Goal: Transaction & Acquisition: Purchase product/service

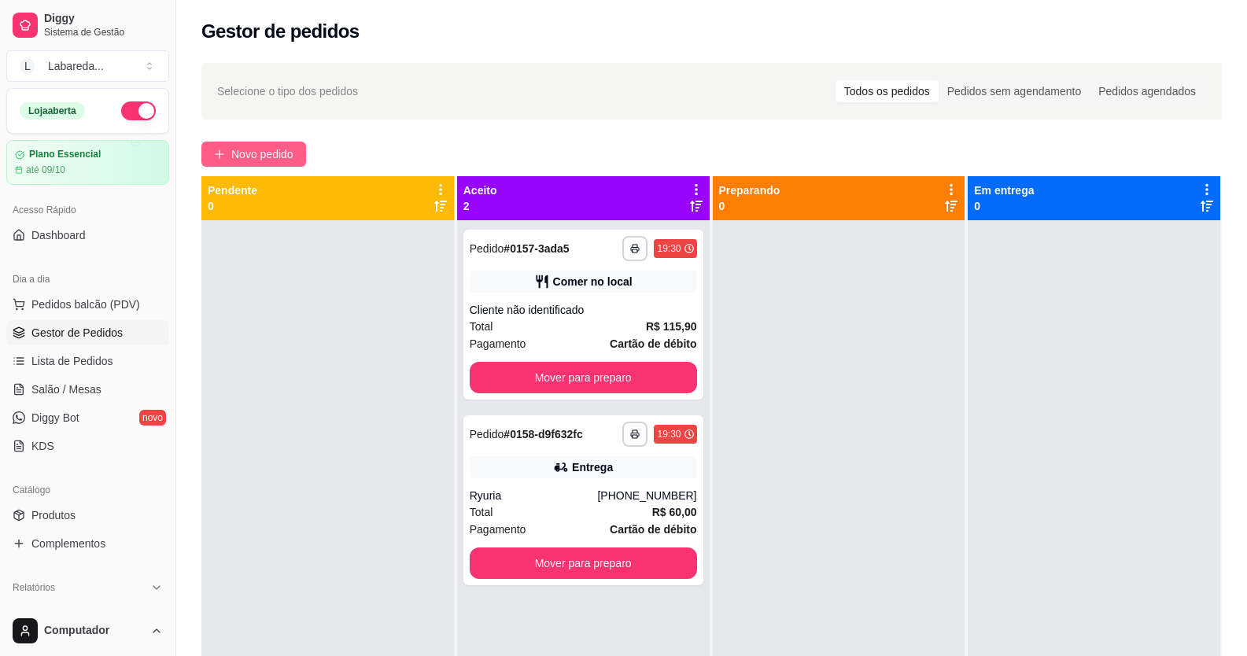
click at [289, 149] on span "Novo pedido" at bounding box center [262, 153] width 62 height 17
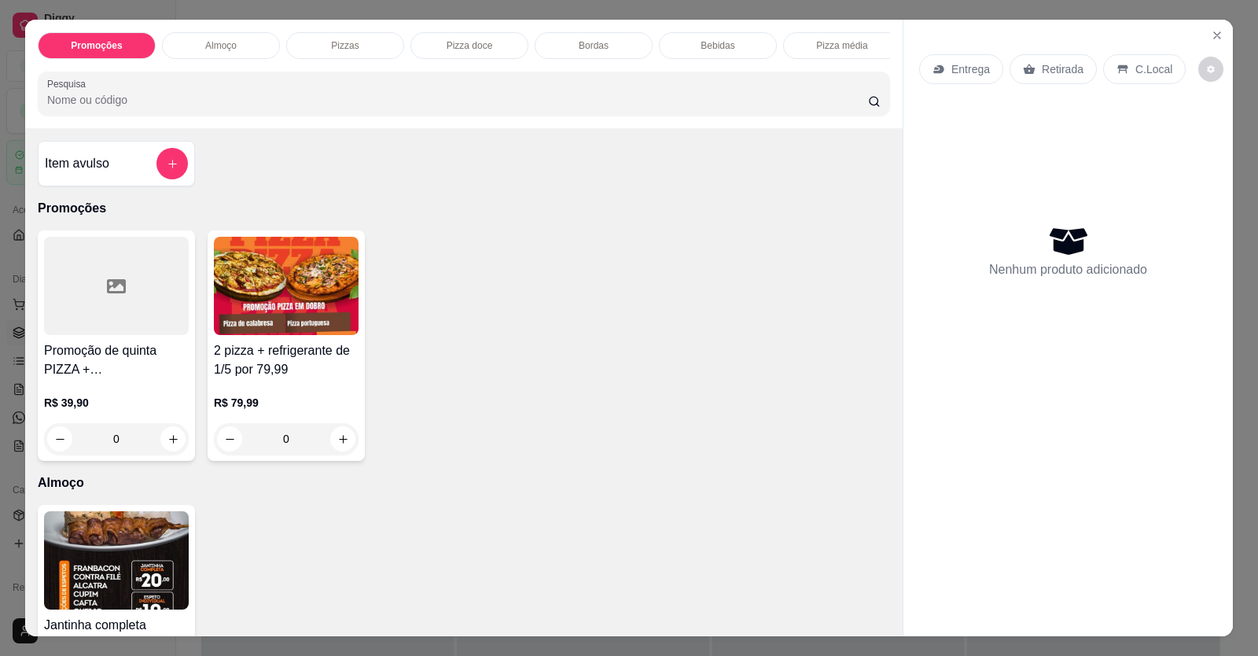
click at [126, 371] on h4 "Promoção de quinta PIZZA + REFRIGERANTE 1/5" at bounding box center [116, 360] width 145 height 38
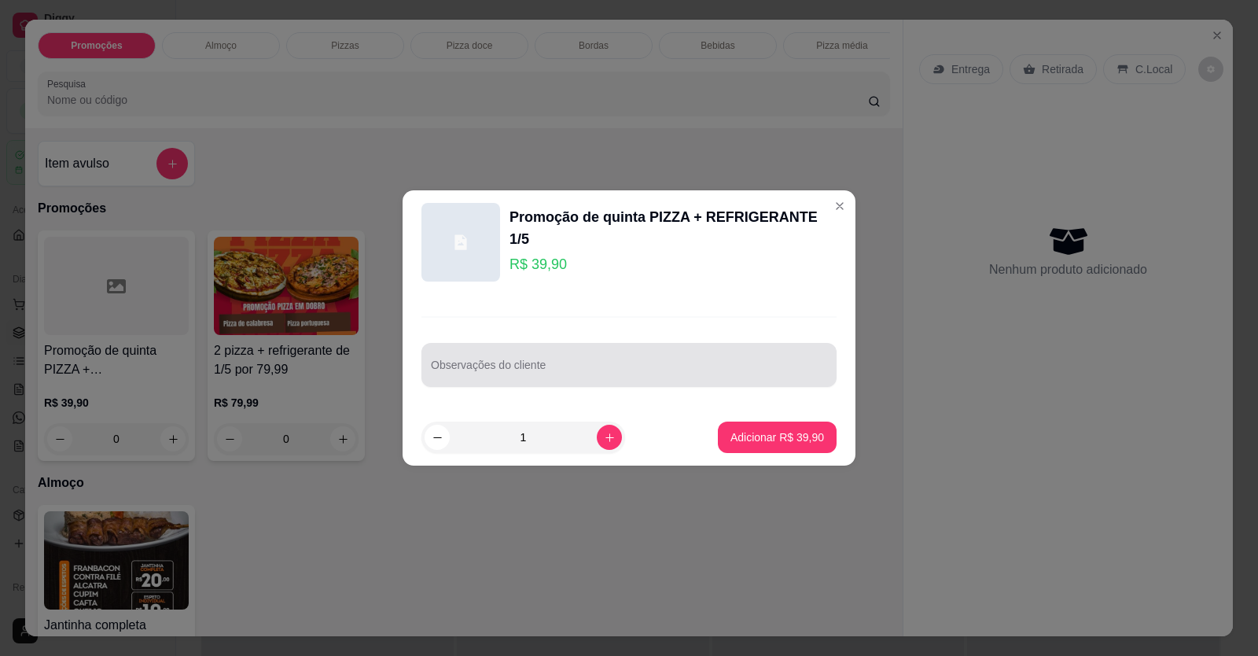
click at [536, 352] on div at bounding box center [629, 364] width 396 height 31
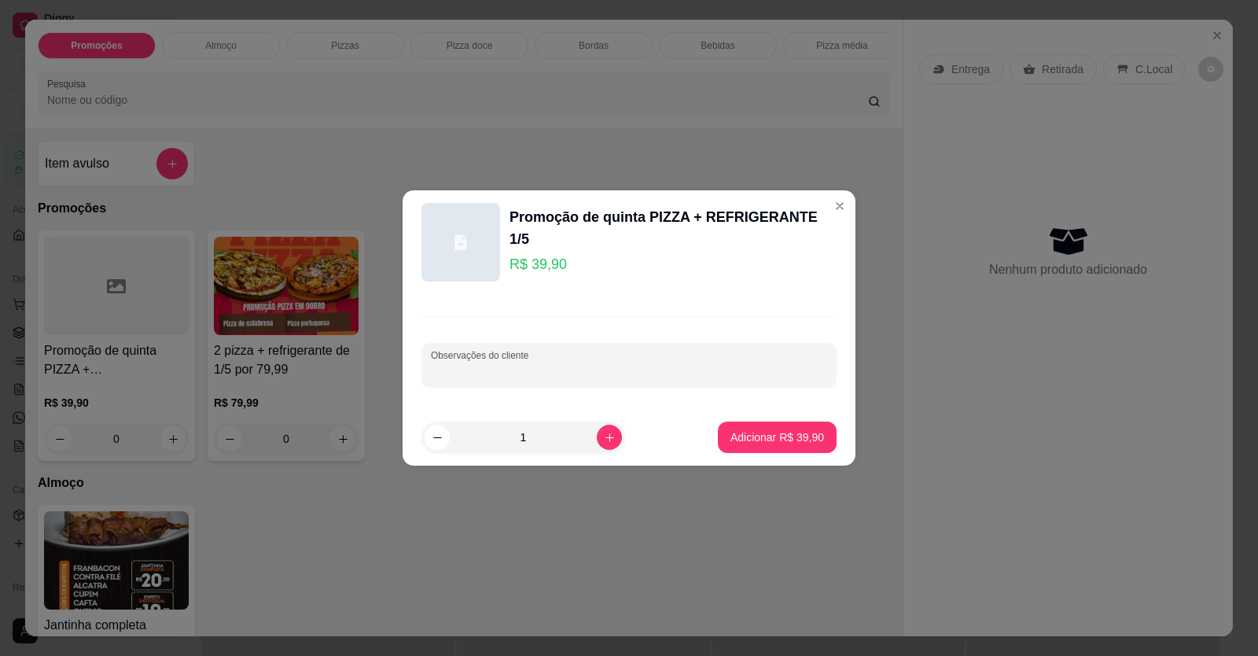
click at [539, 358] on div at bounding box center [629, 364] width 396 height 31
type input "m"
type input "METADE LOMBO/FRANGO COM CATUPIRY"
click at [786, 425] on button "Adicionar R$ 39,90" at bounding box center [777, 437] width 119 height 31
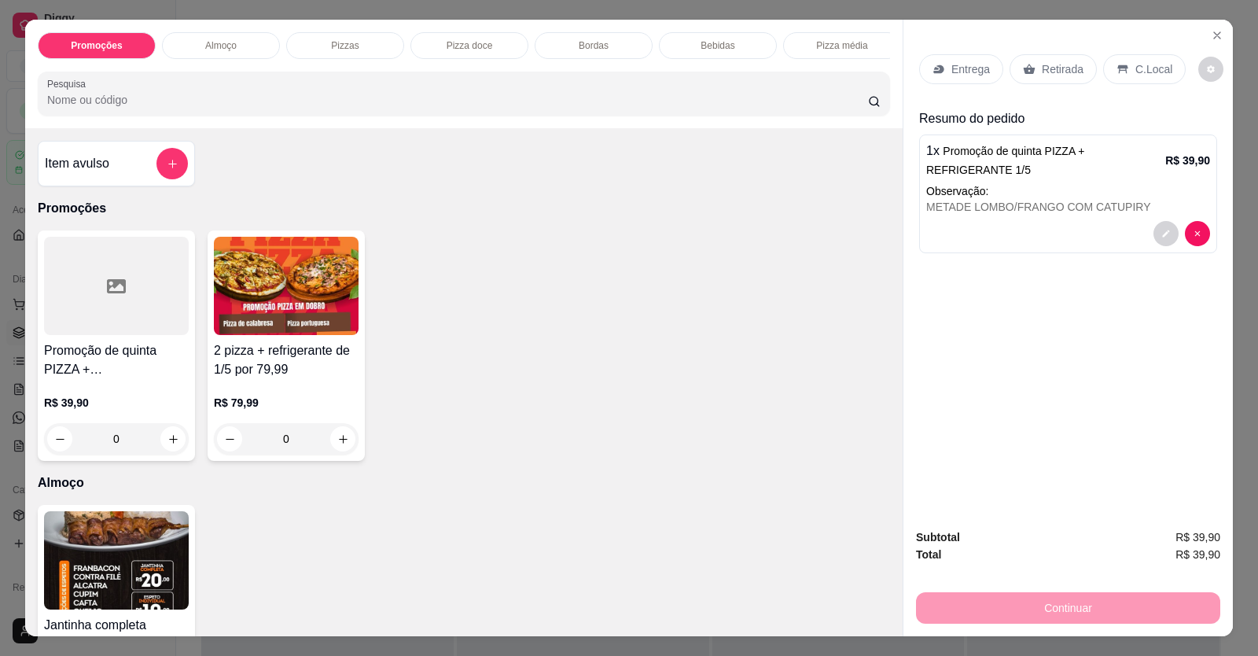
click at [1058, 68] on p "Retirada" at bounding box center [1063, 69] width 42 height 16
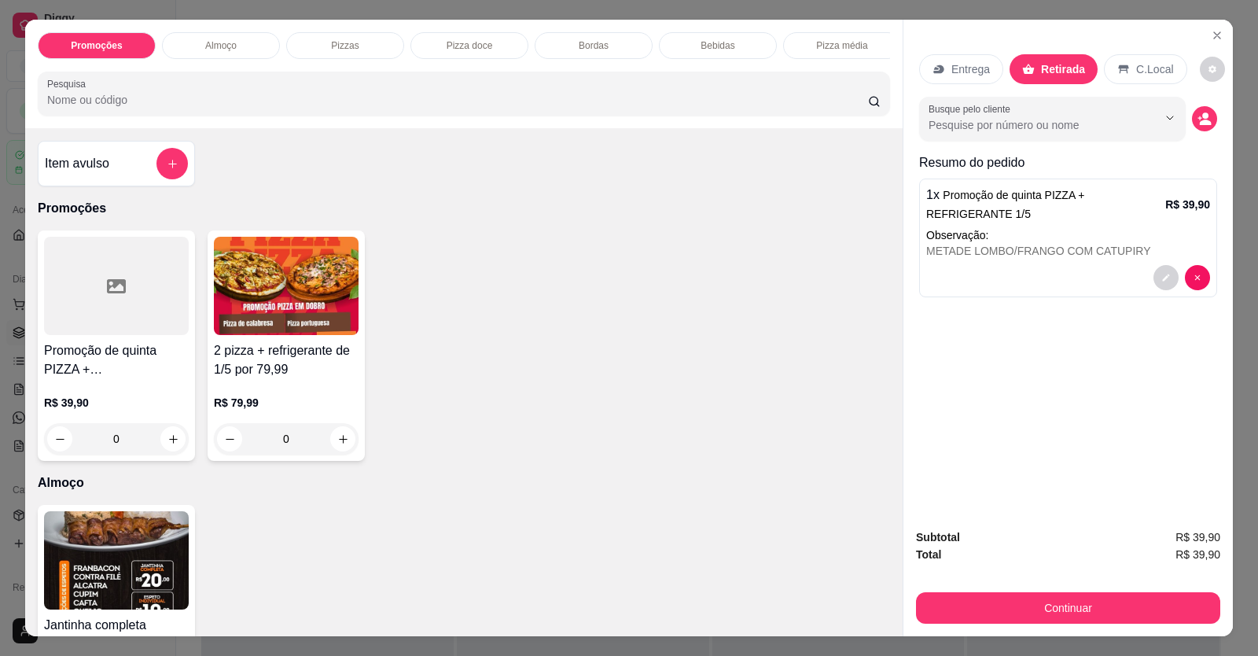
click at [1044, 624] on div "Subtotal R$ 39,90 Total R$ 39,90 Continuar" at bounding box center [1069, 576] width 330 height 120
click at [1011, 598] on button "Continuar" at bounding box center [1068, 607] width 304 height 31
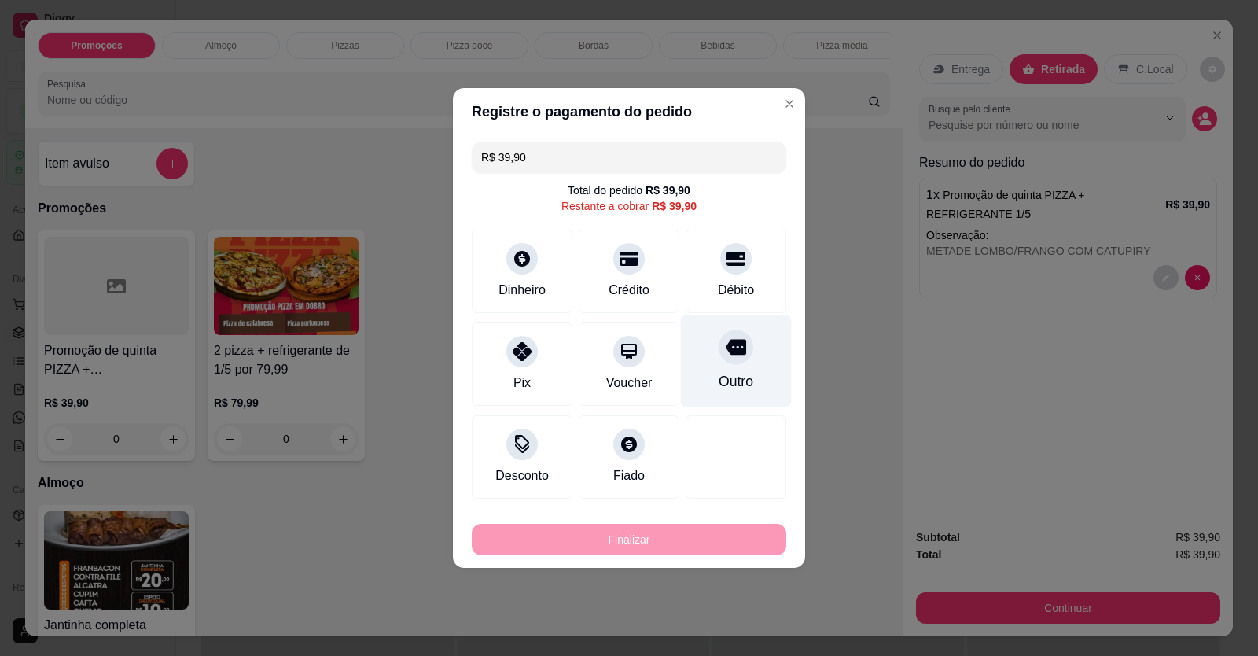
drag, startPoint x: 723, startPoint y: 271, endPoint x: 727, endPoint y: 285, distance: 15.5
click at [725, 278] on div "Débito" at bounding box center [736, 271] width 101 height 83
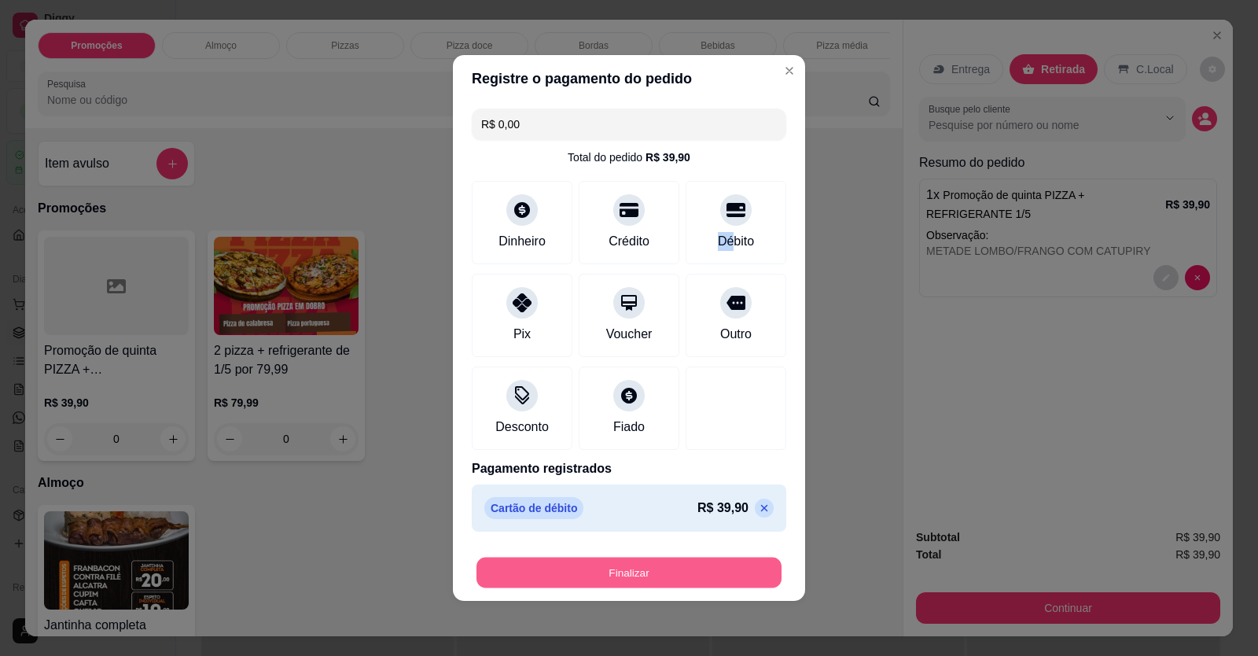
click at [696, 559] on button "Finalizar" at bounding box center [629, 573] width 305 height 31
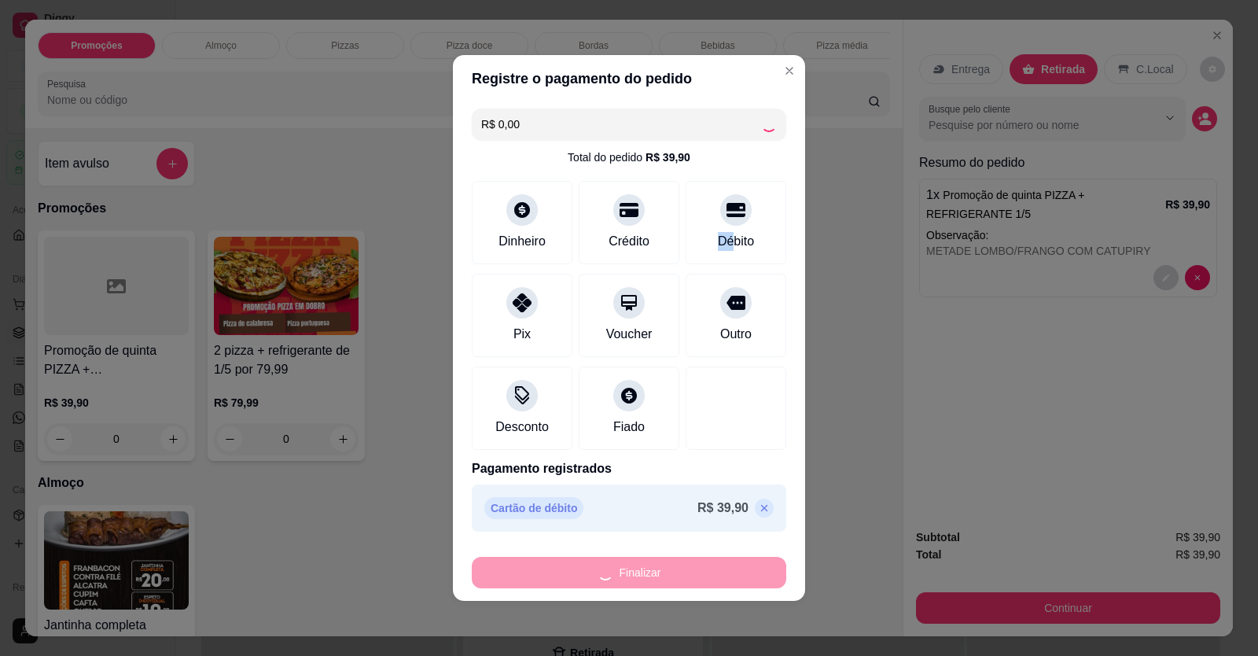
type input "-R$ 39,90"
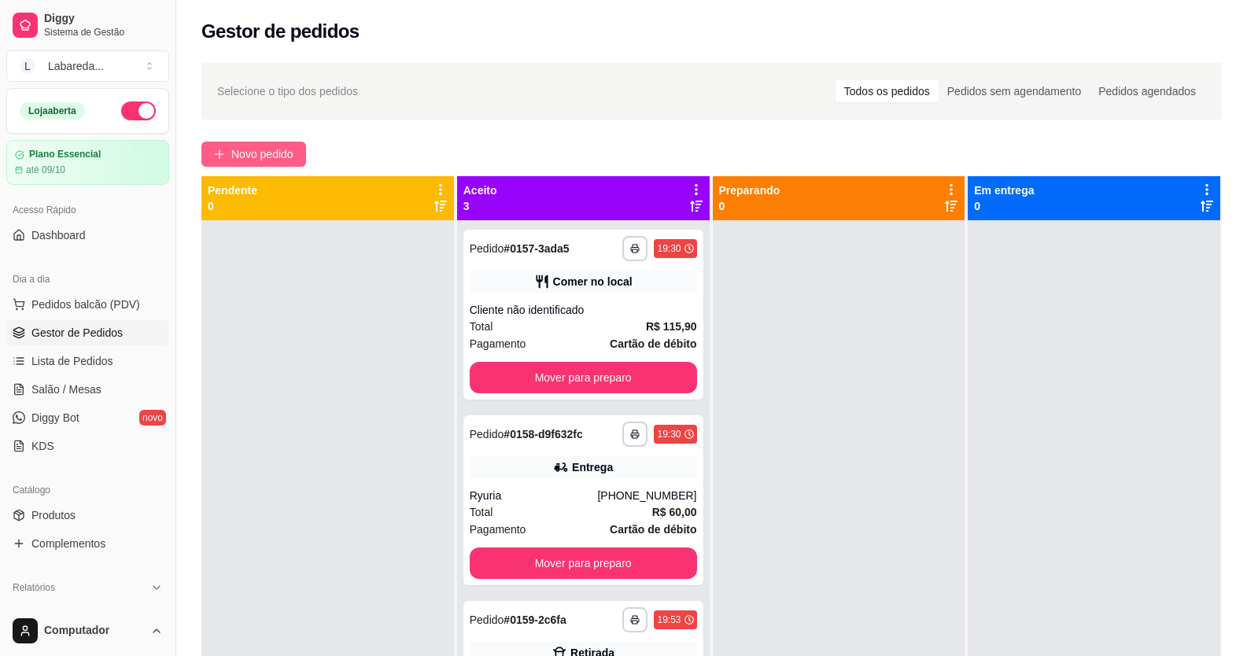
click at [262, 156] on span "Novo pedido" at bounding box center [262, 153] width 62 height 17
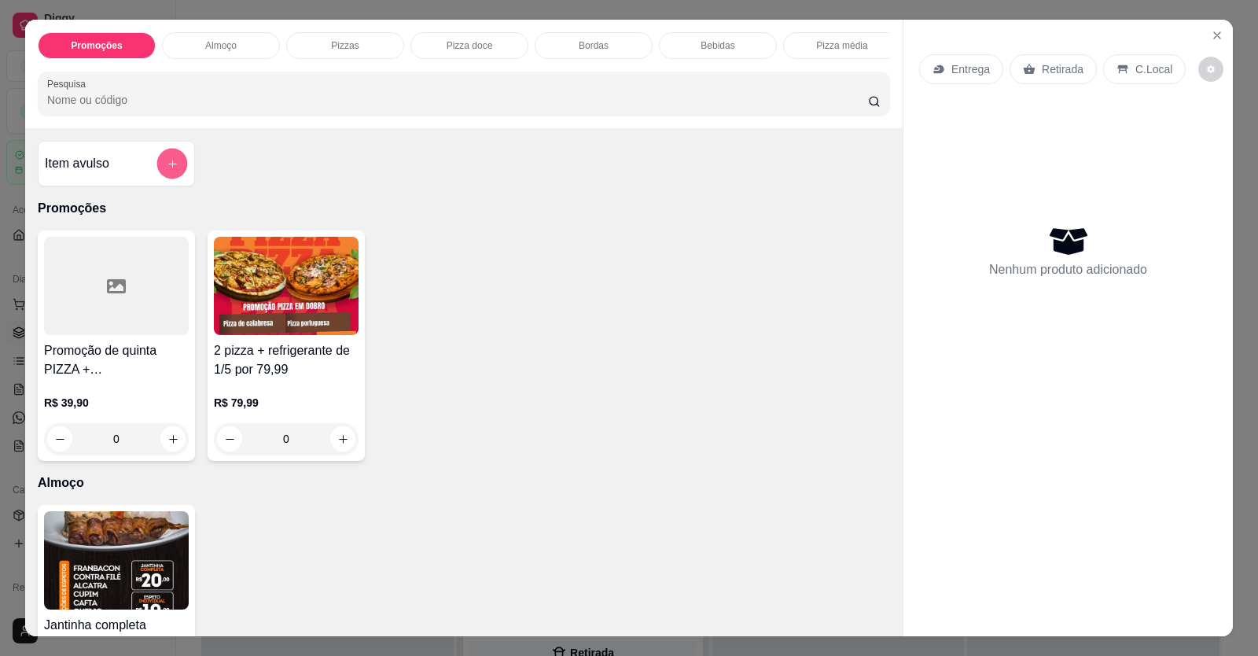
click at [159, 179] on button "add-separate-item" at bounding box center [172, 164] width 31 height 31
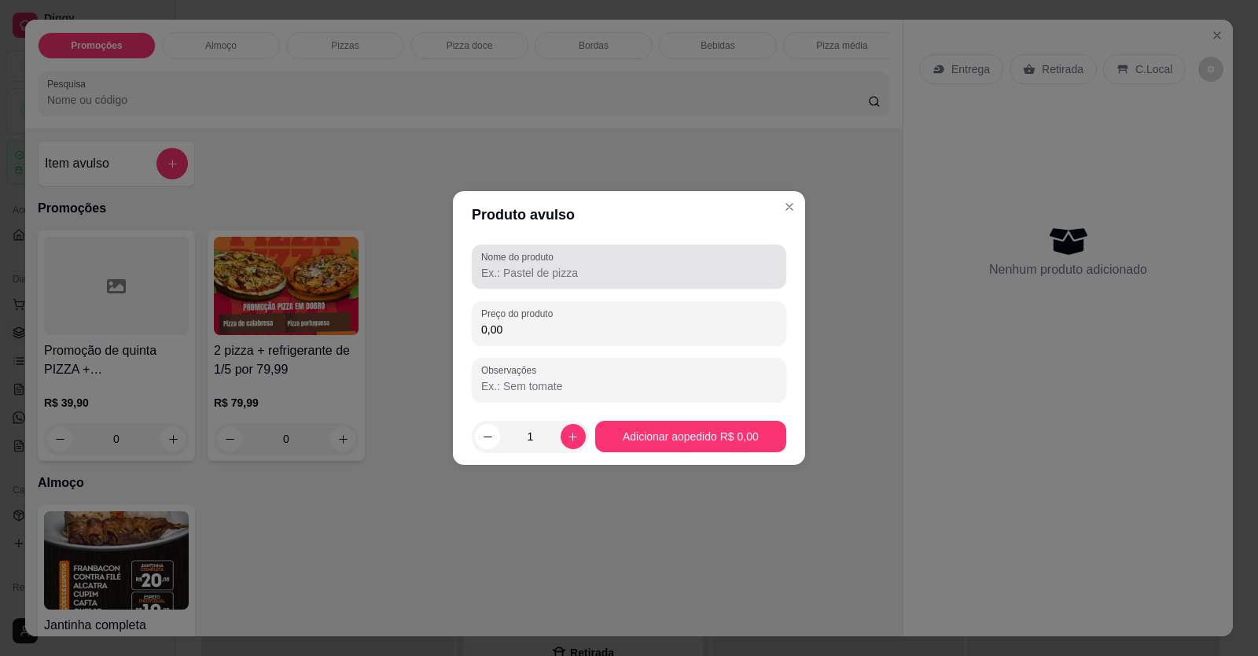
click at [573, 286] on div "Nome do produto" at bounding box center [629, 267] width 315 height 44
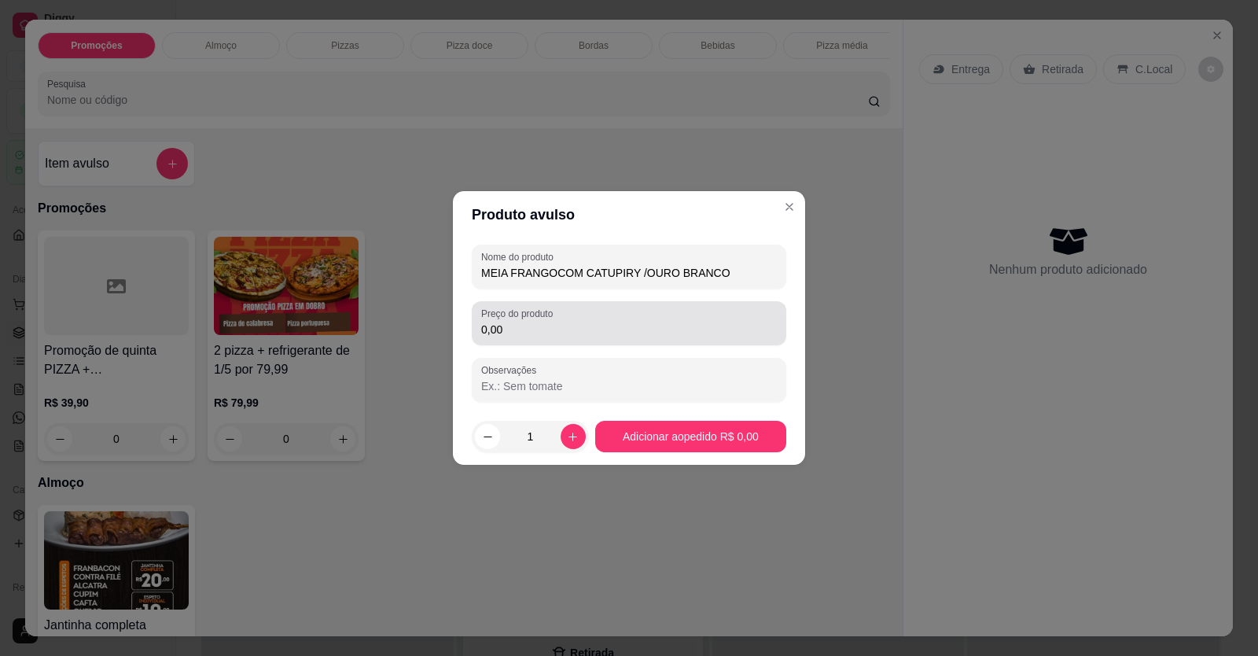
type input "MEIA FRANGOCOM CATUPIRY /OURO BRANCO"
drag, startPoint x: 546, startPoint y: 317, endPoint x: 558, endPoint y: 318, distance: 11.8
click at [547, 319] on label "Preço do produto" at bounding box center [519, 313] width 77 height 13
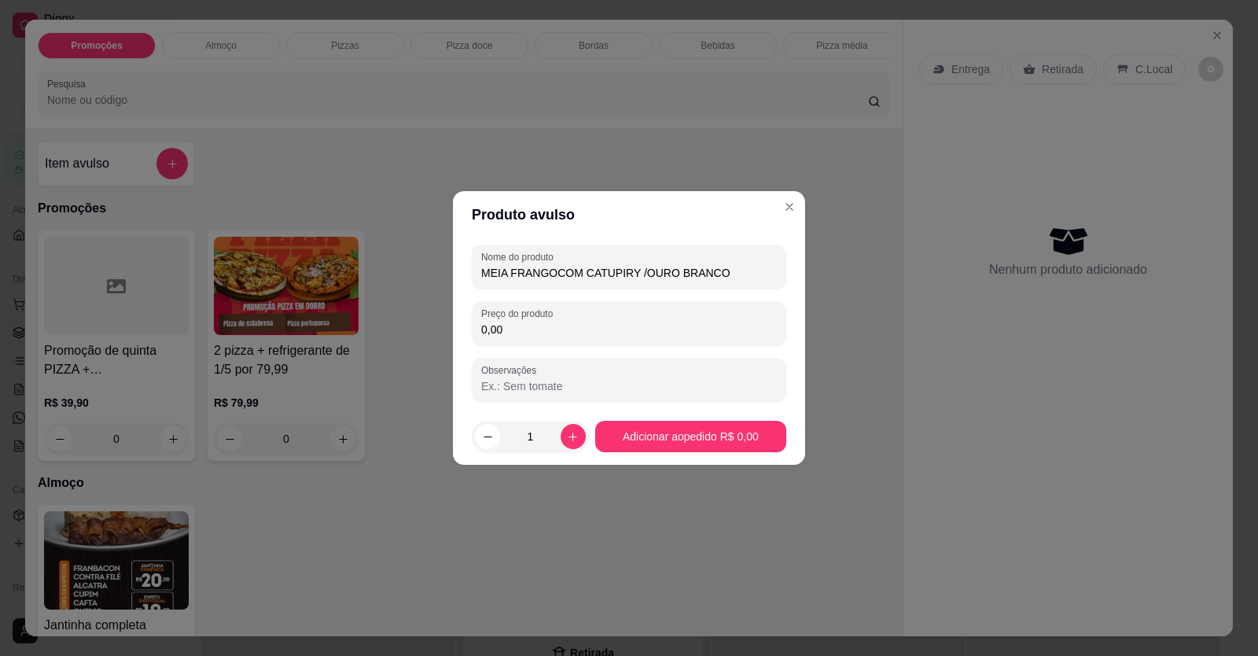
click at [503, 333] on input "0,00" at bounding box center [629, 330] width 296 height 16
type input "49,90"
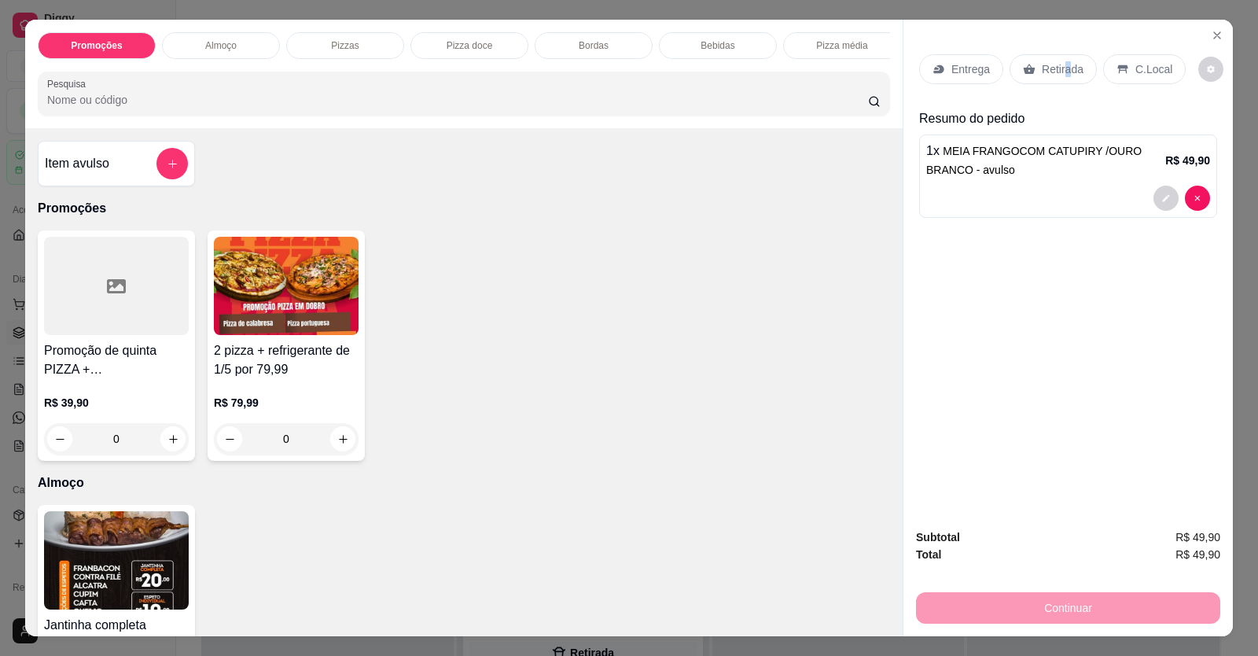
click at [1060, 78] on div "Retirada" at bounding box center [1053, 69] width 87 height 30
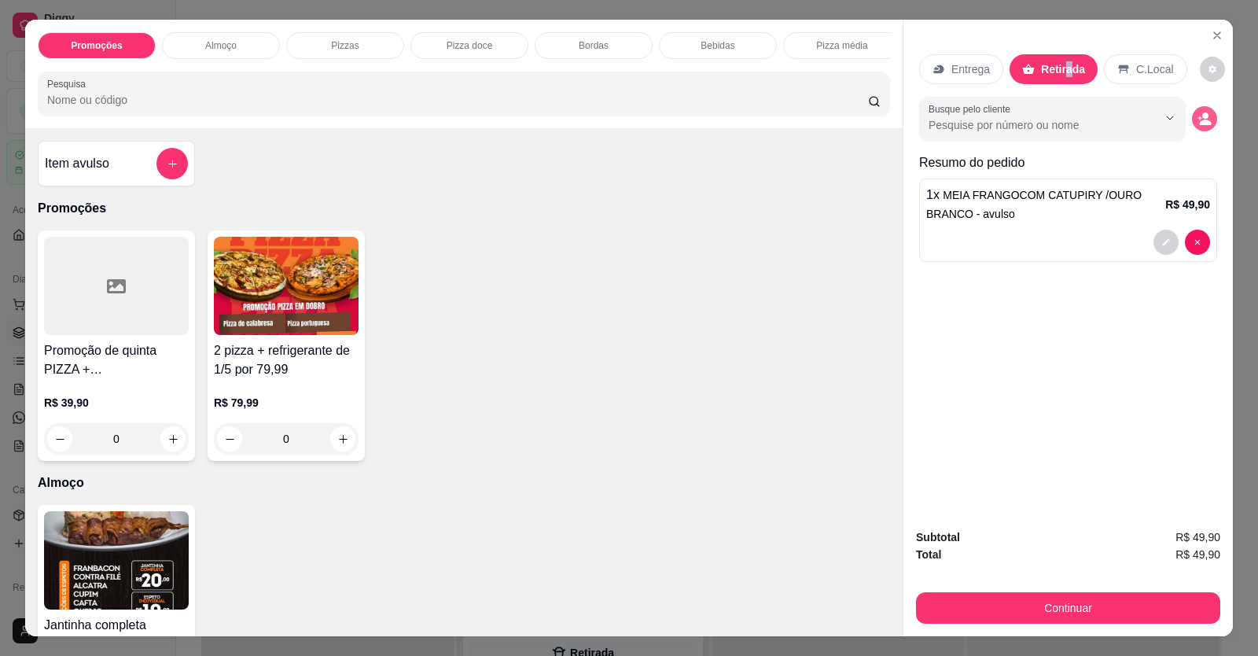
click at [1202, 119] on icon "decrease-product-quantity" at bounding box center [1205, 119] width 14 height 14
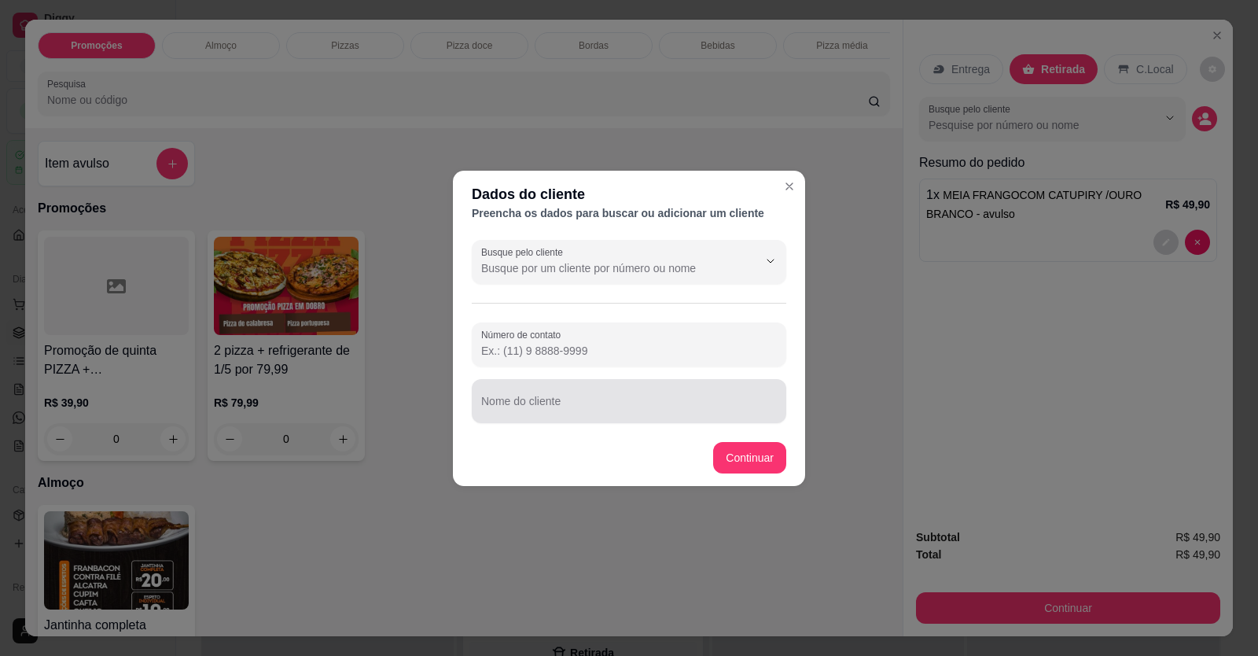
click at [624, 391] on div at bounding box center [629, 400] width 296 height 31
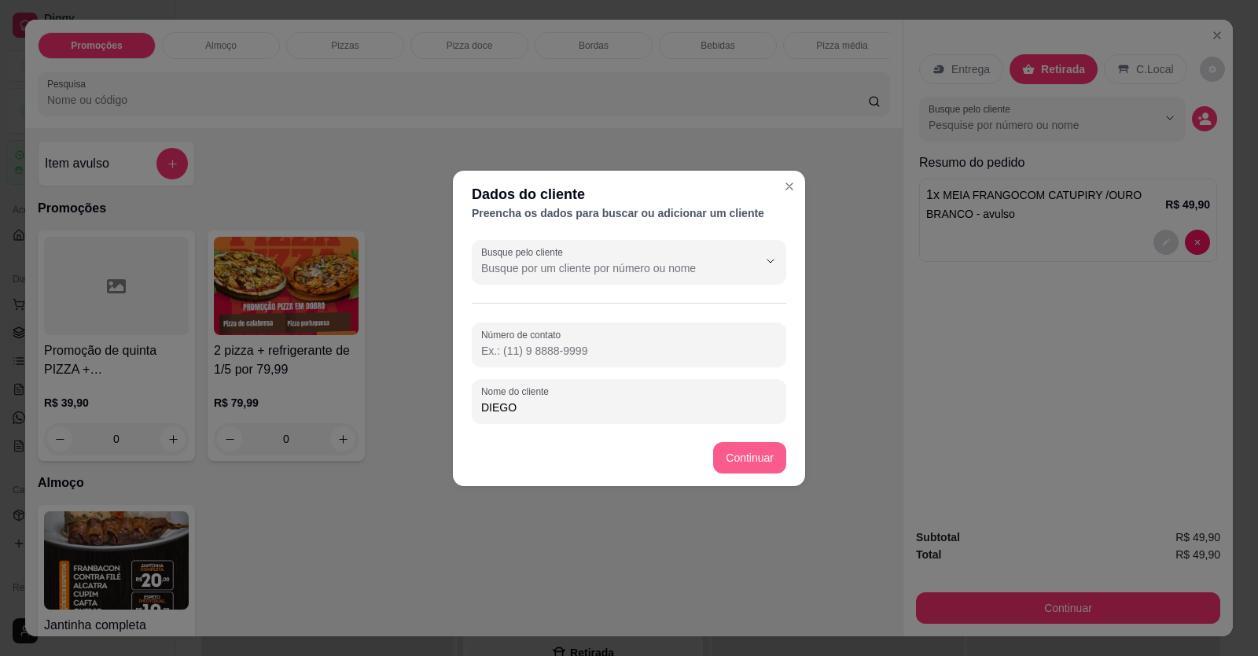
type input "DIEGO"
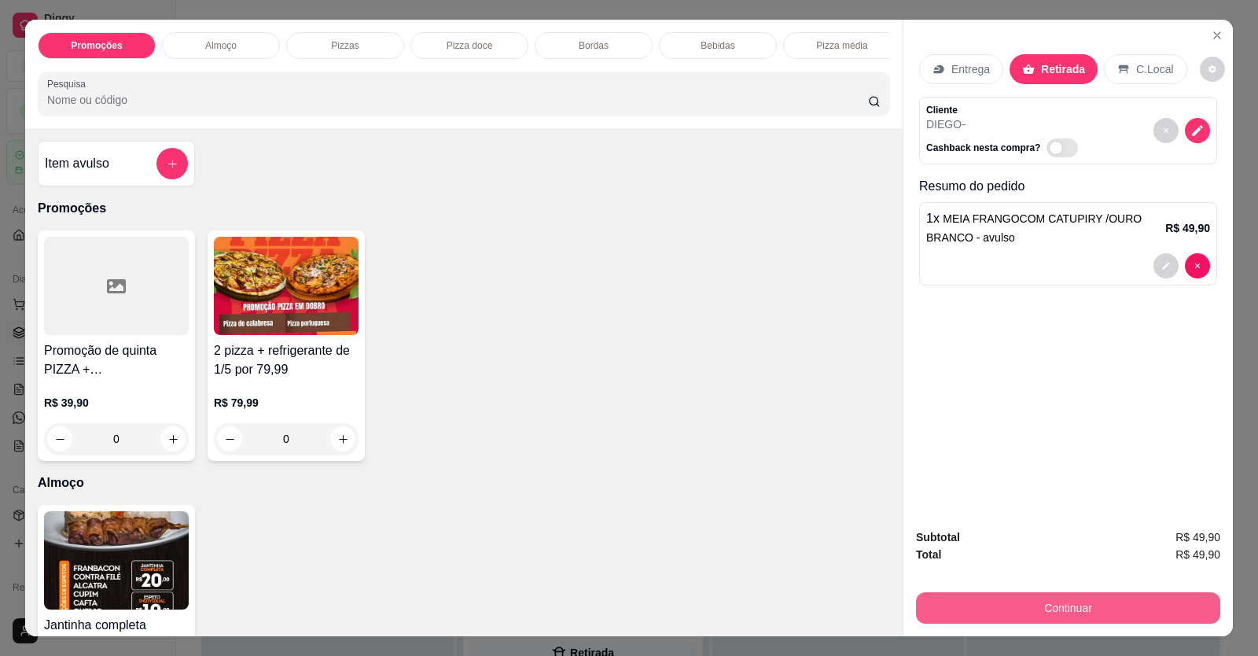
click at [1103, 609] on button "Continuar" at bounding box center [1068, 607] width 304 height 31
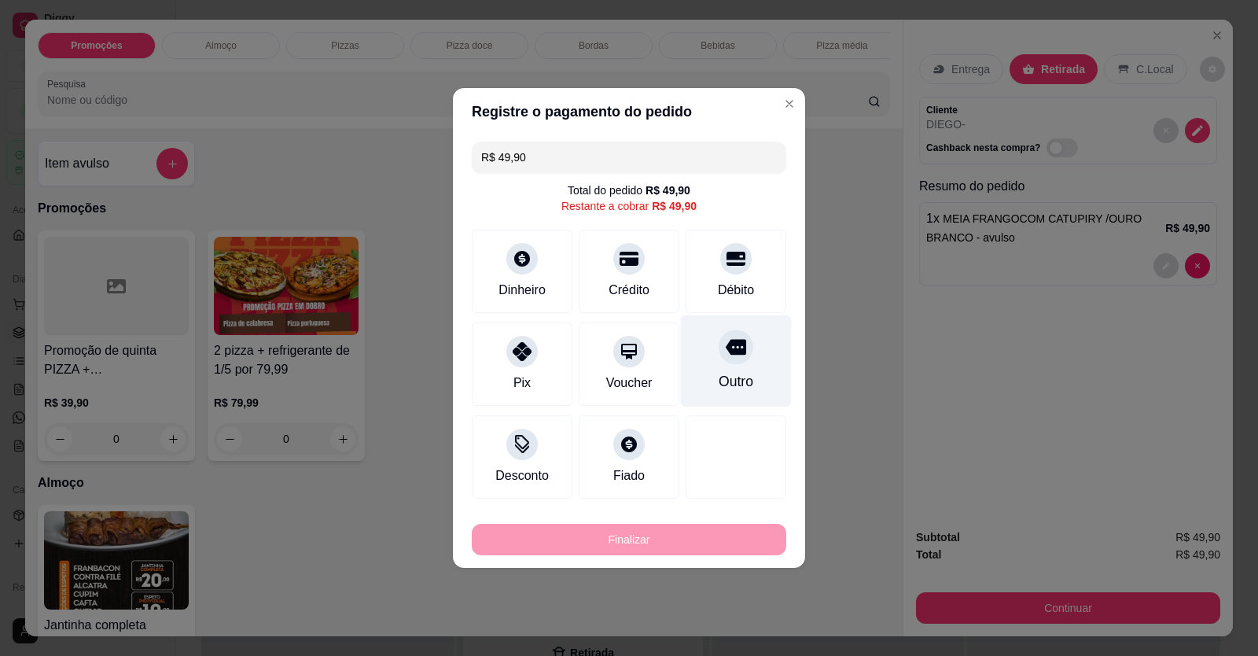
click at [742, 273] on div "Débito" at bounding box center [736, 271] width 101 height 83
type input "R$ 0,00"
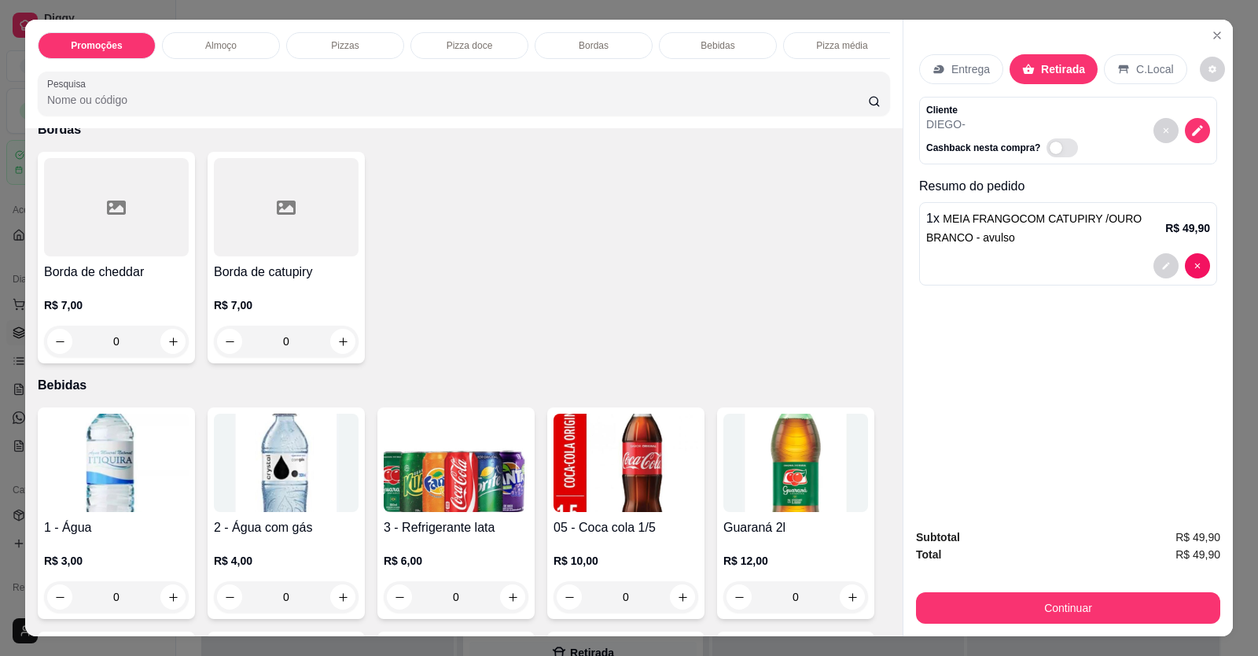
scroll to position [1494, 0]
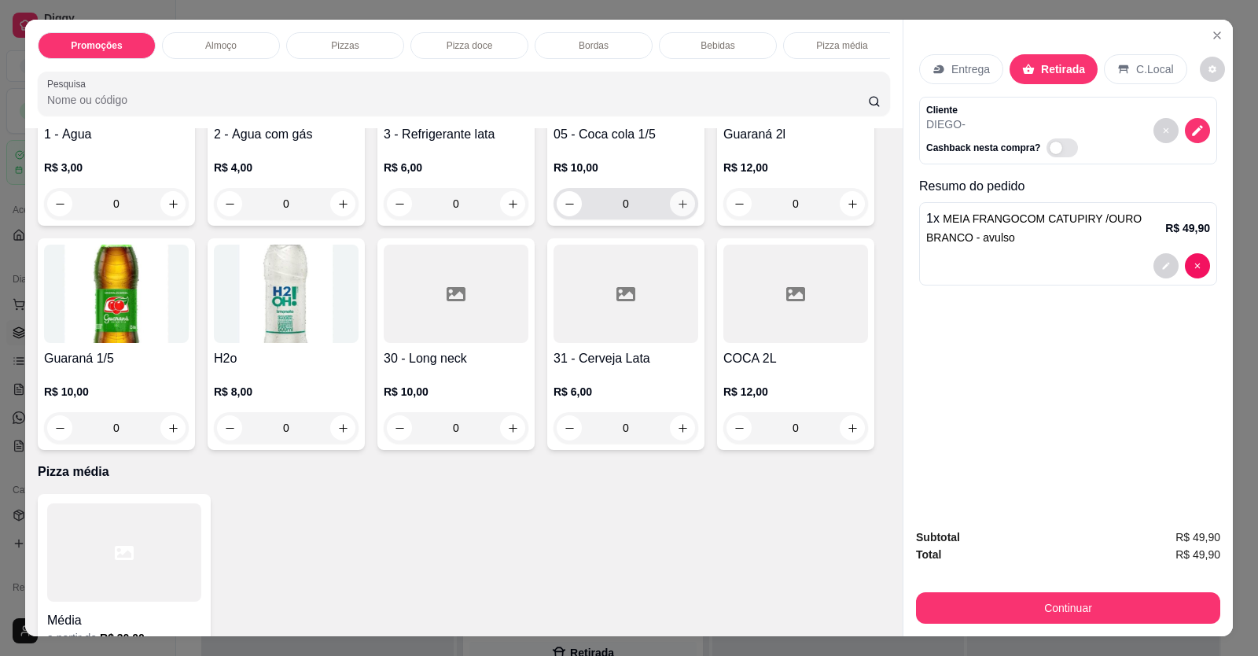
click at [681, 210] on icon "increase-product-quantity" at bounding box center [683, 204] width 12 height 12
type input "1"
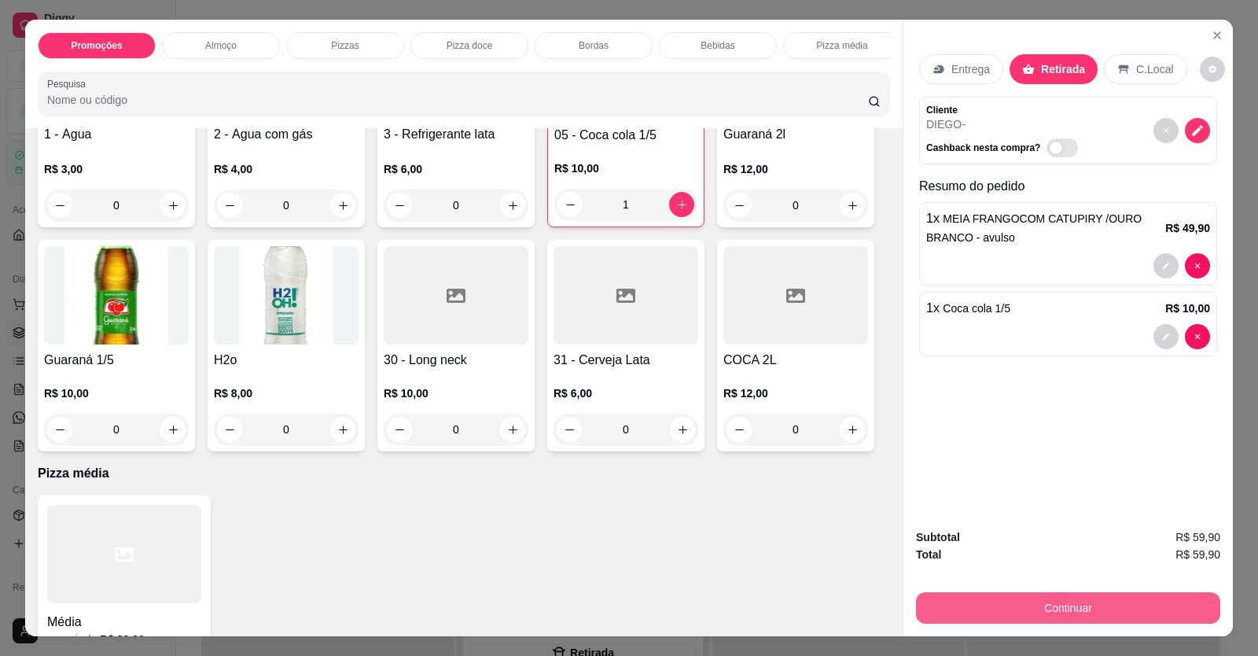
click at [965, 600] on button "Continuar" at bounding box center [1068, 607] width 304 height 31
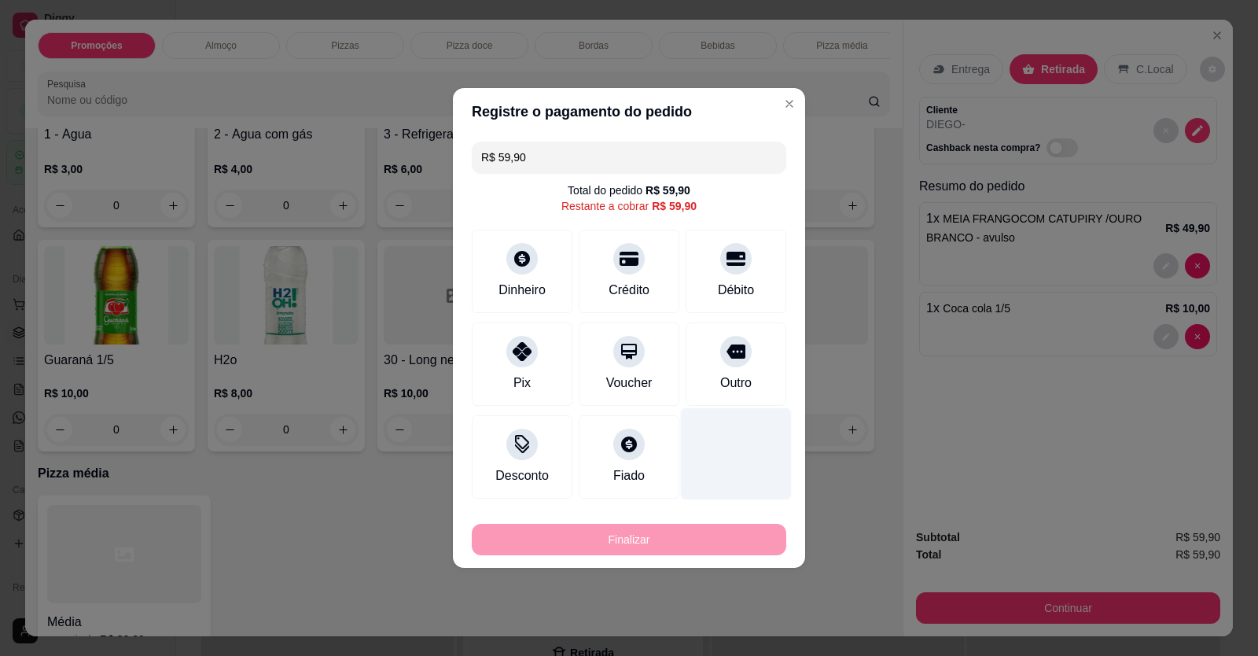
drag, startPoint x: 739, startPoint y: 276, endPoint x: 710, endPoint y: 413, distance: 139.9
click at [740, 279] on div "Débito" at bounding box center [736, 271] width 101 height 83
type input "R$ 0,00"
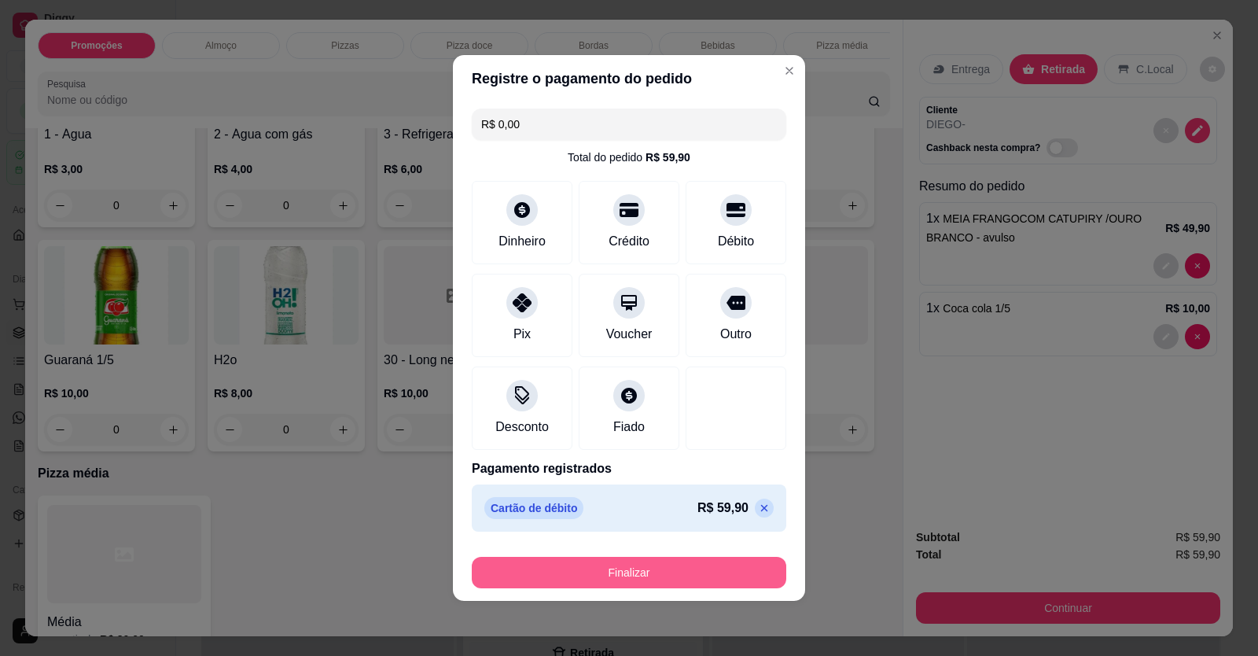
click at [685, 564] on button "Finalizar" at bounding box center [629, 572] width 315 height 31
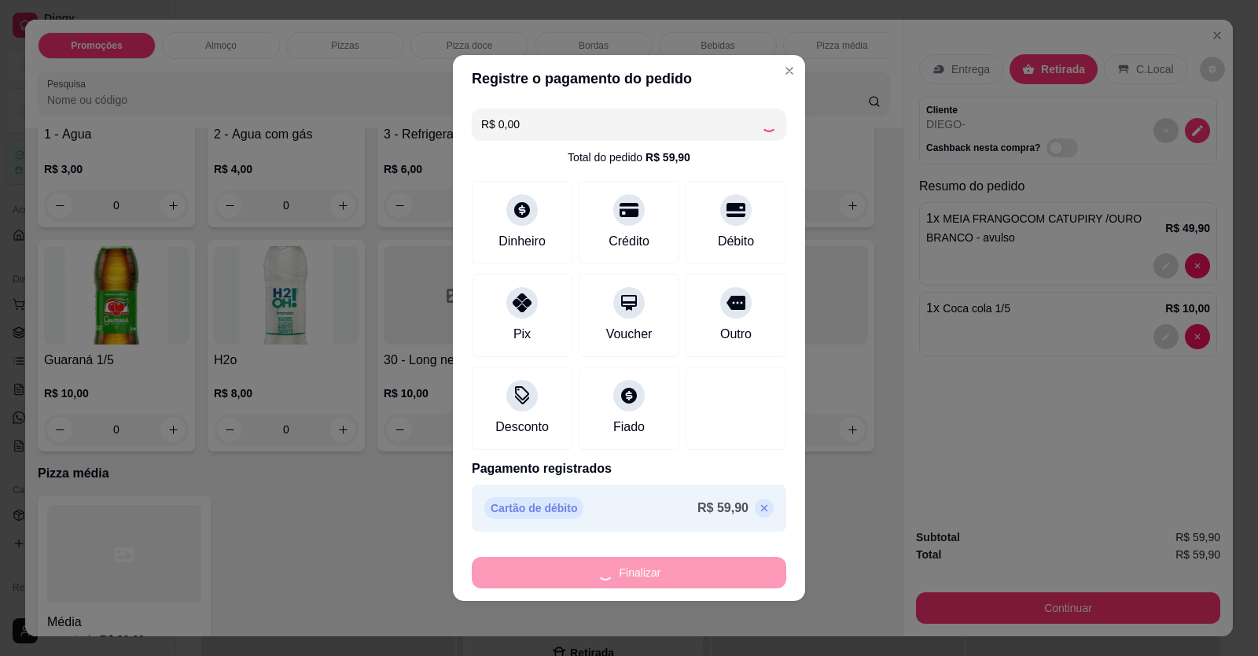
type input "0"
type input "-R$ 59,90"
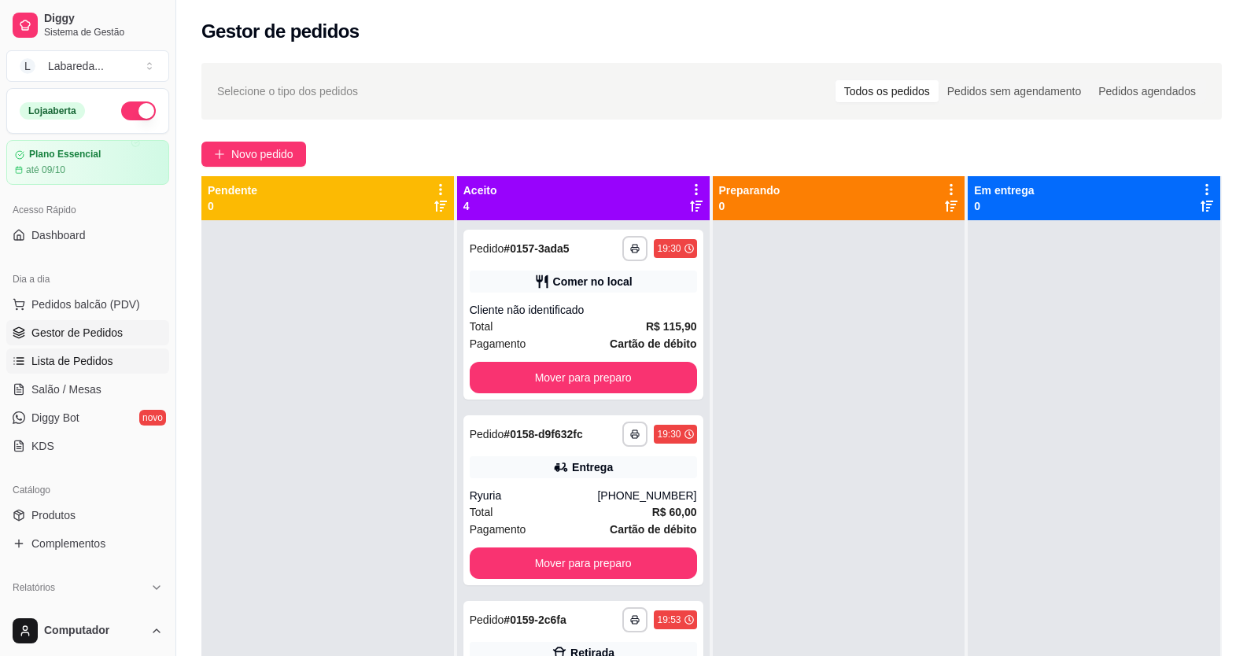
click at [86, 359] on span "Lista de Pedidos" at bounding box center [72, 361] width 82 height 16
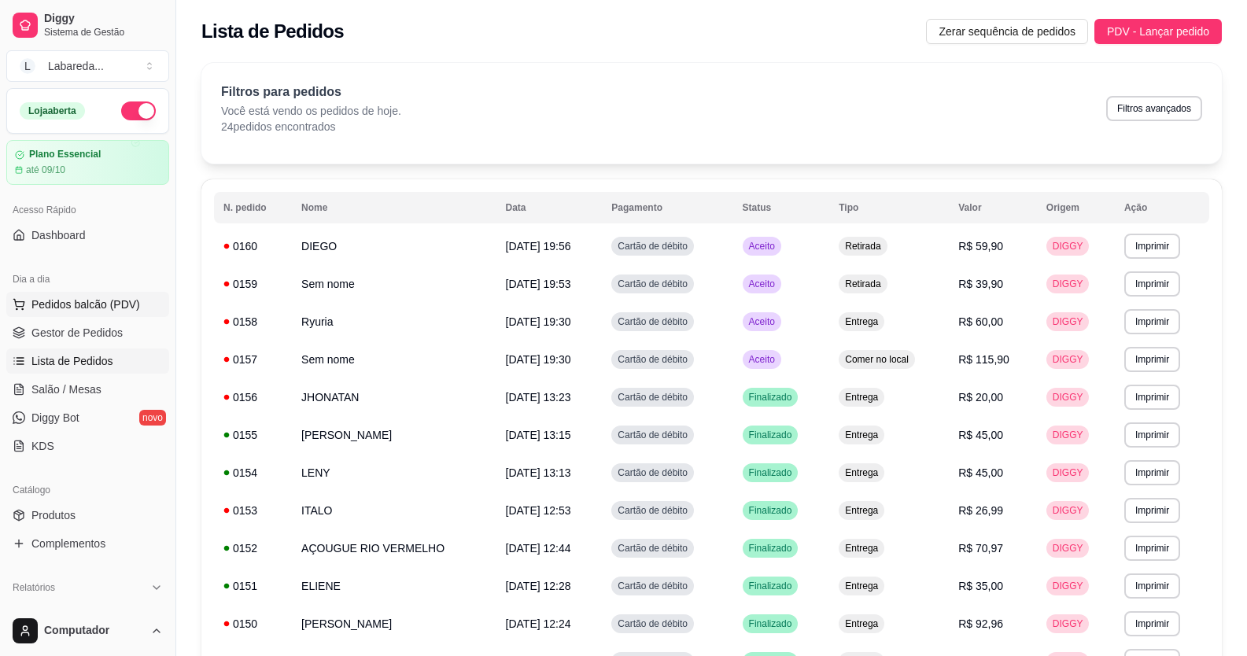
click at [74, 312] on button "Pedidos balcão (PDV)" at bounding box center [87, 304] width 163 height 25
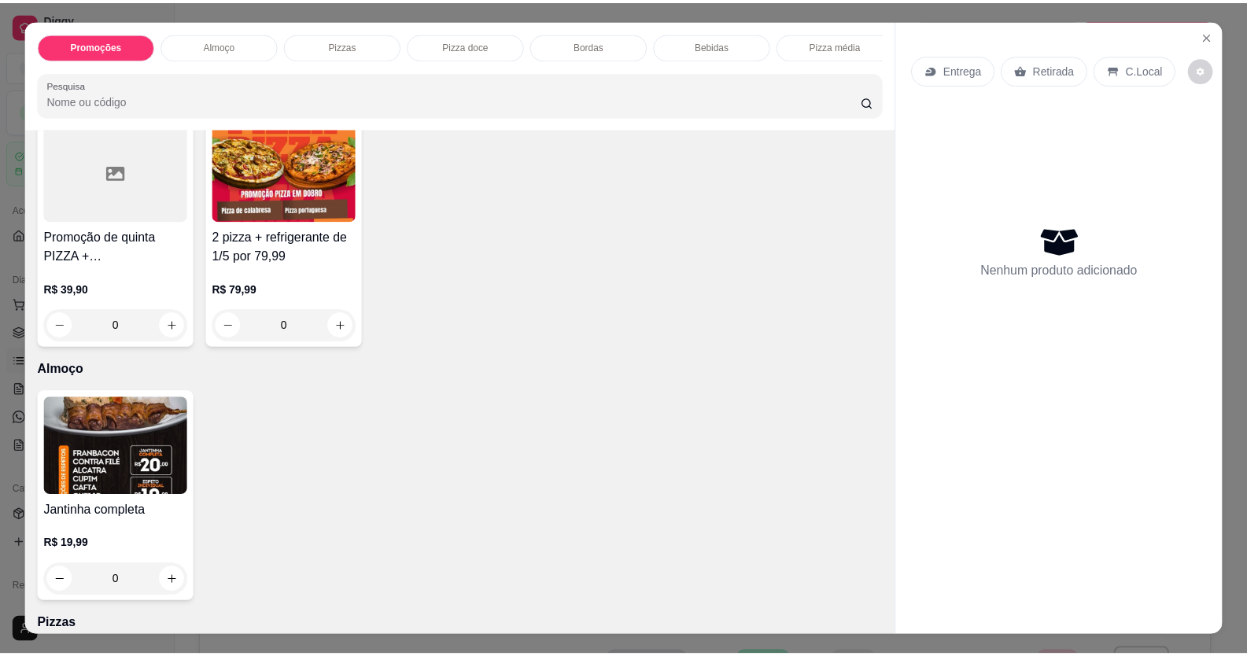
scroll to position [157, 0]
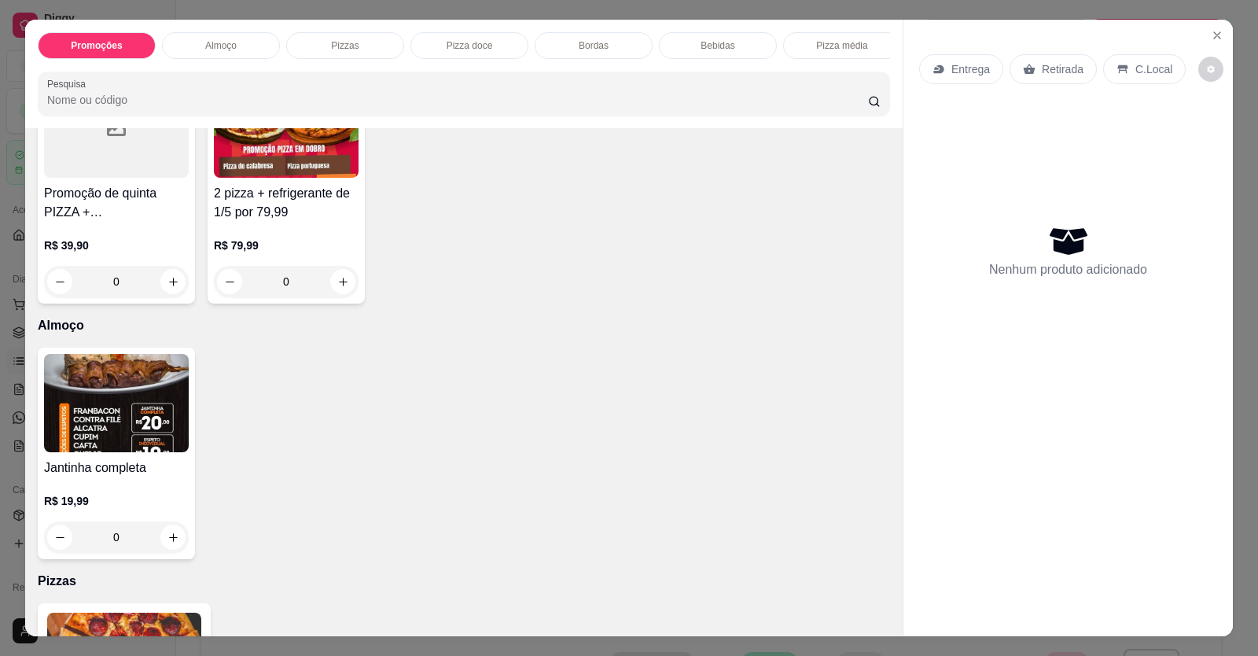
drag, startPoint x: 17, startPoint y: 504, endPoint x: 213, endPoint y: 435, distance: 208.4
click at [17, 503] on div "Promoções Almoço Pizzas Pizza doce Bordas Bebidas Pizza média Pesquisa Item avu…" at bounding box center [629, 328] width 1258 height 656
click at [1216, 44] on button "Close" at bounding box center [1217, 35] width 25 height 25
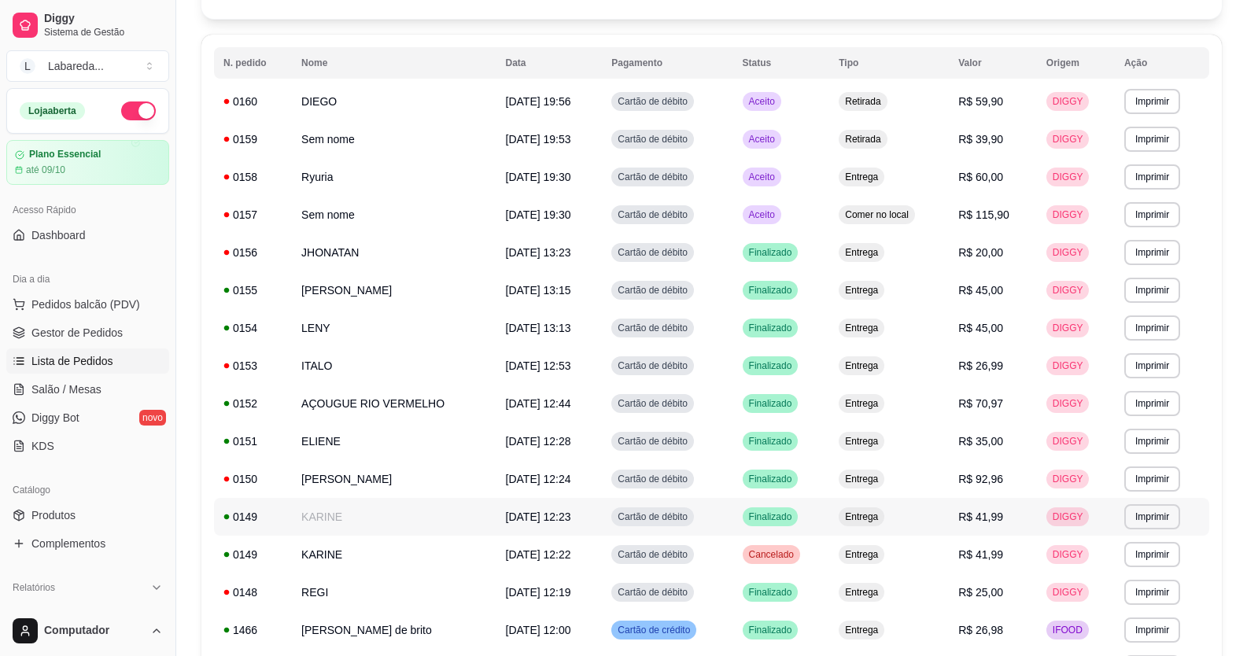
scroll to position [157, 0]
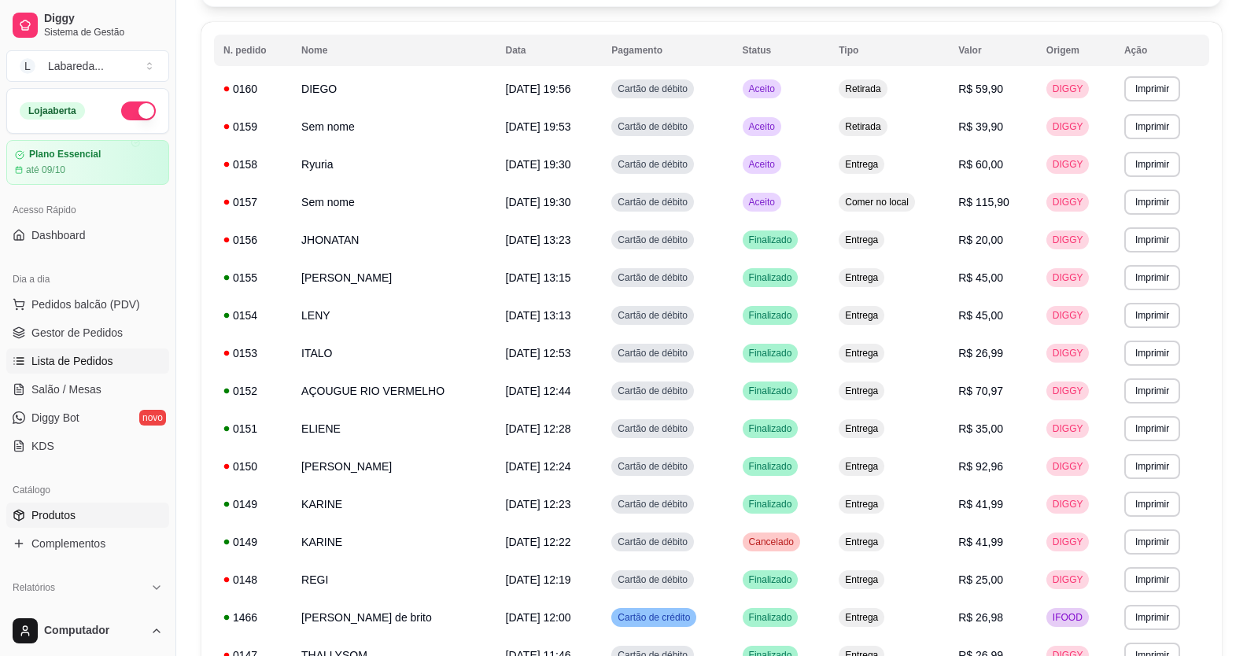
click at [61, 521] on span "Produtos" at bounding box center [53, 515] width 44 height 16
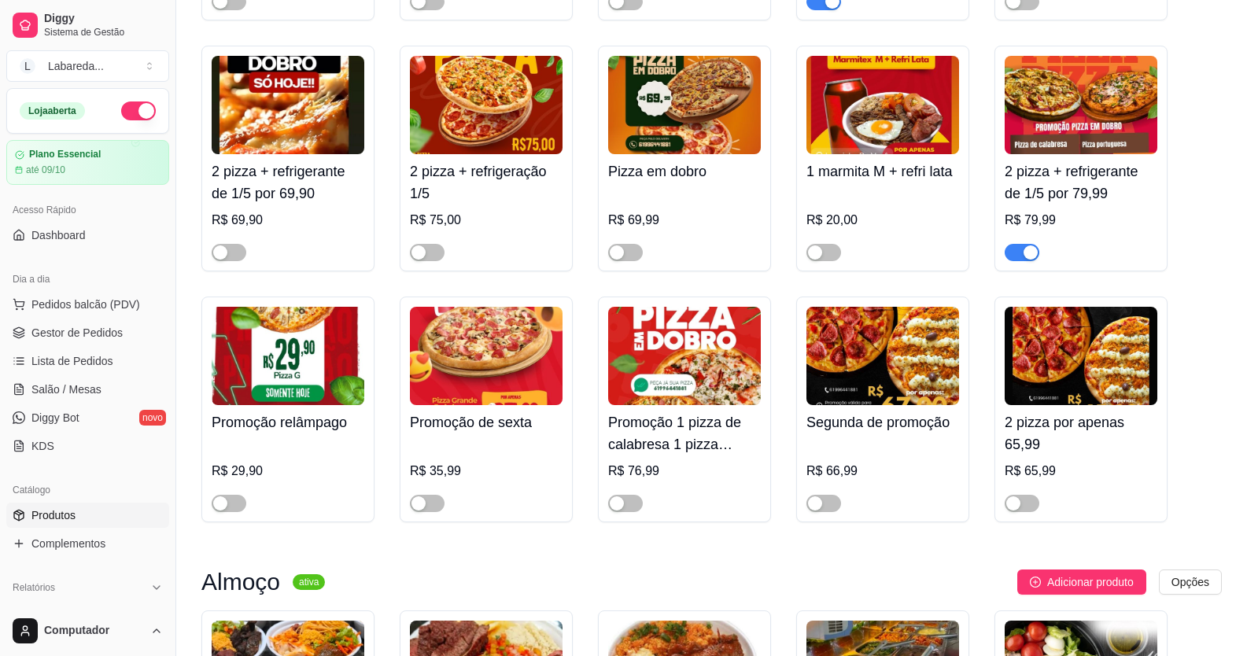
scroll to position [157, 0]
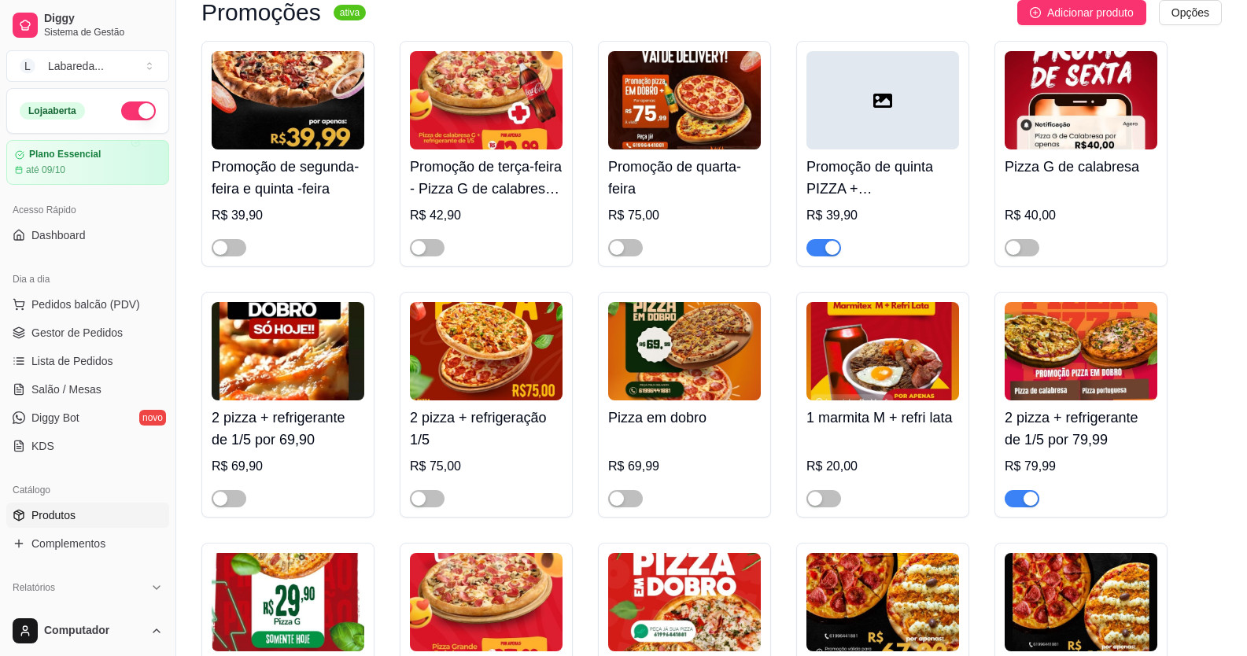
click at [1024, 500] on div "button" at bounding box center [1030, 499] width 14 height 14
click at [514, 387] on img at bounding box center [486, 351] width 153 height 98
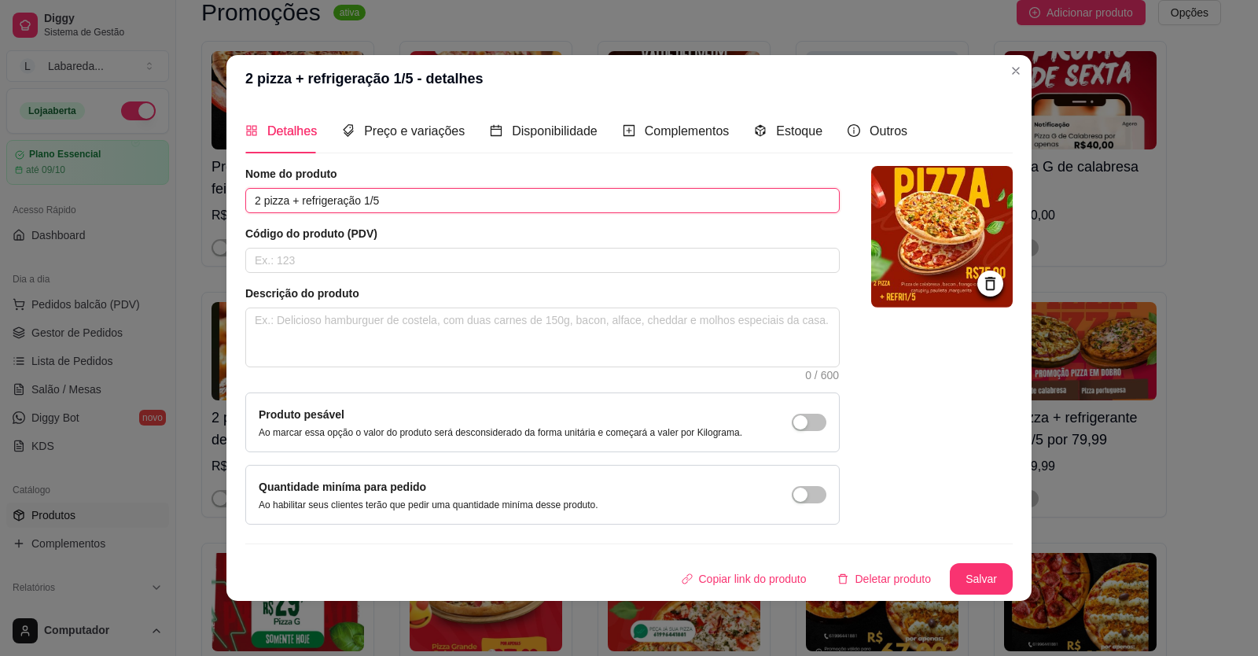
drag, startPoint x: 363, startPoint y: 203, endPoint x: 337, endPoint y: 208, distance: 26.5
click at [337, 208] on input "2 pizza + refrigeração 1/5" at bounding box center [542, 200] width 595 height 25
type input "2 pizza + refri 1/5"
click at [976, 579] on button "Salvar" at bounding box center [981, 579] width 61 height 31
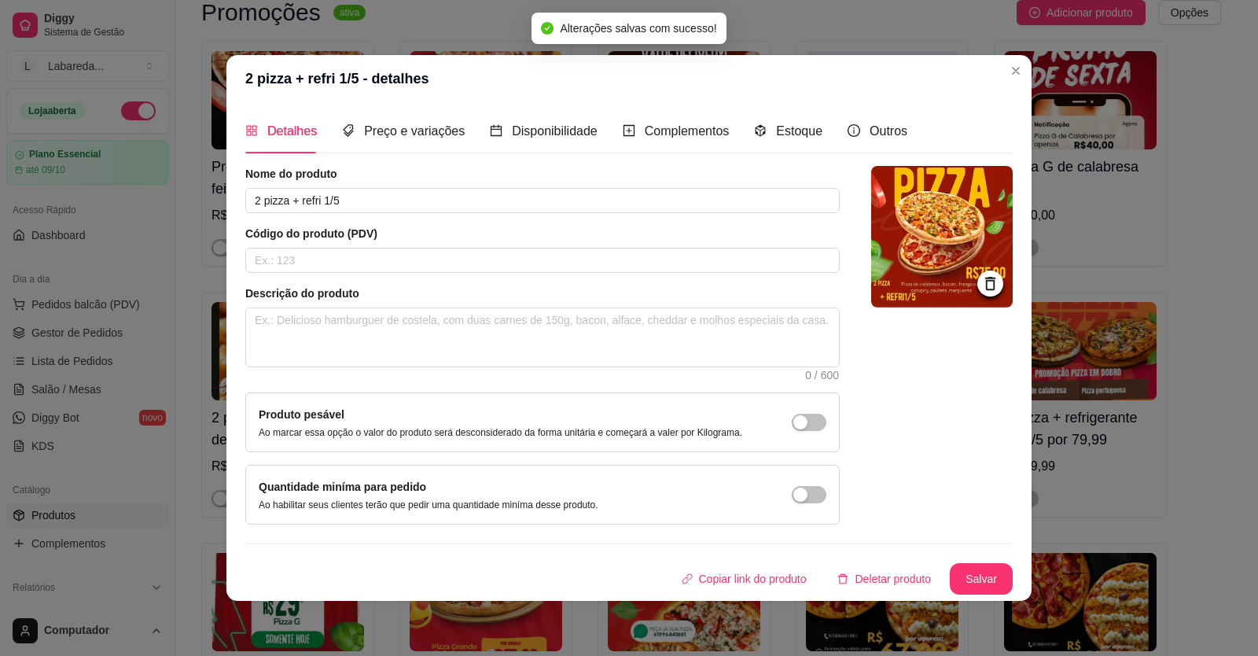
click at [920, 229] on img at bounding box center [942, 237] width 142 height 142
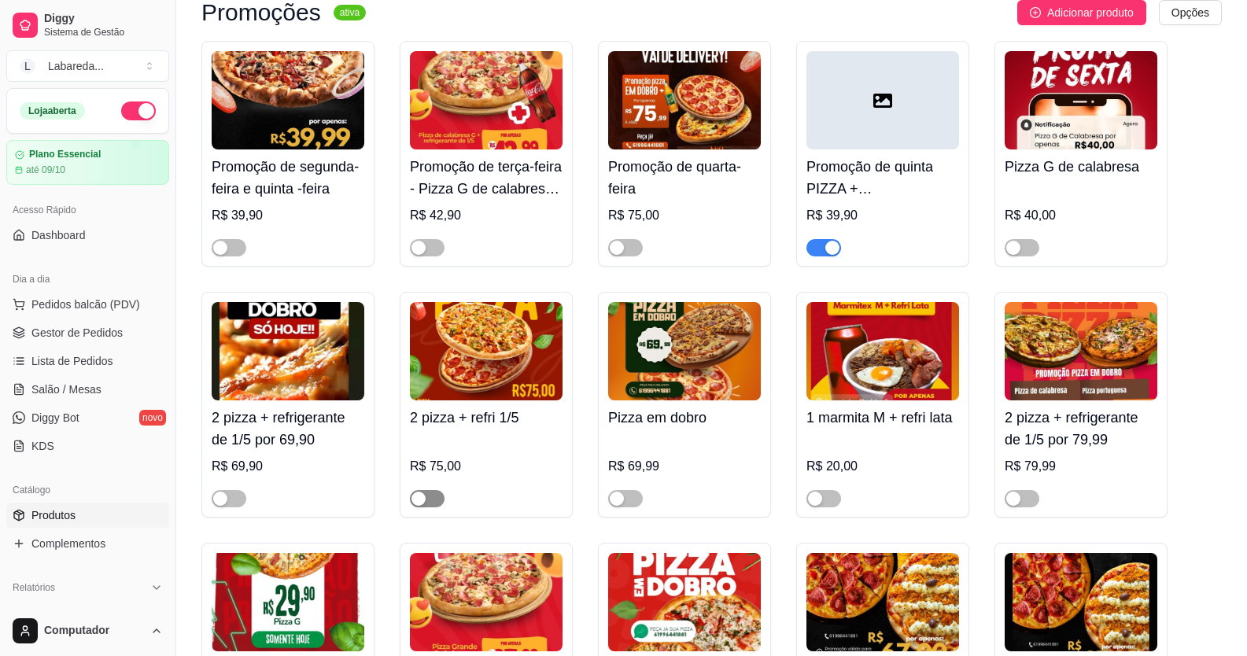
click at [441, 500] on span "button" at bounding box center [427, 498] width 35 height 17
drag, startPoint x: 650, startPoint y: 392, endPoint x: 105, endPoint y: 333, distance: 547.4
click at [105, 333] on span "Gestor de Pedidos" at bounding box center [76, 333] width 91 height 16
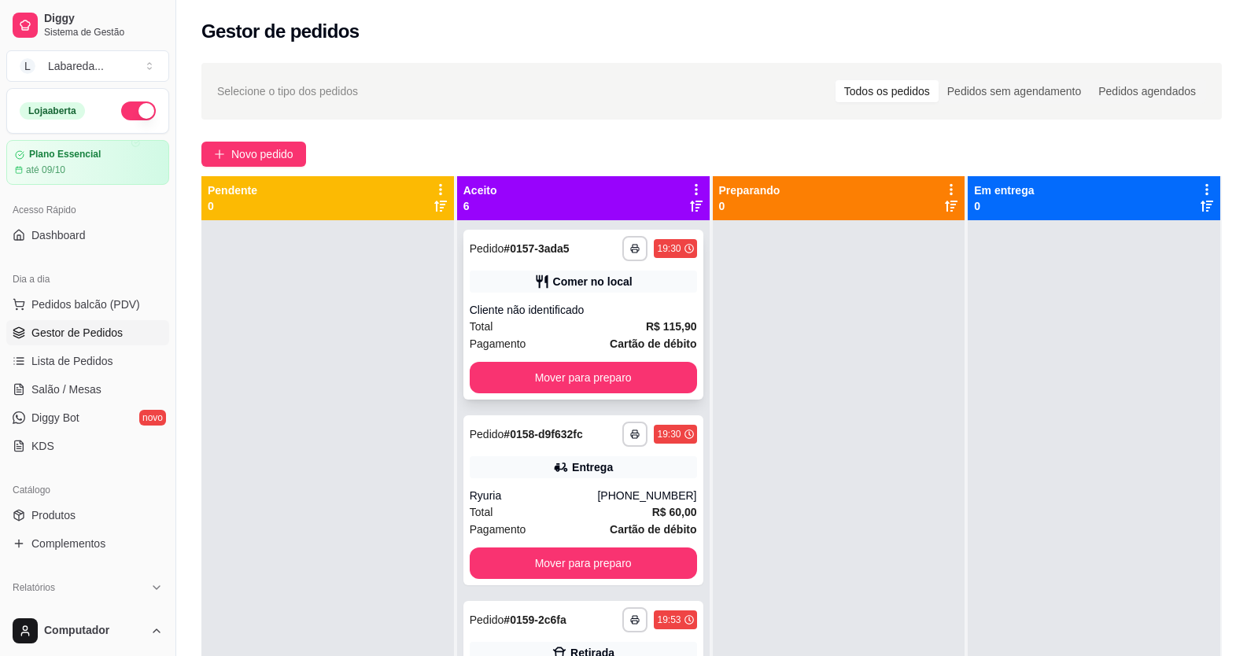
click at [556, 322] on div "Total R$ 115,90" at bounding box center [583, 326] width 227 height 17
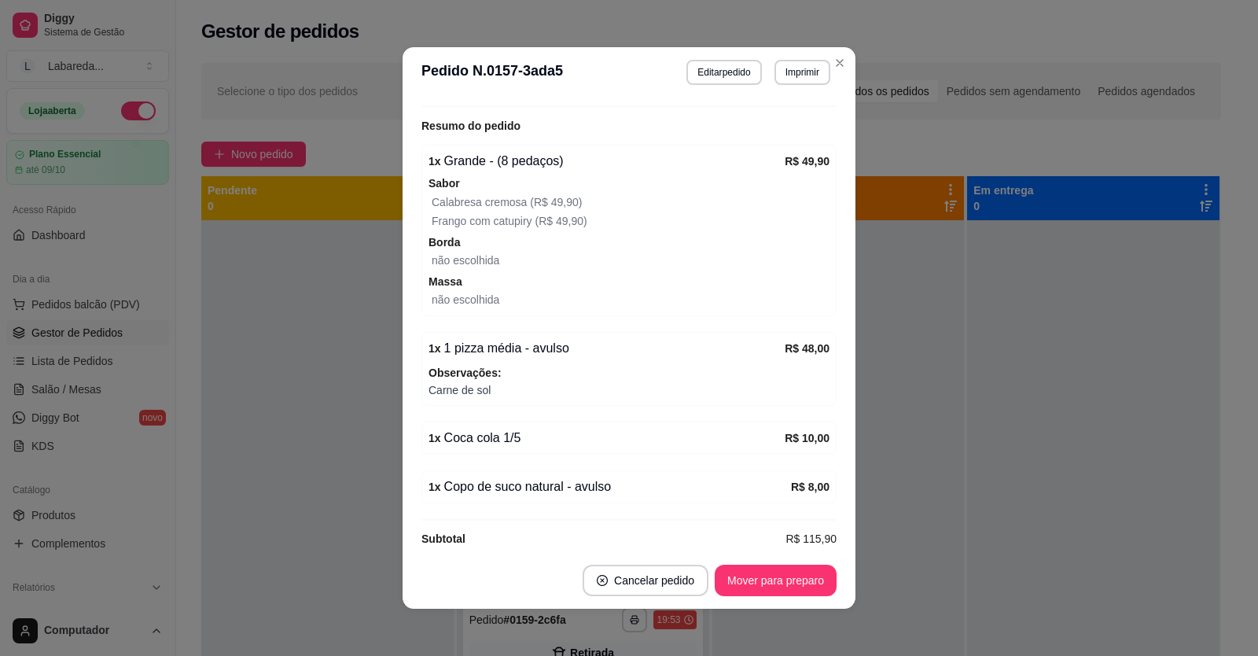
scroll to position [290, 0]
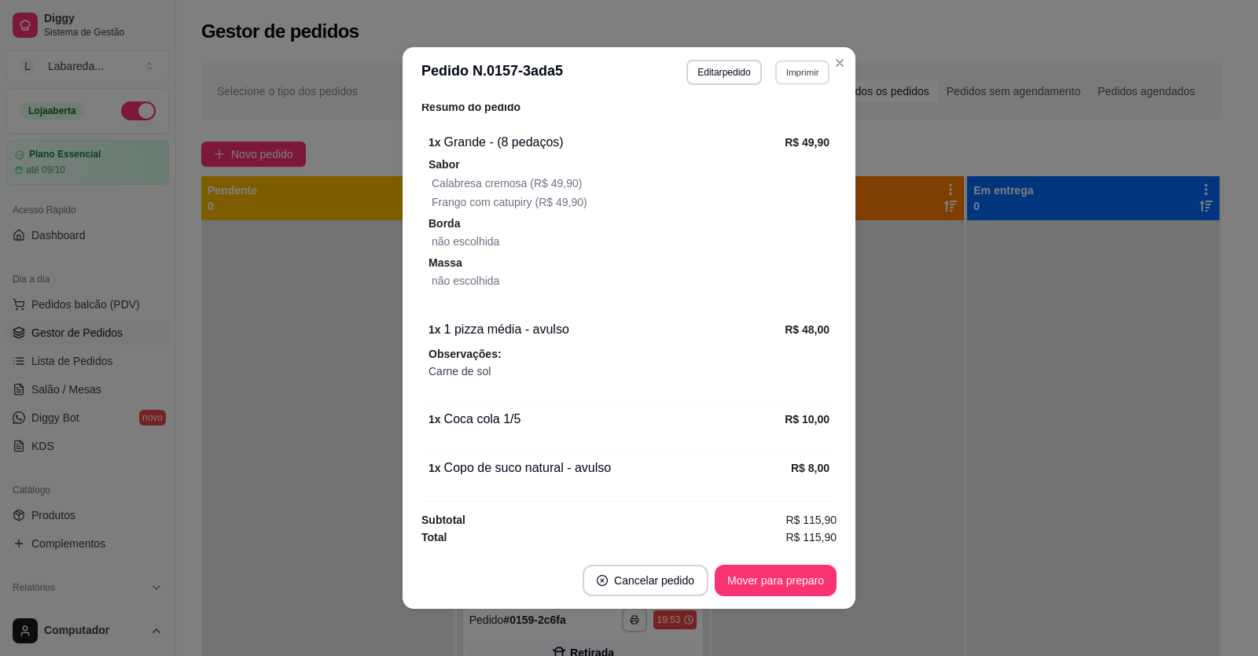
click at [790, 75] on button "Imprimir" at bounding box center [802, 72] width 54 height 24
click at [768, 120] on button "IMPRESSORA" at bounding box center [769, 127] width 114 height 25
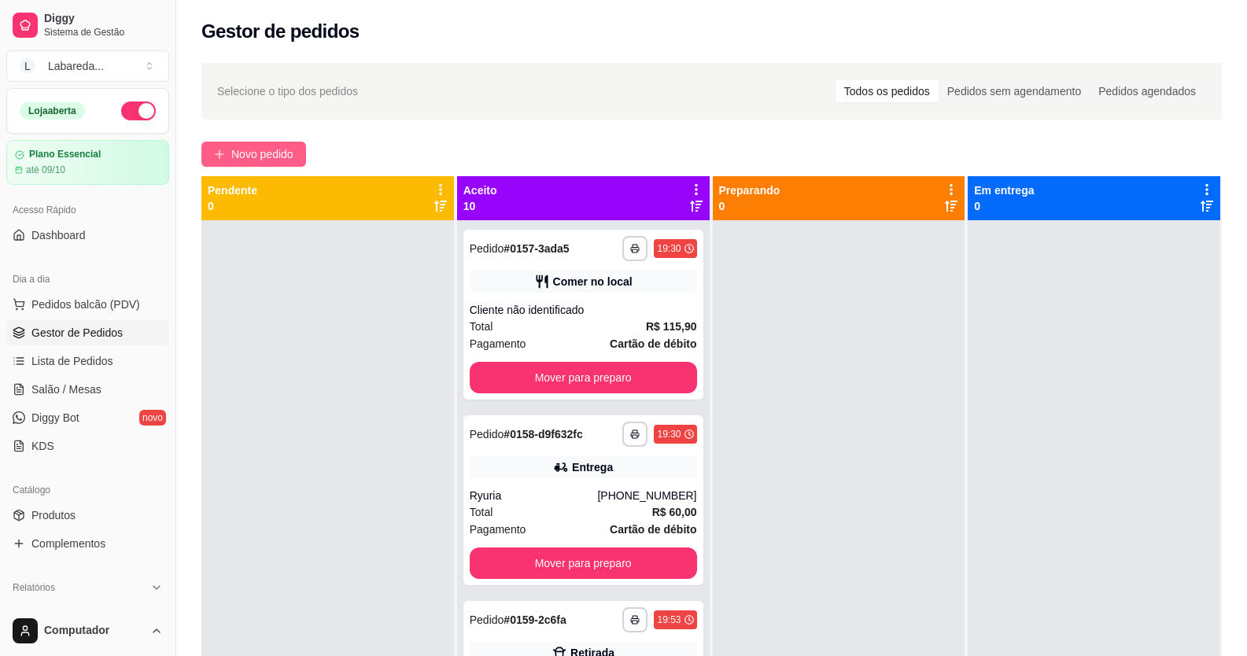
click at [285, 164] on button "Novo pedido" at bounding box center [253, 154] width 105 height 25
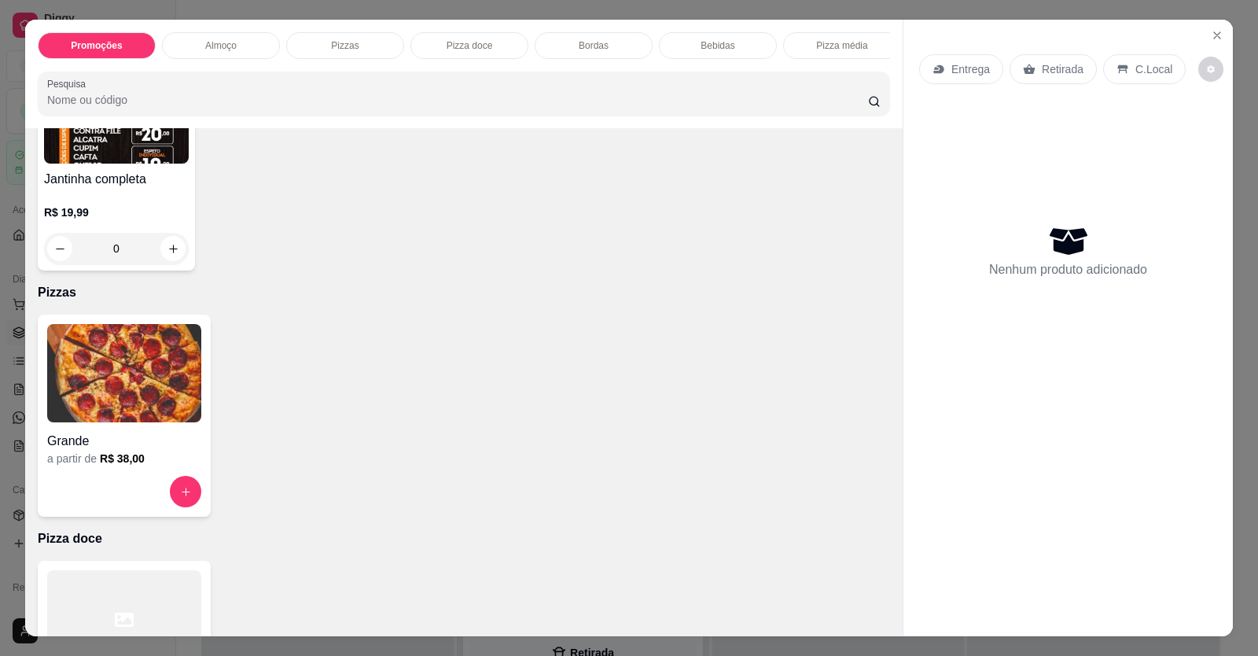
scroll to position [472, 0]
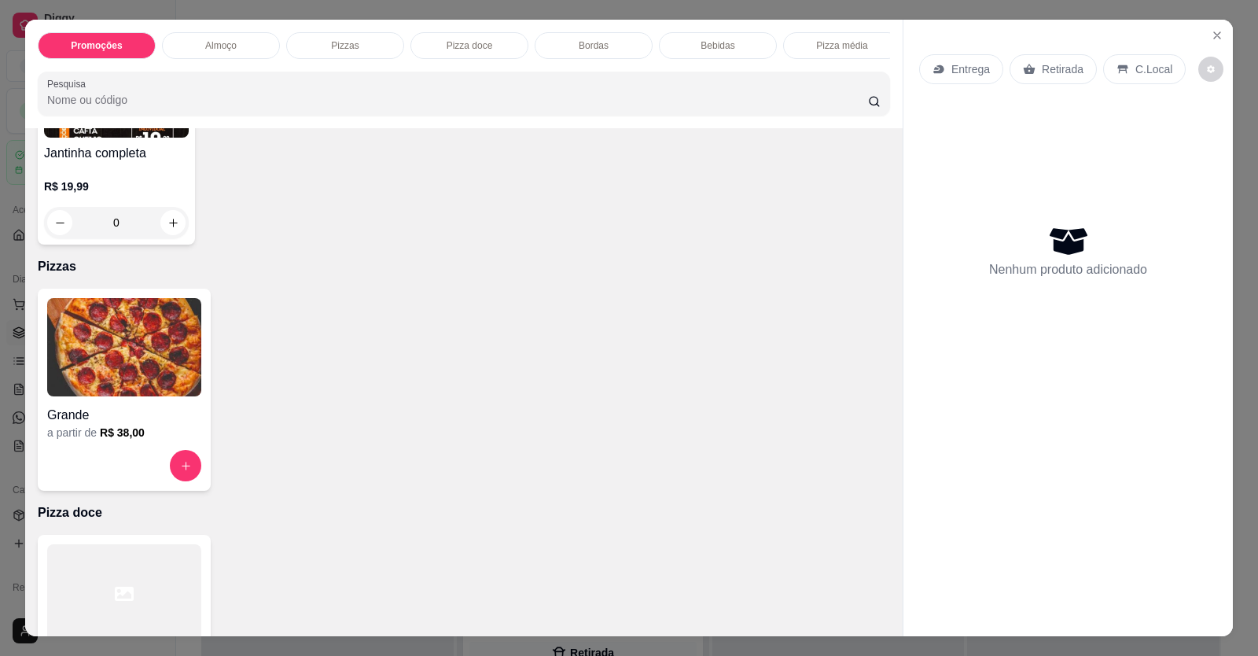
click at [131, 418] on h4 "Grande" at bounding box center [124, 415] width 154 height 19
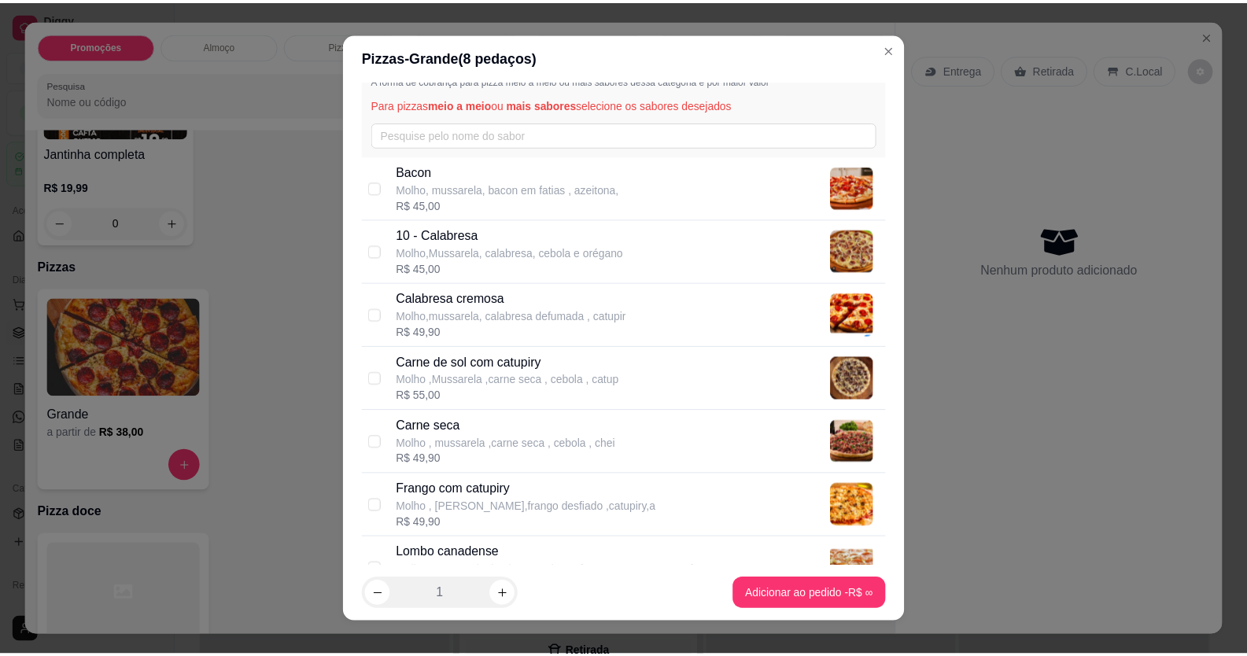
scroll to position [0, 0]
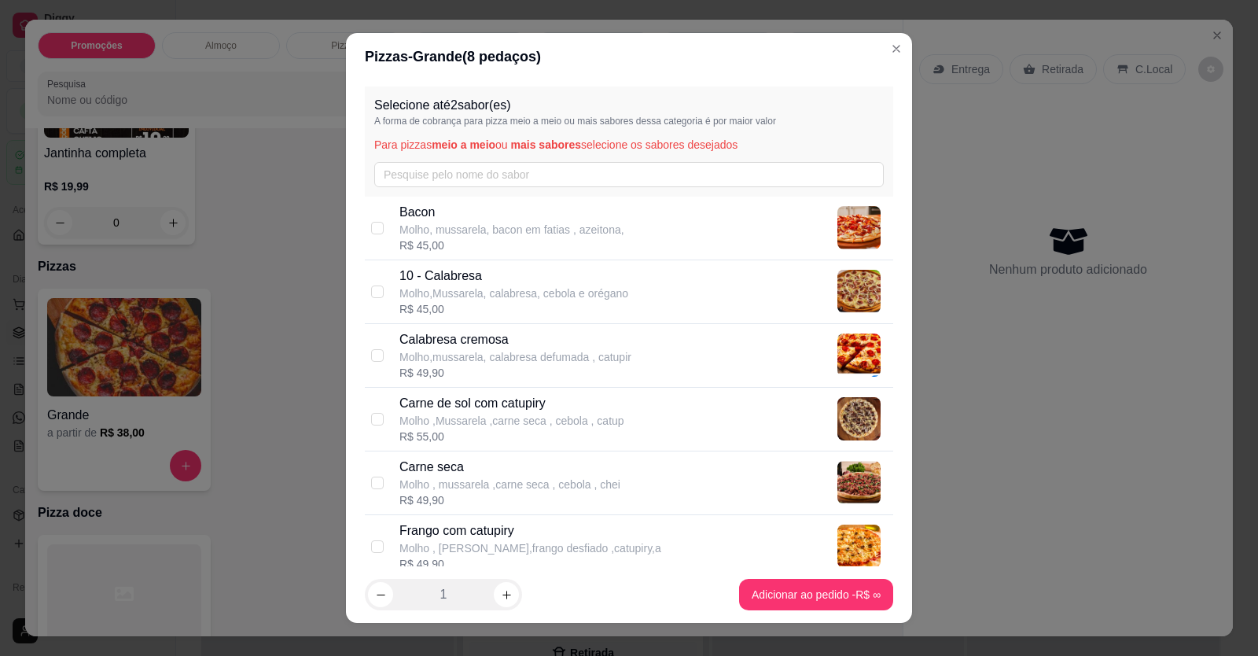
click at [496, 433] on div "R$ 55,00" at bounding box center [512, 437] width 225 height 16
checkbox input "true"
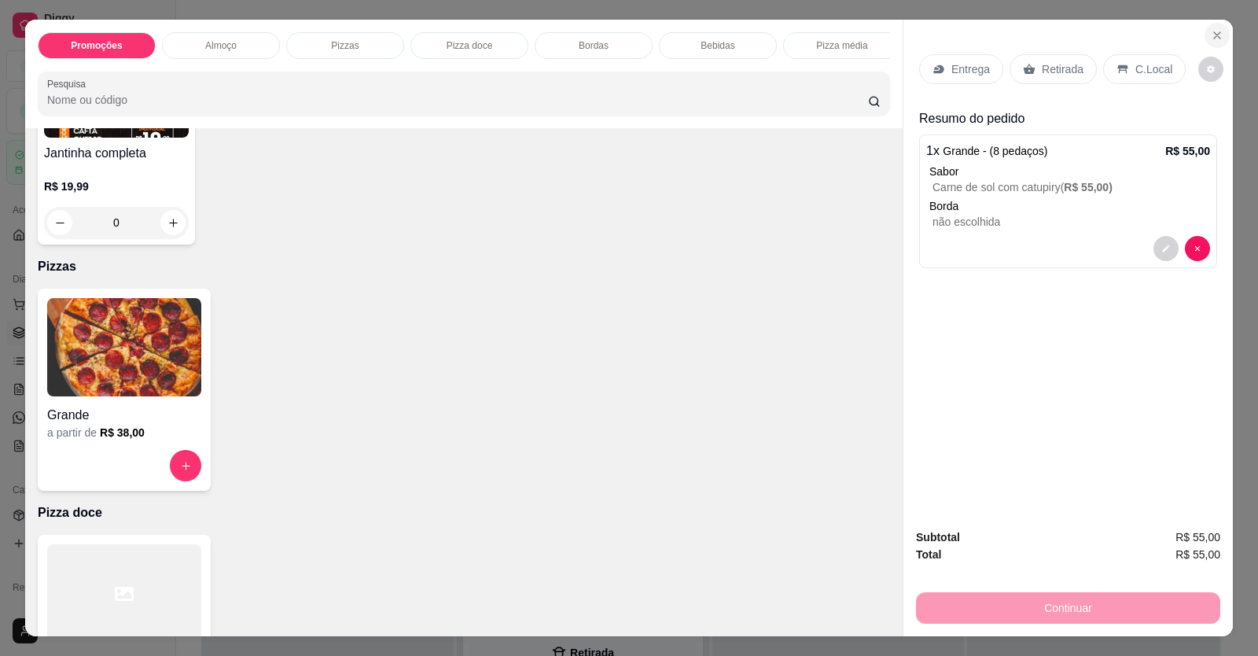
click at [1206, 45] on button "Close" at bounding box center [1217, 35] width 25 height 25
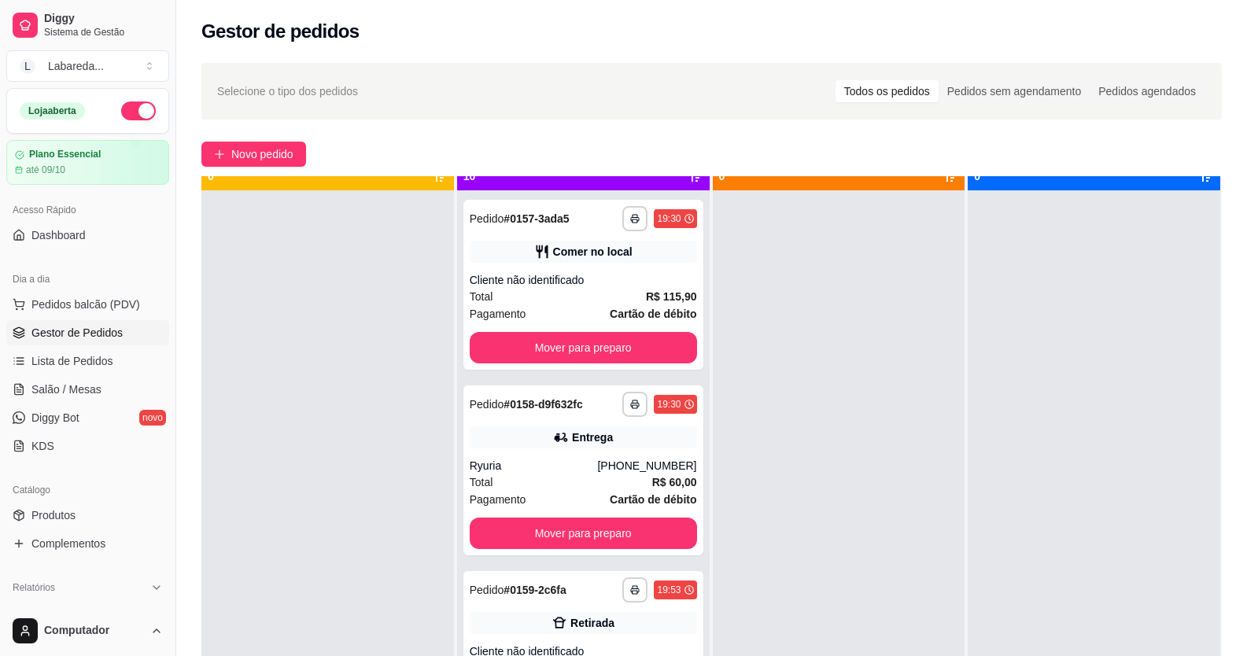
scroll to position [44, 0]
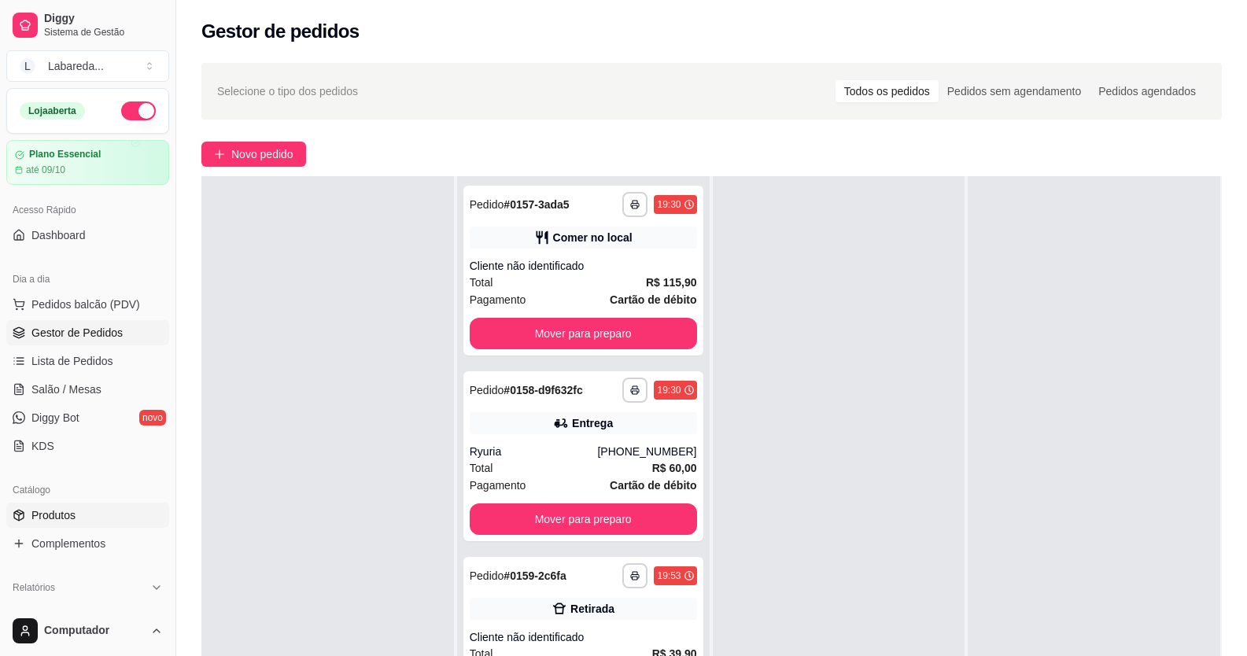
click at [88, 515] on link "Produtos" at bounding box center [87, 515] width 163 height 25
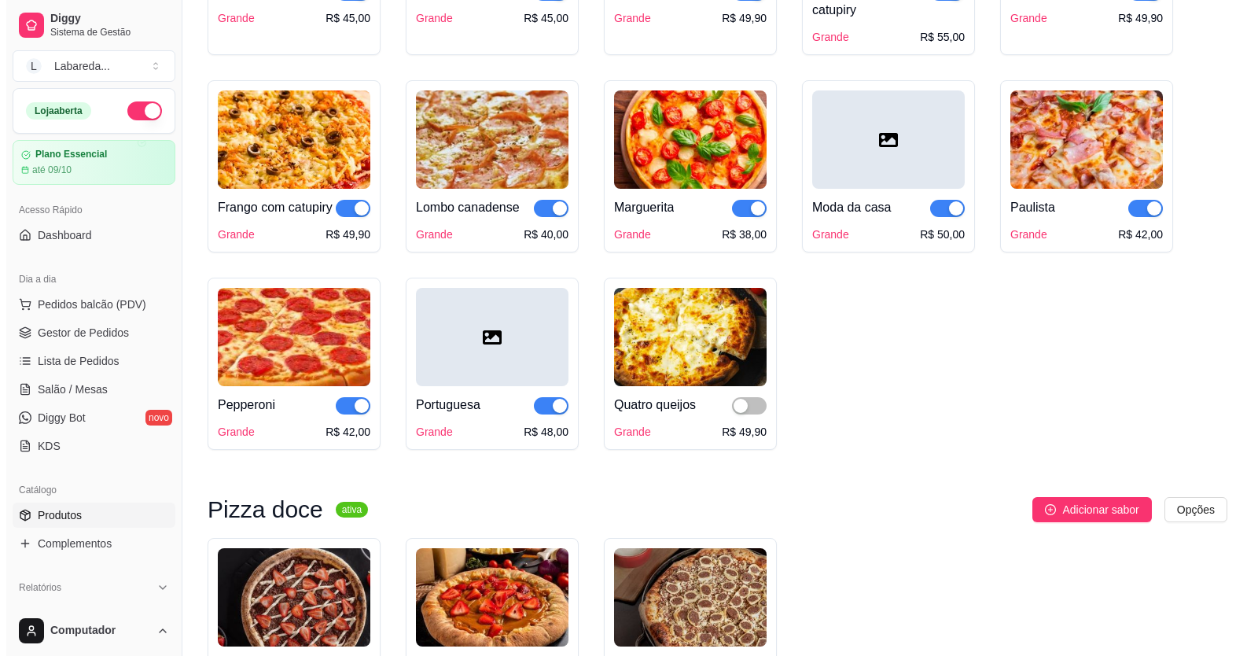
scroll to position [1730, 0]
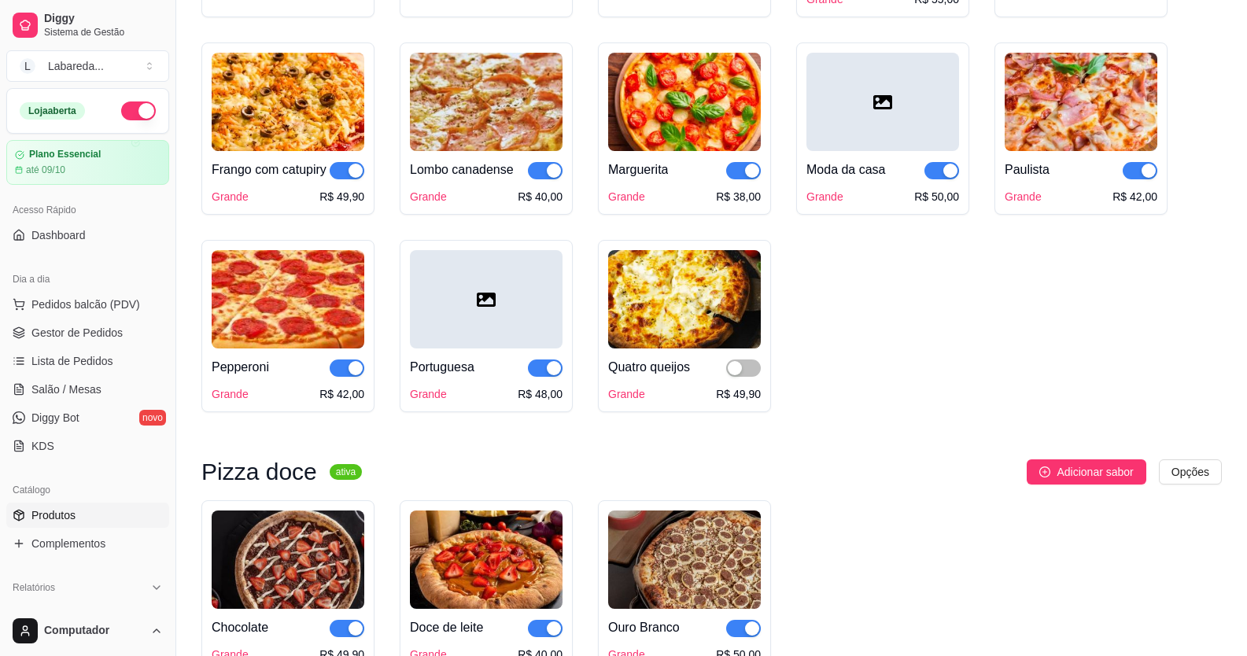
click at [740, 400] on div "Quatro queijos Grande R$ 49,90" at bounding box center [684, 374] width 153 height 53
click at [746, 377] on span "button" at bounding box center [743, 367] width 35 height 17
click at [104, 306] on span "Pedidos balcão (PDV)" at bounding box center [85, 304] width 109 height 16
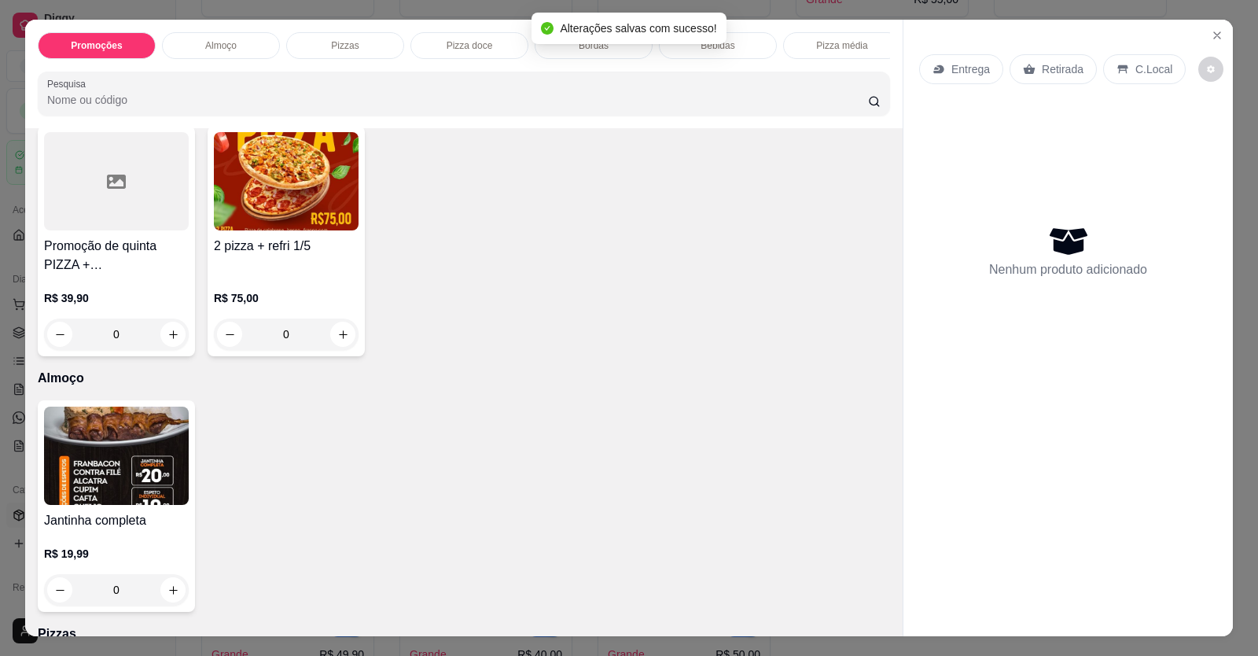
scroll to position [315, 0]
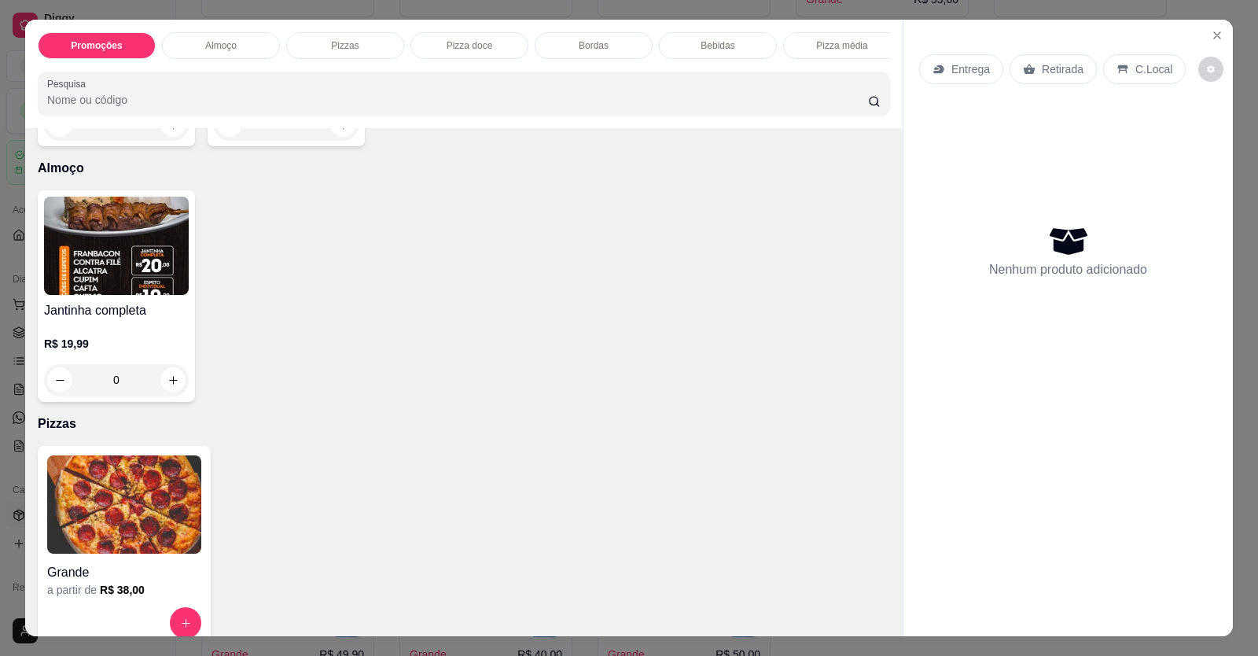
click at [157, 509] on img at bounding box center [124, 504] width 154 height 98
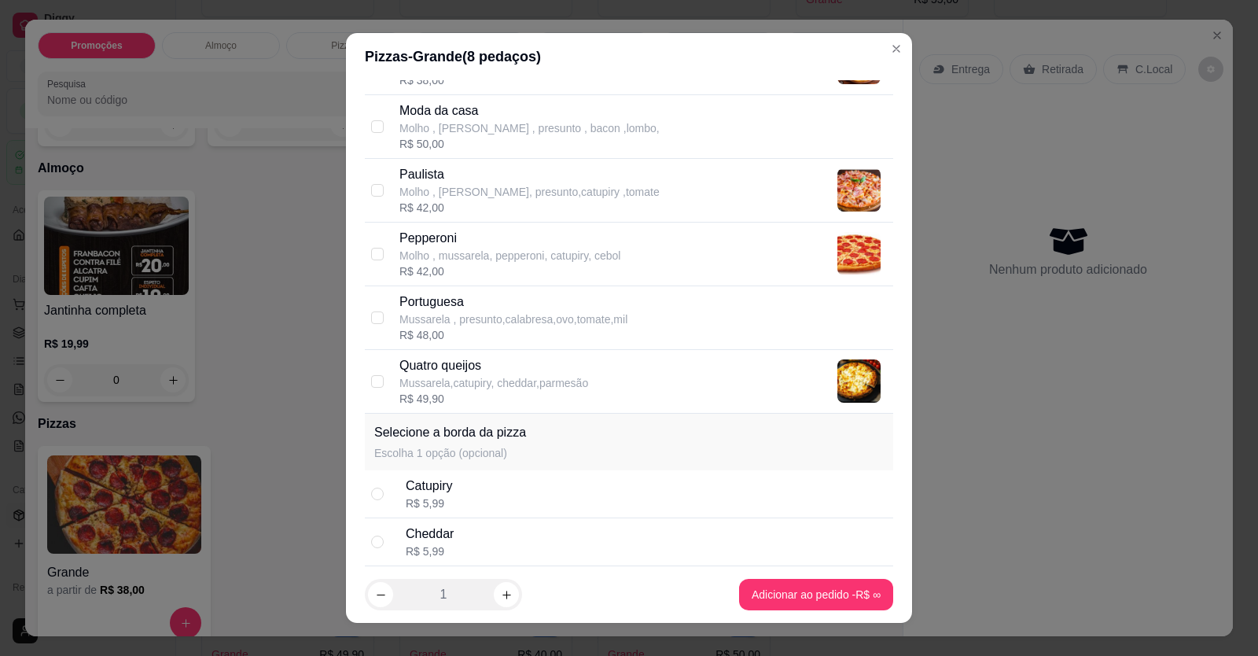
scroll to position [629, 0]
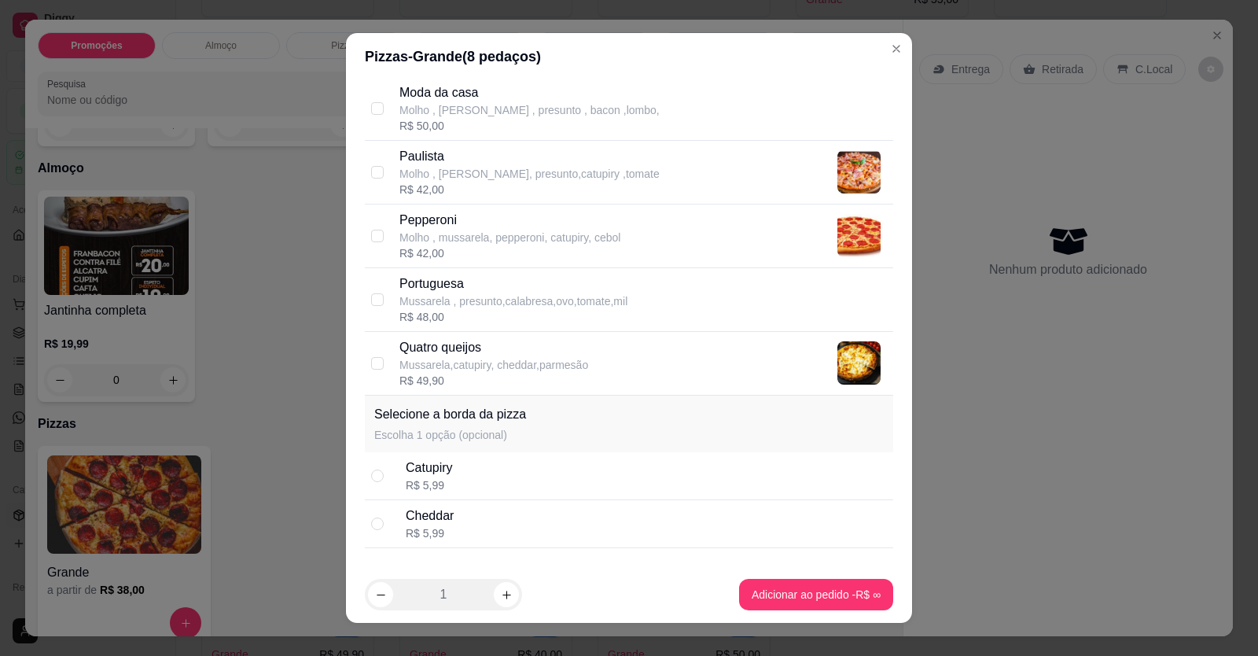
click at [457, 351] on p "Quatro queijos" at bounding box center [494, 347] width 189 height 19
checkbox input "true"
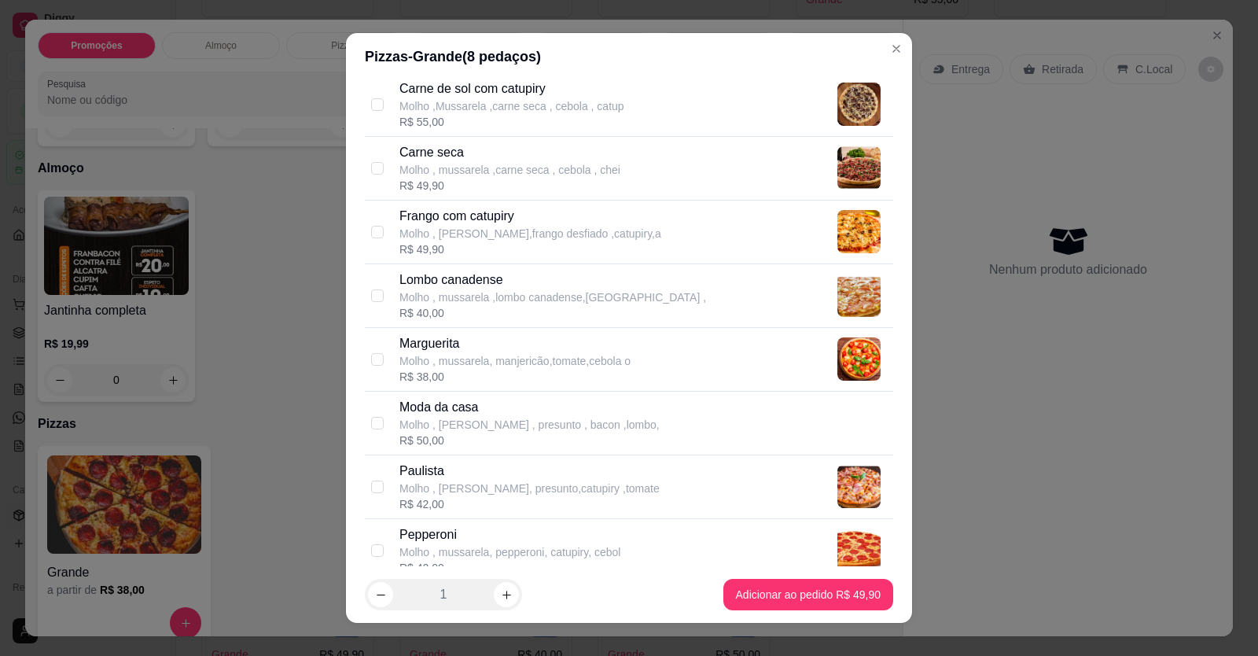
scroll to position [472, 0]
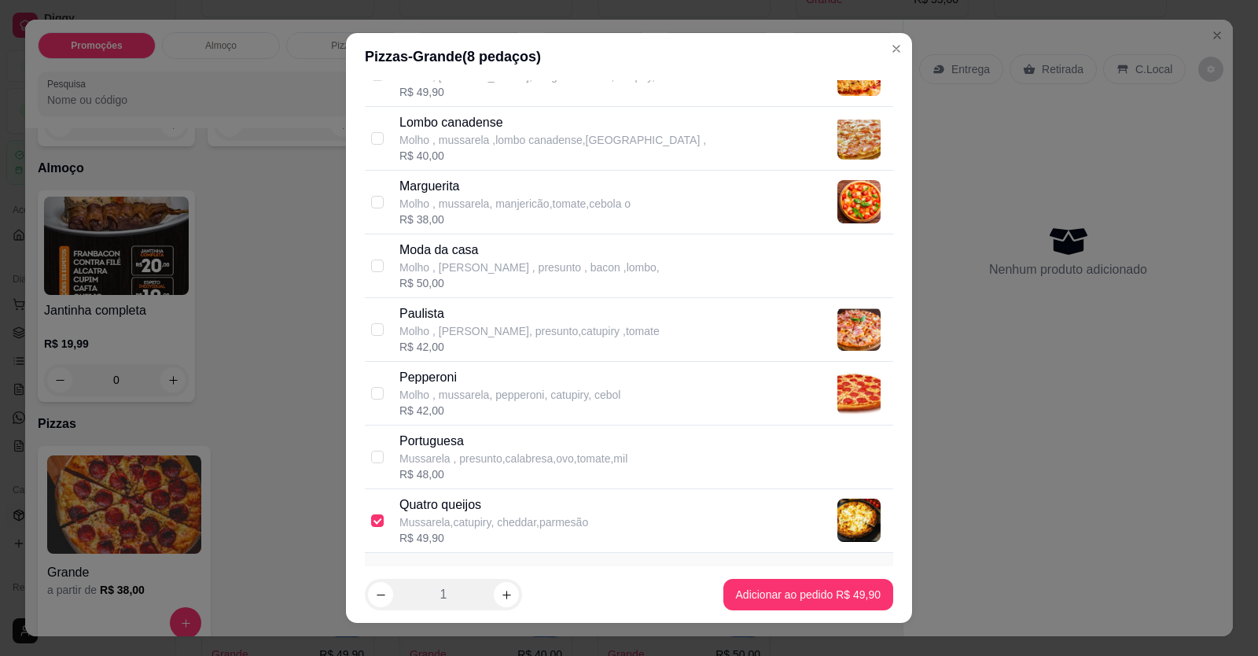
drag, startPoint x: 463, startPoint y: 440, endPoint x: 534, endPoint y: 525, distance: 110.6
click at [463, 442] on p "Portuguesa" at bounding box center [514, 441] width 228 height 19
checkbox input "true"
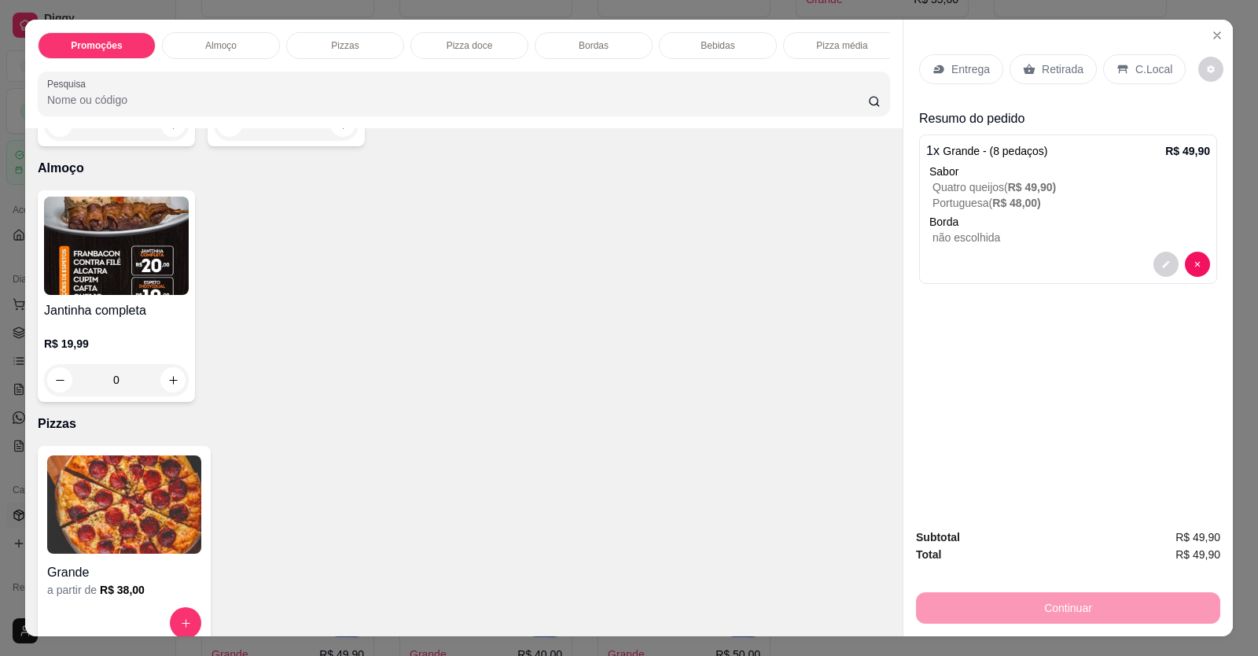
click at [117, 532] on img at bounding box center [124, 504] width 154 height 98
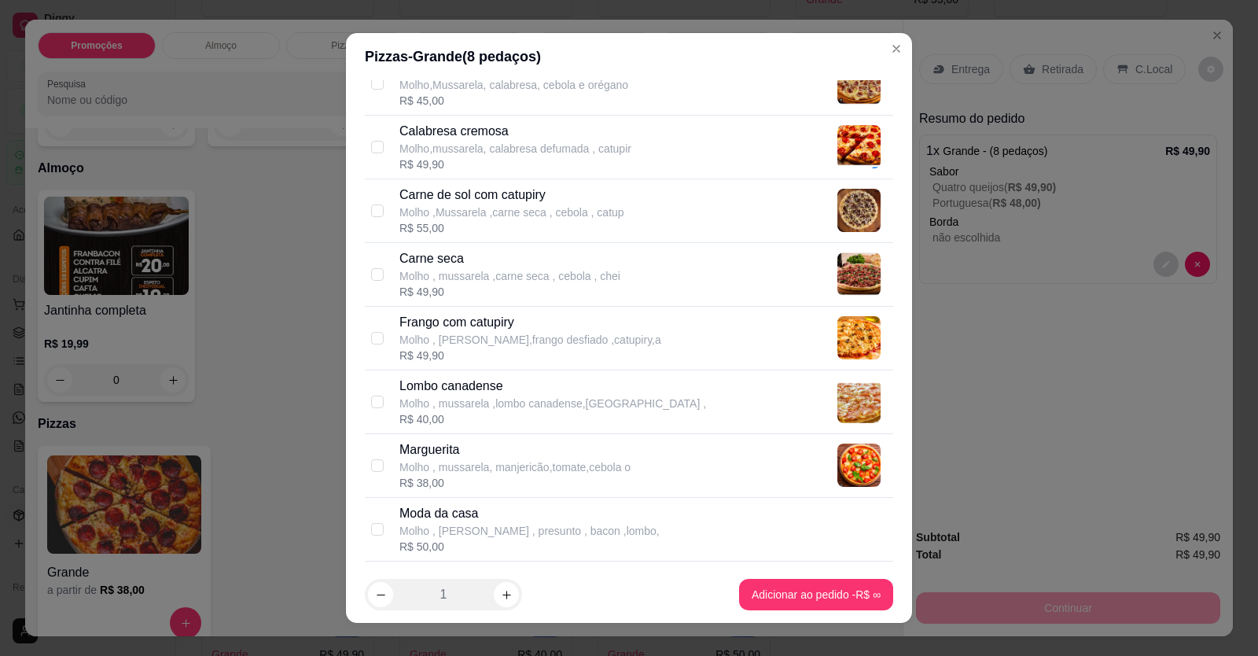
scroll to position [236, 0]
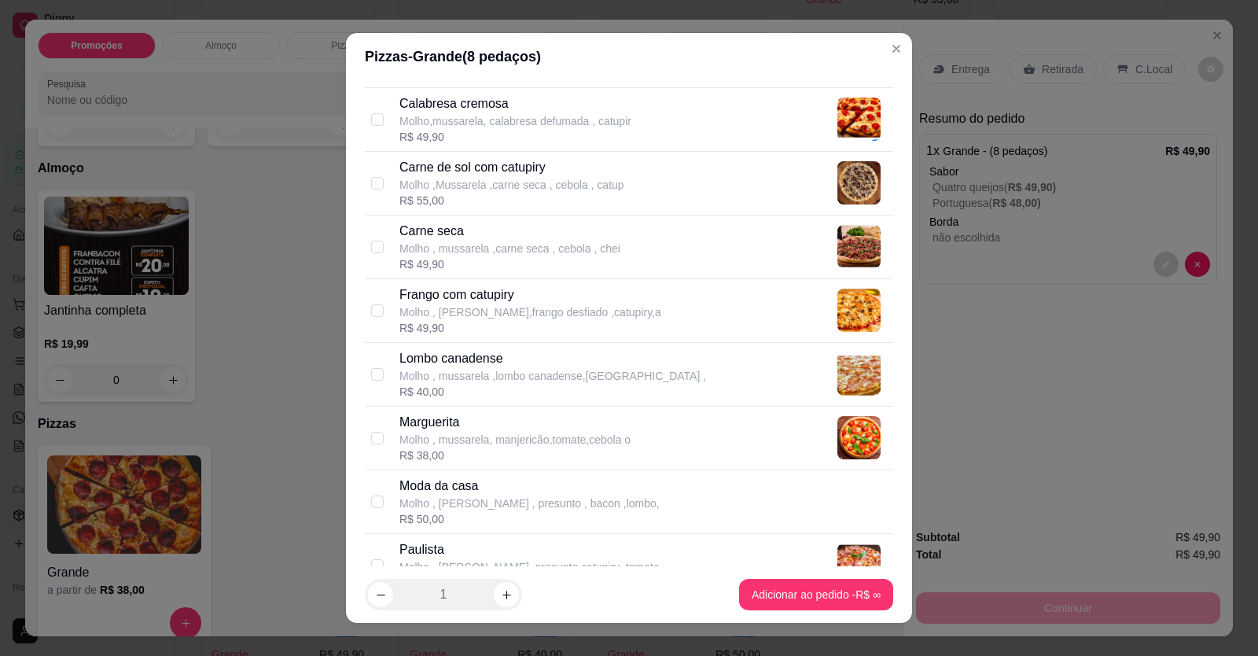
click at [506, 181] on p "Molho ,Mussarela ,carne seca , cebola , catup" at bounding box center [512, 185] width 225 height 16
checkbox input "true"
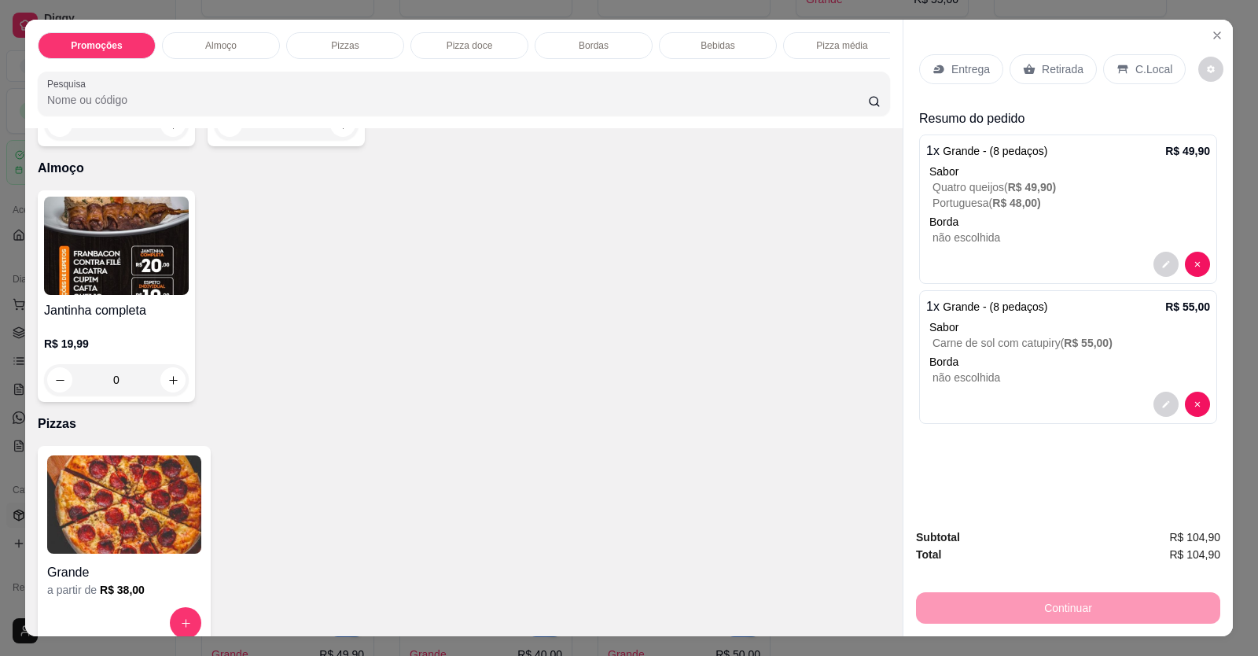
click at [1118, 69] on icon at bounding box center [1123, 69] width 10 height 9
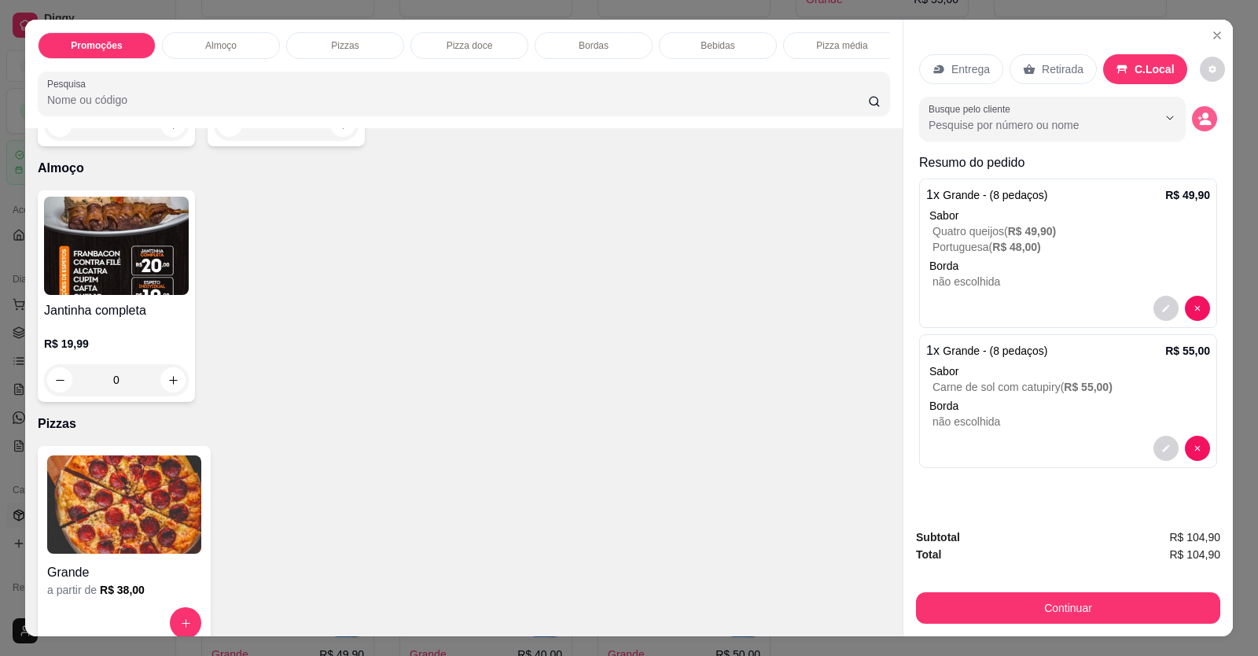
click at [1201, 124] on icon "decrease-product-quantity" at bounding box center [1206, 123] width 12 height 6
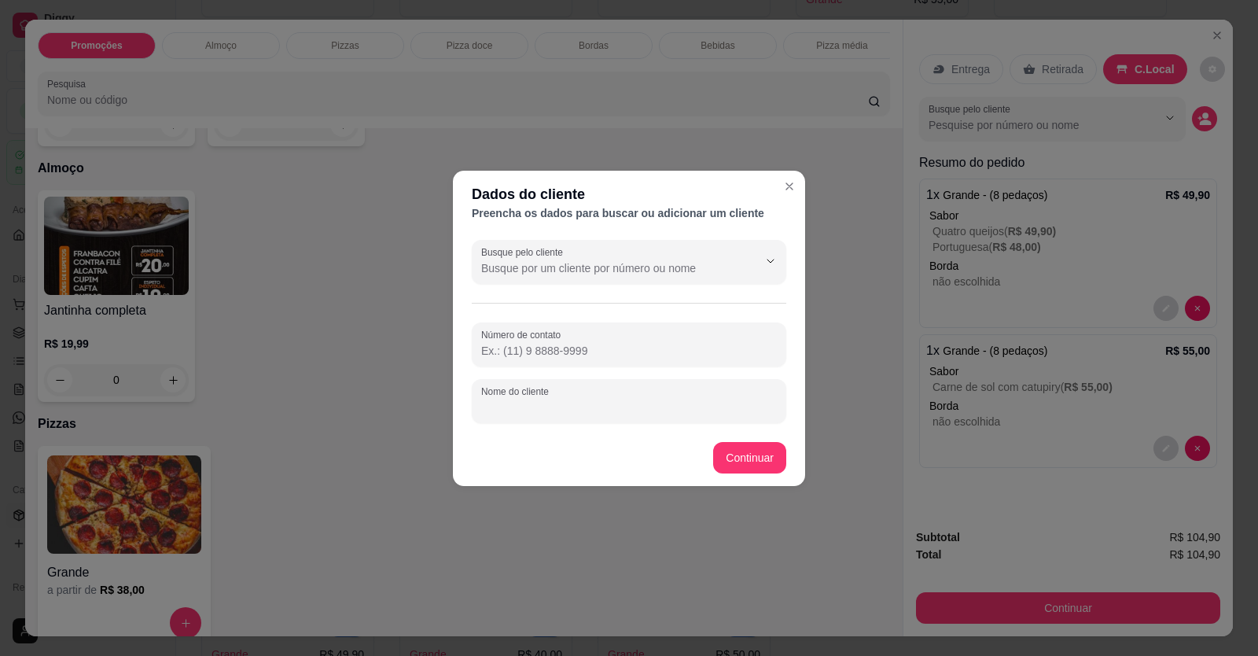
click at [558, 403] on input "Nome do cliente" at bounding box center [629, 408] width 296 height 16
type input "CAROLINA"
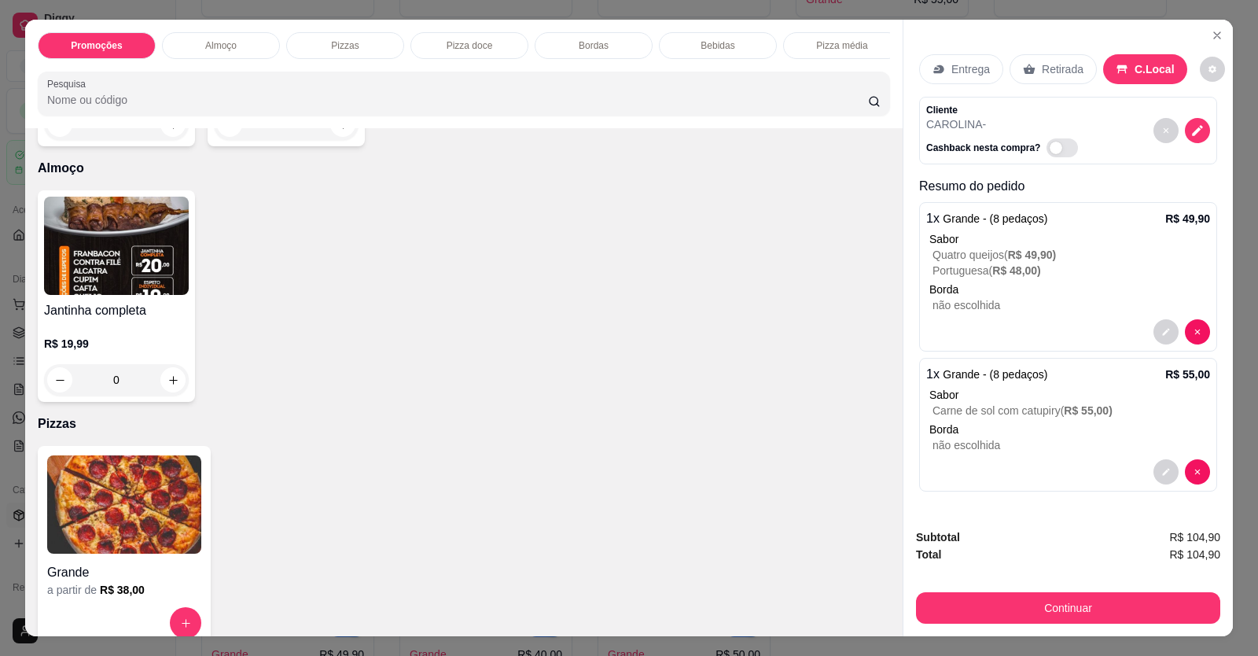
drag, startPoint x: 1000, startPoint y: 591, endPoint x: 1004, endPoint y: 607, distance: 17.2
click at [1004, 605] on div "Continuar" at bounding box center [1068, 605] width 304 height 35
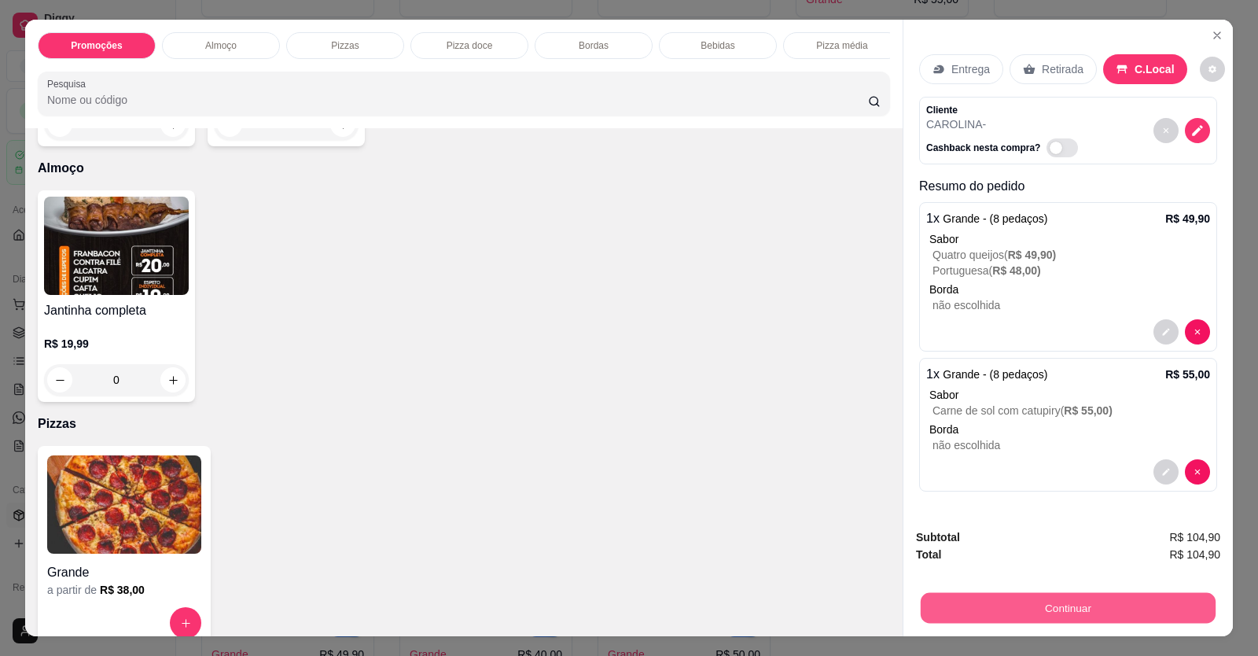
click at [1008, 619] on button "Continuar" at bounding box center [1068, 608] width 295 height 31
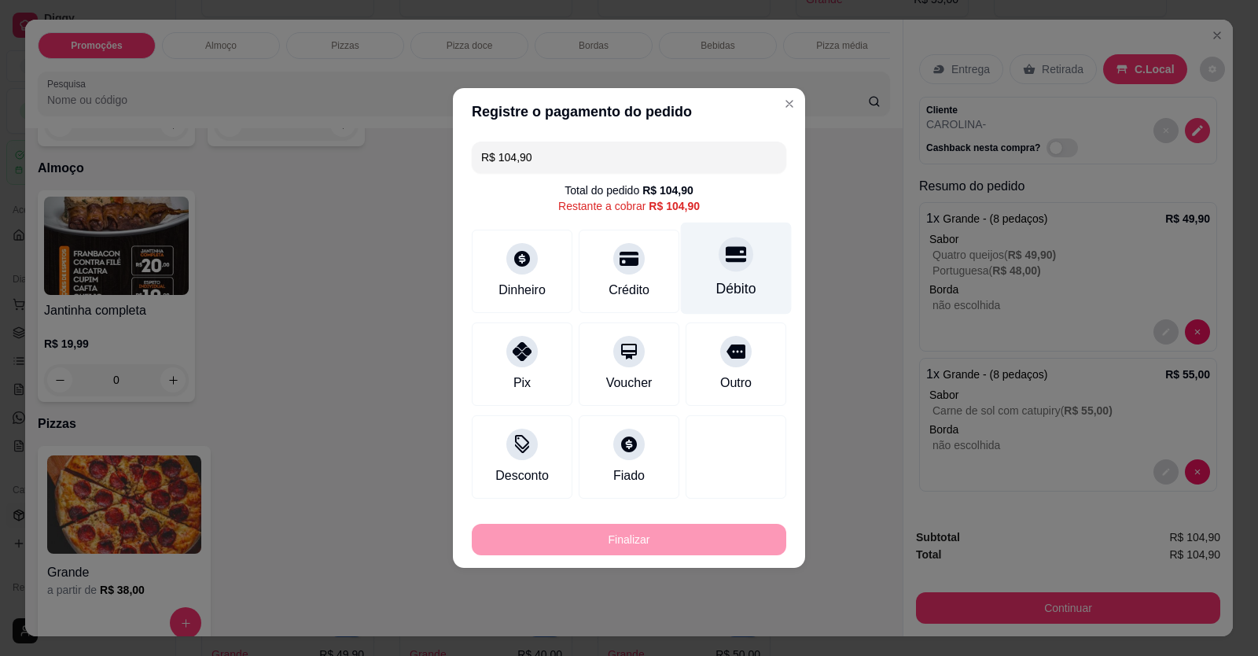
click at [728, 280] on div "Débito" at bounding box center [736, 288] width 40 height 20
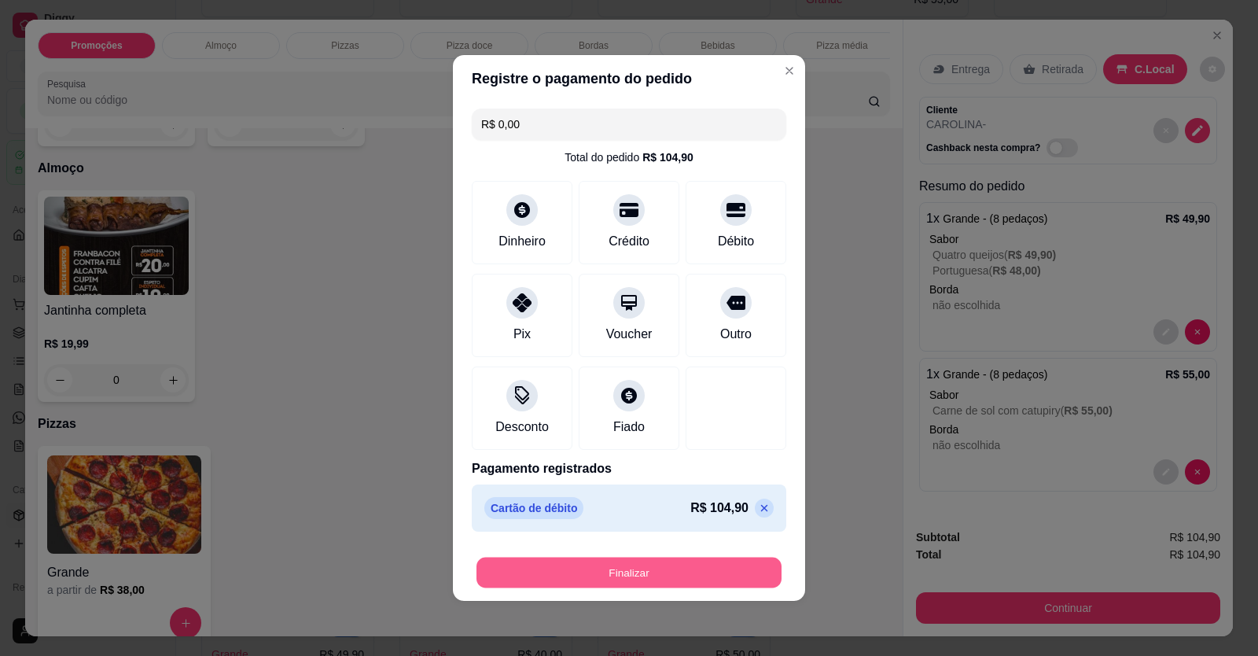
click at [698, 573] on button "Finalizar" at bounding box center [629, 573] width 305 height 31
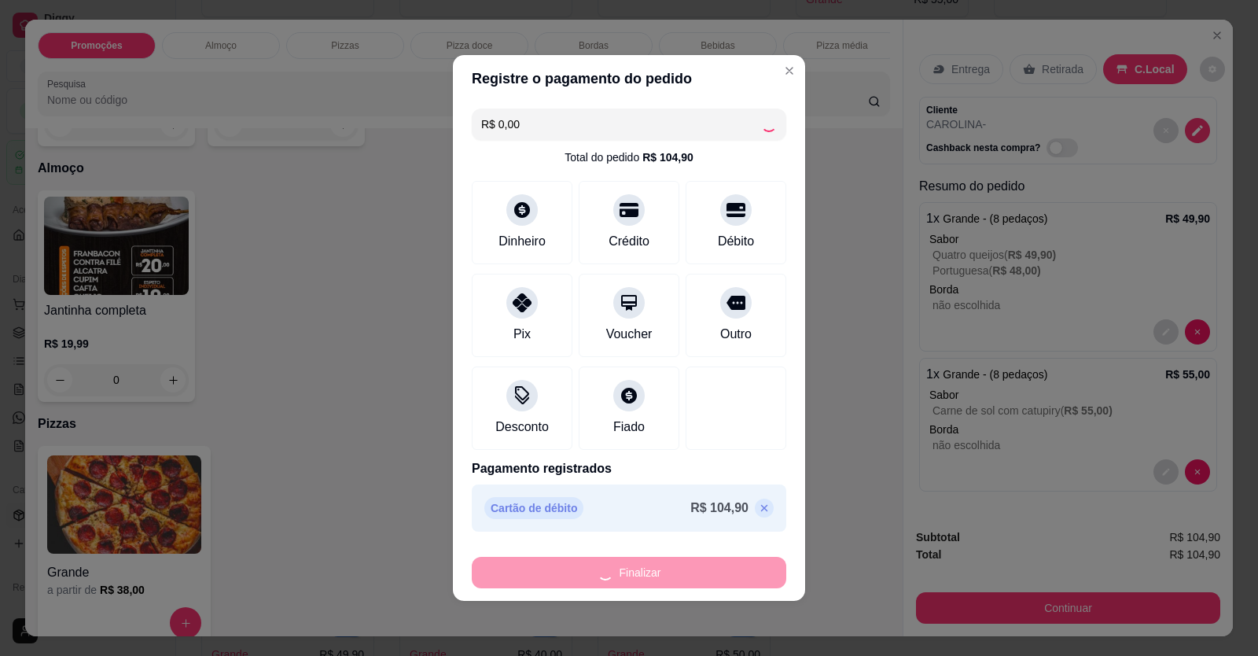
type input "-R$ 104,90"
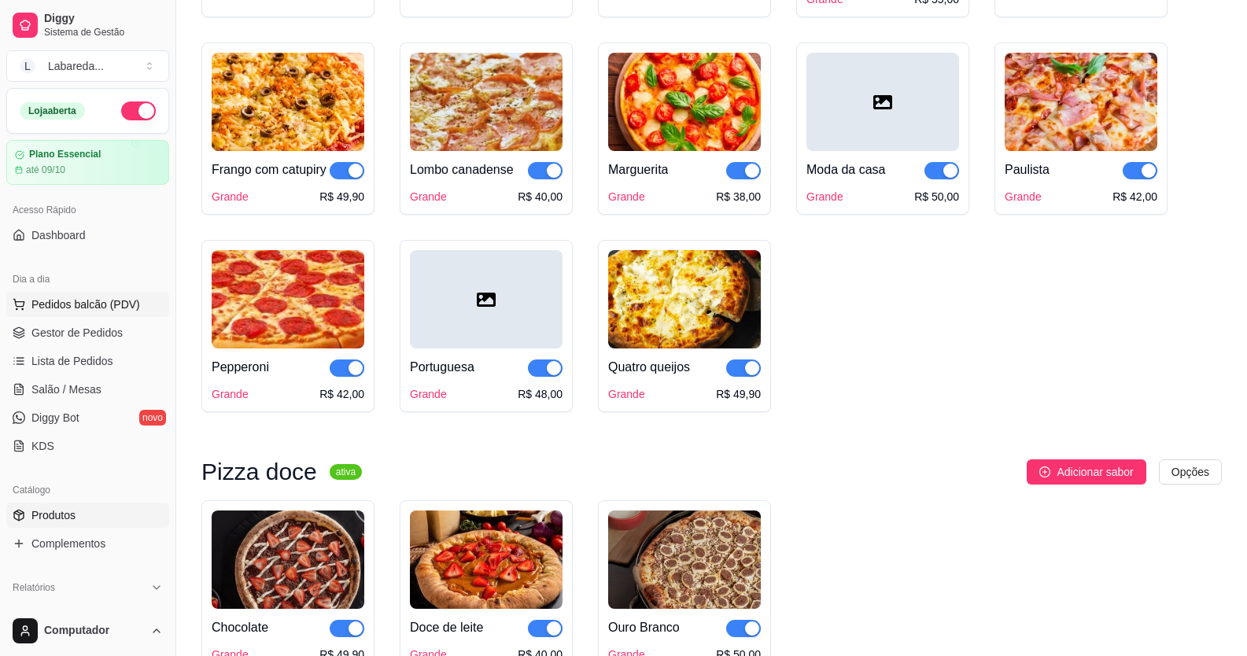
click at [68, 301] on span "Pedidos balcão (PDV)" at bounding box center [85, 304] width 109 height 16
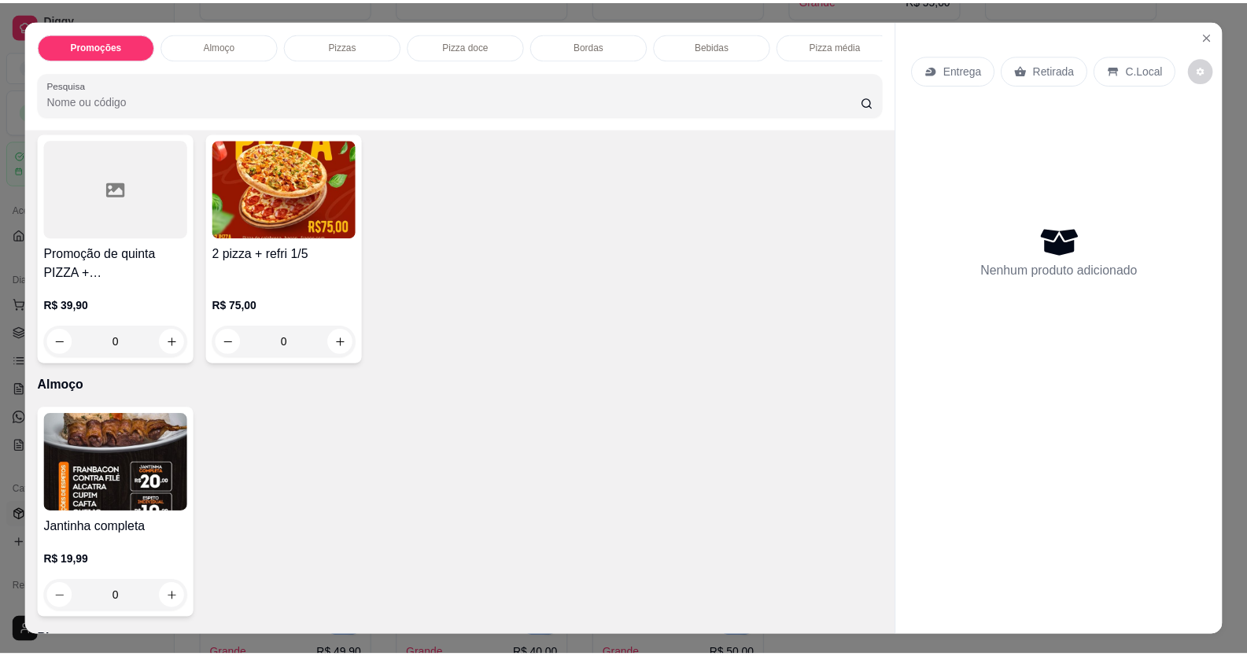
scroll to position [236, 0]
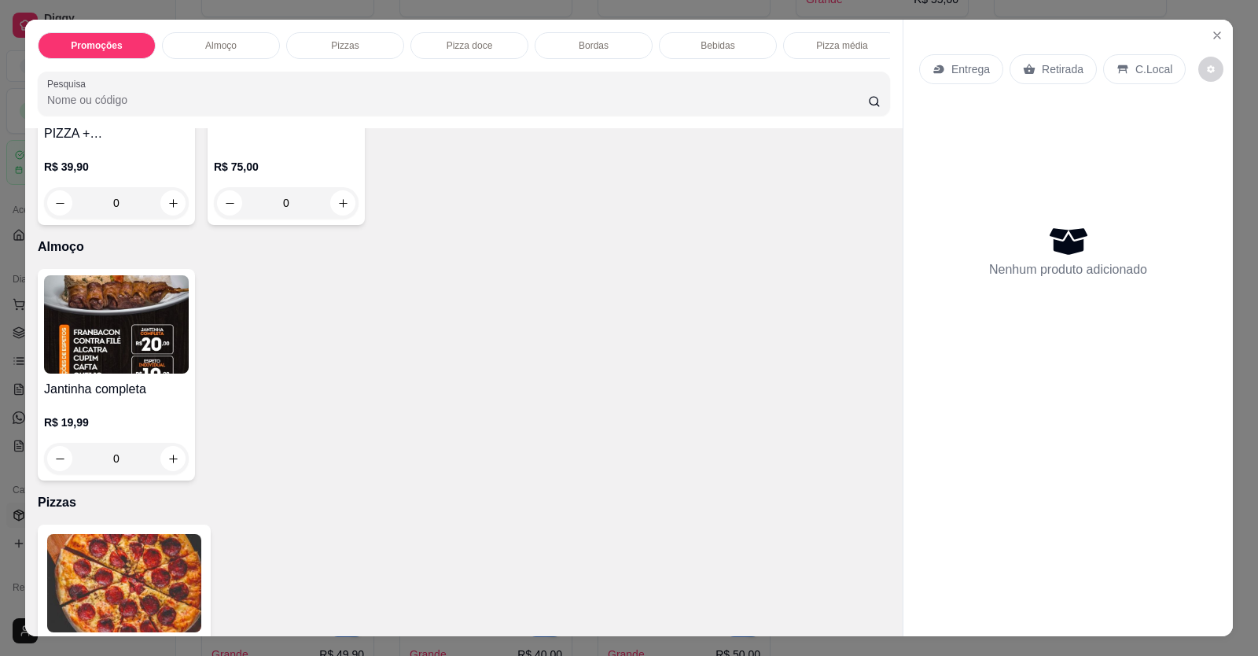
click at [157, 602] on img at bounding box center [124, 583] width 154 height 98
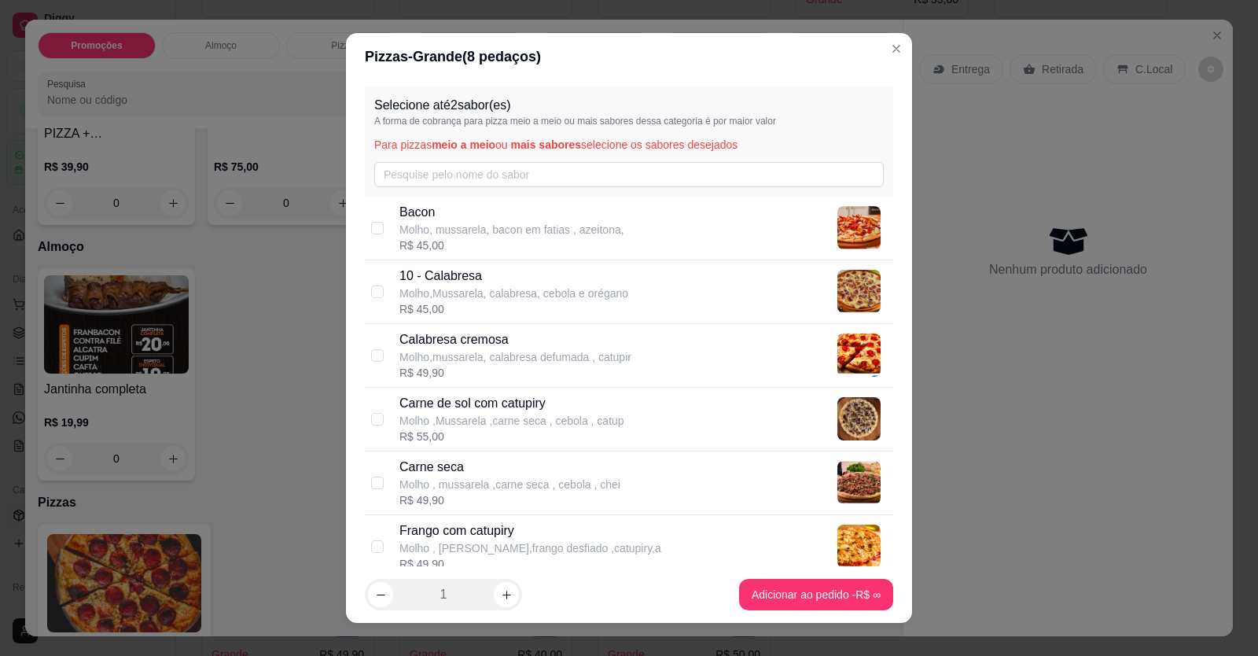
click at [517, 292] on p "Molho,Mussarela, calabresa, cebola e orégano" at bounding box center [514, 293] width 229 height 16
checkbox input "true"
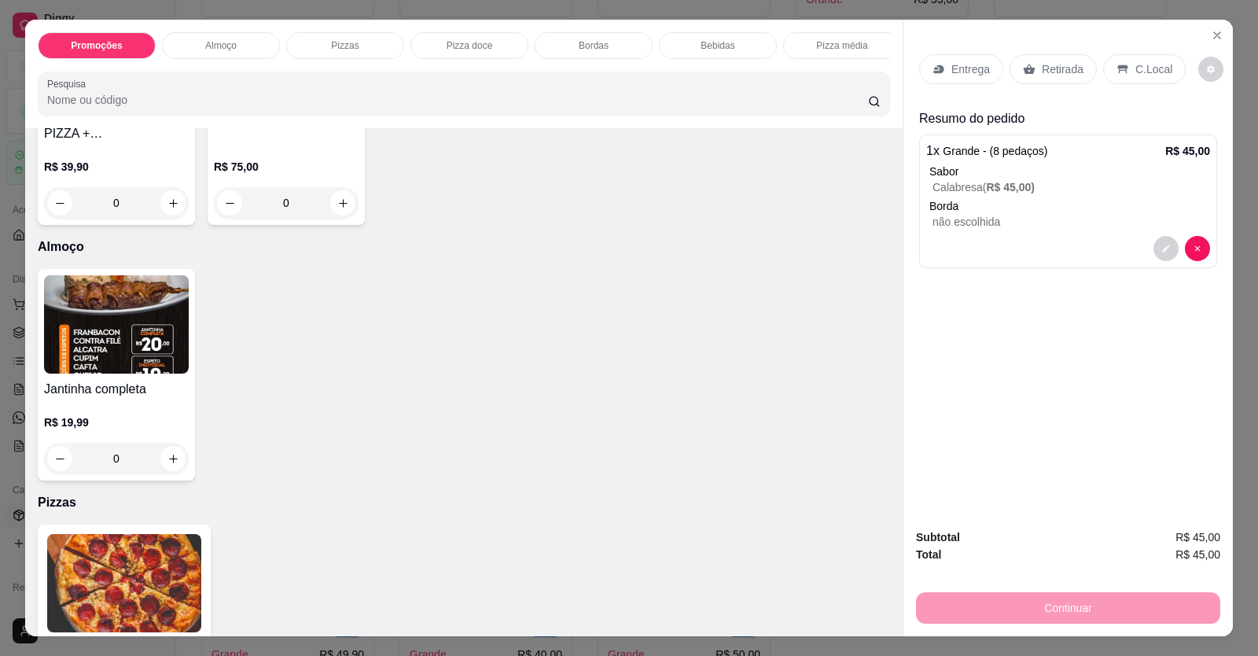
click at [1136, 65] on p "C.Local" at bounding box center [1154, 69] width 37 height 16
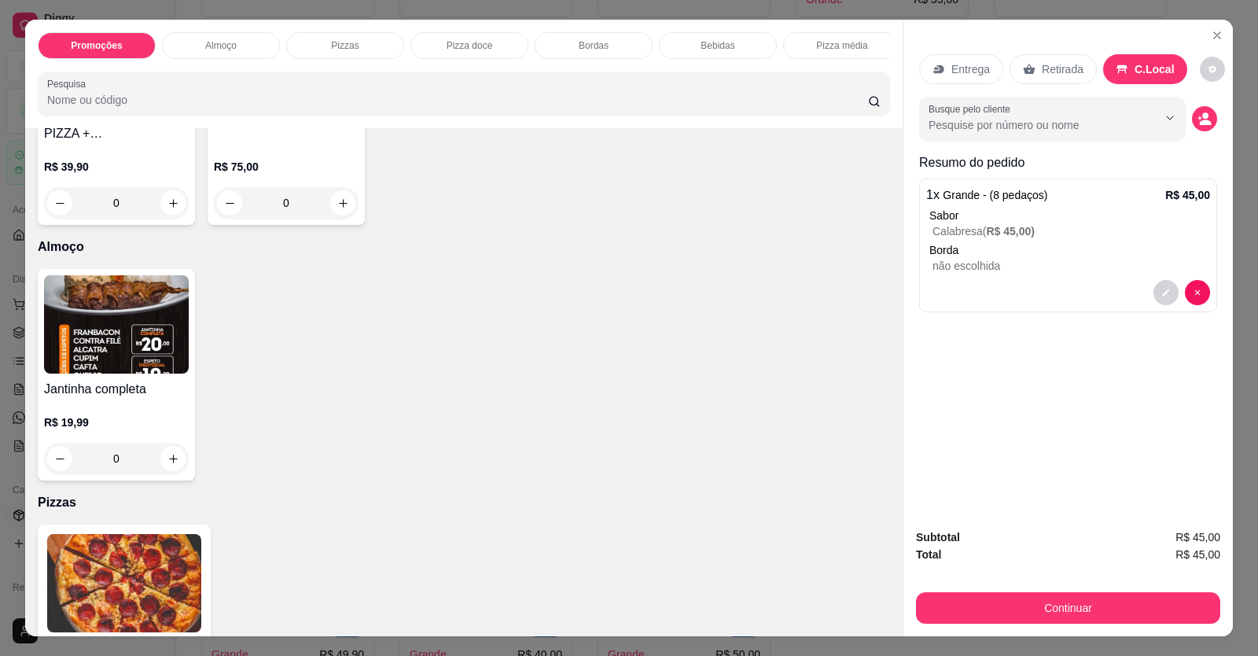
click at [1198, 121] on button "decrease-product-quantity" at bounding box center [1204, 118] width 25 height 25
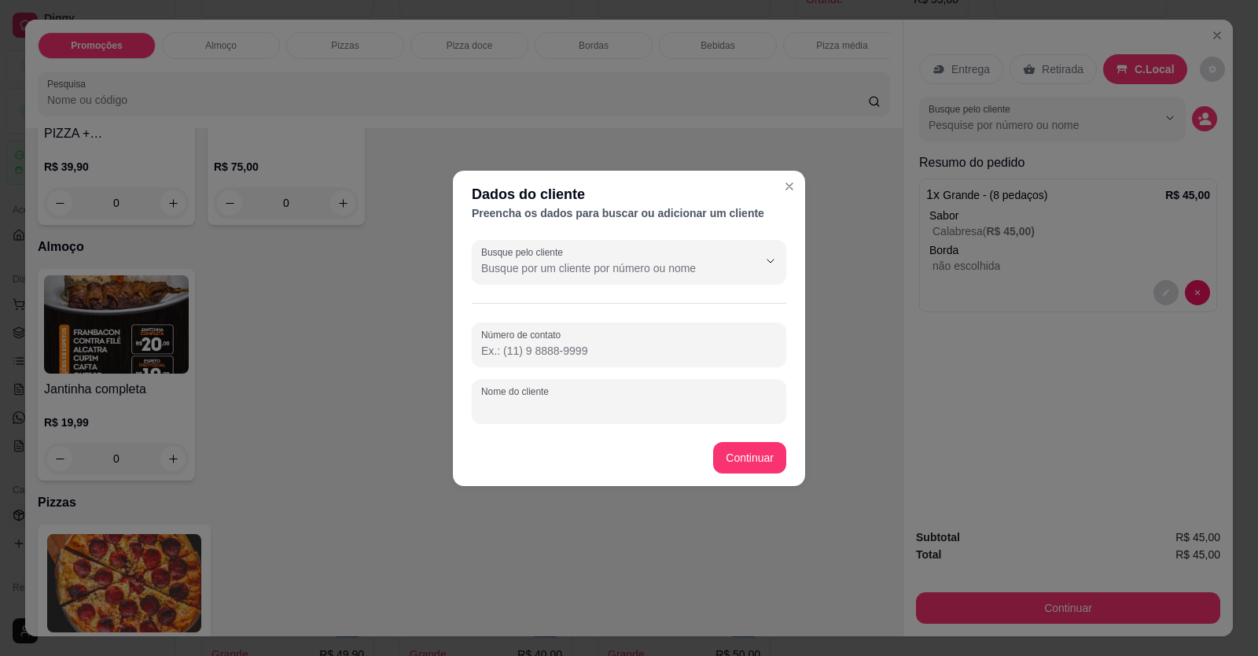
click at [581, 403] on input "Nome do cliente" at bounding box center [629, 408] width 296 height 16
type input "[PERSON_NAME]"
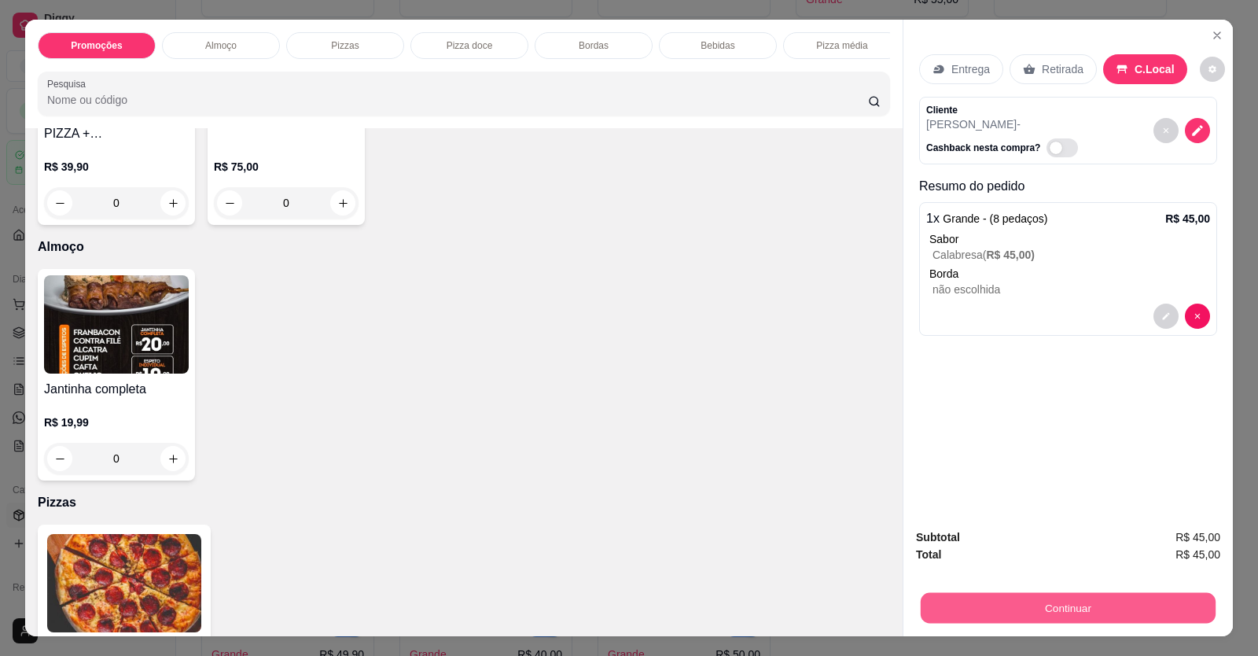
click at [996, 621] on button "Continuar" at bounding box center [1068, 608] width 295 height 31
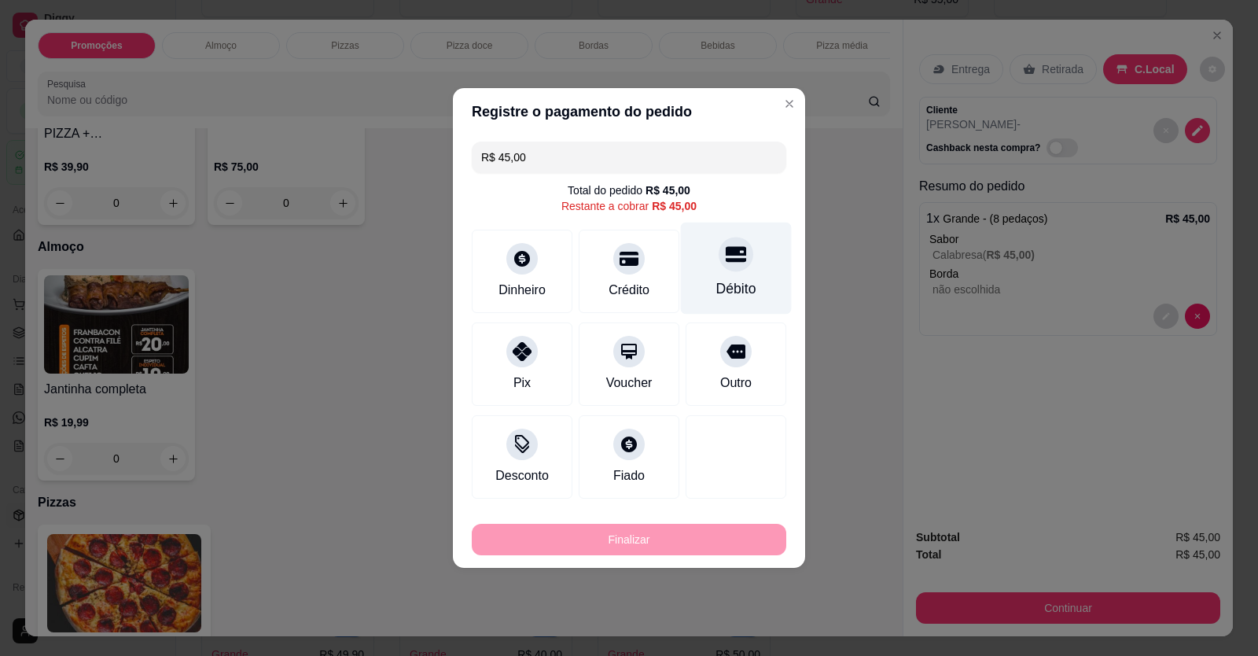
click at [741, 292] on div "Débito" at bounding box center [736, 288] width 40 height 20
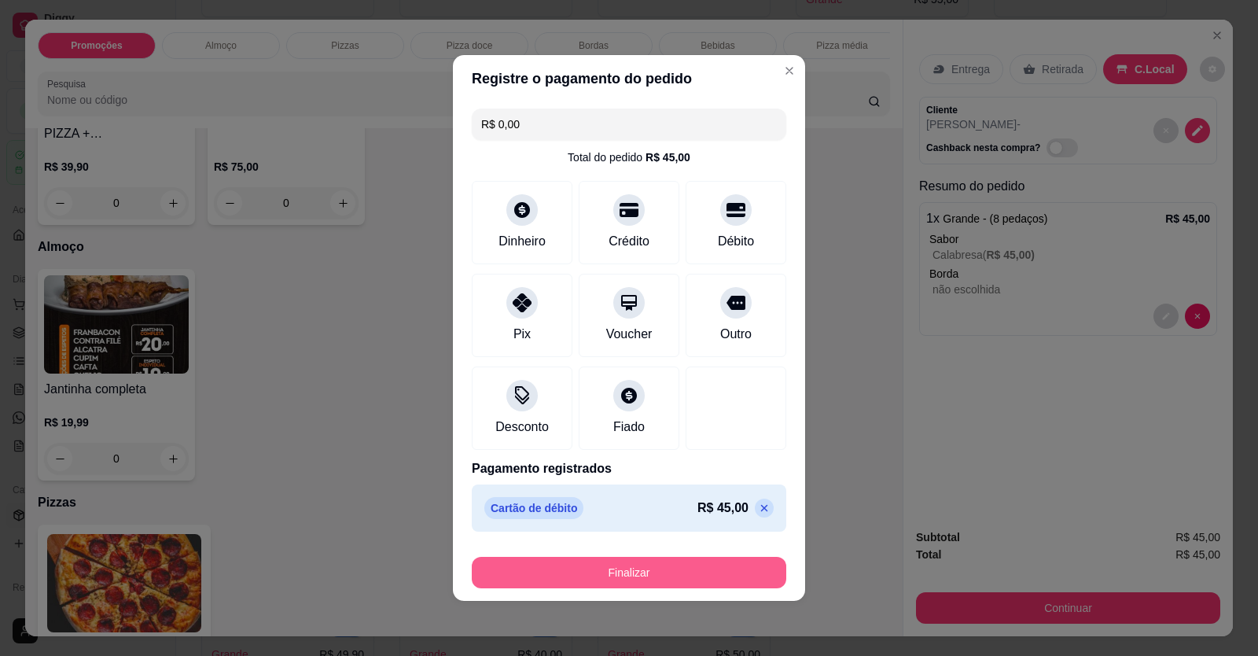
click at [716, 565] on button "Finalizar" at bounding box center [629, 572] width 315 height 31
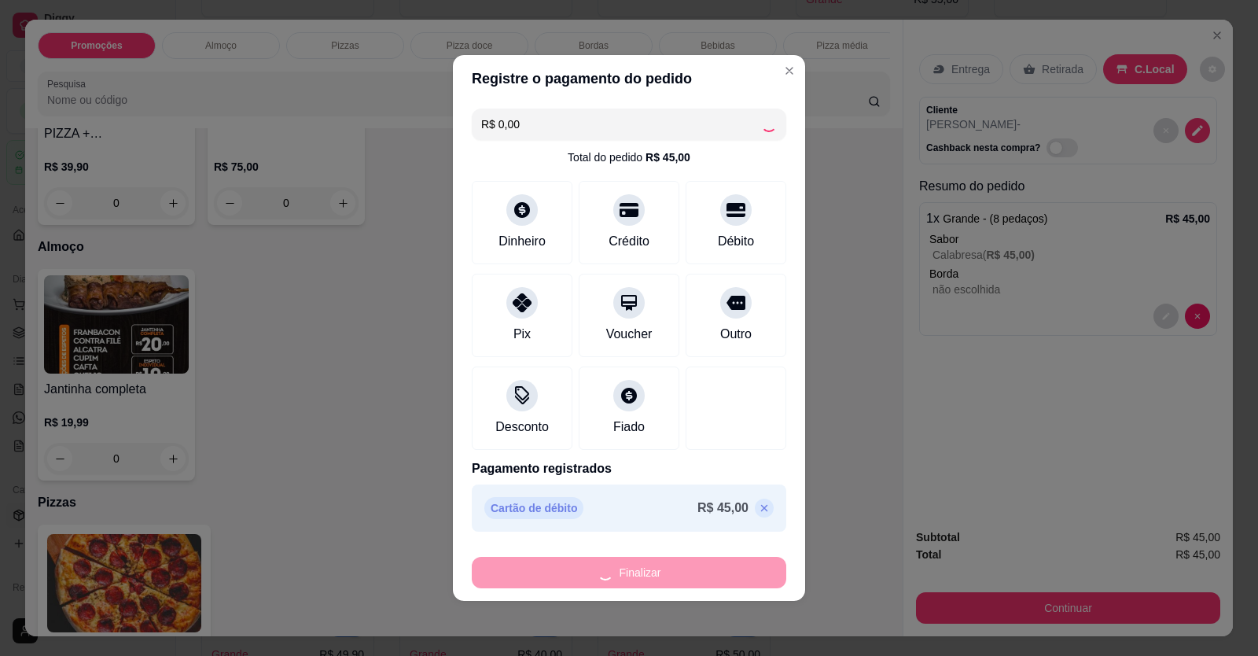
type input "-R$ 45,00"
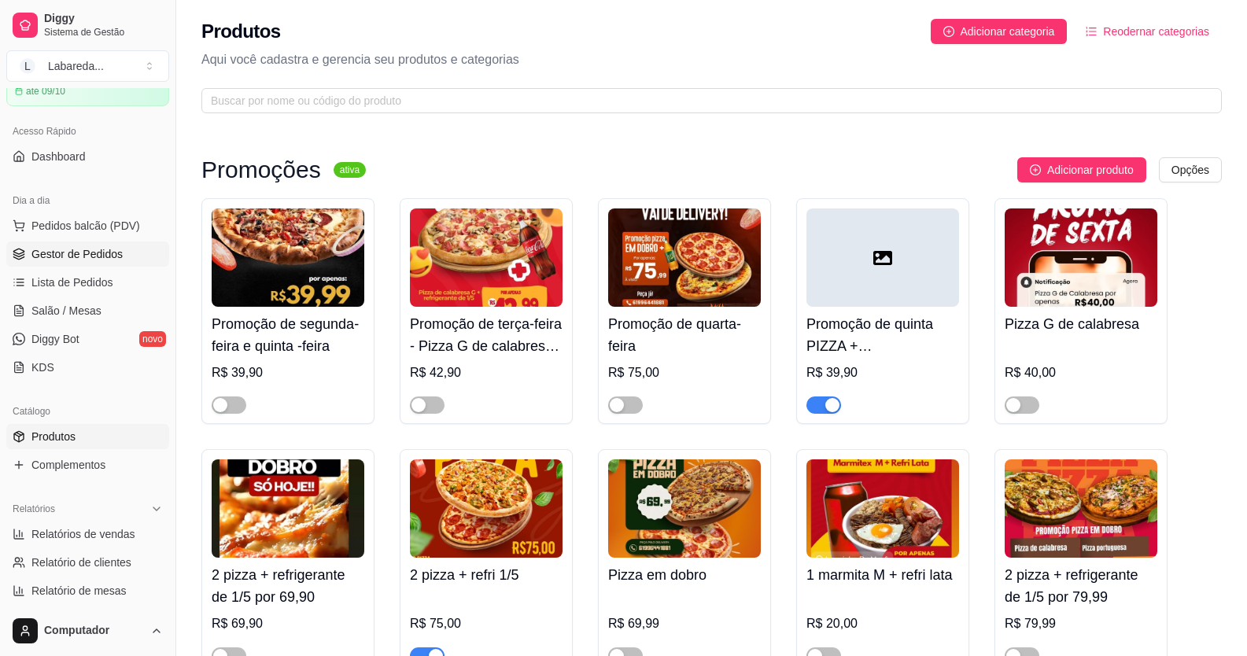
click at [46, 252] on span "Gestor de Pedidos" at bounding box center [76, 254] width 91 height 16
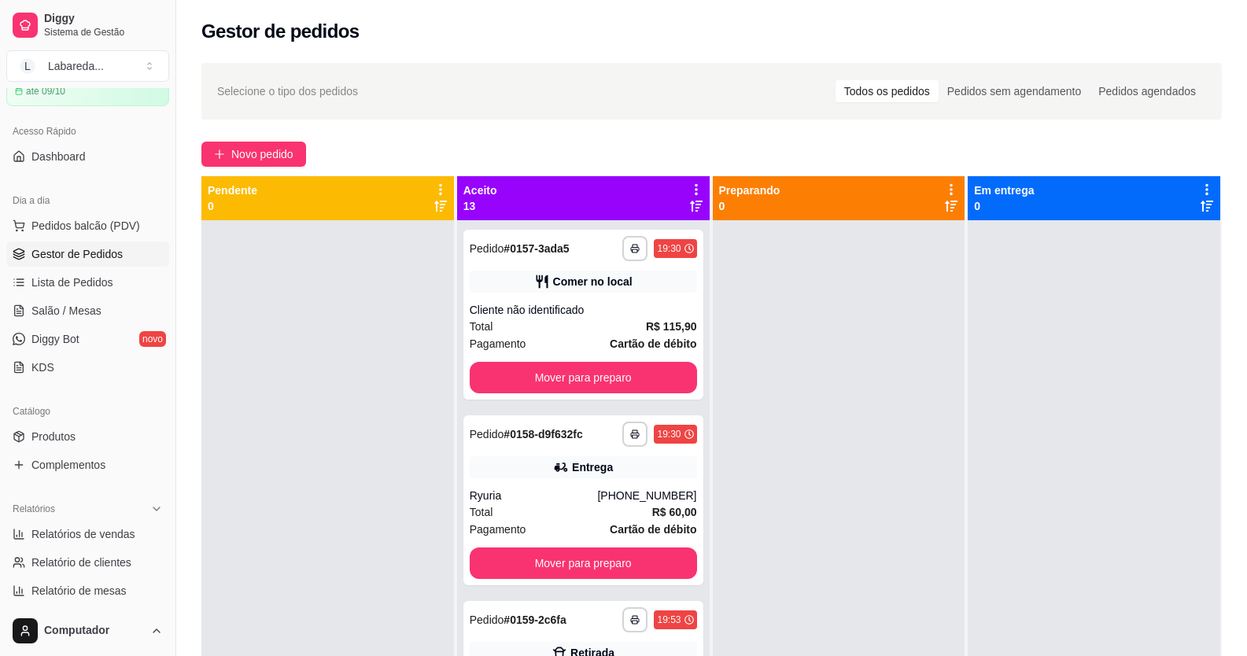
click at [256, 136] on div "**********" at bounding box center [711, 451] width 1070 height 797
click at [261, 144] on button "Novo pedido" at bounding box center [253, 154] width 105 height 25
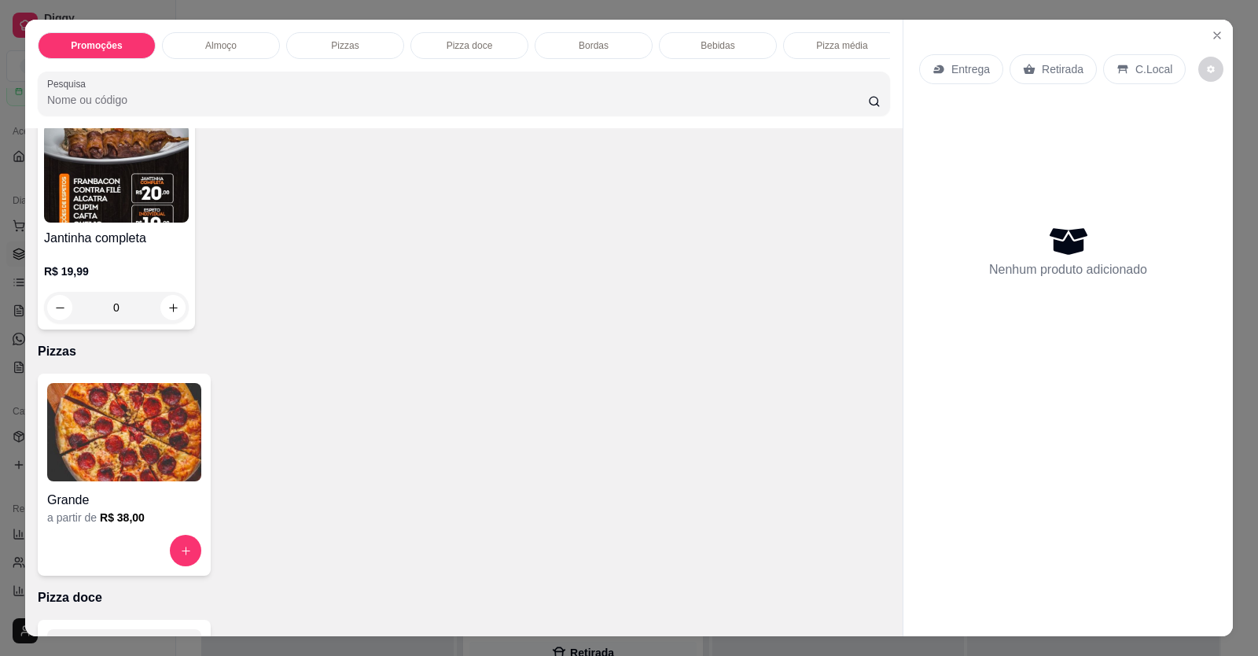
scroll to position [393, 0]
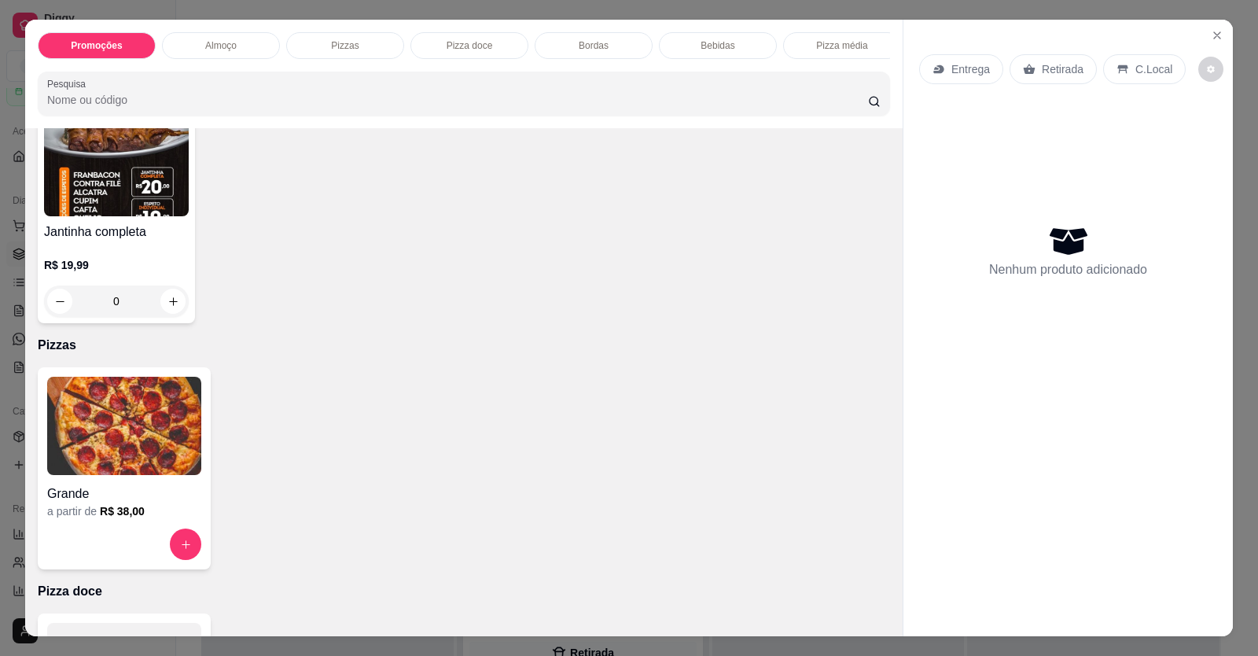
click at [120, 462] on img at bounding box center [124, 426] width 154 height 98
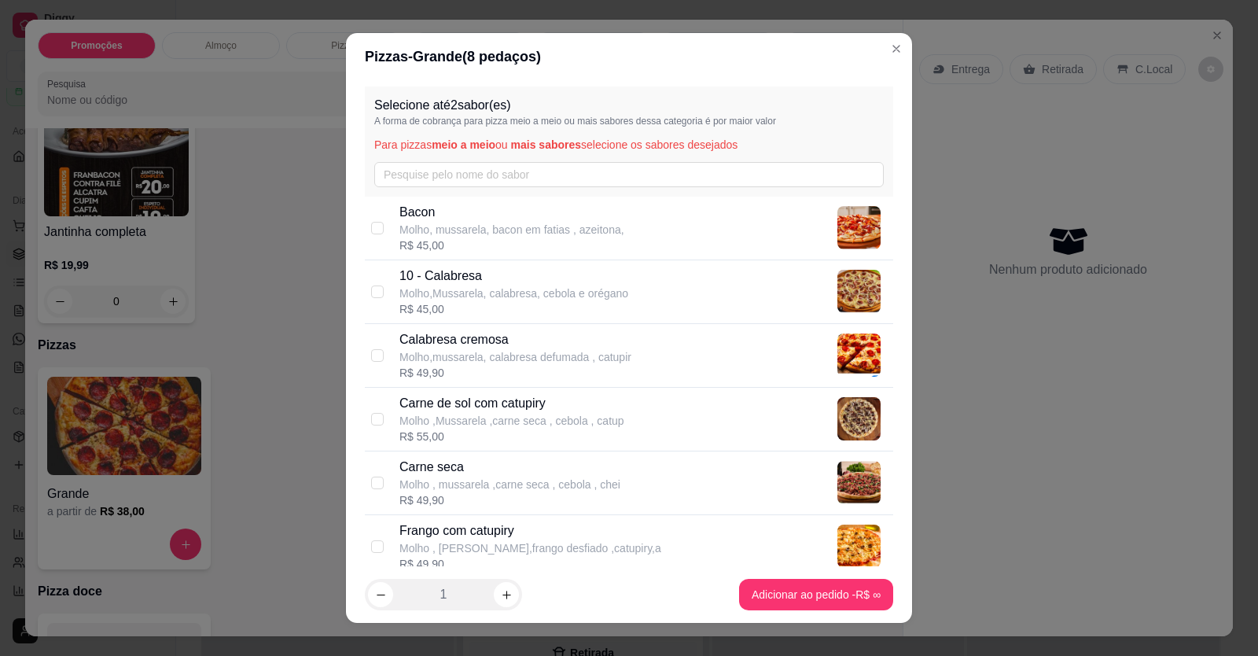
click at [492, 292] on p "Molho,Mussarela, calabresa, cebola e orégano" at bounding box center [514, 293] width 229 height 16
checkbox input "true"
click at [460, 419] on p "Molho ,Mussarela ,carne seca , cebola , catup" at bounding box center [512, 421] width 225 height 16
checkbox input "true"
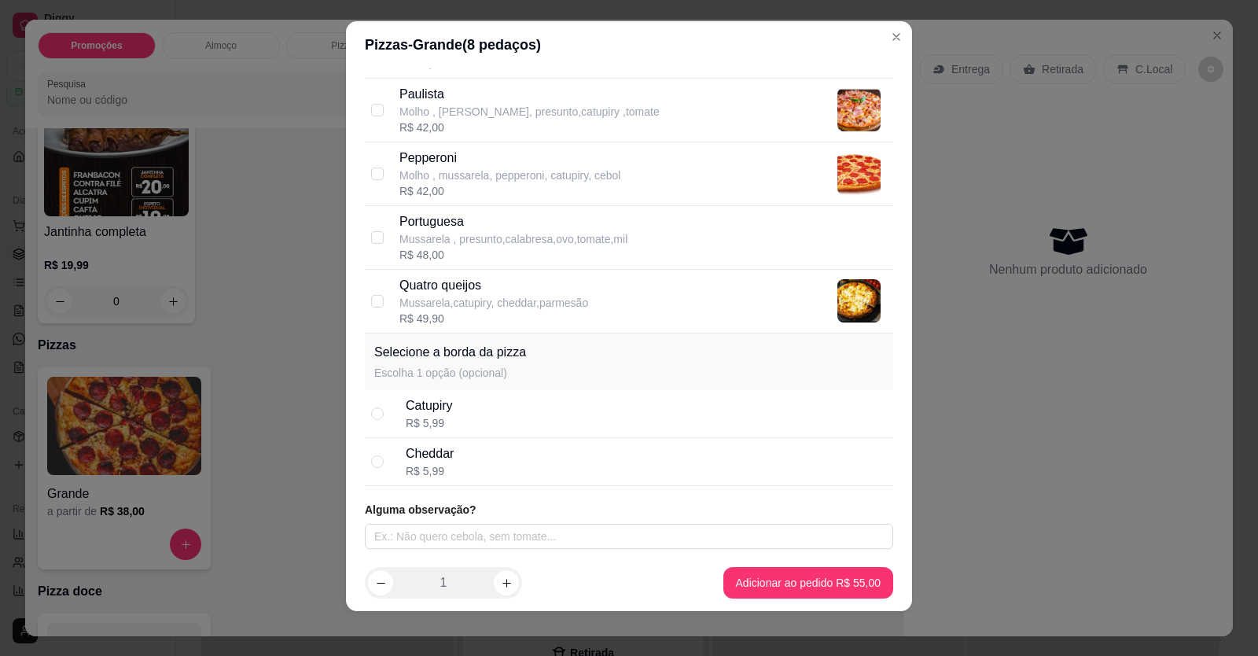
scroll to position [17, 0]
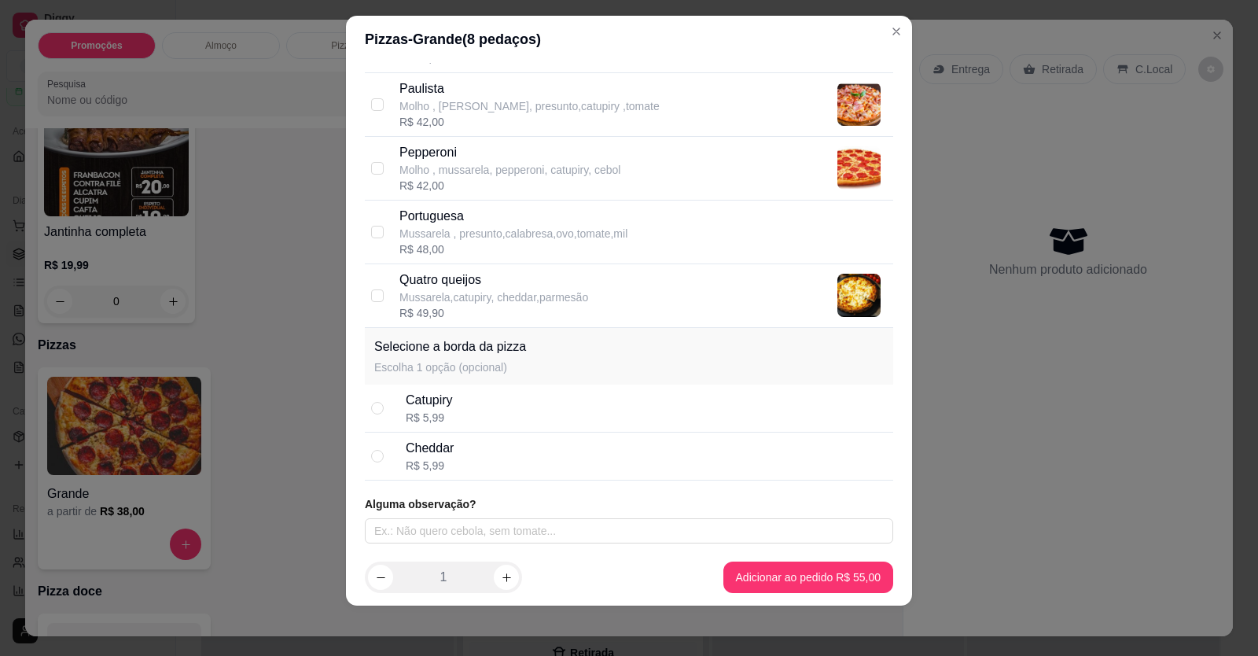
click at [425, 424] on div "R$ 5,99" at bounding box center [429, 418] width 47 height 16
radio input "true"
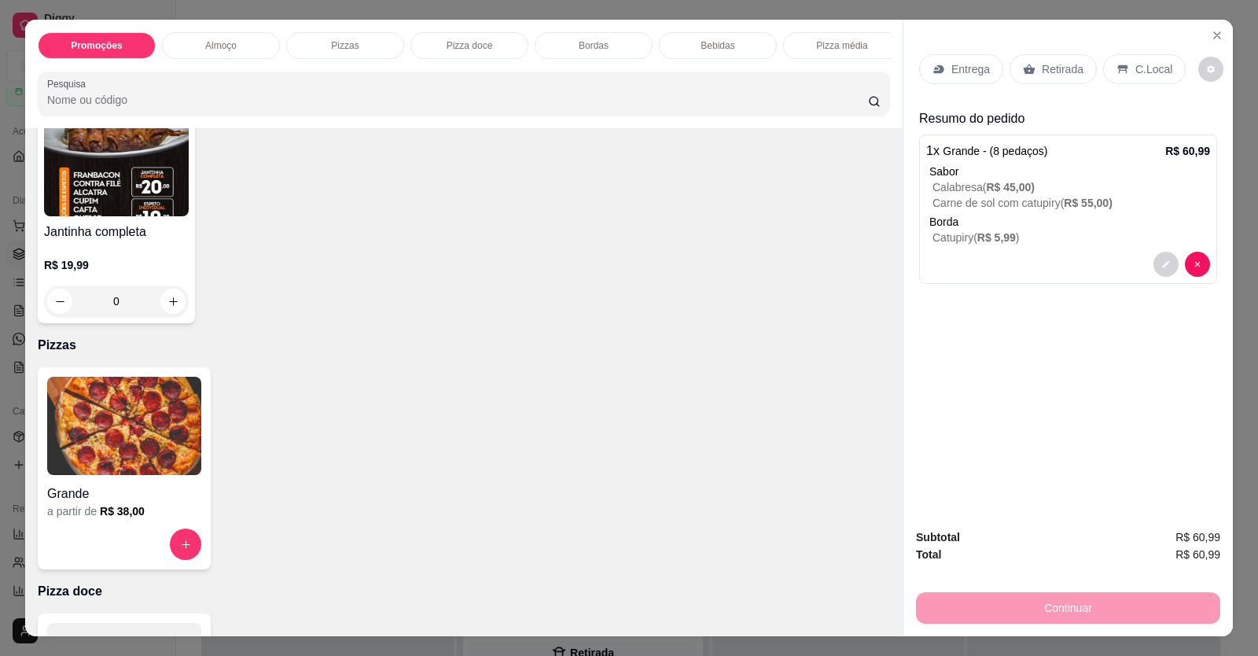
click at [960, 71] on p "Entrega" at bounding box center [971, 69] width 39 height 16
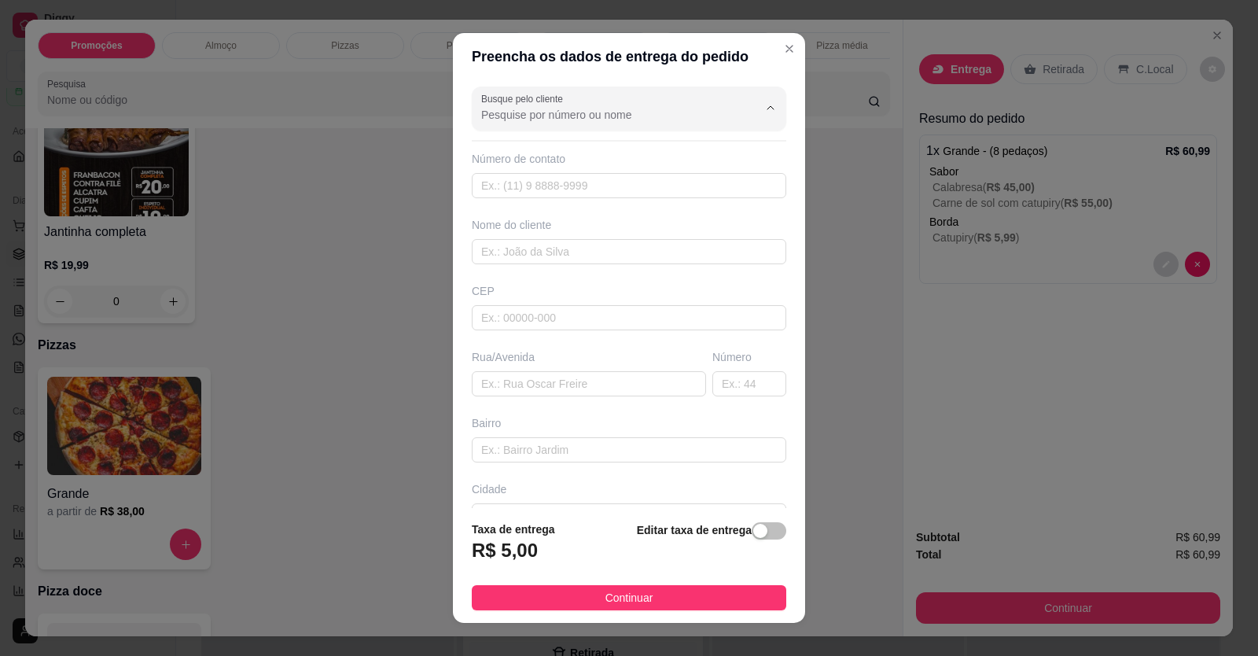
click at [555, 113] on input "Busque pelo cliente" at bounding box center [607, 115] width 252 height 16
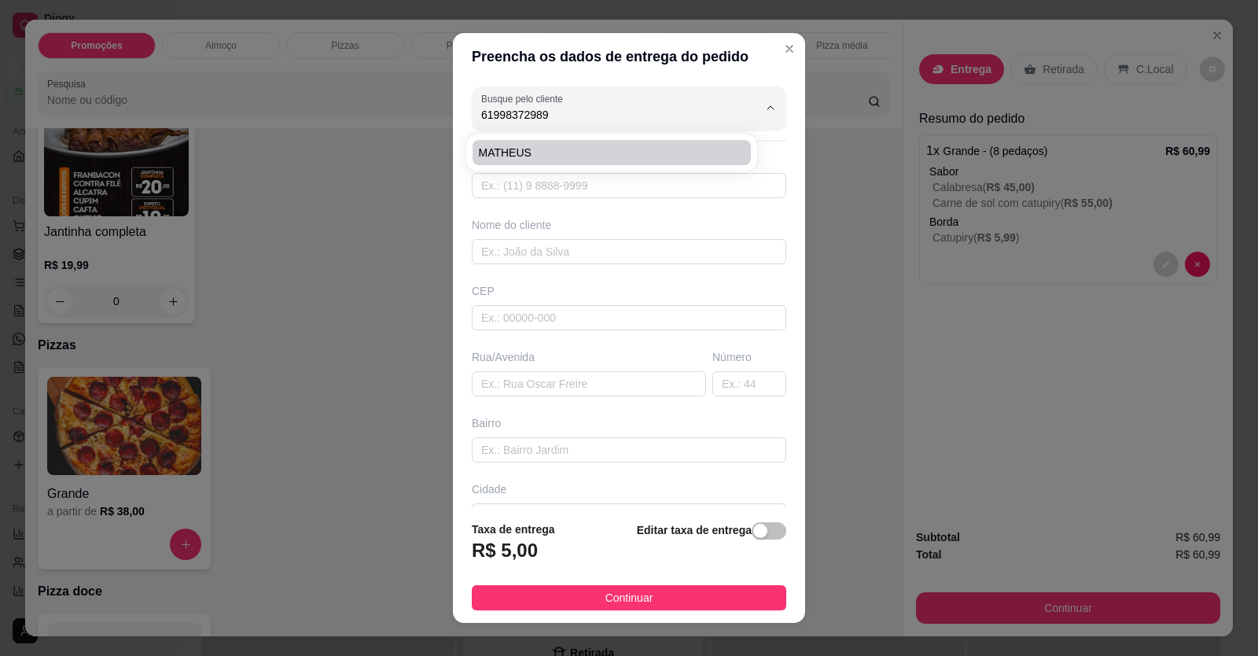
click at [530, 159] on span "MATHEUS" at bounding box center [604, 153] width 250 height 16
type input "MATHEUS"
type input "61998372989"
type input "MATHEUS"
type input "51"
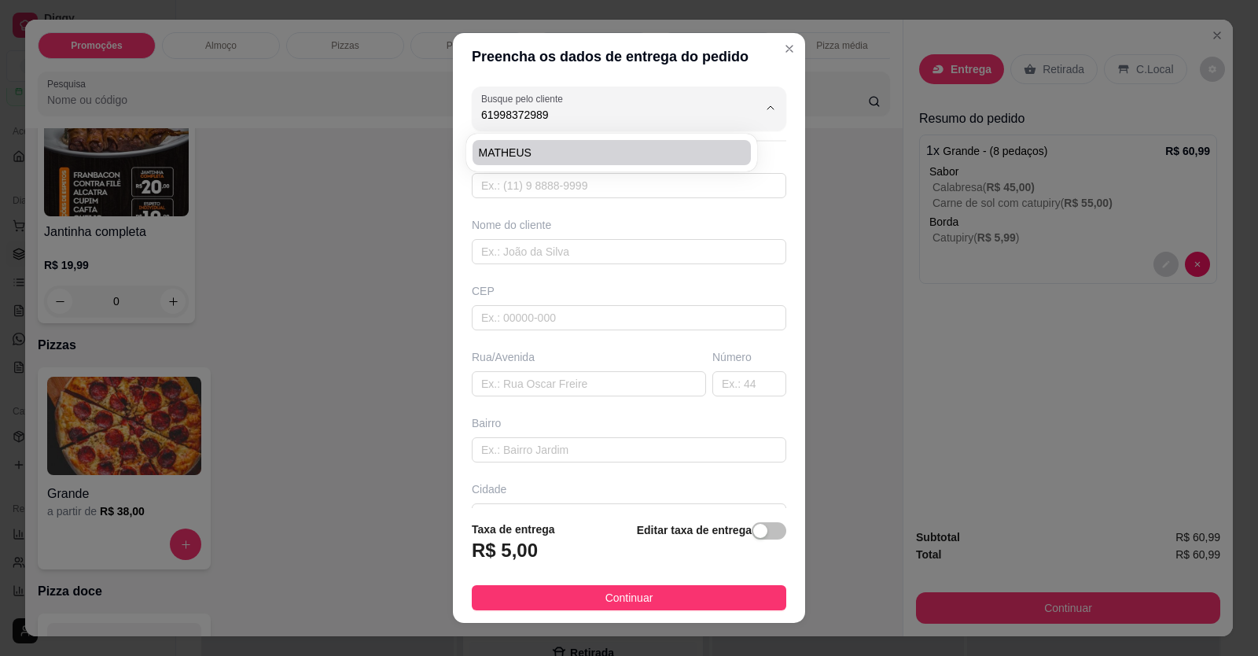
type input "RUA [GEOGRAPHIC_DATA]"
type input "[GEOGRAPHIC_DATA]"
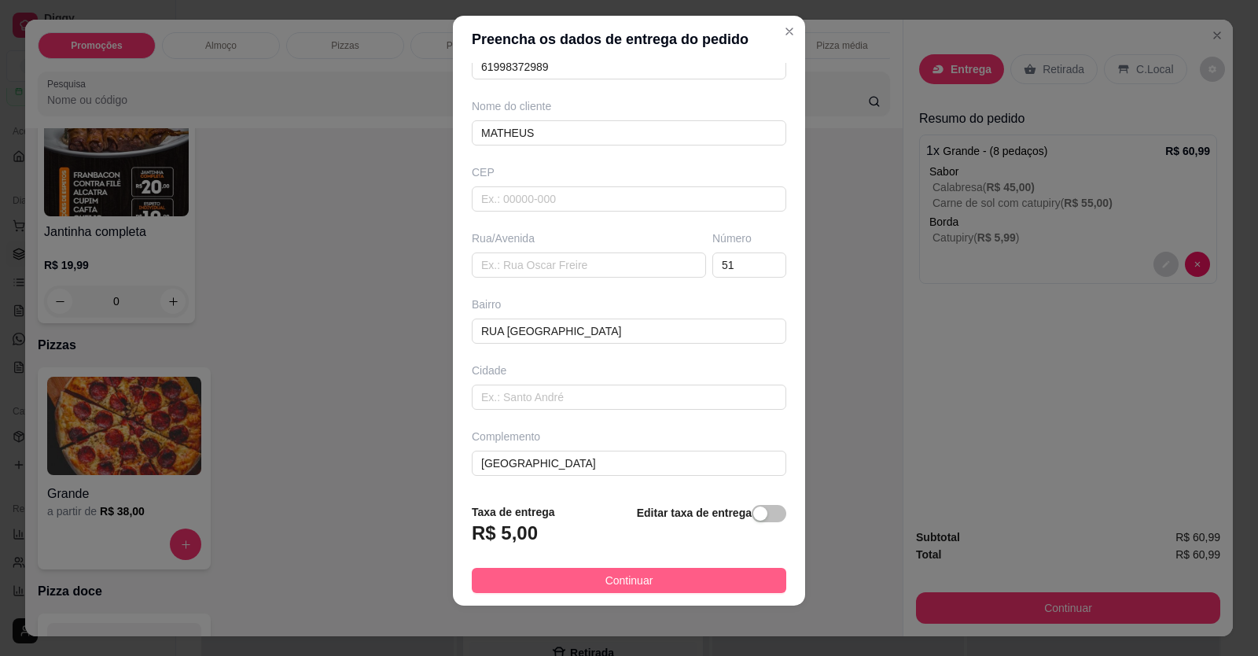
type input "MATHEUS"
click at [619, 572] on span "Continuar" at bounding box center [630, 580] width 48 height 17
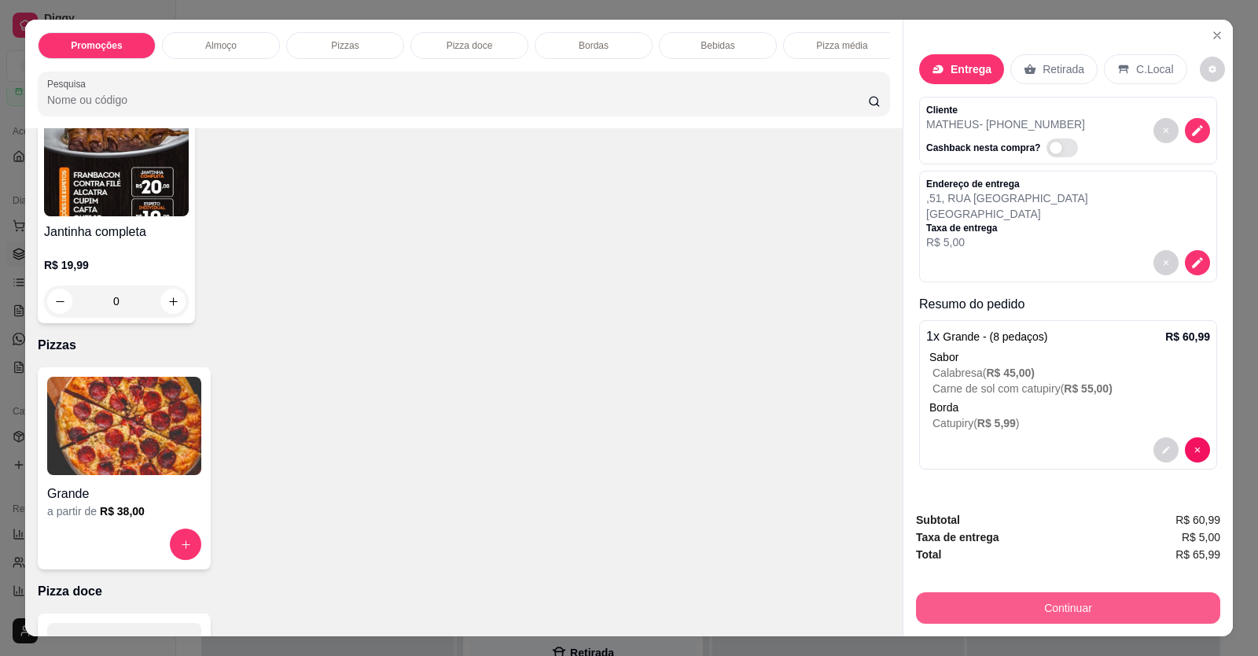
click at [1017, 613] on button "Continuar" at bounding box center [1068, 607] width 304 height 31
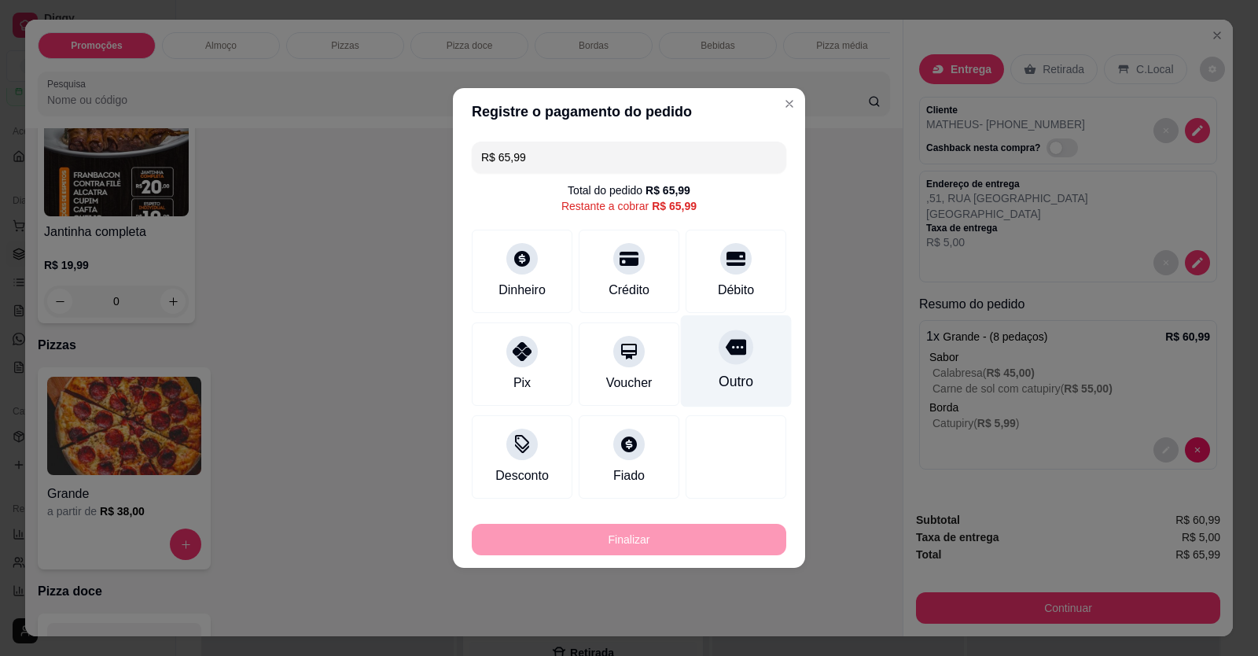
drag, startPoint x: 723, startPoint y: 277, endPoint x: 719, endPoint y: 317, distance: 40.3
click at [723, 276] on div "Débito" at bounding box center [736, 271] width 101 height 83
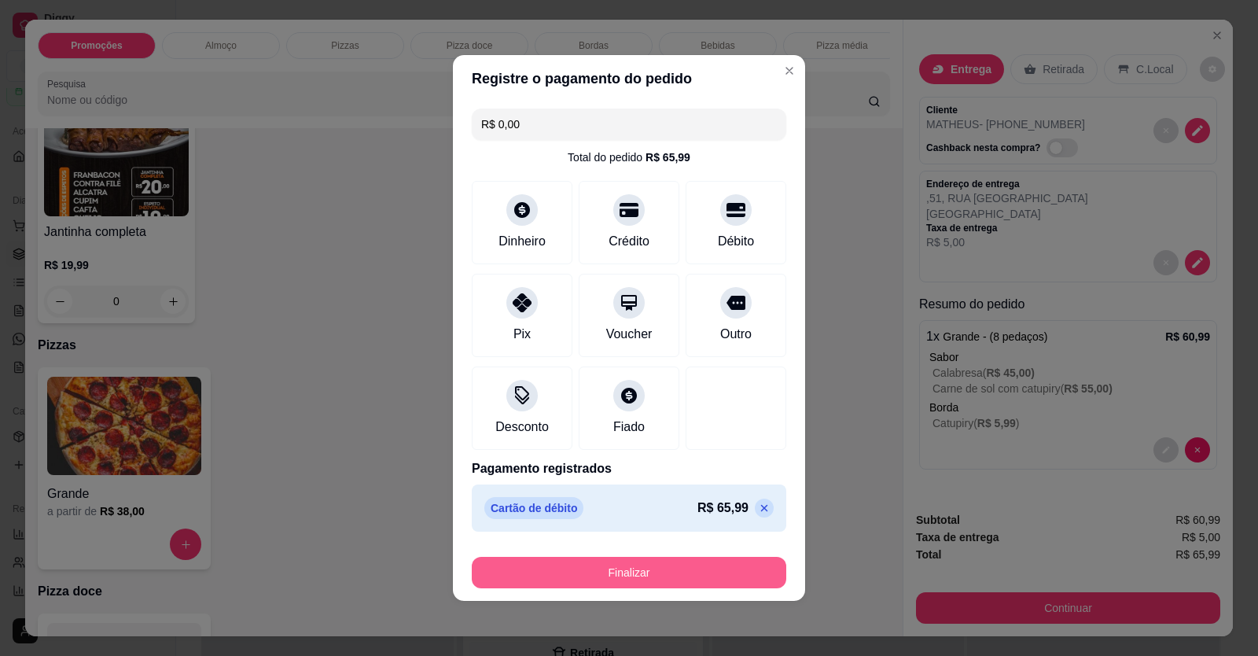
click at [669, 577] on button "Finalizar" at bounding box center [629, 572] width 315 height 31
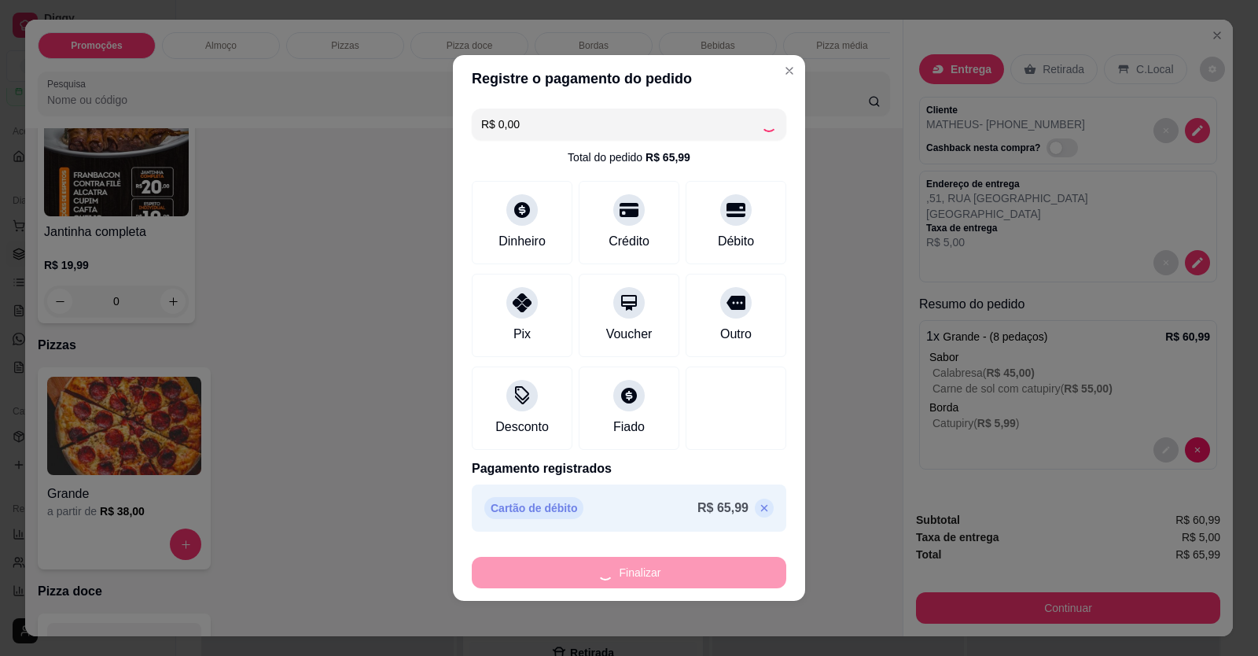
type input "-R$ 65,99"
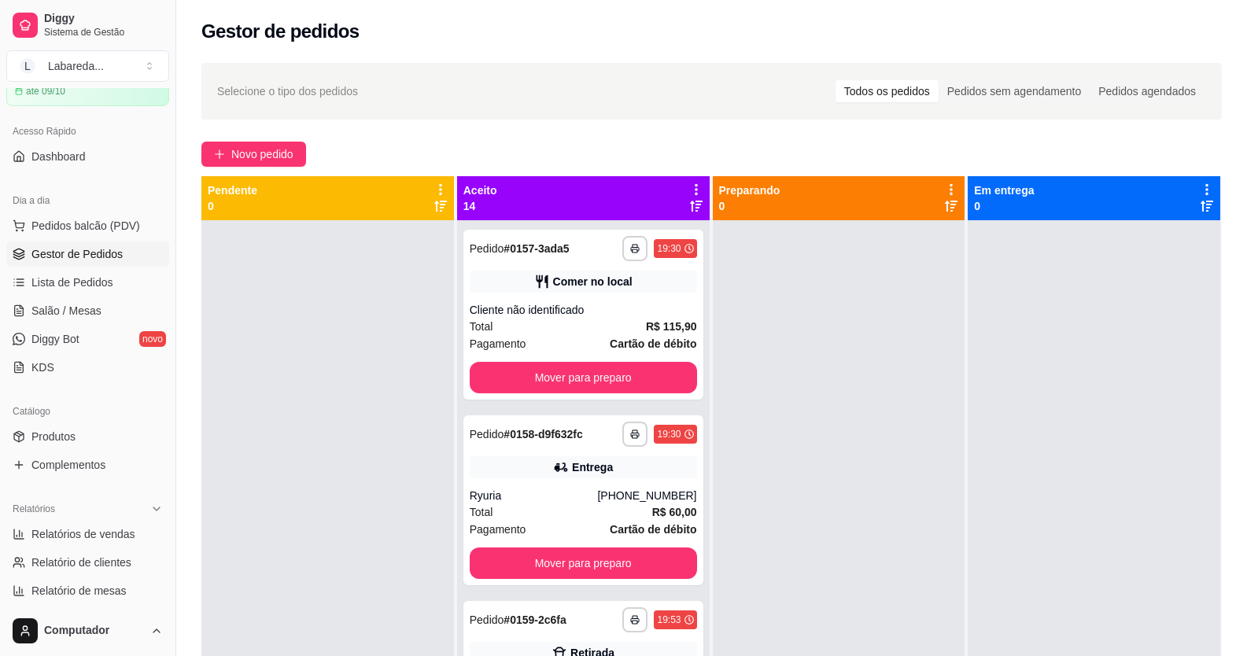
drag, startPoint x: 289, startPoint y: 493, endPoint x: 290, endPoint y: 476, distance: 17.3
click at [289, 484] on div at bounding box center [327, 548] width 252 height 656
click at [280, 151] on span "Novo pedido" at bounding box center [262, 153] width 62 height 17
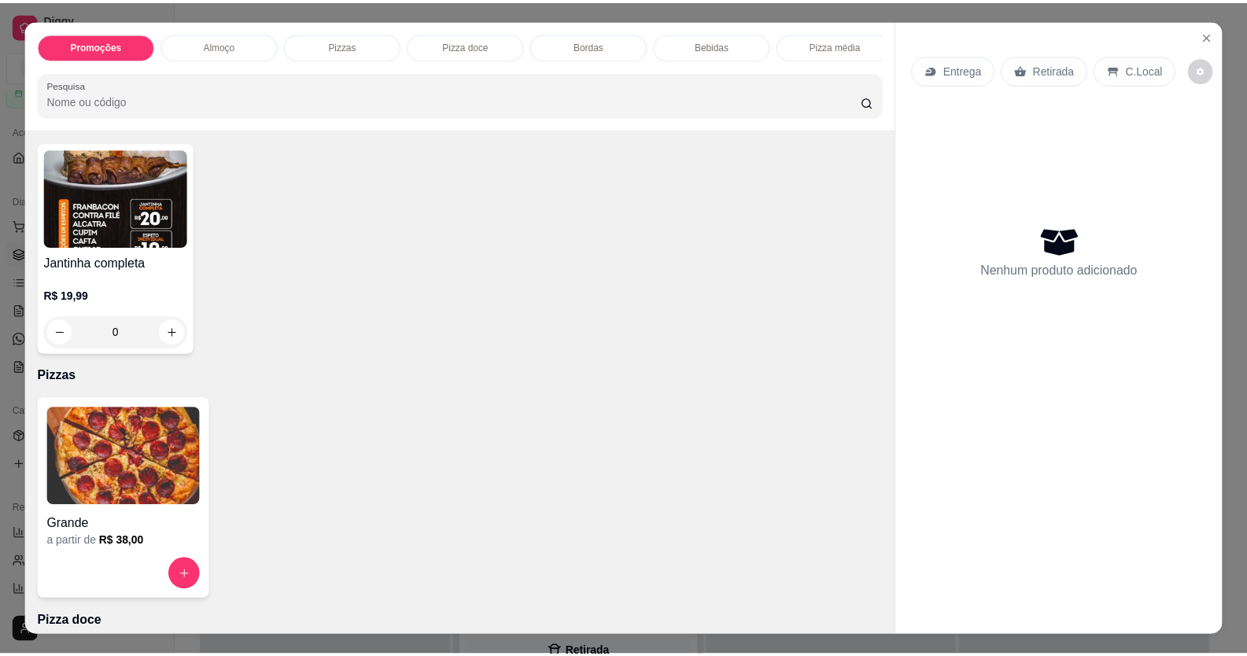
scroll to position [551, 0]
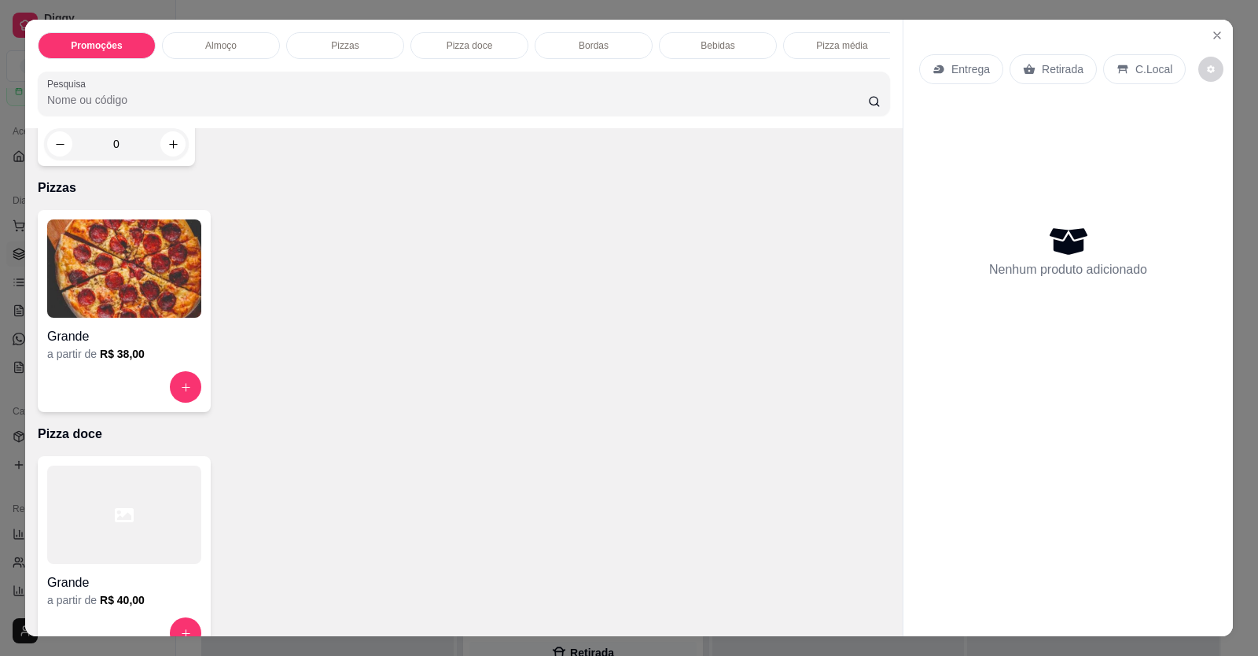
click at [124, 362] on h6 "R$ 38,00" at bounding box center [122, 354] width 45 height 16
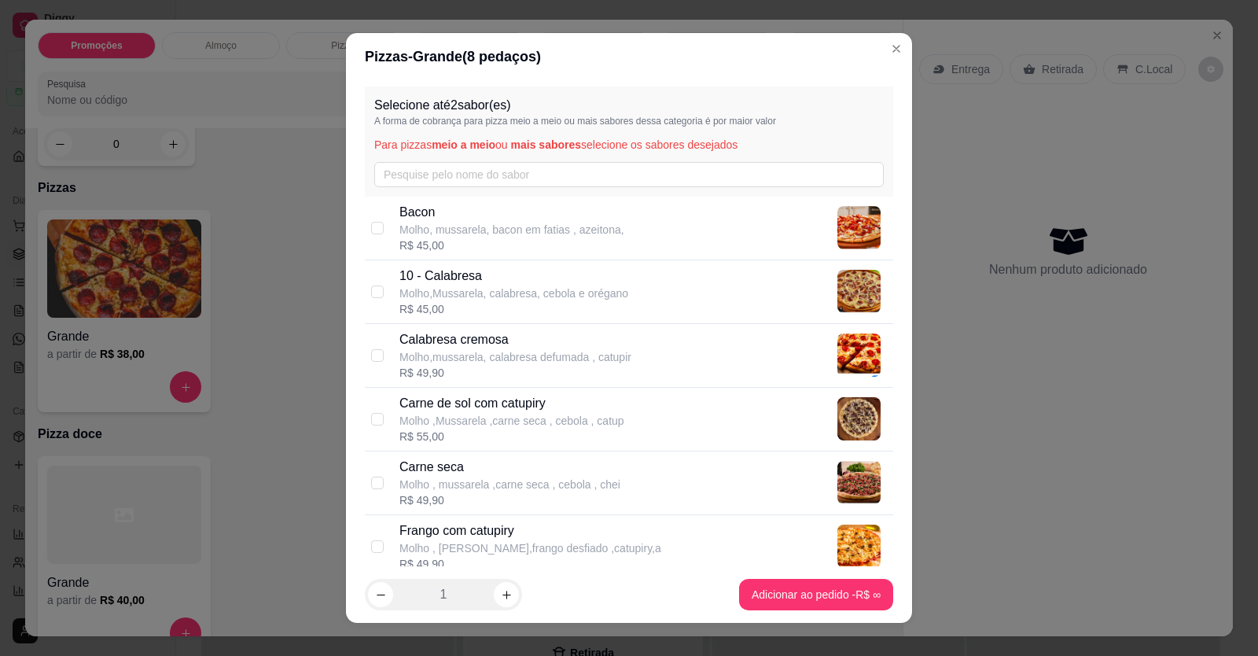
click at [481, 214] on p "Bacon" at bounding box center [512, 212] width 225 height 19
checkbox input "true"
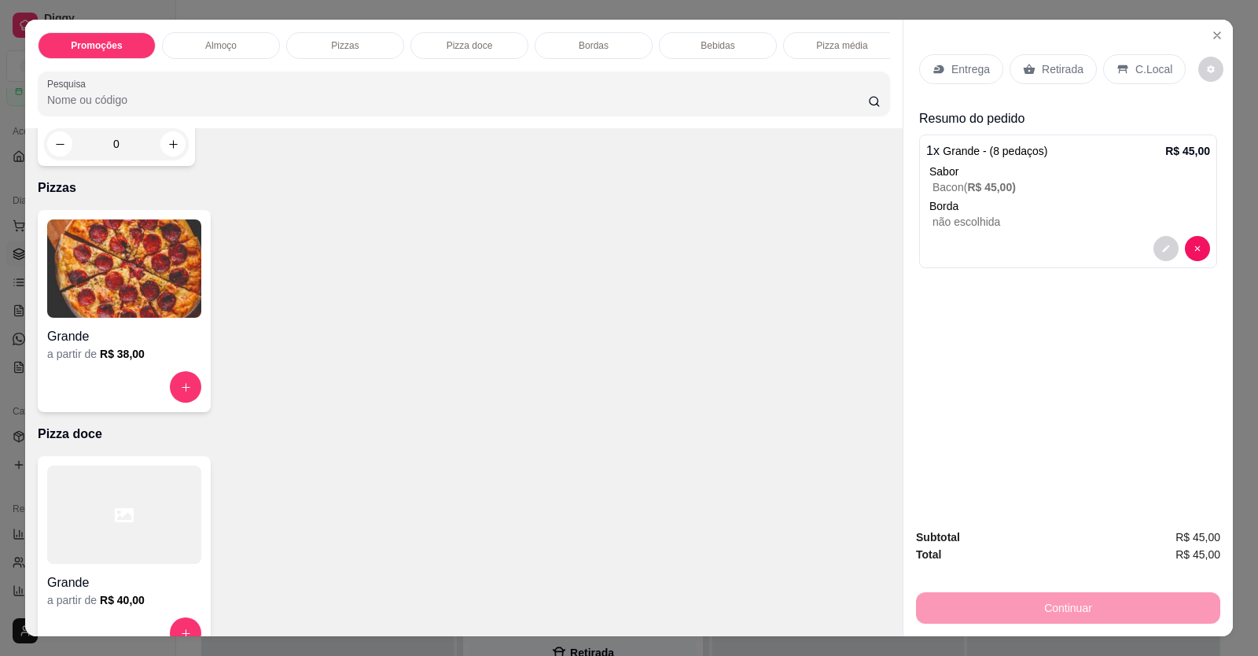
click at [129, 346] on h4 "Grande" at bounding box center [124, 336] width 154 height 19
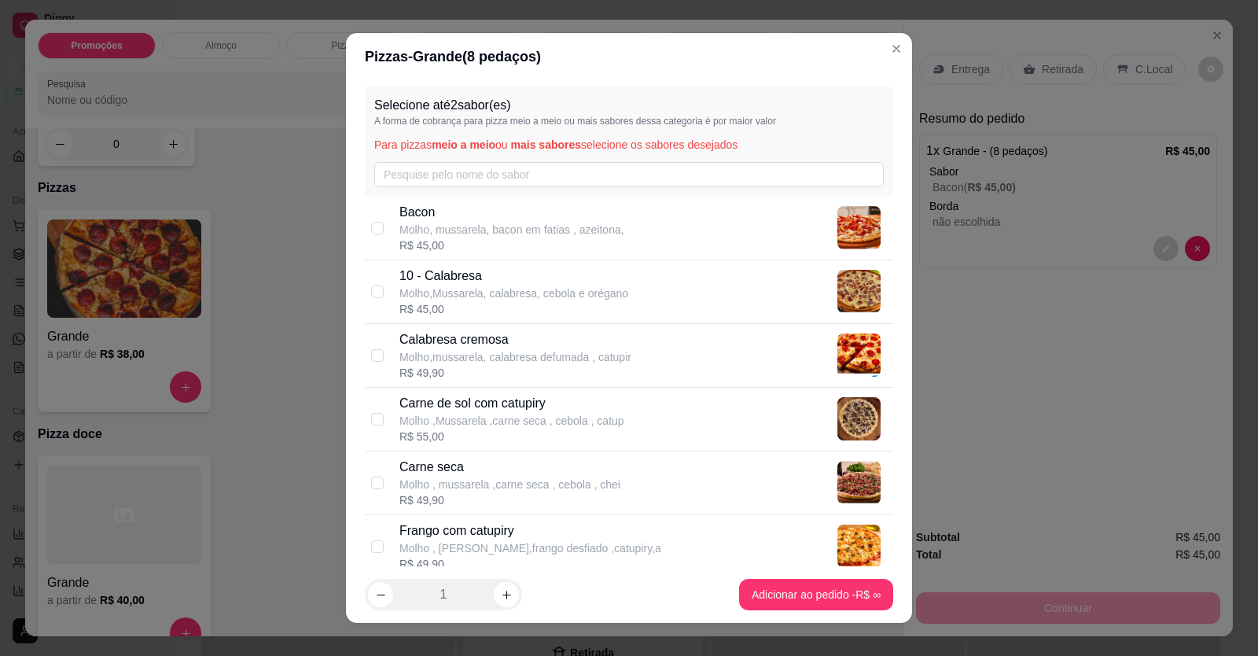
click at [462, 285] on p "Molho,Mussarela, calabresa, cebola e orégano" at bounding box center [514, 293] width 229 height 16
checkbox input "true"
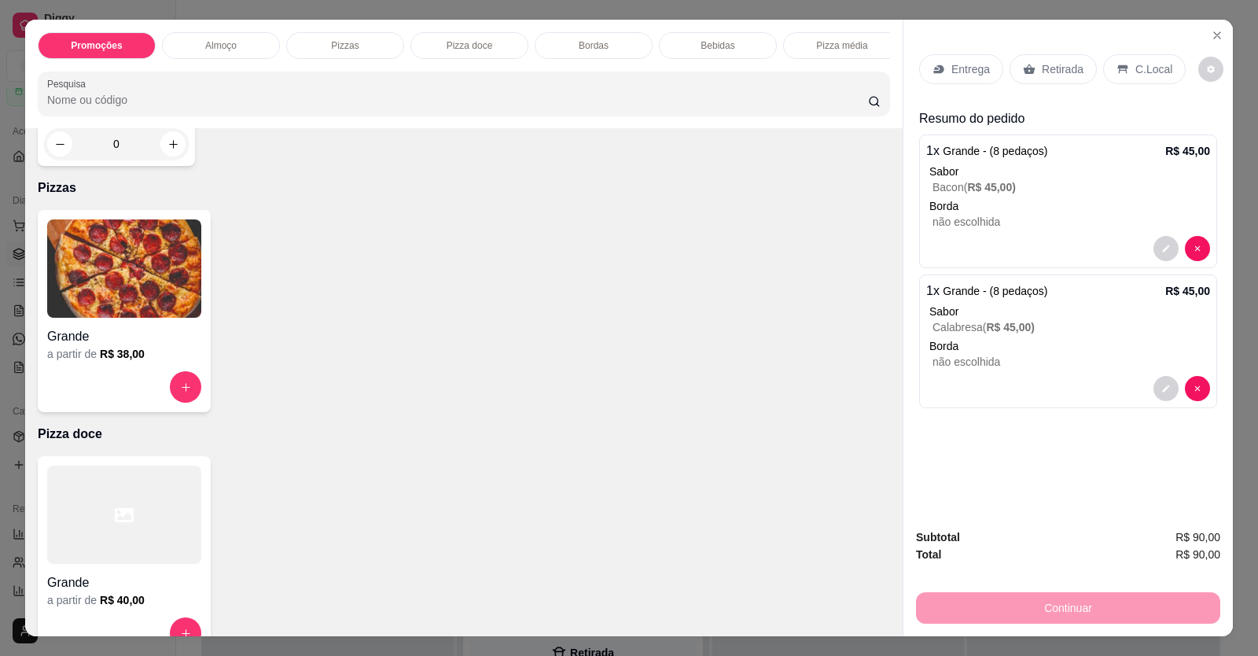
click at [90, 362] on div "a partir de R$ 38,00" at bounding box center [124, 354] width 154 height 16
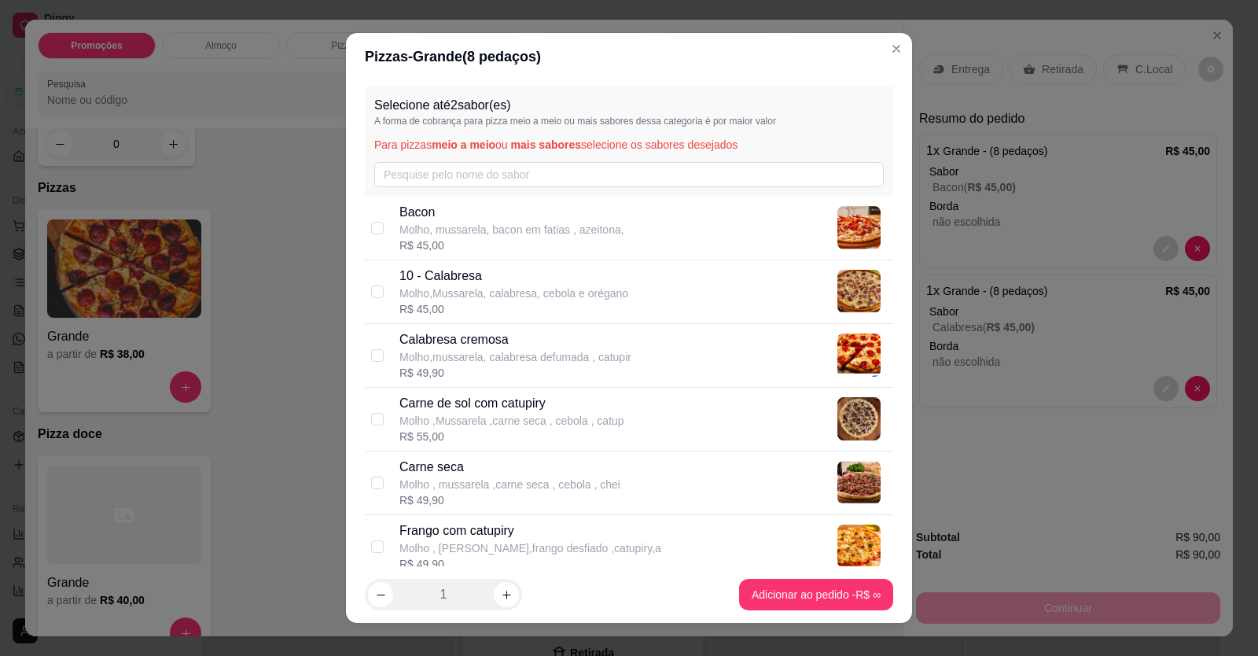
drag, startPoint x: 481, startPoint y: 292, endPoint x: 496, endPoint y: 304, distance: 19.7
click at [481, 292] on p "Molho,Mussarela, calabresa, cebola e orégano" at bounding box center [514, 293] width 229 height 16
checkbox input "true"
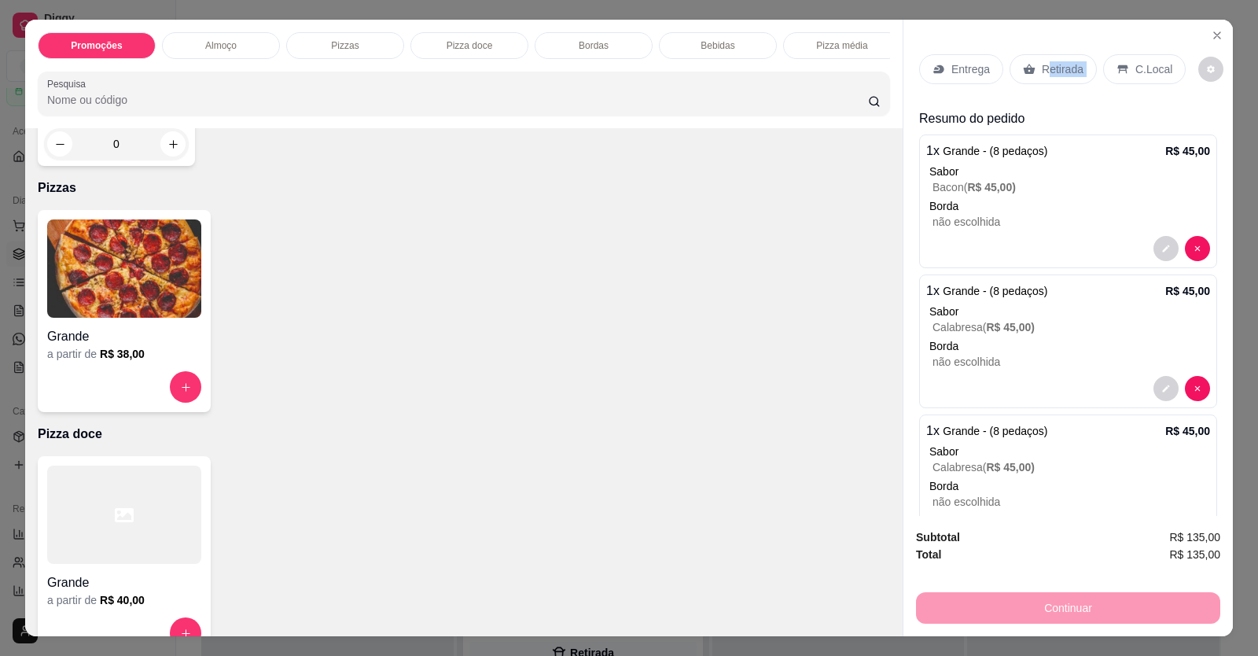
drag, startPoint x: 1114, startPoint y: 74, endPoint x: 1031, endPoint y: 73, distance: 83.4
click at [1036, 73] on div "Entrega Retirada C.Local" at bounding box center [1052, 69] width 267 height 30
click at [1029, 73] on div "Retirada" at bounding box center [1053, 69] width 87 height 30
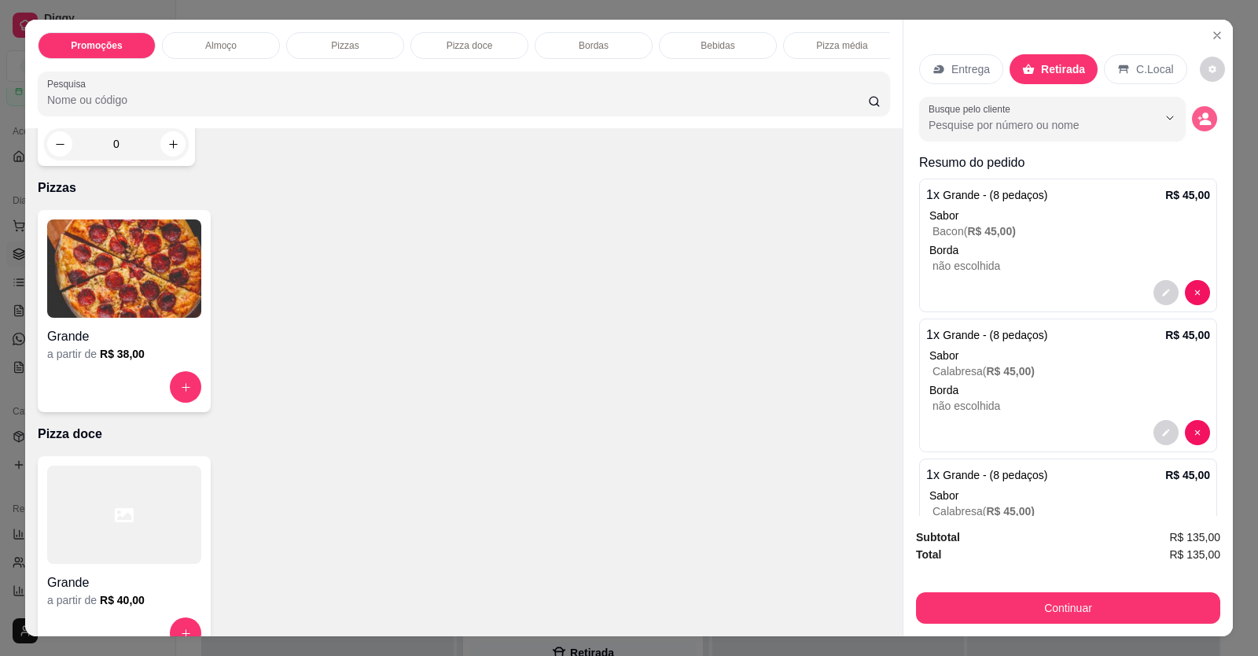
click at [1198, 120] on icon "decrease-product-quantity" at bounding box center [1205, 119] width 14 height 14
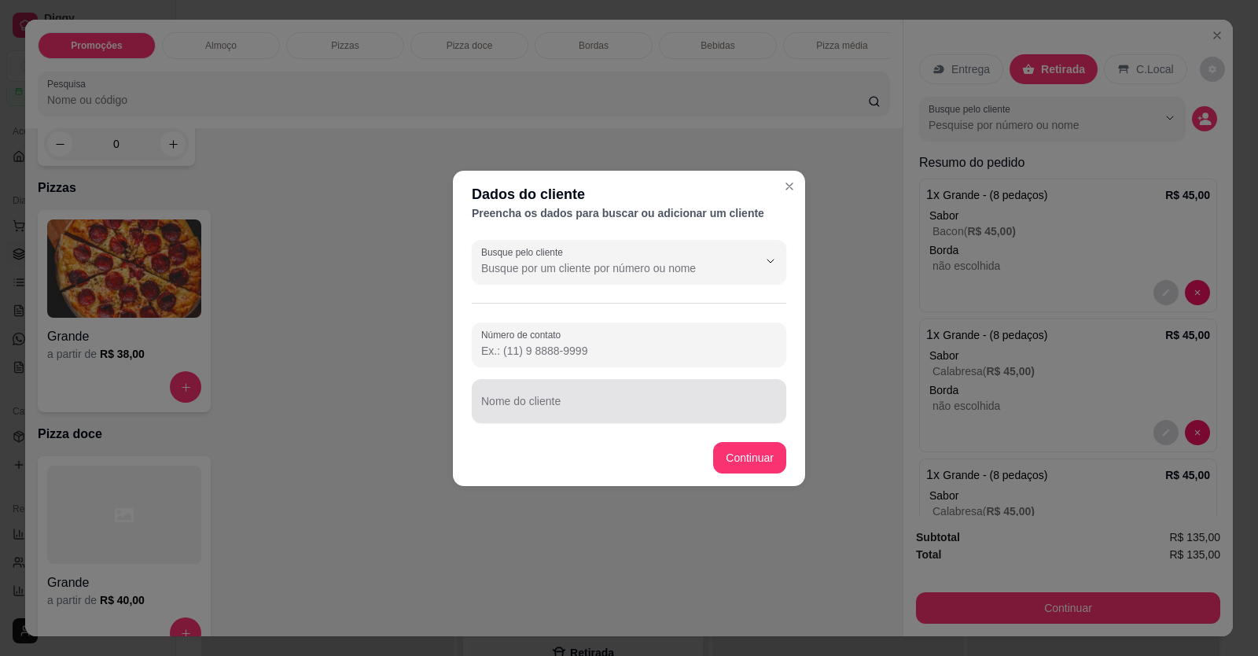
click at [508, 397] on div at bounding box center [629, 400] width 296 height 31
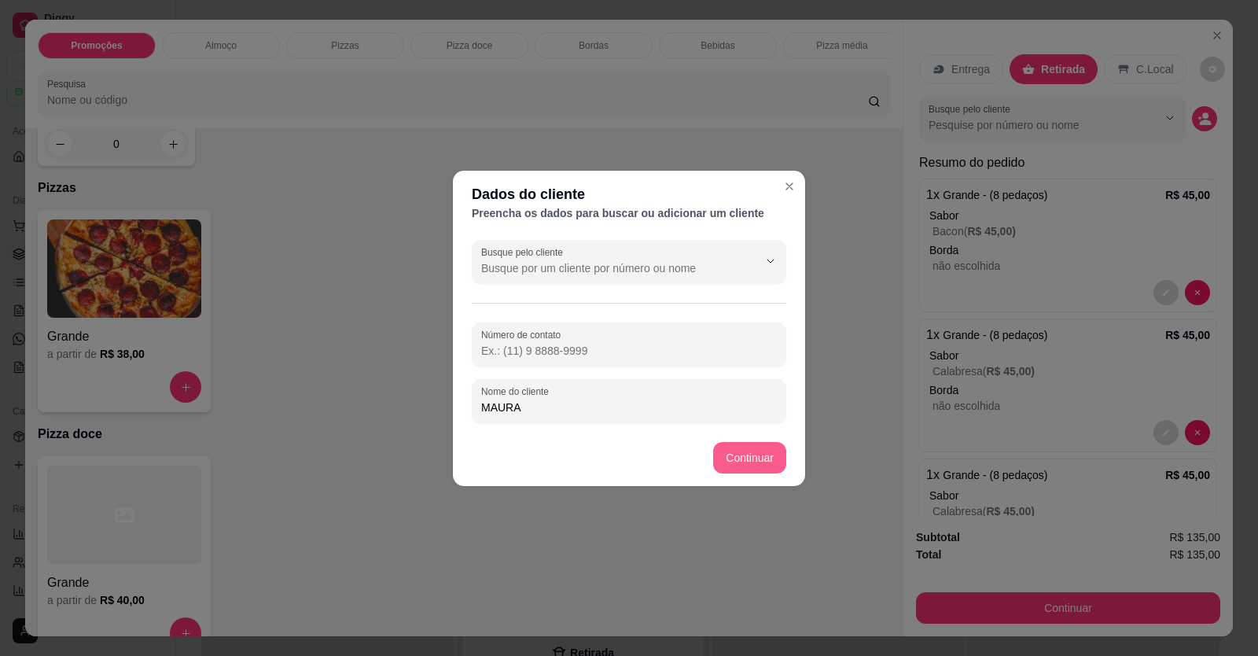
type input "MAURA"
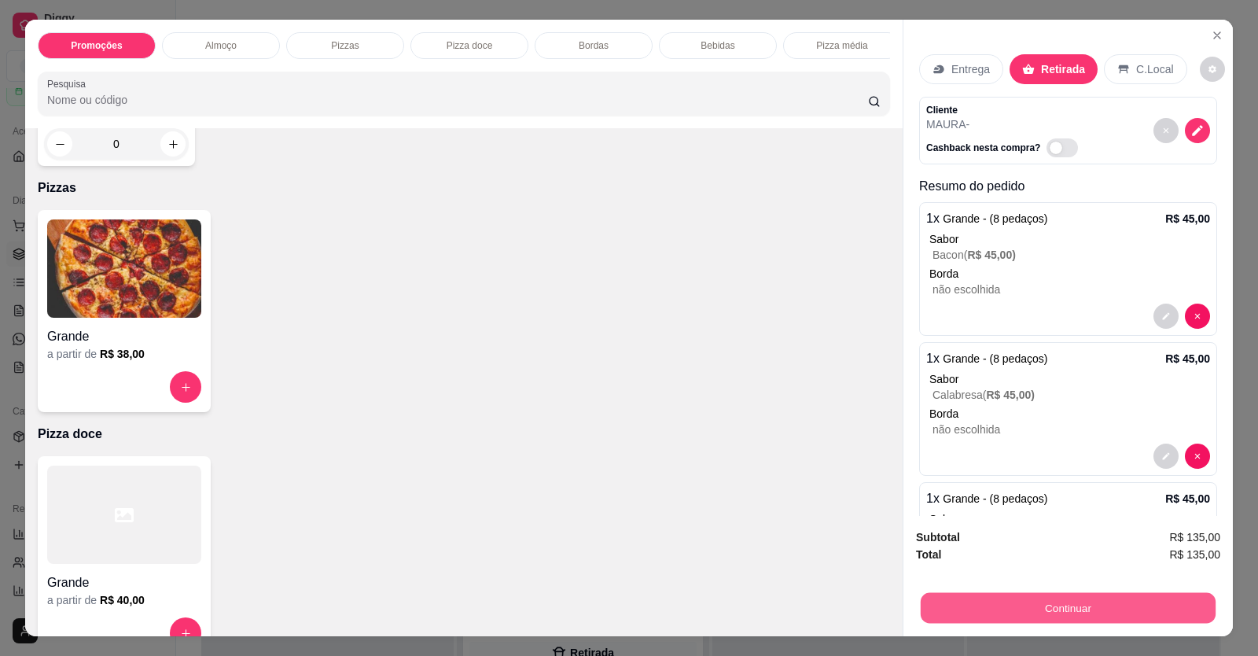
click at [990, 609] on button "Continuar" at bounding box center [1068, 608] width 295 height 31
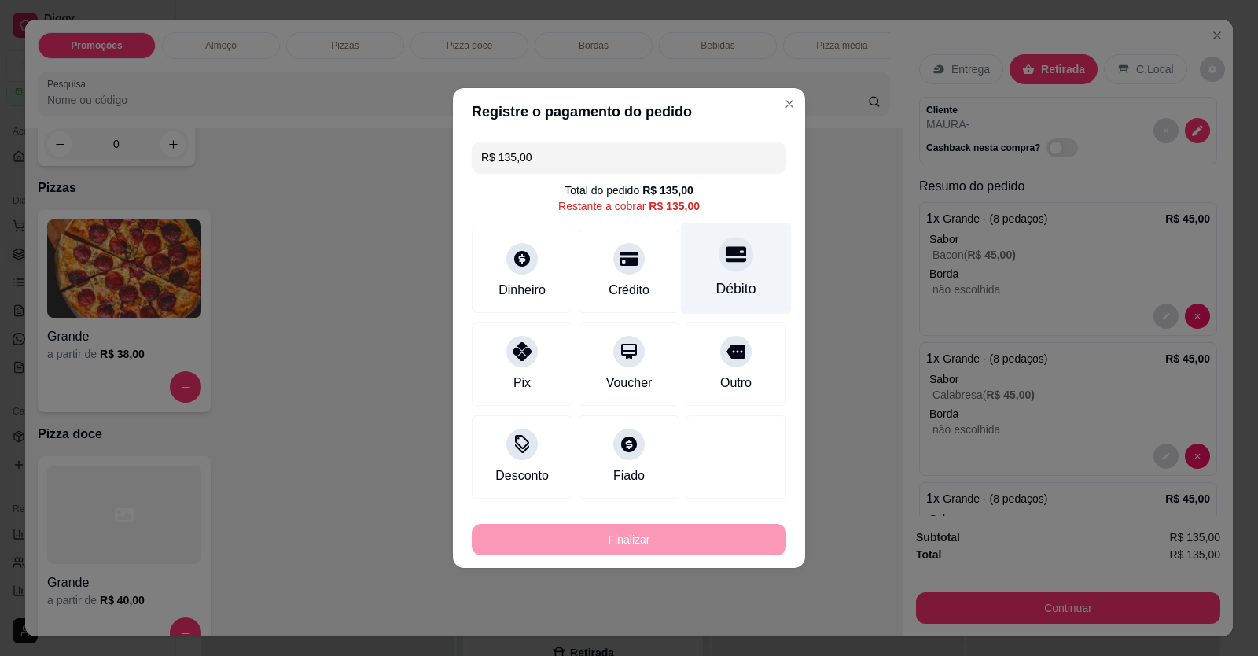
drag, startPoint x: 712, startPoint y: 273, endPoint x: 737, endPoint y: 341, distance: 72.9
click at [715, 273] on div "Débito" at bounding box center [736, 269] width 111 height 92
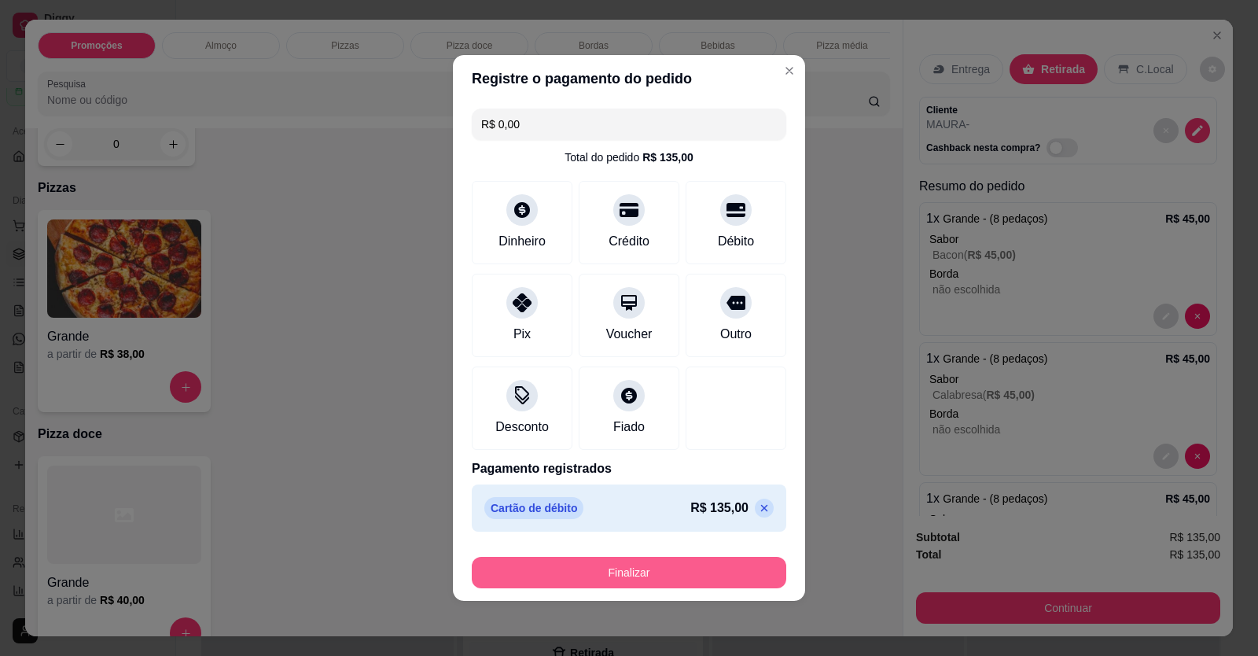
click at [683, 576] on button "Finalizar" at bounding box center [629, 572] width 315 height 31
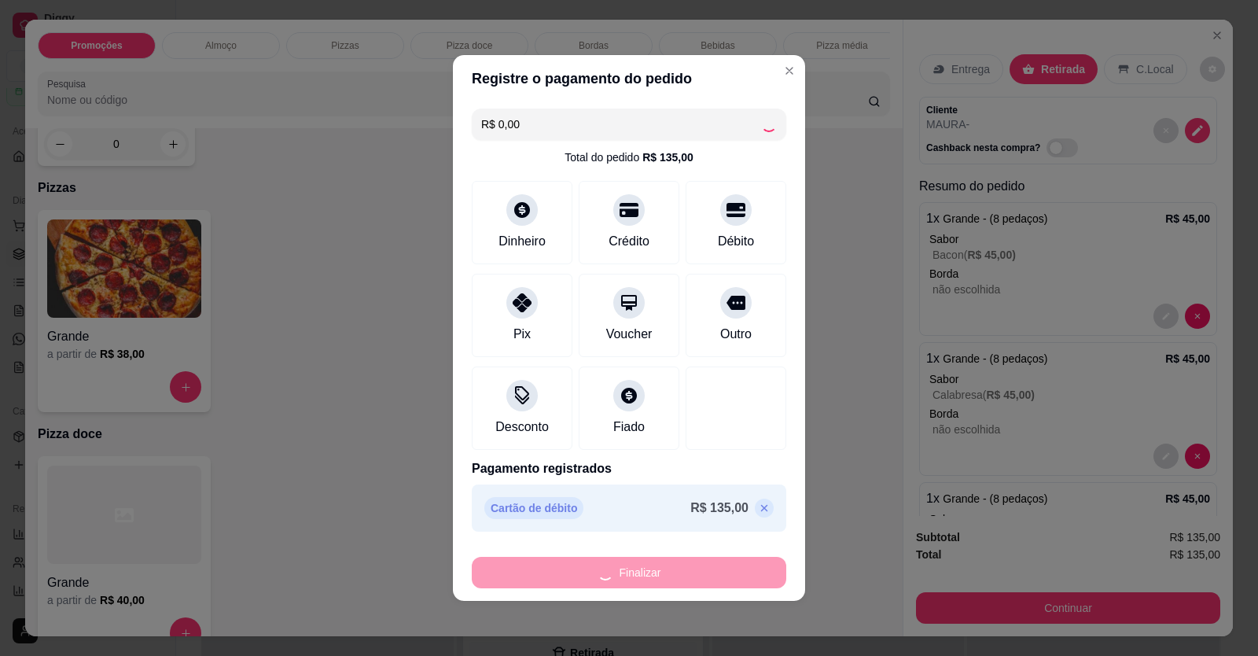
type input "-R$ 135,00"
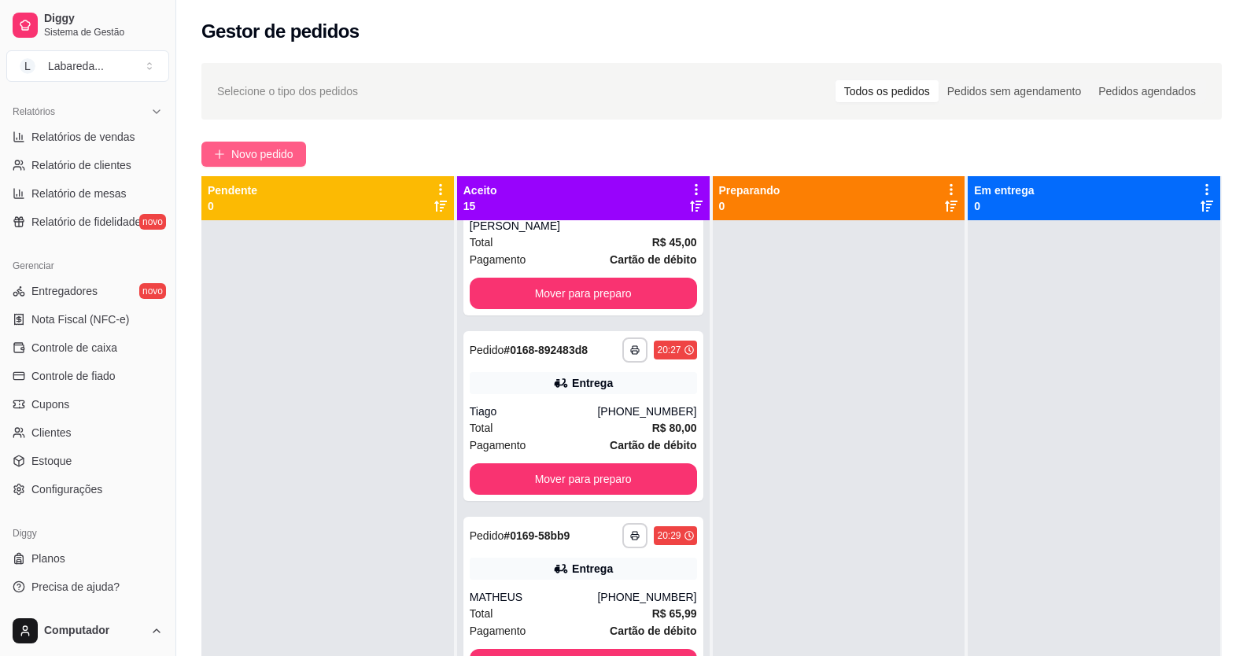
click at [238, 158] on span "Novo pedido" at bounding box center [262, 153] width 62 height 17
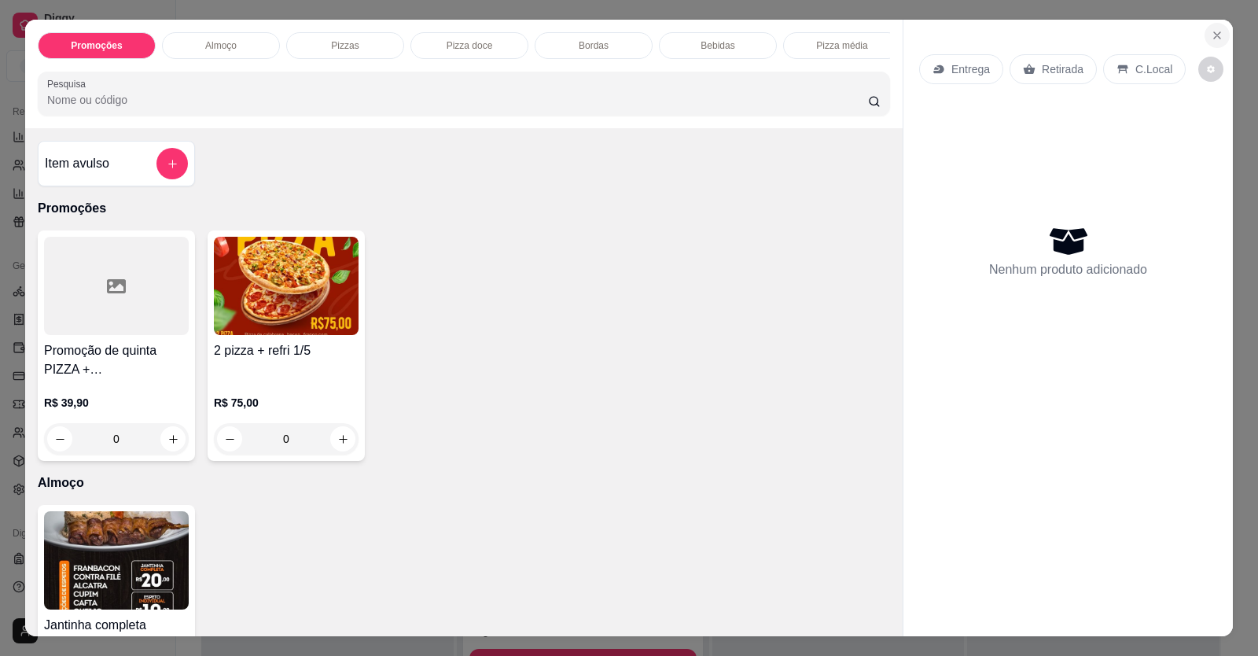
click at [1211, 36] on icon "Close" at bounding box center [1217, 35] width 13 height 13
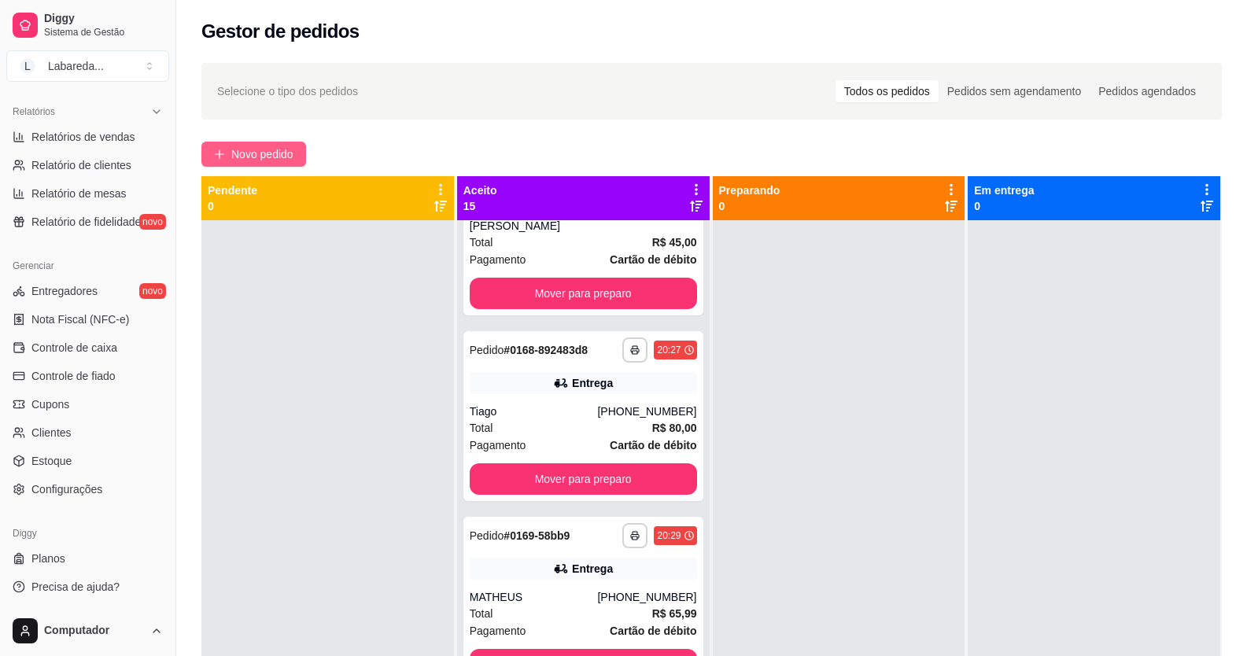
click at [250, 154] on span "Novo pedido" at bounding box center [262, 153] width 62 height 17
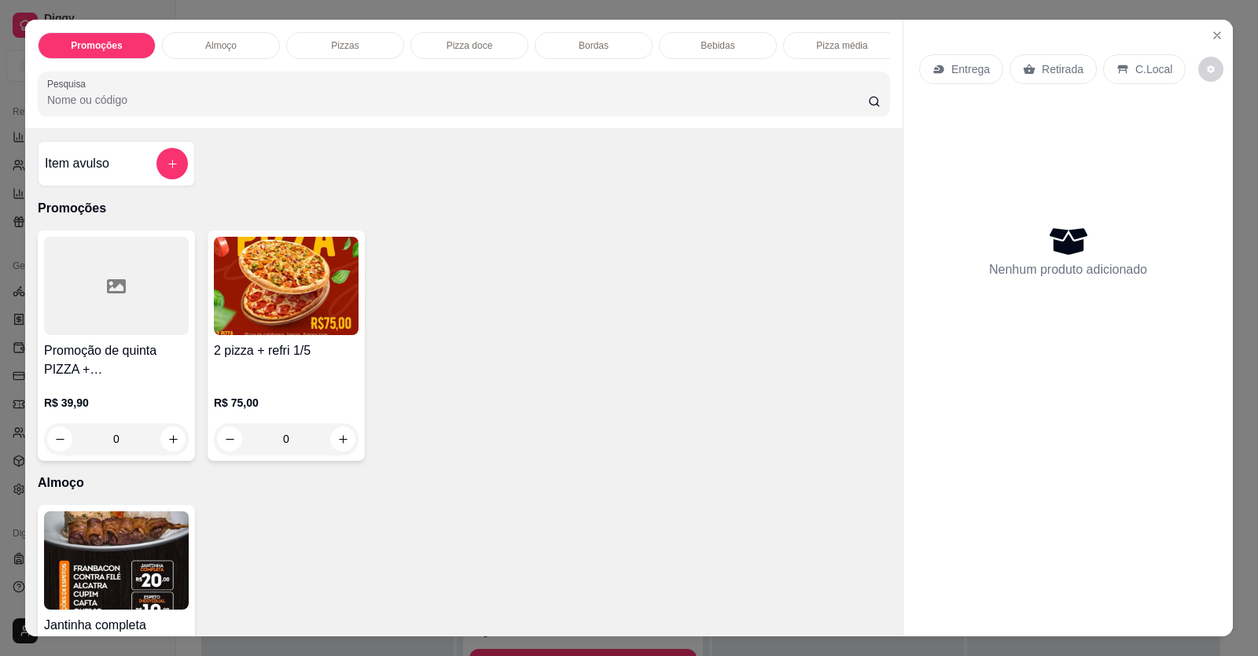
click at [258, 360] on h4 "2 pizza + refri 1/5" at bounding box center [286, 350] width 145 height 19
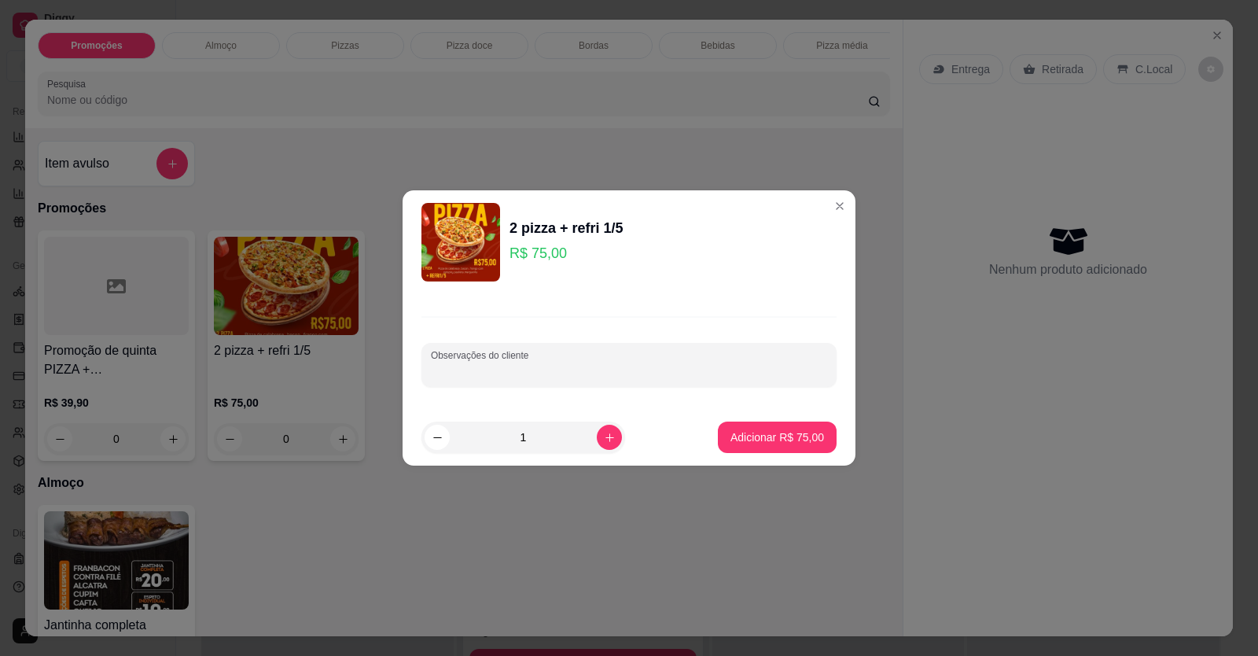
click at [534, 373] on input "Observações do cliente" at bounding box center [629, 371] width 396 height 16
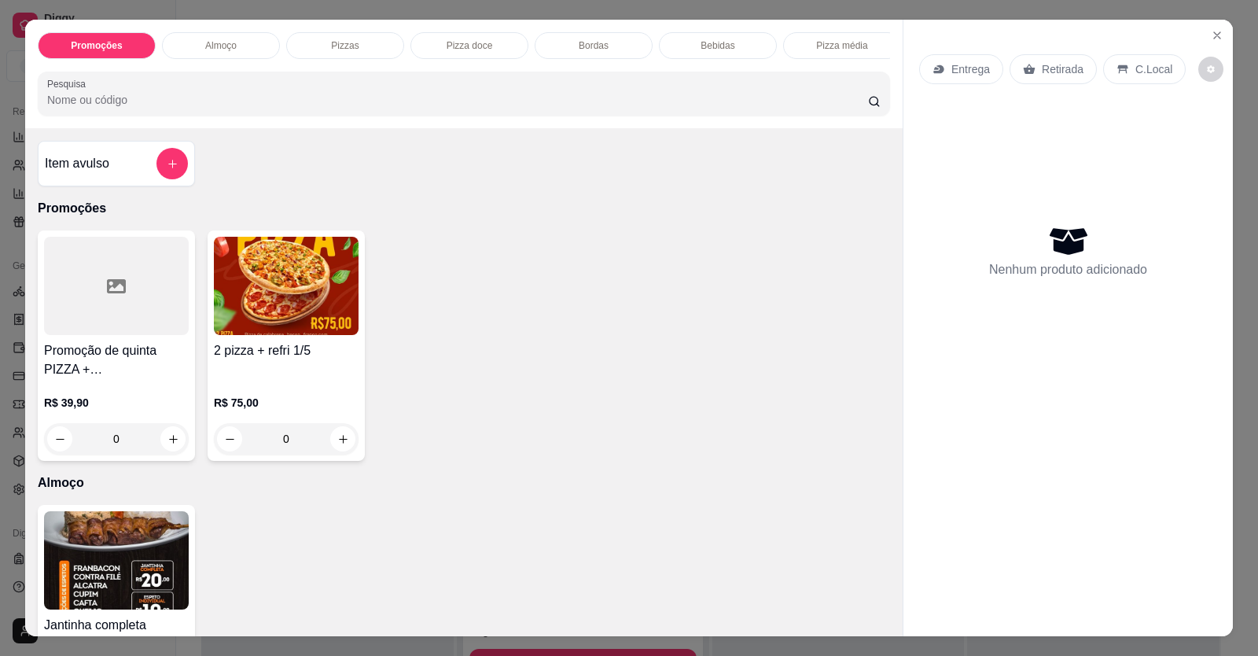
click at [230, 335] on img at bounding box center [286, 286] width 145 height 98
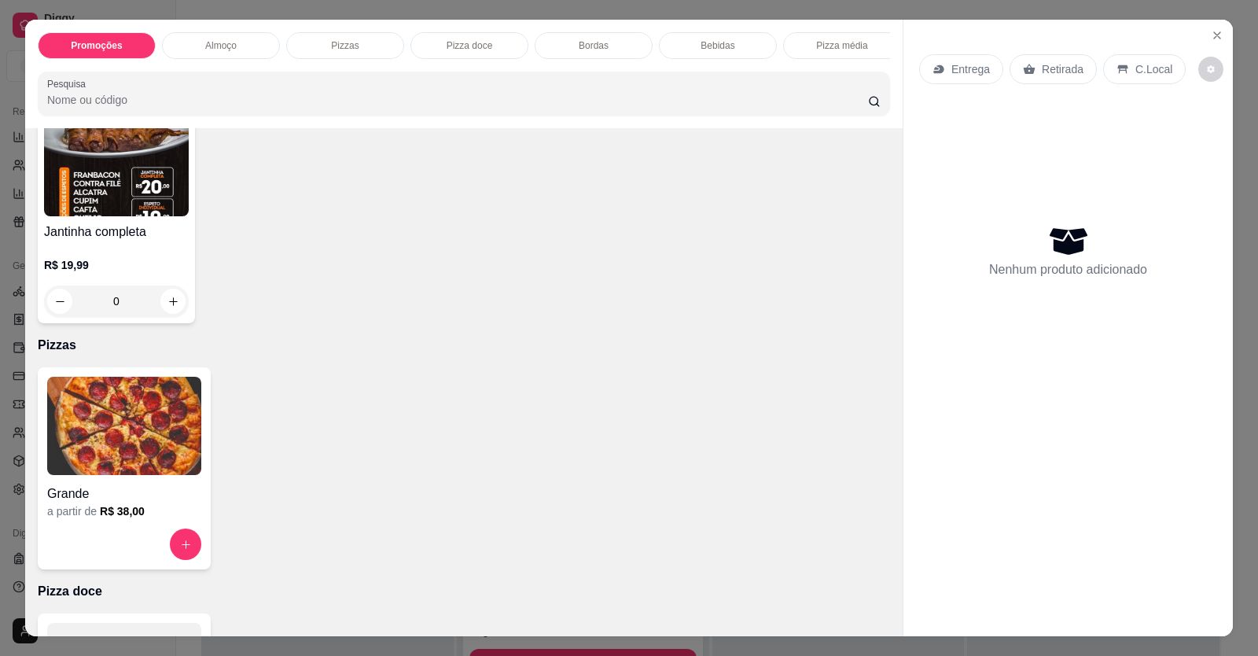
scroll to position [79, 0]
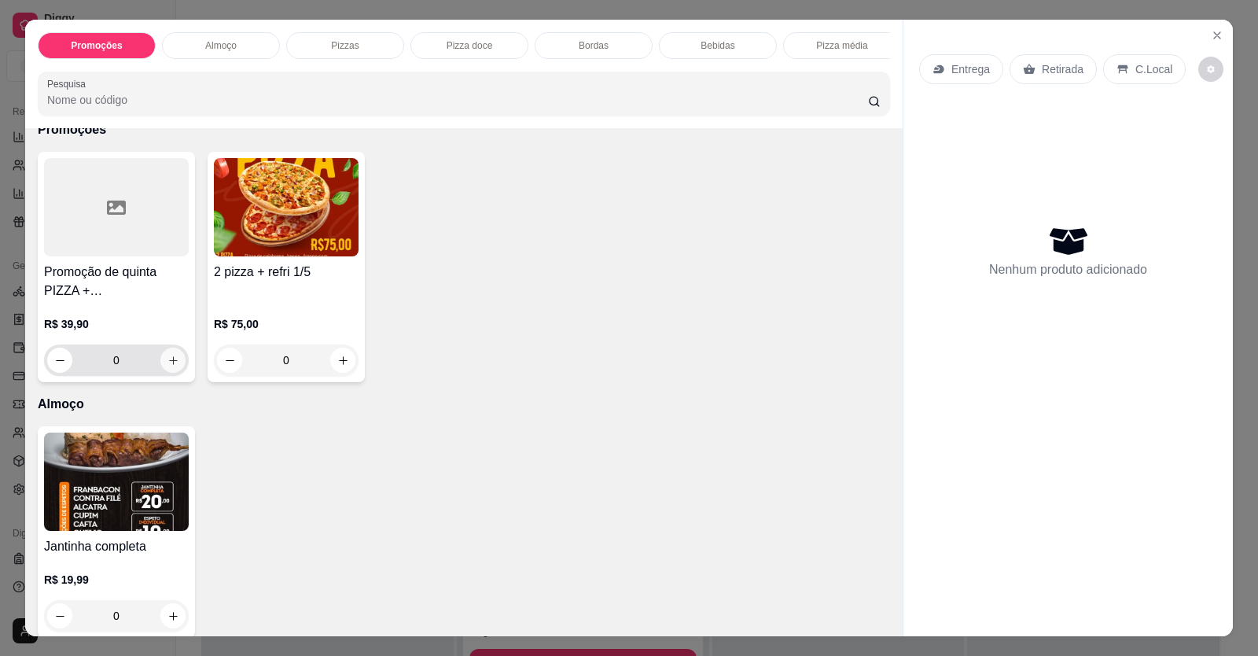
click at [171, 366] on icon "increase-product-quantity" at bounding box center [174, 361] width 12 height 12
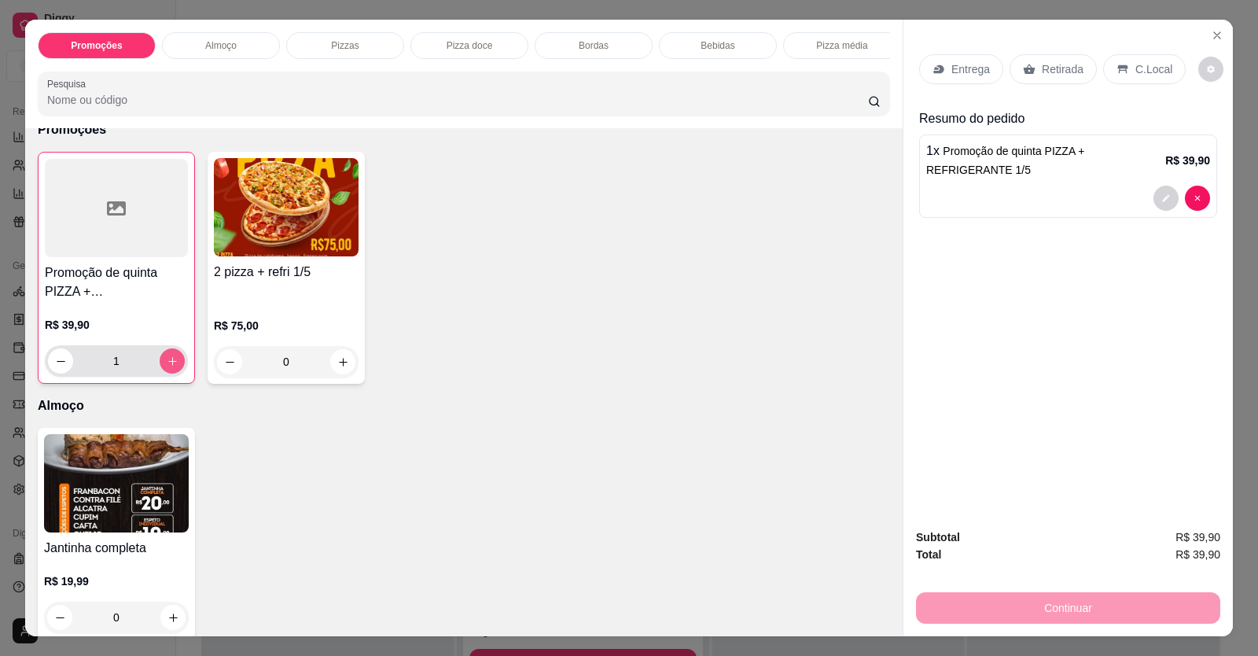
type input "1"
click at [1052, 199] on div at bounding box center [1068, 198] width 284 height 25
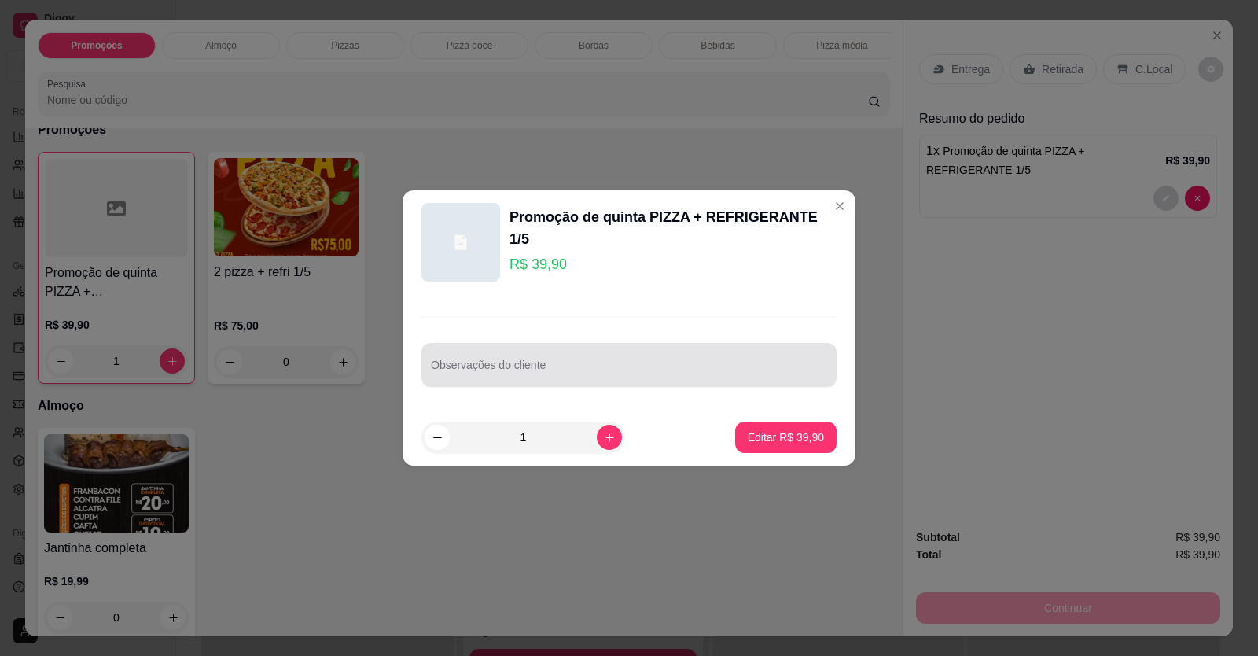
click at [609, 355] on div at bounding box center [629, 364] width 396 height 31
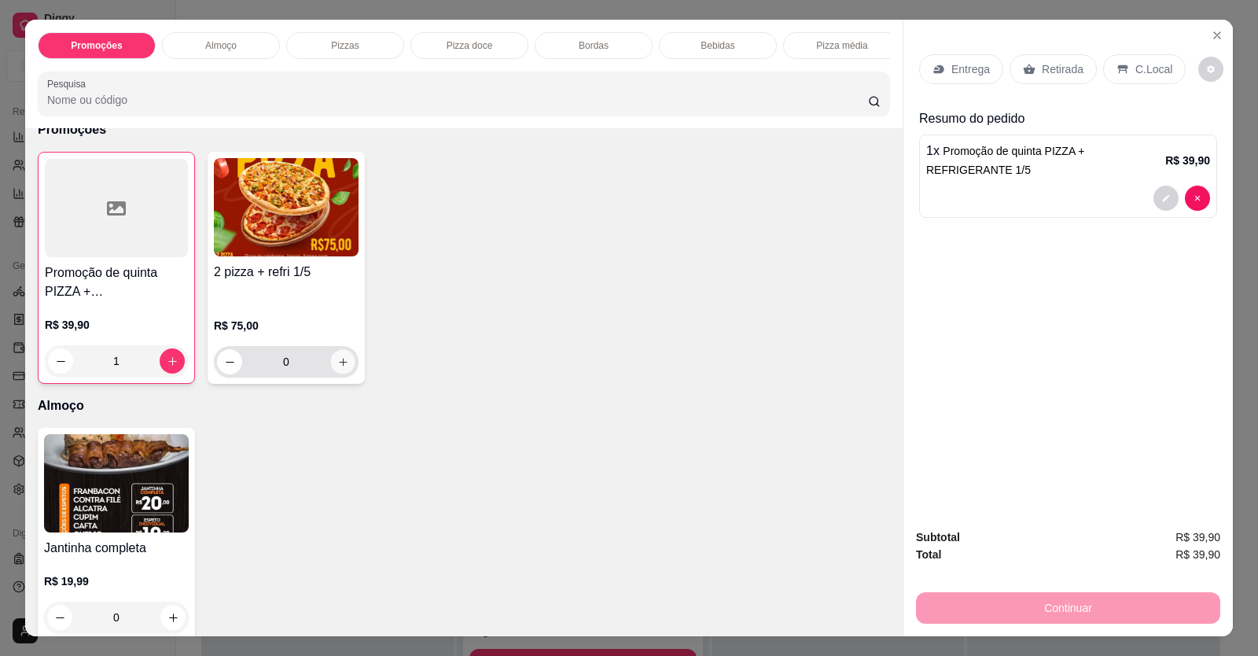
click at [339, 374] on button "increase-product-quantity" at bounding box center [342, 362] width 24 height 24
type input "1"
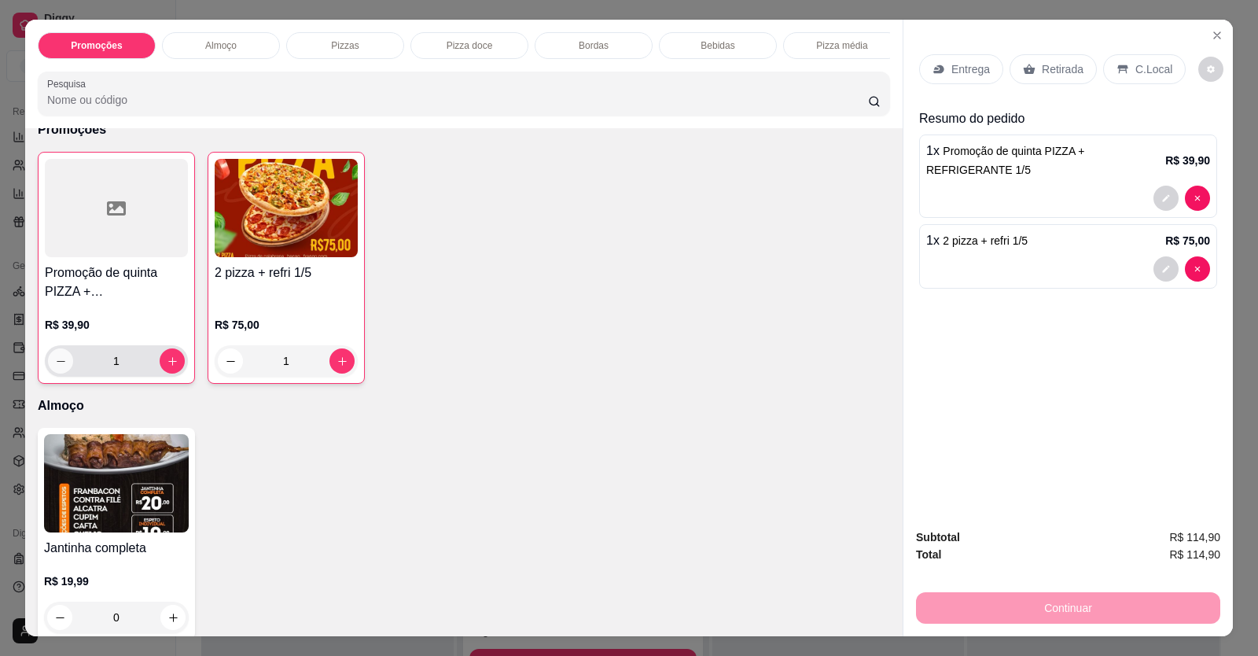
click at [57, 367] on icon "decrease-product-quantity" at bounding box center [61, 361] width 12 height 12
type input "0"
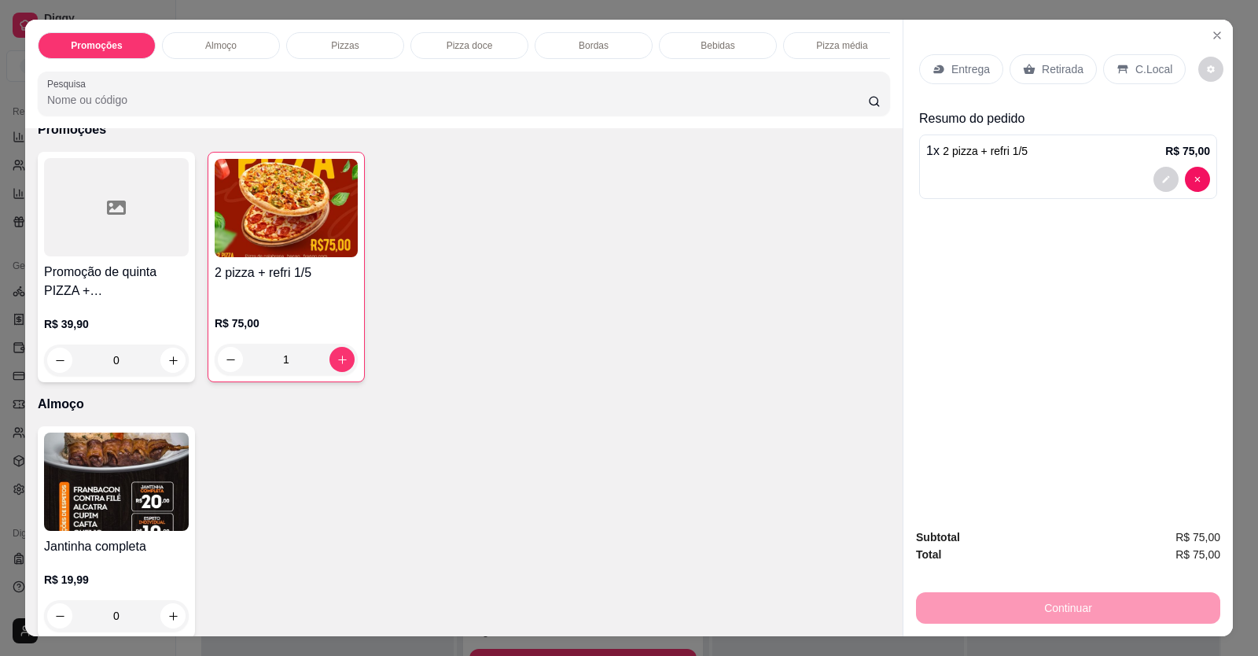
drag, startPoint x: 1033, startPoint y: 144, endPoint x: 1031, endPoint y: 161, distance: 17.5
click at [1031, 161] on div "1 x 2 pizza + refri 1/5 R$ 75,00" at bounding box center [1068, 166] width 298 height 64
click at [949, 163] on div "1 x 2 pizza + refri 1/5 R$ 75,00" at bounding box center [1068, 166] width 298 height 64
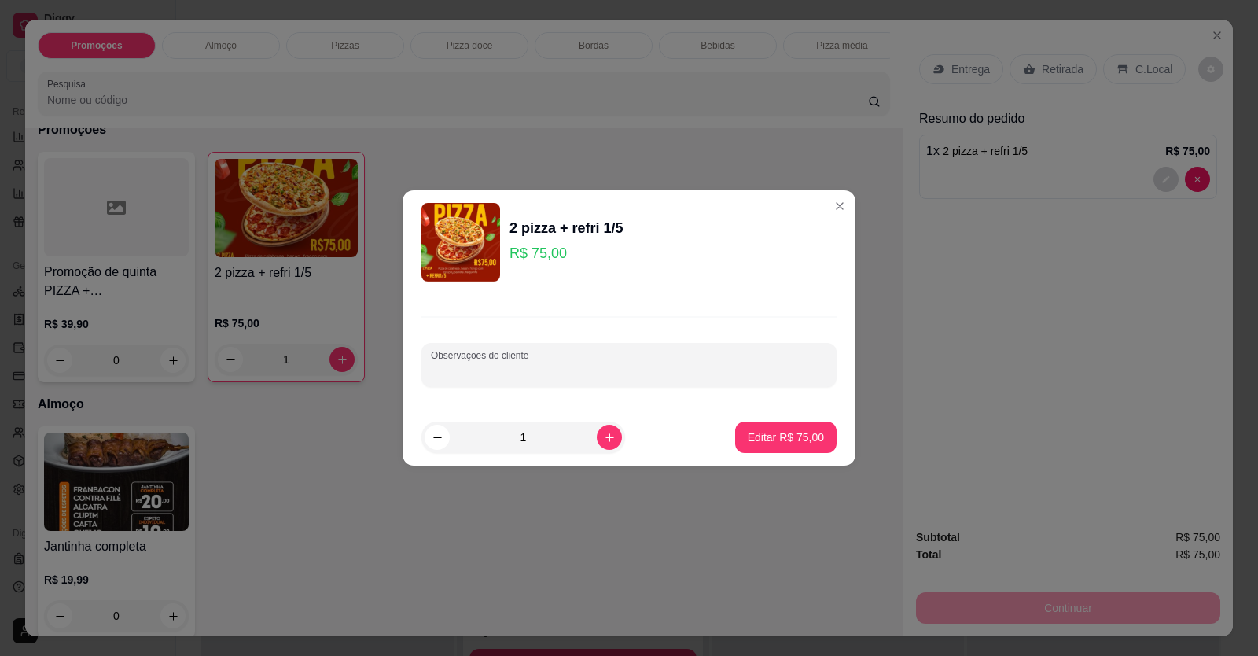
click at [643, 367] on input "Observações do cliente" at bounding box center [629, 371] width 396 height 16
click at [507, 370] on input "1 CALABRESA 1 PORTUGUESA" at bounding box center [629, 371] width 396 height 16
click at [497, 370] on input "1 CALABRESA PORTUGUESA" at bounding box center [629, 371] width 396 height 16
click at [498, 370] on input "1 CALABRESA PORTUGUESA" at bounding box center [629, 371] width 396 height 16
click at [499, 370] on input "1 CALABRESA PORTUGUESA" at bounding box center [629, 371] width 396 height 16
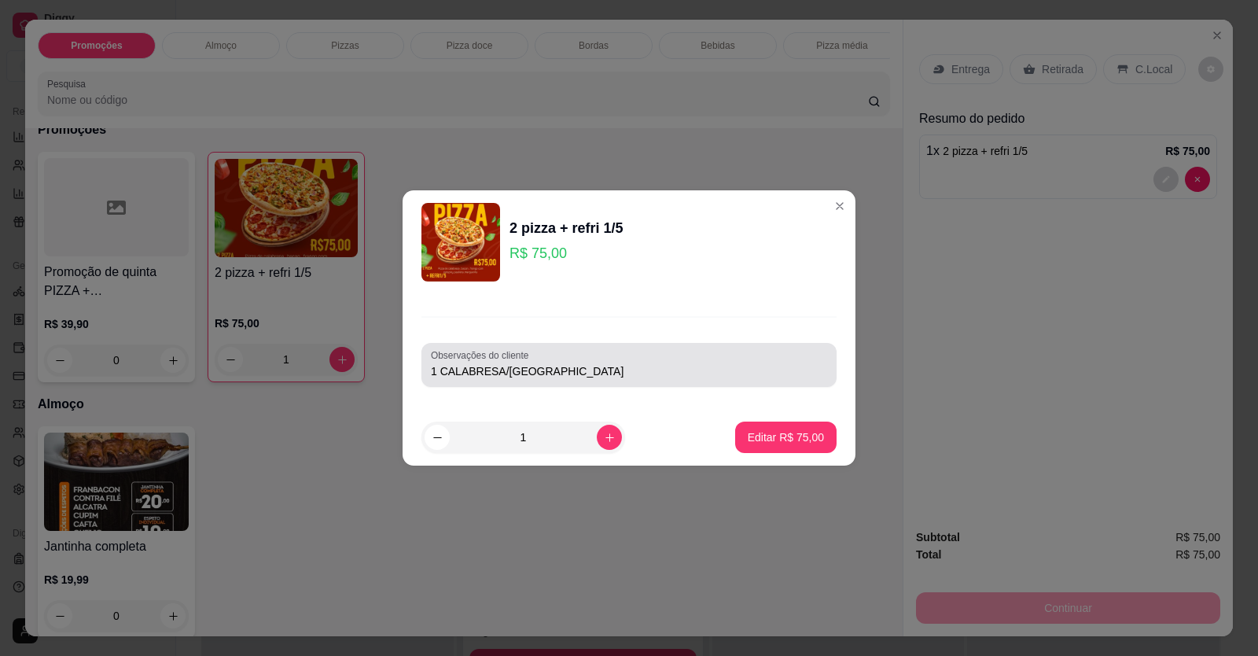
click at [635, 382] on div "Observações do cliente 1 CALABRESA/[GEOGRAPHIC_DATA]" at bounding box center [629, 365] width 415 height 44
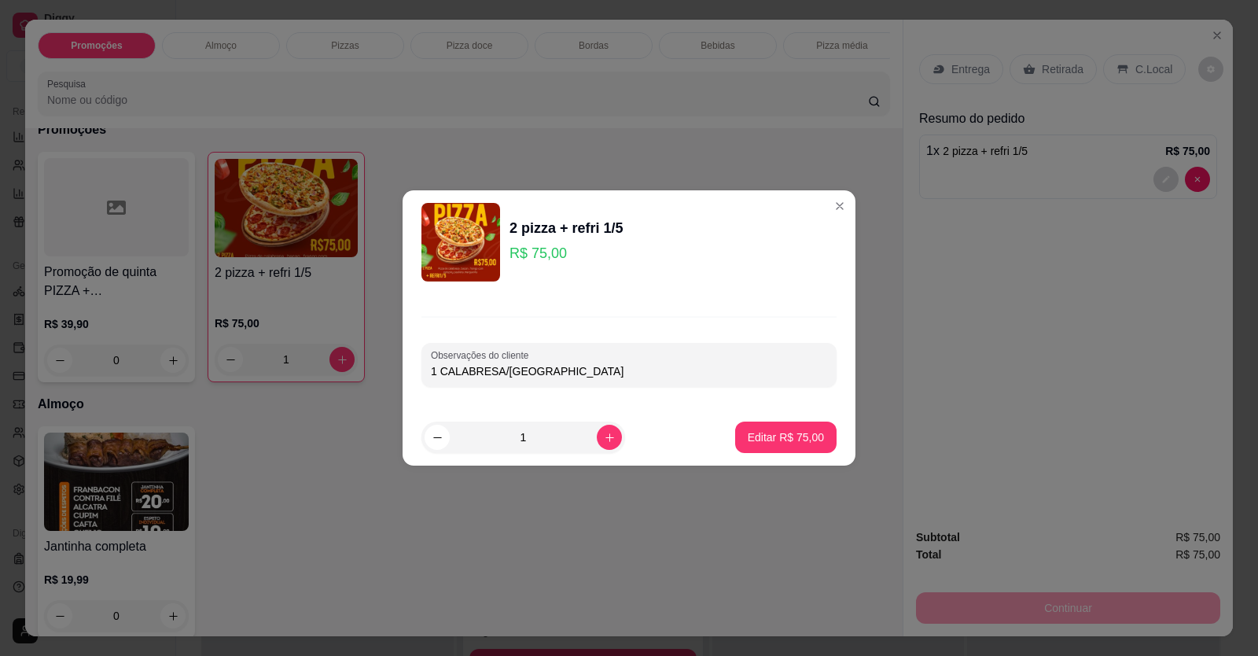
click at [628, 377] on input "1 CALABRESA/[GEOGRAPHIC_DATA]" at bounding box center [629, 371] width 396 height 16
type input "1 CALABRESA/PORTUGUESA 1 1 FRANGO/LOMBO"
click at [787, 438] on p "Editar R$ 75,00" at bounding box center [786, 437] width 76 height 16
type input "0"
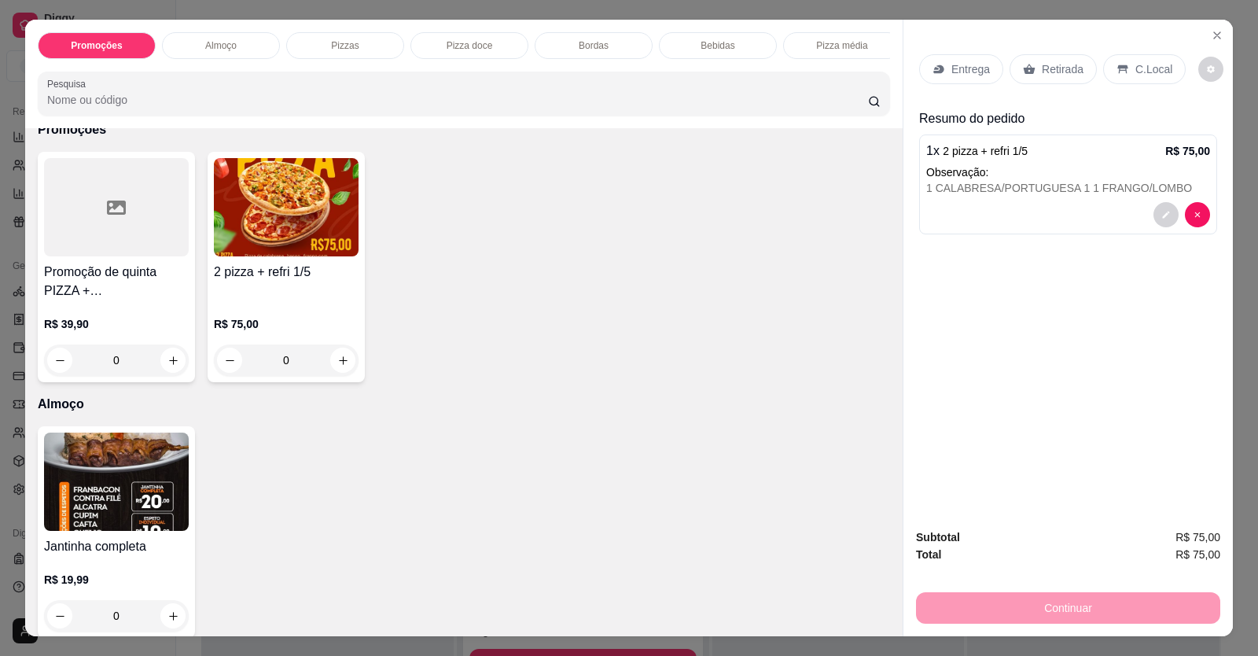
click at [1064, 75] on p "Retirada" at bounding box center [1063, 69] width 42 height 16
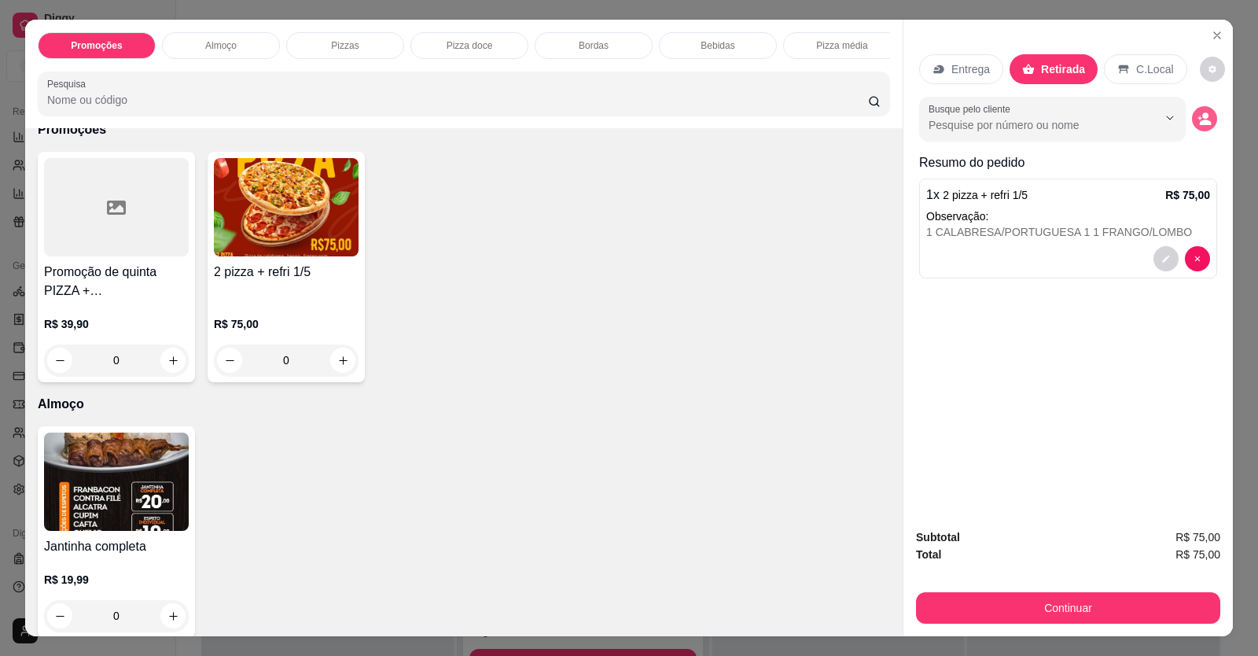
click at [1213, 120] on div "Entrega Retirada C.Local Busque pelo cliente Resumo do pedido 1 x 2 pizza + ref…" at bounding box center [1069, 268] width 330 height 496
click at [1213, 116] on div "Entrega Retirada C.Local Busque pelo cliente Resumo do pedido 1 x 2 pizza + ref…" at bounding box center [1069, 268] width 330 height 496
click at [1200, 120] on icon "decrease-product-quantity" at bounding box center [1206, 123] width 12 height 6
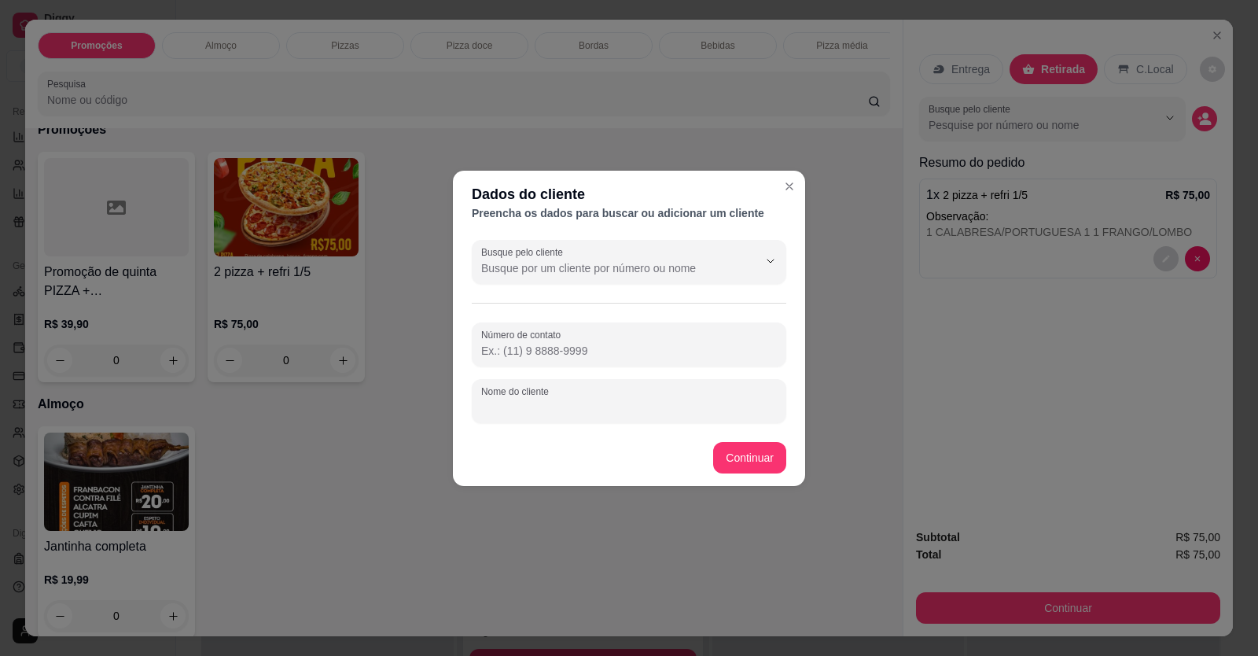
click at [579, 414] on input "Nome do cliente" at bounding box center [629, 408] width 296 height 16
type input "[GEOGRAPHIC_DATA]"
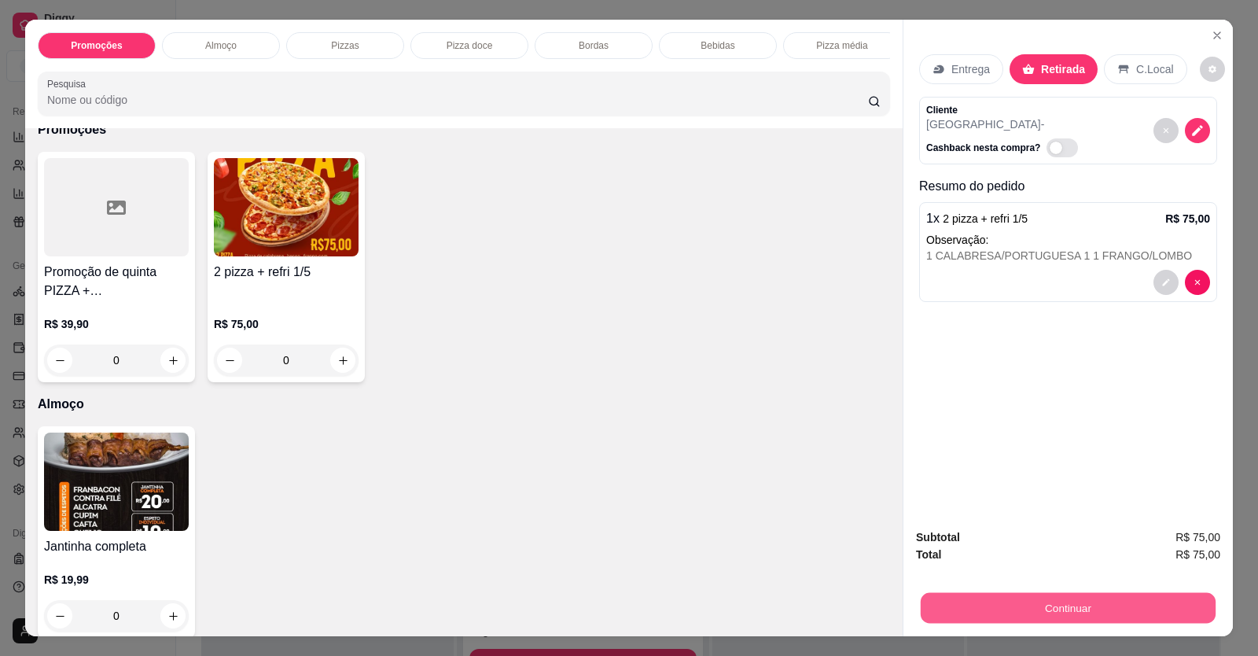
click at [995, 604] on button "Continuar" at bounding box center [1068, 608] width 295 height 31
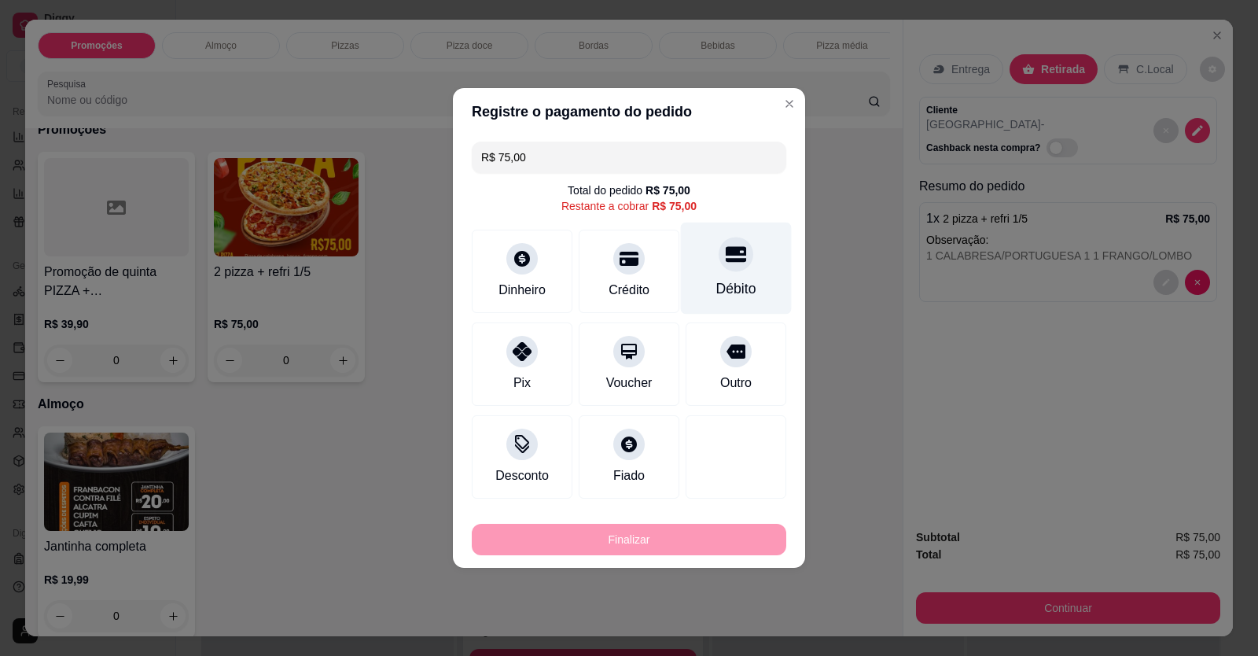
click at [726, 279] on div "Débito" at bounding box center [736, 269] width 111 height 92
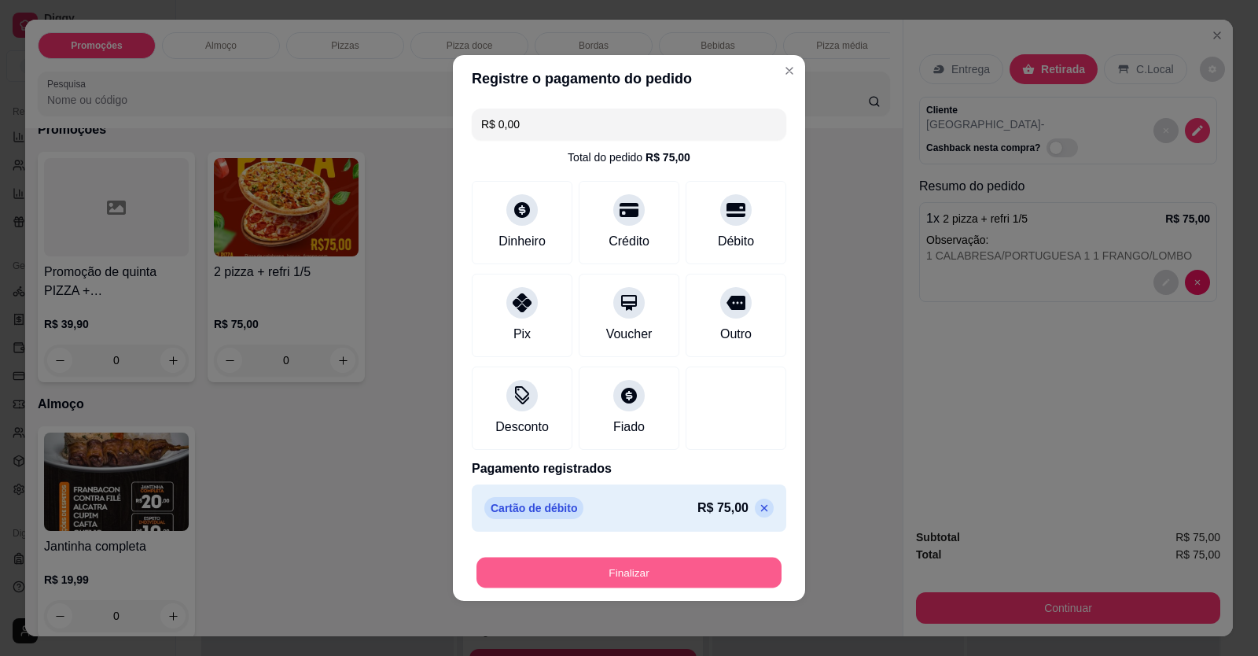
click at [643, 573] on button "Finalizar" at bounding box center [629, 573] width 305 height 31
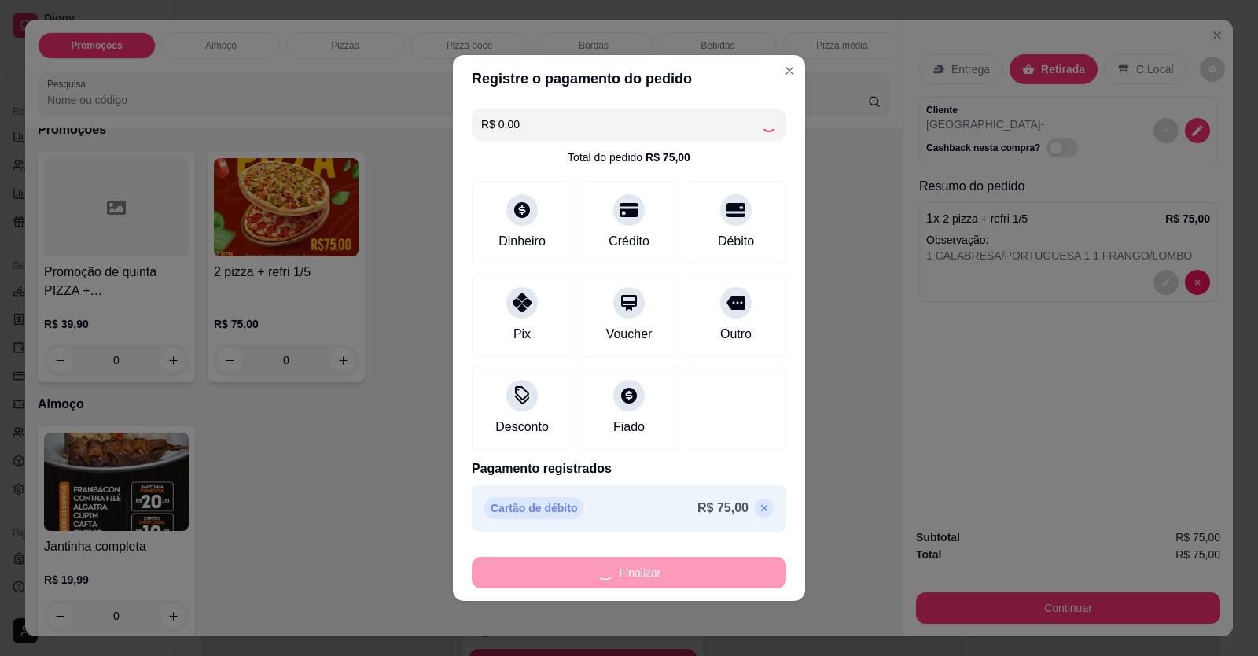
type input "-R$ 75,00"
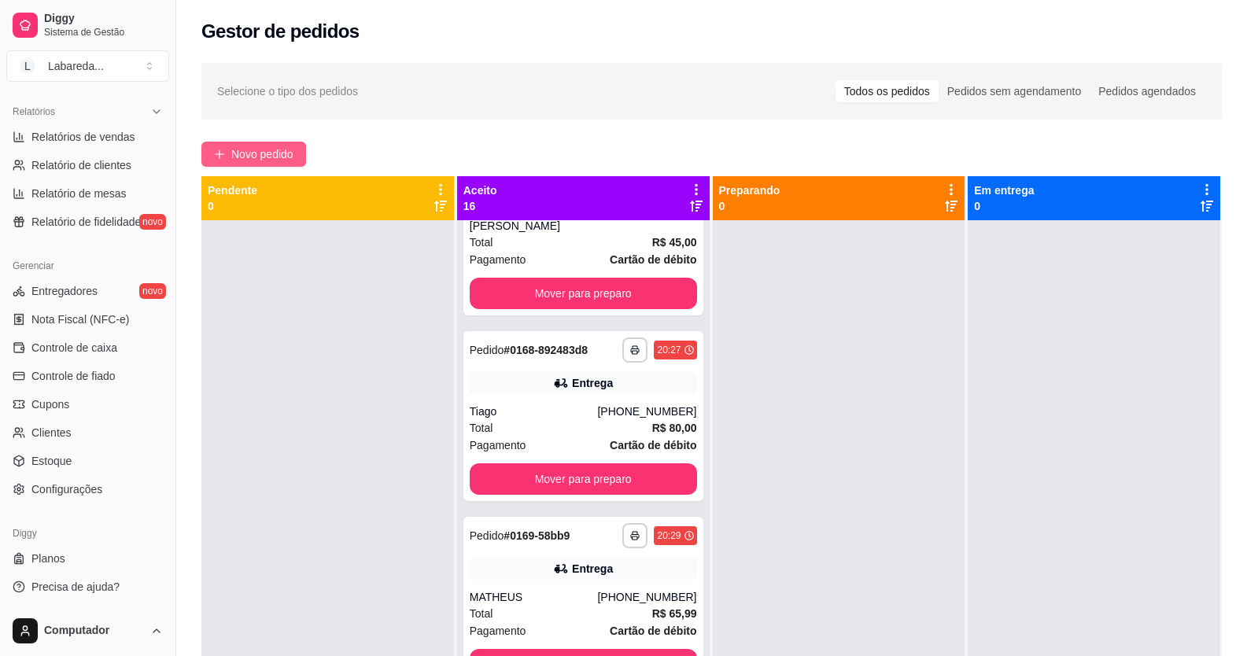
click at [286, 145] on button "Novo pedido" at bounding box center [253, 154] width 105 height 25
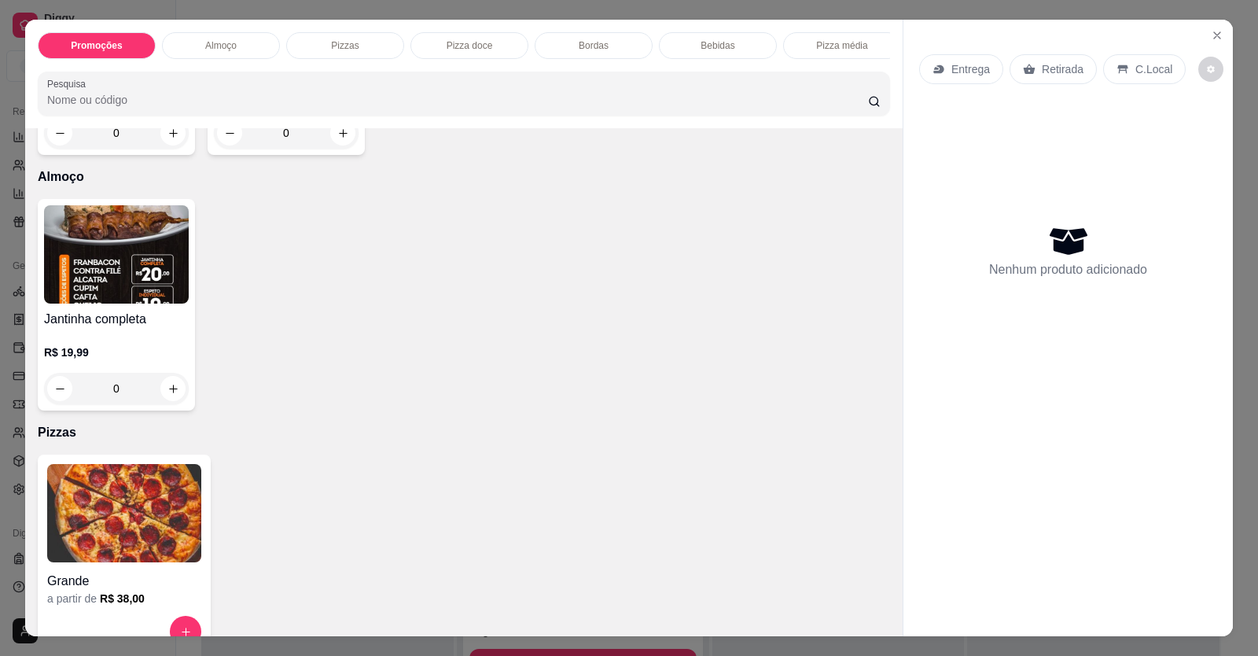
scroll to position [472, 0]
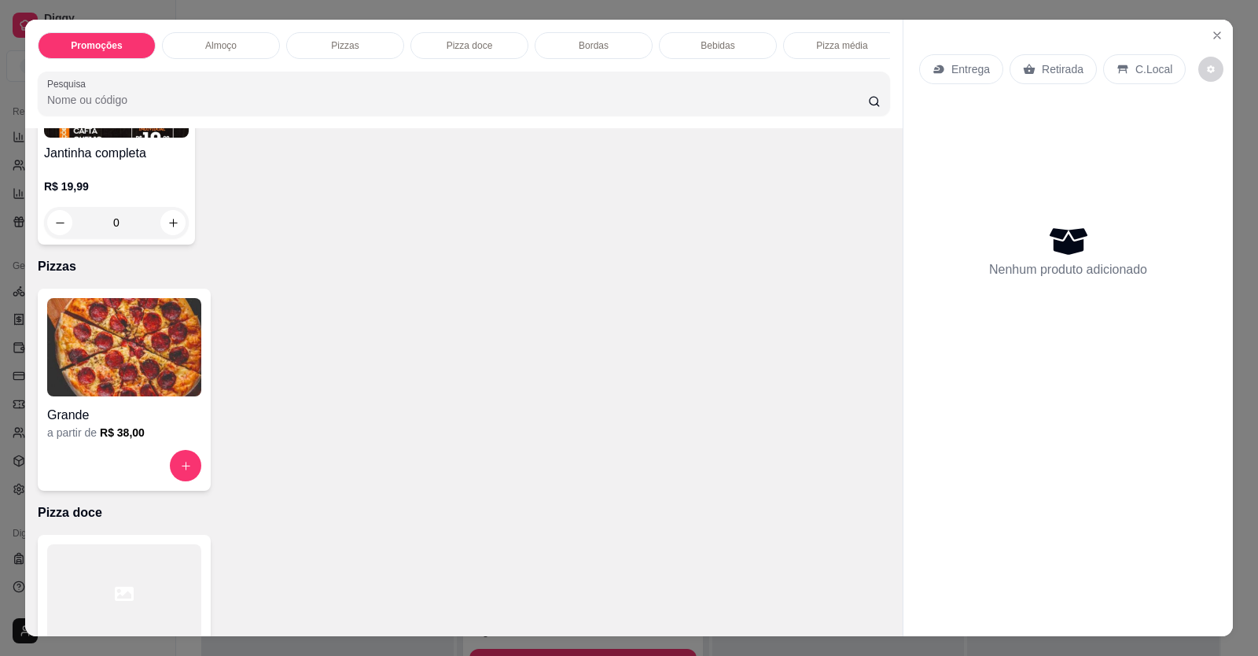
click at [124, 410] on div "Grande" at bounding box center [124, 410] width 154 height 28
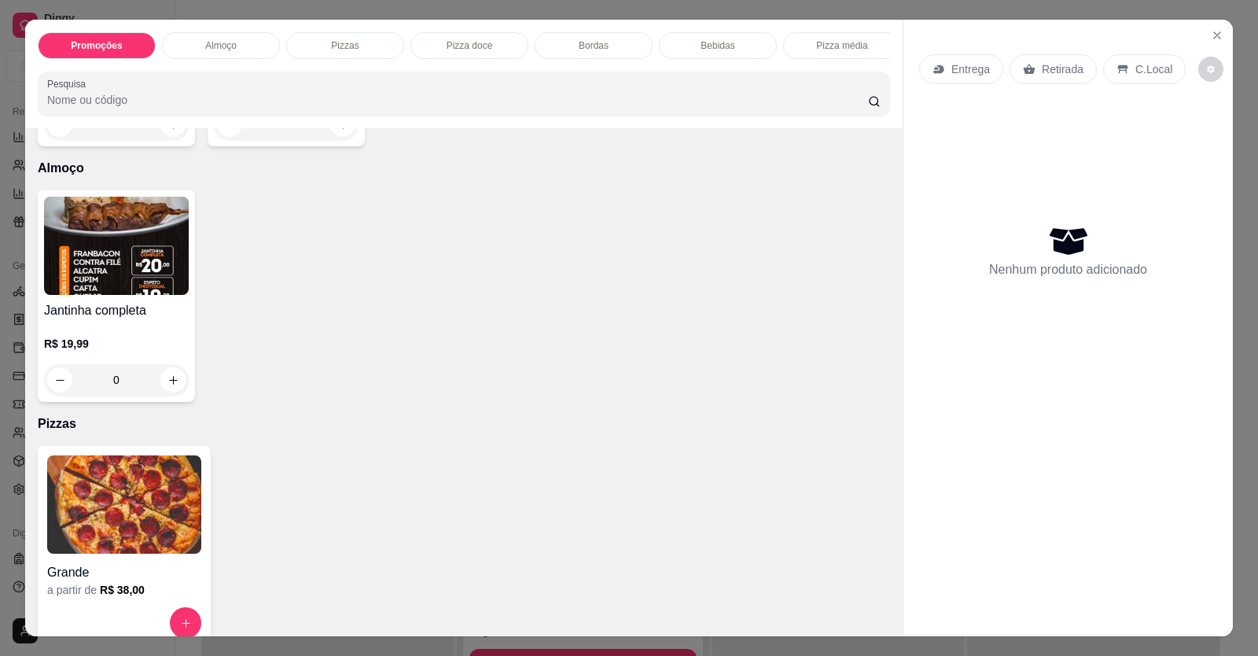
scroll to position [393, 0]
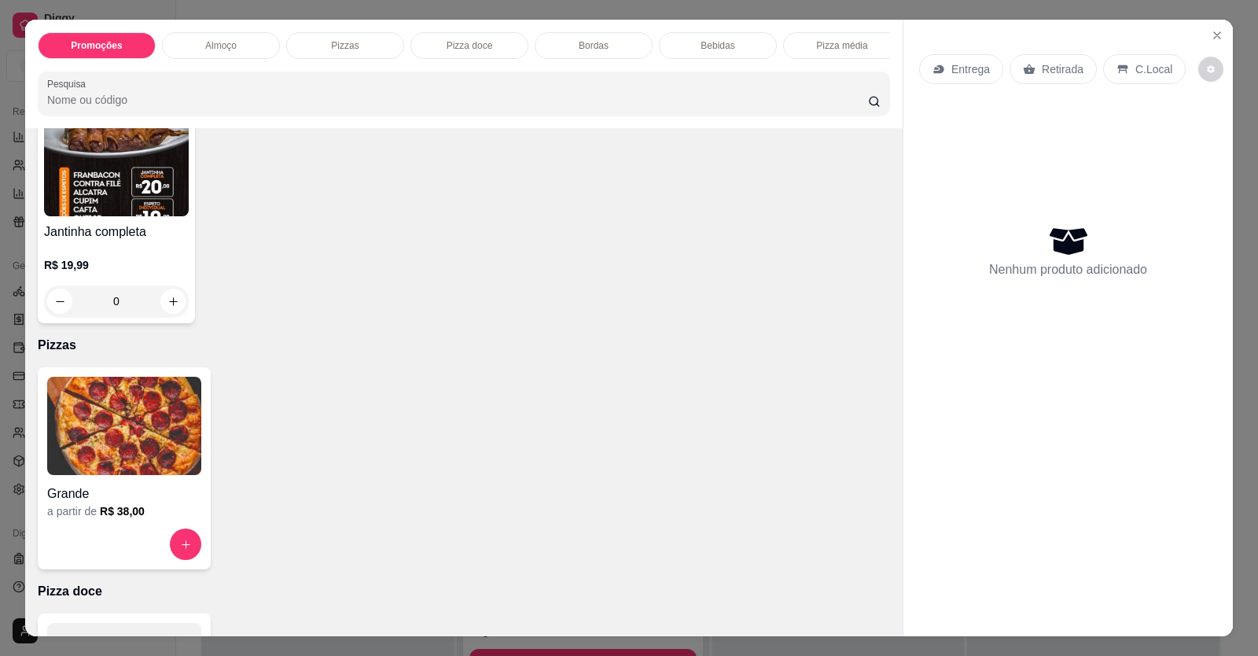
click at [151, 456] on img at bounding box center [124, 426] width 154 height 98
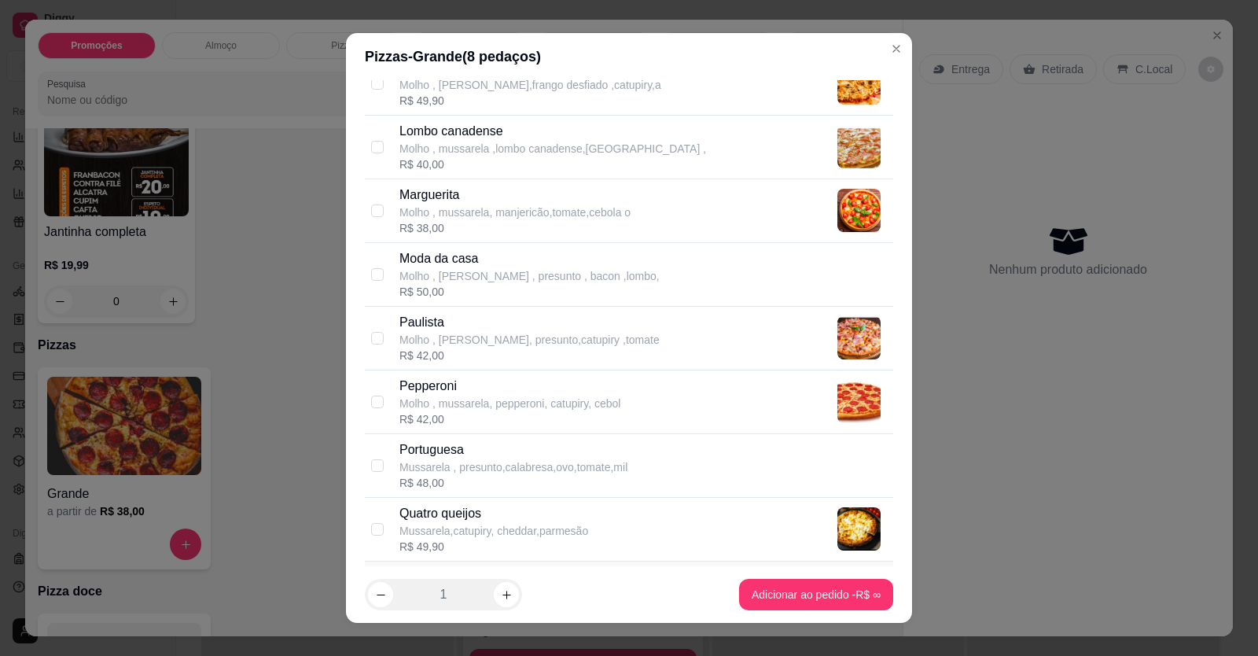
scroll to position [472, 0]
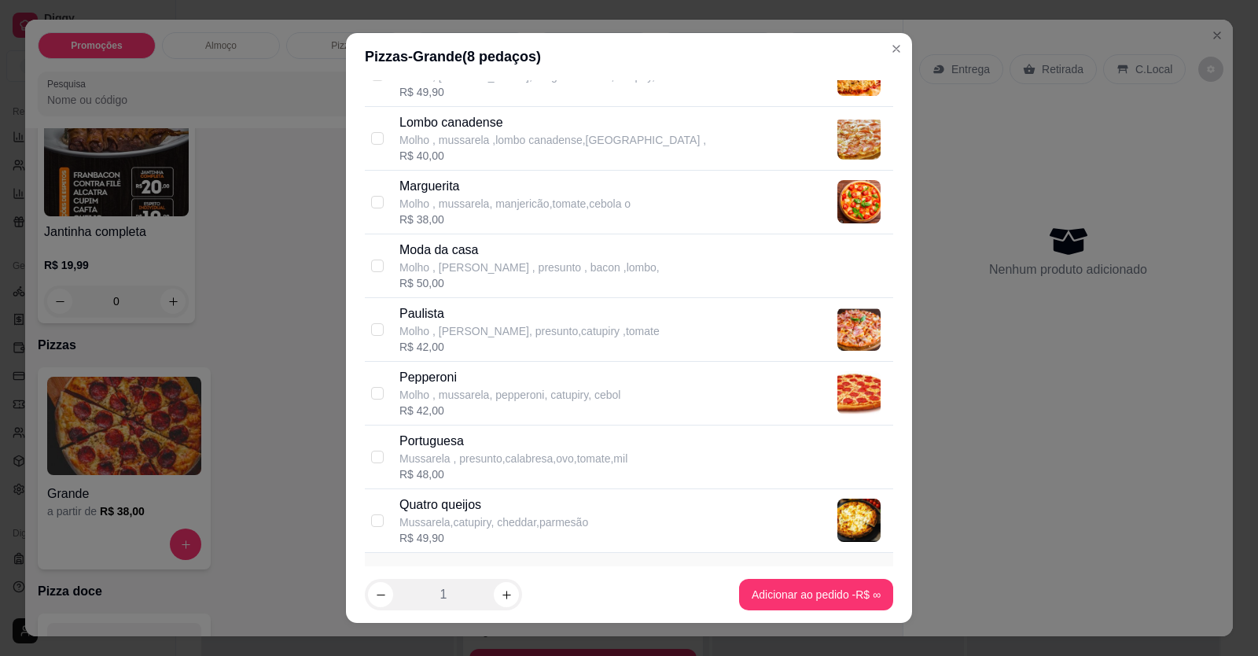
click at [464, 449] on p "Portuguesa" at bounding box center [514, 441] width 228 height 19
checkbox input "true"
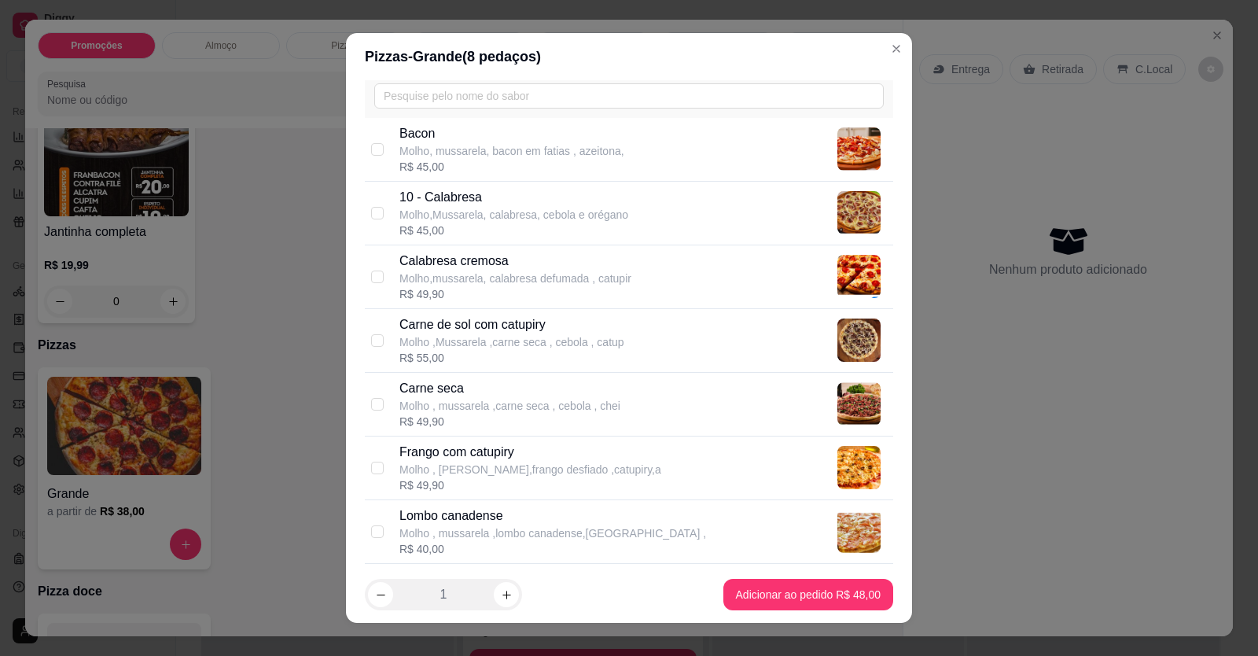
scroll to position [0, 0]
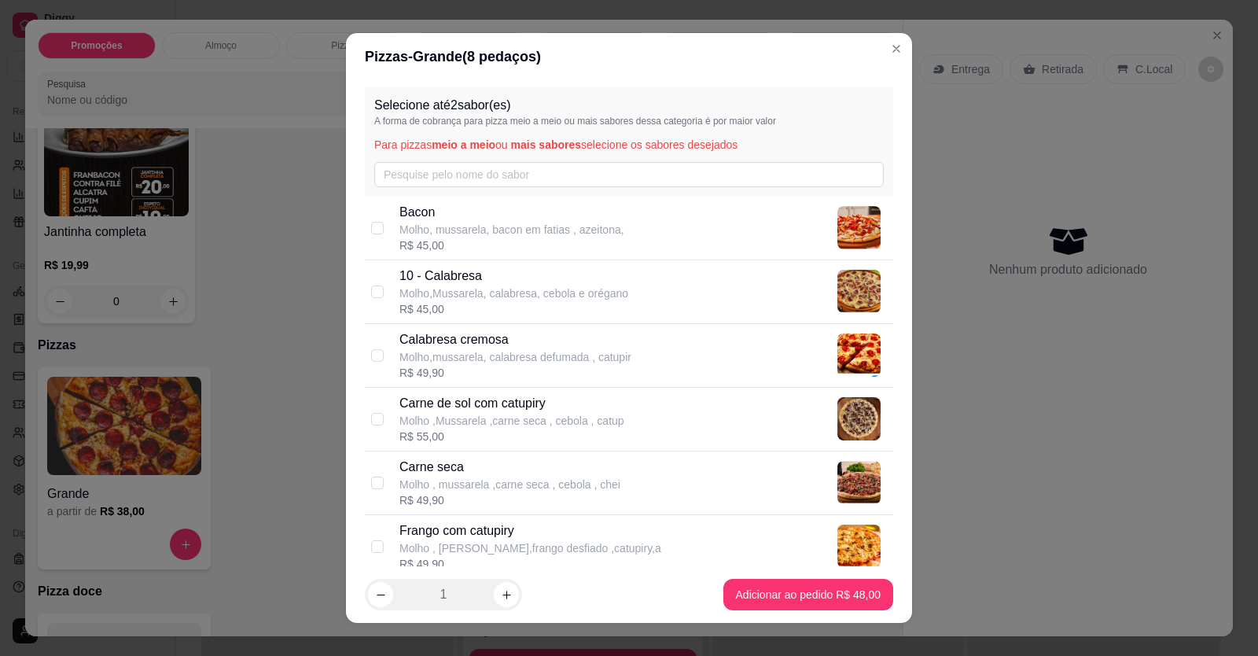
click at [461, 289] on p "Molho,Mussarela, calabresa, cebola e orégano" at bounding box center [514, 293] width 229 height 16
checkbox input "true"
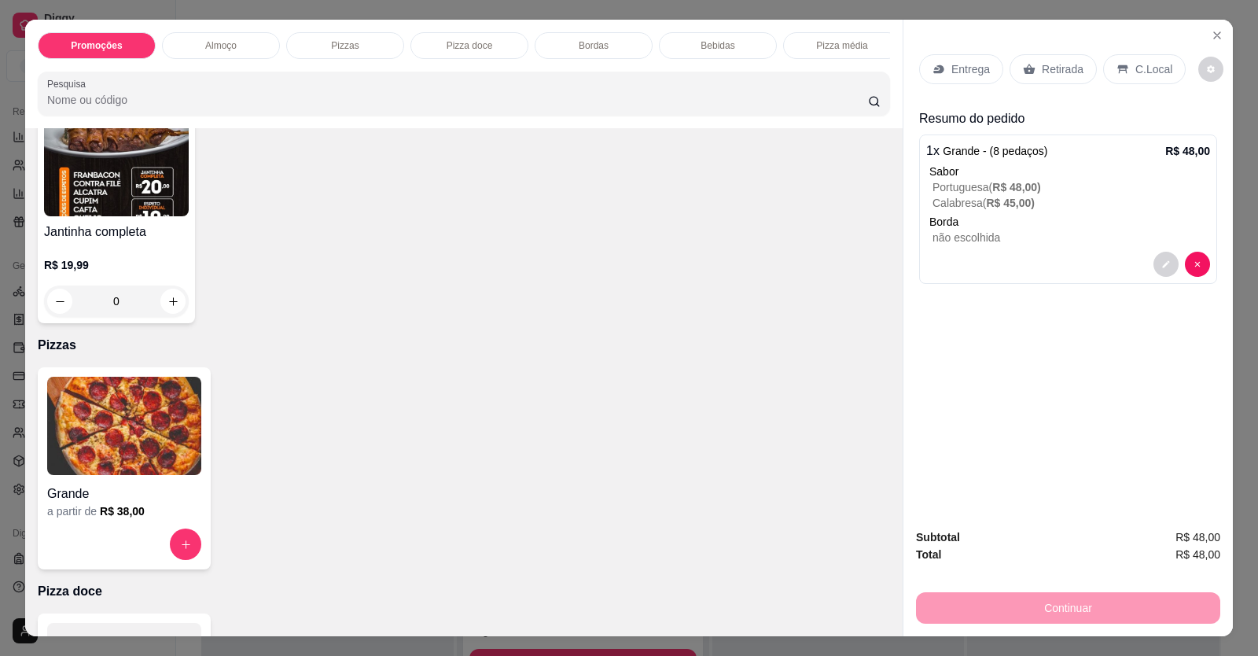
click at [955, 77] on p "Entrega" at bounding box center [971, 69] width 39 height 16
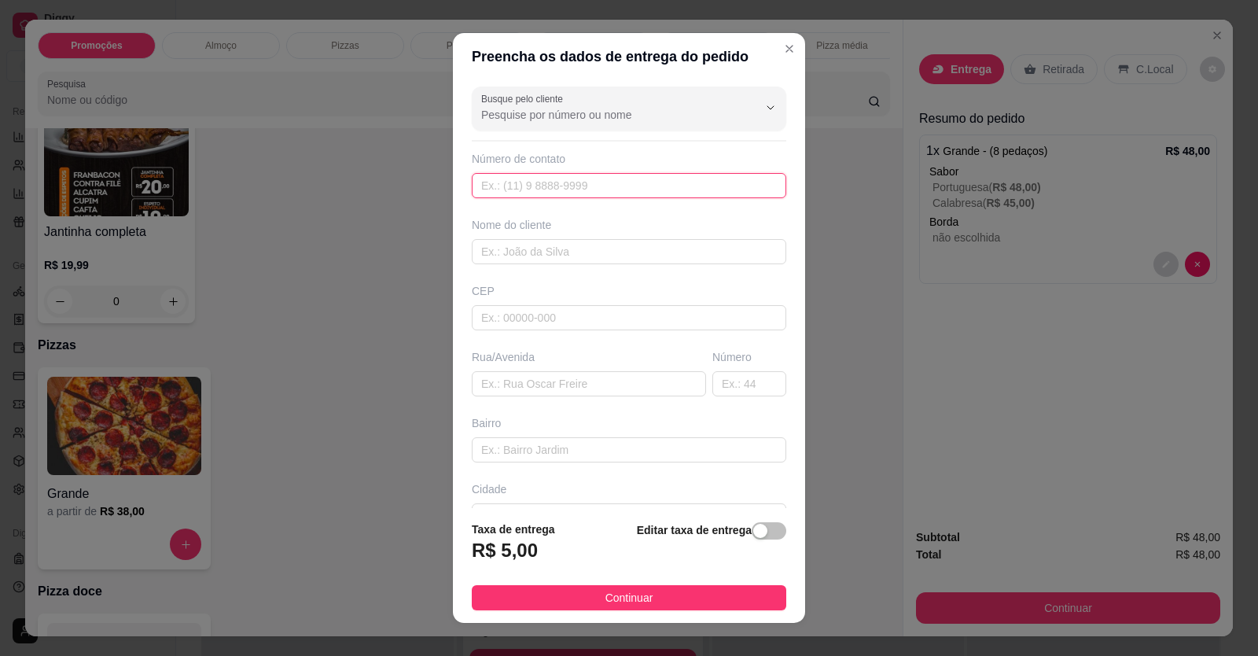
click at [679, 182] on input "text" at bounding box center [629, 185] width 315 height 25
type input "[PHONE_NUMBER]"
click at [675, 250] on input "text" at bounding box center [629, 251] width 315 height 25
click at [647, 250] on input "text" at bounding box center [629, 251] width 315 height 25
type input "[PERSON_NAME]"
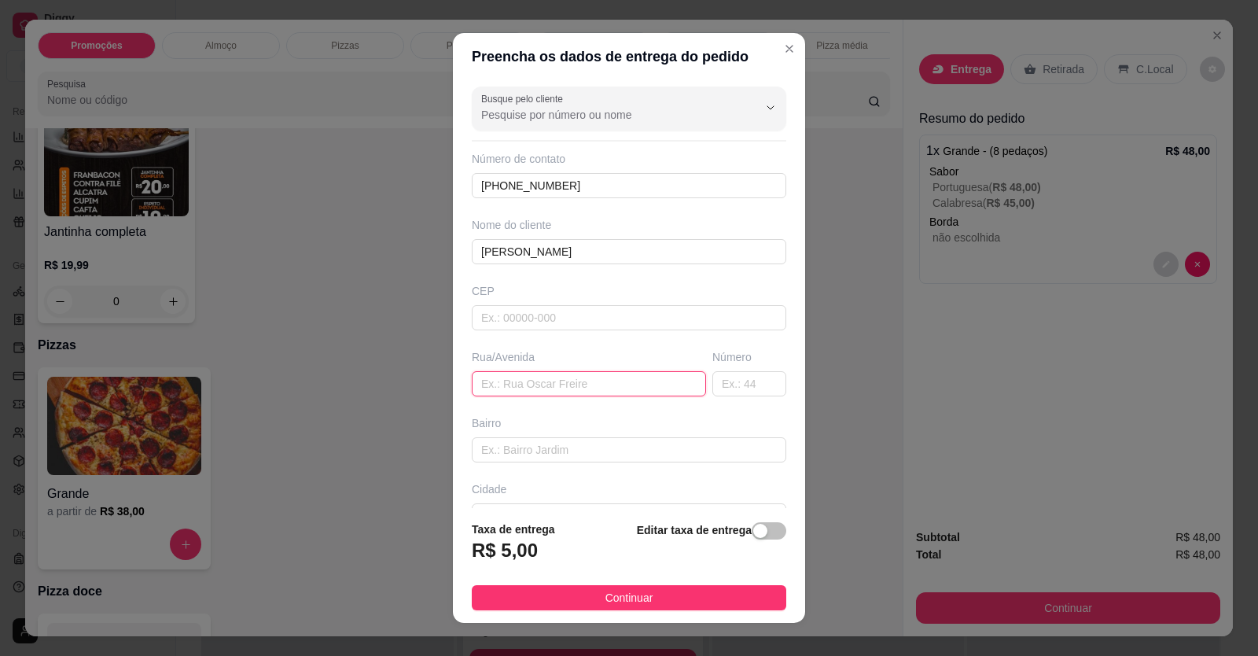
click at [531, 389] on input "text" at bounding box center [589, 383] width 234 height 25
click at [566, 381] on input "text" at bounding box center [589, 383] width 234 height 25
click at [557, 392] on input "text" at bounding box center [589, 383] width 234 height 25
type input "RUA 6"
click at [713, 385] on input "text" at bounding box center [750, 383] width 74 height 25
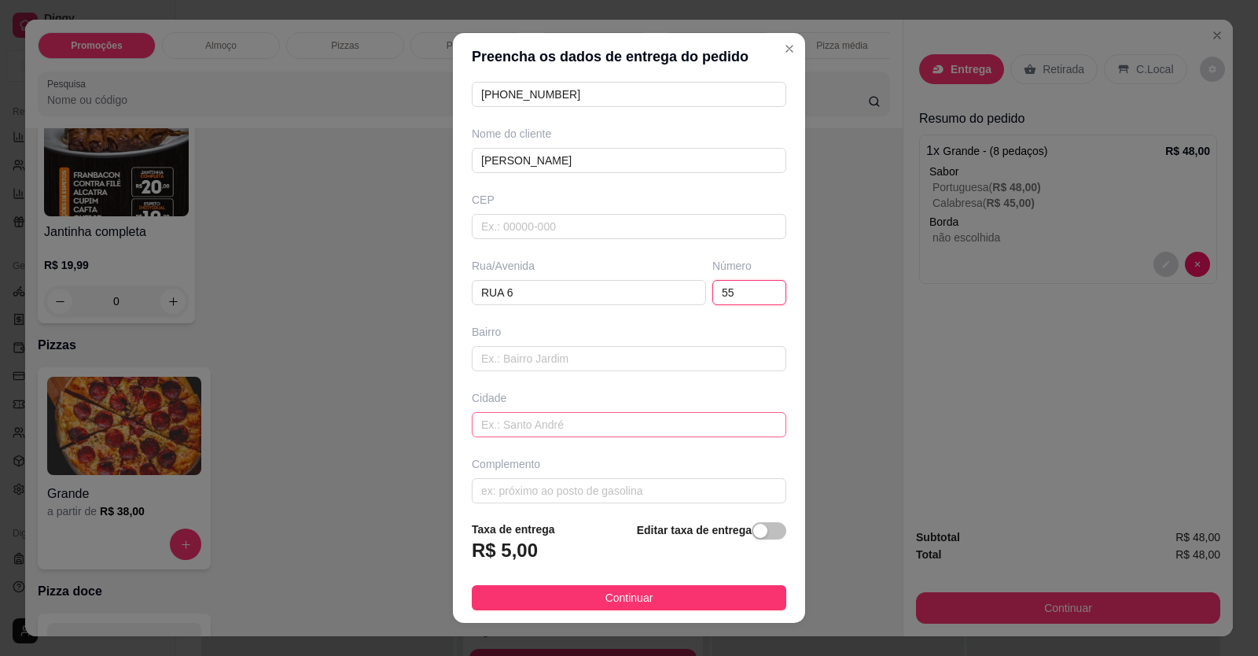
scroll to position [101, 0]
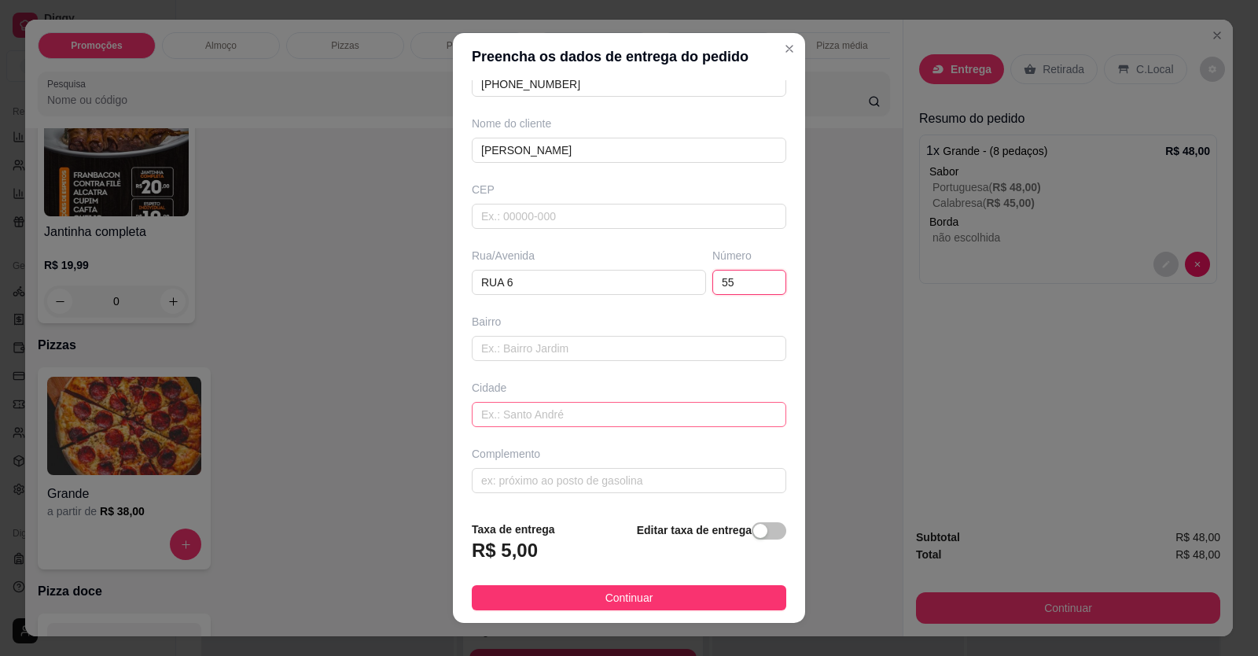
type input "55"
click at [510, 418] on input "text" at bounding box center [629, 414] width 315 height 25
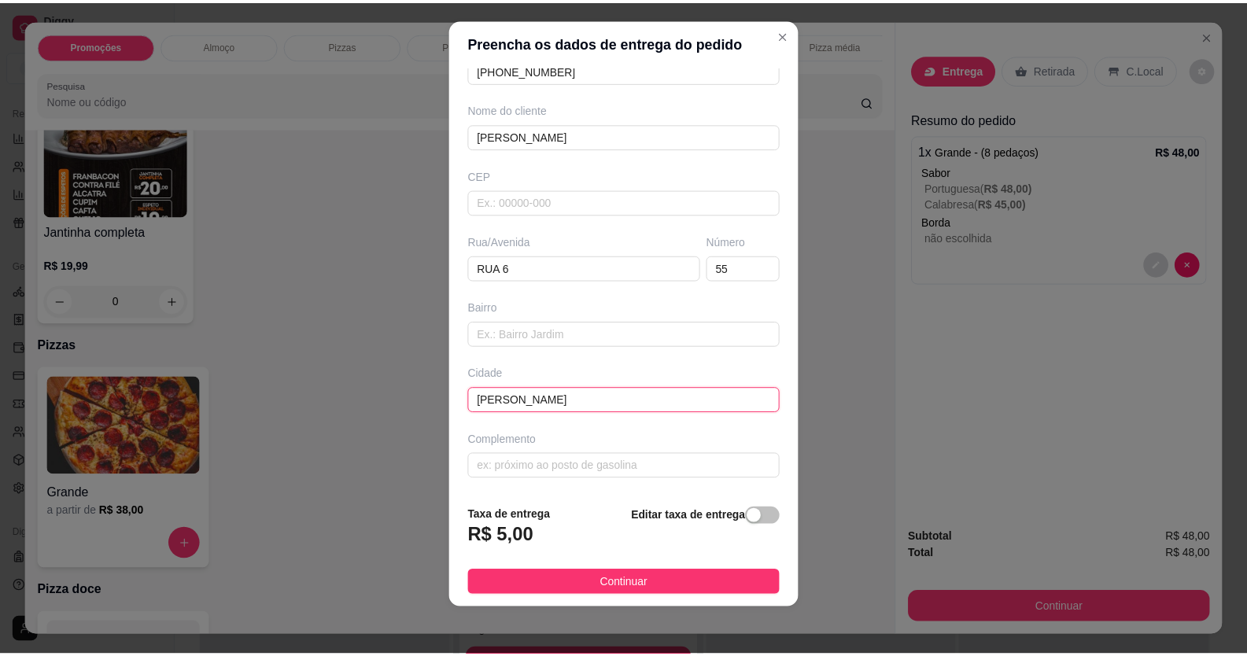
scroll to position [17, 0]
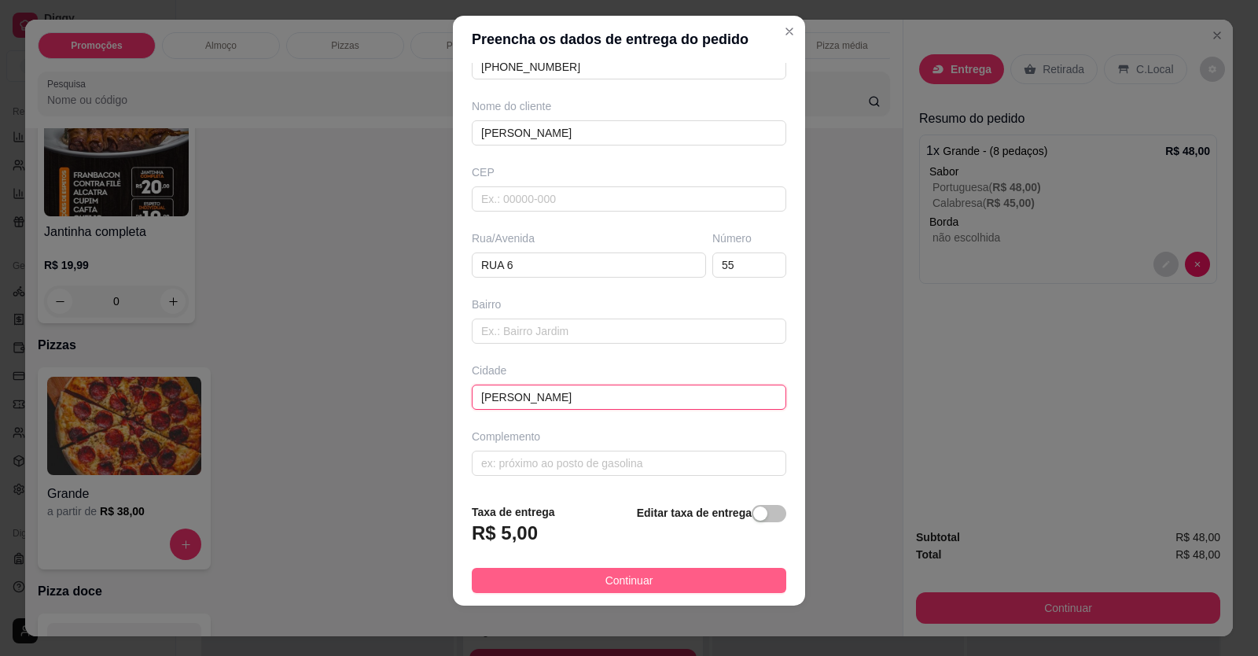
type input "[PERSON_NAME]"
click at [606, 578] on span "Continuar" at bounding box center [630, 580] width 48 height 17
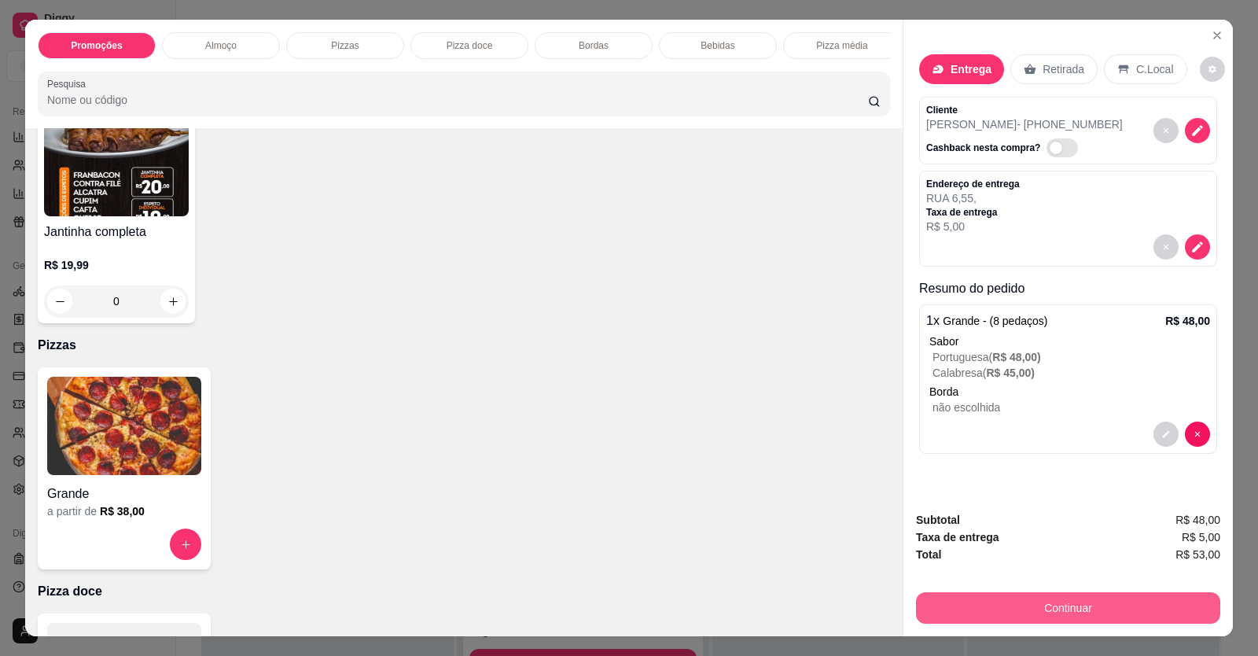
click at [974, 615] on button "Continuar" at bounding box center [1068, 607] width 304 height 31
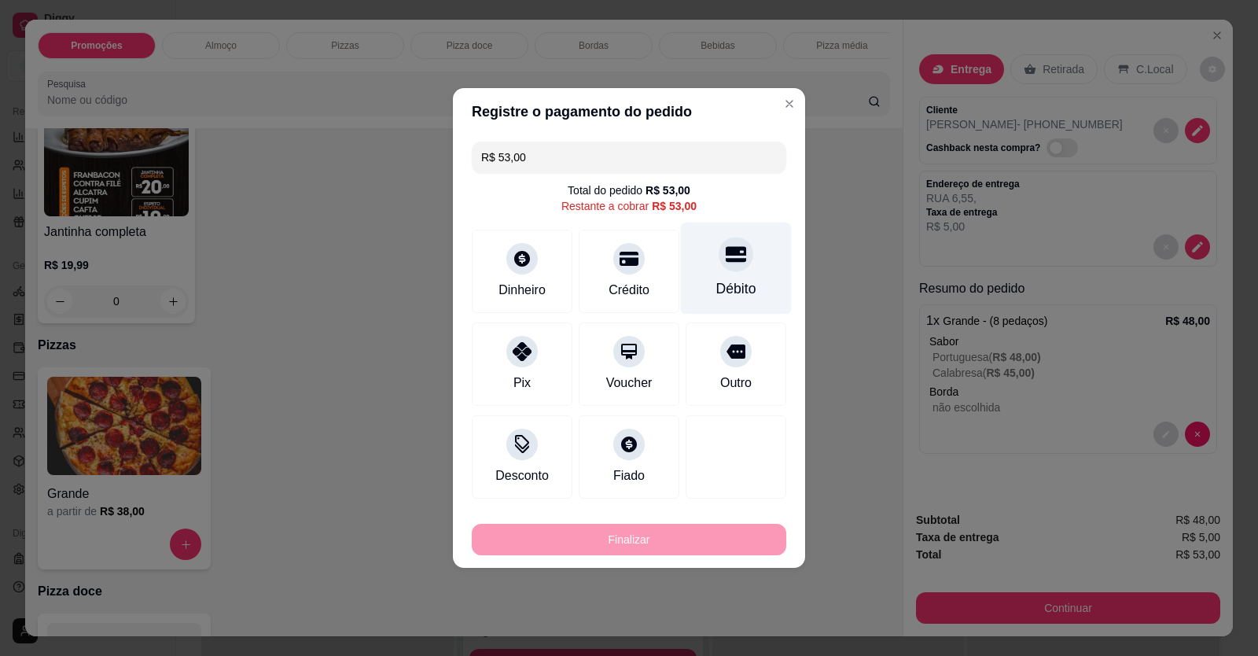
click at [736, 277] on div "Débito" at bounding box center [736, 269] width 111 height 92
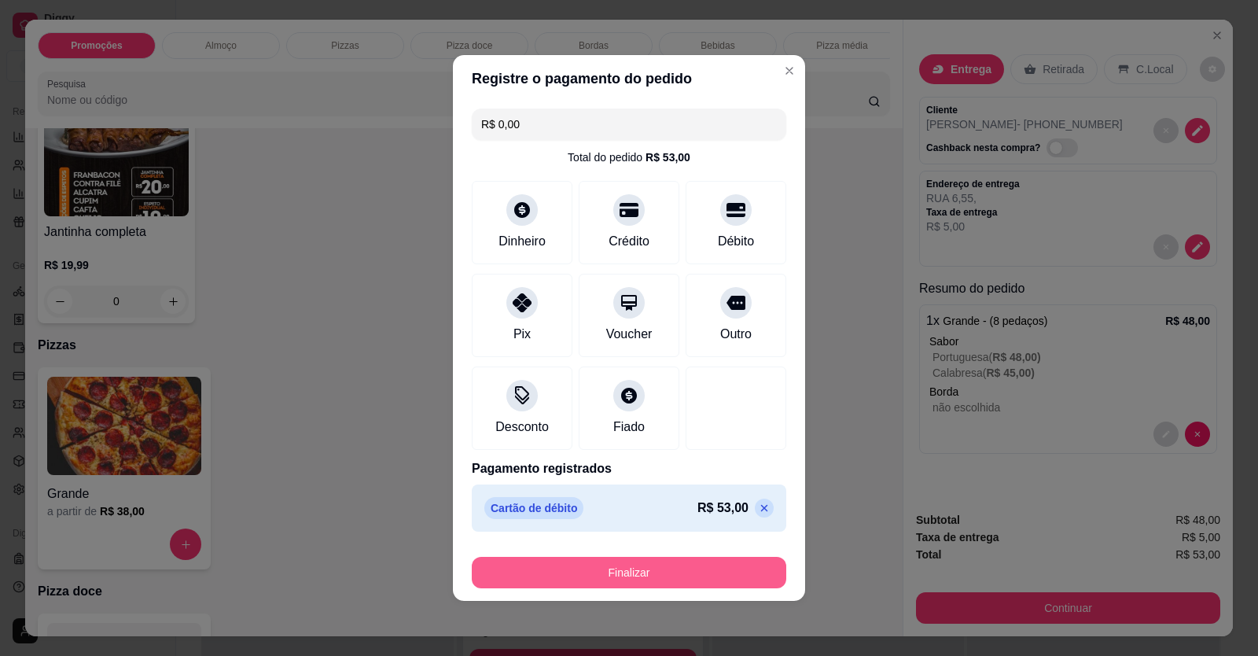
click at [690, 562] on button "Finalizar" at bounding box center [629, 572] width 315 height 31
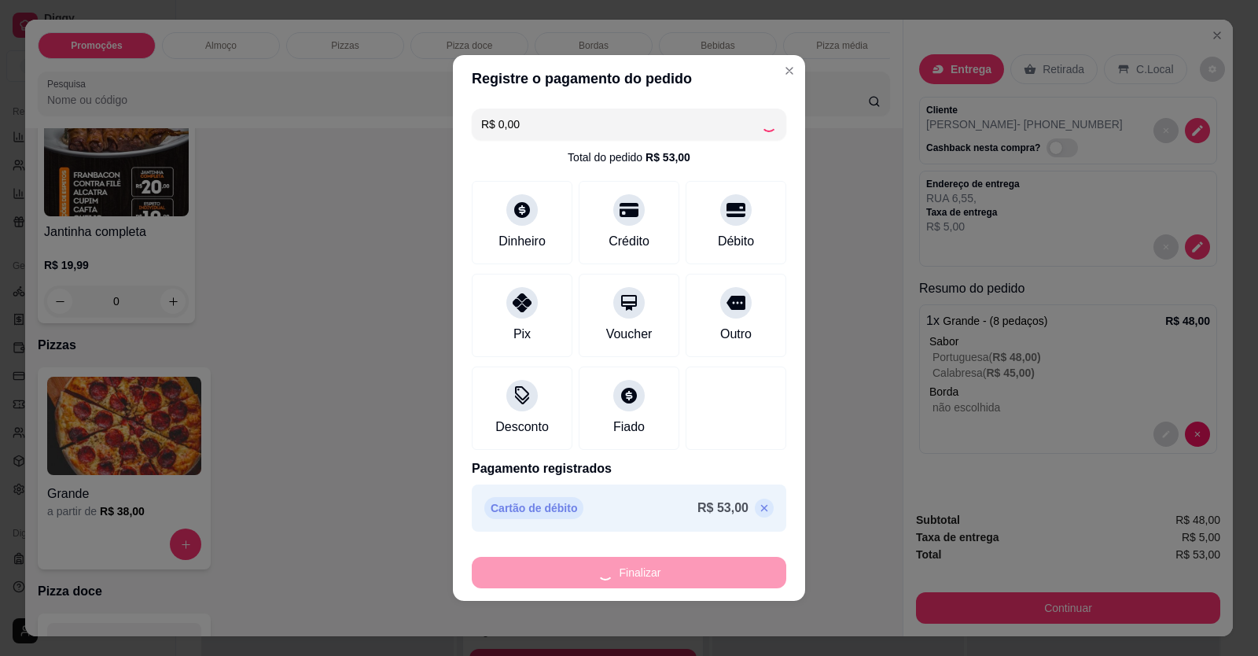
type input "-R$ 53,00"
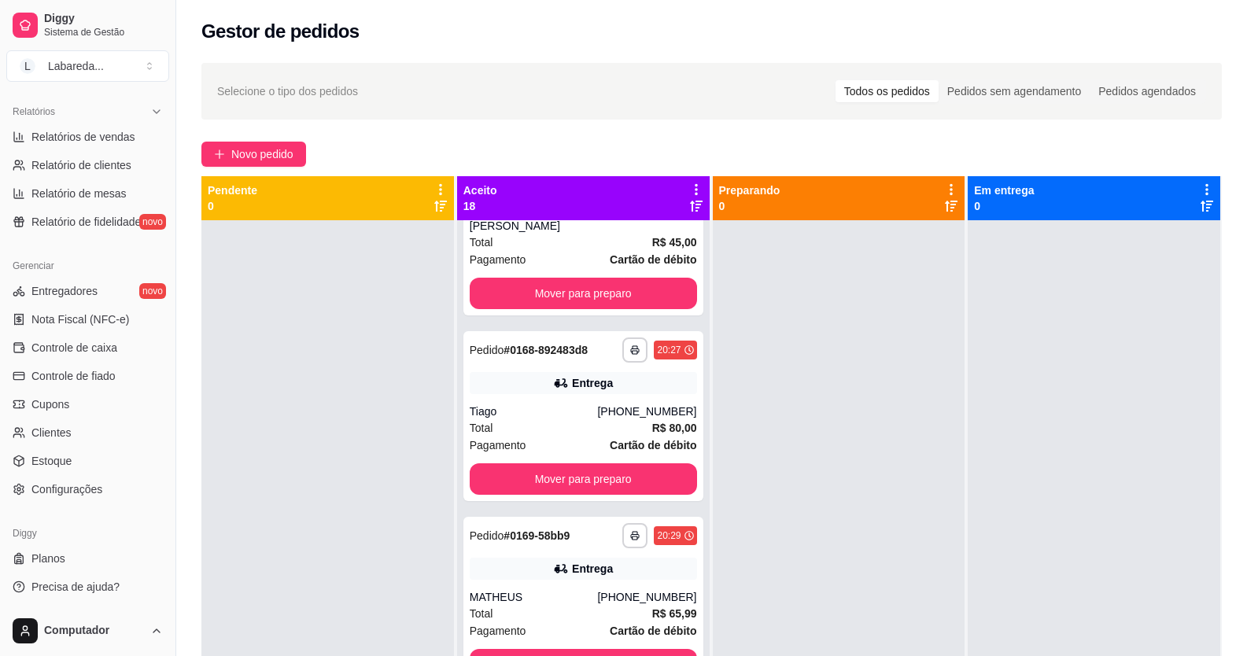
click at [350, 427] on div at bounding box center [327, 548] width 252 height 656
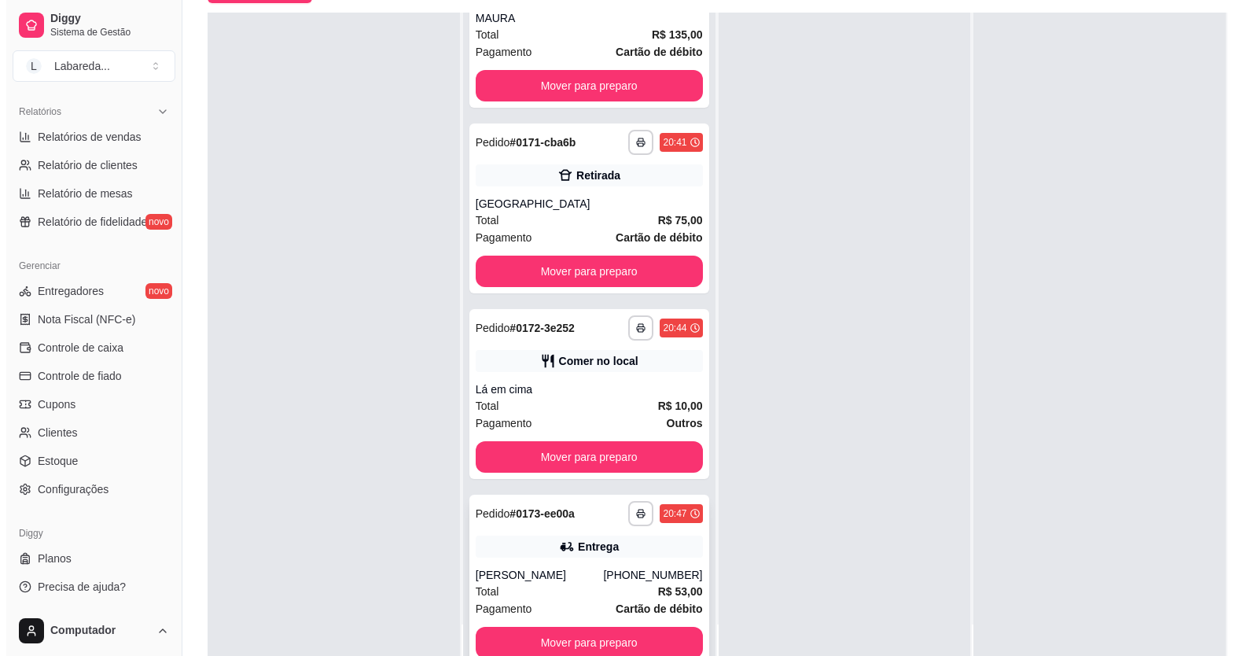
scroll to position [240, 0]
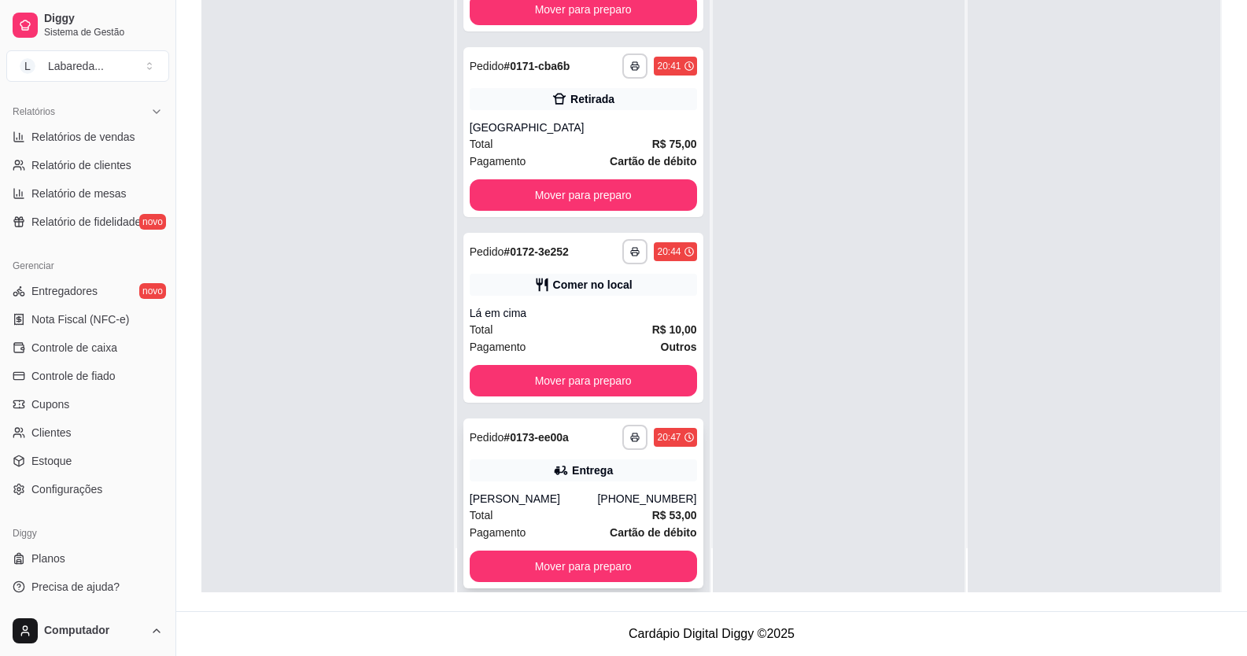
click at [556, 462] on icon at bounding box center [561, 470] width 16 height 16
click at [589, 491] on div "[PERSON_NAME]" at bounding box center [534, 499] width 128 height 16
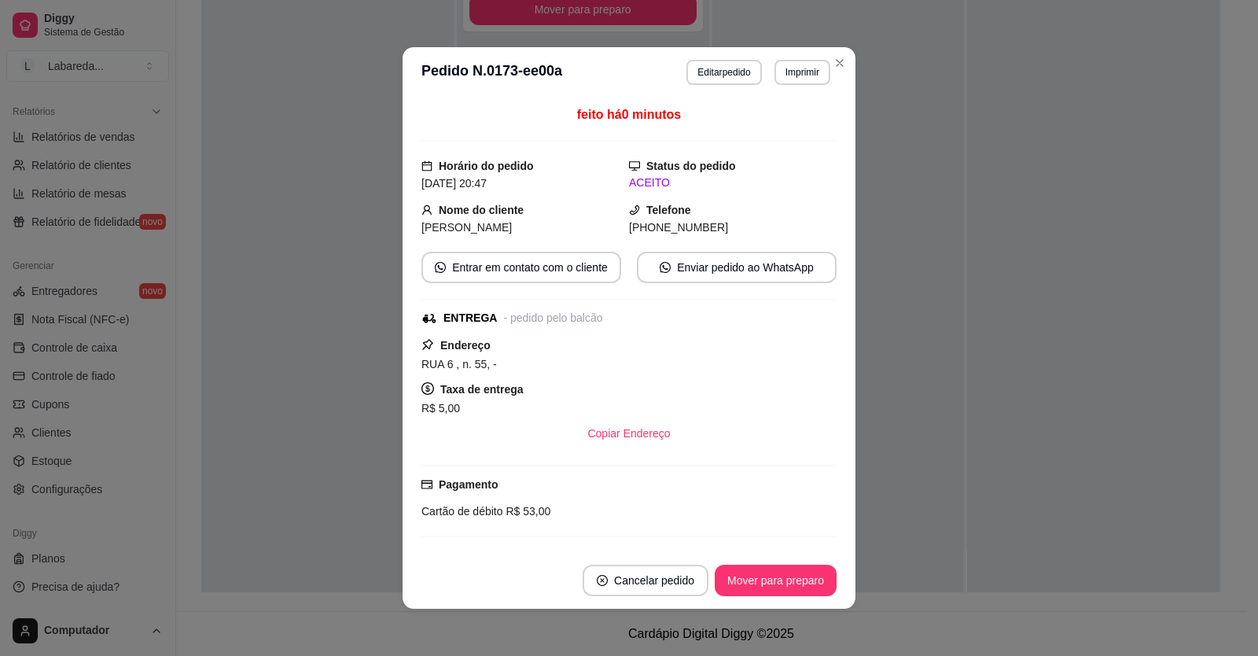
scroll to position [315, 0]
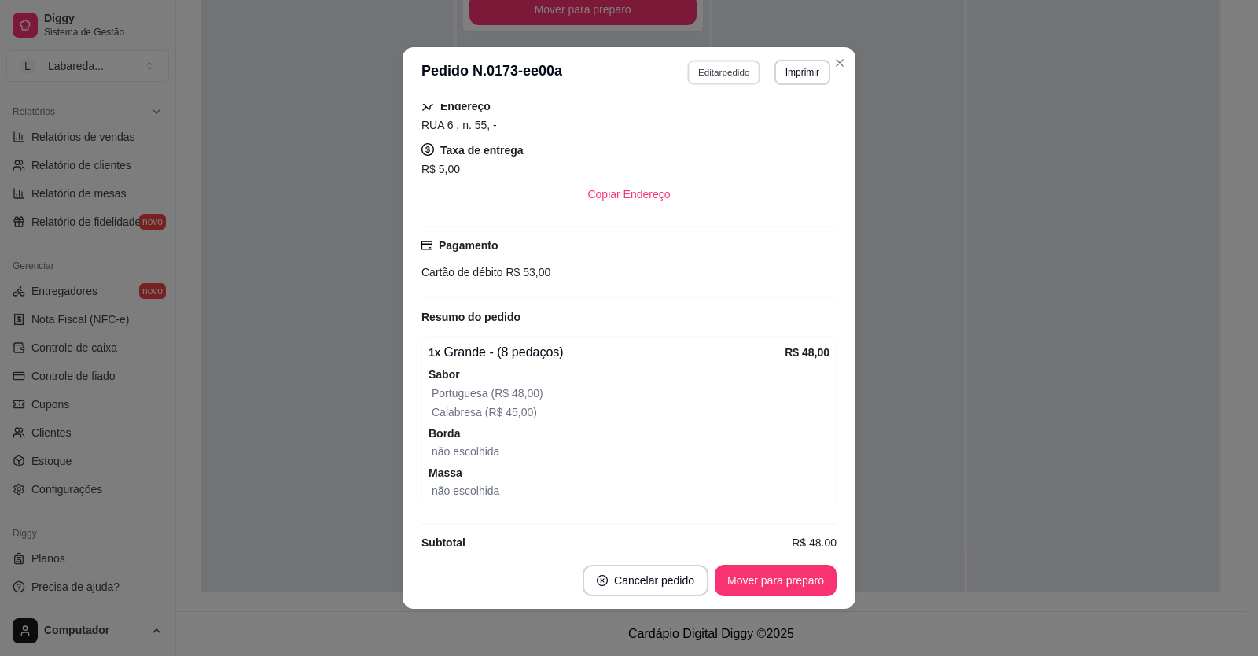
click at [735, 79] on button "Editar pedido" at bounding box center [724, 72] width 73 height 24
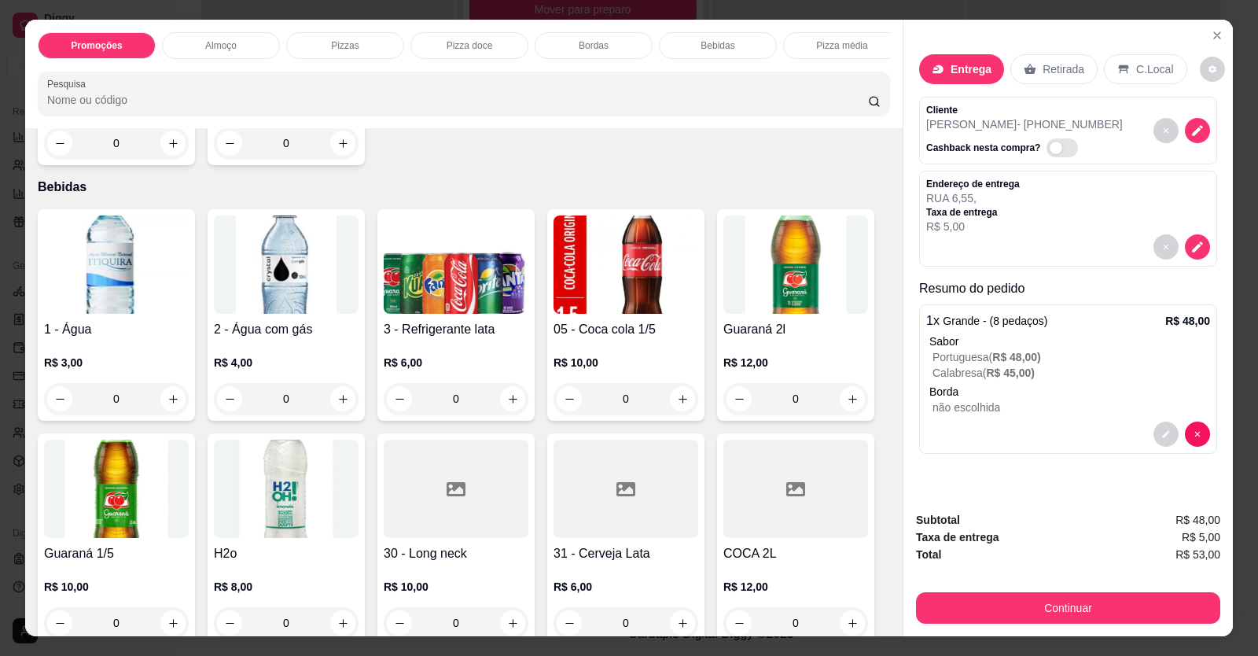
scroll to position [1416, 0]
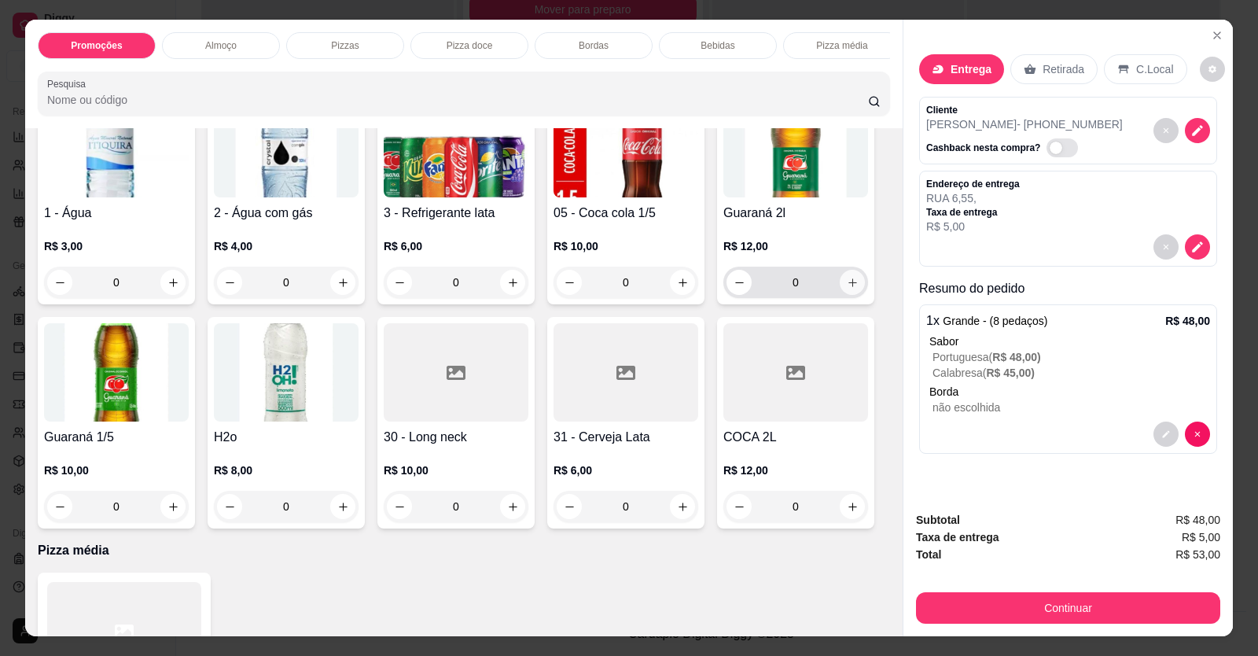
click at [853, 295] on button "increase-product-quantity" at bounding box center [852, 282] width 25 height 25
type input "1"
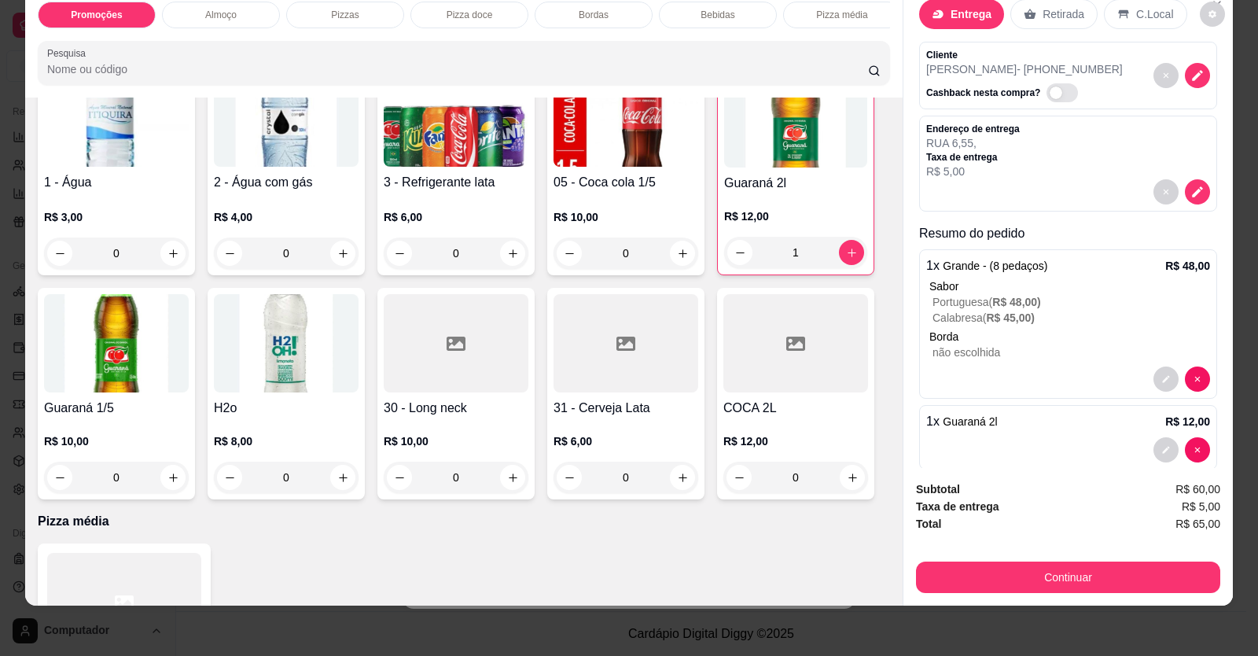
scroll to position [48, 0]
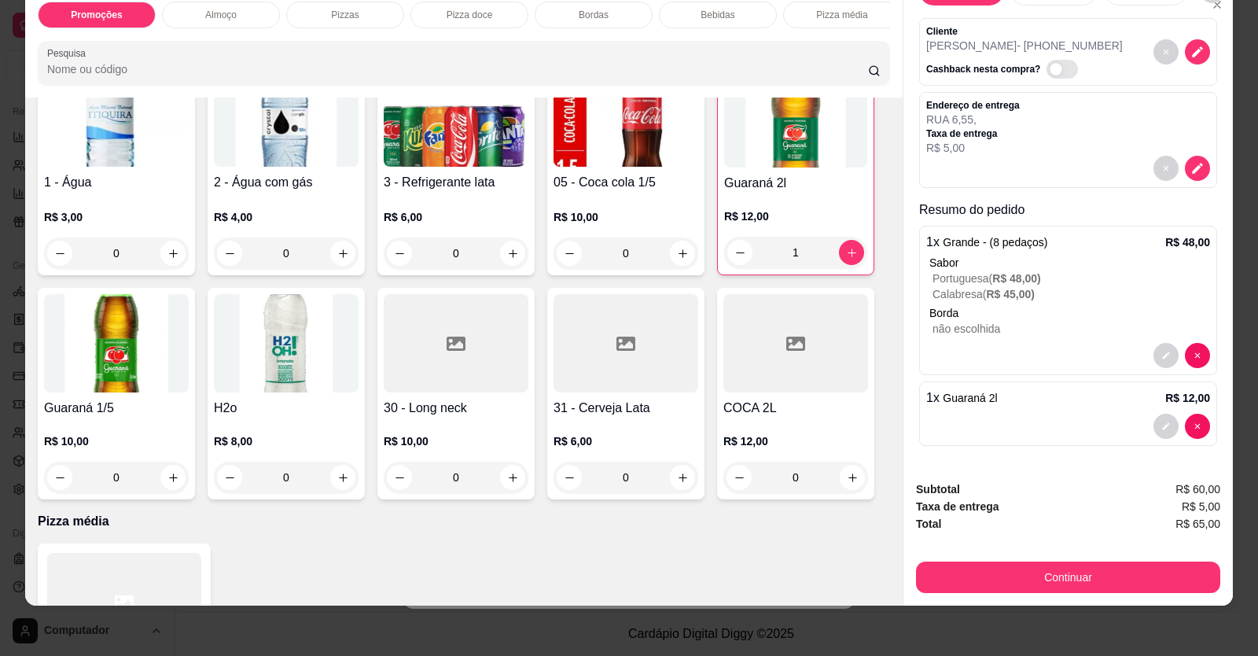
click at [1133, 428] on div at bounding box center [1068, 426] width 284 height 25
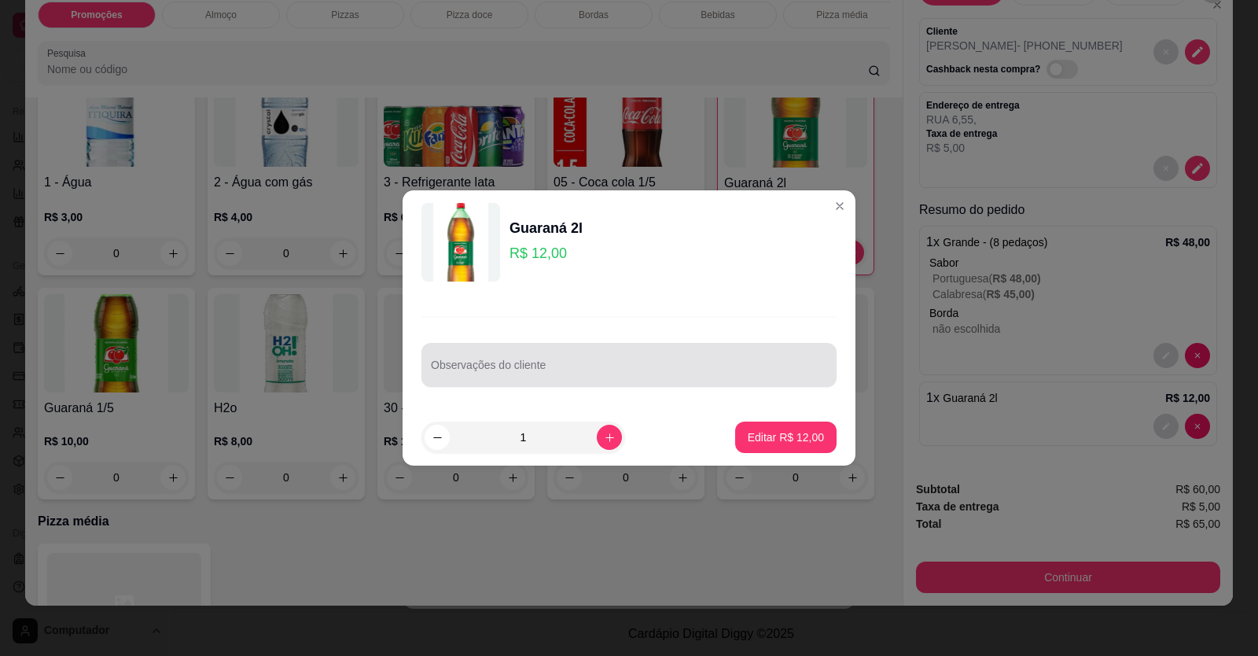
click at [737, 358] on div at bounding box center [629, 364] width 396 height 31
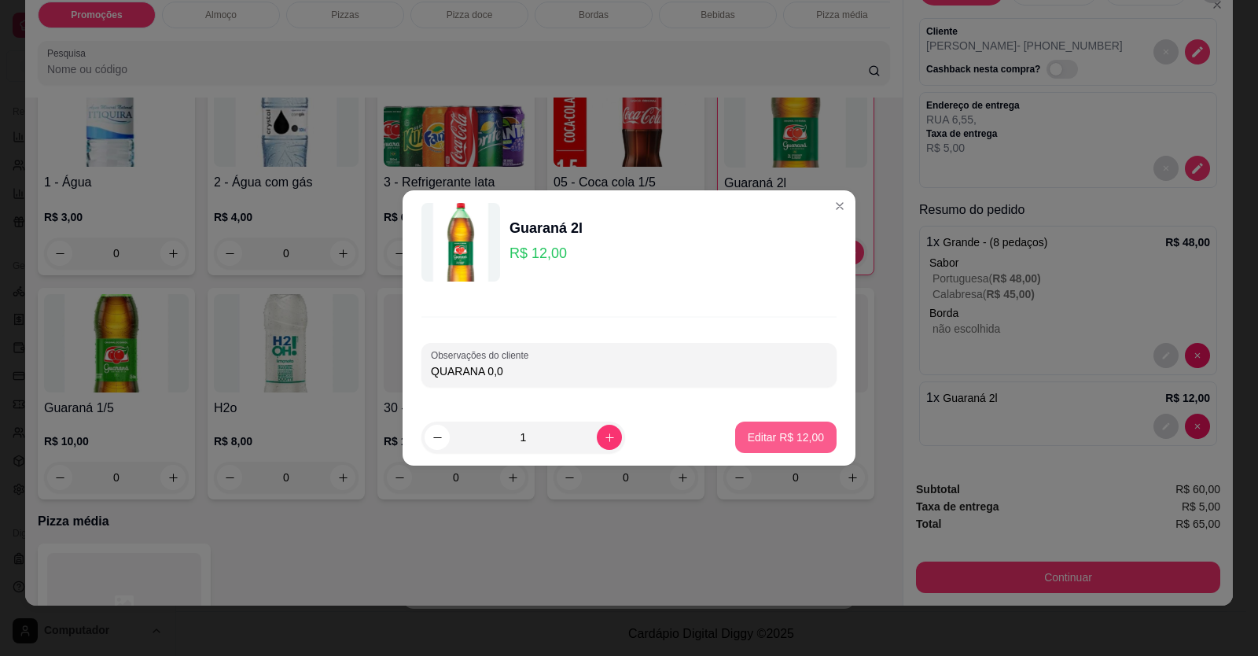
type input "QUARANA 0,0"
click at [803, 445] on button "Editar R$ 12,00" at bounding box center [786, 437] width 98 height 31
type input "0"
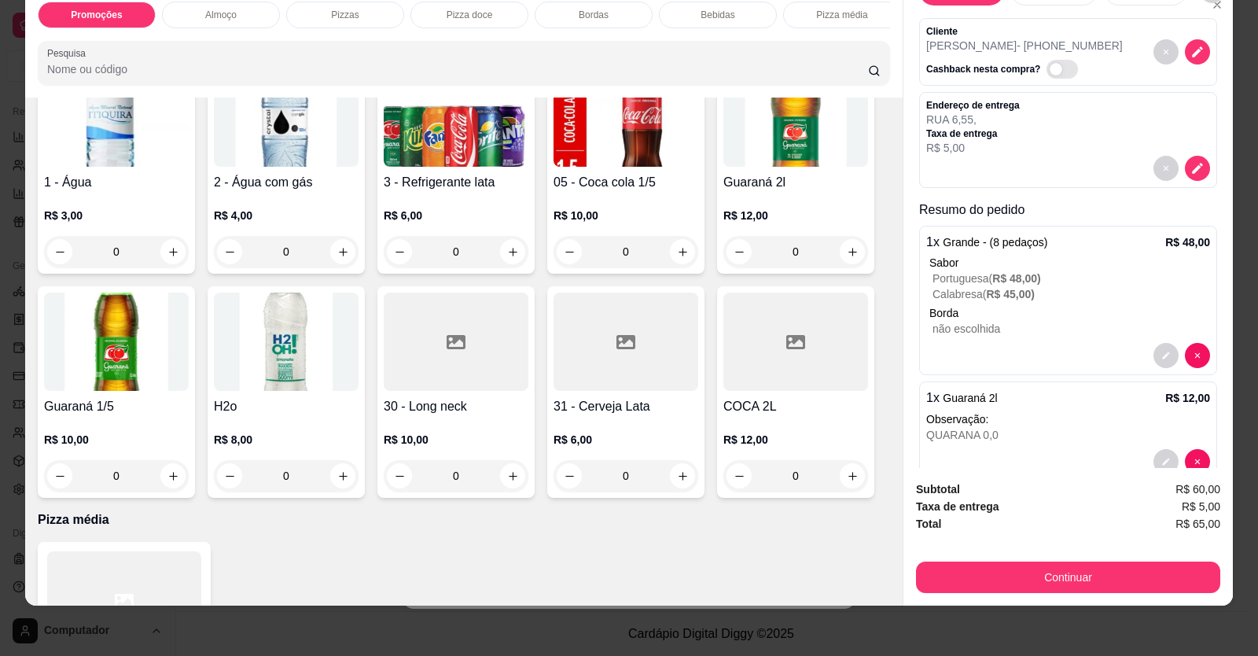
click at [957, 322] on p "não escolhida" at bounding box center [1072, 329] width 278 height 16
click at [1162, 351] on icon "decrease-product-quantity" at bounding box center [1166, 355] width 9 height 9
click at [1162, 352] on div at bounding box center [1182, 355] width 57 height 25
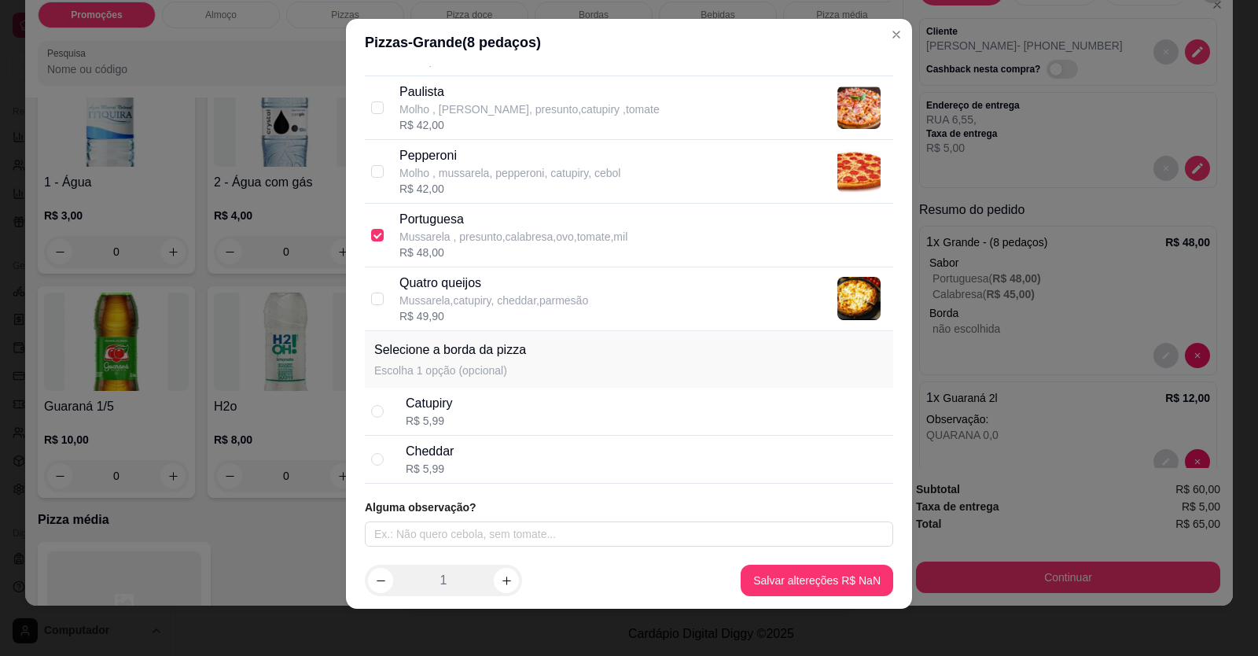
scroll to position [17, 0]
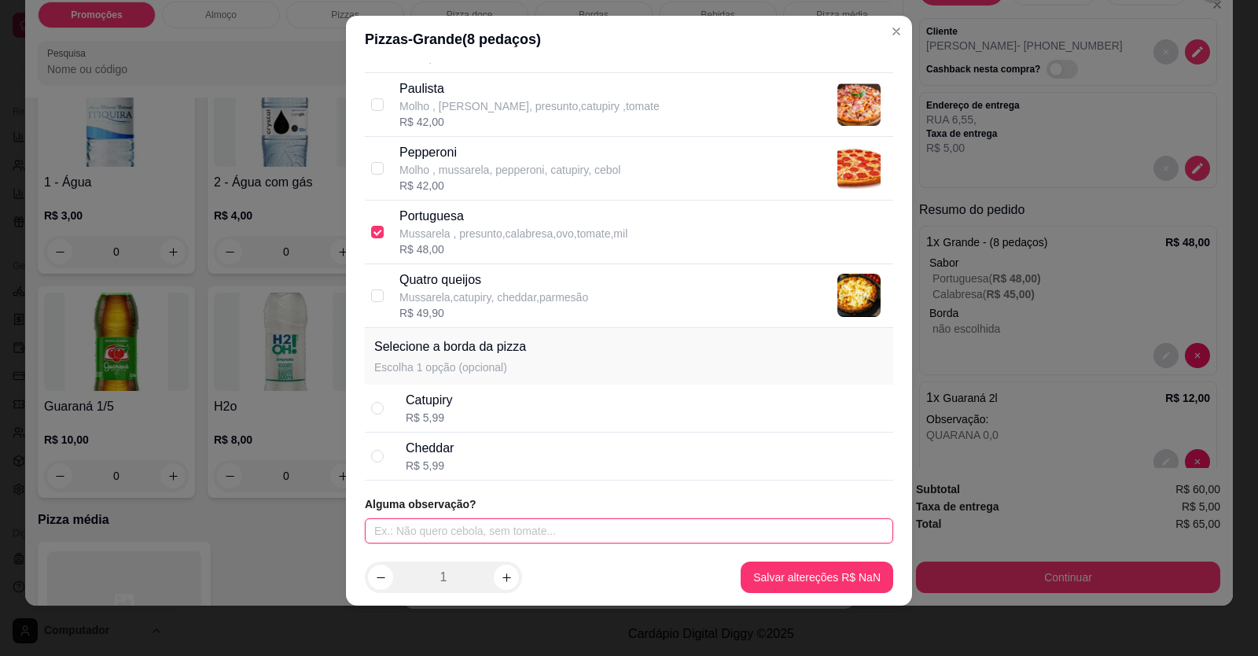
click at [515, 532] on input "text" at bounding box center [629, 530] width 528 height 25
type input "SEM CEBOLA"
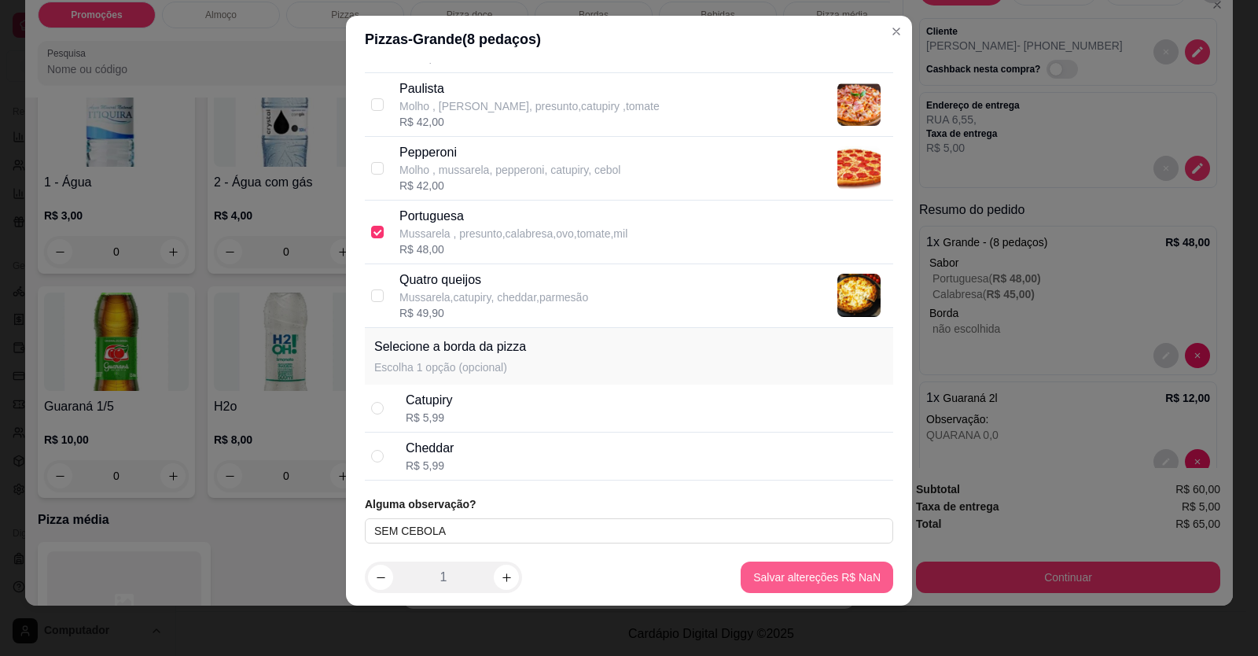
click at [821, 562] on footer "1 Salvar altereções R$ NaN" at bounding box center [629, 577] width 566 height 57
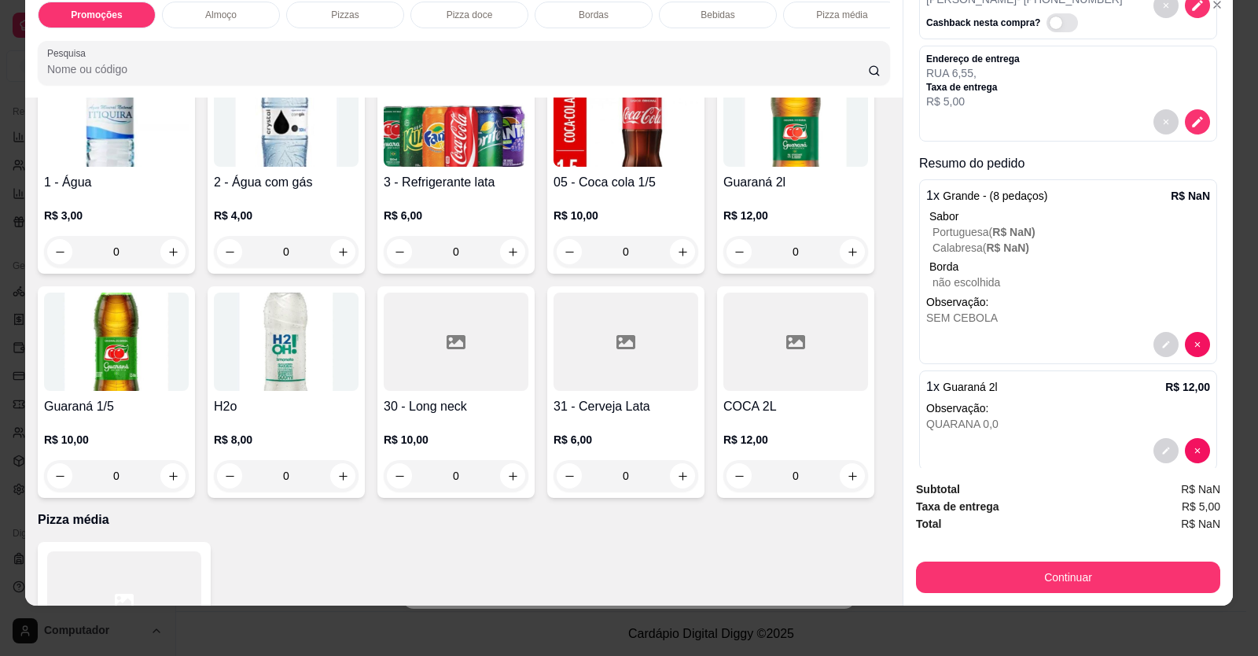
scroll to position [119, 0]
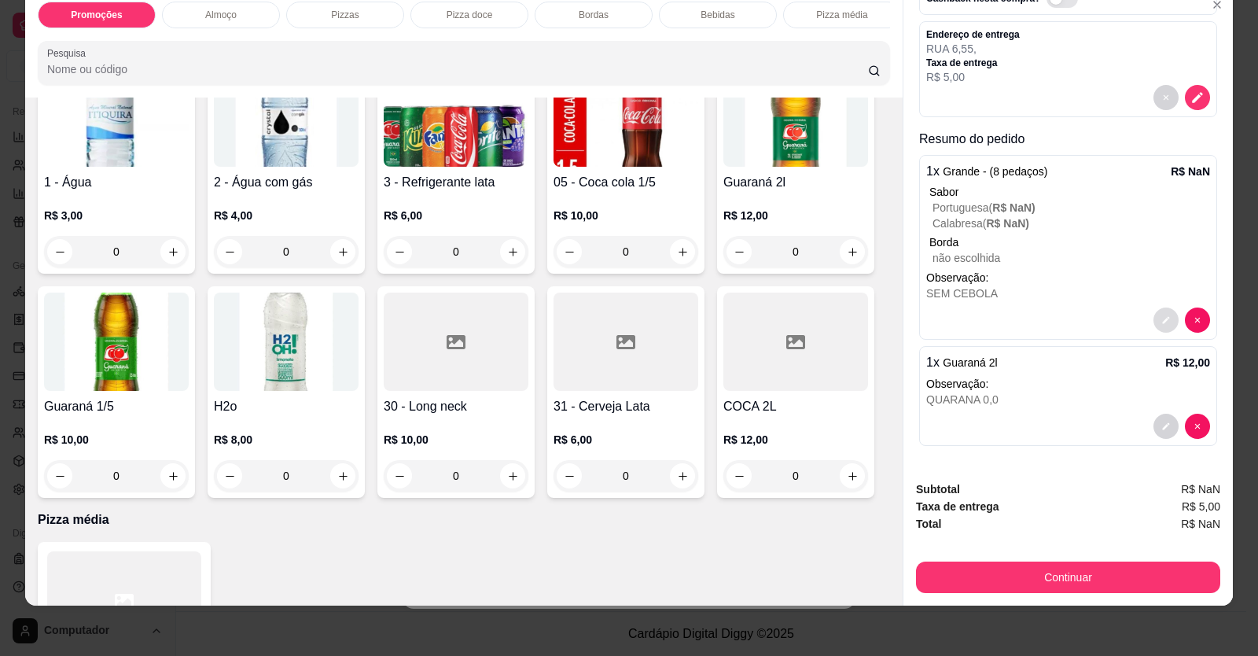
click at [1162, 319] on icon "decrease-product-quantity" at bounding box center [1166, 319] width 9 height 9
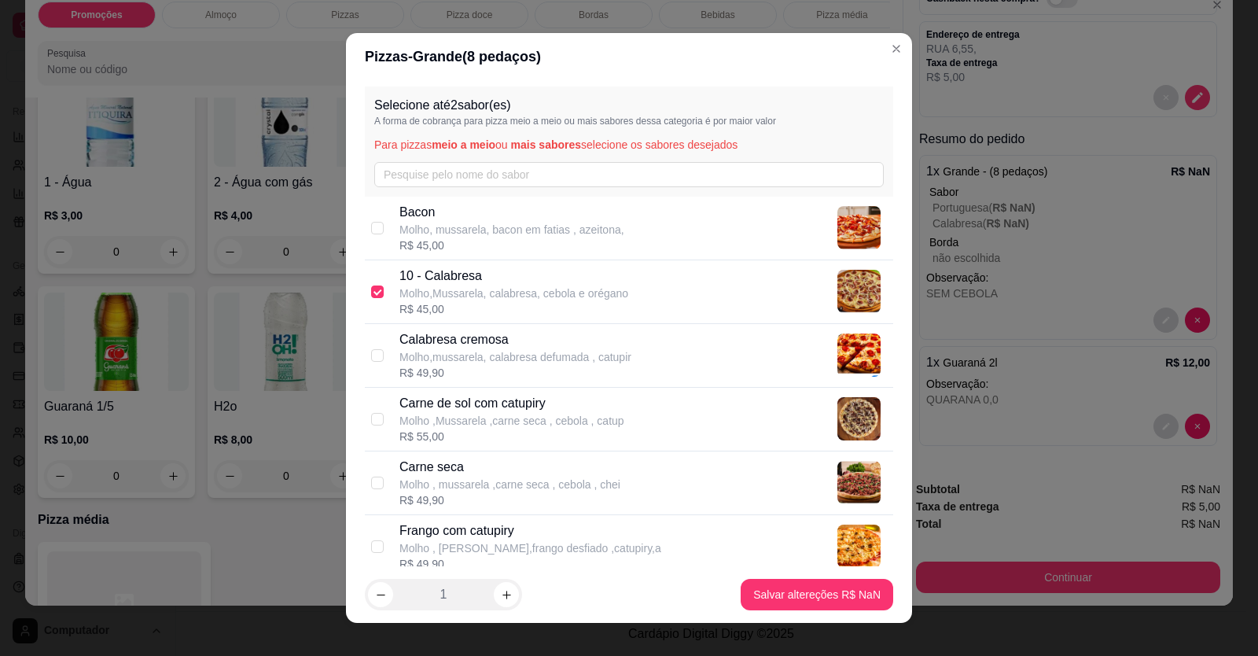
drag, startPoint x: 355, startPoint y: 281, endPoint x: 395, endPoint y: 290, distance: 40.4
click at [361, 282] on div "Selecione até 2 sabor(es) A forma de cobrança para pizza meio a meio ou mais sa…" at bounding box center [629, 323] width 566 height 487
click at [403, 291] on p "Molho,Mussarela, calabresa, cebola e orégano" at bounding box center [514, 293] width 229 height 16
checkbox input "true"
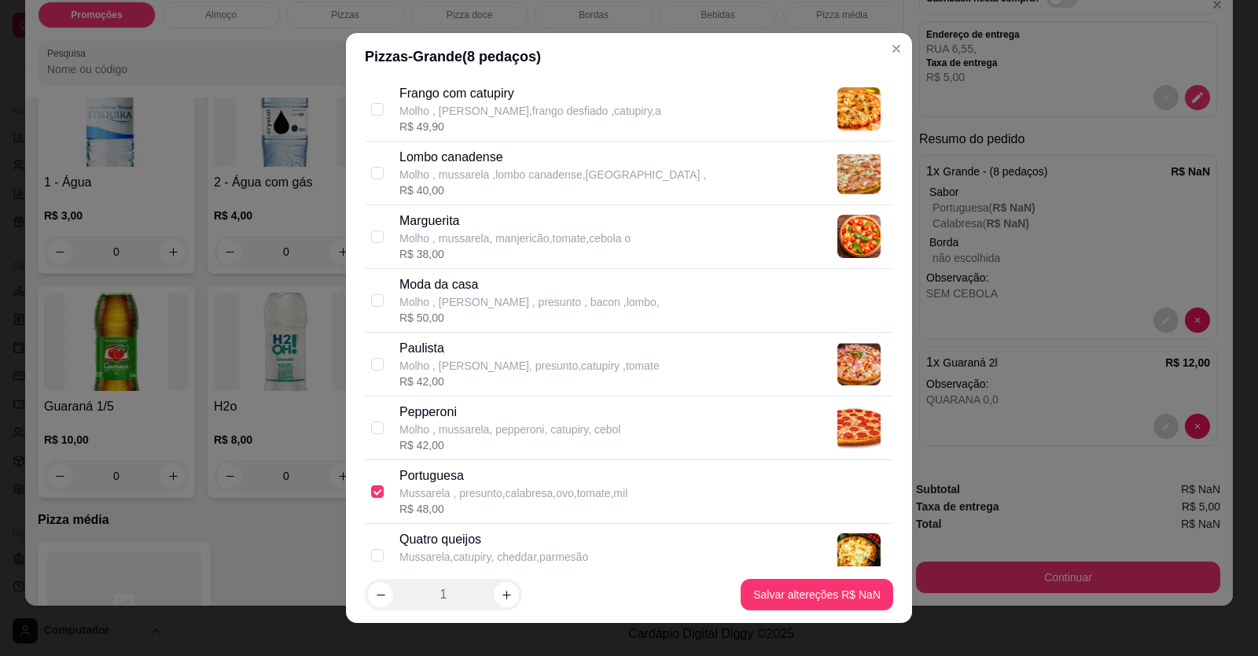
scroll to position [679, 0]
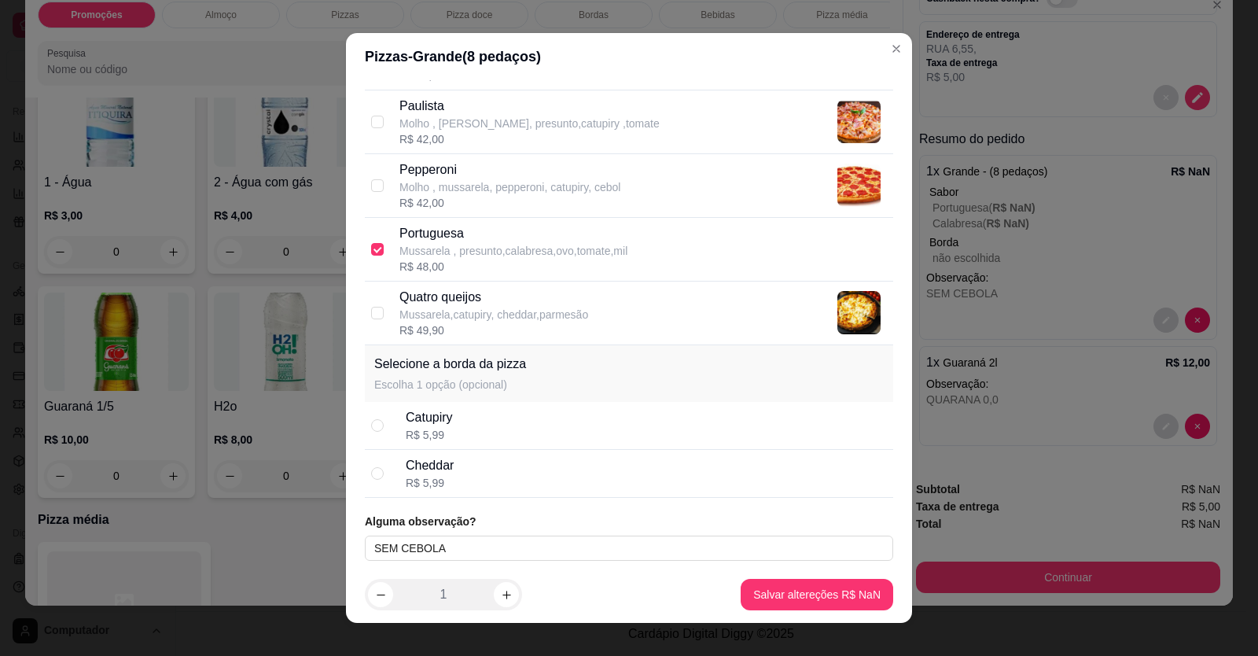
click at [426, 241] on p "Portuguesa" at bounding box center [514, 233] width 228 height 19
checkbox input "true"
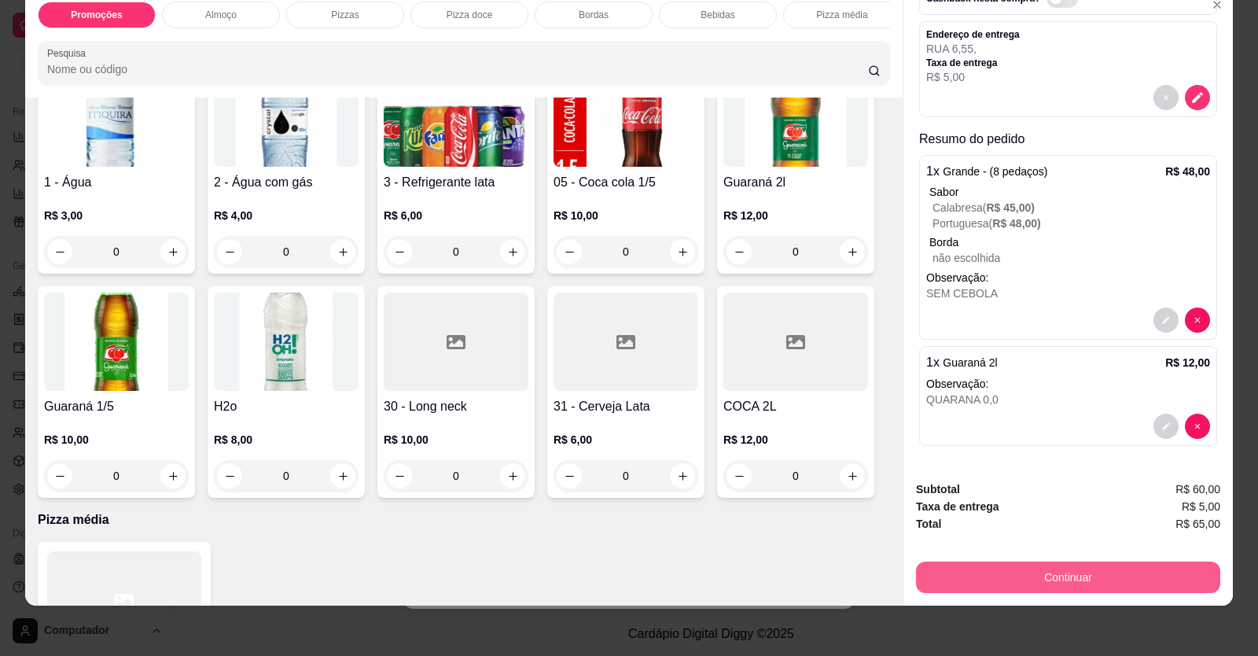
click at [947, 588] on button "Continuar" at bounding box center [1068, 577] width 304 height 31
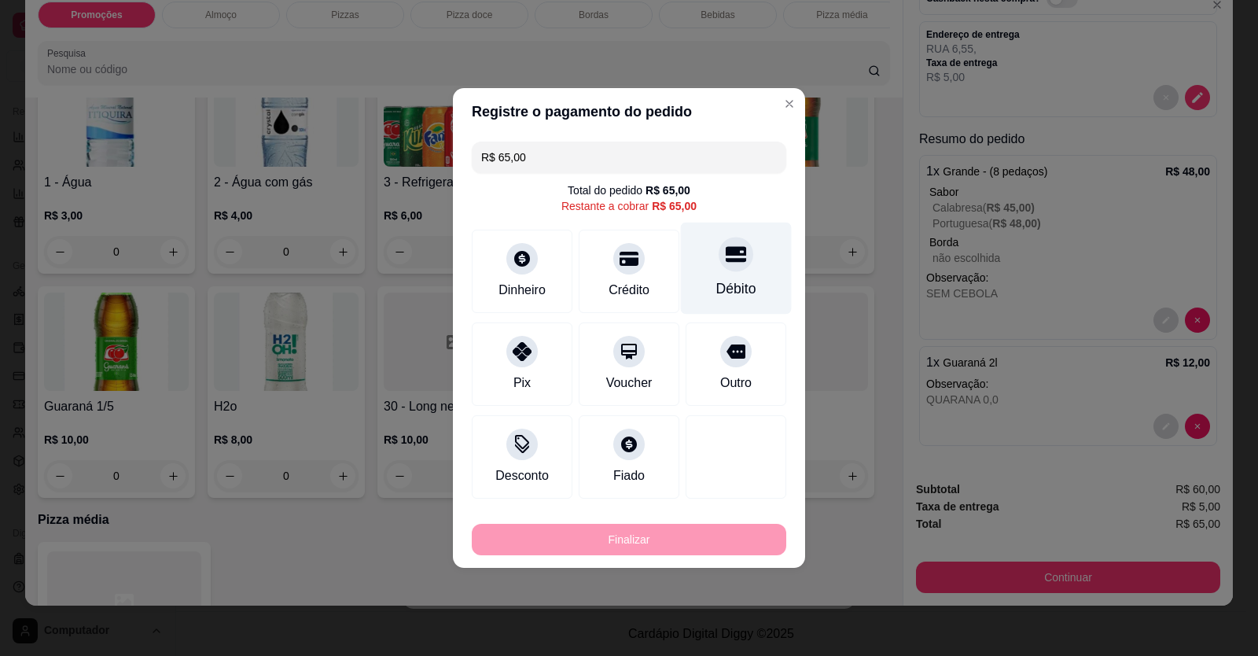
click at [716, 274] on div "Débito" at bounding box center [736, 269] width 111 height 92
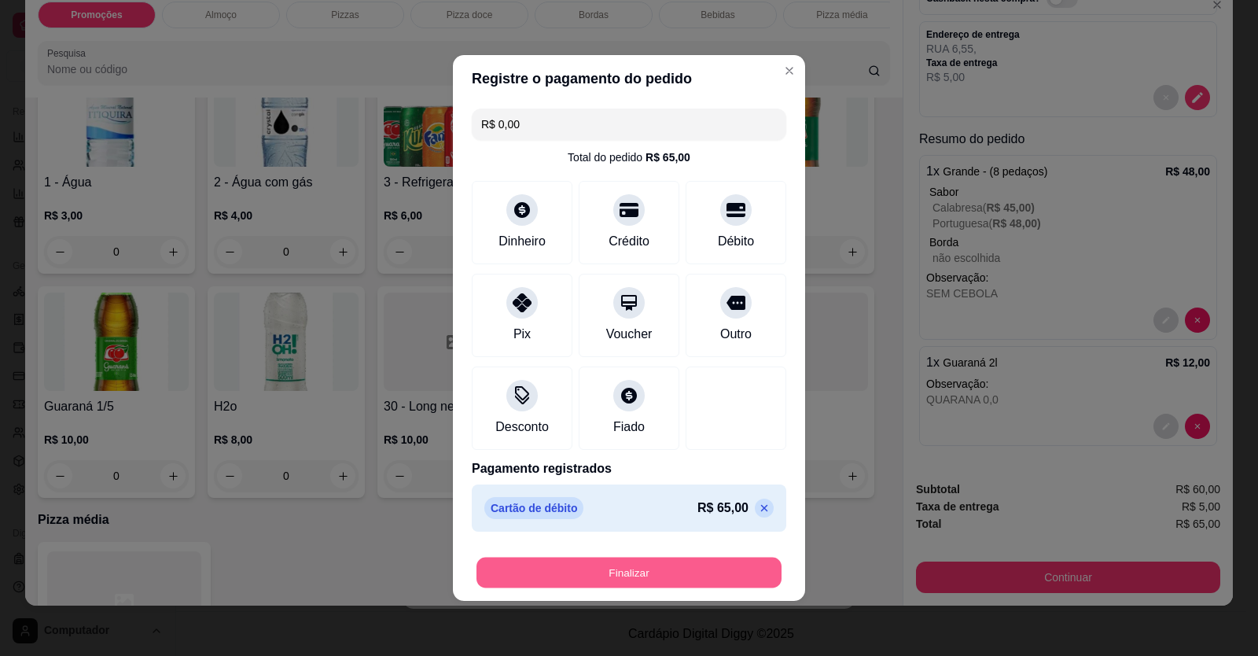
click at [658, 574] on button "Finalizar" at bounding box center [629, 573] width 305 height 31
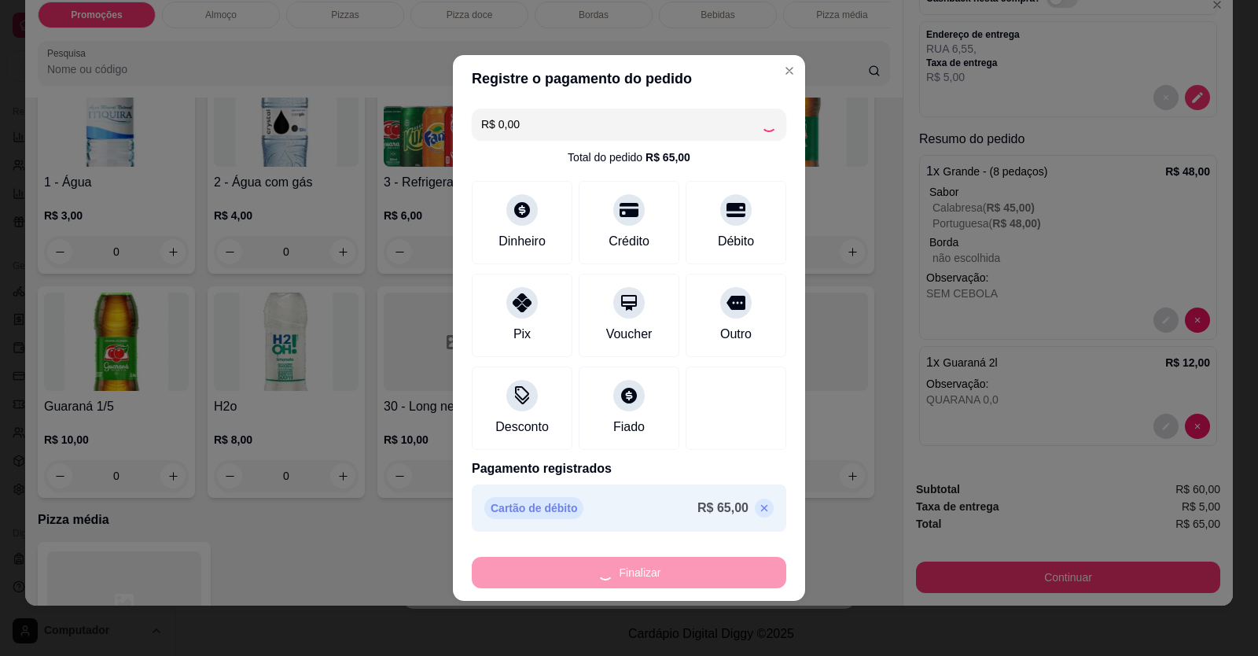
type input "-R$ 65,00"
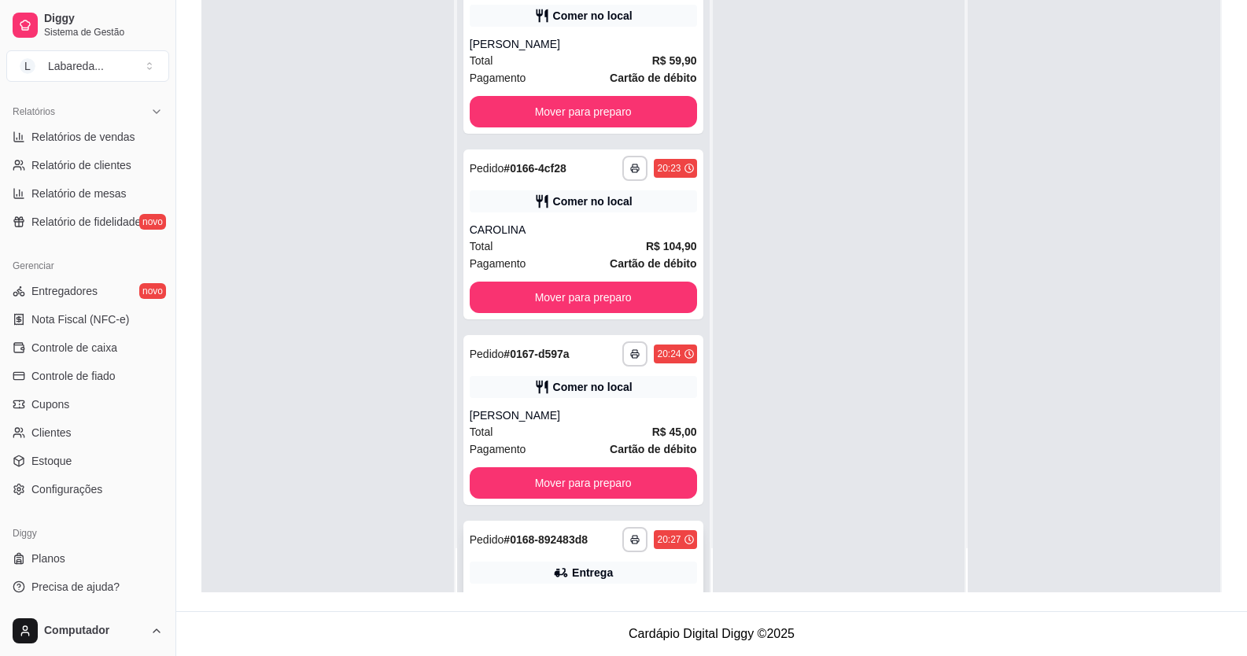
scroll to position [1648, 0]
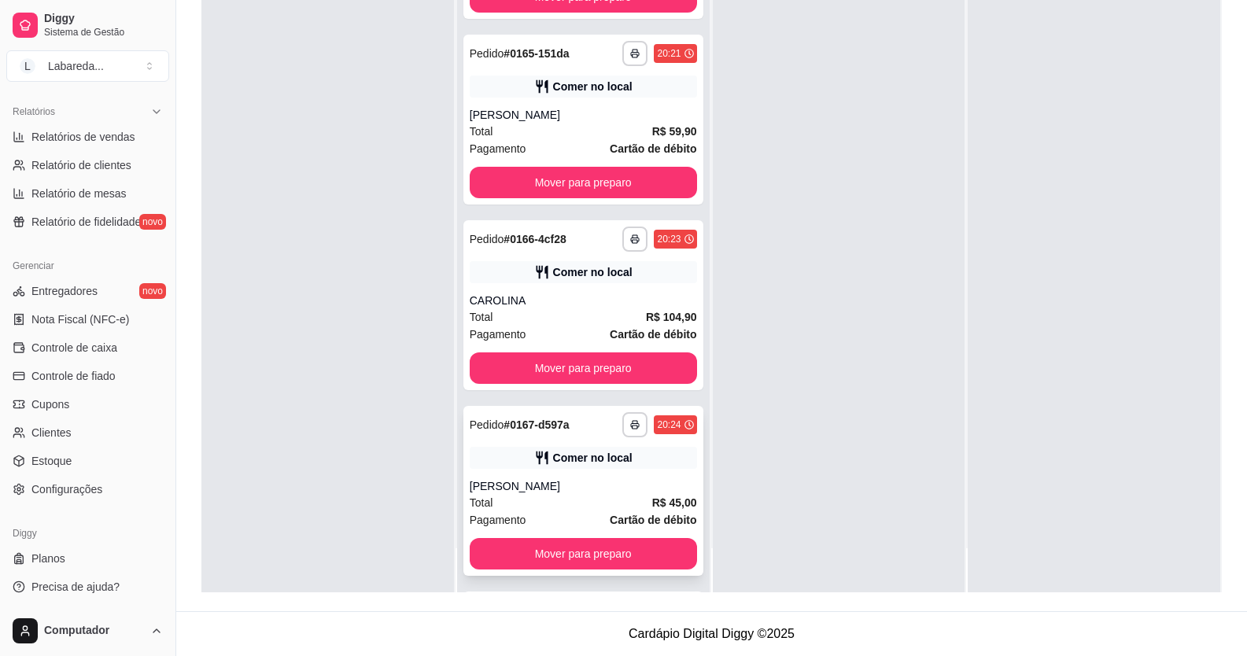
click at [622, 478] on div "[PERSON_NAME]" at bounding box center [583, 486] width 227 height 16
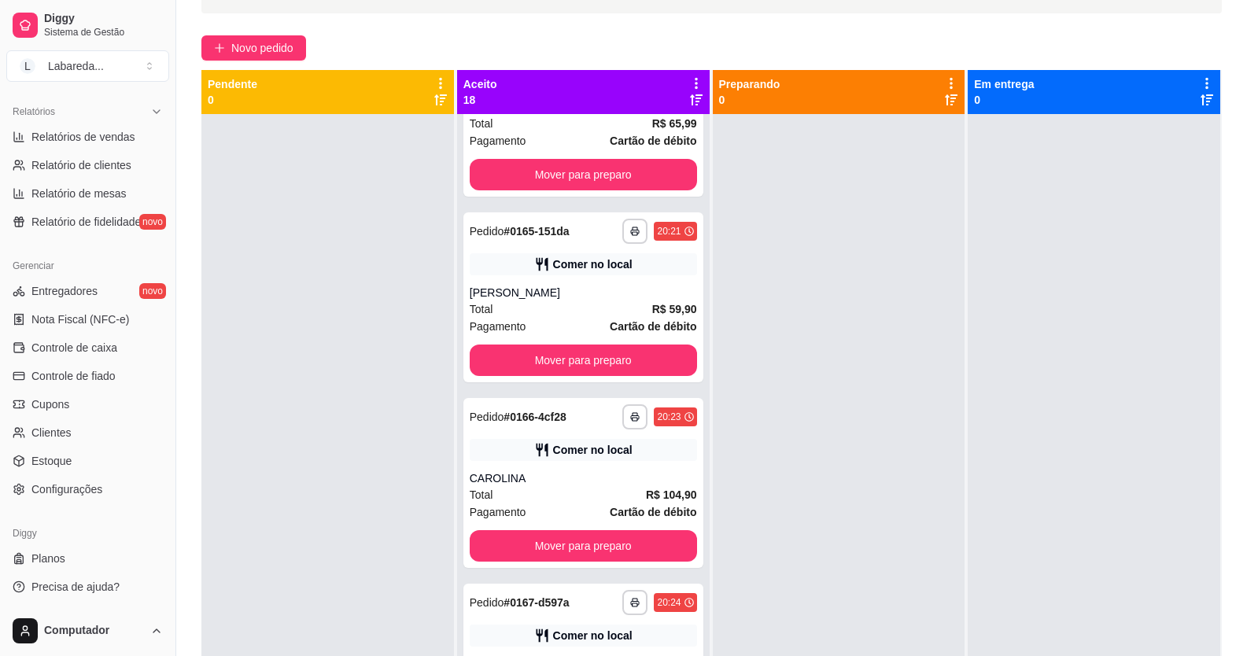
scroll to position [0, 0]
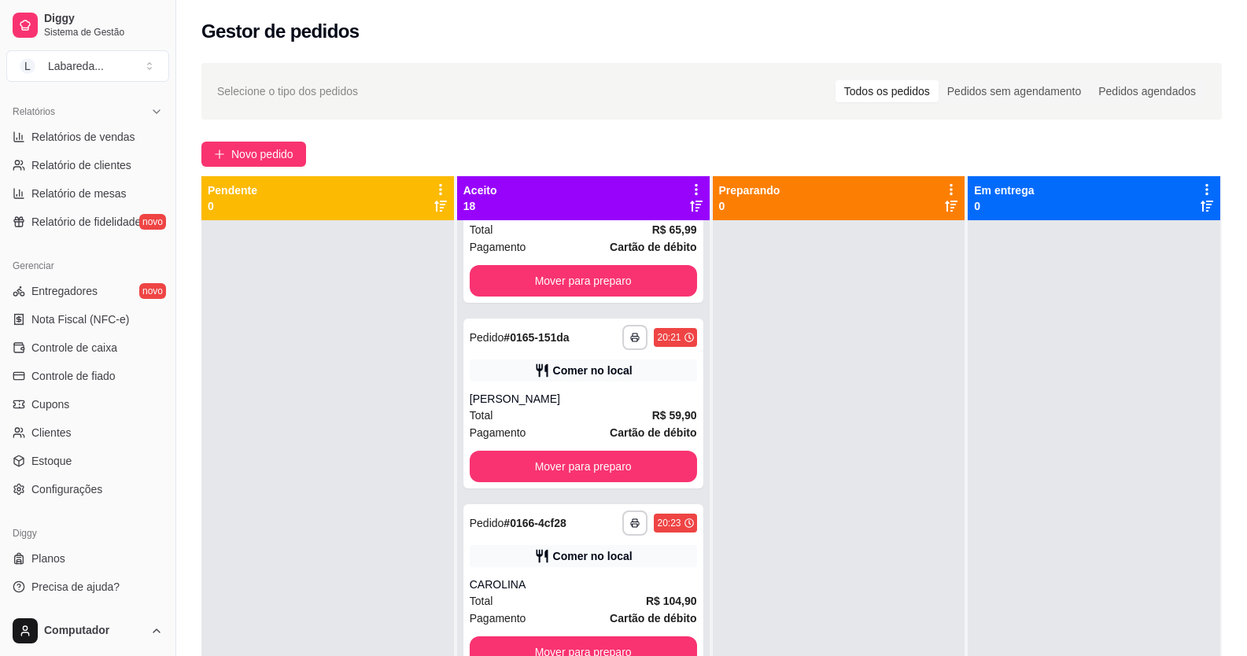
click at [252, 138] on div "**********" at bounding box center [711, 451] width 1070 height 797
click at [260, 150] on span "Novo pedido" at bounding box center [262, 153] width 62 height 17
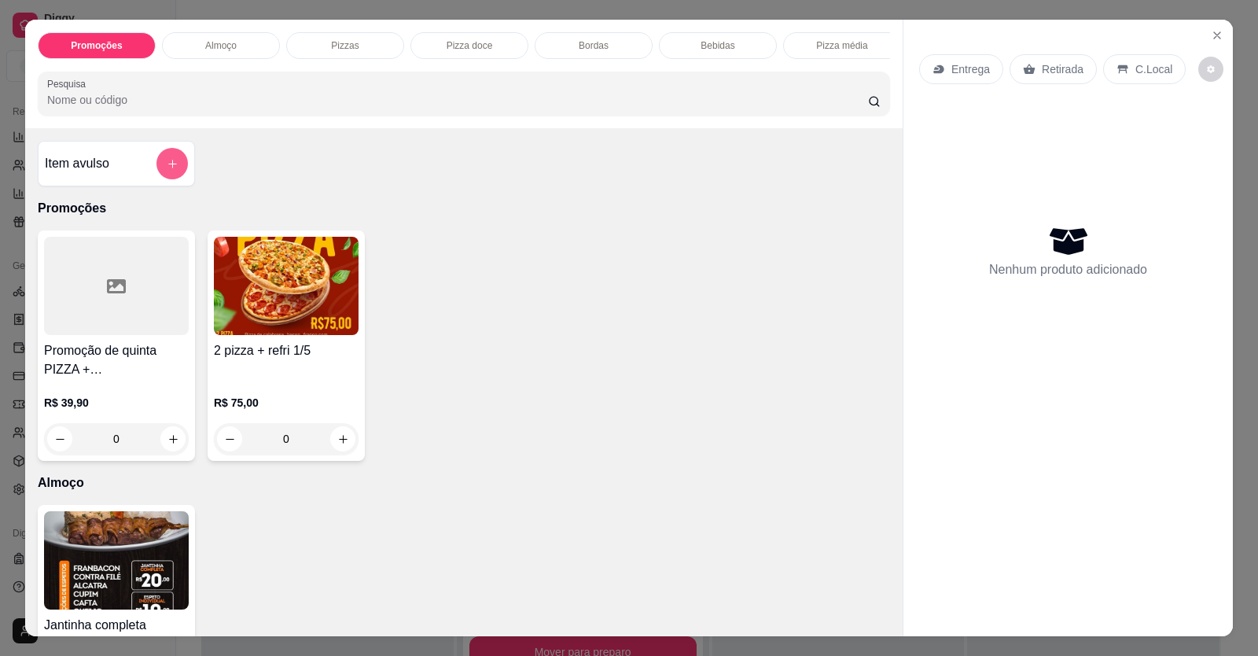
click at [172, 170] on button "add-separate-item" at bounding box center [172, 163] width 31 height 31
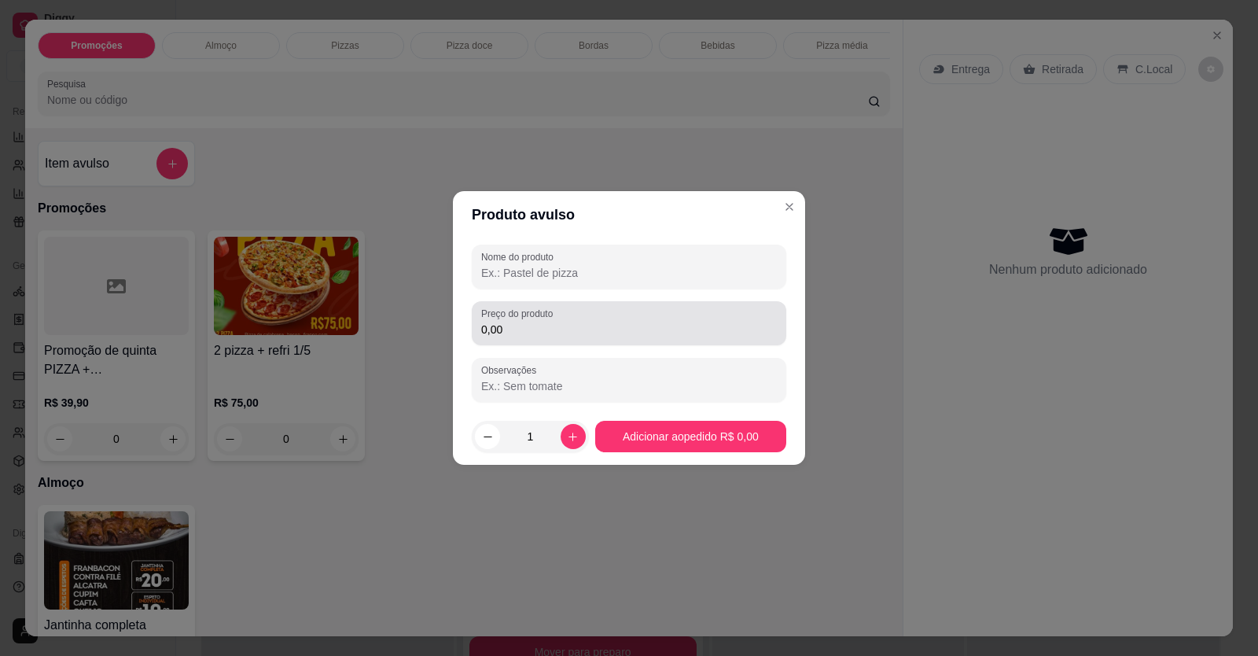
click at [550, 330] on input "0,00" at bounding box center [629, 330] width 296 height 16
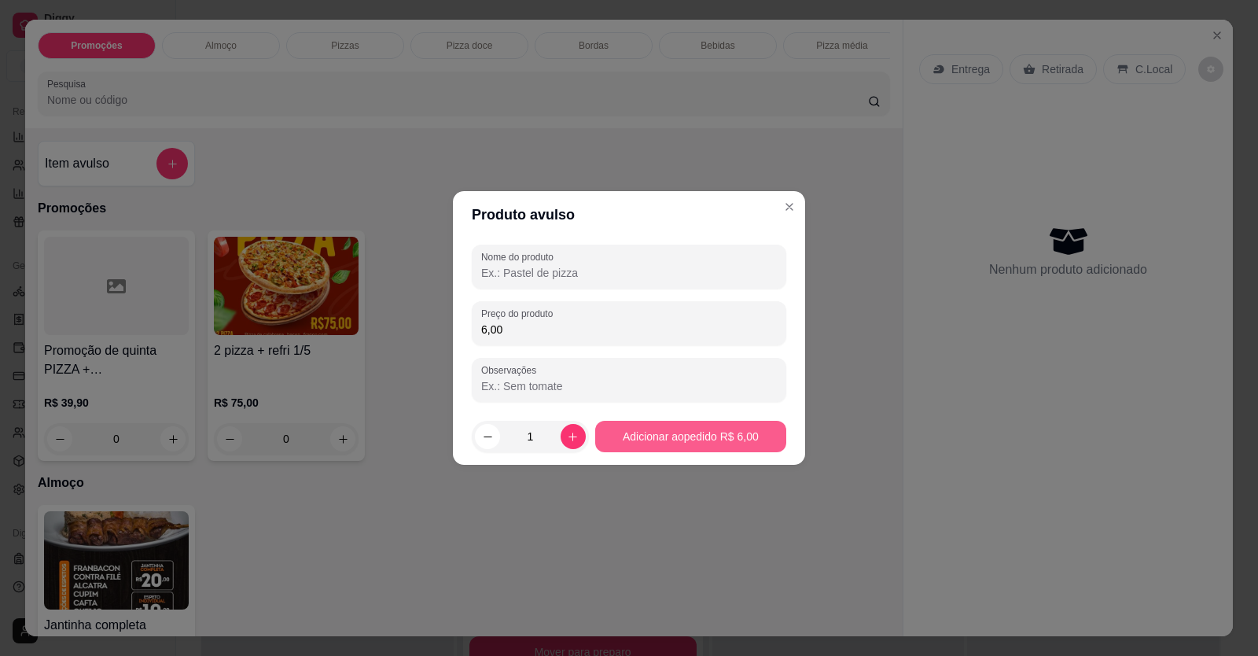
type input "6,00"
click at [692, 429] on button "Adicionar ao pedido R$ 6,00" at bounding box center [690, 436] width 191 height 31
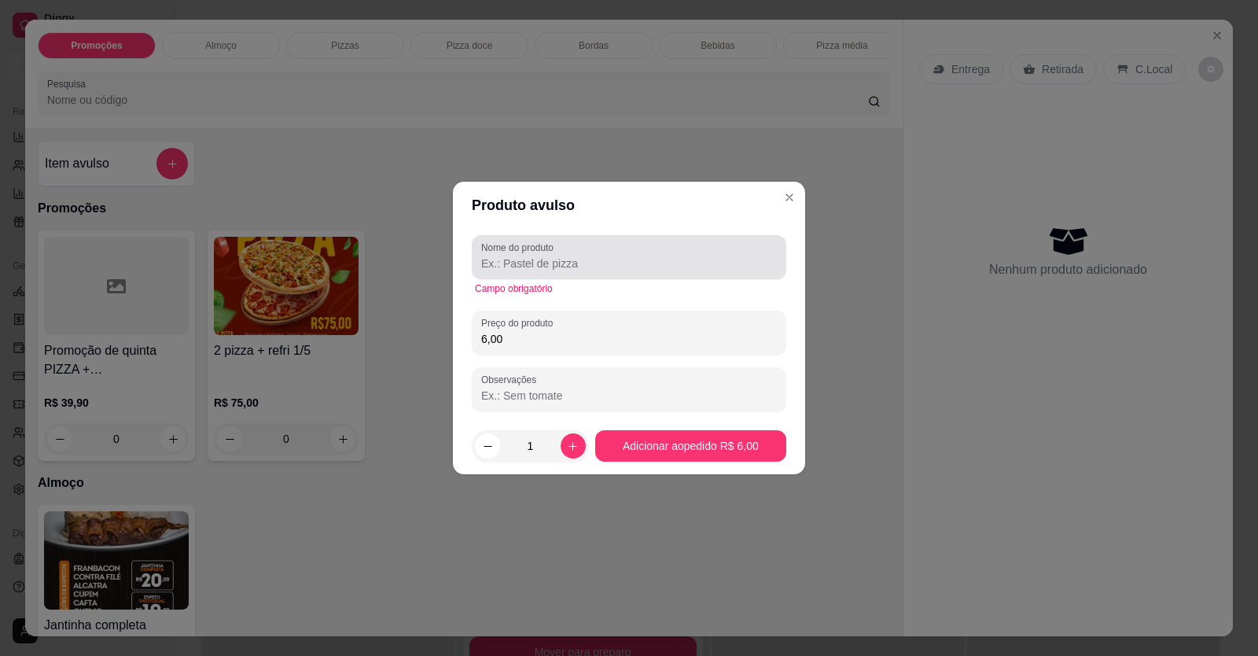
click at [576, 255] on div at bounding box center [629, 256] width 296 height 31
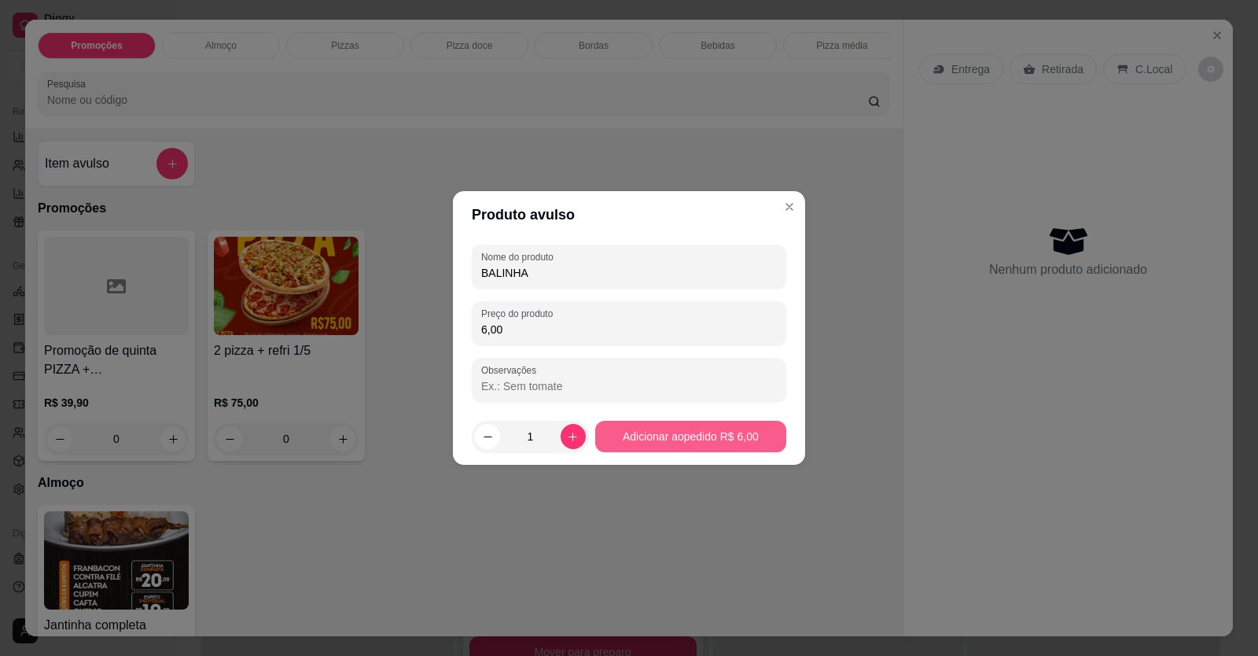
type input "BALINHA"
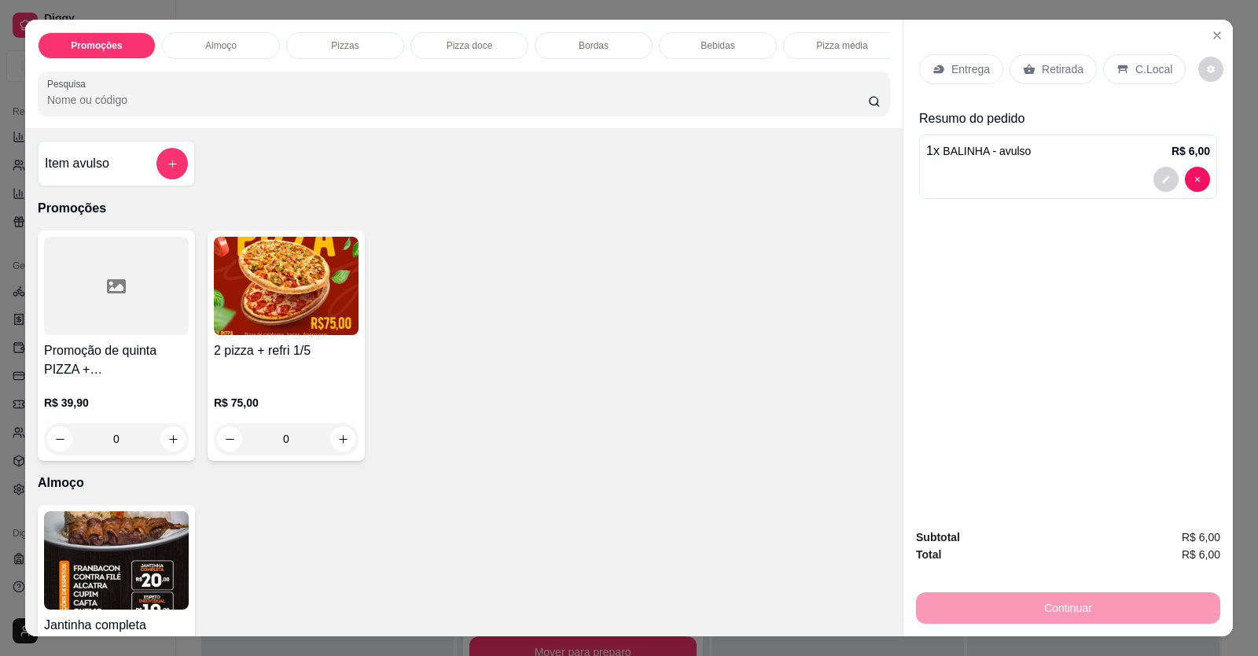
click at [1123, 68] on div "C.Local" at bounding box center [1144, 69] width 83 height 30
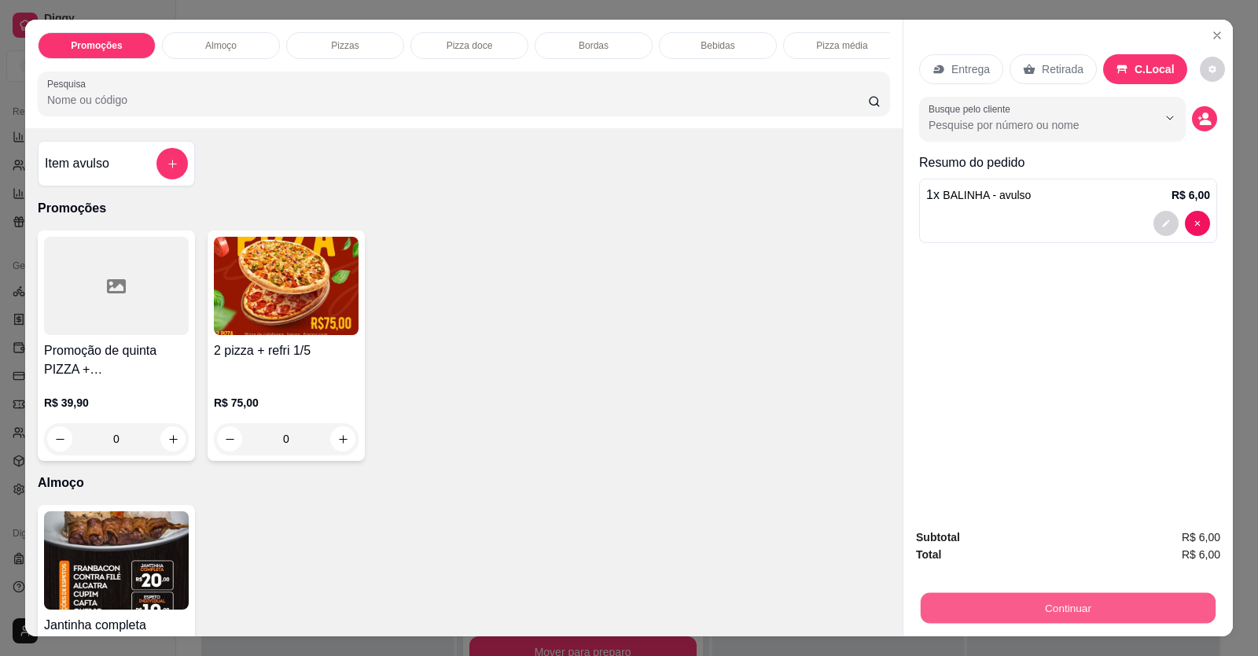
click at [1087, 609] on button "Continuar" at bounding box center [1068, 608] width 295 height 31
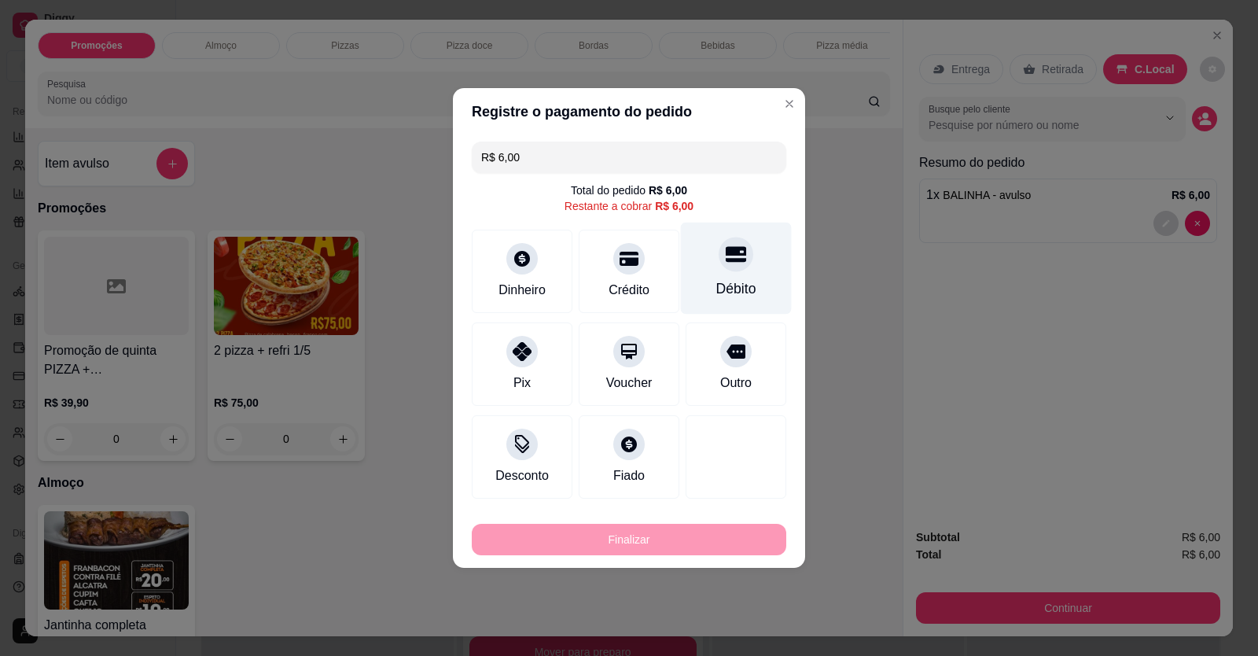
click at [724, 292] on div "Débito" at bounding box center [736, 288] width 40 height 20
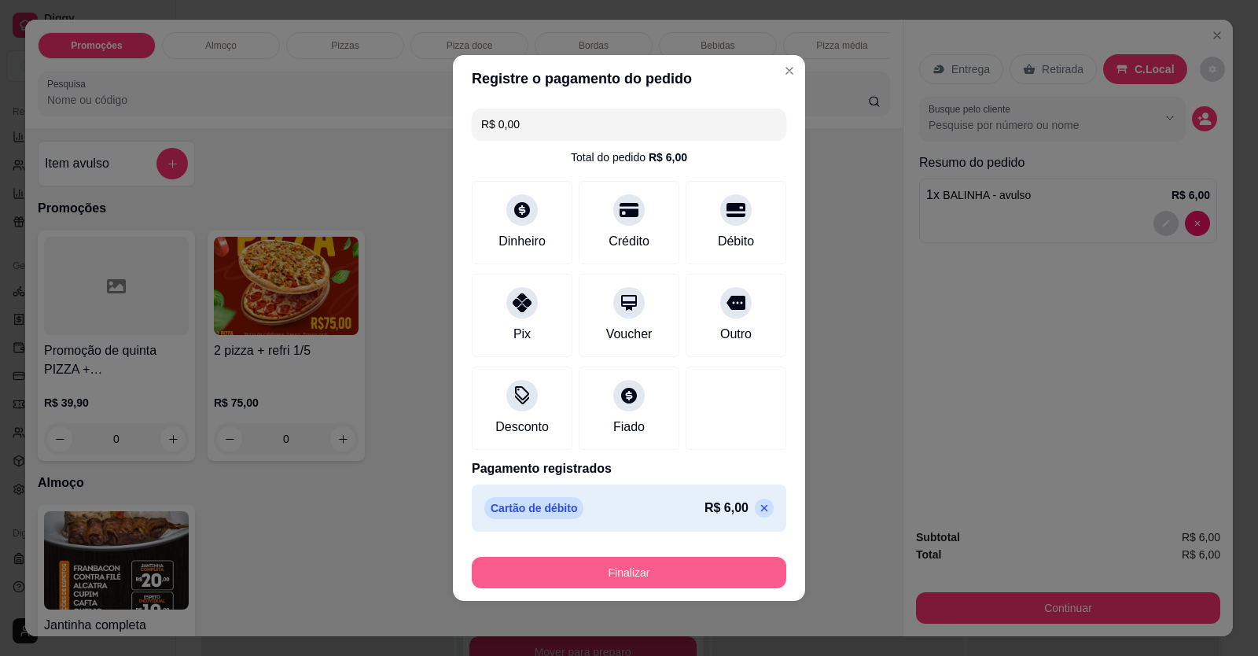
click at [706, 569] on button "Finalizar" at bounding box center [629, 572] width 315 height 31
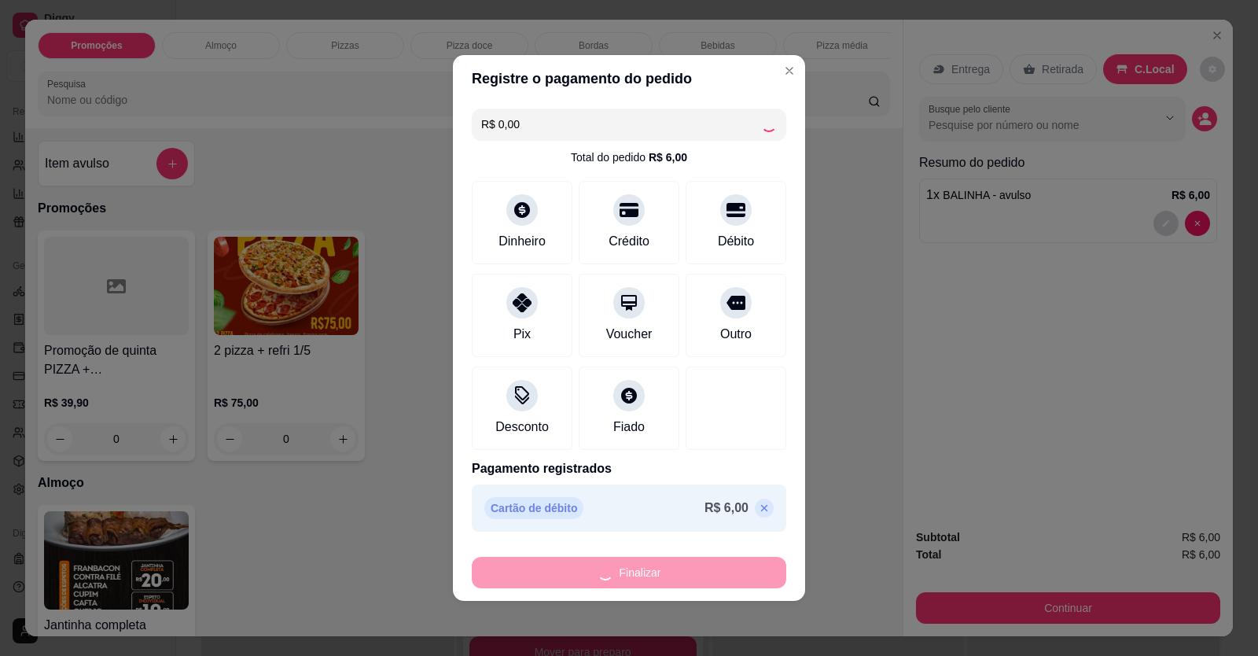
type input "-R$ 6,00"
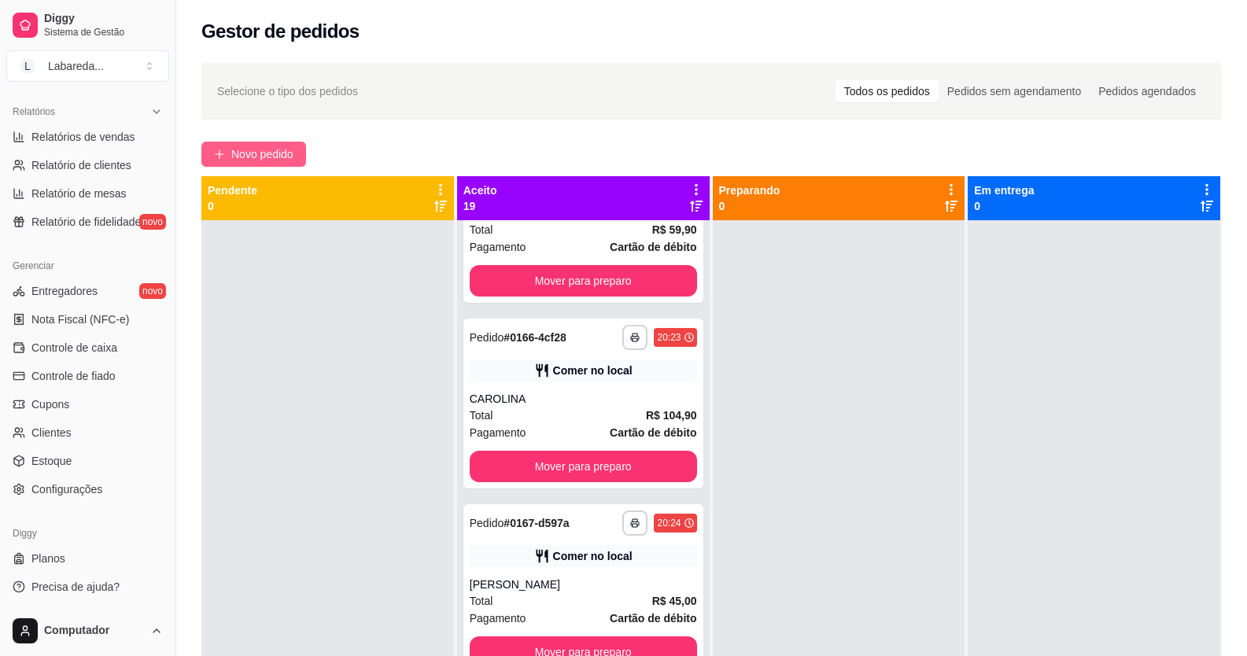
click at [283, 149] on span "Novo pedido" at bounding box center [262, 153] width 62 height 17
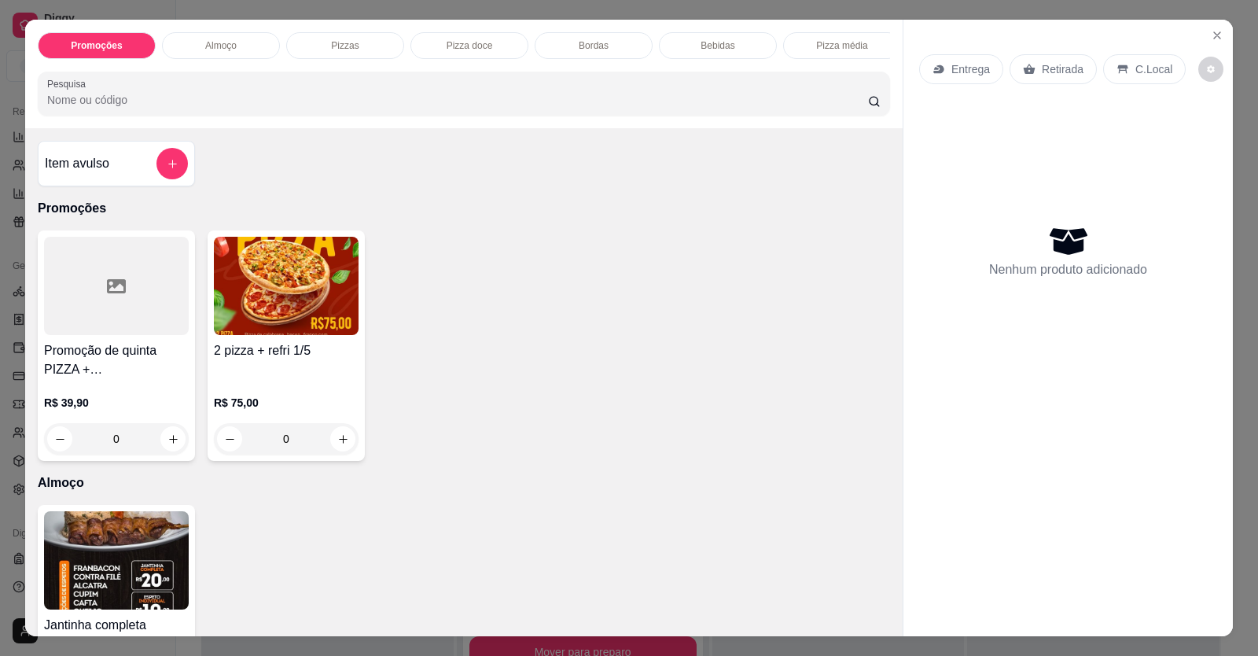
click at [256, 393] on div "R$ 75,00 0" at bounding box center [286, 416] width 145 height 75
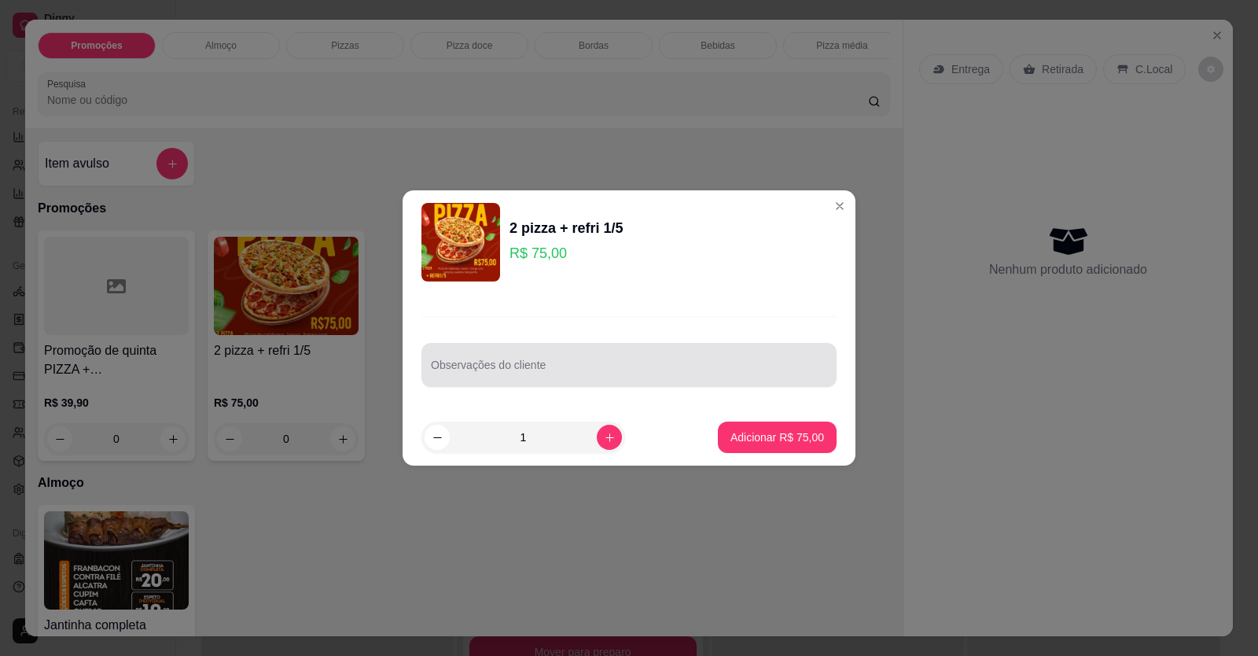
click at [564, 374] on input "Observações do cliente" at bounding box center [629, 371] width 396 height 16
click at [552, 355] on div at bounding box center [629, 364] width 396 height 31
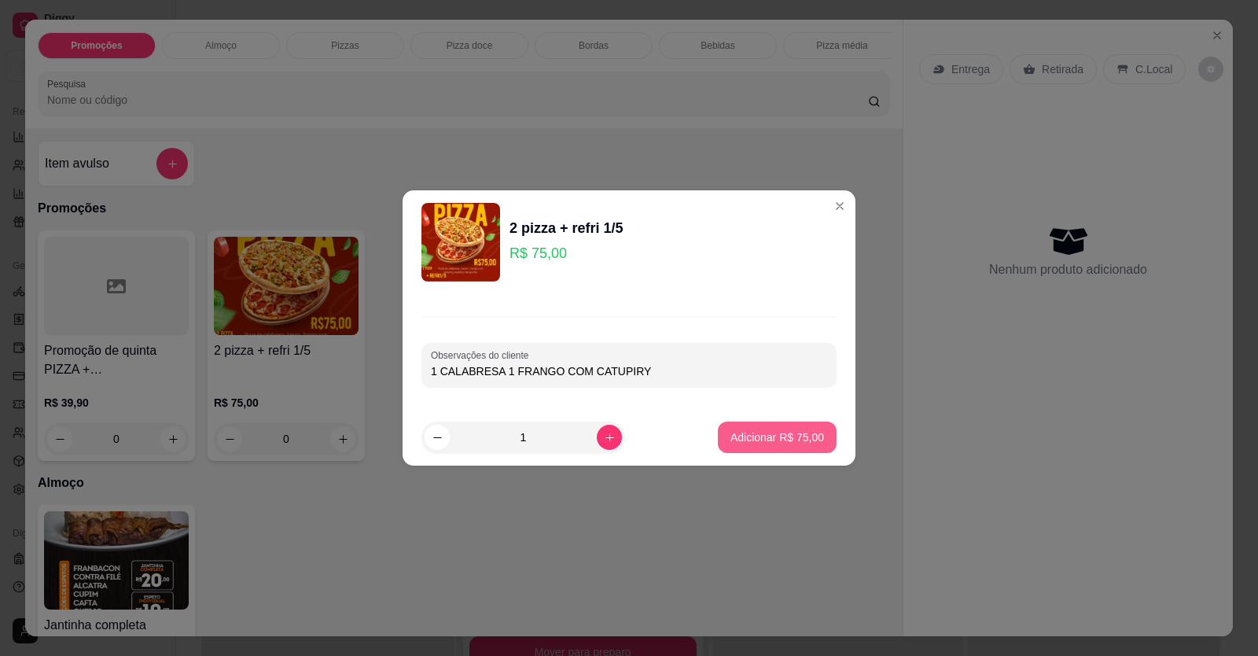
type input "1 CALABRESA 1 FRANGO COM CATUPIRY"
click at [795, 434] on p "Adicionar R$ 75,00" at bounding box center [778, 437] width 94 height 16
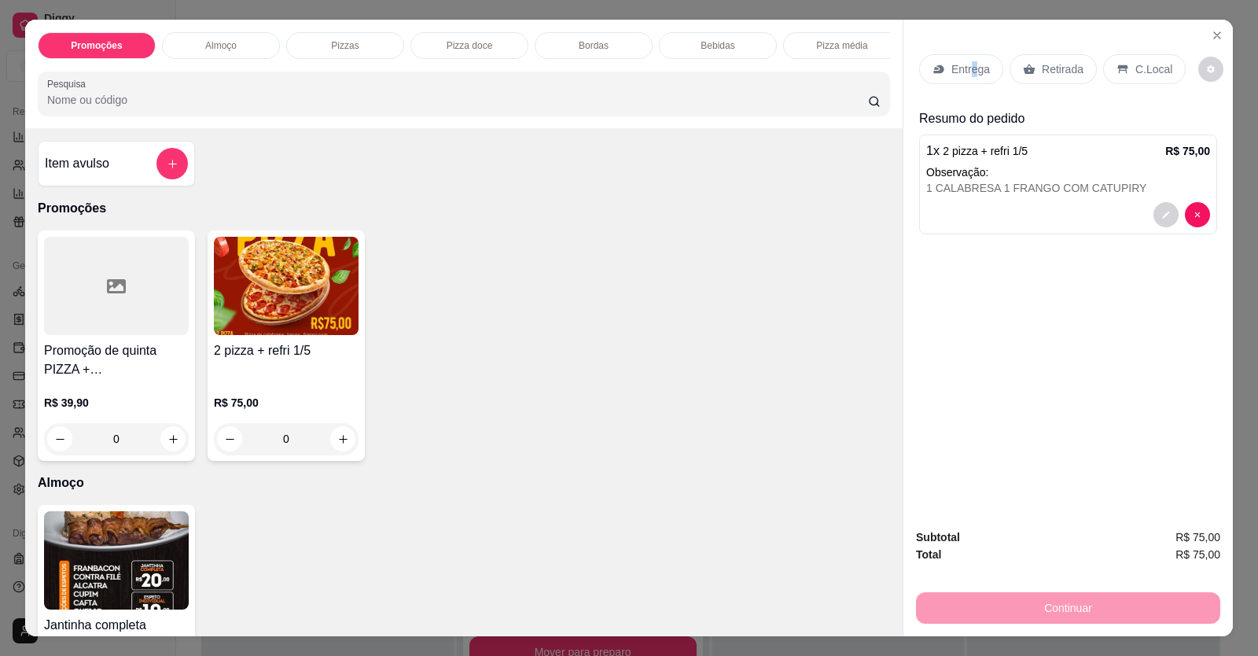
click at [967, 72] on p "Entrega" at bounding box center [971, 69] width 39 height 16
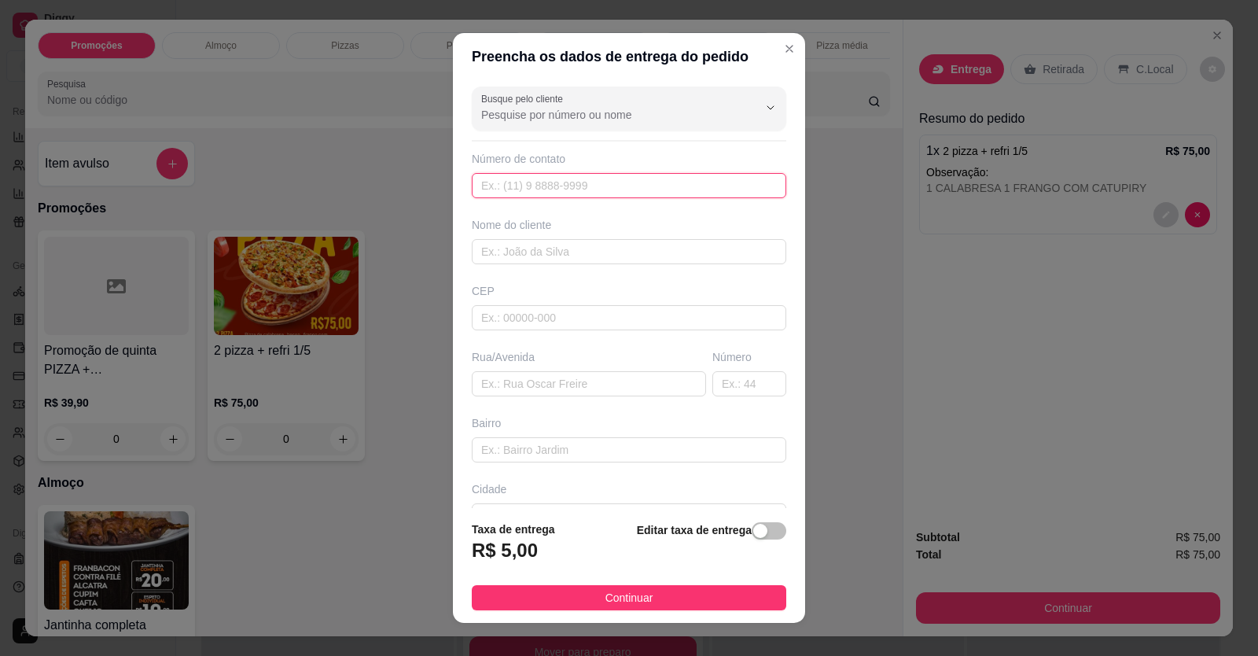
click at [716, 189] on input "text" at bounding box center [629, 185] width 315 height 25
type input "[PHONE_NUMBER]"
click at [632, 240] on input "text" at bounding box center [629, 251] width 315 height 25
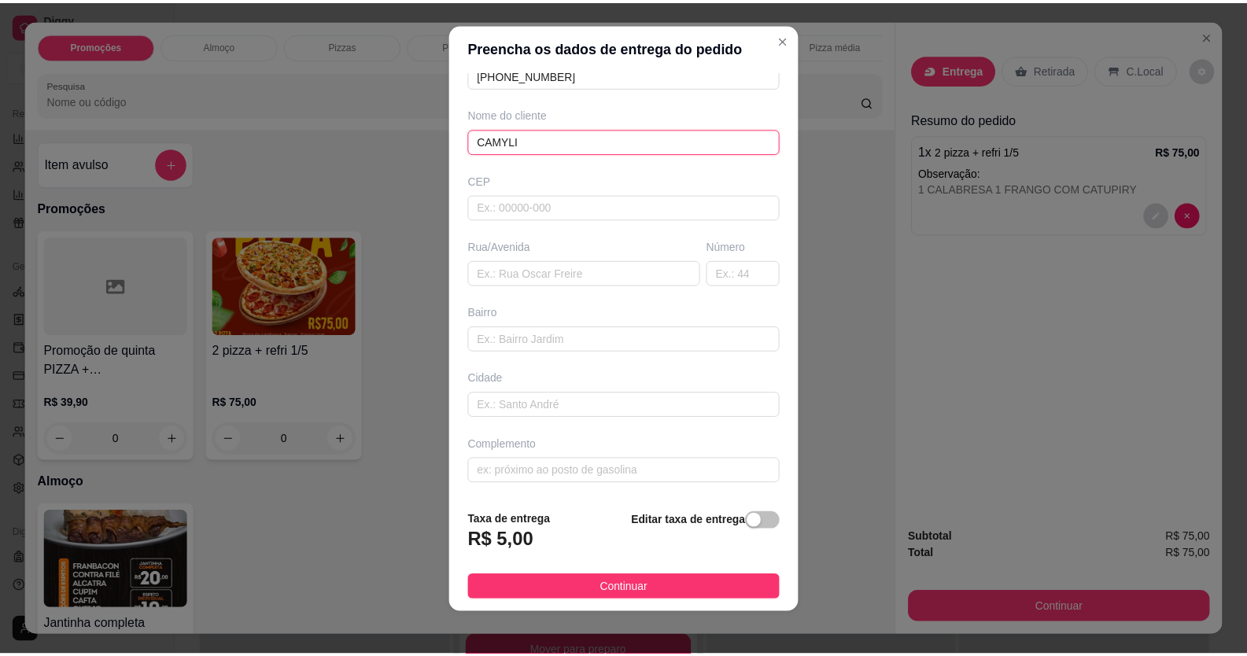
scroll to position [17, 0]
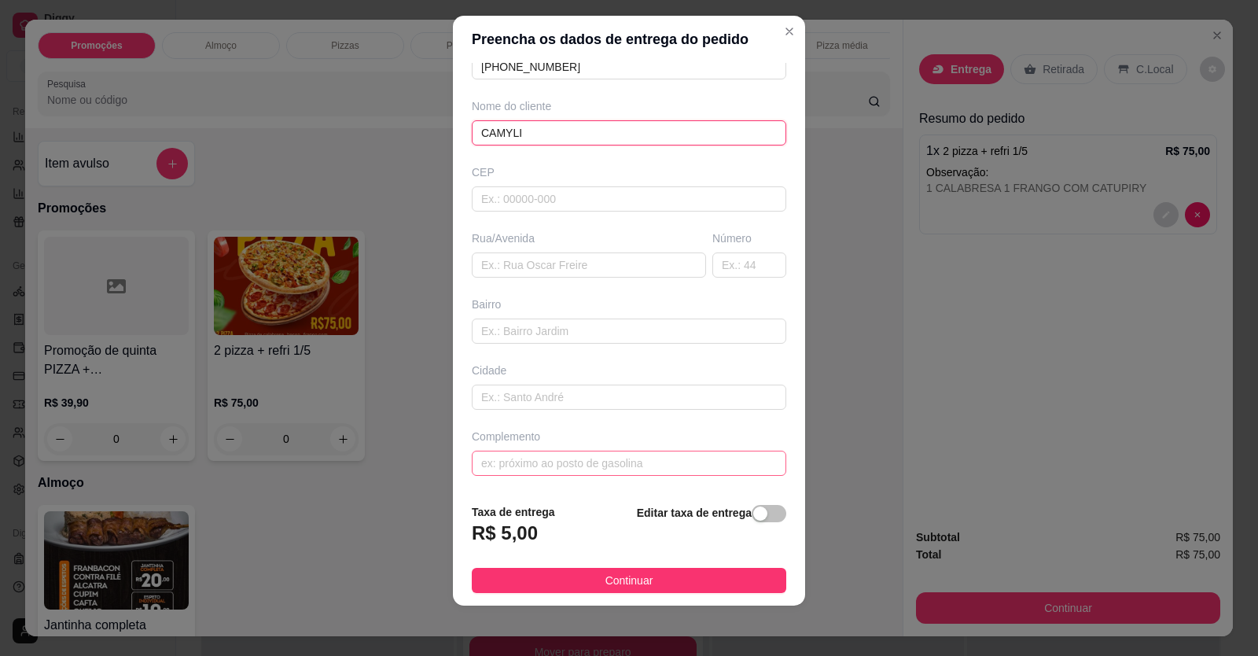
type input "CAMYLI"
click at [643, 454] on input "text" at bounding box center [629, 463] width 315 height 25
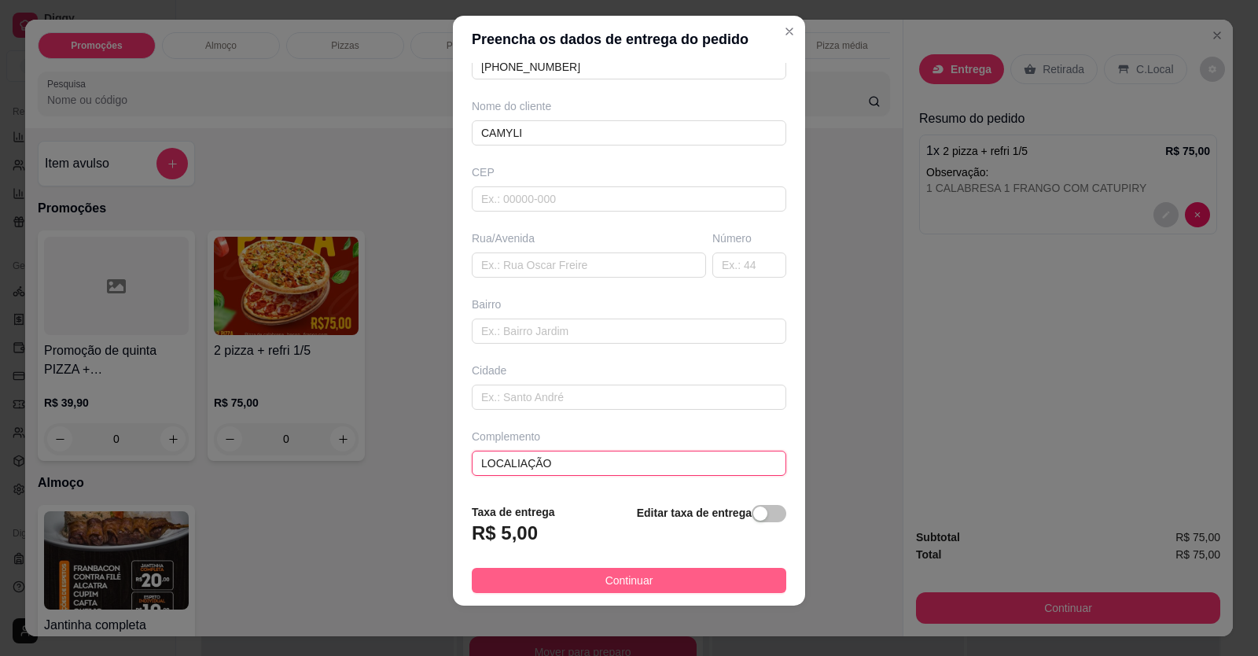
type input "LOCALIAÇÃO"
click at [650, 579] on button "Continuar" at bounding box center [629, 580] width 315 height 25
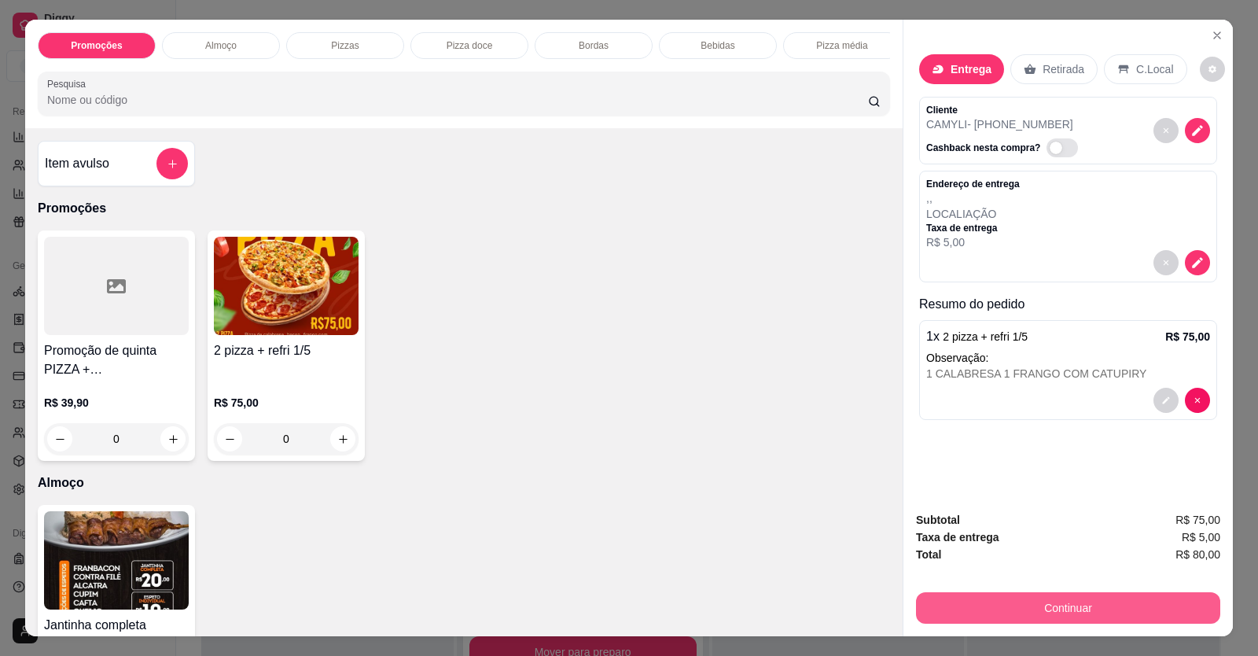
click at [1004, 606] on button "Continuar" at bounding box center [1068, 607] width 304 height 31
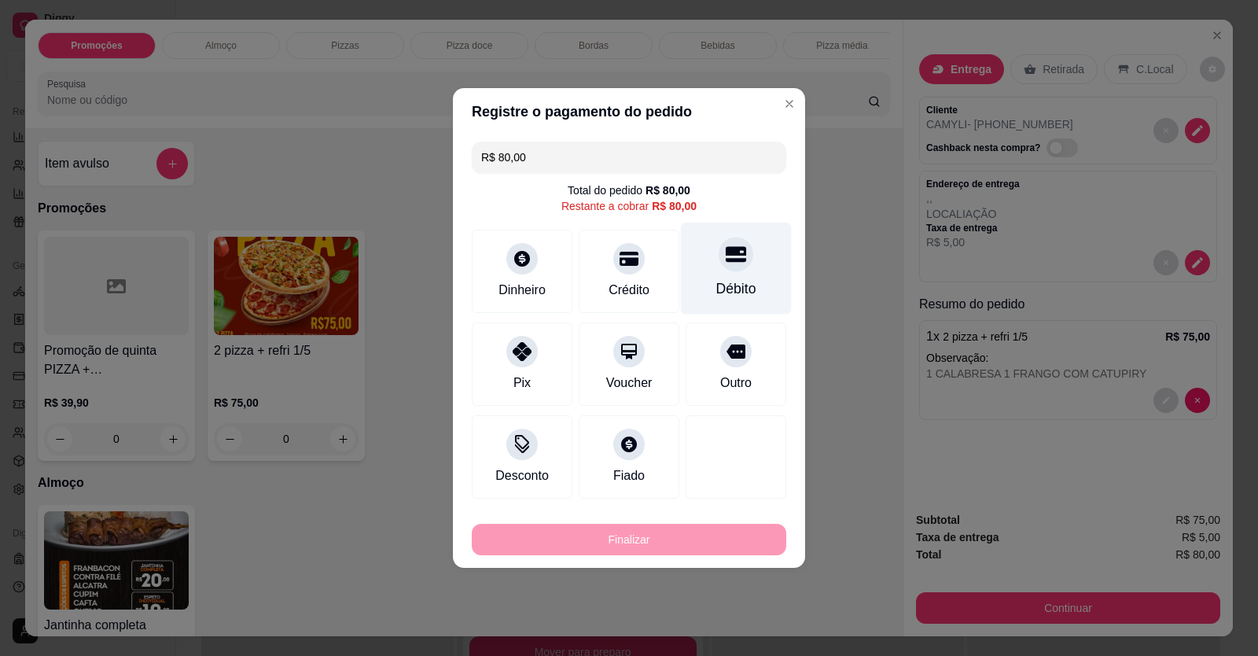
click at [735, 268] on div at bounding box center [736, 254] width 35 height 35
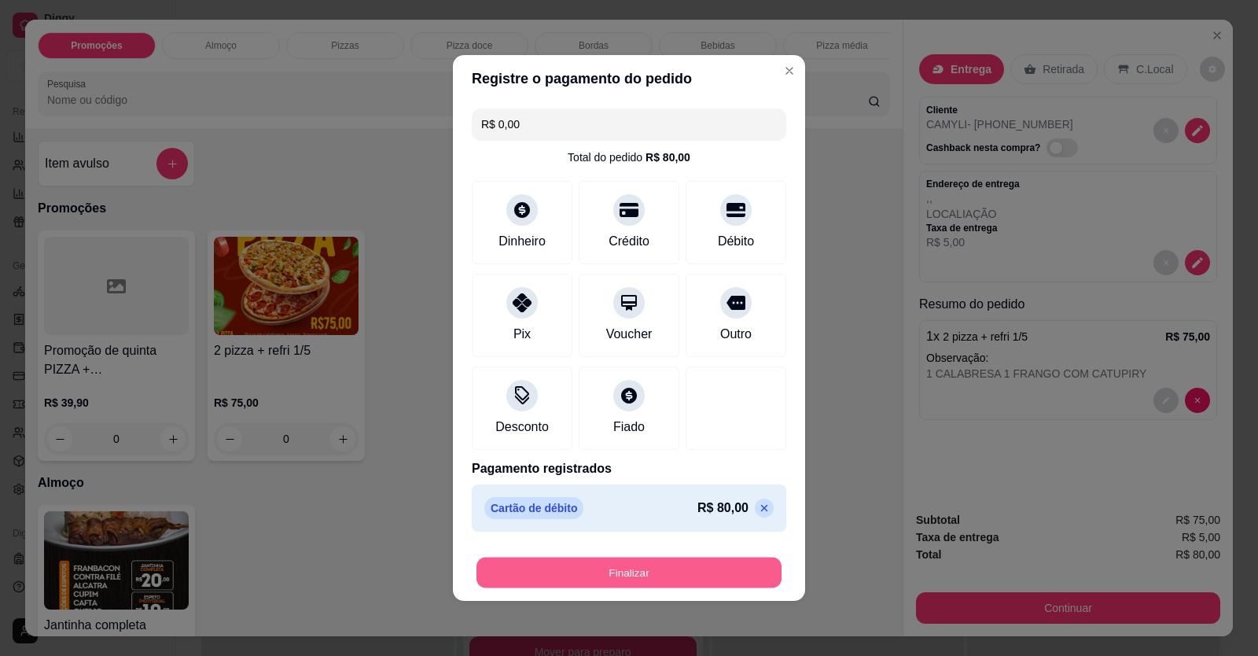
click at [690, 578] on button "Finalizar" at bounding box center [629, 573] width 305 height 31
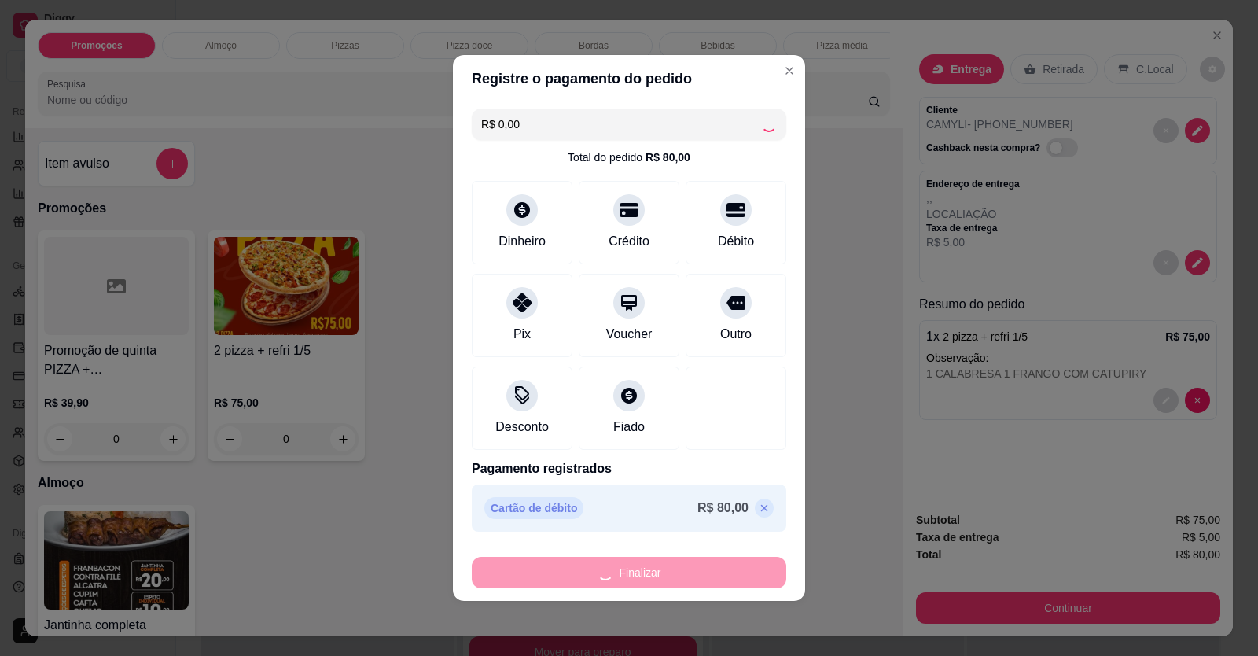
type input "-R$ 80,00"
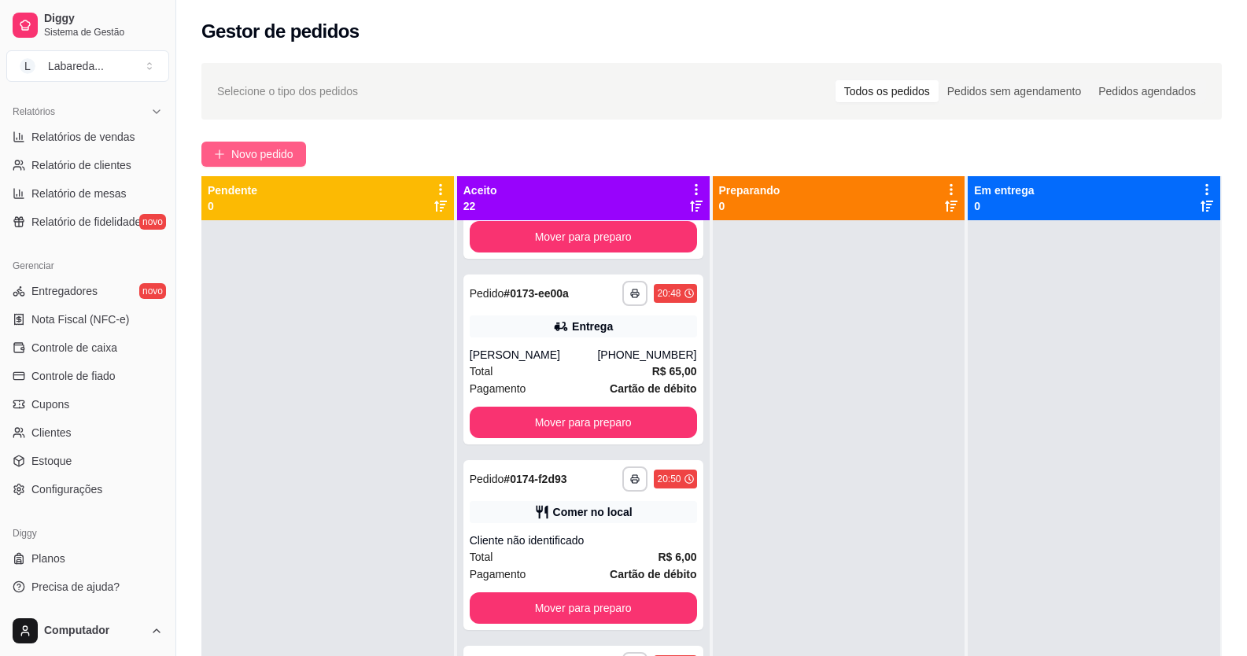
click at [249, 157] on span "Novo pedido" at bounding box center [262, 153] width 62 height 17
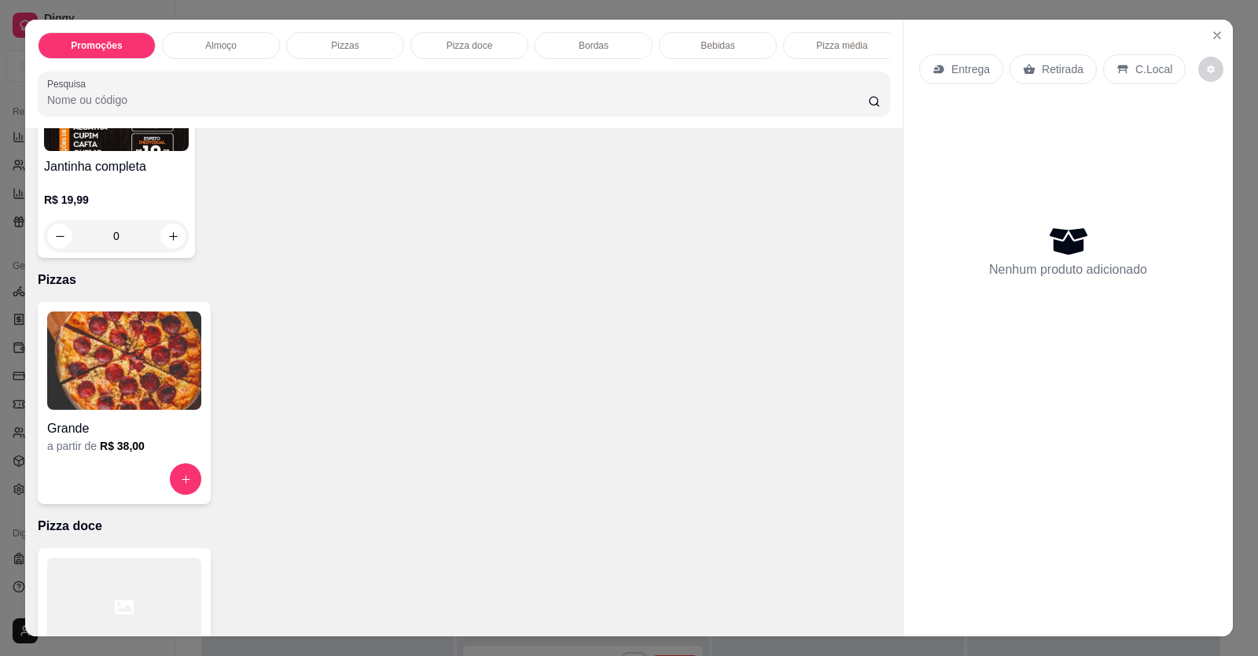
scroll to position [472, 0]
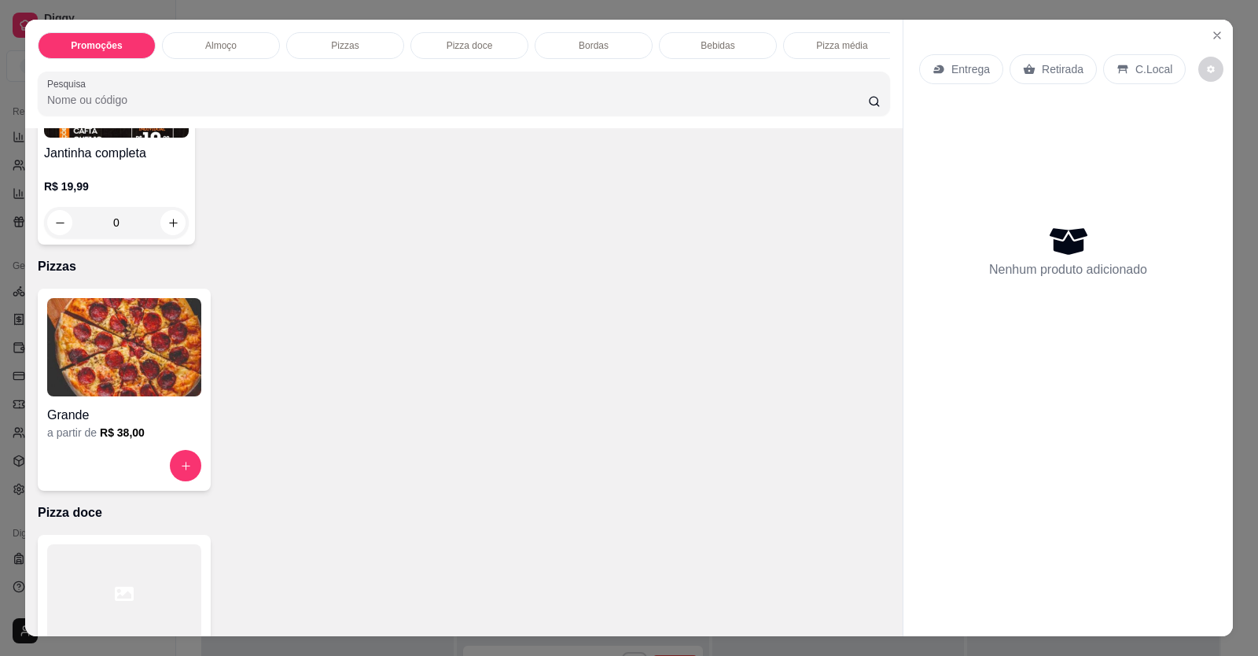
click at [189, 409] on div "Grande" at bounding box center [124, 410] width 154 height 28
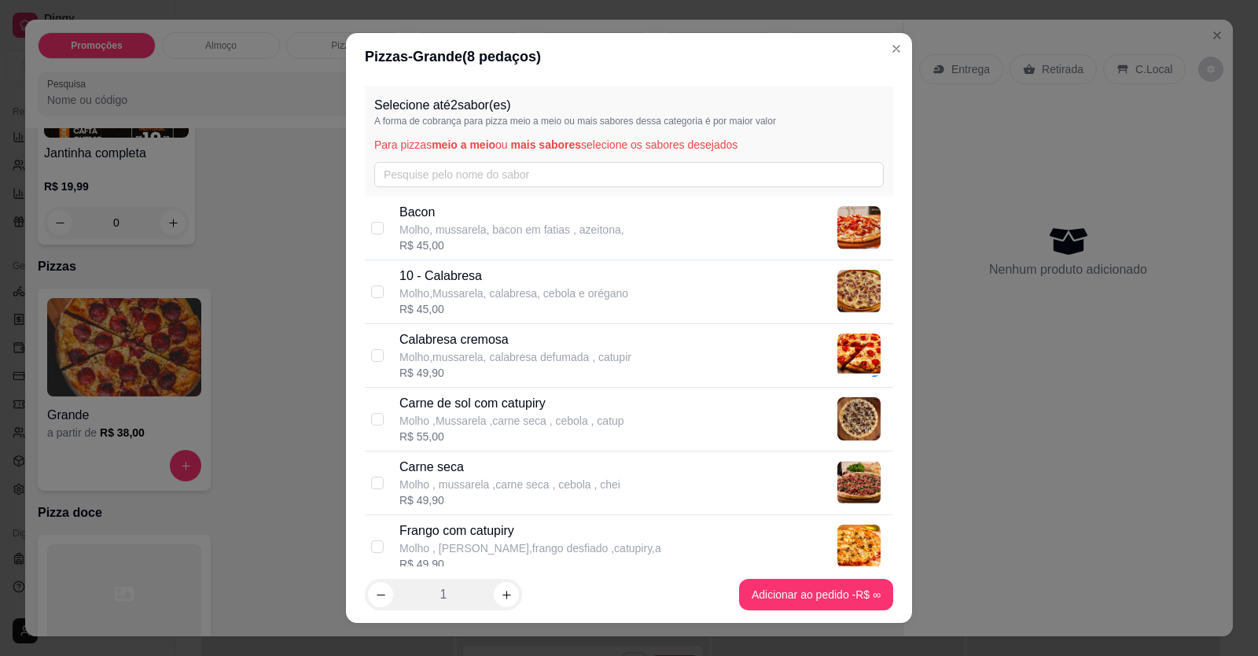
click at [488, 278] on p "10 - Calabresa" at bounding box center [514, 276] width 229 height 19
checkbox input "true"
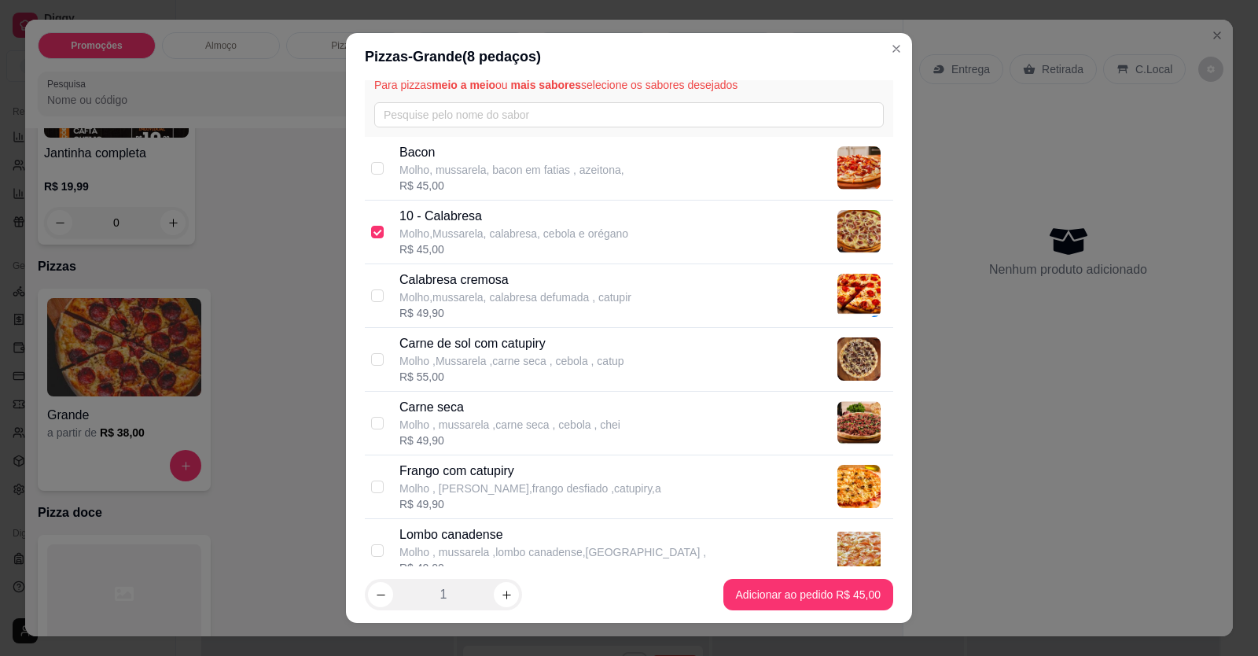
scroll to position [236, 0]
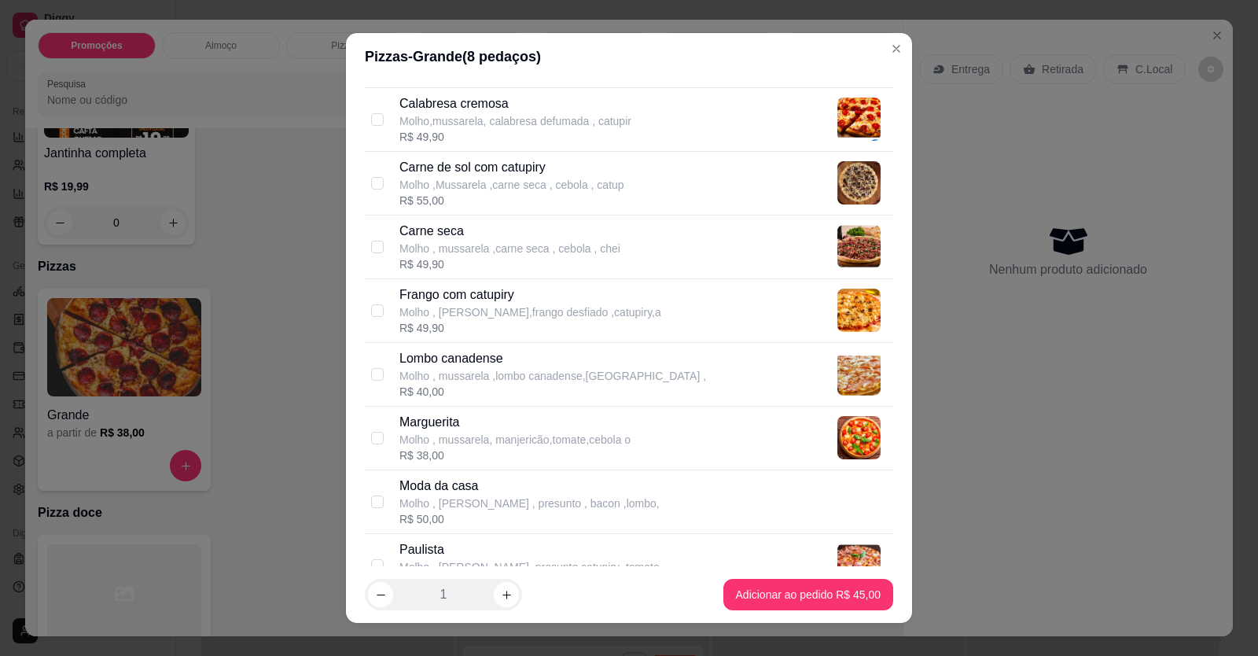
click at [481, 356] on p "Lombo canadense" at bounding box center [553, 358] width 307 height 19
click at [471, 348] on div "Lombo canadense Molho , mussarela ,lombo canadense,presunto , R$ 40,00" at bounding box center [629, 375] width 528 height 64
checkbox input "false"
drag, startPoint x: 462, startPoint y: 314, endPoint x: 484, endPoint y: 348, distance: 41.0
click at [462, 313] on p "Molho , [PERSON_NAME],frango desfiado ,catupiry,a" at bounding box center [531, 312] width 262 height 16
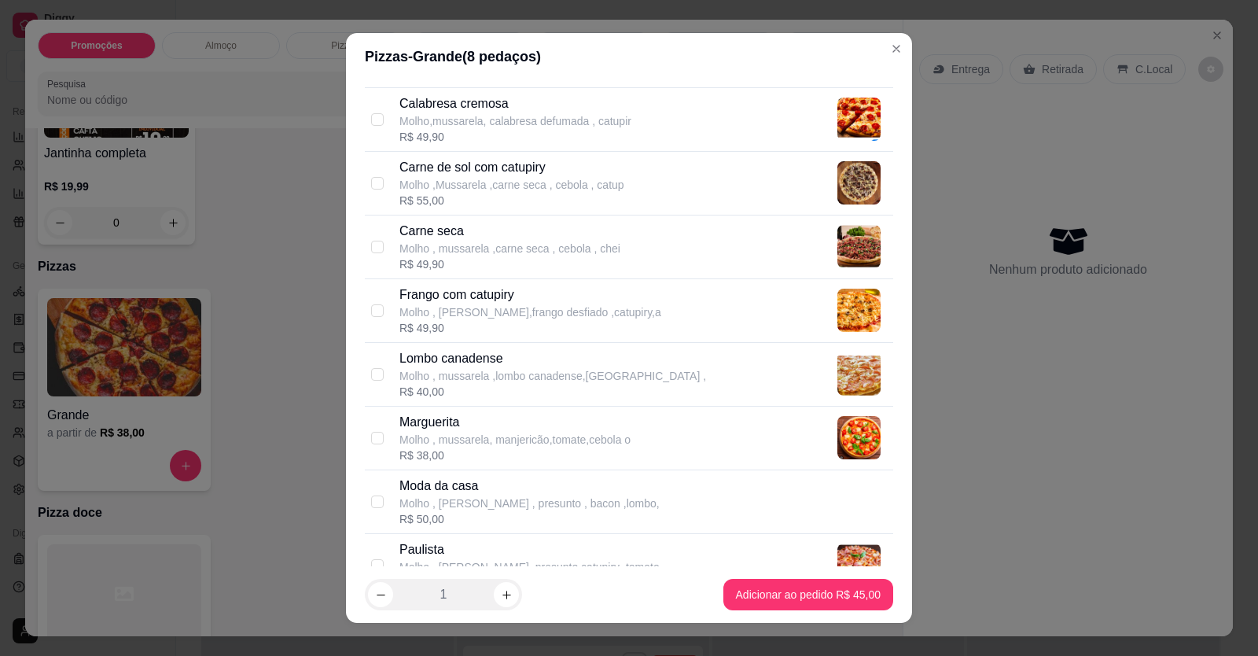
checkbox input "true"
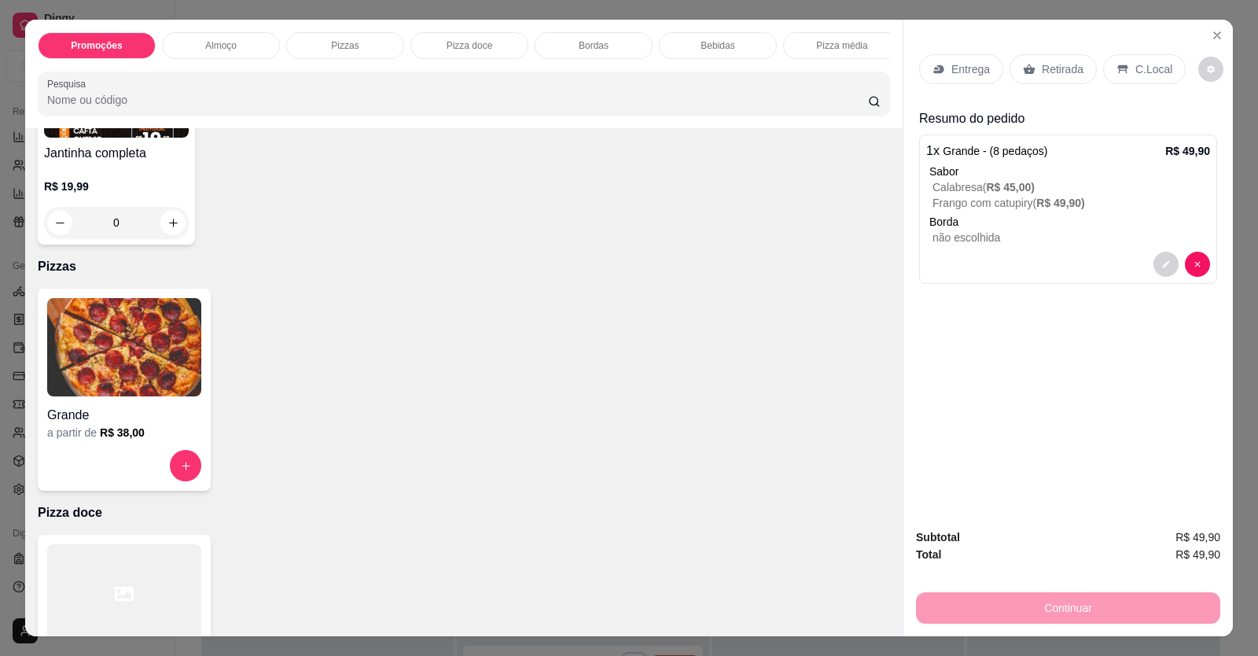
click at [85, 385] on img at bounding box center [124, 347] width 154 height 98
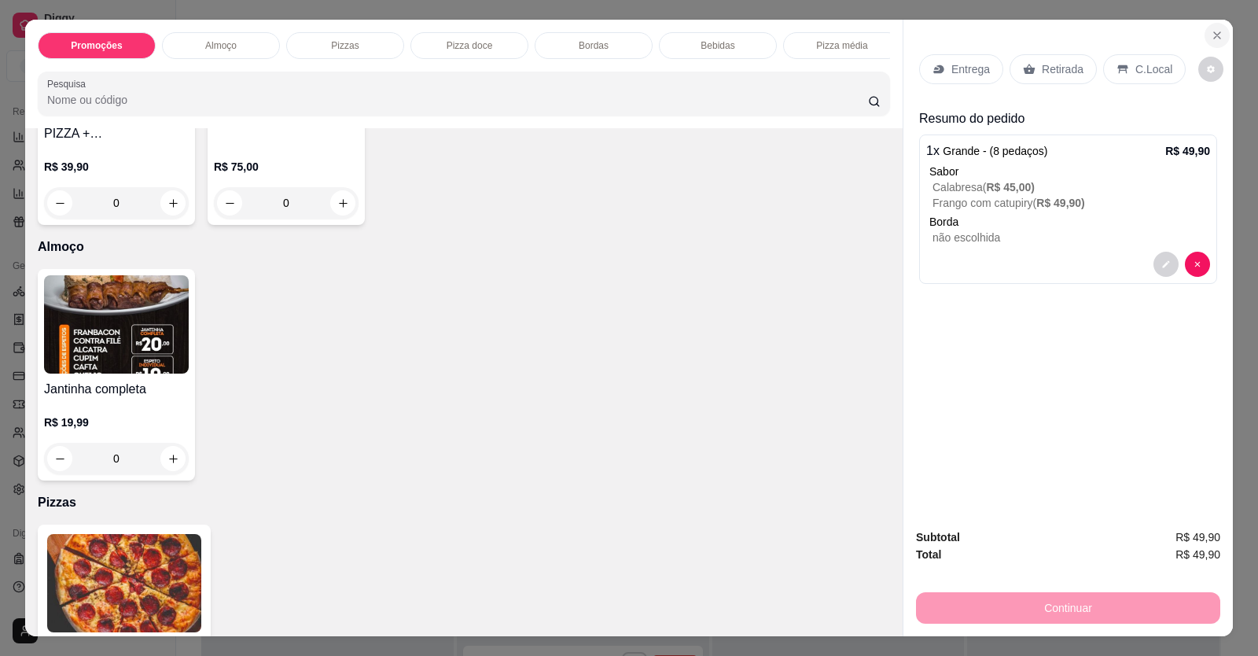
click at [1211, 35] on icon "Close" at bounding box center [1217, 35] width 13 height 13
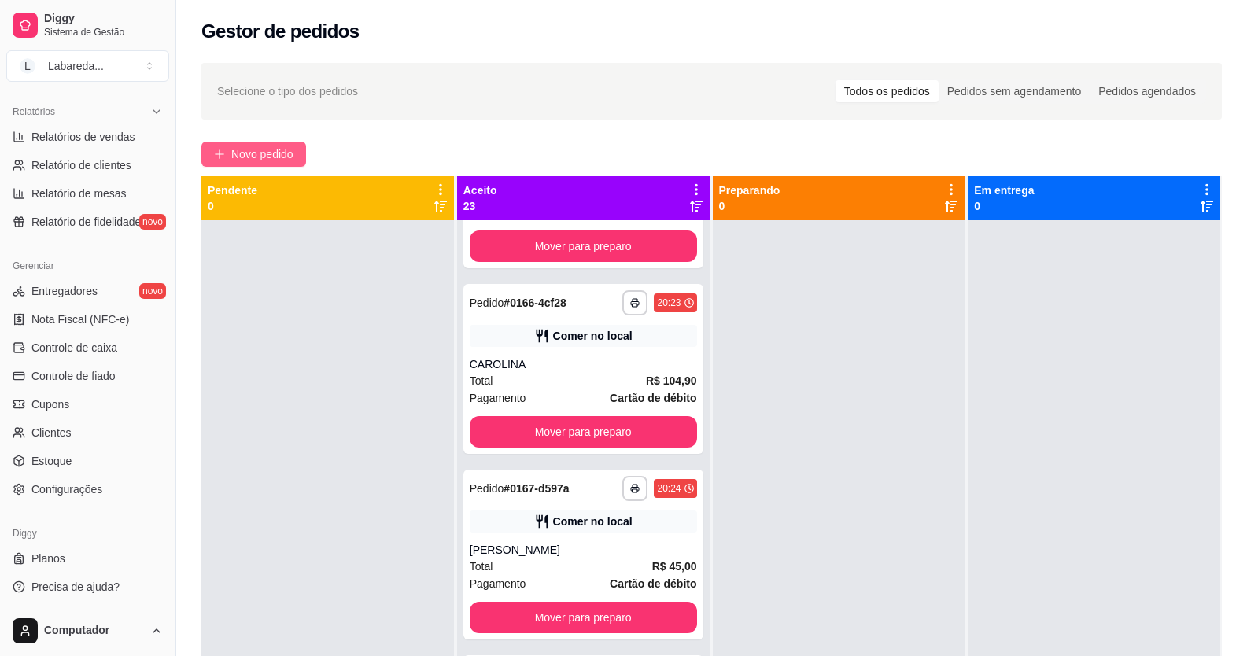
click at [270, 155] on span "Novo pedido" at bounding box center [262, 153] width 62 height 17
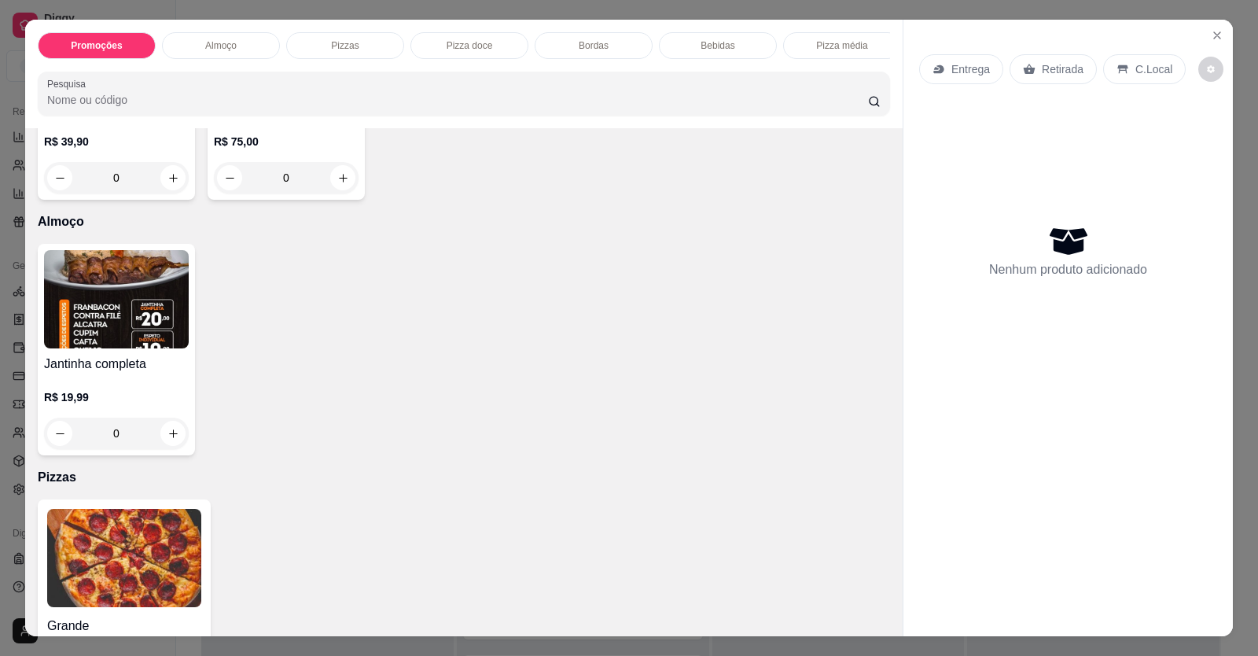
scroll to position [393, 0]
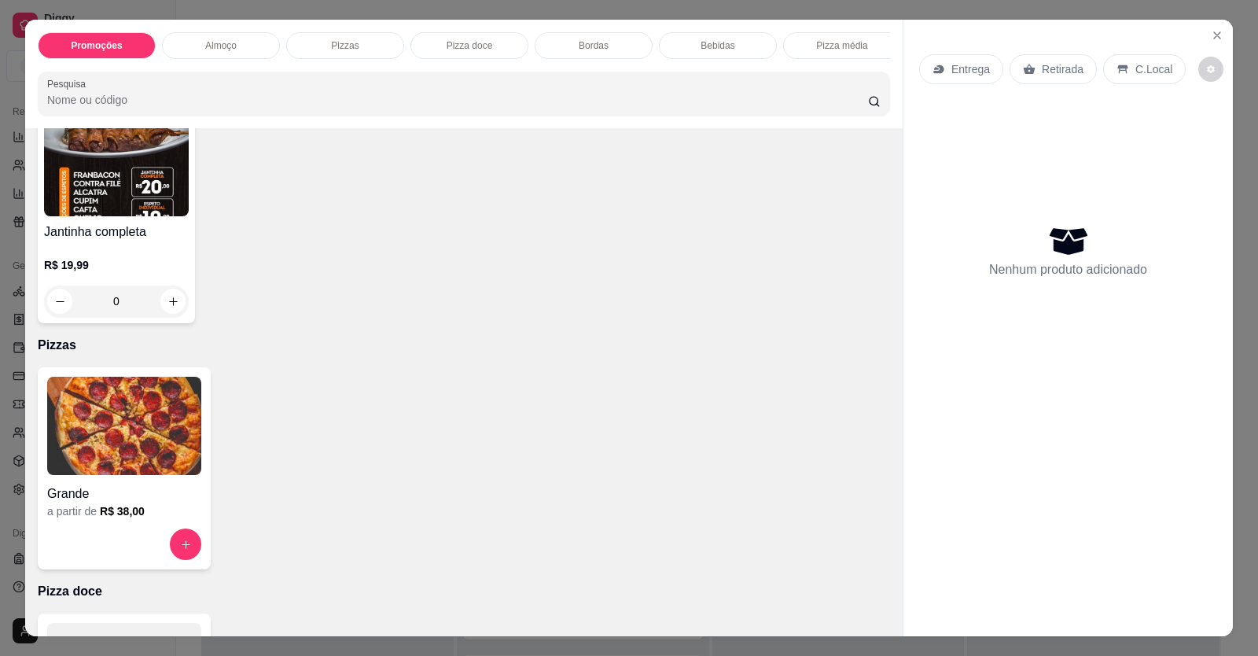
click at [120, 475] on img at bounding box center [124, 426] width 154 height 98
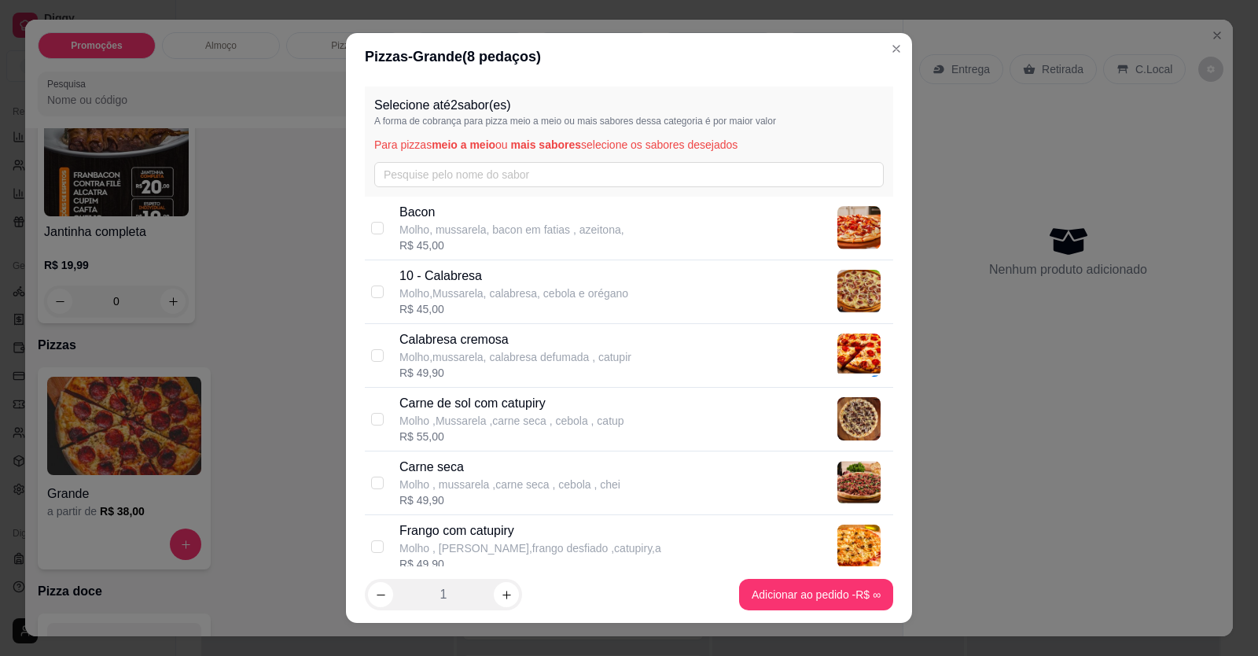
click at [442, 275] on p "10 - Calabresa" at bounding box center [514, 276] width 229 height 19
checkbox input "true"
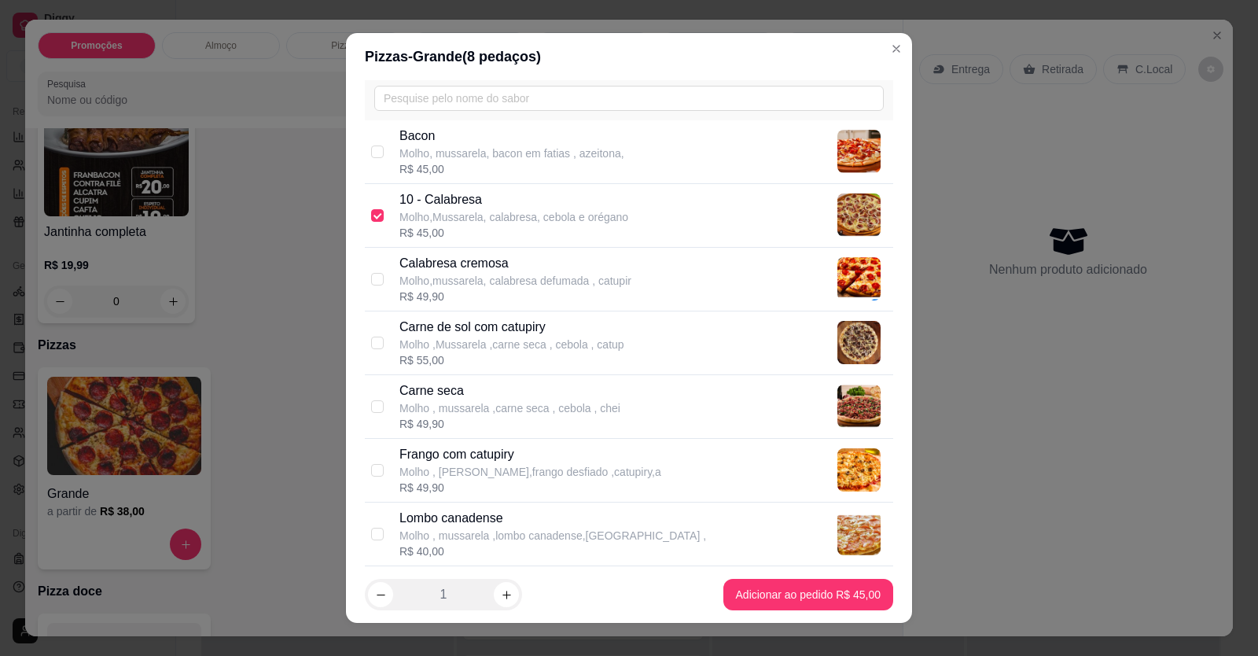
scroll to position [157, 0]
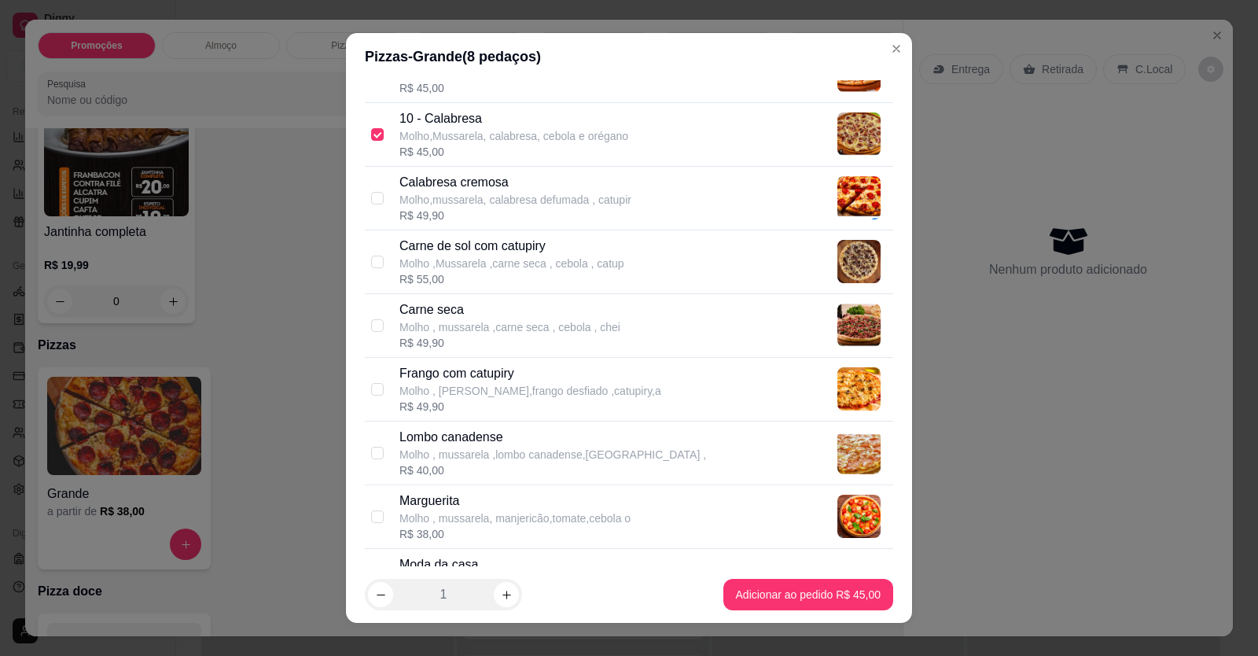
click at [477, 377] on p "Frango com catupiry" at bounding box center [531, 373] width 262 height 19
checkbox input "true"
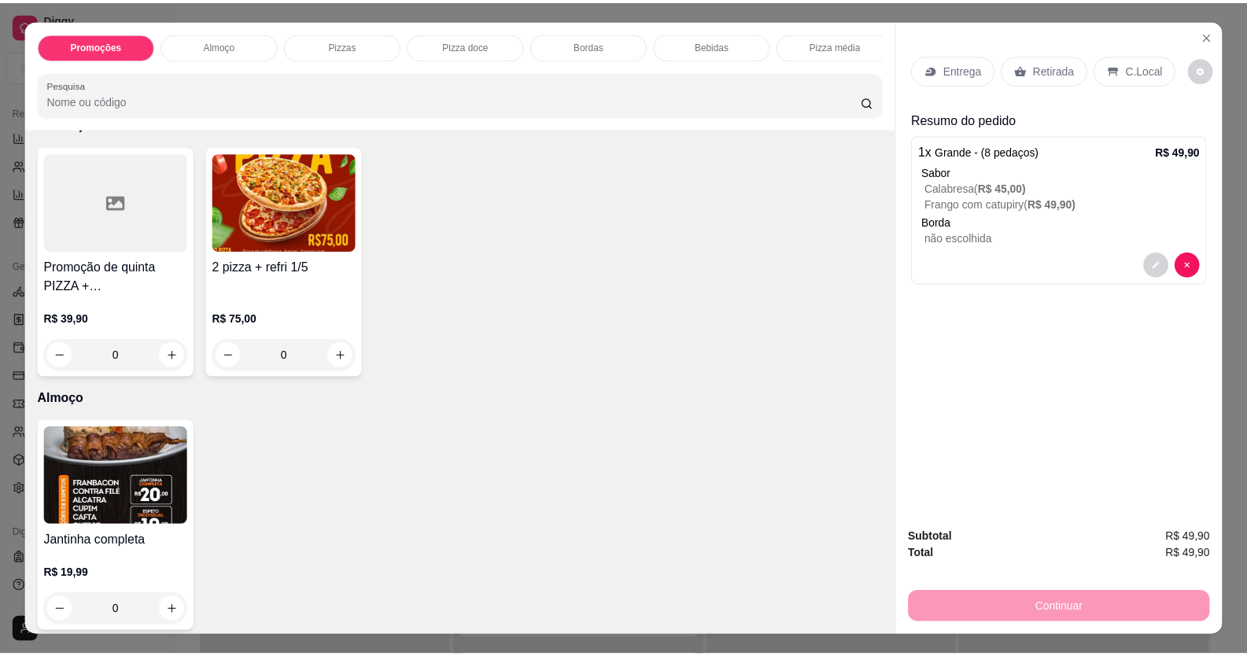
scroll to position [0, 0]
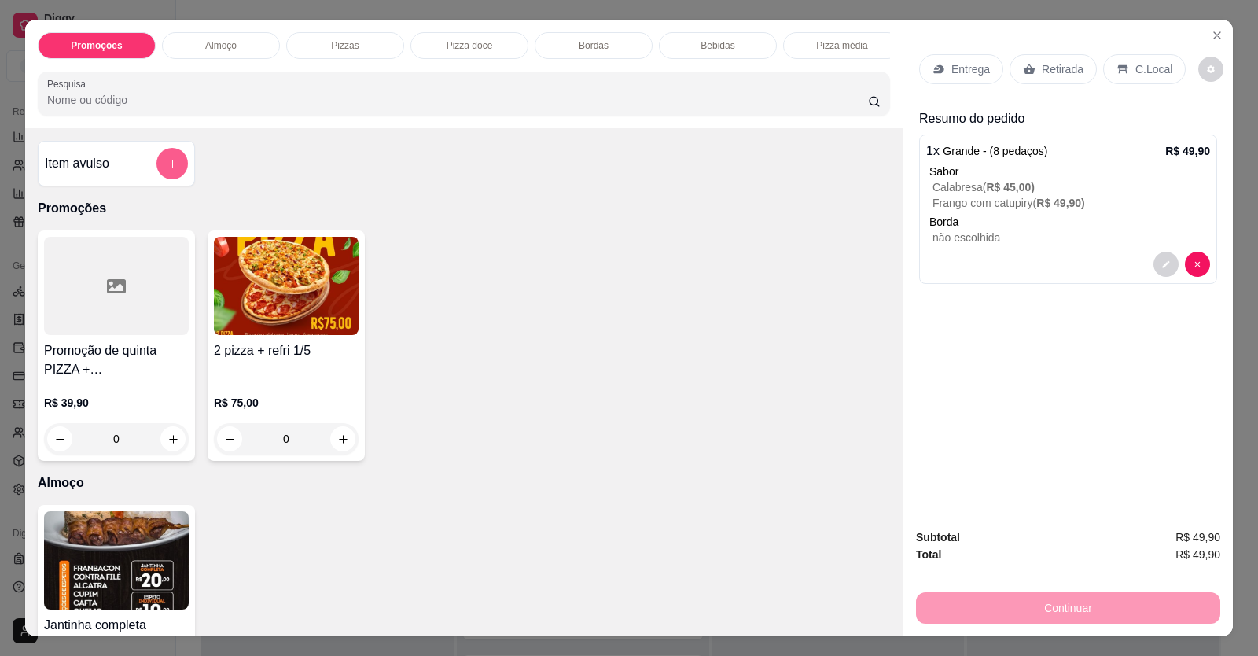
click at [177, 179] on button "add-separate-item" at bounding box center [172, 163] width 31 height 31
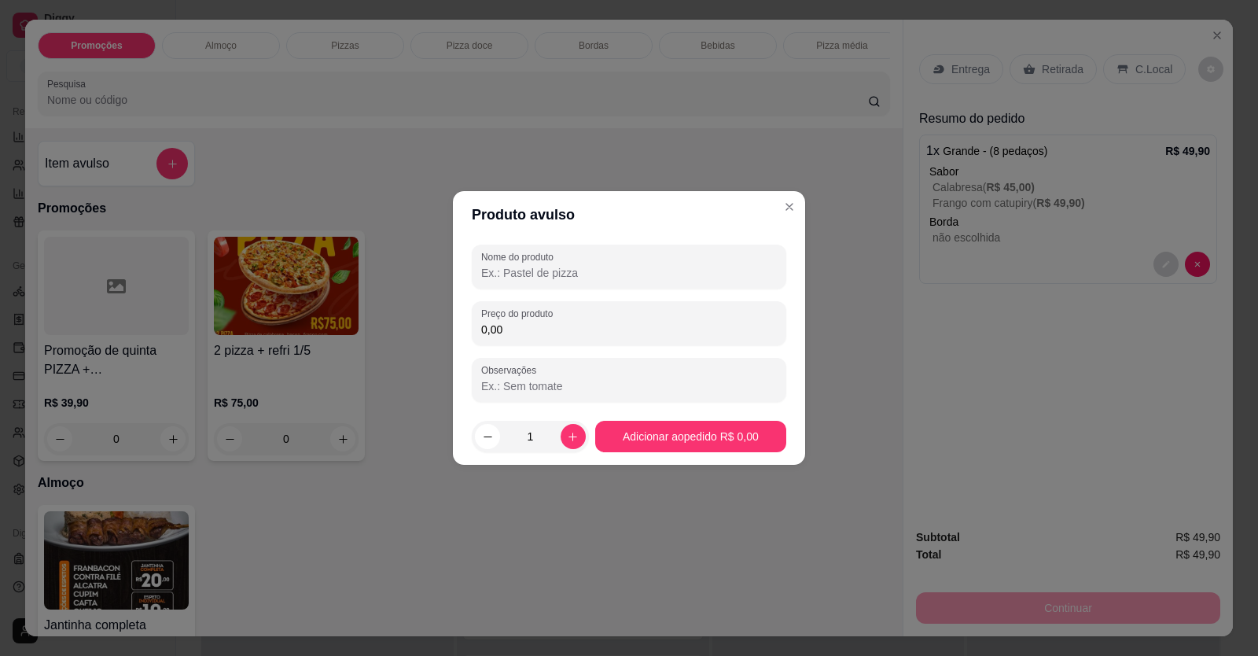
click at [486, 269] on input "Nome do produto" at bounding box center [629, 273] width 296 height 16
click at [499, 273] on input "1 CXALABRESA M" at bounding box center [629, 273] width 296 height 16
click at [501, 273] on input "1 CXALABRESA M" at bounding box center [629, 273] width 296 height 16
click at [609, 271] on input "1 CALABRESA M" at bounding box center [629, 273] width 296 height 16
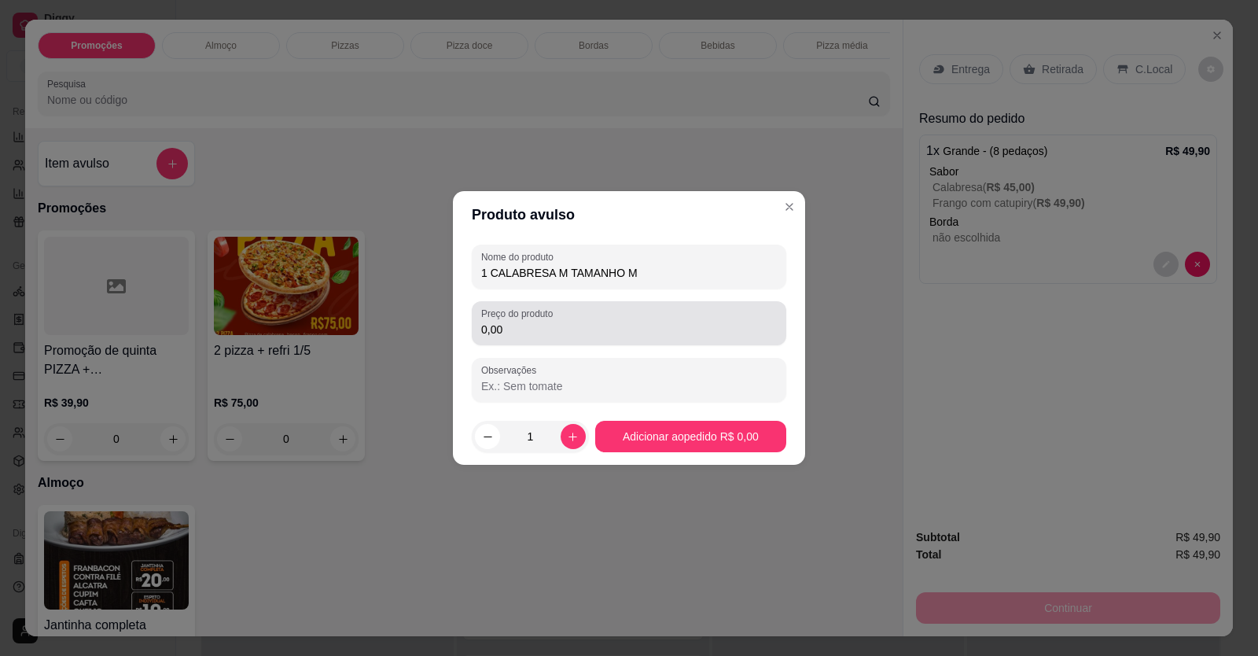
type input "1 CALABRESA M TAMANHO M"
click at [620, 322] on div "0,00" at bounding box center [629, 323] width 296 height 31
type input "38,00"
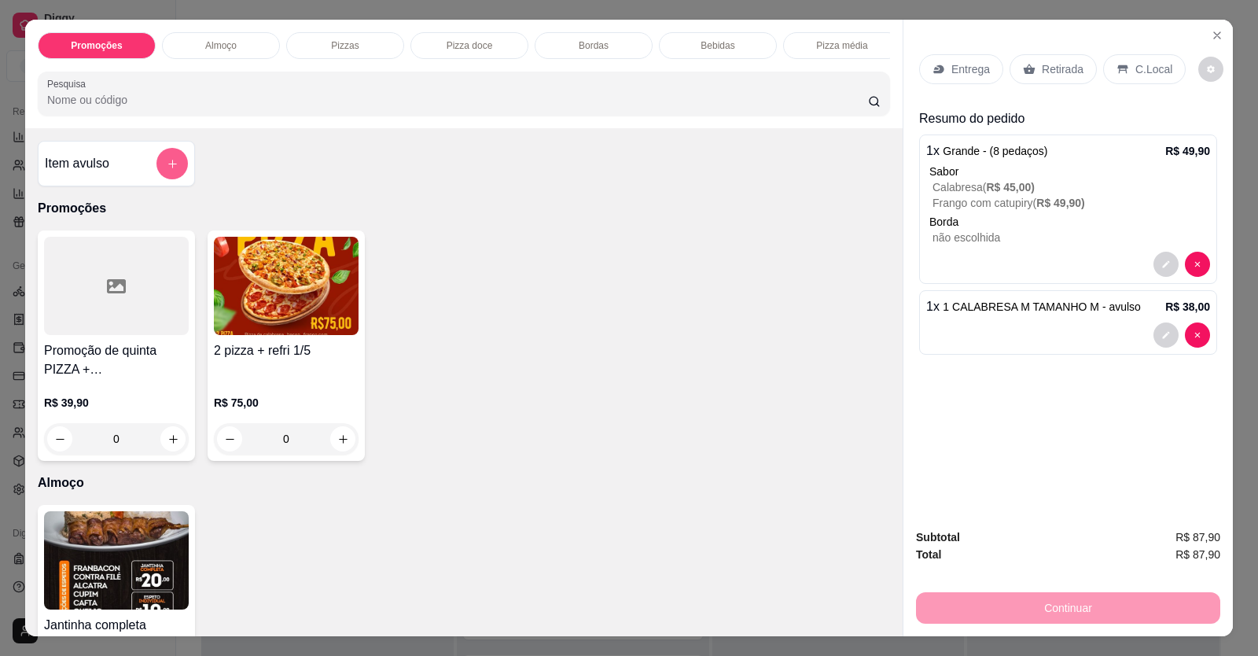
click at [171, 170] on icon "add-separate-item" at bounding box center [173, 164] width 12 height 12
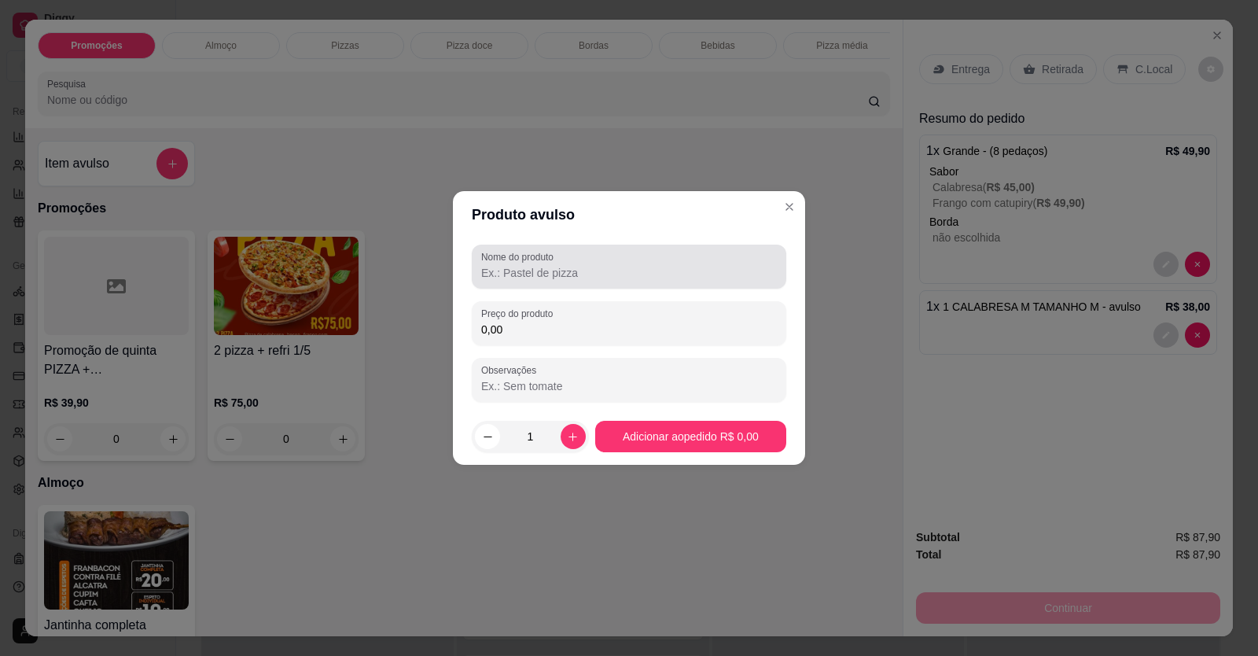
click at [610, 282] on div "Nome do produto" at bounding box center [629, 267] width 315 height 44
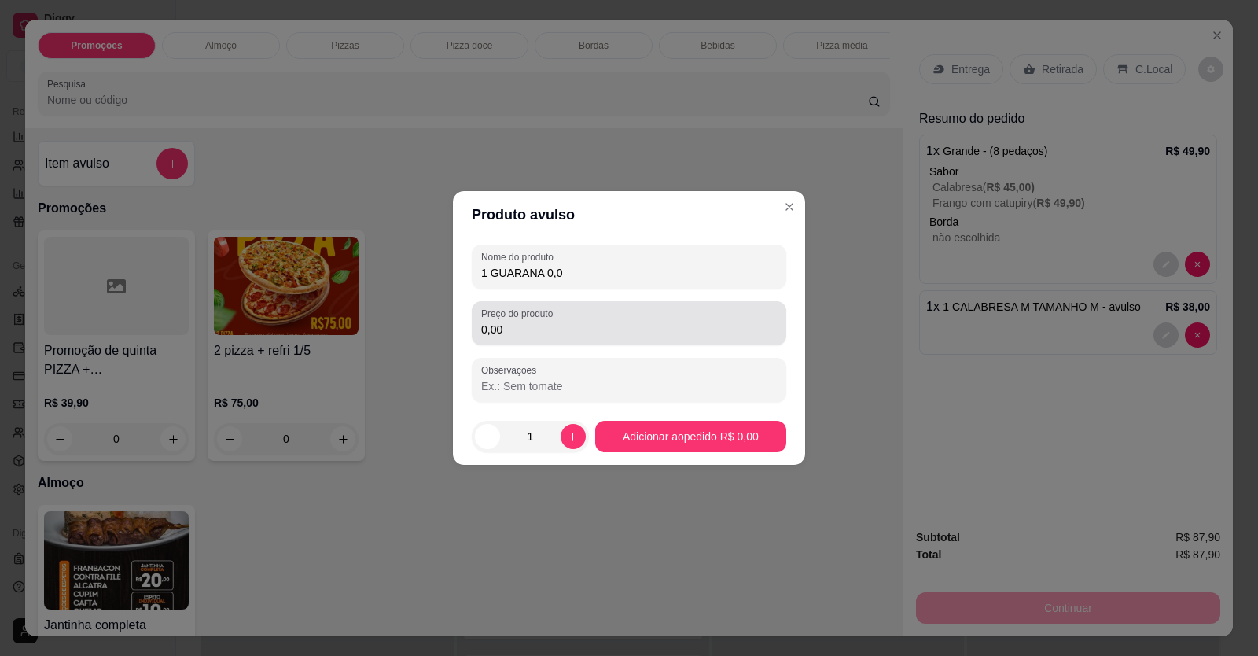
type input "1 GUARANA 0,0"
click at [573, 341] on div "Preço do produto 0,00" at bounding box center [629, 323] width 315 height 44
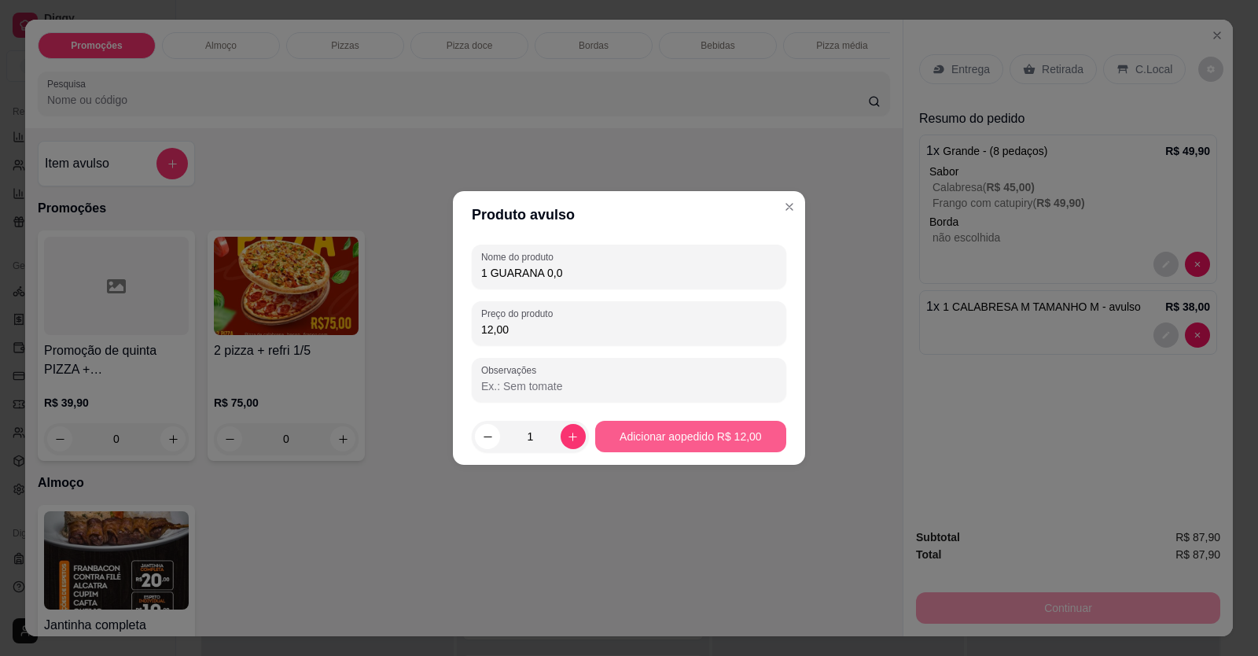
type input "12,00"
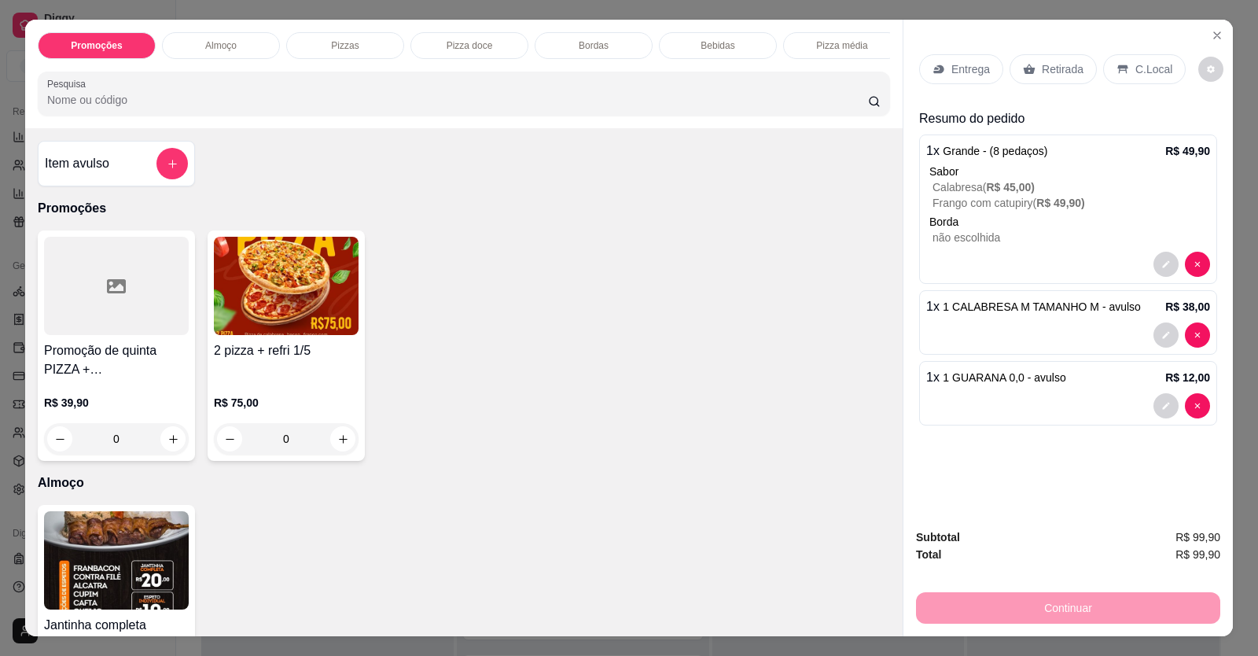
click at [1136, 78] on div "C.Local" at bounding box center [1144, 69] width 83 height 30
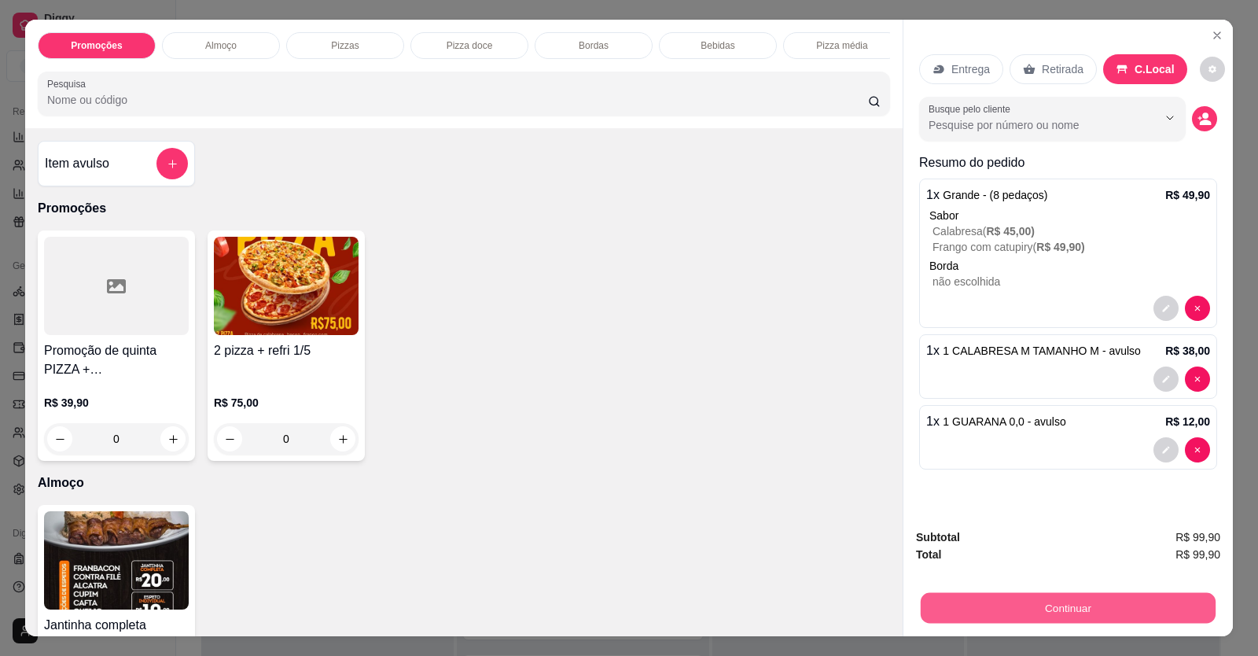
click at [1026, 603] on button "Continuar" at bounding box center [1068, 608] width 295 height 31
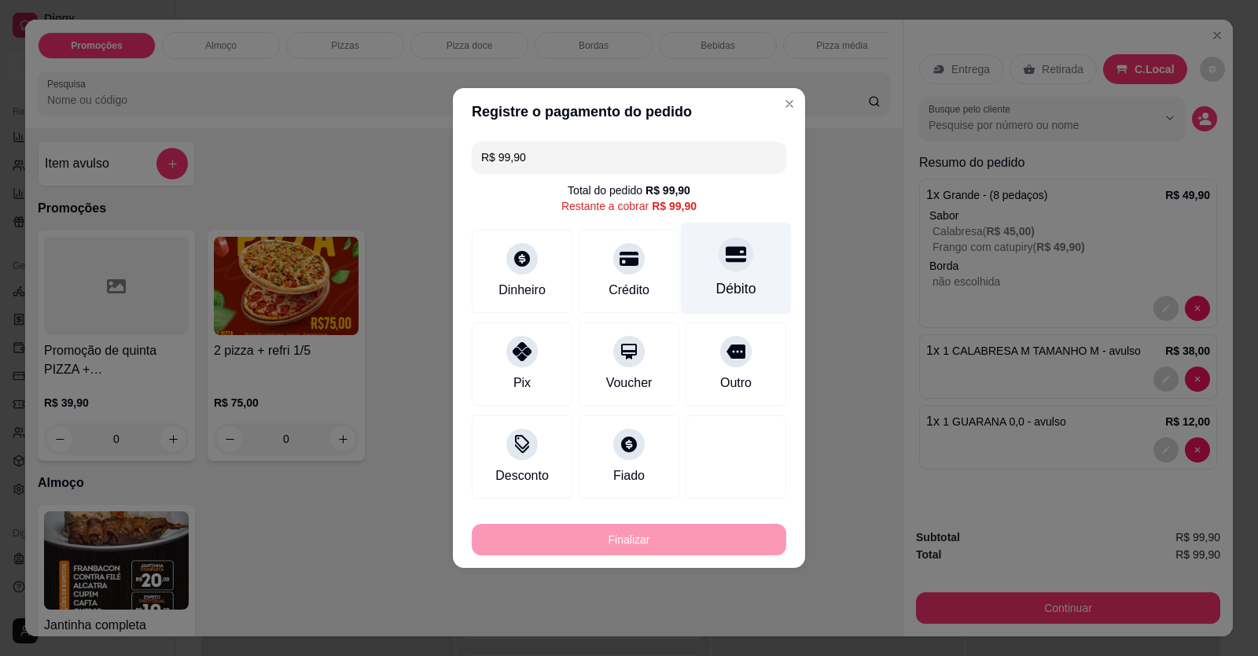
click at [720, 286] on div "Débito" at bounding box center [736, 288] width 40 height 20
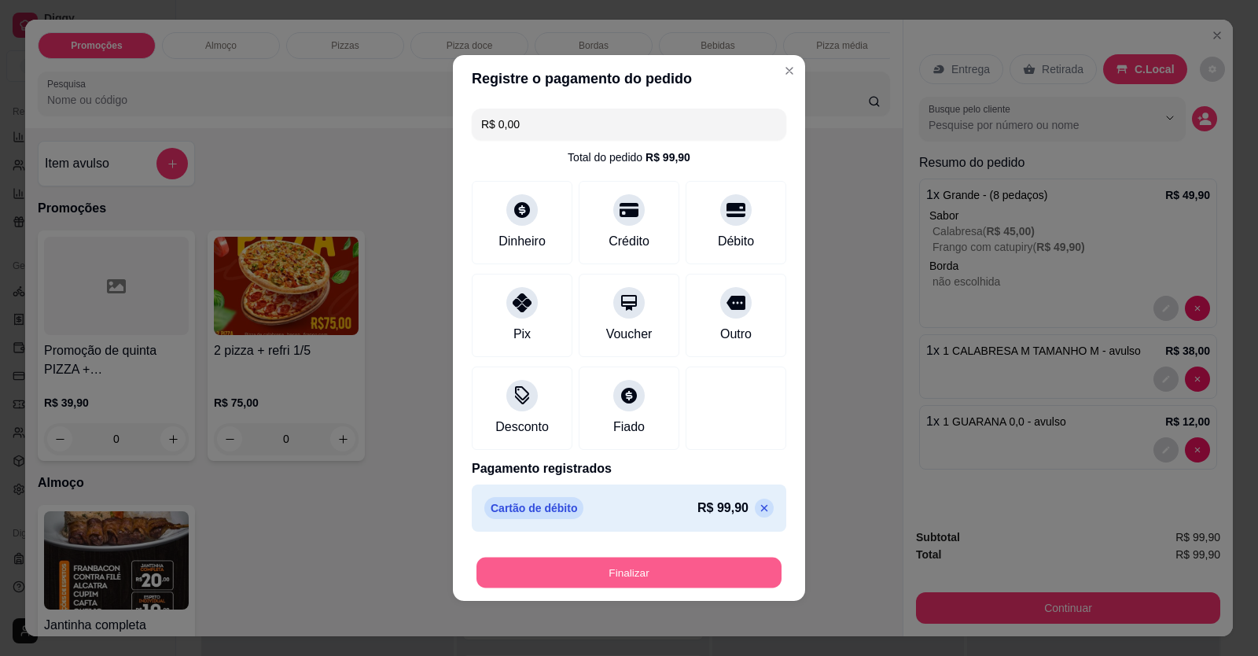
click at [670, 577] on button "Finalizar" at bounding box center [629, 573] width 305 height 31
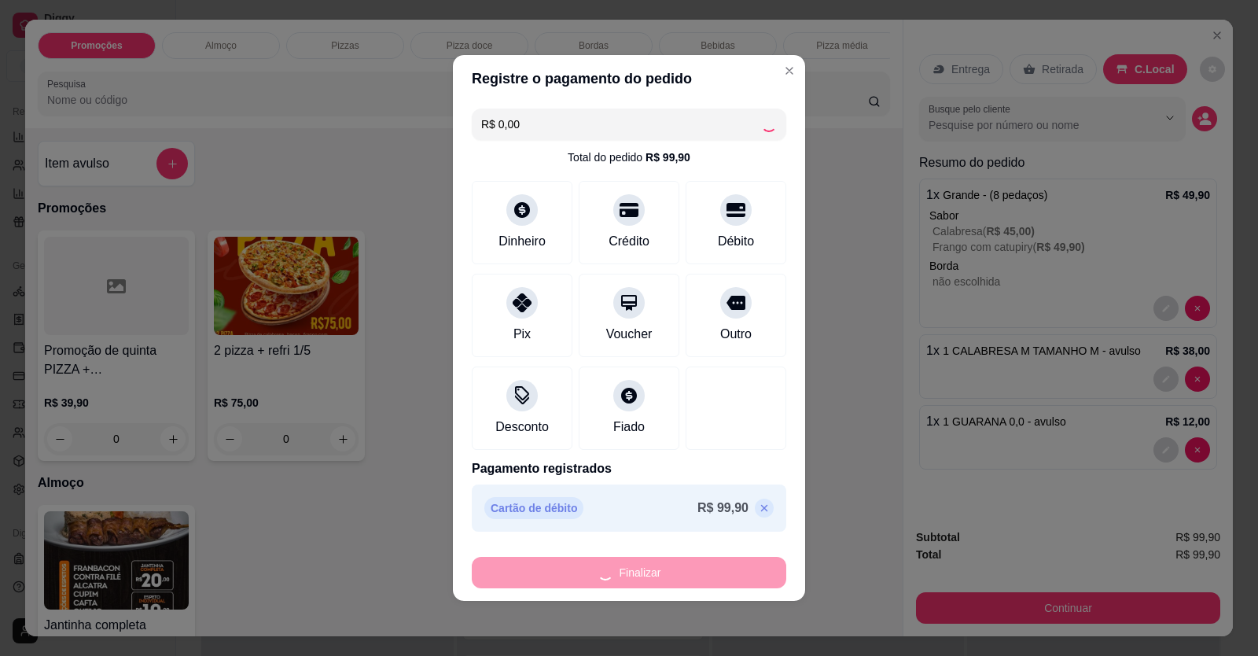
type input "-R$ 99,90"
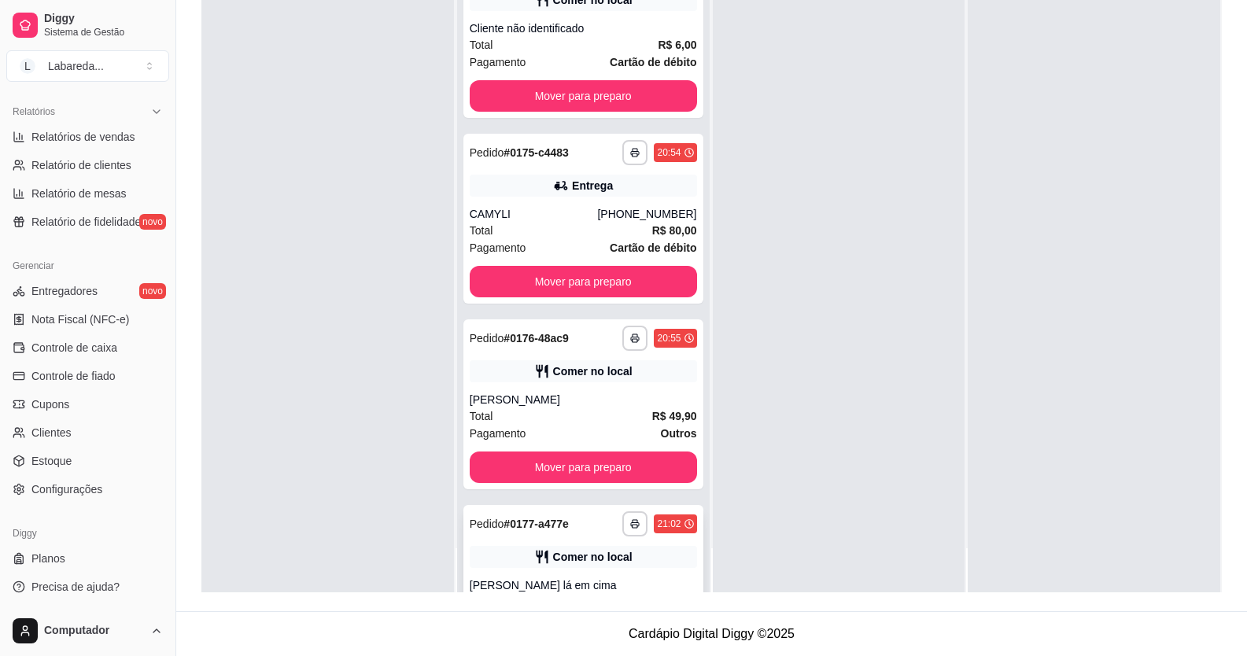
scroll to position [3261, 0]
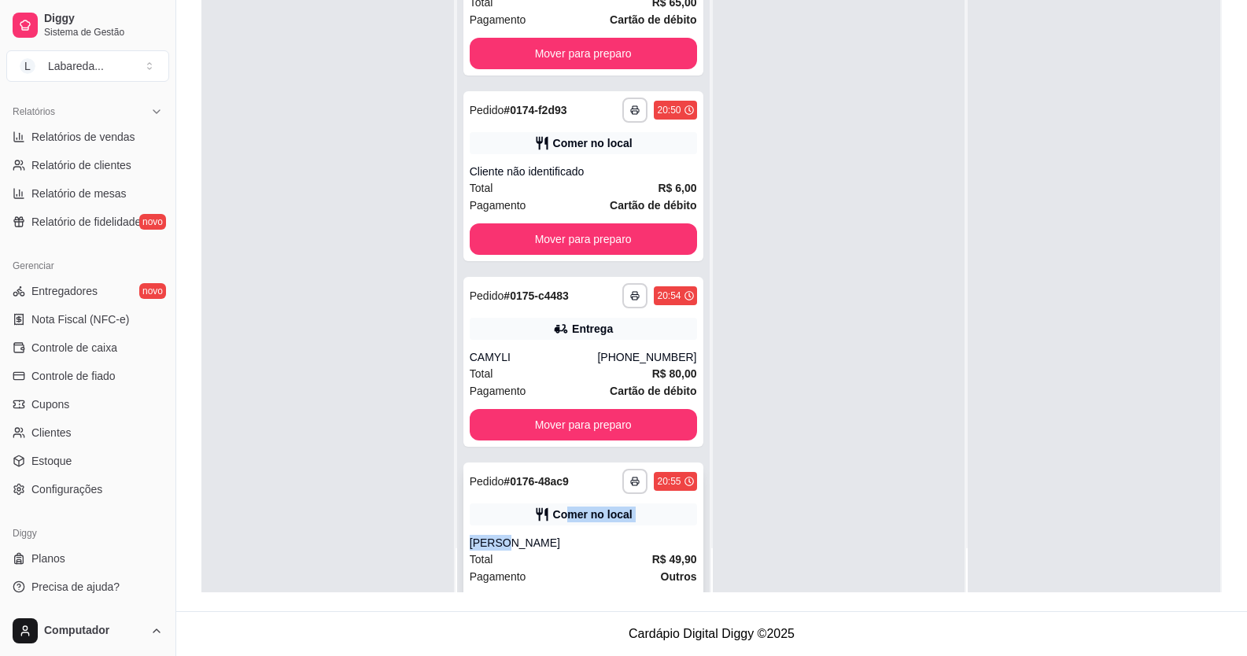
click at [561, 509] on div "**********" at bounding box center [583, 547] width 240 height 170
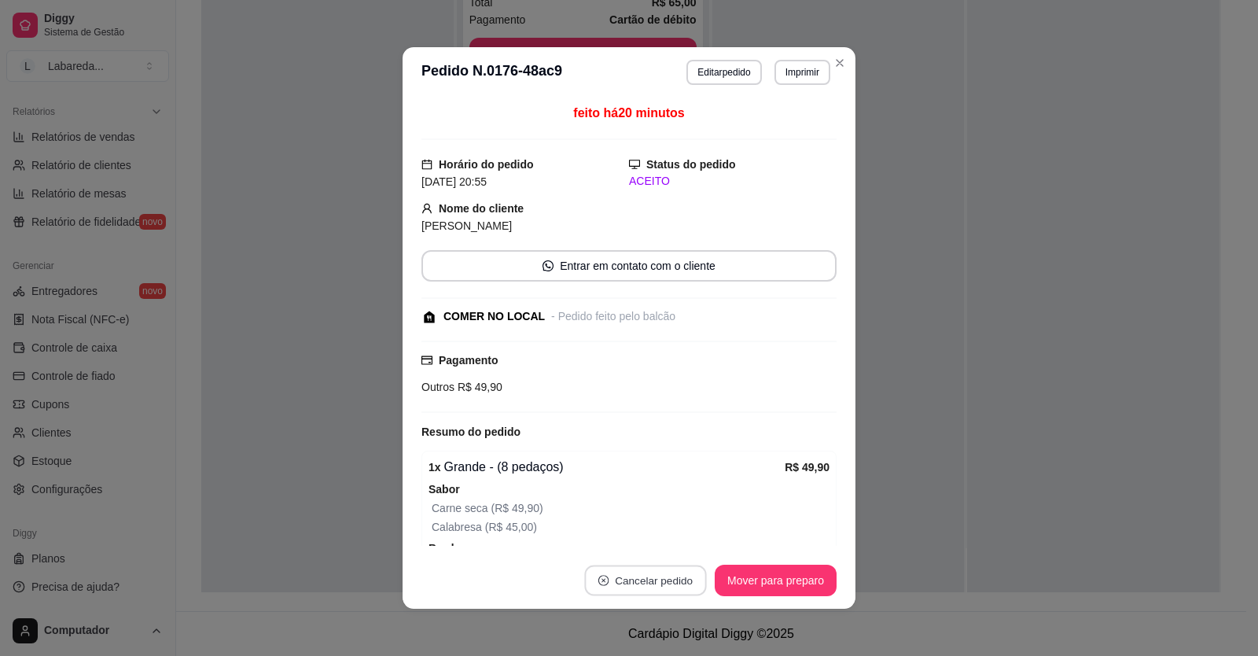
click at [637, 584] on button "Cancelar pedido" at bounding box center [645, 580] width 122 height 31
click at [690, 543] on button "Sim" at bounding box center [683, 541] width 61 height 31
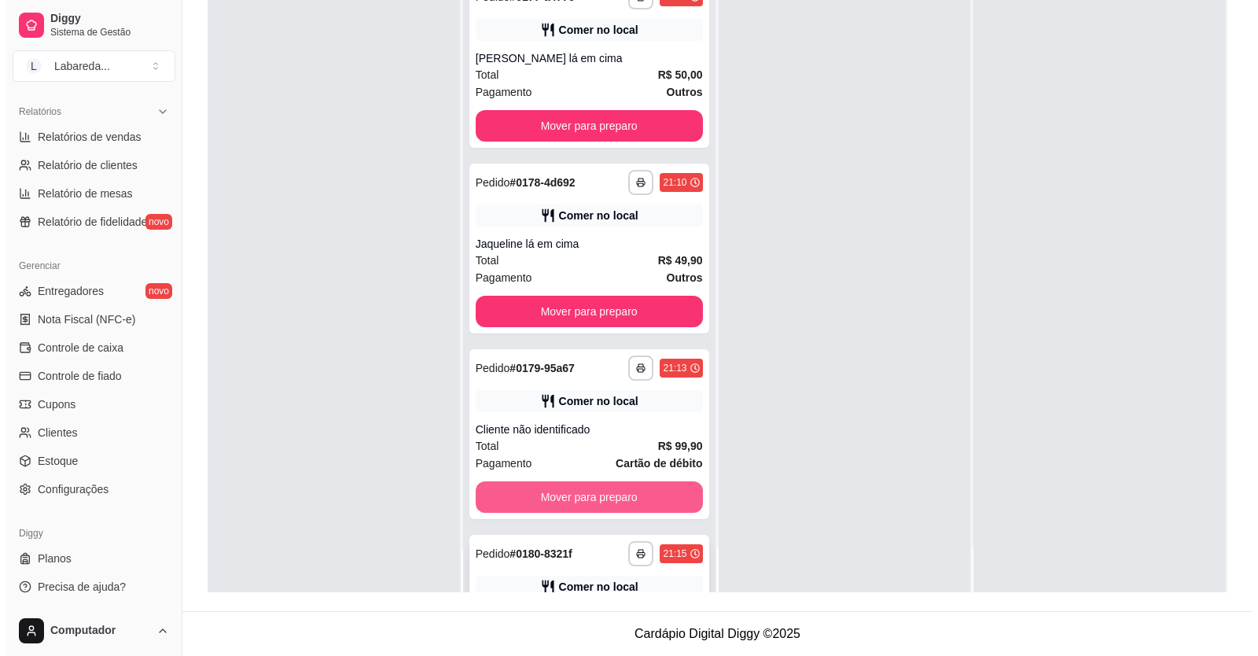
scroll to position [3862, 0]
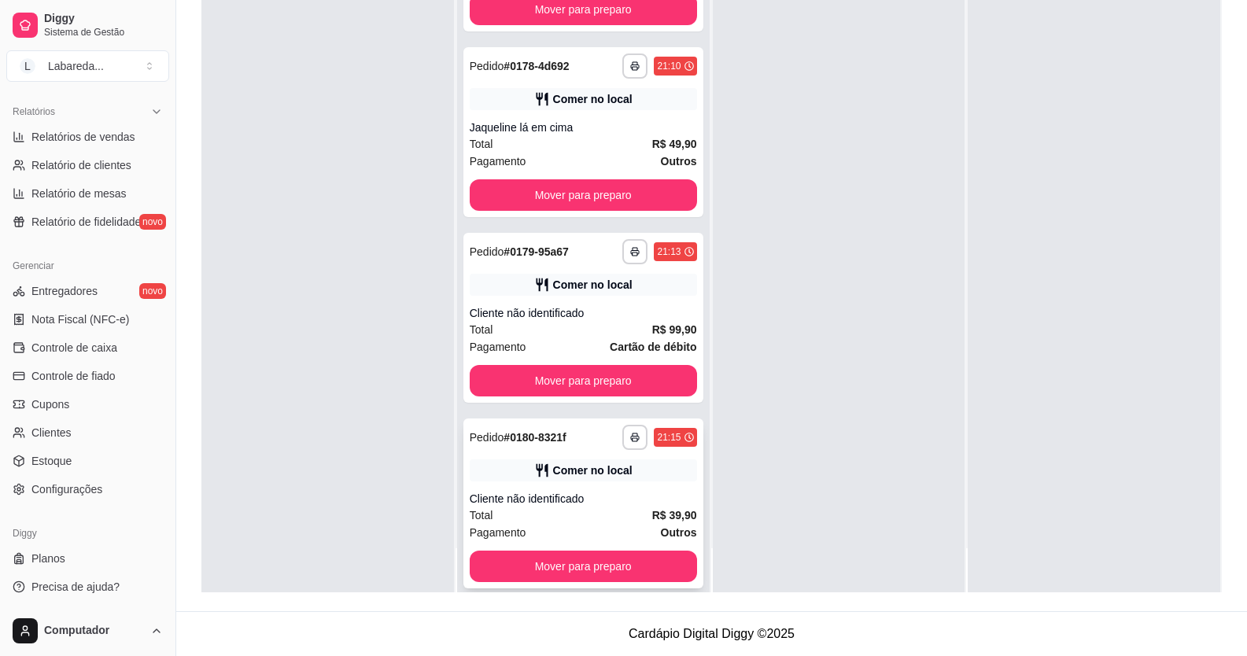
click at [555, 506] on div "Total R$ 39,90" at bounding box center [583, 514] width 227 height 17
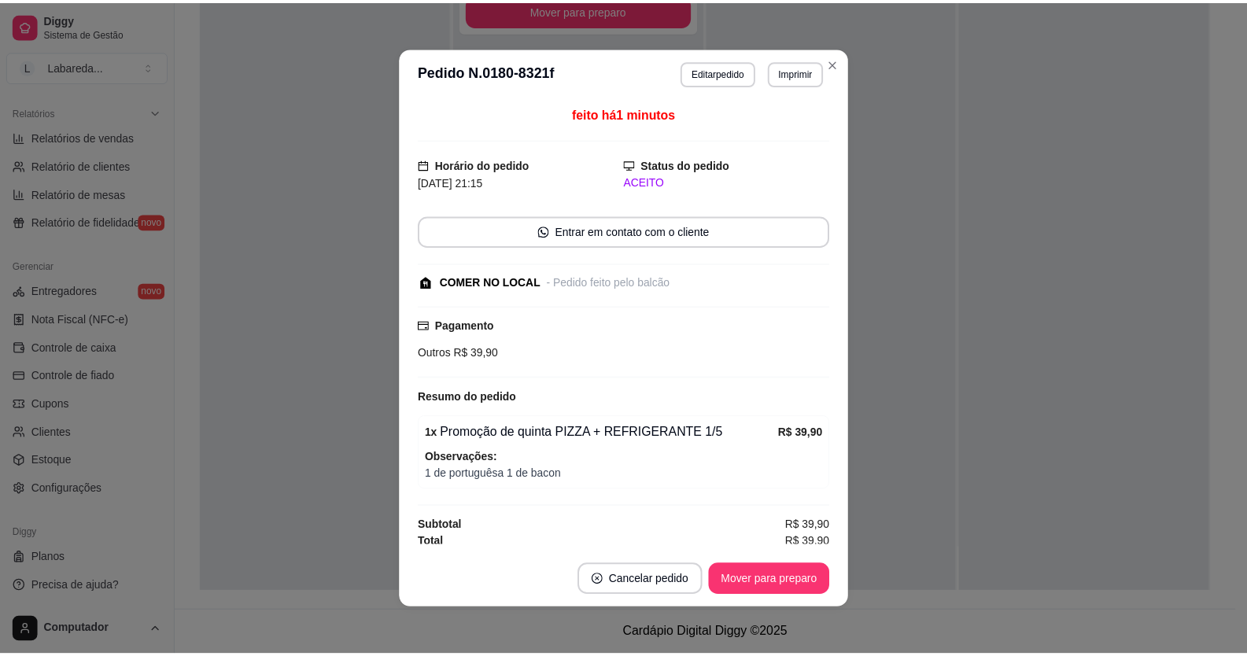
scroll to position [6, 0]
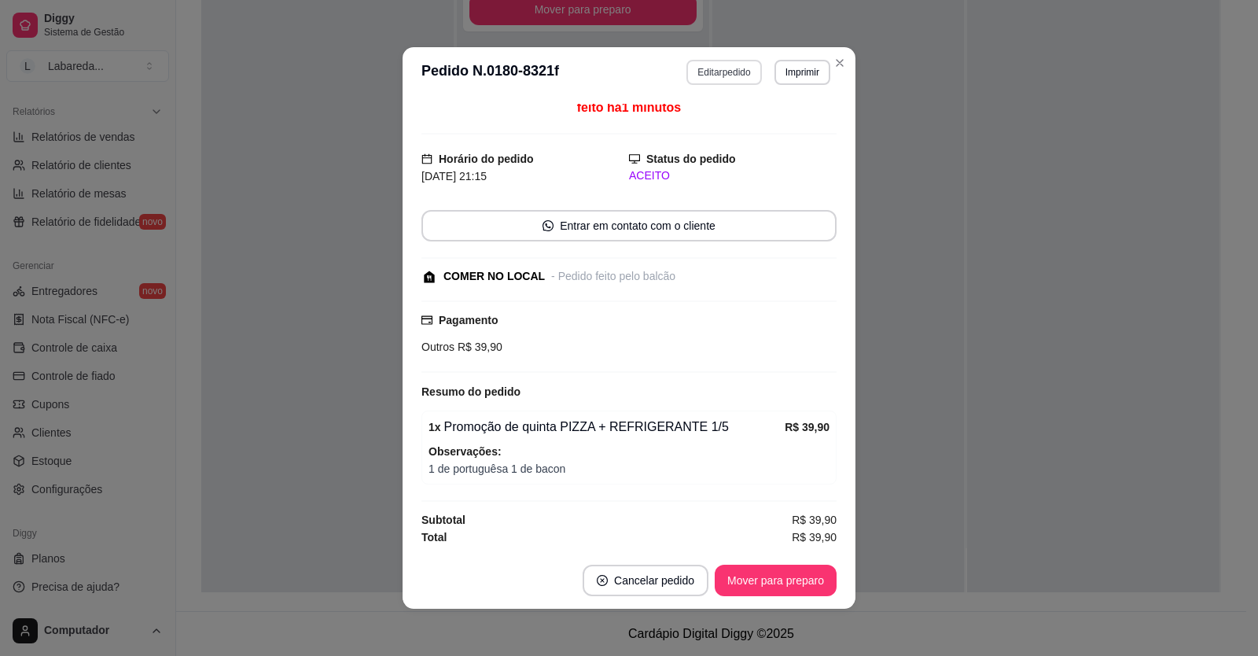
click at [729, 72] on button "Editar pedido" at bounding box center [724, 72] width 75 height 25
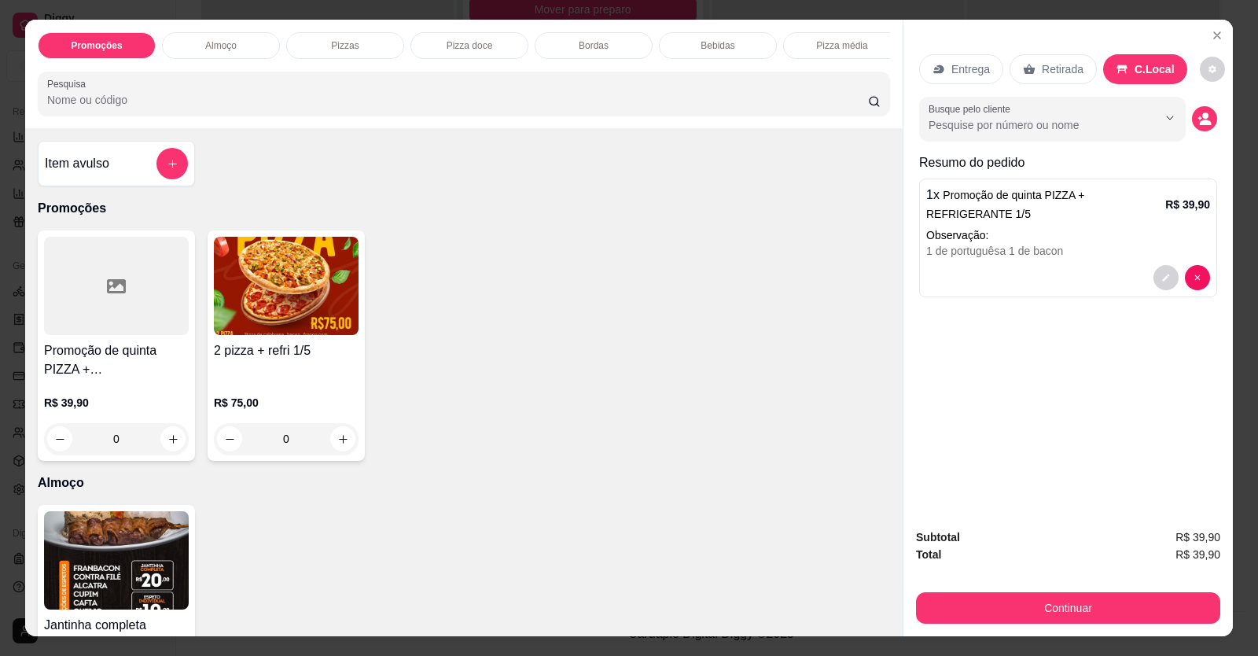
click at [147, 179] on div "Item avulso" at bounding box center [116, 163] width 143 height 31
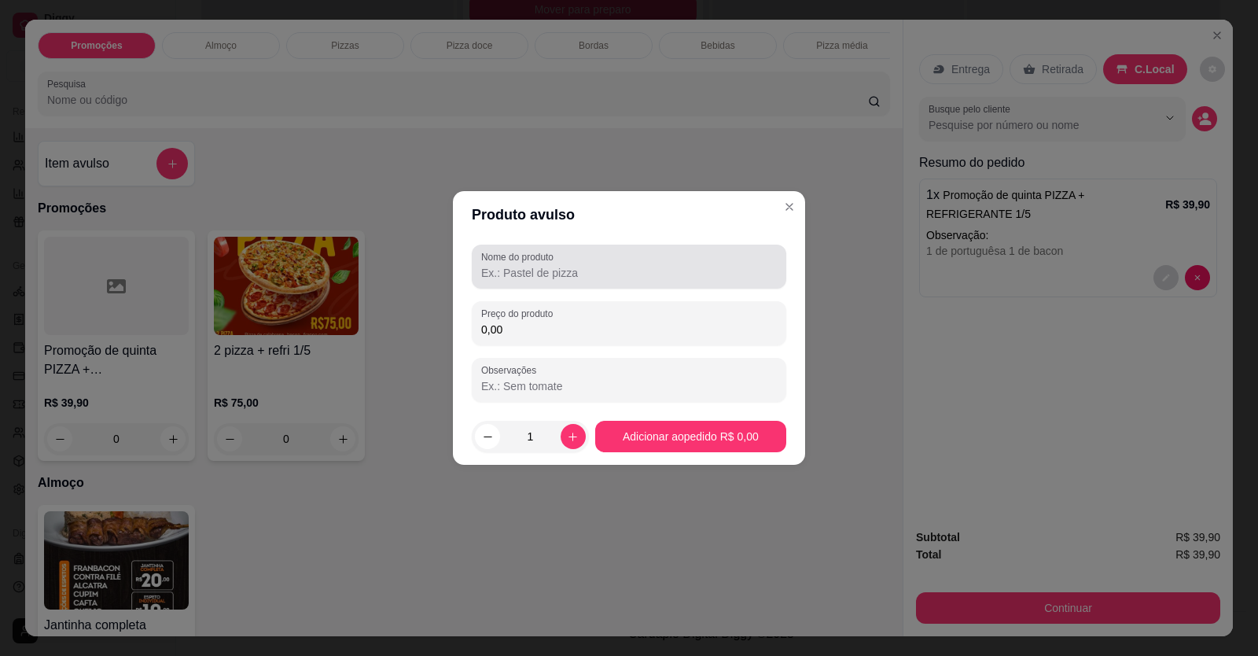
click at [600, 272] on input "Nome do produto" at bounding box center [629, 273] width 296 height 16
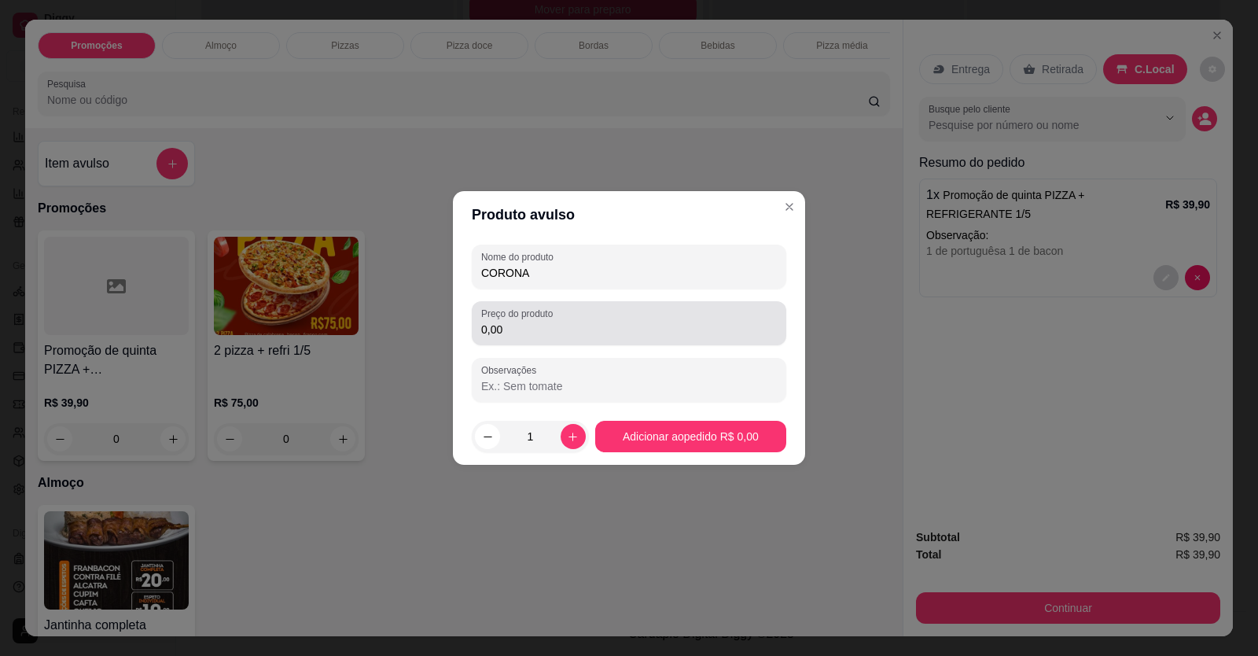
type input "CORONA"
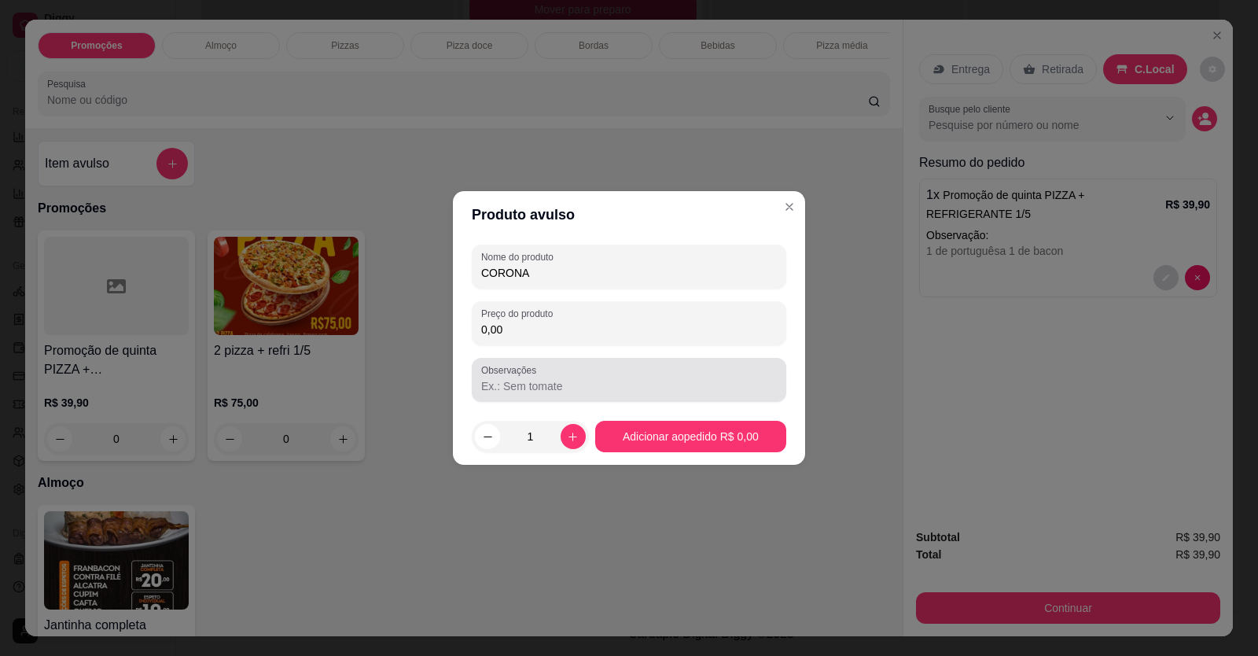
drag, startPoint x: 598, startPoint y: 358, endPoint x: 585, endPoint y: 306, distance: 53.6
click at [595, 340] on div "Nome do produto CORONA Preço do produto 0,00 Observações" at bounding box center [629, 323] width 315 height 157
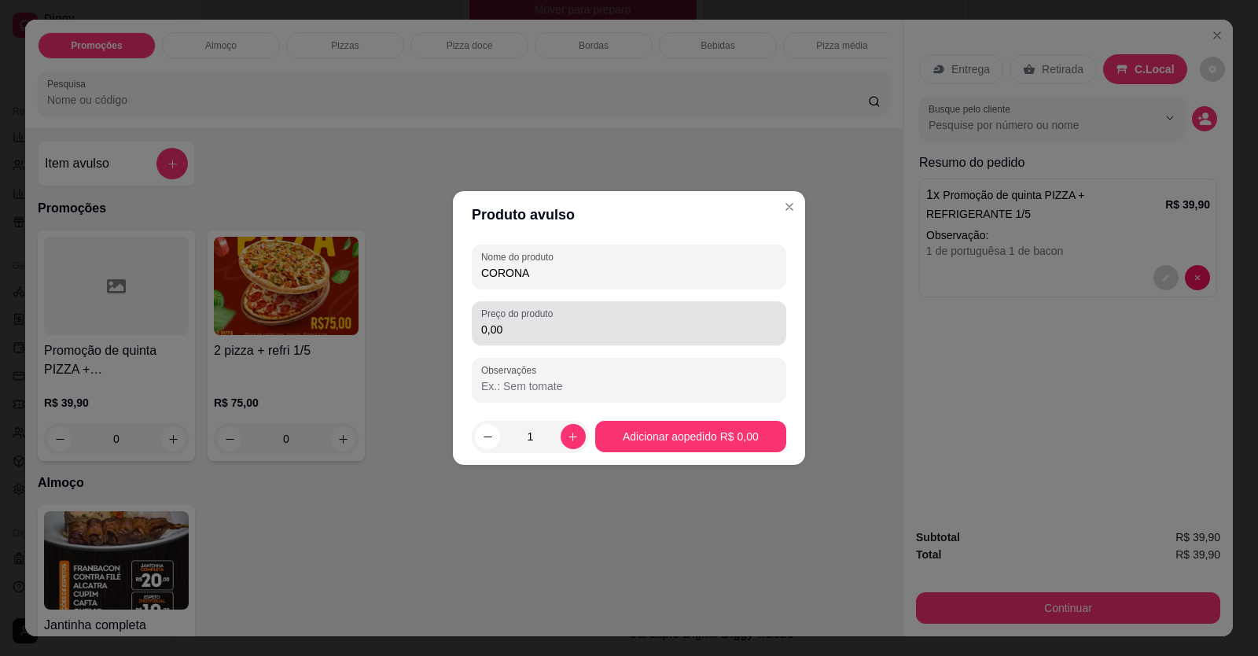
click at [585, 306] on div "Preço do produto 0,00" at bounding box center [629, 323] width 315 height 44
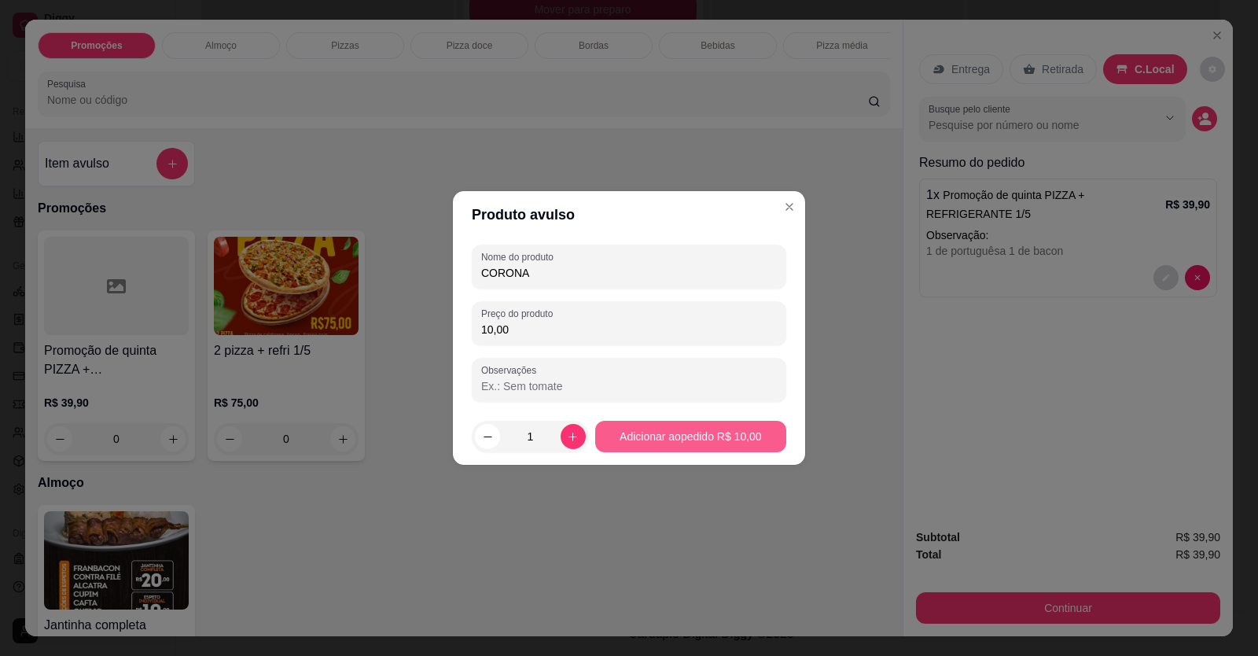
type input "10,00"
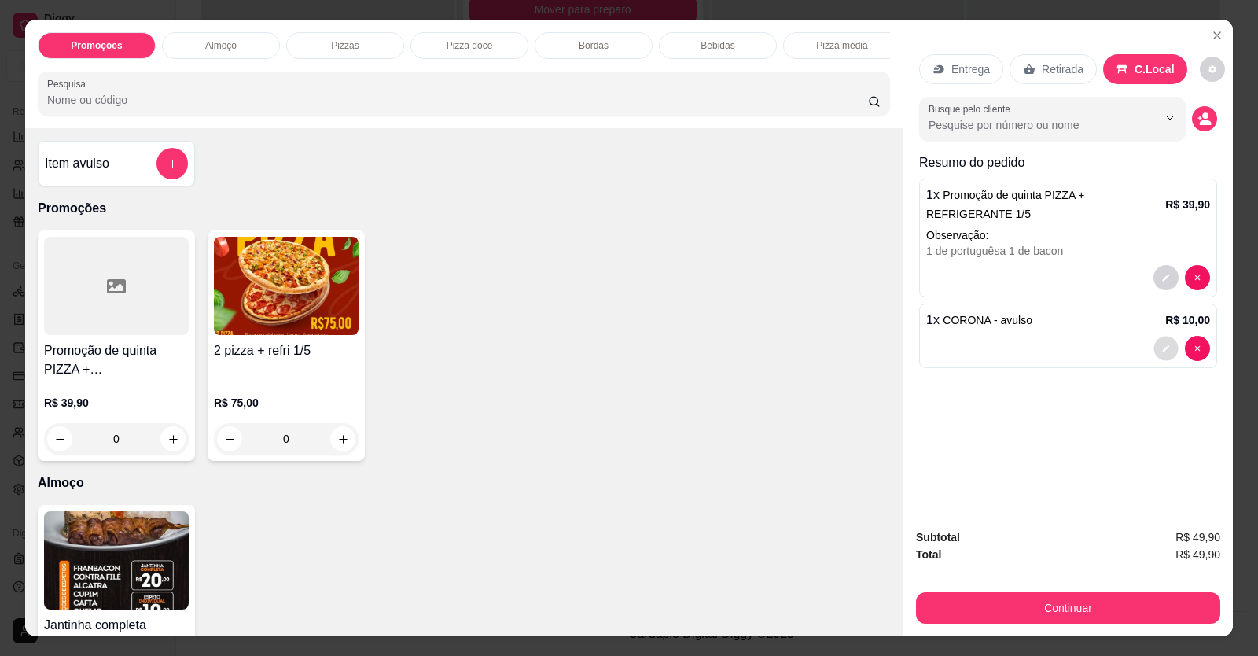
click at [1162, 348] on icon "decrease-product-quantity" at bounding box center [1166, 348] width 9 height 9
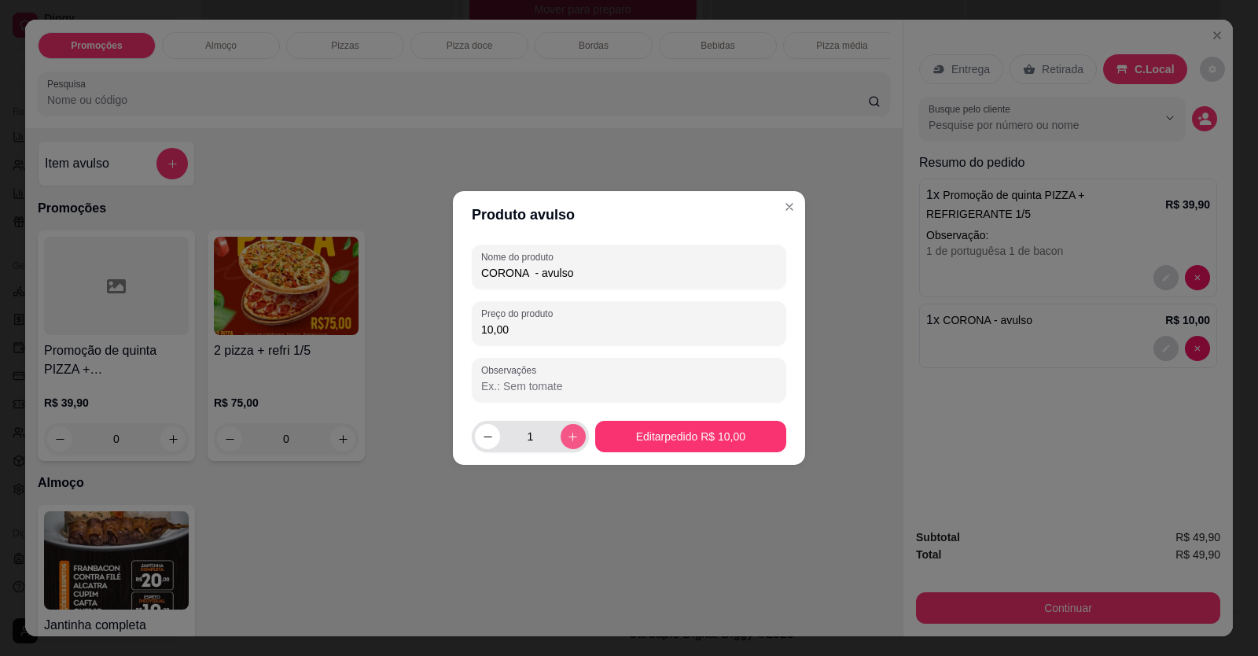
click at [574, 431] on icon "increase-product-quantity" at bounding box center [573, 437] width 12 height 12
type input "2"
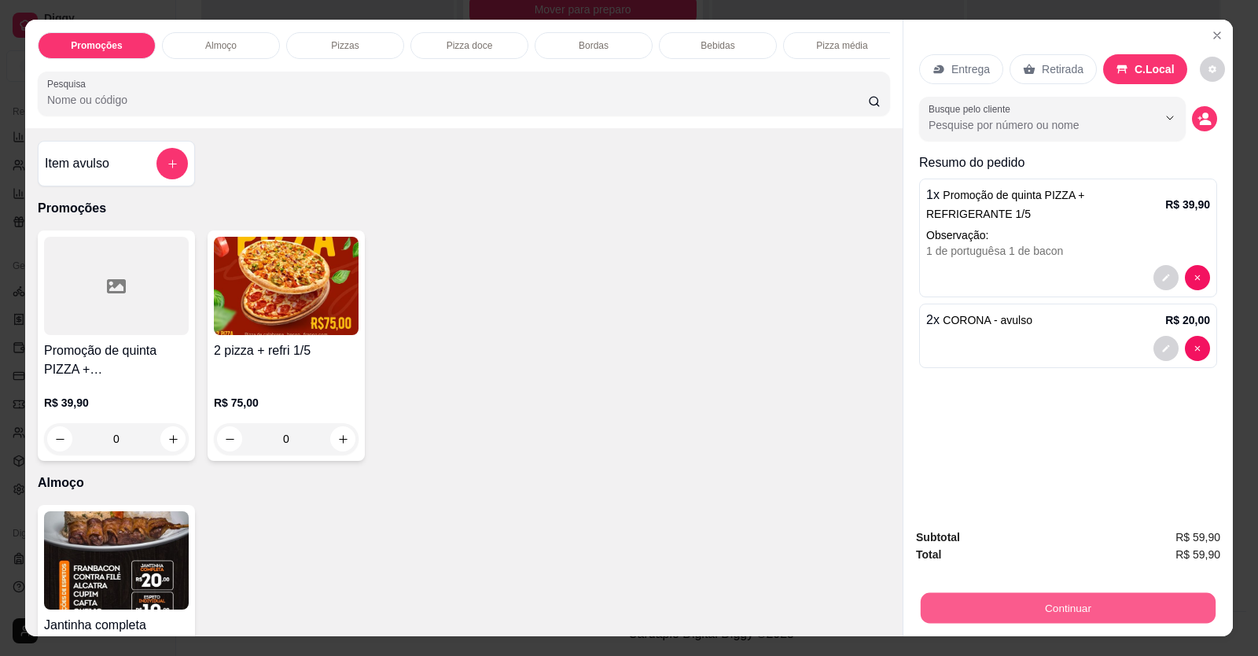
click at [970, 602] on button "Continuar" at bounding box center [1068, 608] width 295 height 31
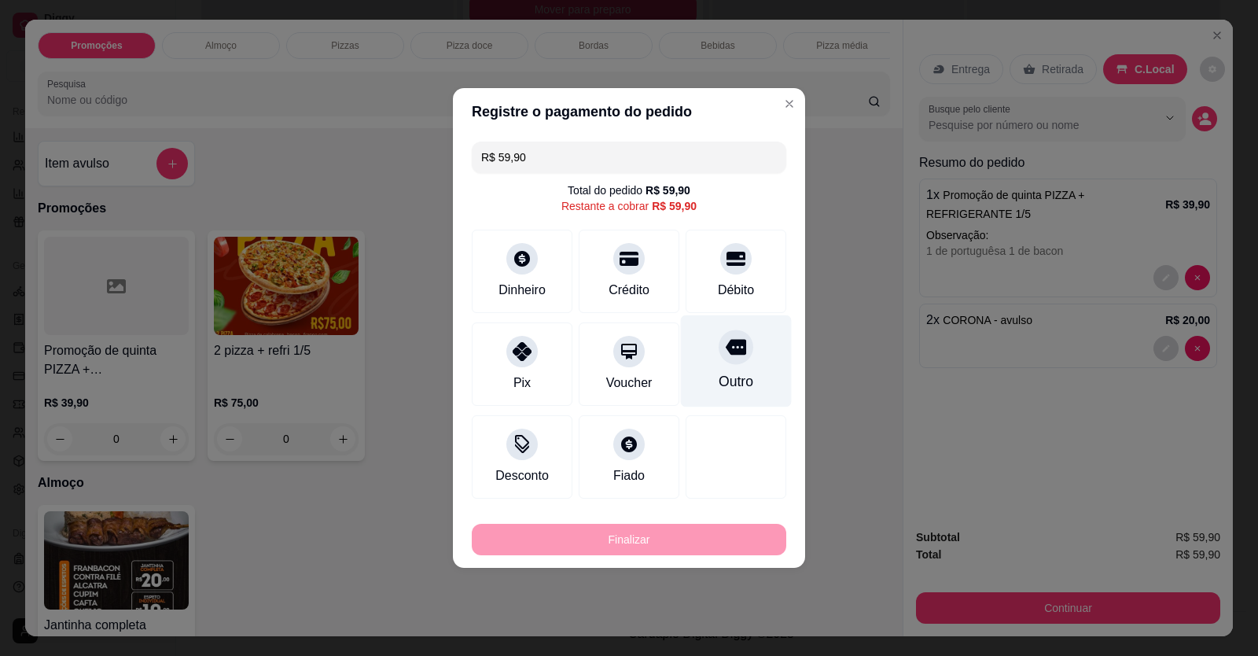
click at [729, 269] on div at bounding box center [735, 258] width 31 height 31
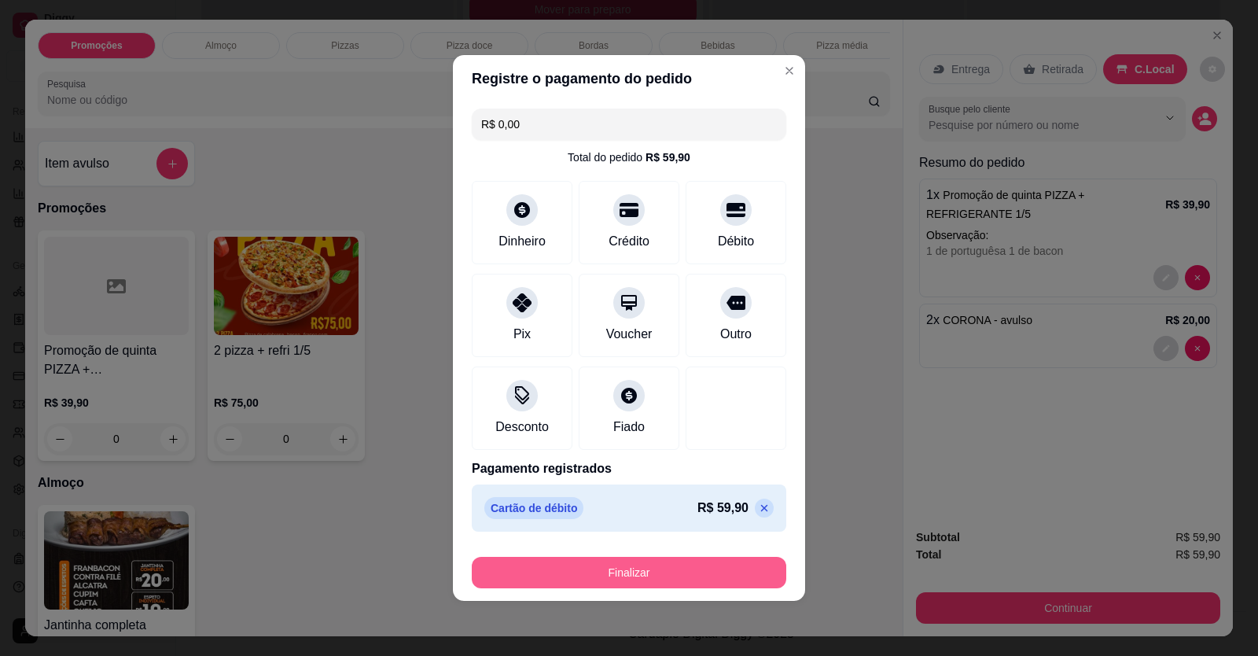
click at [687, 573] on button "Finalizar" at bounding box center [629, 572] width 315 height 31
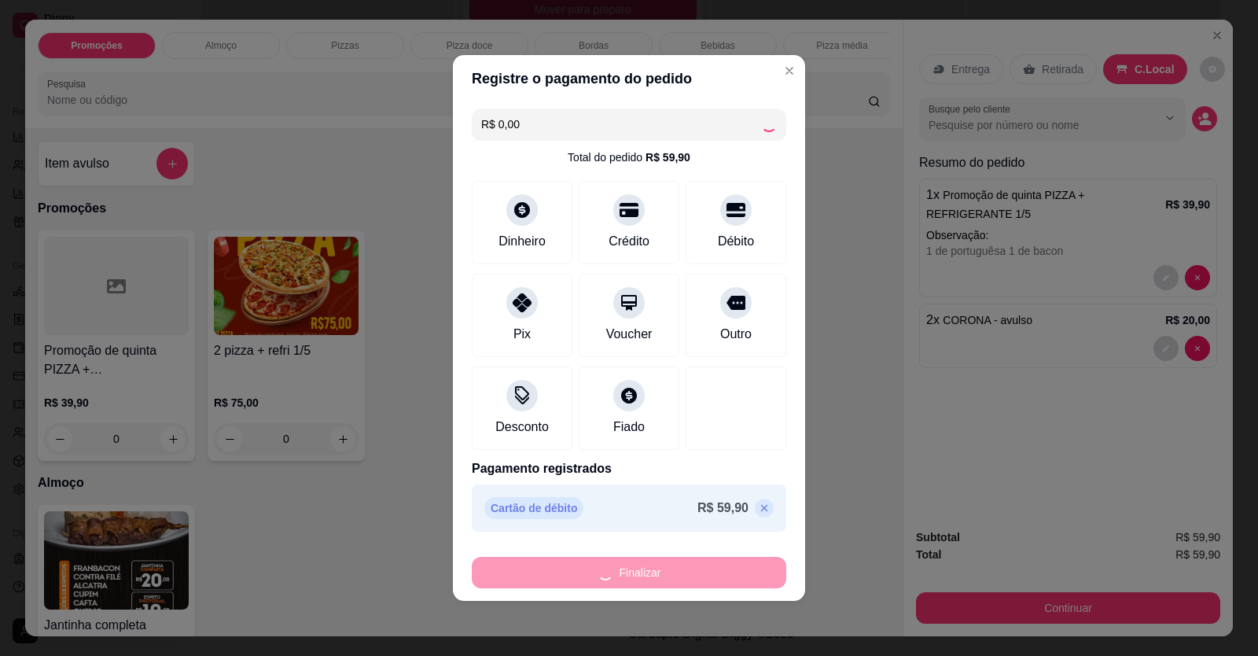
type input "-R$ 59,90"
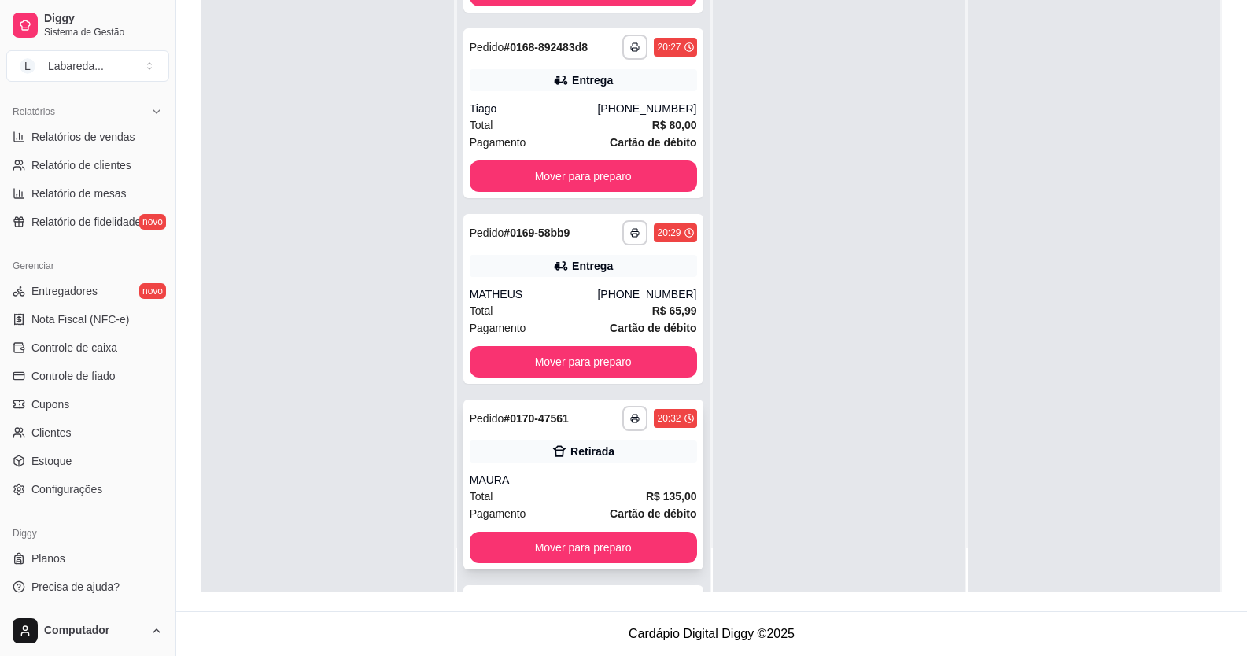
scroll to position [2132, 0]
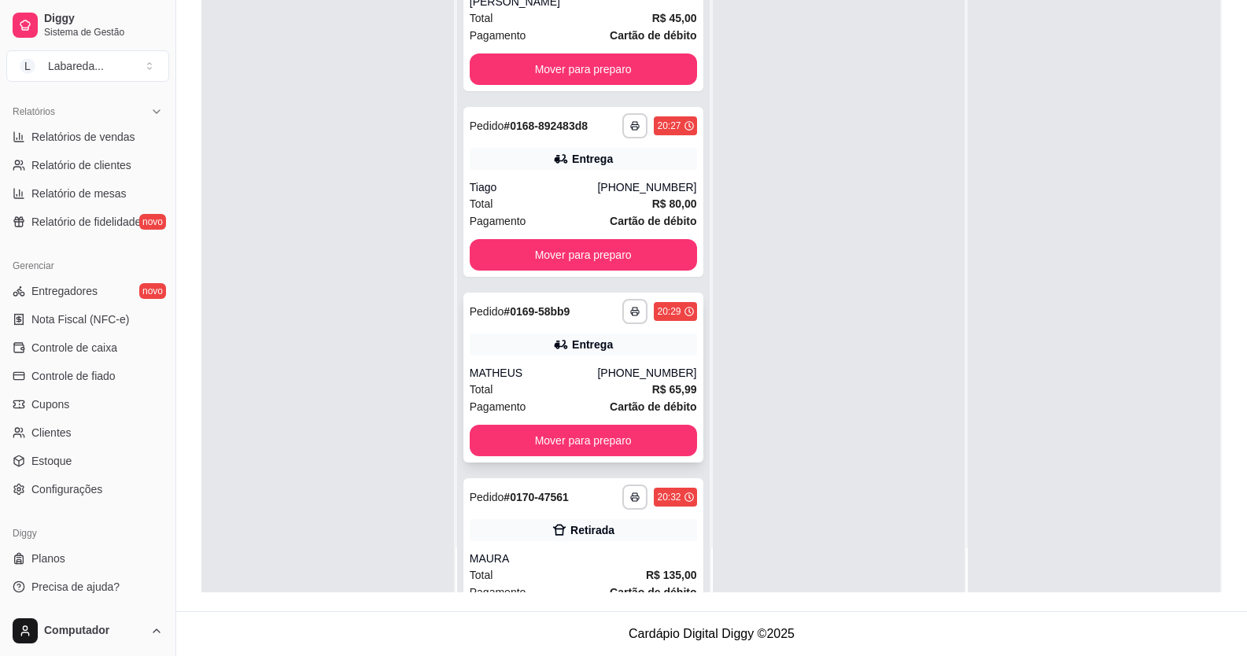
click at [551, 398] on div "Pagamento Cartão de débito" at bounding box center [583, 406] width 227 height 17
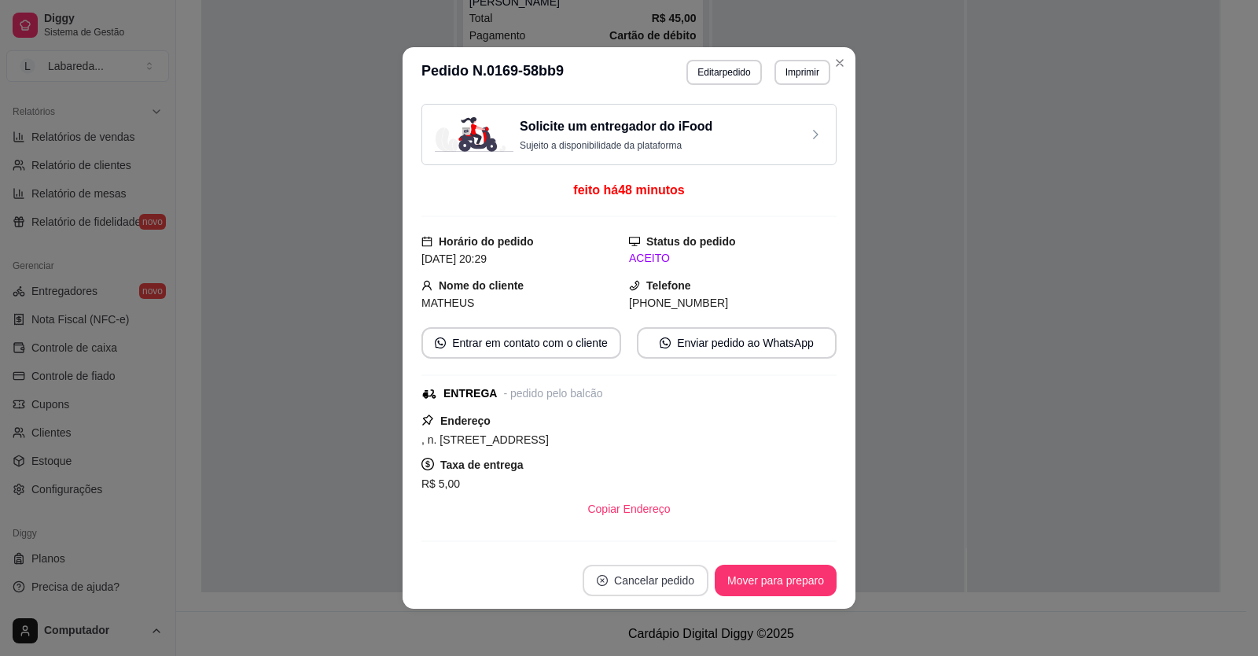
click at [639, 580] on button "Cancelar pedido" at bounding box center [646, 580] width 126 height 31
click at [666, 542] on button "Sim" at bounding box center [683, 540] width 63 height 31
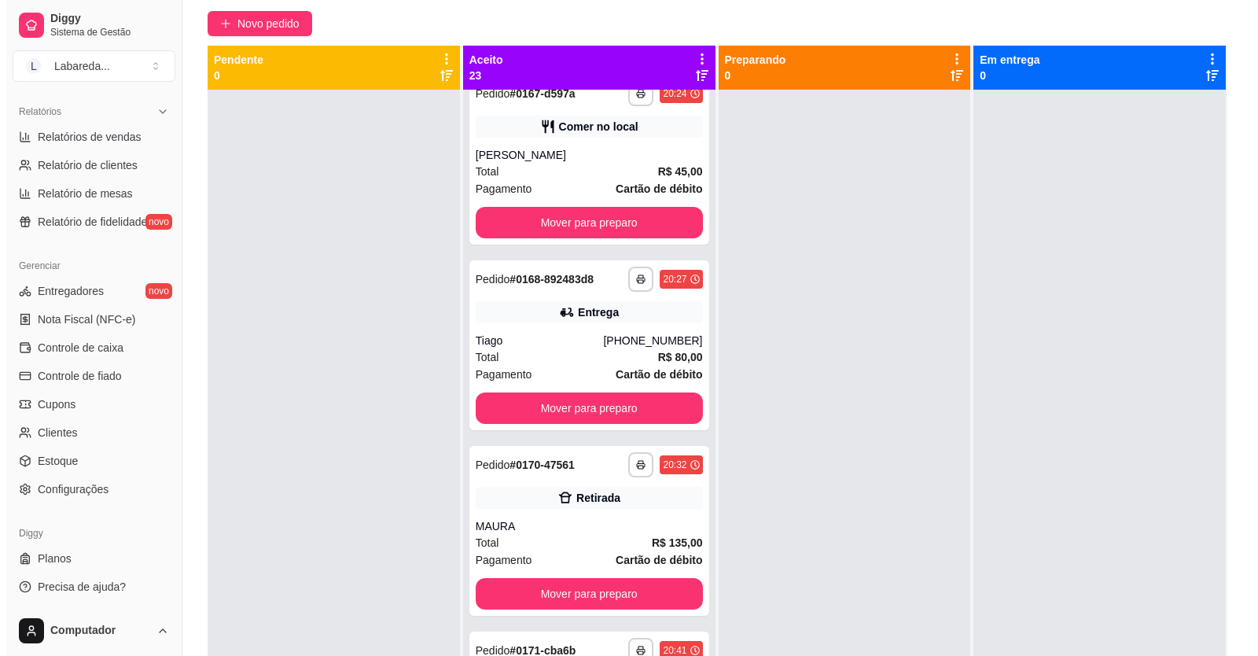
scroll to position [0, 0]
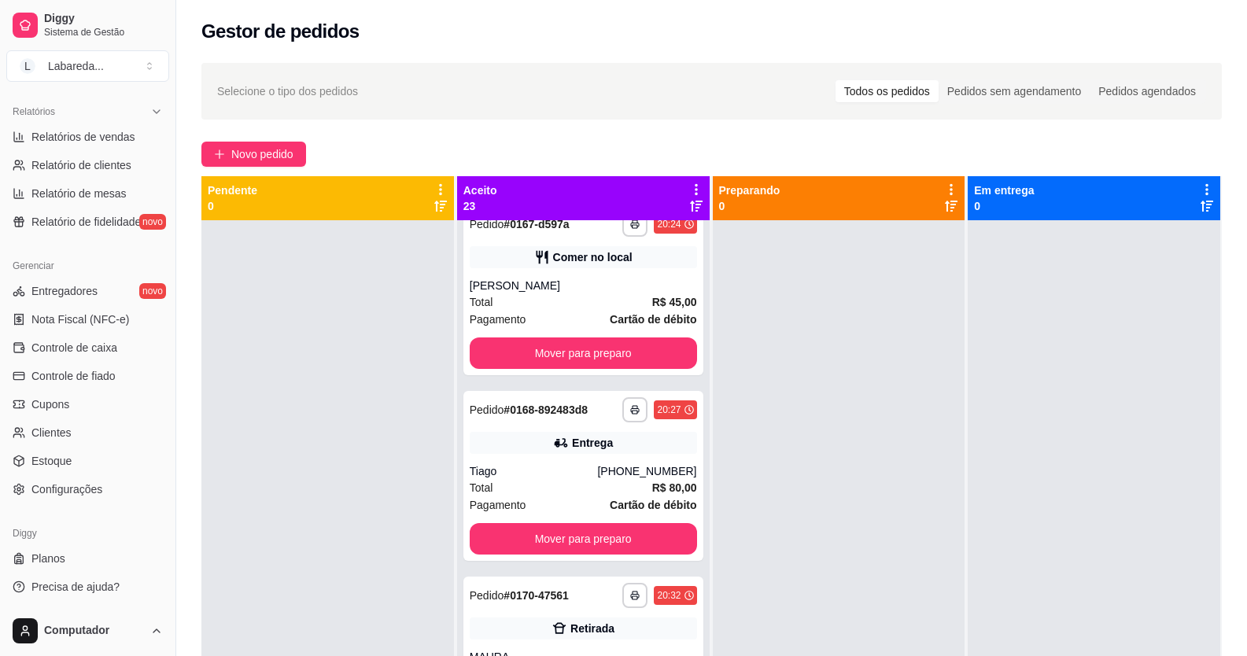
drag, startPoint x: 249, startPoint y: 120, endPoint x: 254, endPoint y: 127, distance: 8.5
click at [251, 123] on div "**********" at bounding box center [711, 451] width 1070 height 797
click at [262, 148] on span "Novo pedido" at bounding box center [262, 153] width 62 height 17
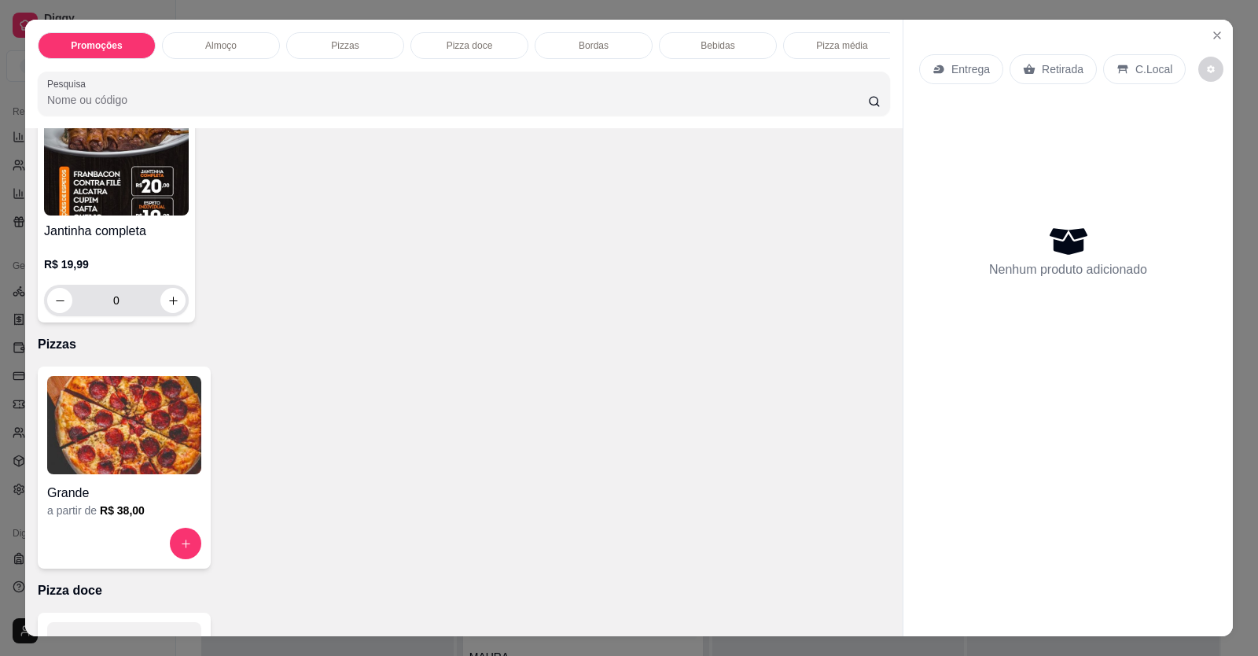
scroll to position [393, 0]
click at [162, 429] on img at bounding box center [124, 426] width 154 height 98
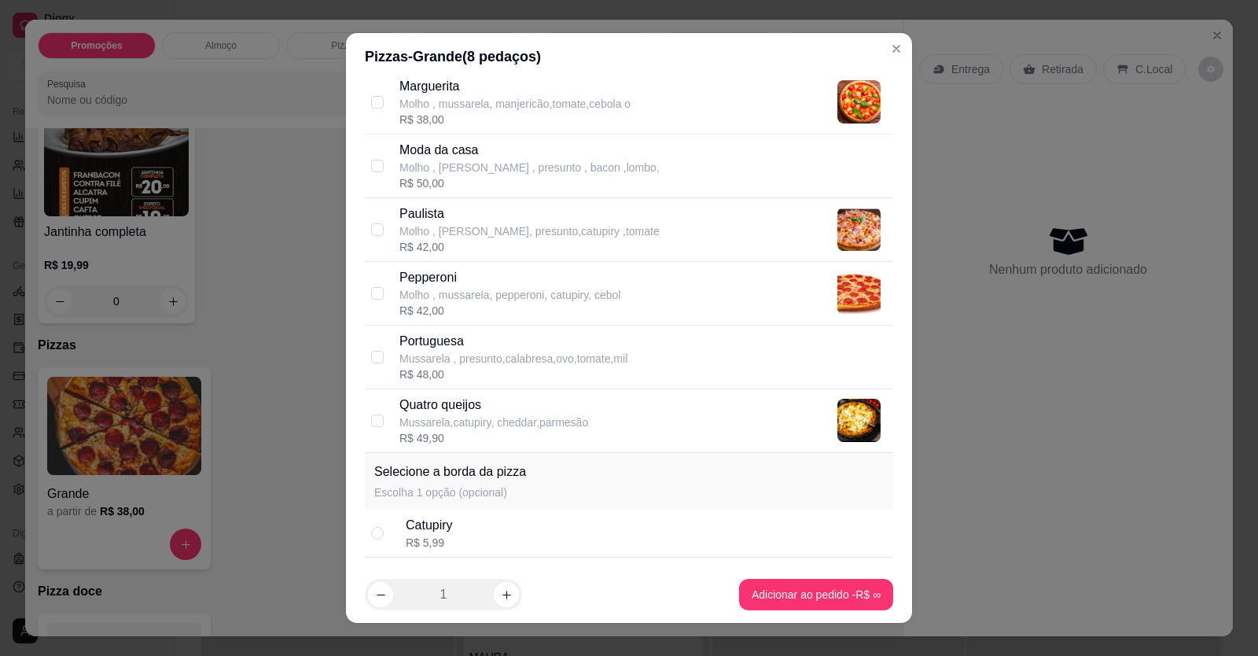
scroll to position [629, 0]
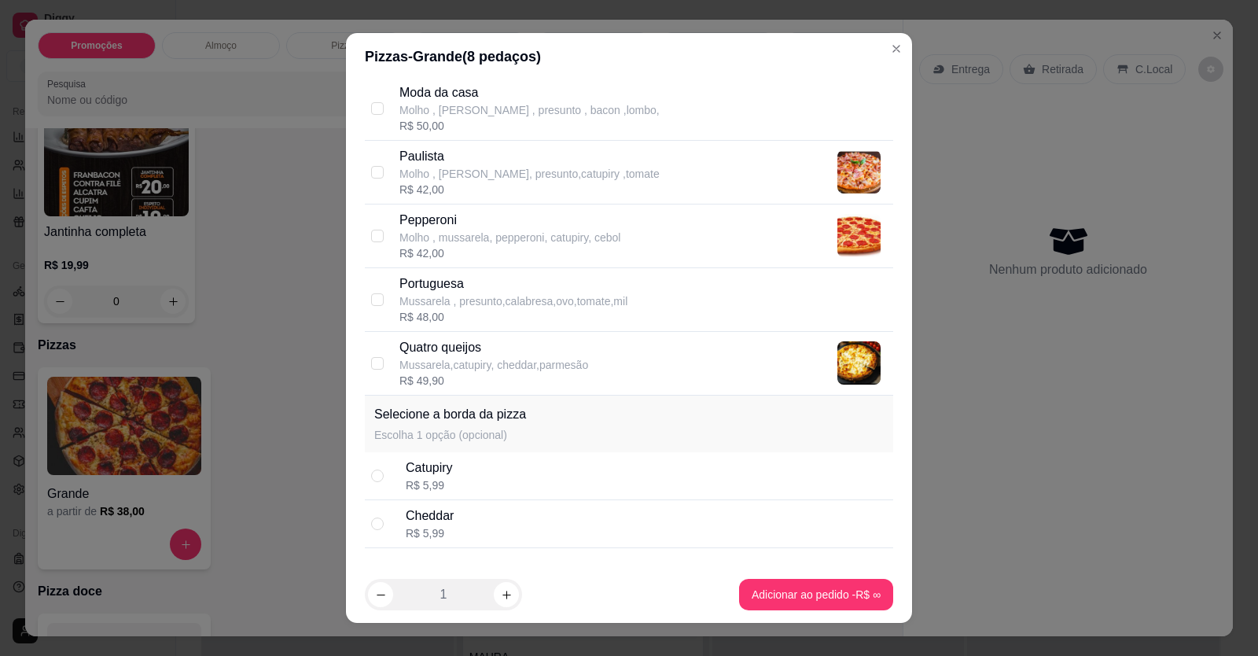
click at [455, 293] on p "Mussarela , presunto,calabresa,ovo,tomate,mil" at bounding box center [514, 301] width 228 height 16
checkbox input "true"
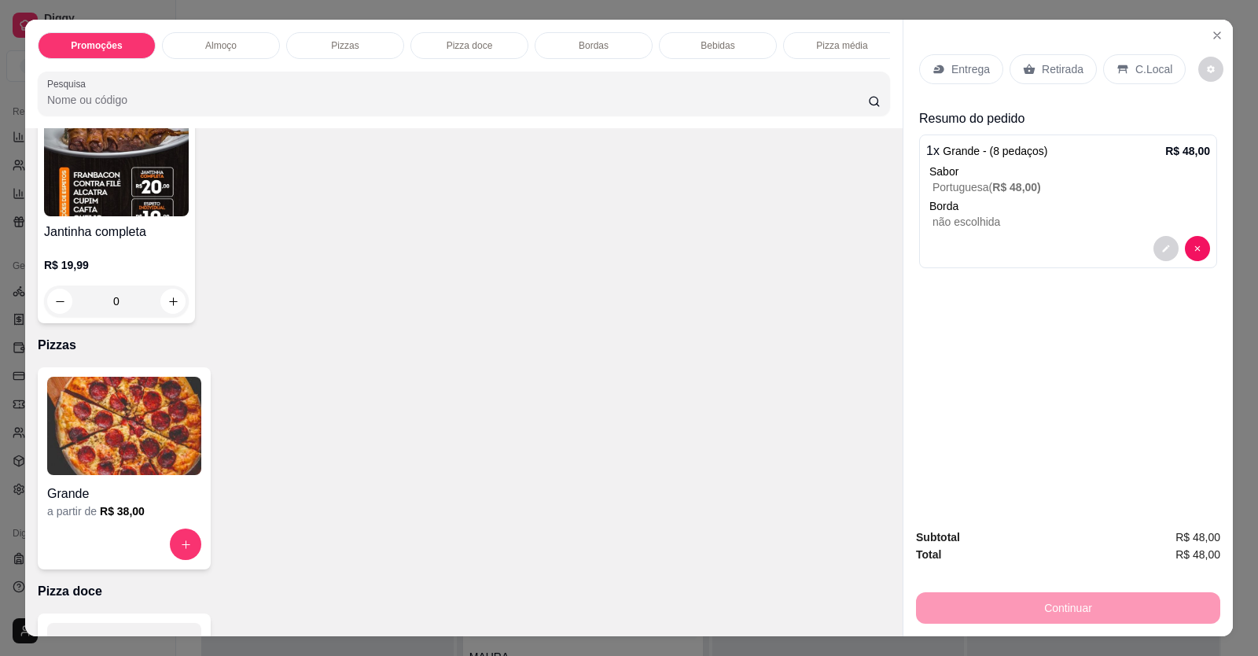
click at [772, 482] on div "Grande a partir de R$ 38,00" at bounding box center [464, 468] width 853 height 202
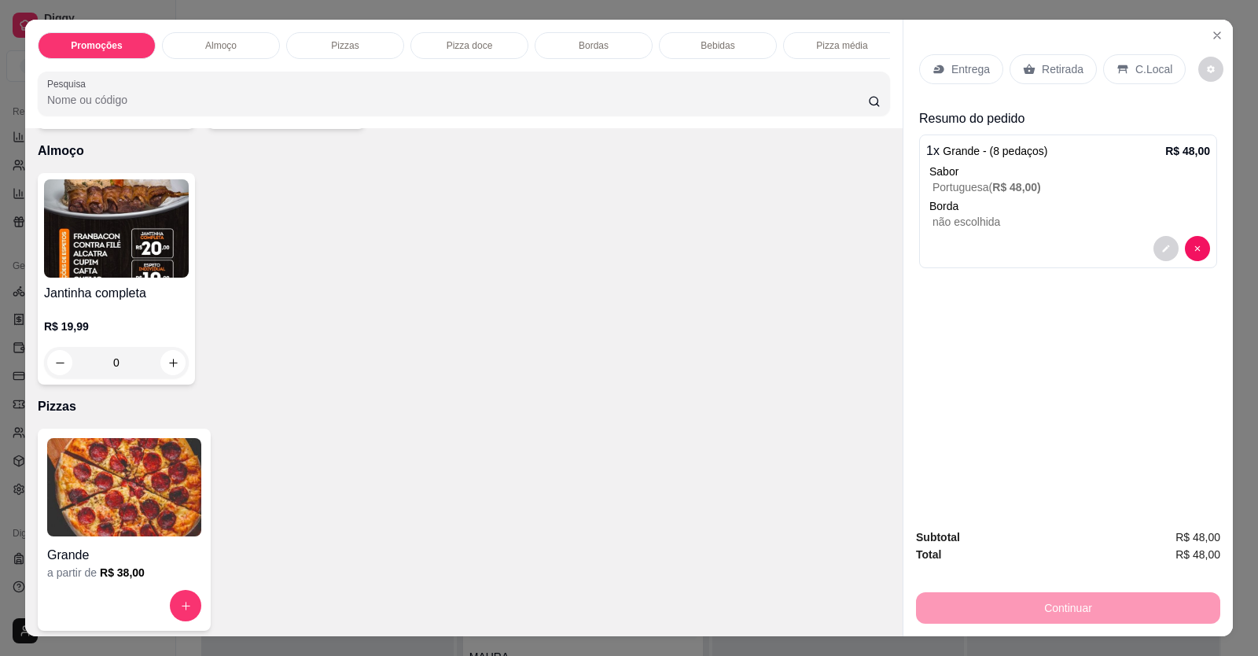
scroll to position [236, 0]
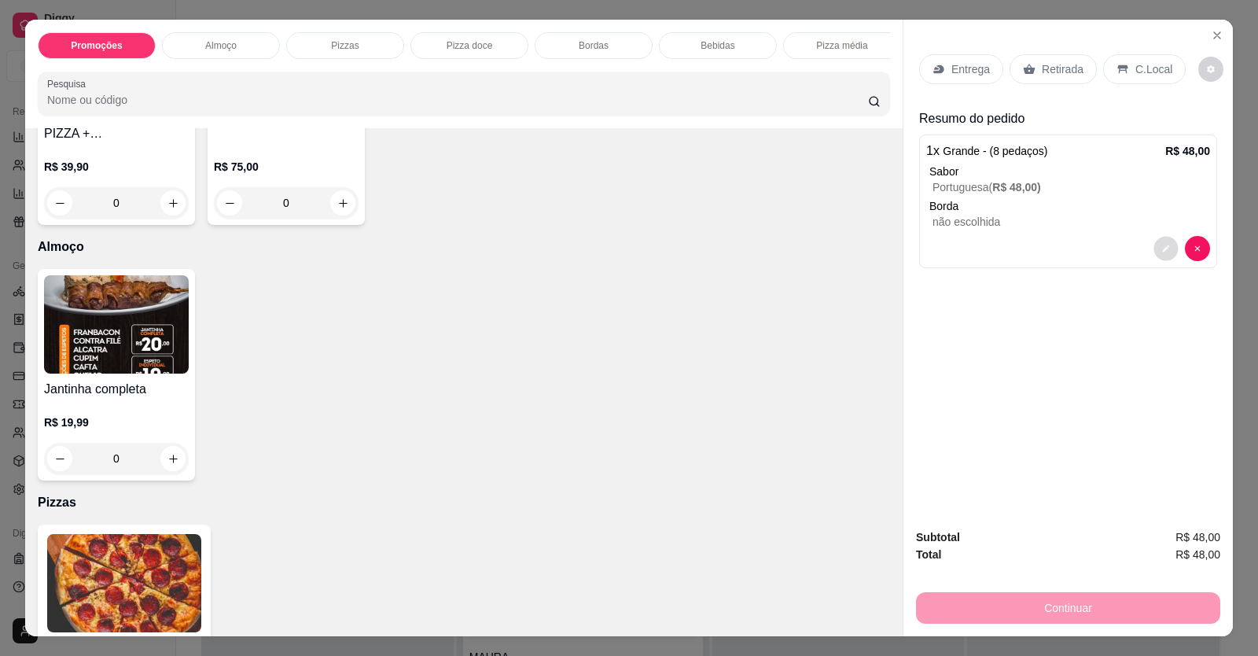
click at [1162, 244] on icon "decrease-product-quantity" at bounding box center [1166, 248] width 9 height 9
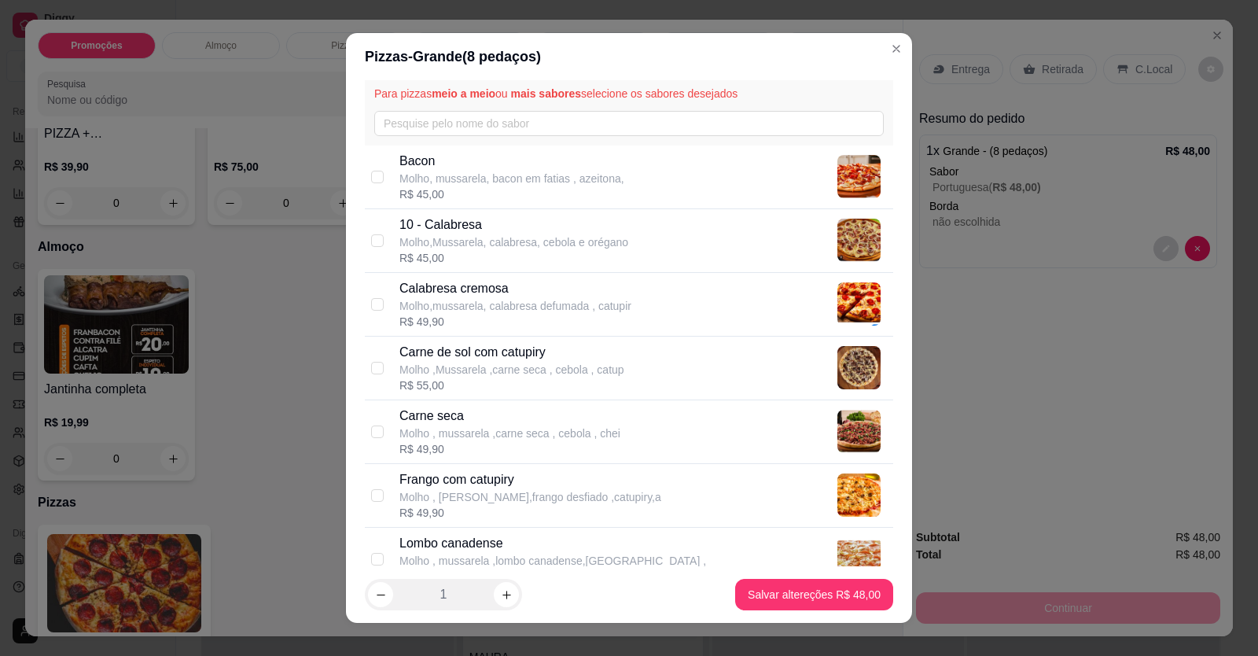
scroll to position [79, 0]
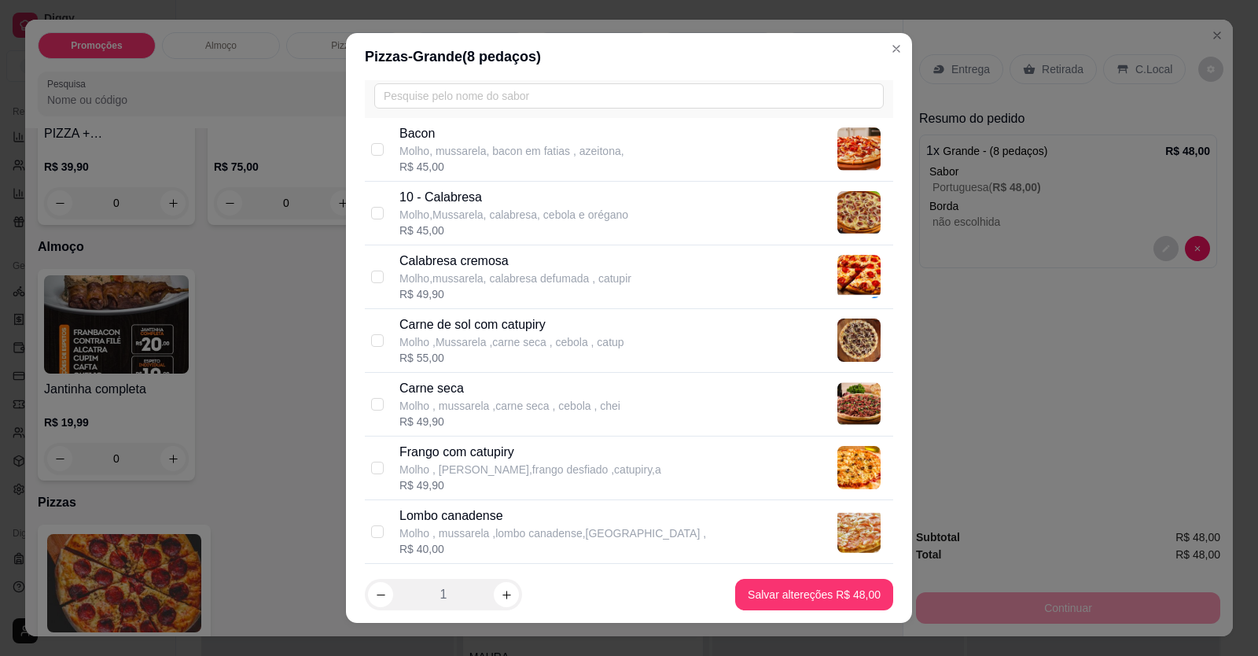
click at [435, 215] on p "Molho,Mussarela, calabresa, cebola e orégano" at bounding box center [514, 215] width 229 height 16
checkbox input "true"
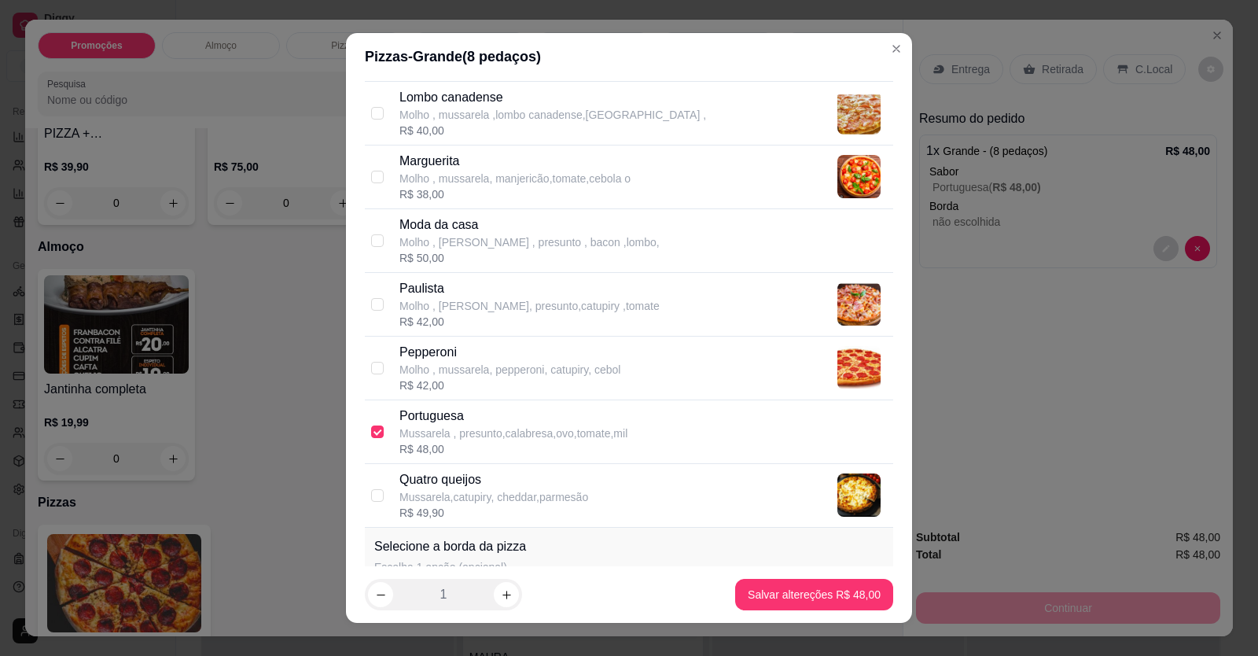
scroll to position [551, 0]
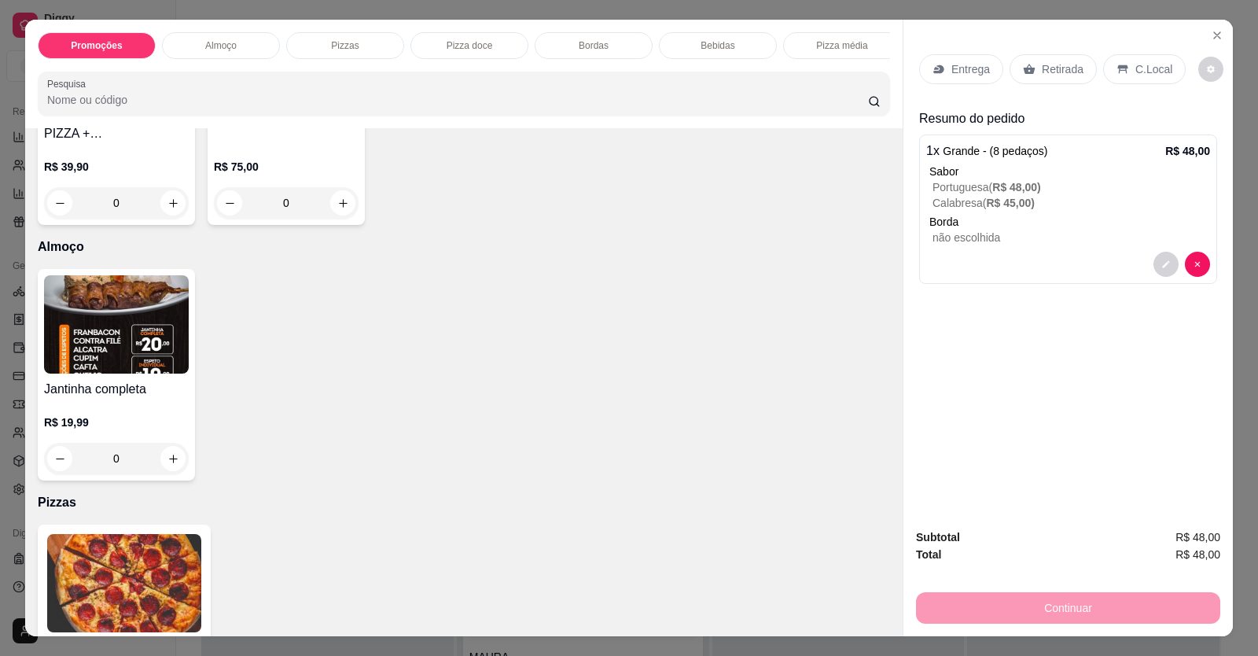
click at [969, 69] on p "Entrega" at bounding box center [971, 69] width 39 height 16
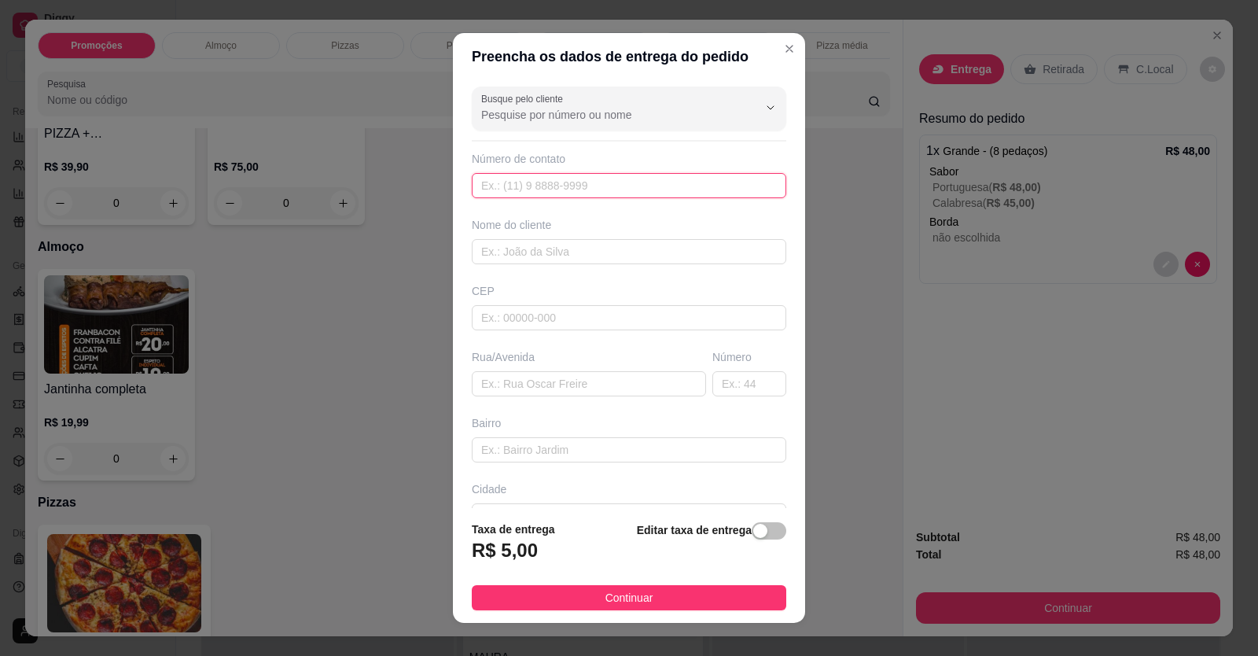
click at [628, 193] on input "text" at bounding box center [629, 185] width 315 height 25
type input "[PHONE_NUMBER]"
click at [628, 246] on input "text" at bounding box center [629, 251] width 315 height 25
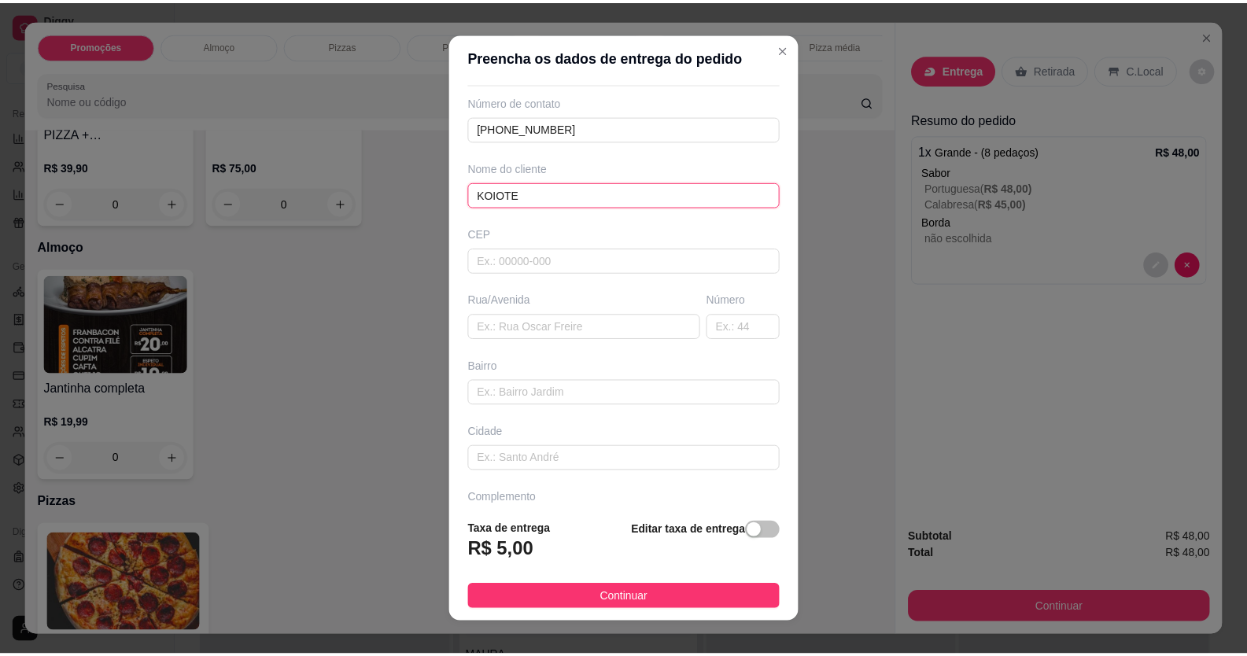
scroll to position [101, 0]
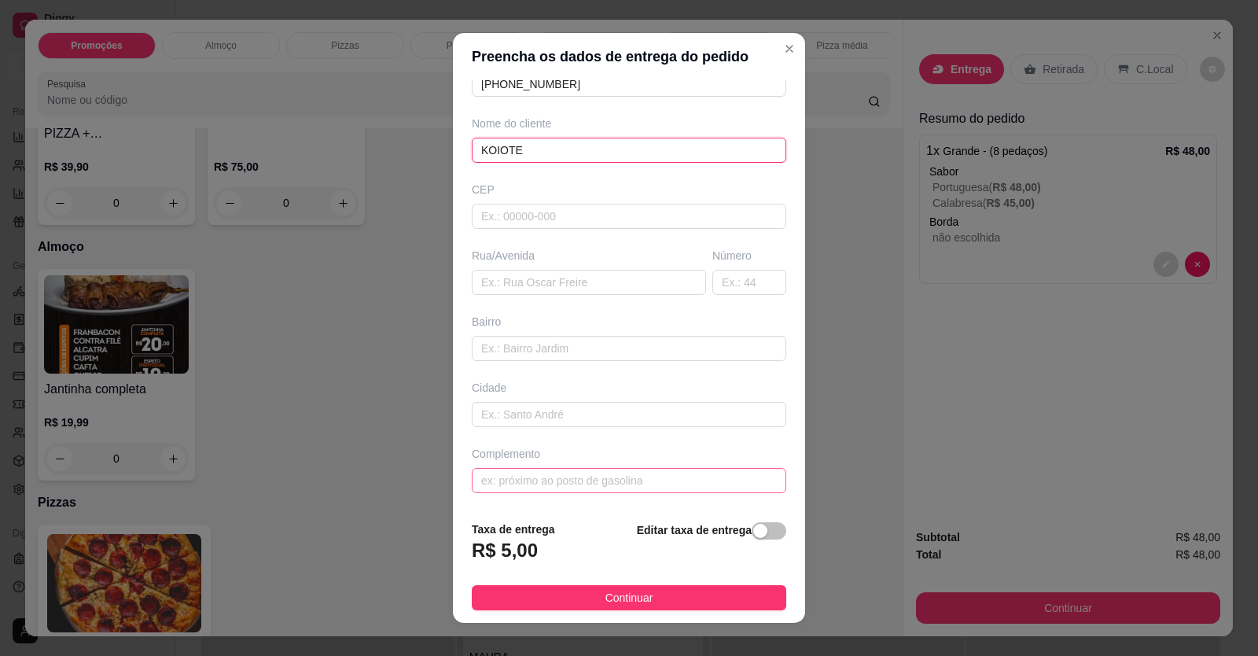
type input "KOIOTE"
click at [566, 472] on input "text" at bounding box center [629, 480] width 315 height 25
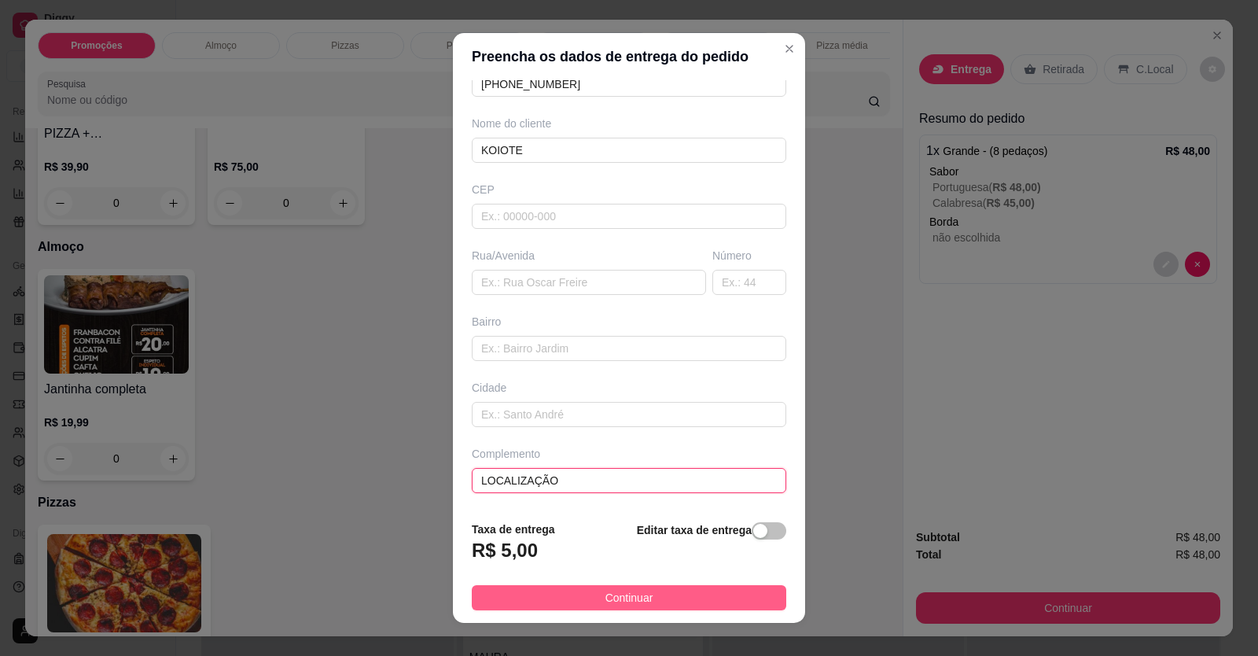
type input "LOCALIZAÇÃO"
click at [693, 595] on button "Continuar" at bounding box center [629, 597] width 315 height 25
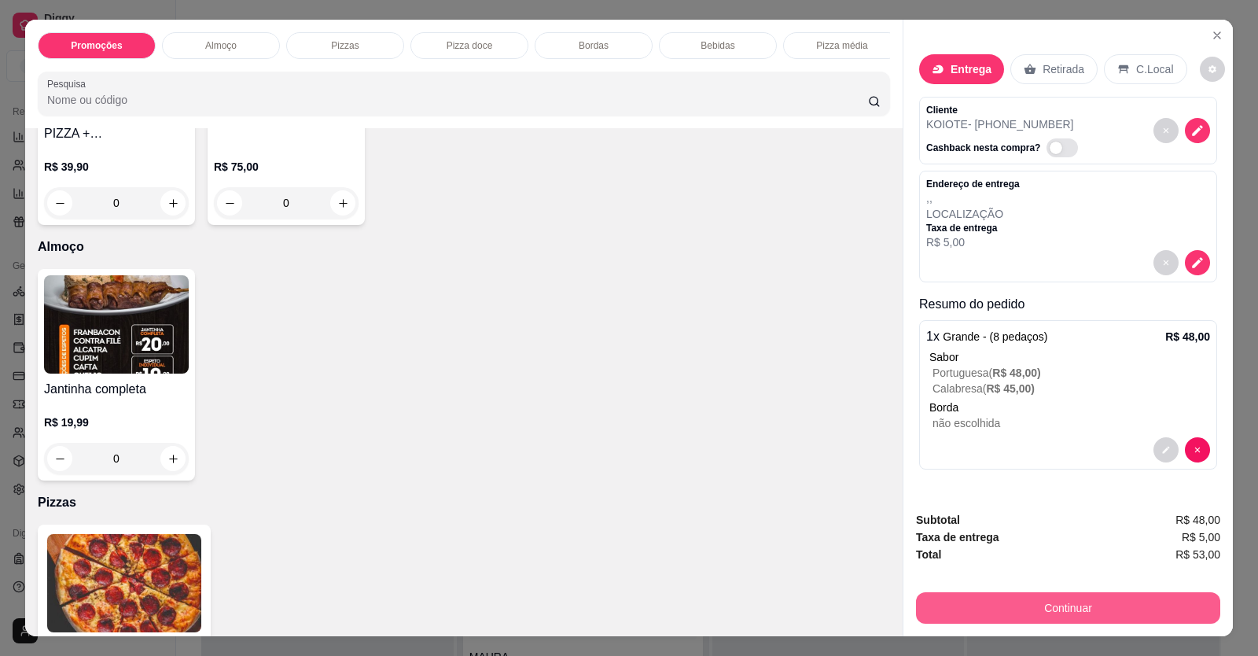
click at [943, 592] on button "Continuar" at bounding box center [1068, 607] width 304 height 31
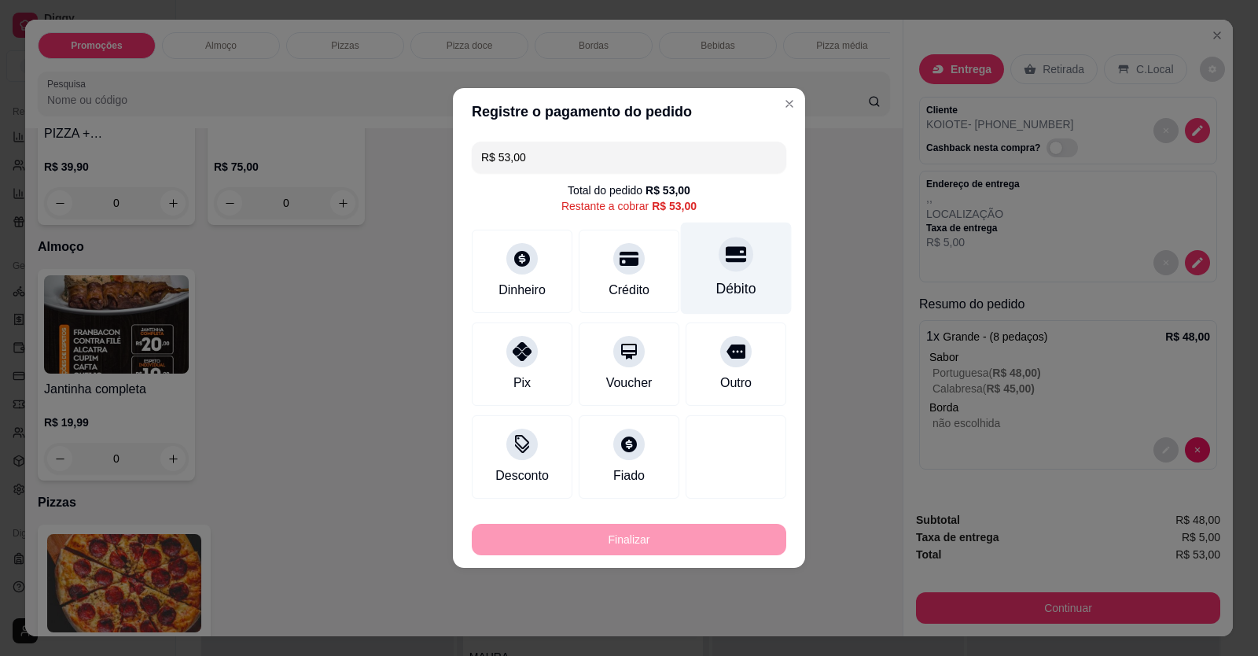
click at [733, 268] on div at bounding box center [736, 254] width 35 height 35
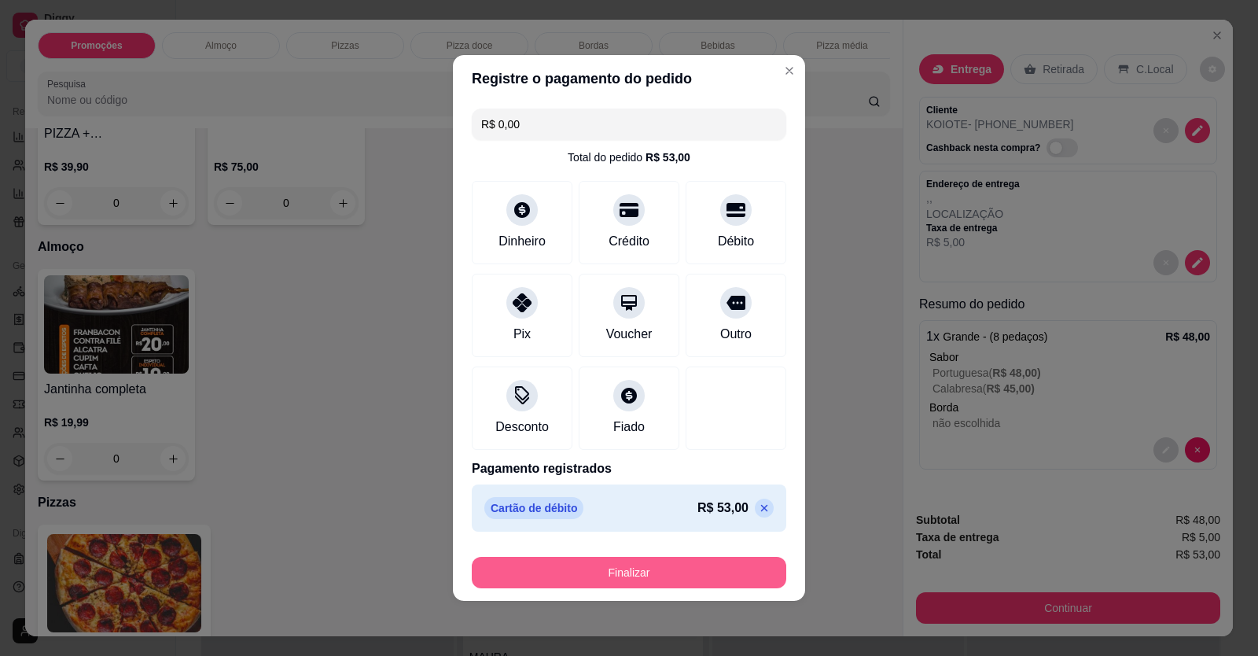
click at [711, 585] on button "Finalizar" at bounding box center [629, 572] width 315 height 31
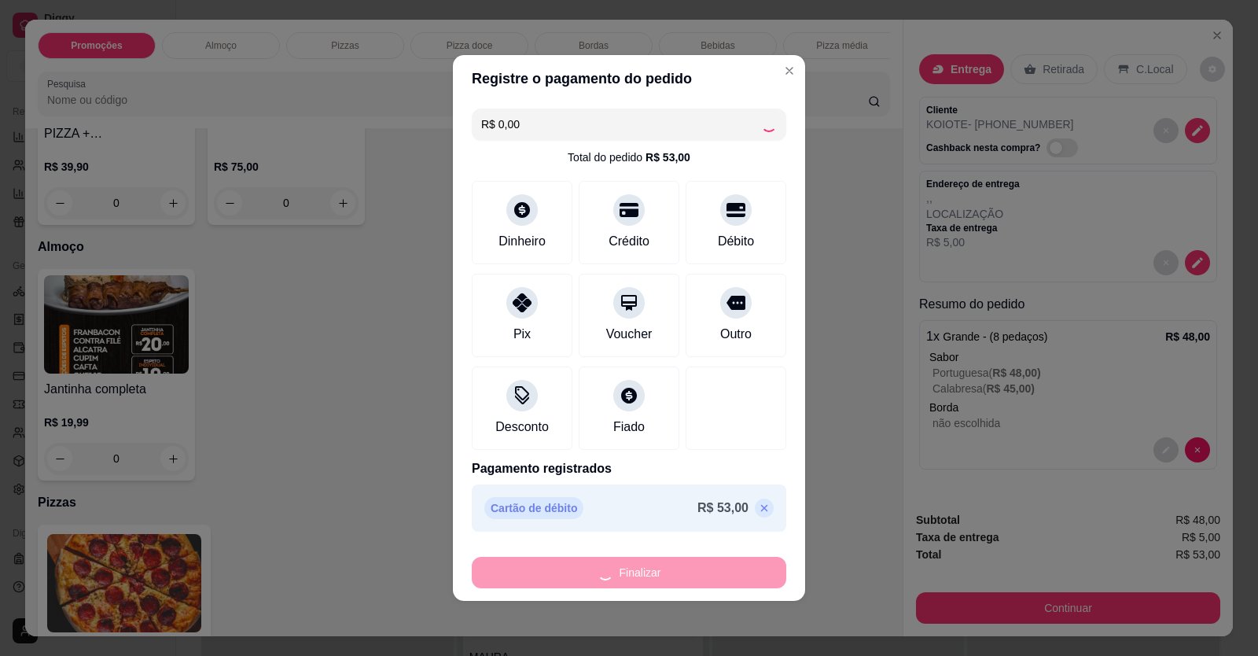
type input "-R$ 53,00"
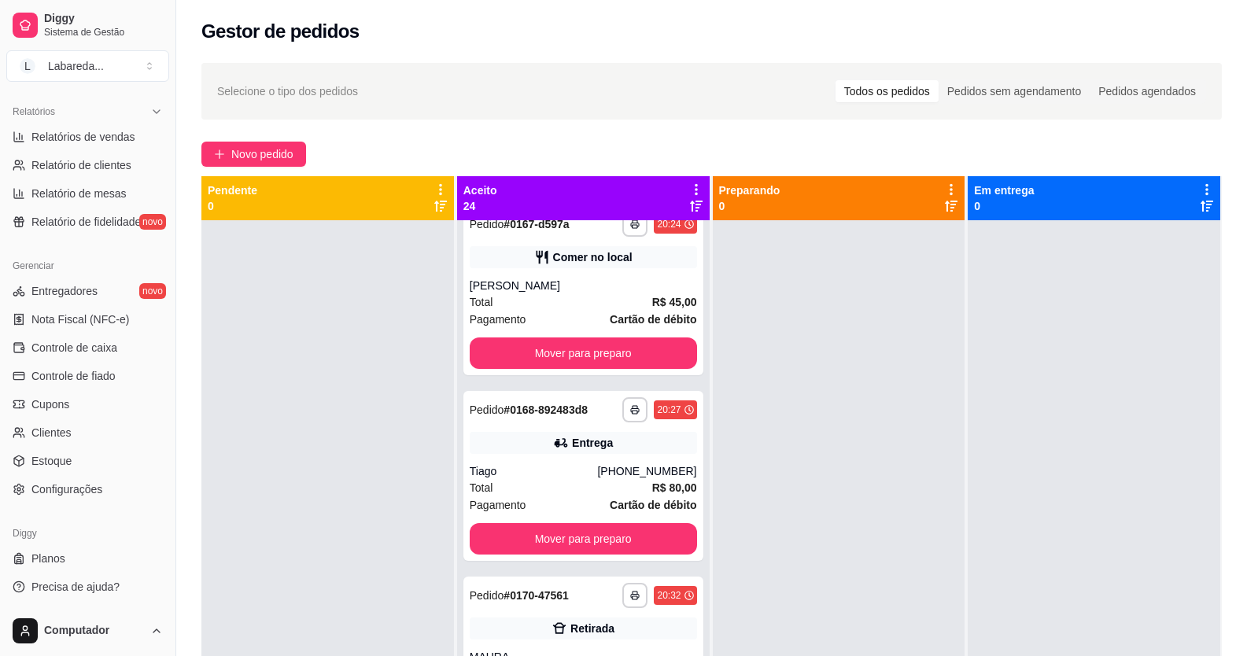
click at [784, 69] on div "Selecione o tipo dos pedidos Todos os pedidos Pedidos sem agendamento Pedidos a…" at bounding box center [711, 91] width 1020 height 57
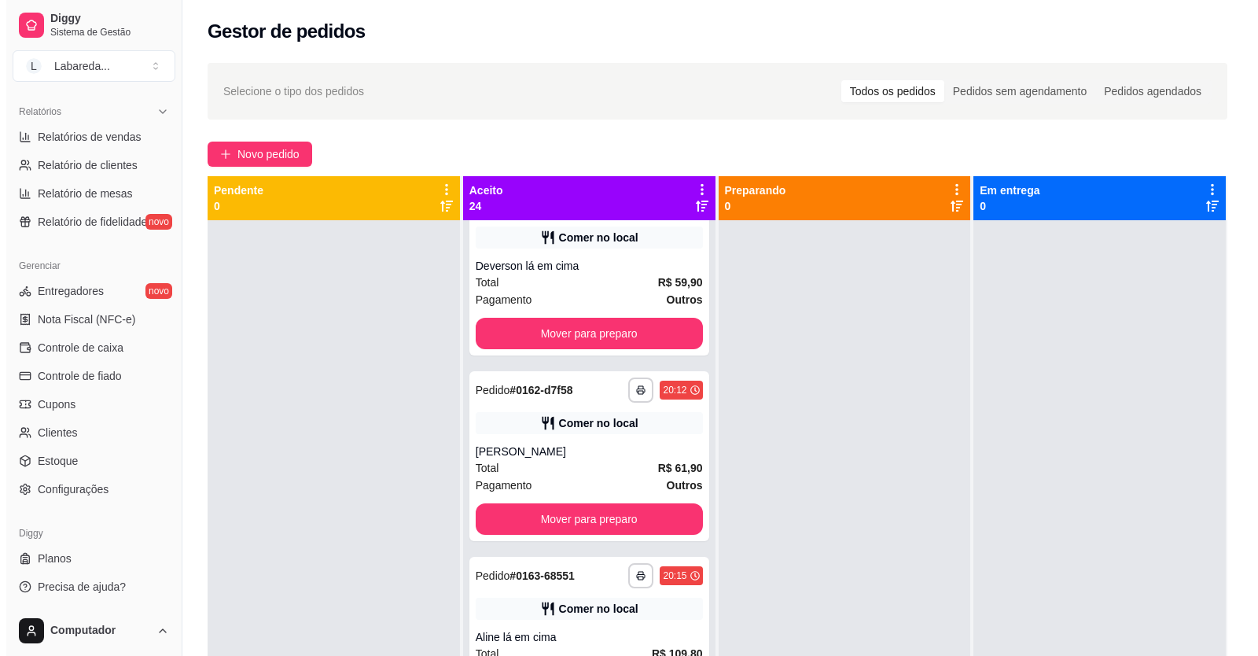
scroll to position [1031, 0]
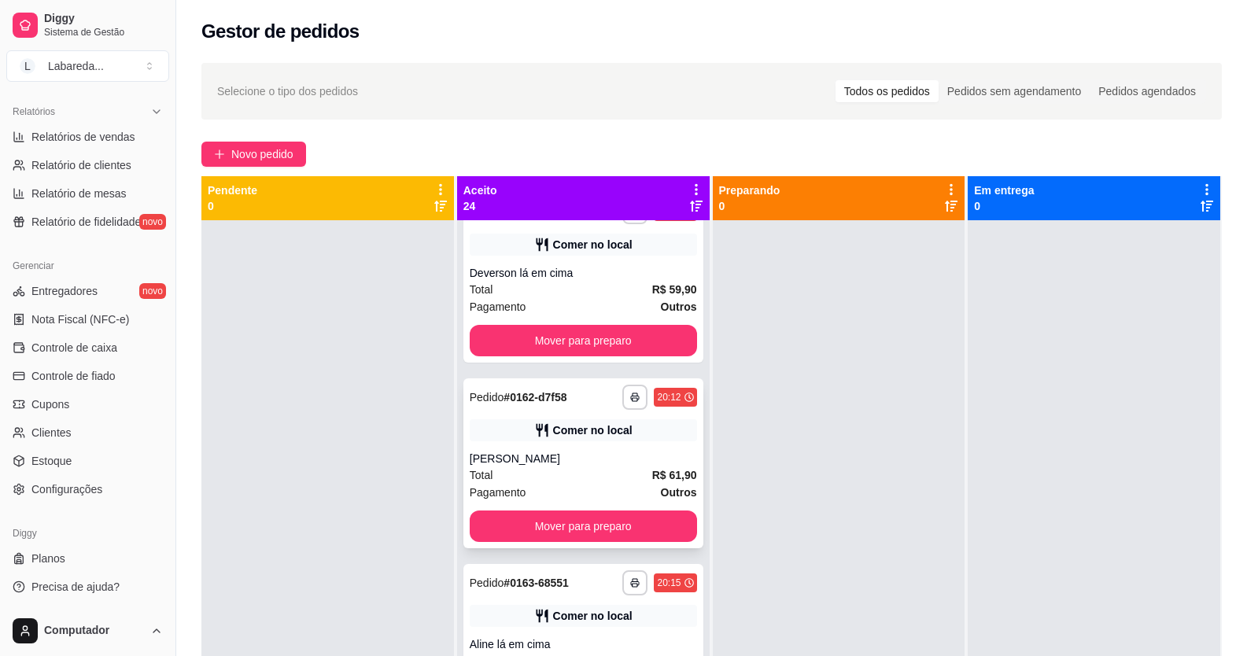
click at [547, 466] on div "Total R$ 61,90" at bounding box center [583, 474] width 227 height 17
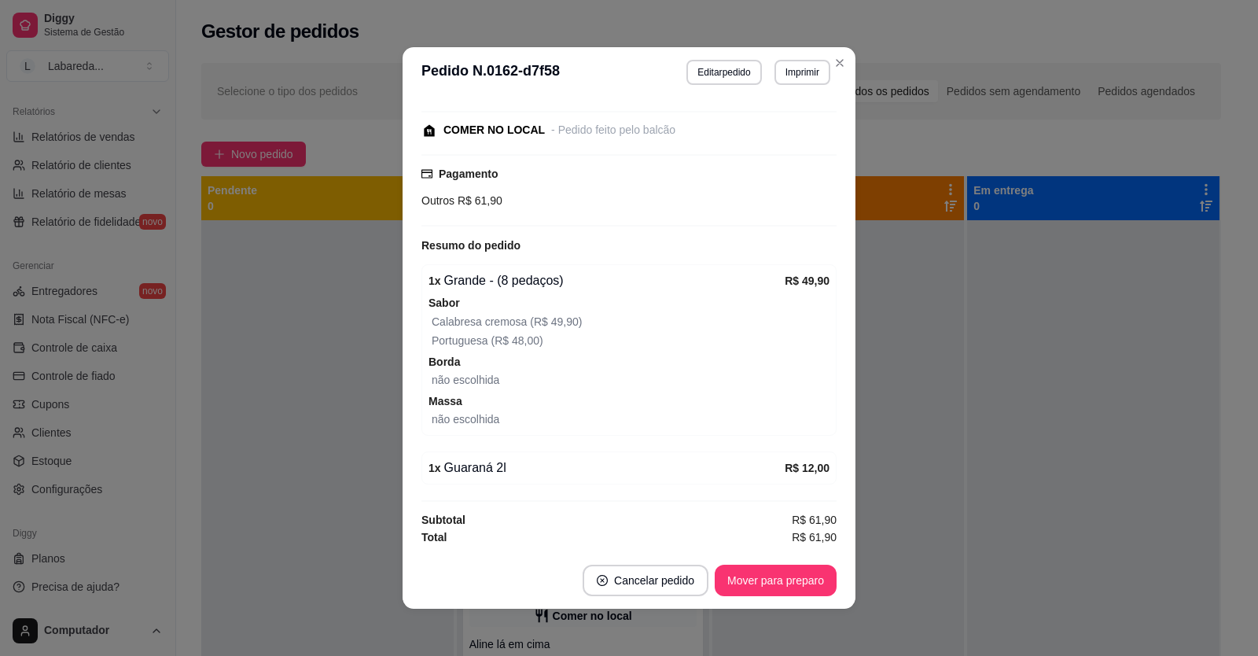
scroll to position [3, 0]
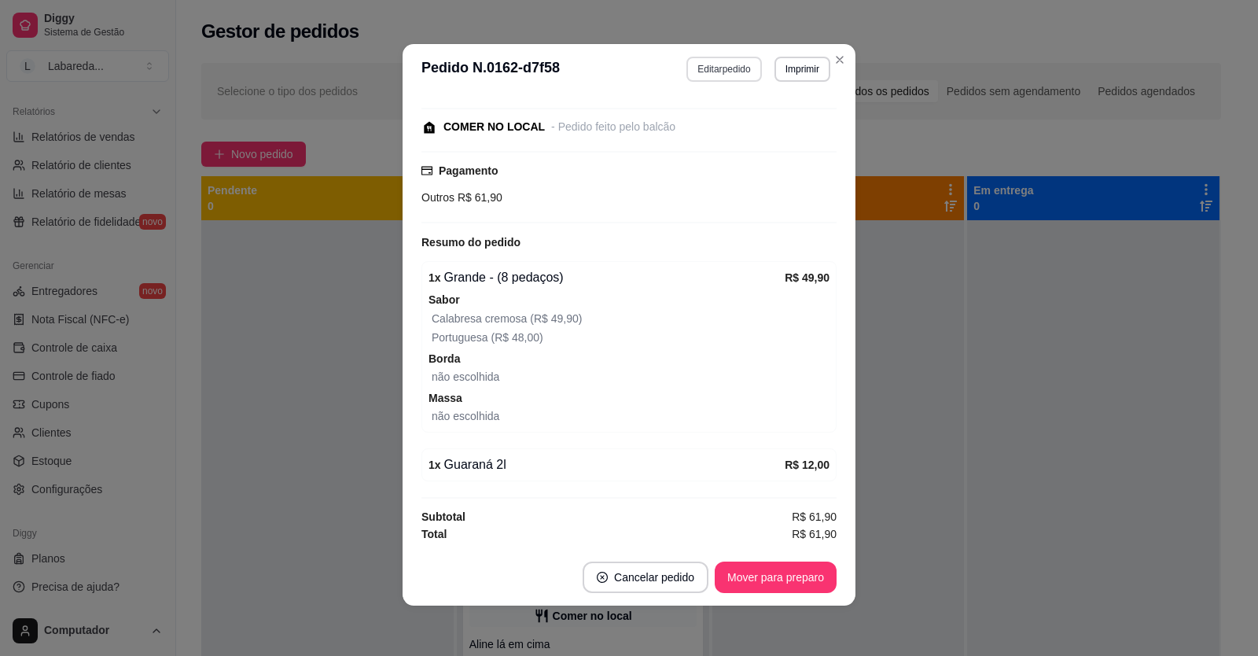
click at [738, 64] on button "Editar pedido" at bounding box center [724, 69] width 75 height 25
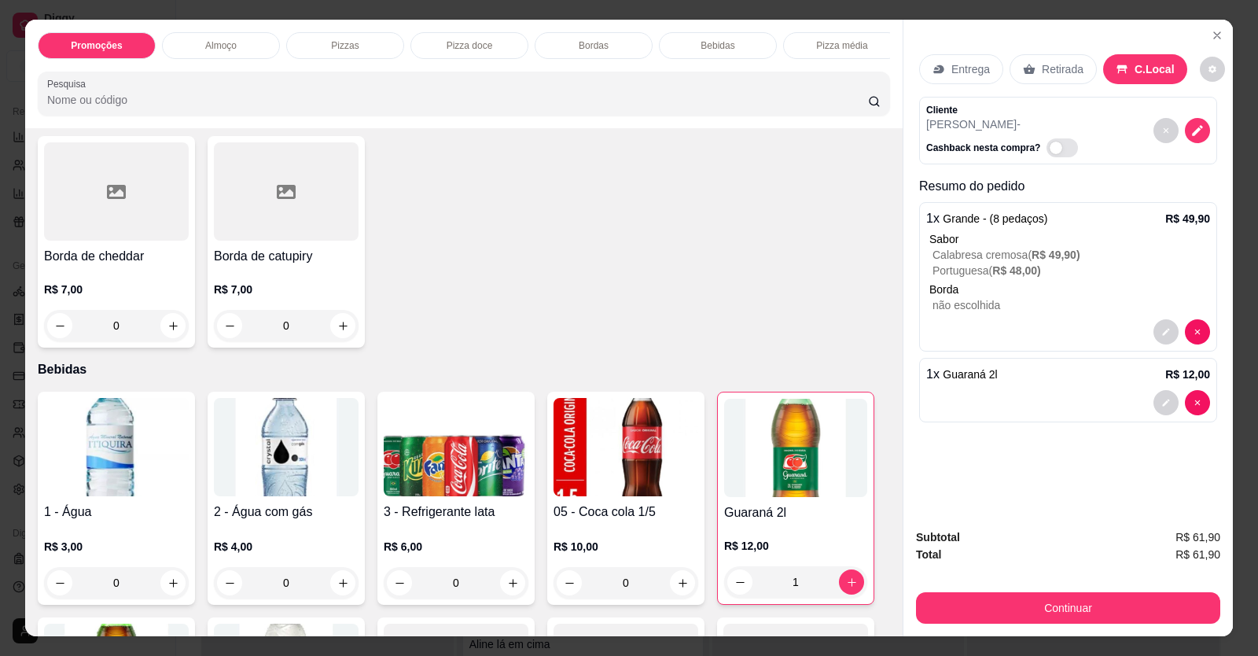
scroll to position [1258, 0]
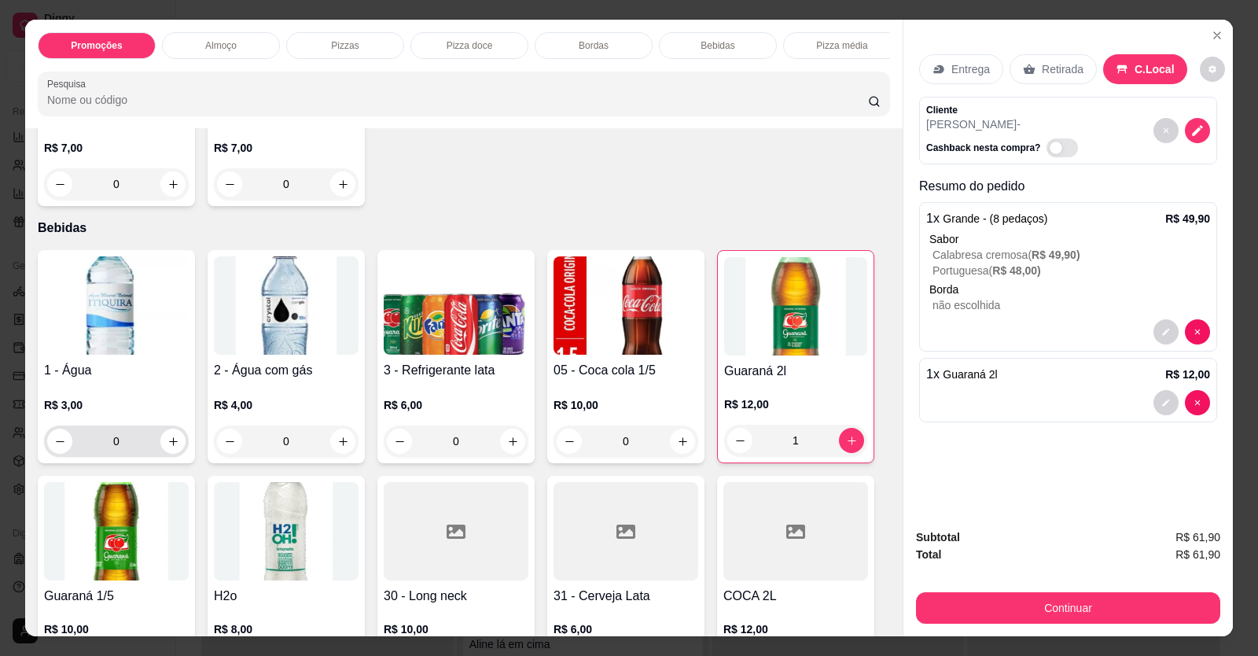
click at [179, 457] on div "0" at bounding box center [116, 440] width 138 height 31
click at [171, 447] on icon "increase-product-quantity" at bounding box center [174, 442] width 12 height 12
type input "1"
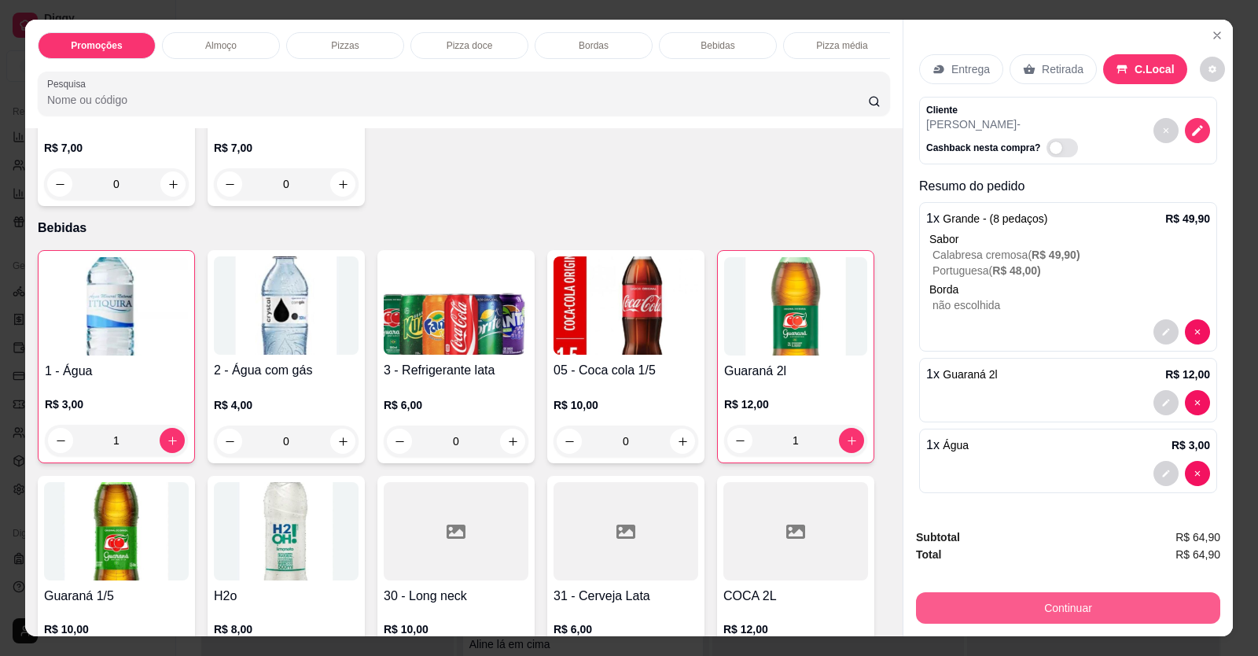
click at [981, 606] on button "Continuar" at bounding box center [1068, 607] width 304 height 31
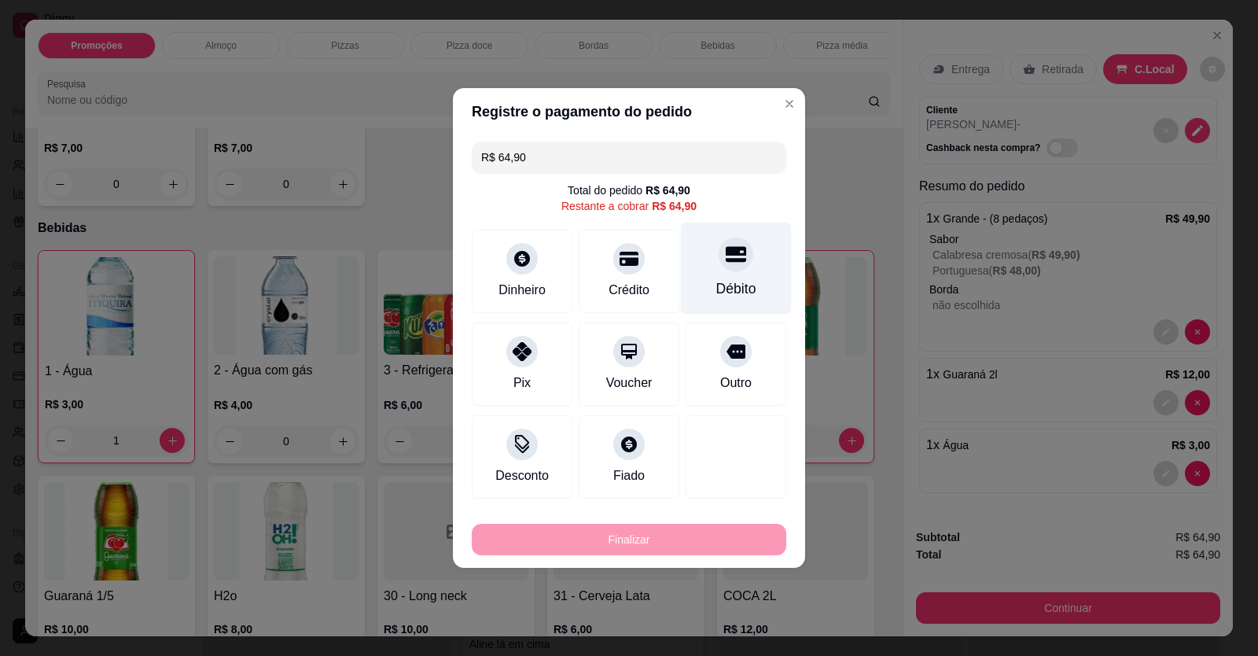
drag, startPoint x: 712, startPoint y: 274, endPoint x: 694, endPoint y: 588, distance: 315.1
click at [713, 274] on div "Débito" at bounding box center [736, 269] width 111 height 92
type input "R$ 0,00"
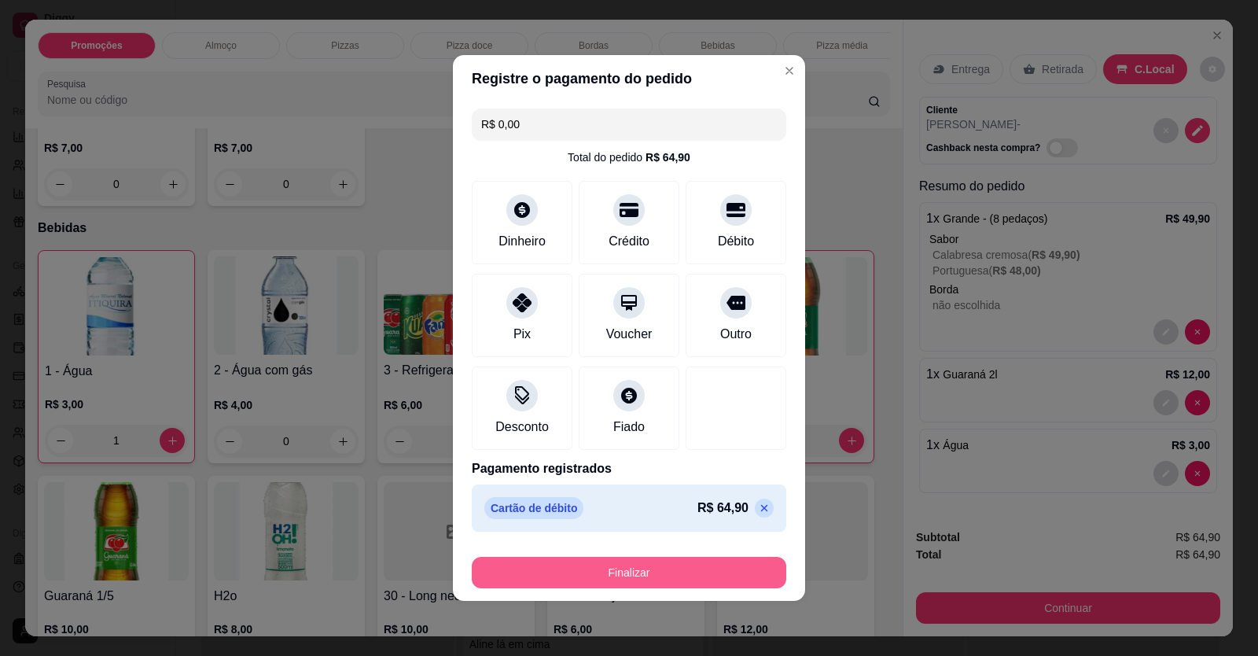
click at [676, 580] on button "Finalizar" at bounding box center [629, 572] width 315 height 31
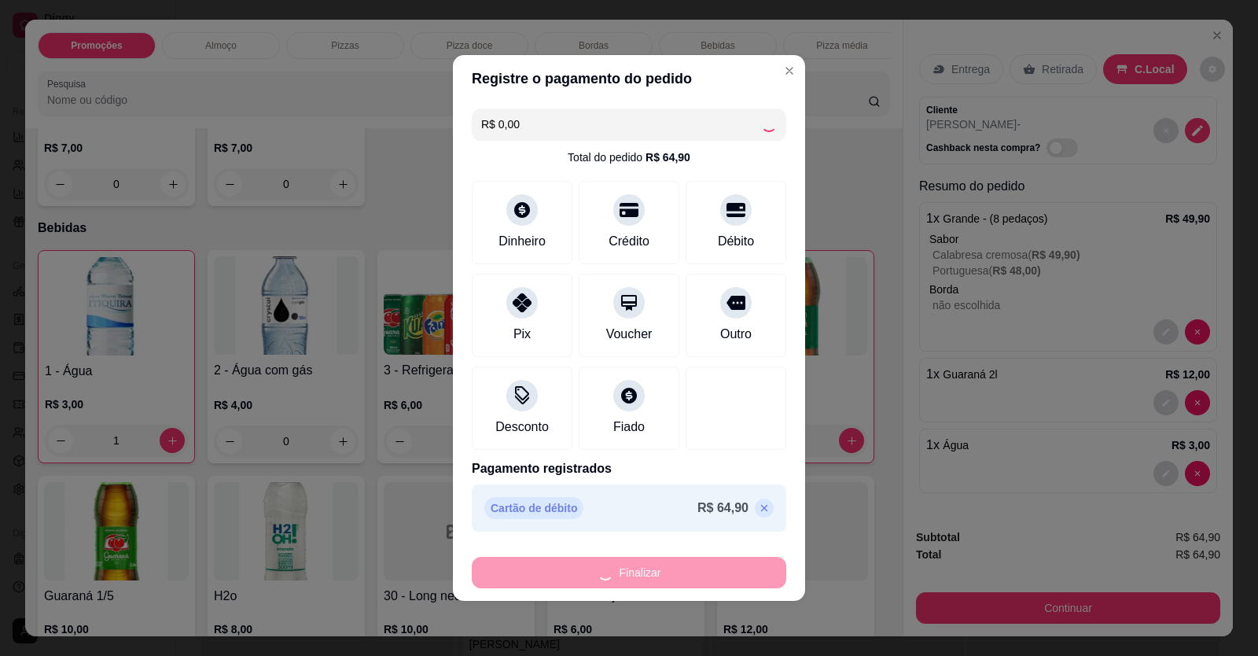
type input "0"
type input "-R$ 64,90"
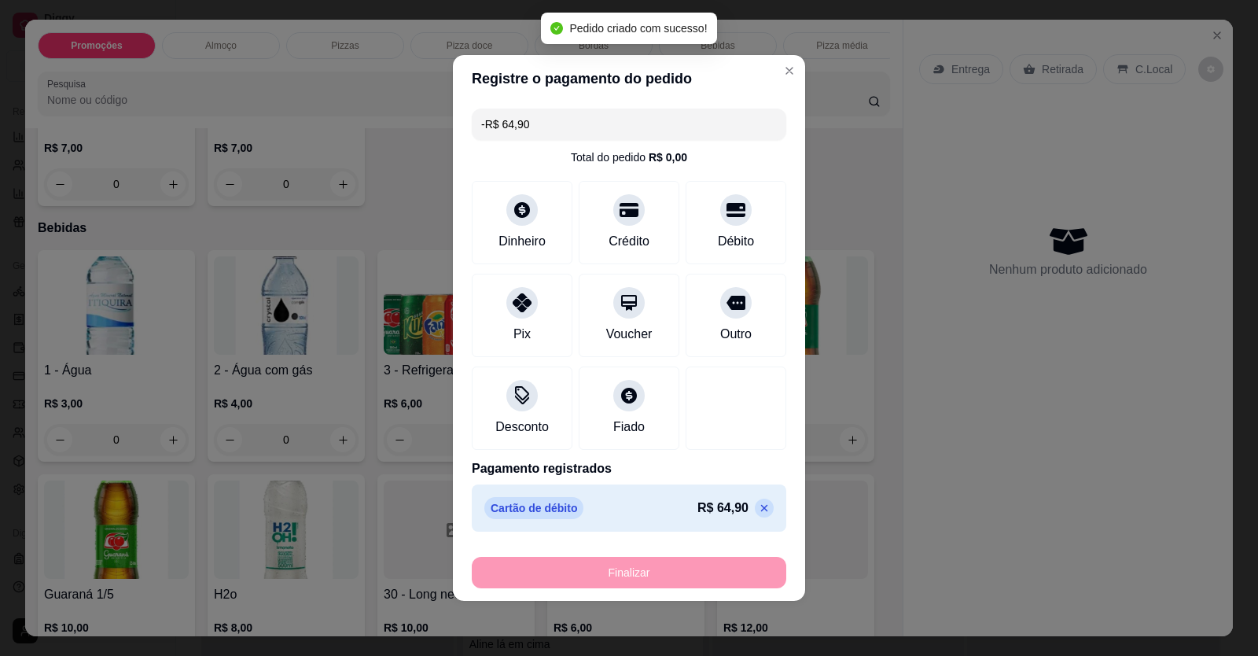
scroll to position [221, 0]
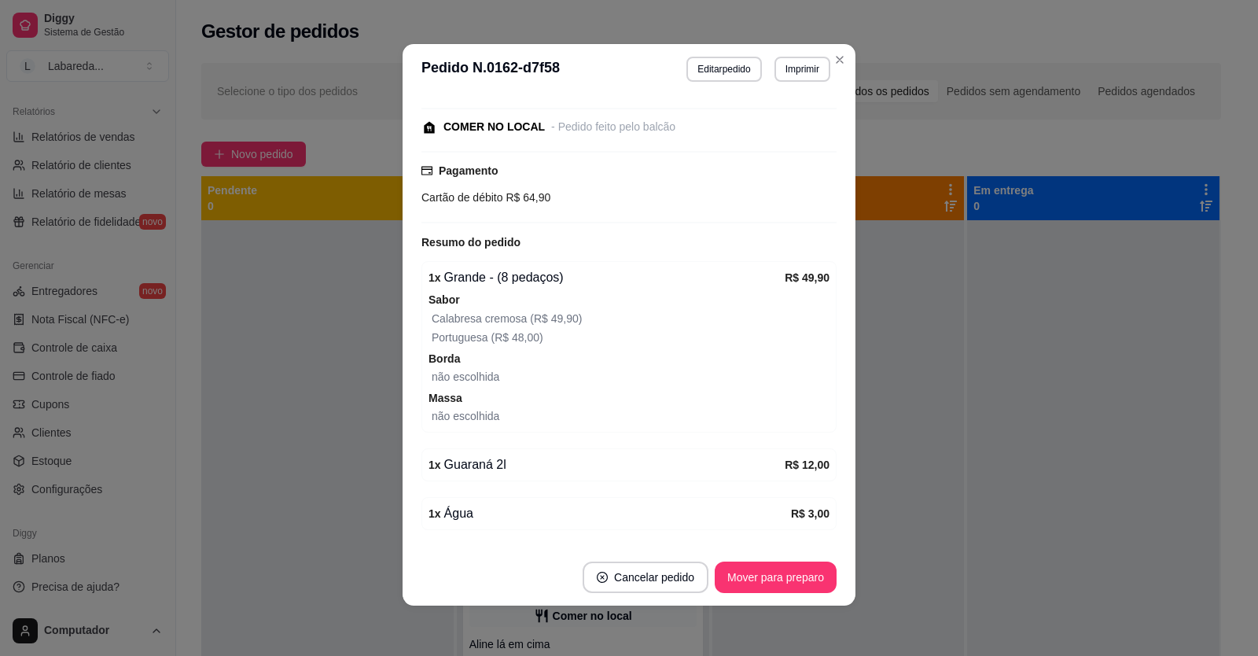
drag, startPoint x: 753, startPoint y: 555, endPoint x: 755, endPoint y: 569, distance: 14.2
click at [754, 562] on footer "Cancelar pedido Mover para preparo" at bounding box center [629, 577] width 453 height 57
click at [757, 576] on button "Mover para preparo" at bounding box center [776, 577] width 122 height 31
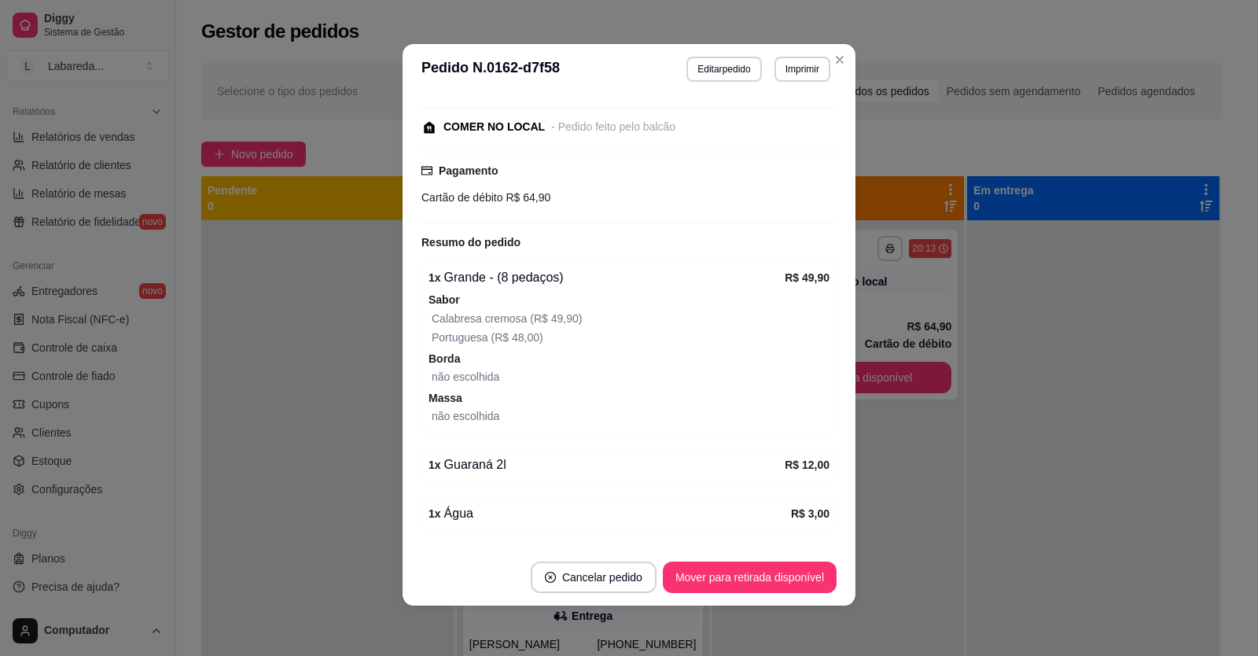
click at [759, 577] on button "Mover para retirada disponível" at bounding box center [750, 577] width 174 height 31
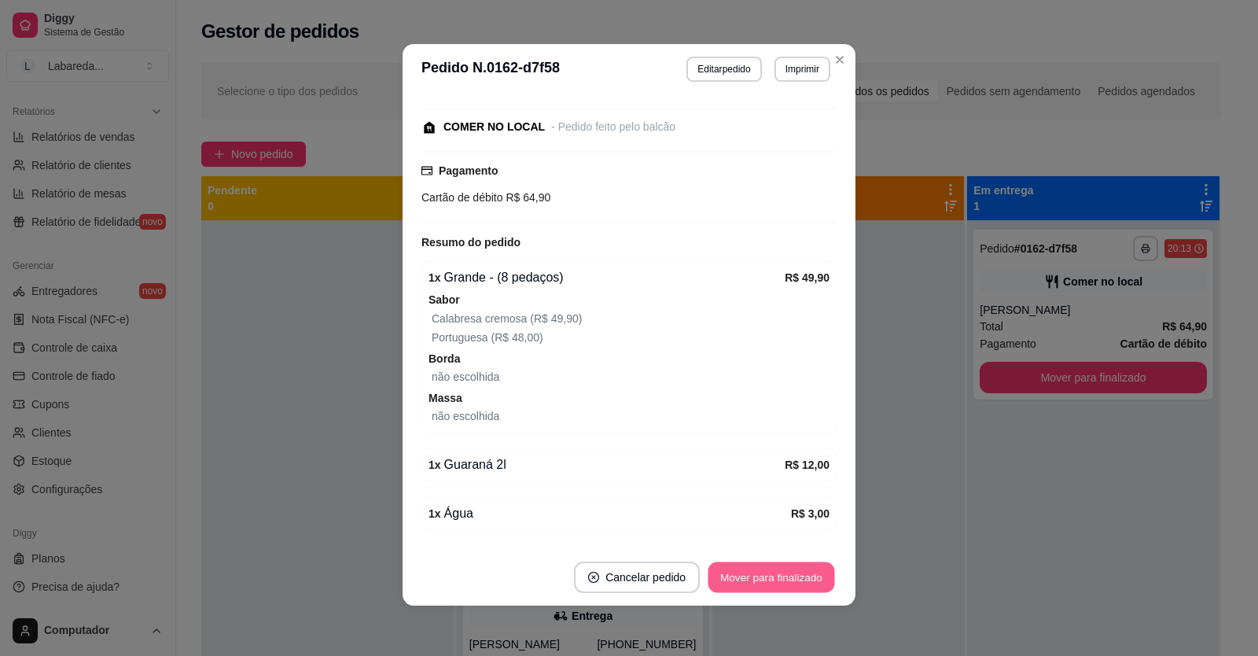
click at [767, 580] on button "Mover para finalizado" at bounding box center [772, 577] width 127 height 31
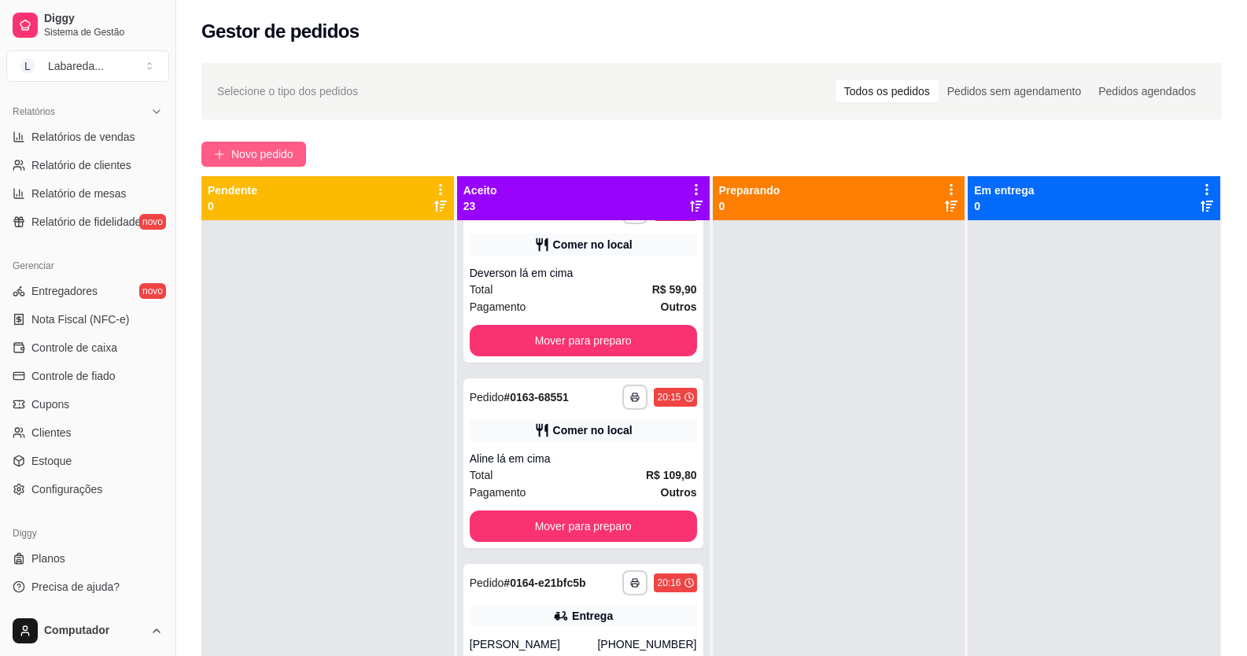
click at [269, 153] on span "Novo pedido" at bounding box center [262, 153] width 62 height 17
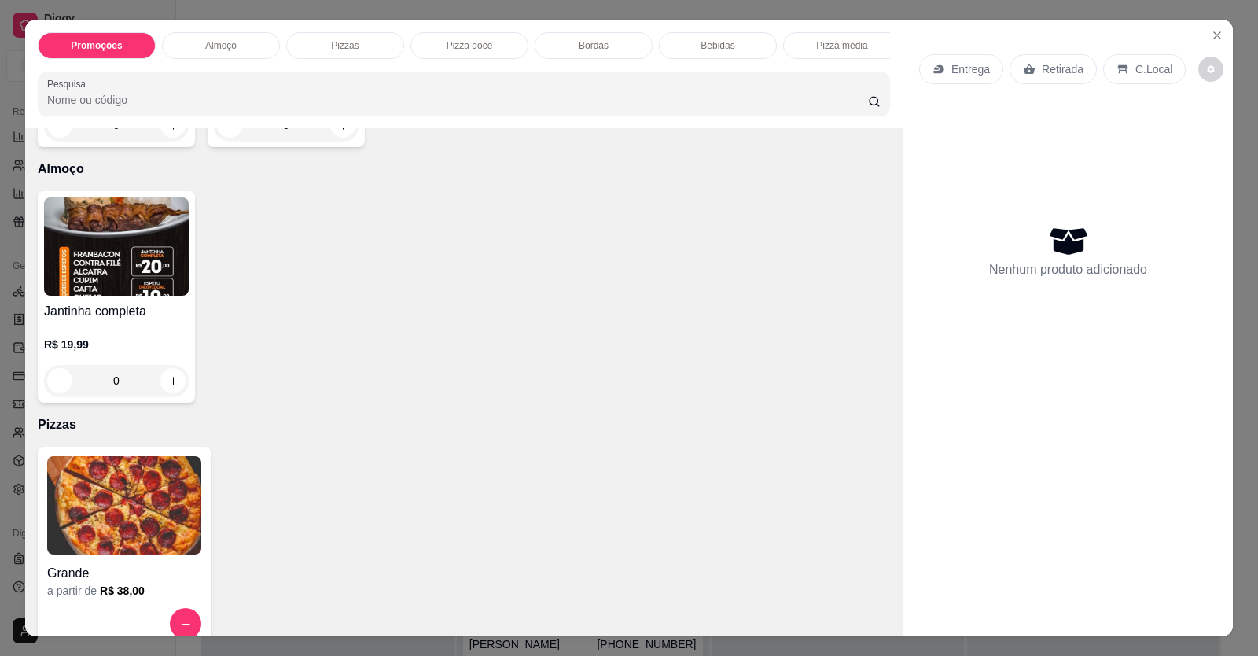
scroll to position [315, 0]
click at [168, 386] on icon "increase-product-quantity" at bounding box center [174, 380] width 12 height 12
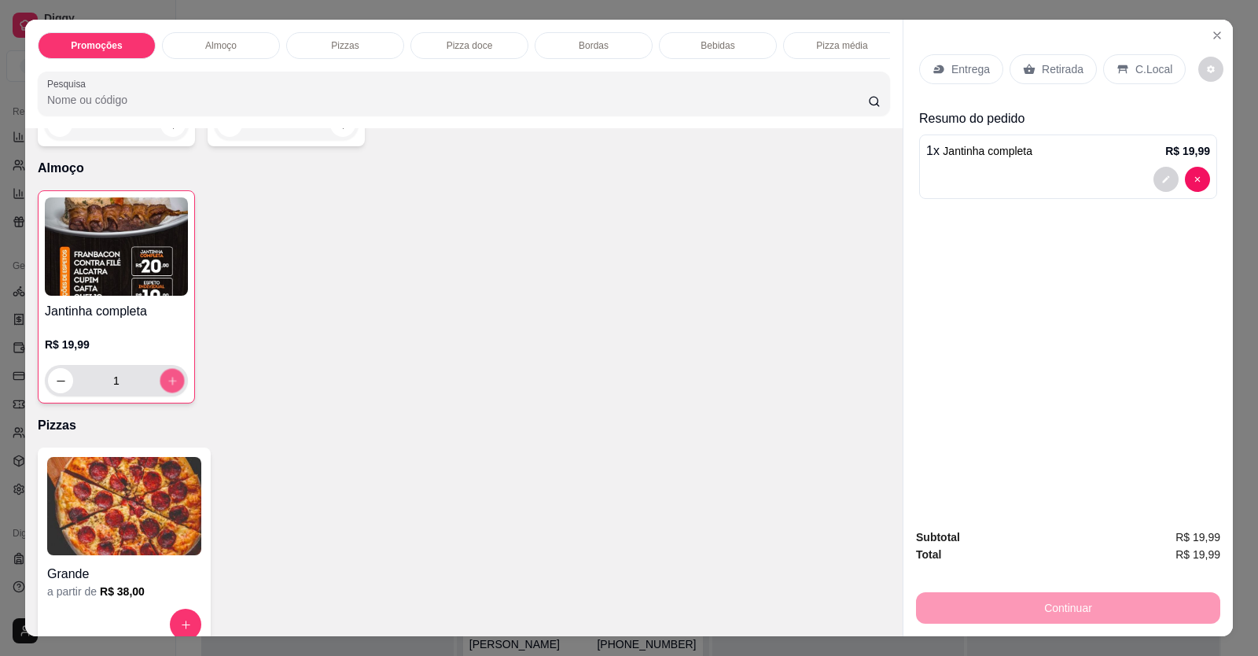
click at [168, 387] on icon "increase-product-quantity" at bounding box center [173, 381] width 12 height 12
type input "2"
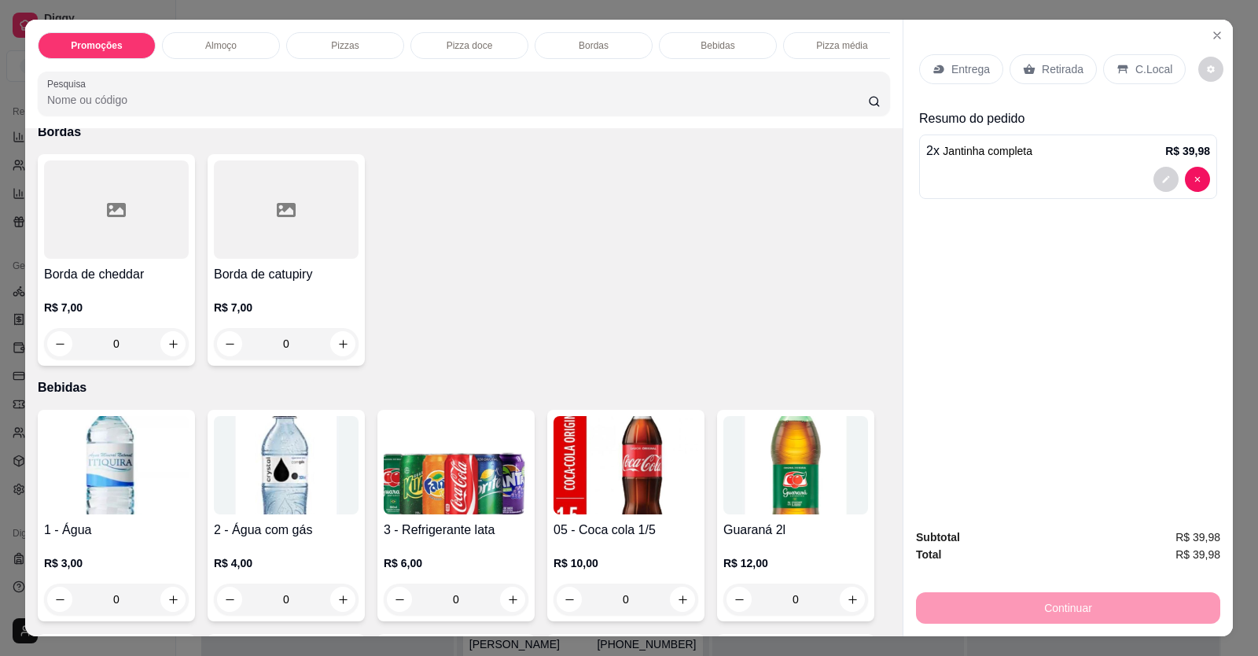
scroll to position [1258, 0]
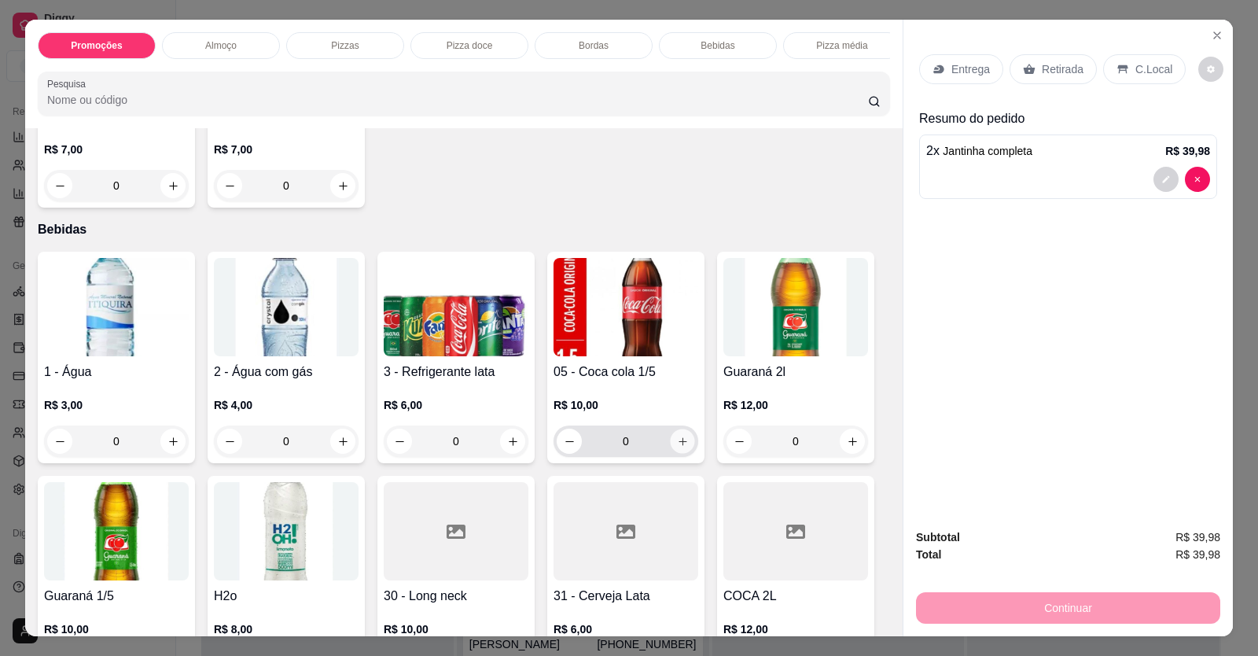
click at [679, 447] on icon "increase-product-quantity" at bounding box center [683, 442] width 12 height 12
type input "1"
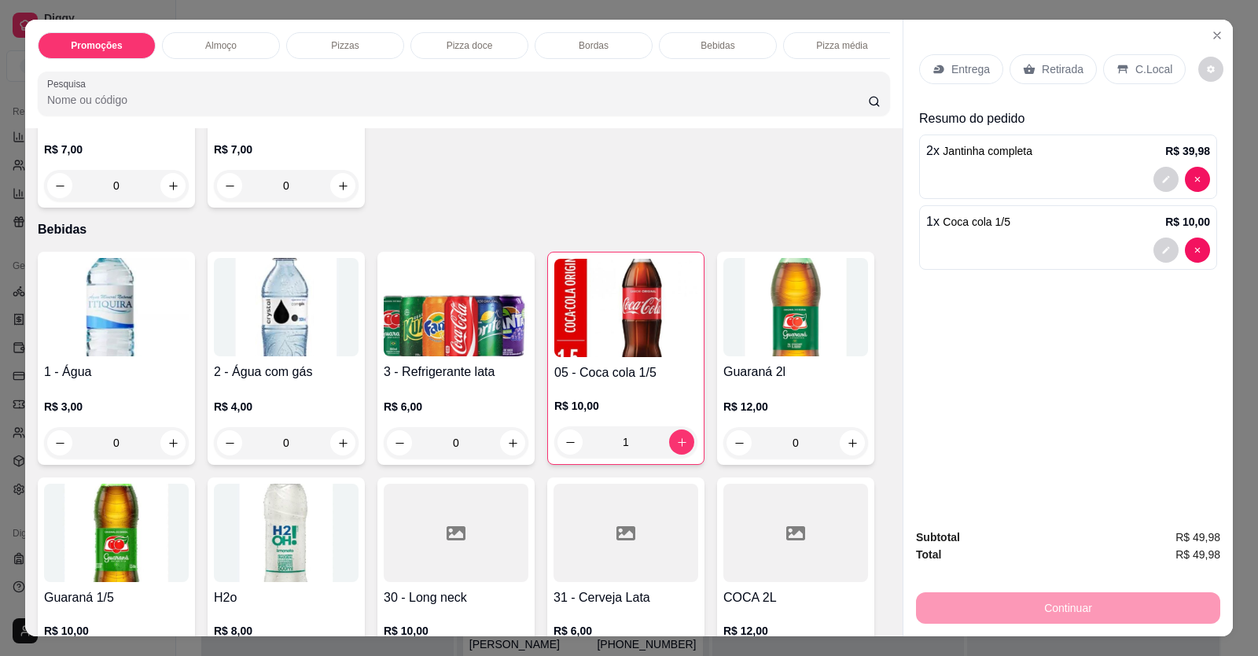
drag, startPoint x: 1124, startPoint y: 72, endPoint x: 1143, endPoint y: 73, distance: 19.7
click at [1131, 72] on div "C.Local" at bounding box center [1144, 69] width 83 height 30
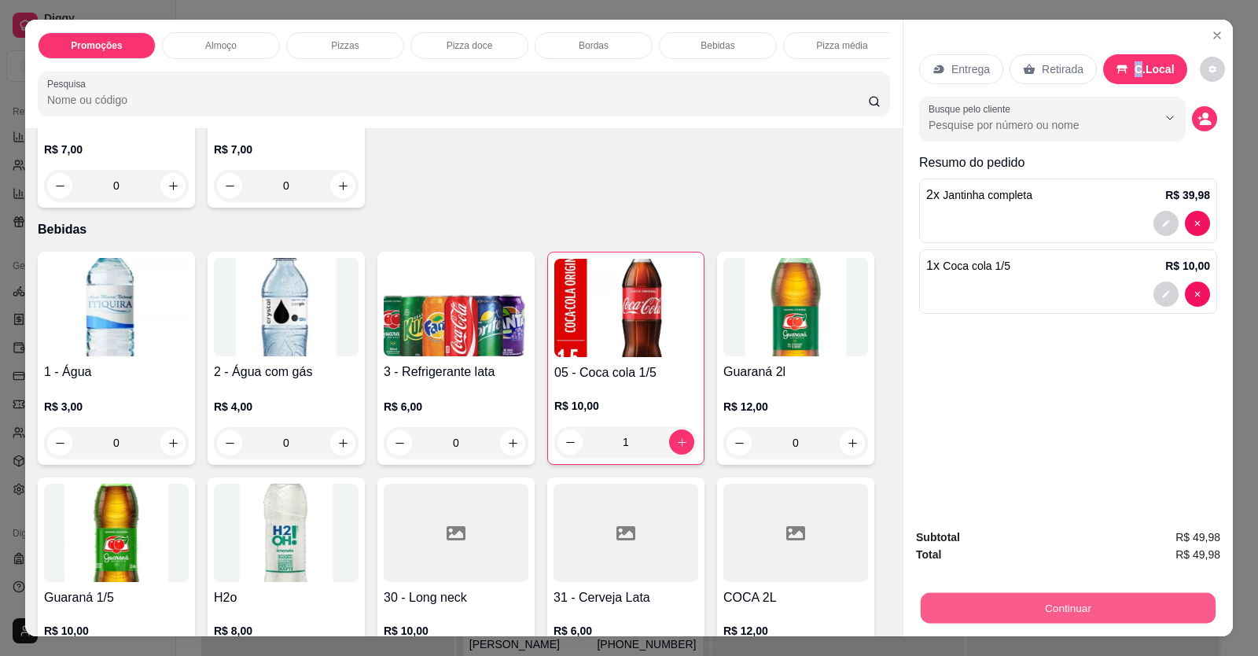
click at [951, 608] on button "Continuar" at bounding box center [1068, 608] width 295 height 31
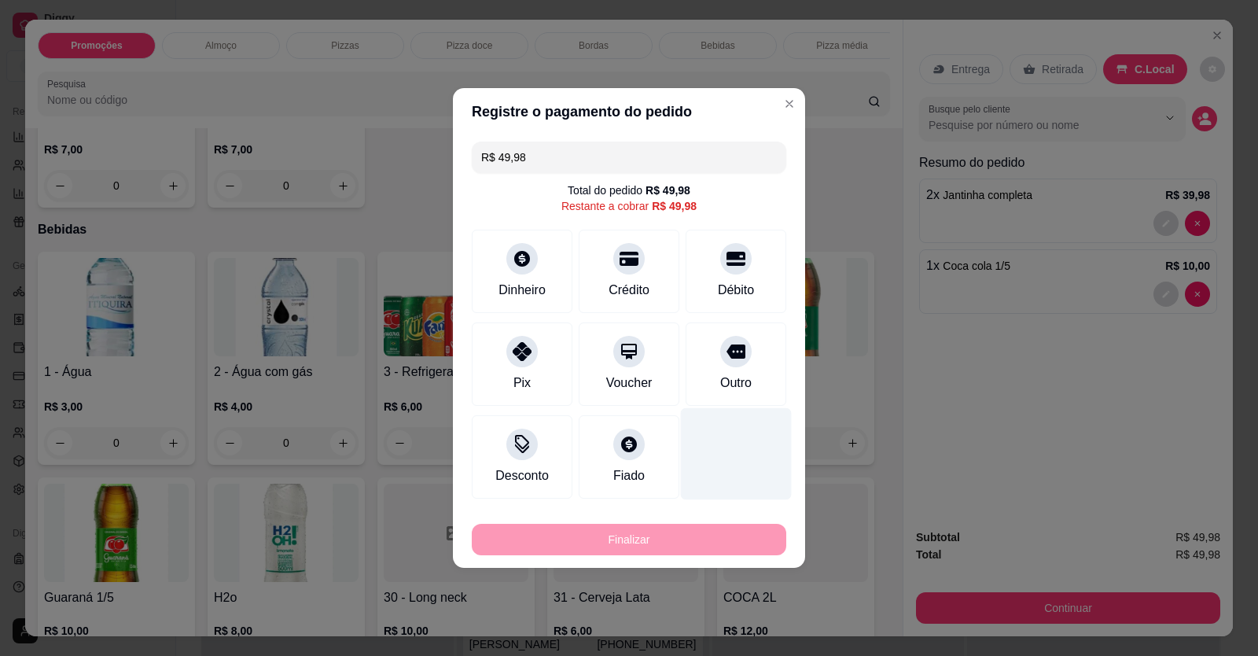
drag, startPoint x: 712, startPoint y: 274, endPoint x: 740, endPoint y: 374, distance: 103.8
click at [717, 274] on div "Débito" at bounding box center [736, 271] width 101 height 83
type input "R$ 0,00"
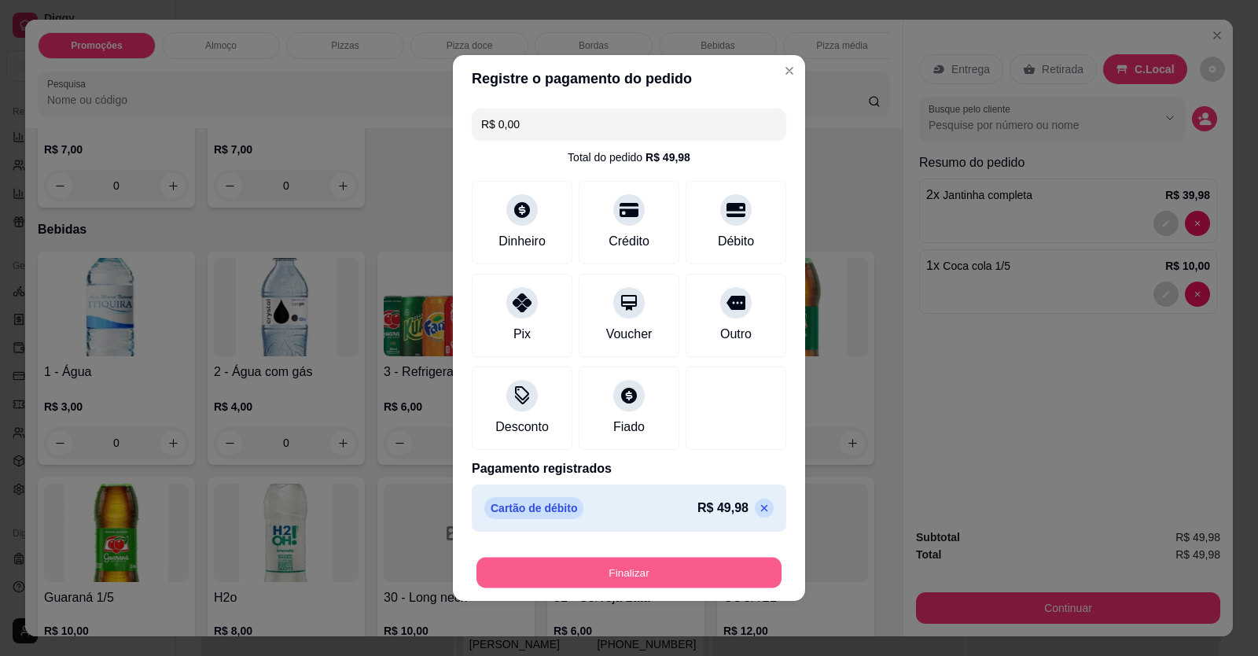
click at [695, 585] on button "Finalizar" at bounding box center [629, 573] width 305 height 31
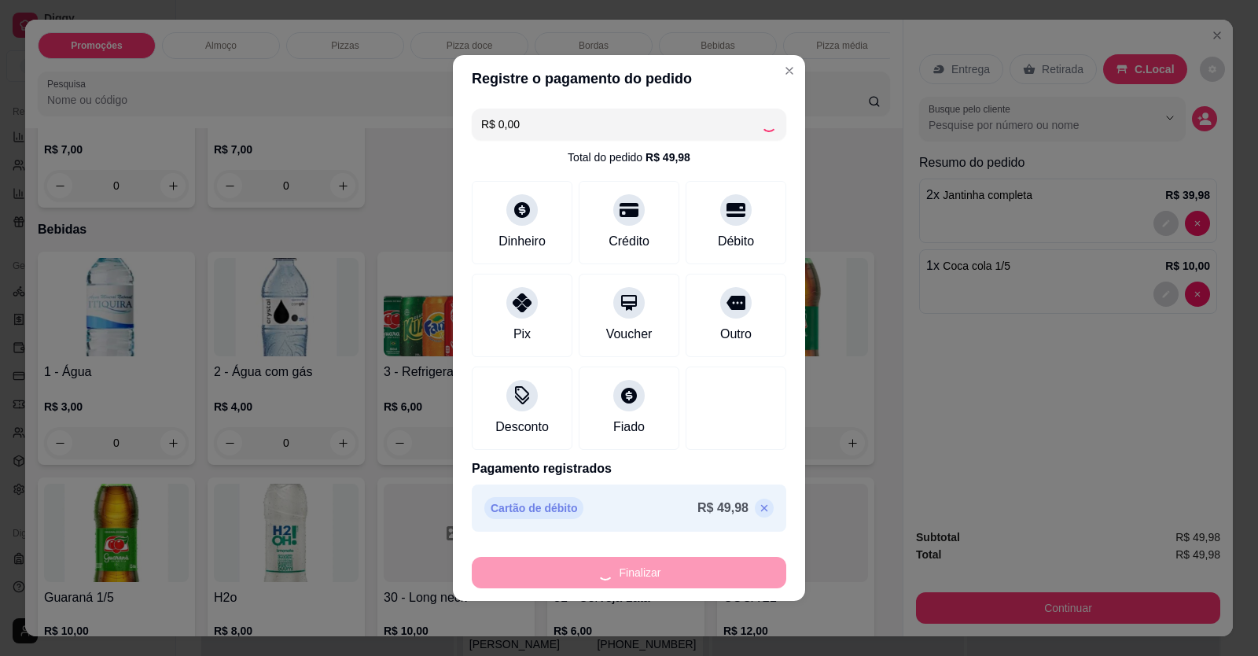
type input "0"
type input "-R$ 49,98"
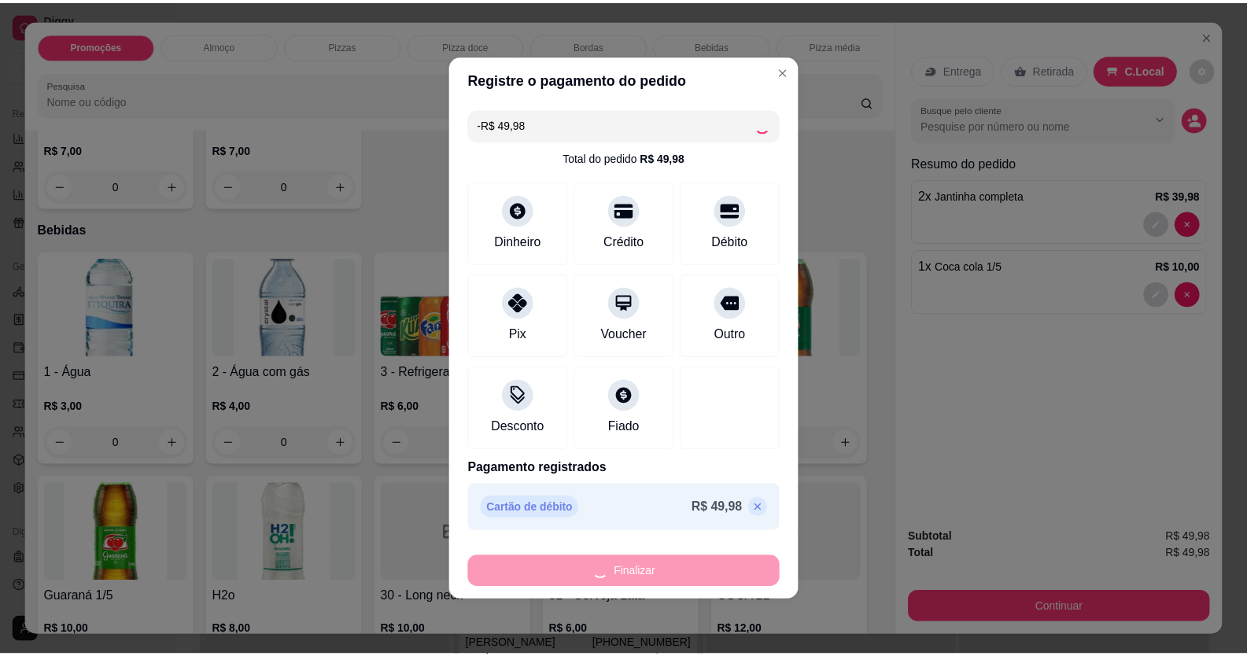
scroll to position [1257, 0]
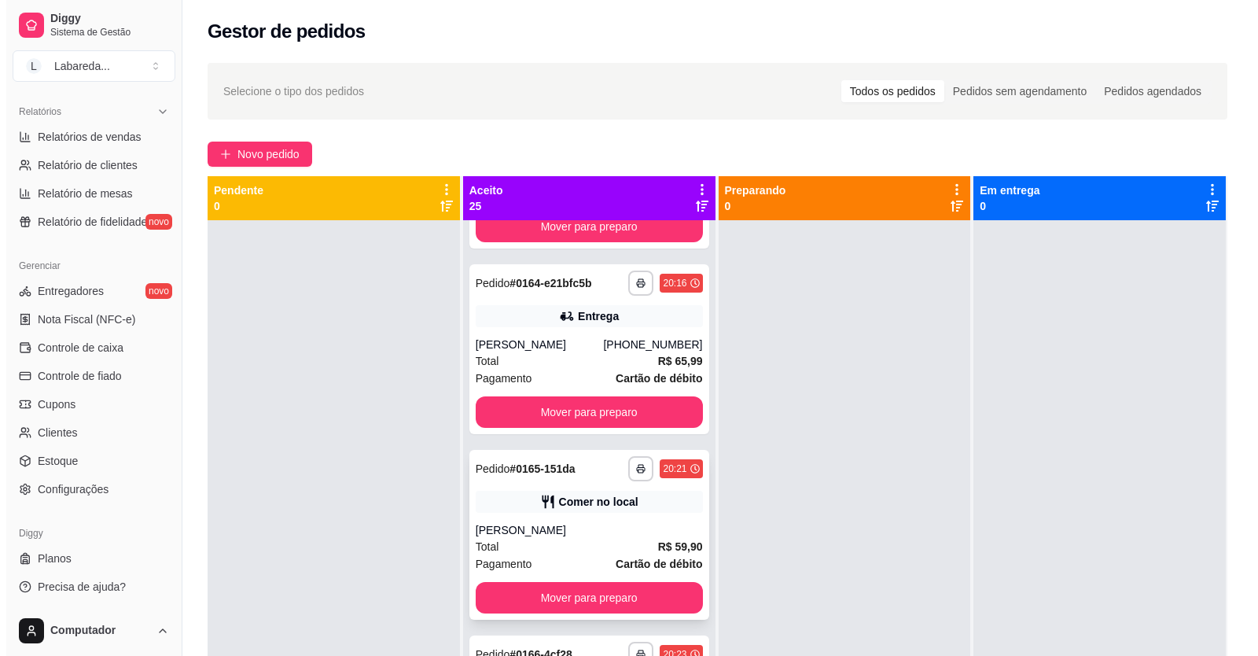
scroll to position [1424, 0]
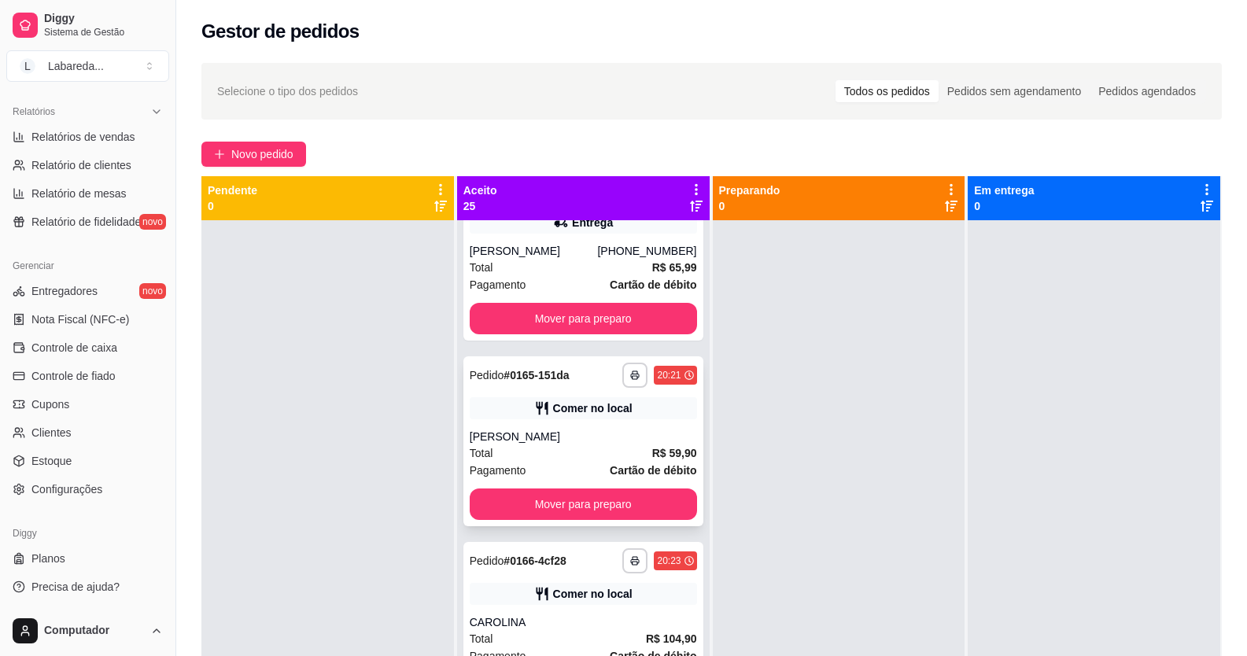
click at [543, 444] on div "Total R$ 59,90" at bounding box center [583, 452] width 227 height 17
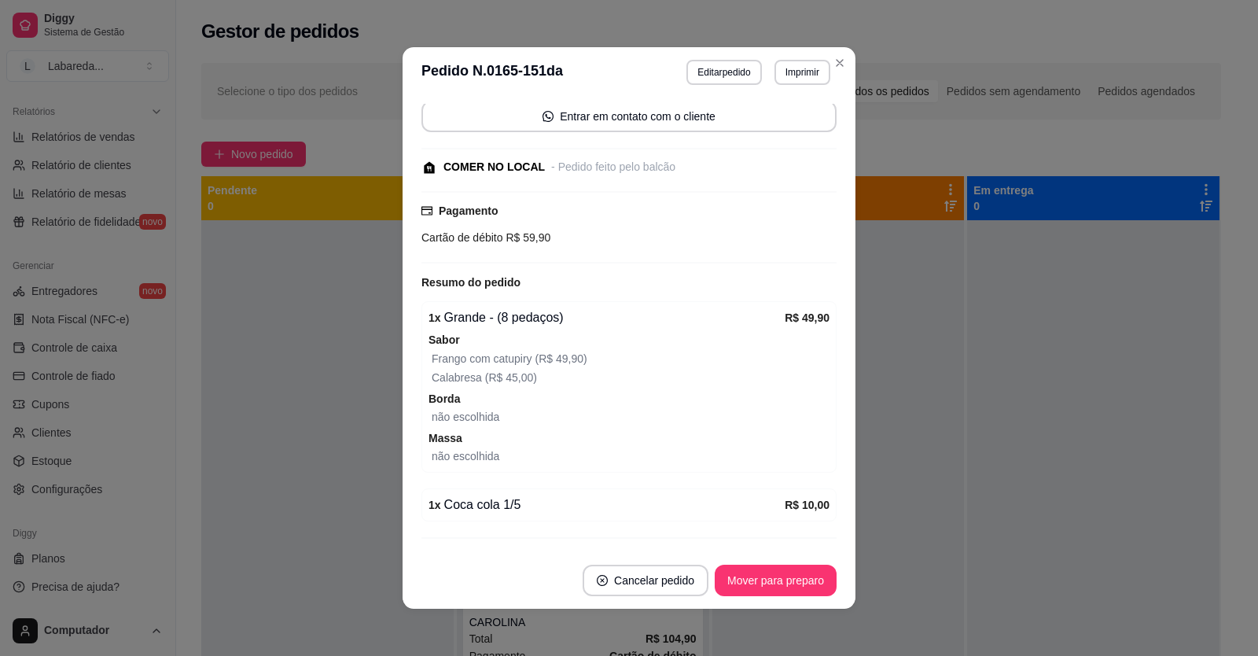
scroll to position [186, 0]
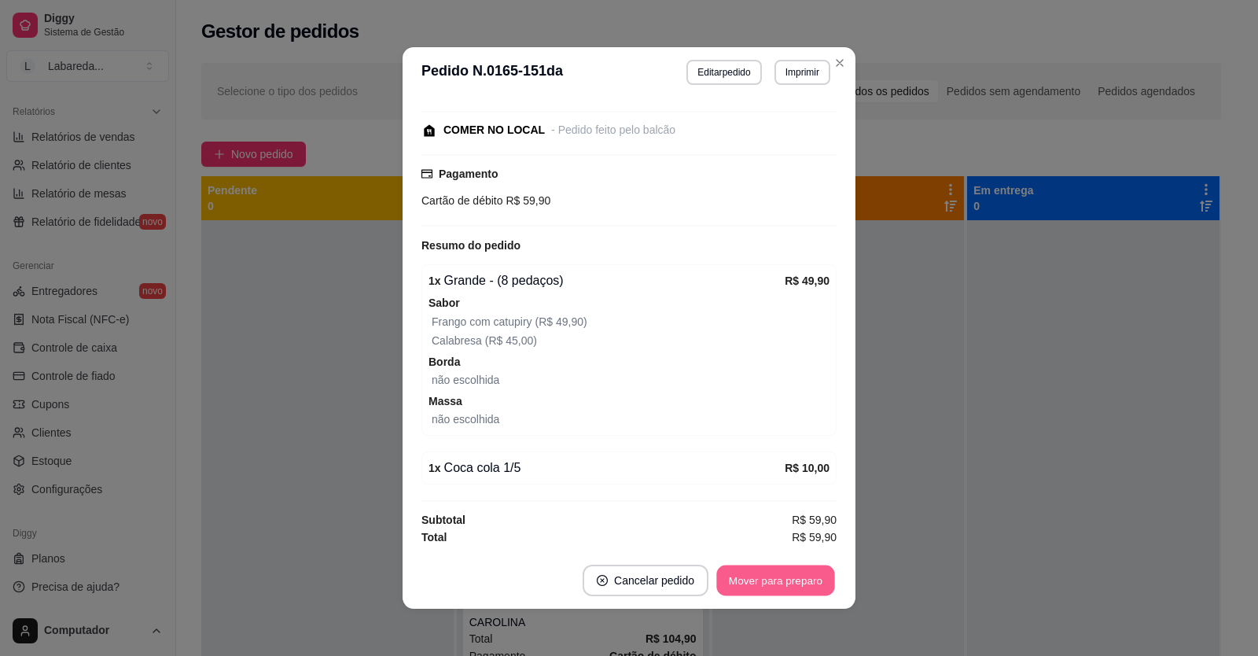
click at [787, 576] on button "Mover para preparo" at bounding box center [775, 580] width 118 height 31
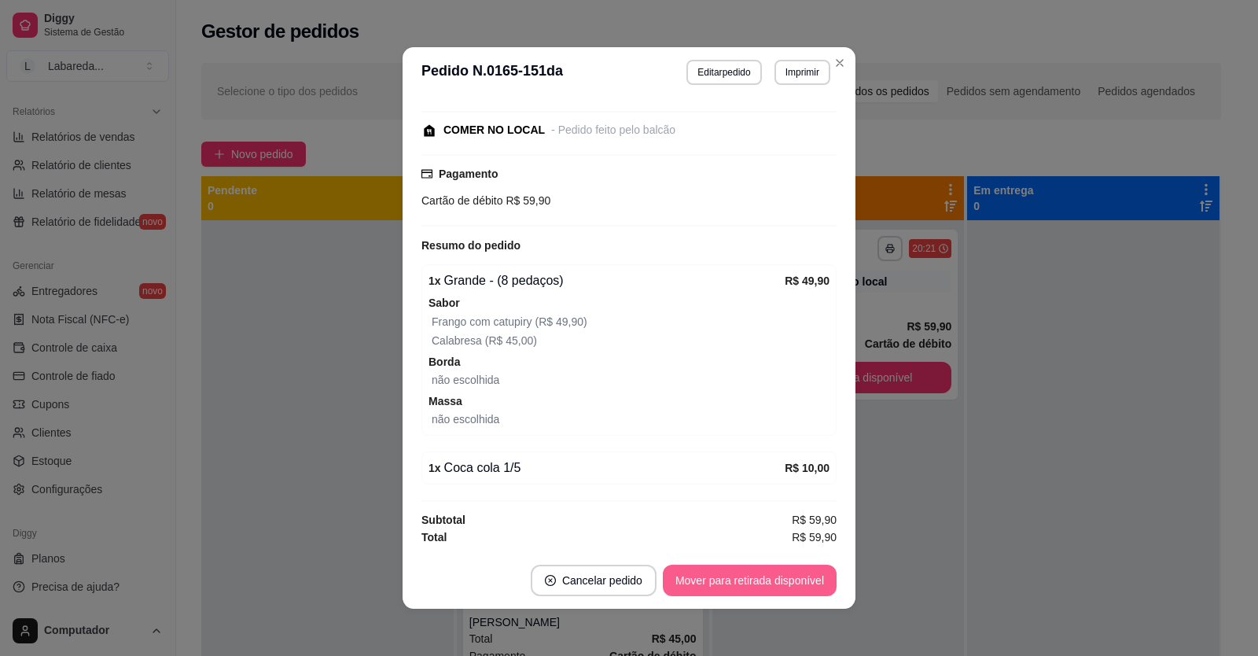
click at [800, 587] on button "Mover para retirada disponível" at bounding box center [750, 580] width 174 height 31
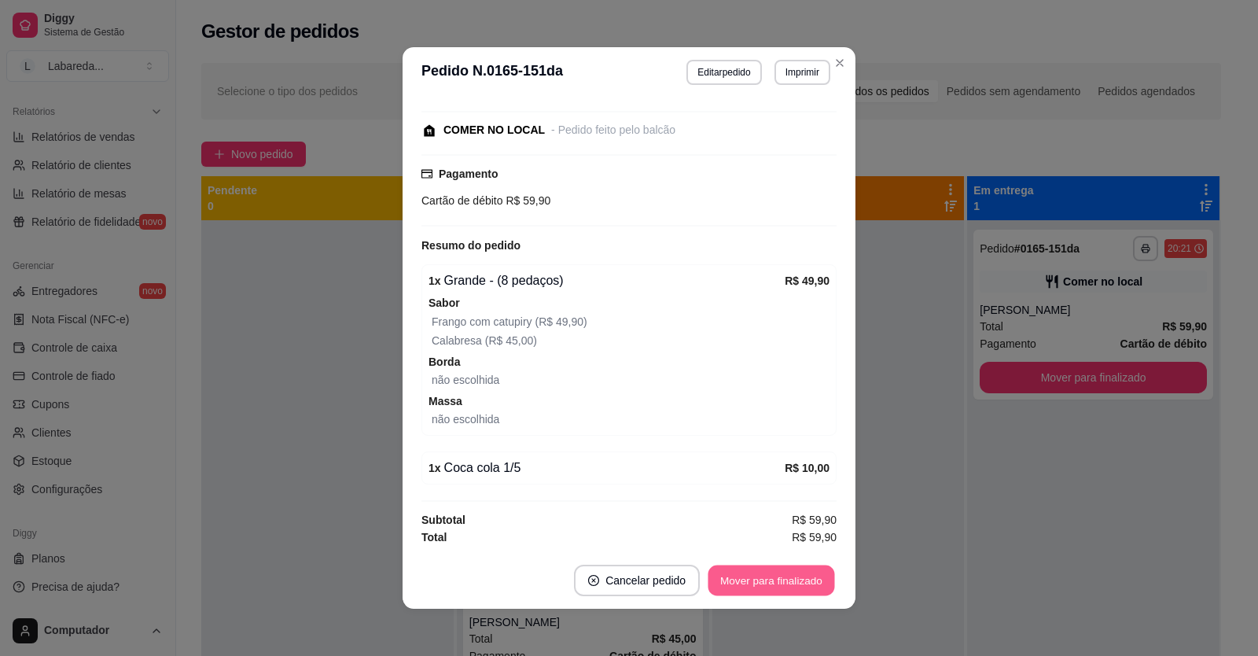
click at [800, 585] on button "Mover para finalizado" at bounding box center [772, 580] width 127 height 31
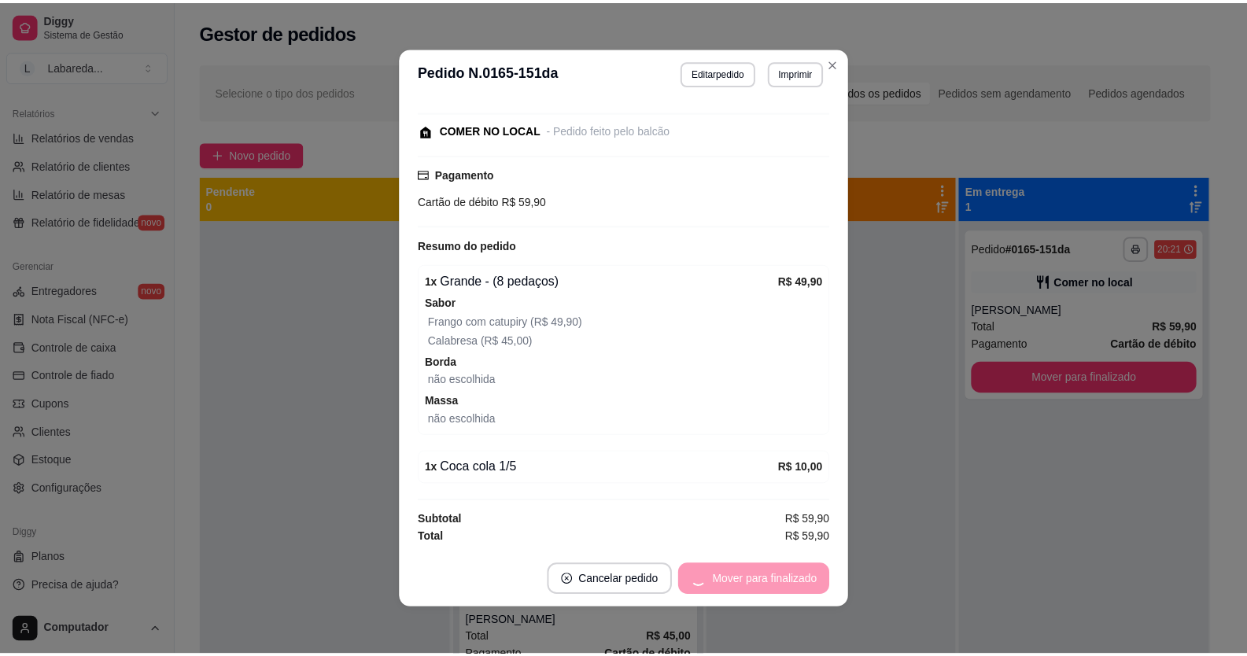
scroll to position [119, 0]
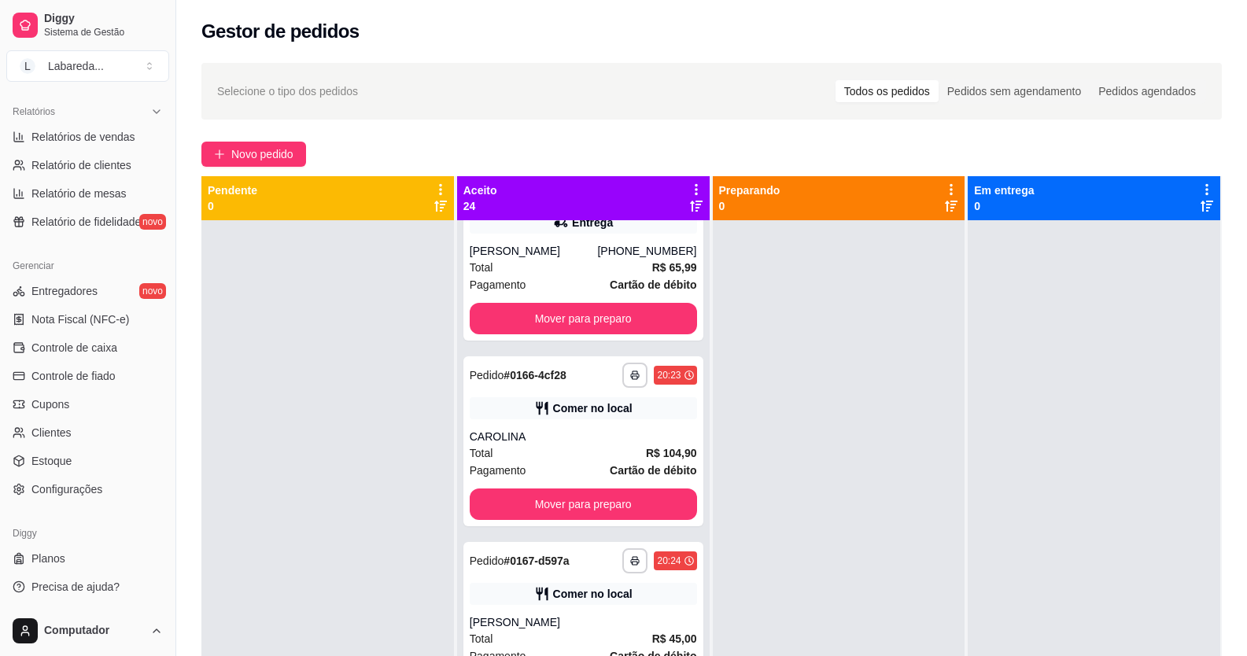
drag, startPoint x: 716, startPoint y: 447, endPoint x: 717, endPoint y: 458, distance: 11.0
drag, startPoint x: 717, startPoint y: 458, endPoint x: 480, endPoint y: 506, distance: 242.3
click at [510, 510] on div "**********" at bounding box center [583, 548] width 252 height 656
click at [426, 500] on div at bounding box center [327, 548] width 252 height 656
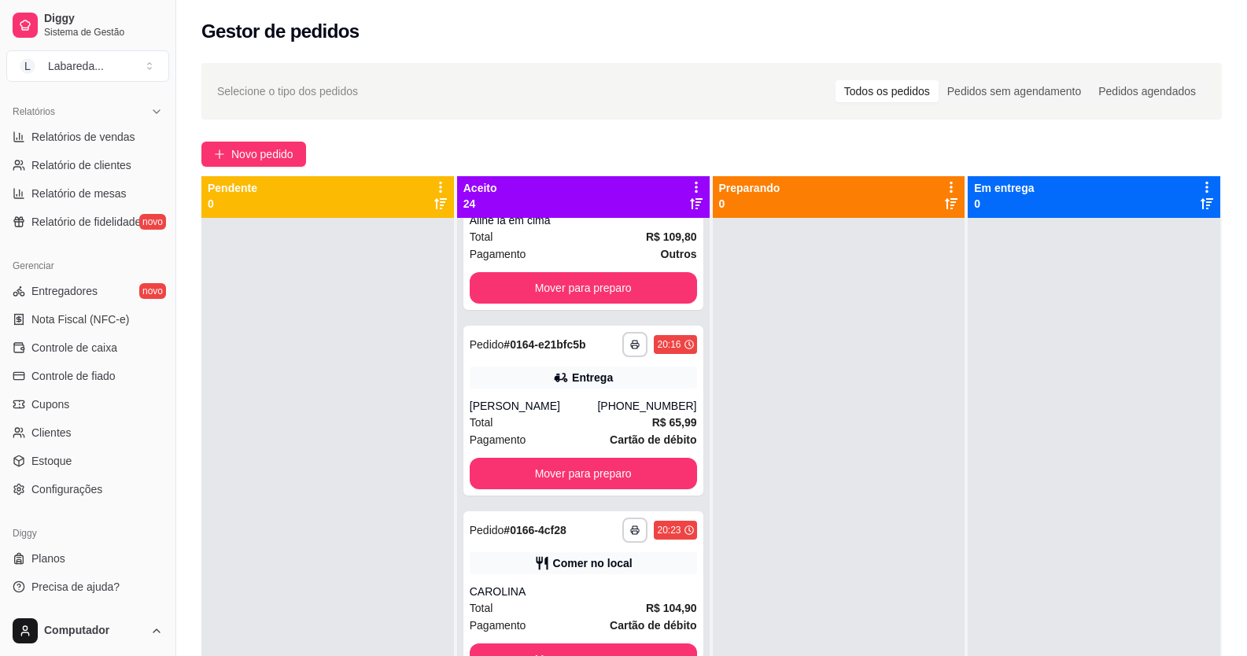
scroll to position [0, 0]
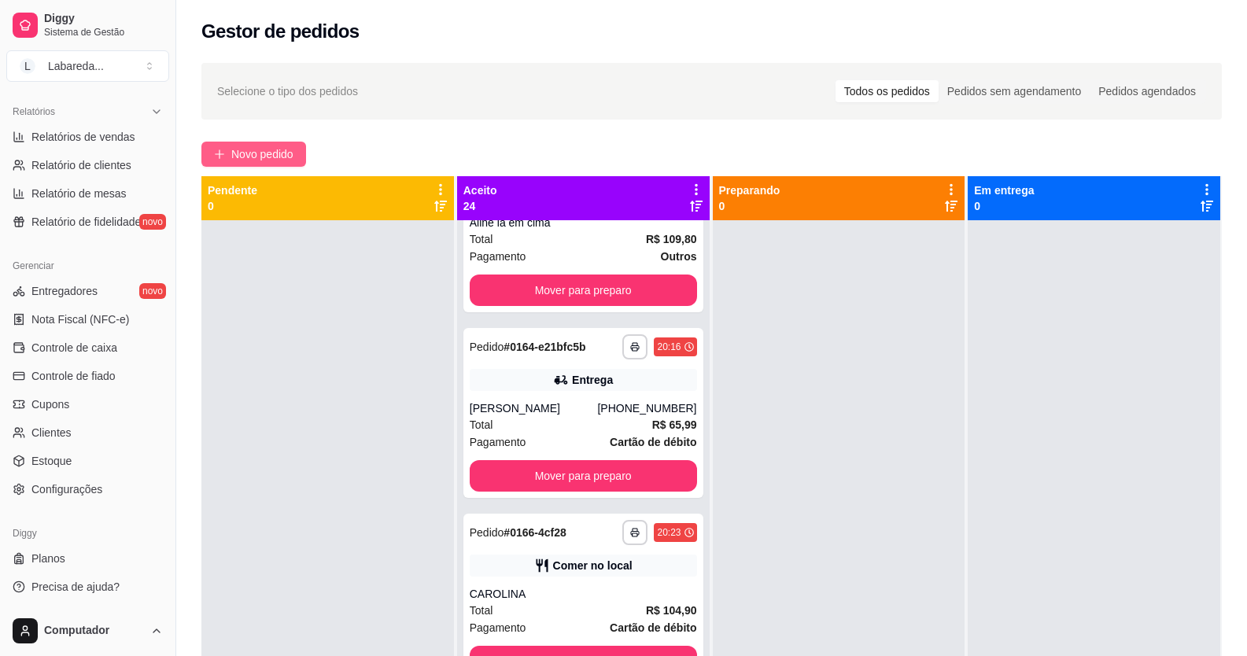
click at [276, 164] on button "Novo pedido" at bounding box center [253, 154] width 105 height 25
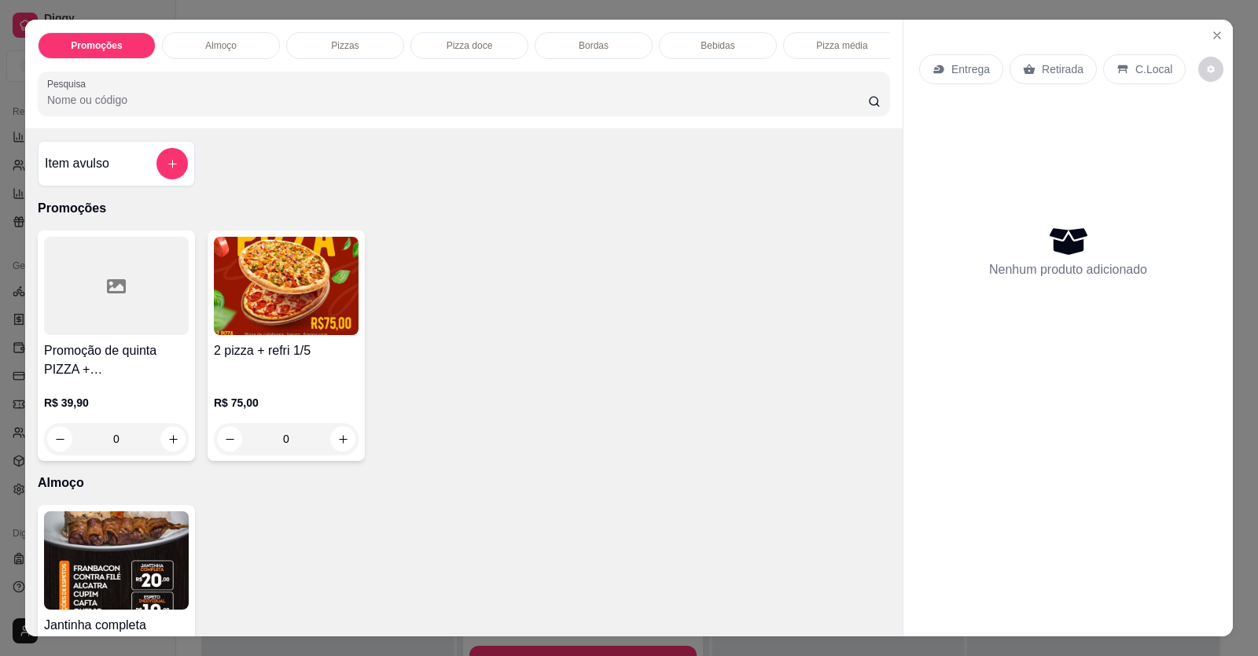
click at [566, 652] on div "Promoções Almoço Pizzas Pizza doce Bordas Bebidas Pizza média Pesquisa Item avu…" at bounding box center [629, 328] width 1258 height 656
click at [393, 525] on div "Jantinha completa R$ 19,99 0" at bounding box center [464, 611] width 853 height 212
click at [393, 527] on div "Jantinha completa R$ 19,99 0" at bounding box center [464, 611] width 853 height 212
click at [1214, 33] on icon "Close" at bounding box center [1217, 35] width 6 height 6
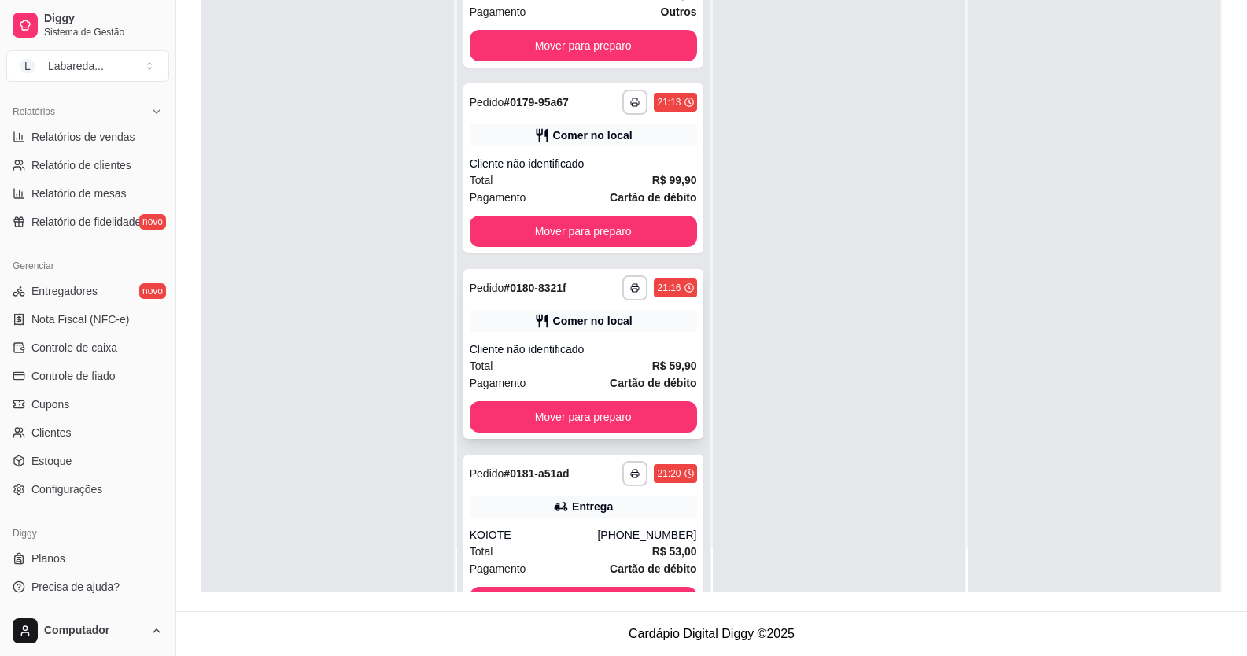
scroll to position [3438, 0]
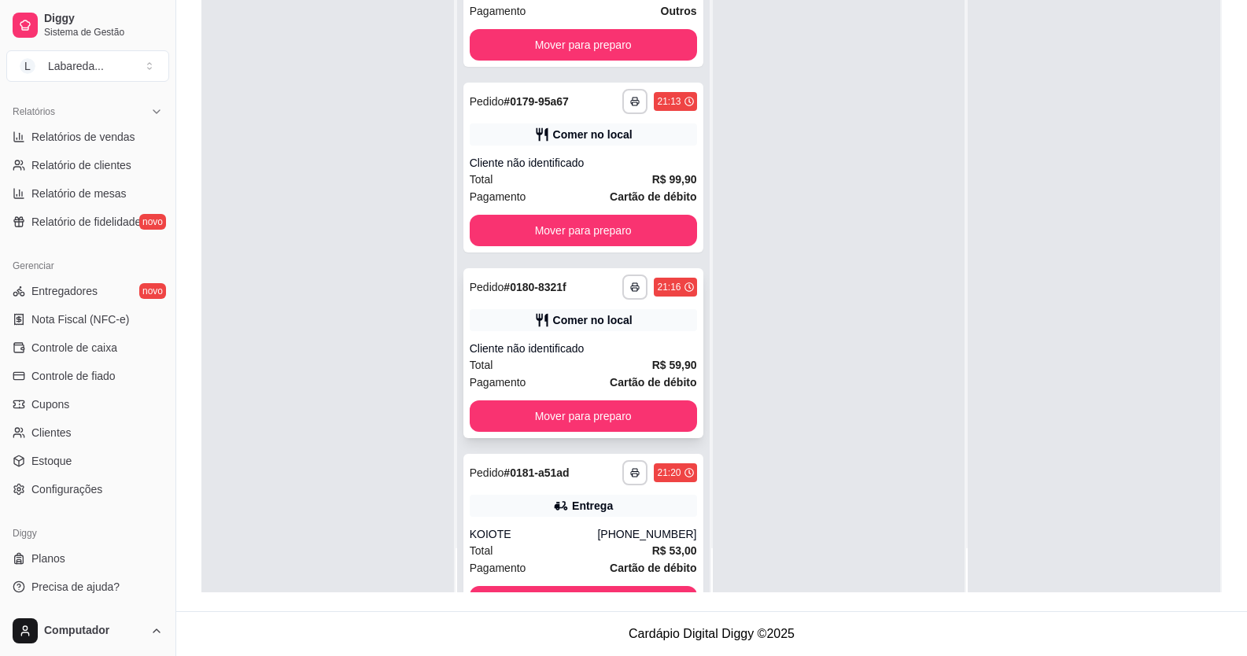
click at [585, 341] on div "Cliente não identificado" at bounding box center [583, 349] width 227 height 16
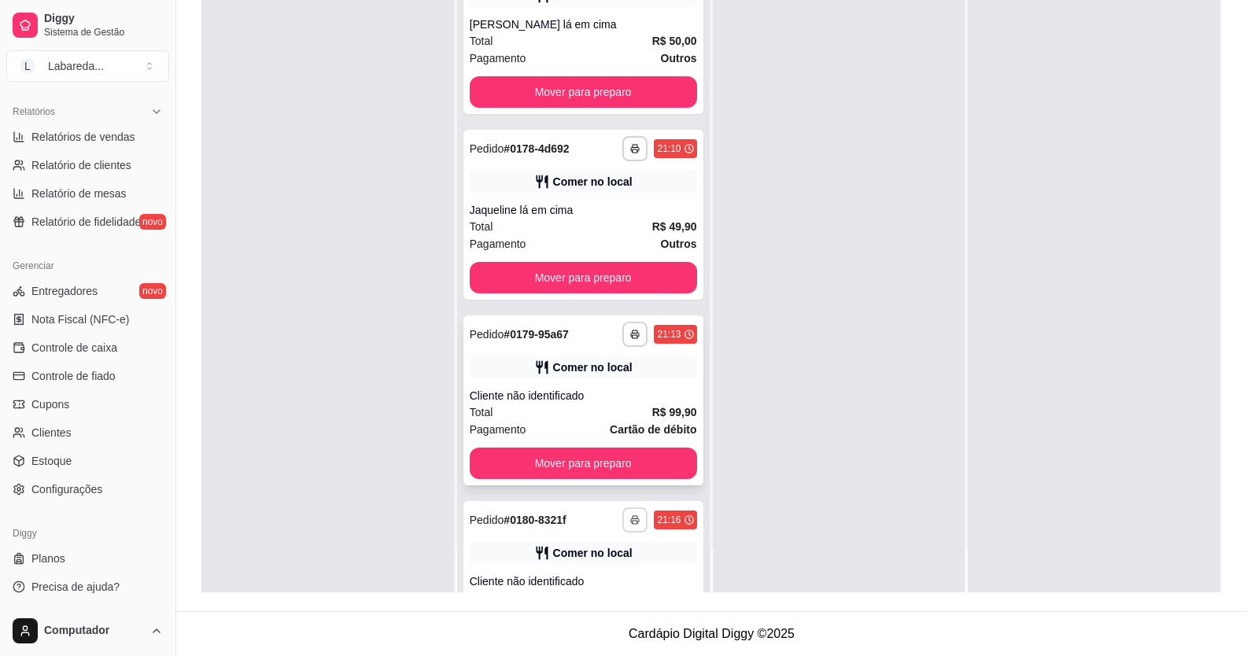
scroll to position [3202, 0]
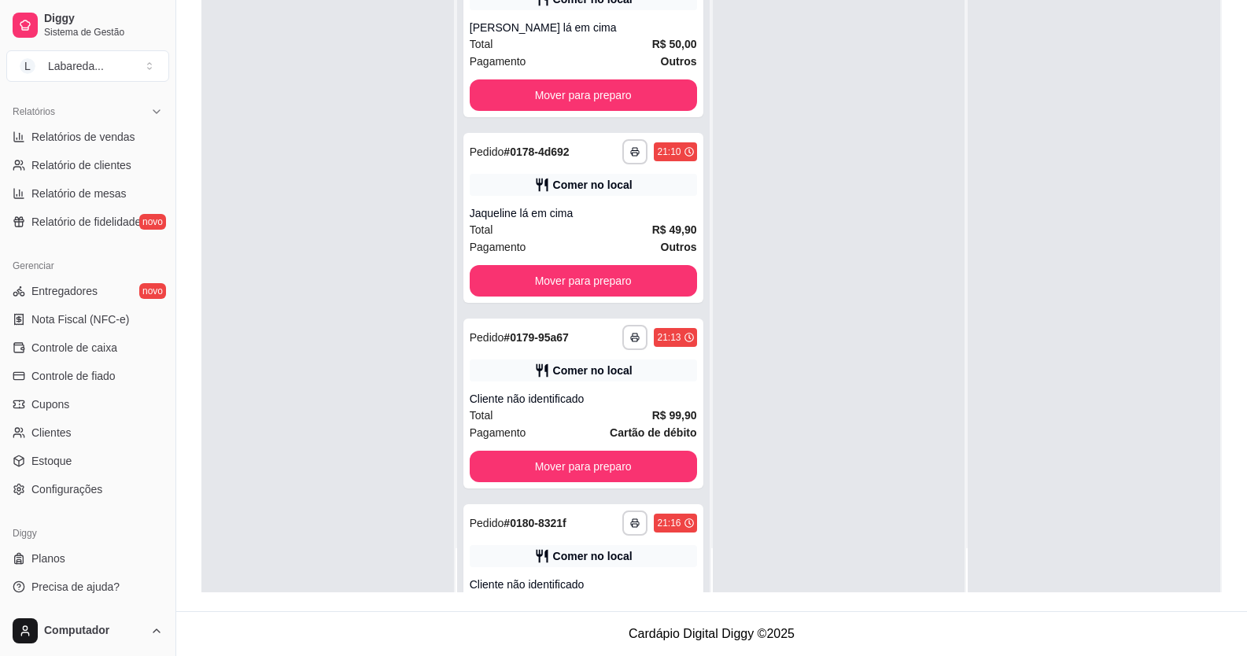
click at [786, 311] on div at bounding box center [839, 264] width 252 height 656
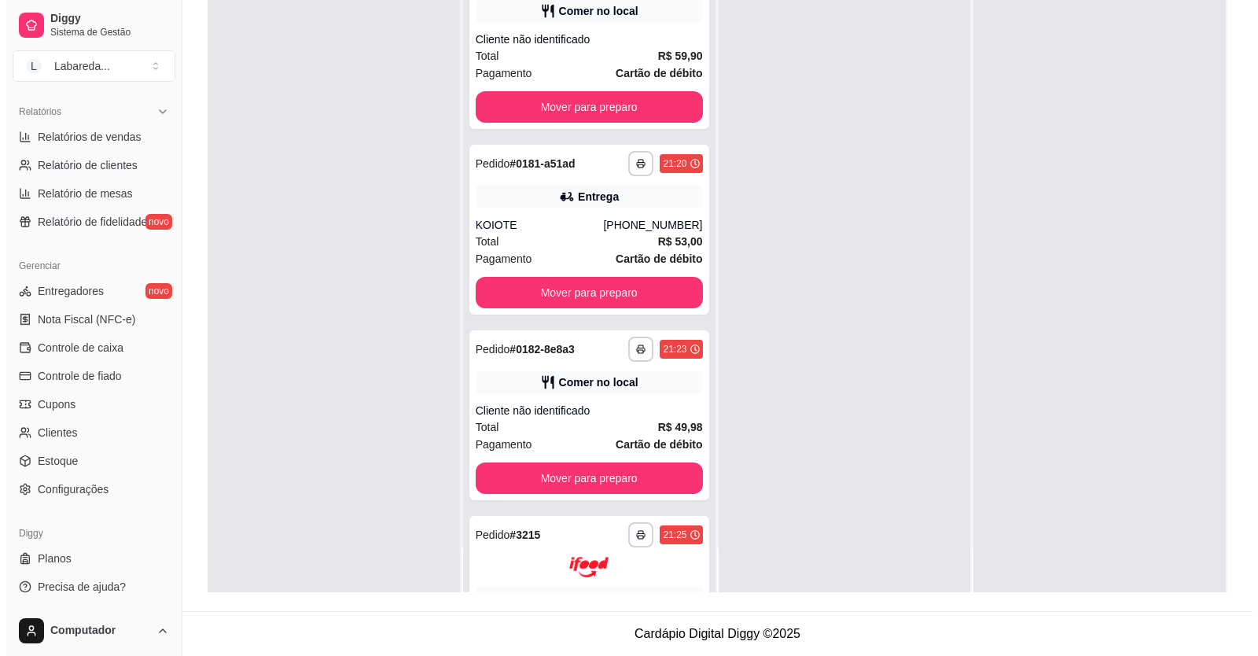
scroll to position [3752, 0]
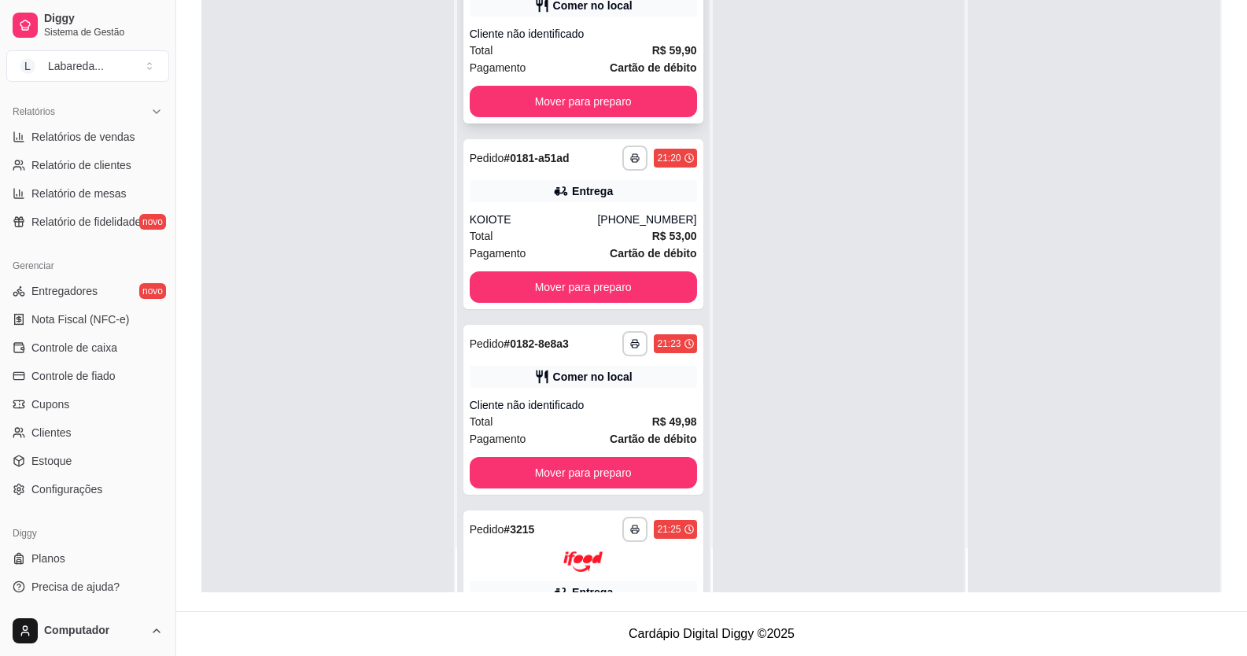
click at [549, 54] on div "Total R$ 59,90" at bounding box center [583, 50] width 227 height 17
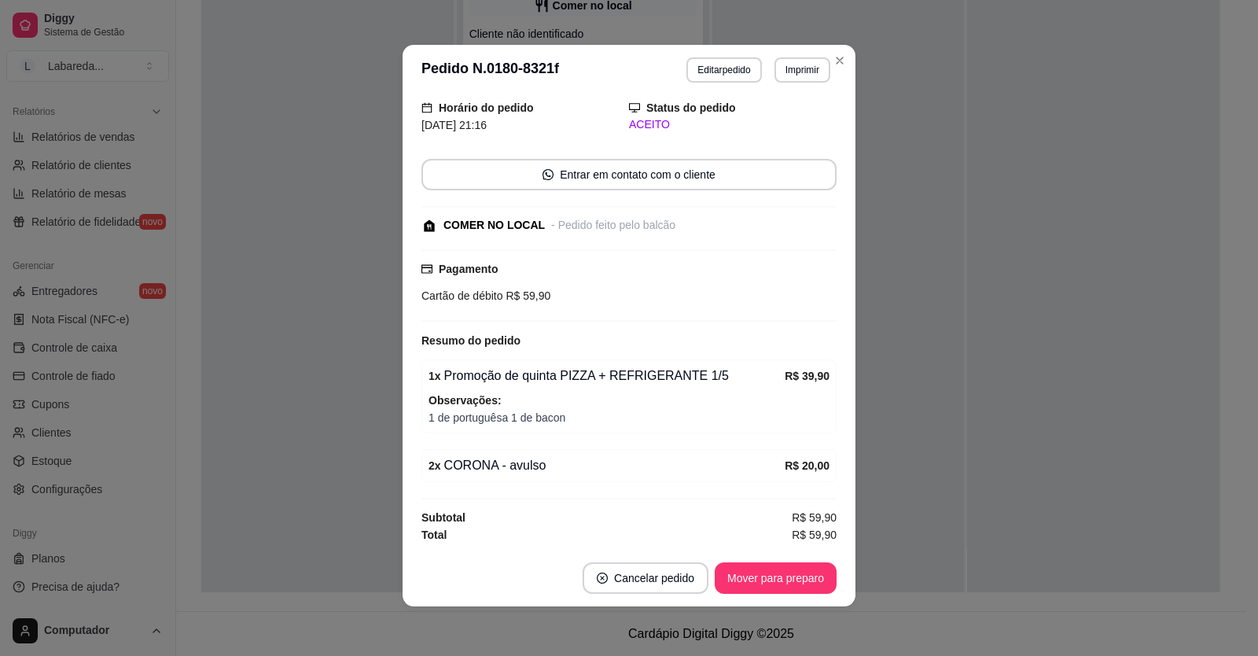
scroll to position [3, 0]
click at [732, 70] on button "Editar pedido" at bounding box center [724, 69] width 75 height 25
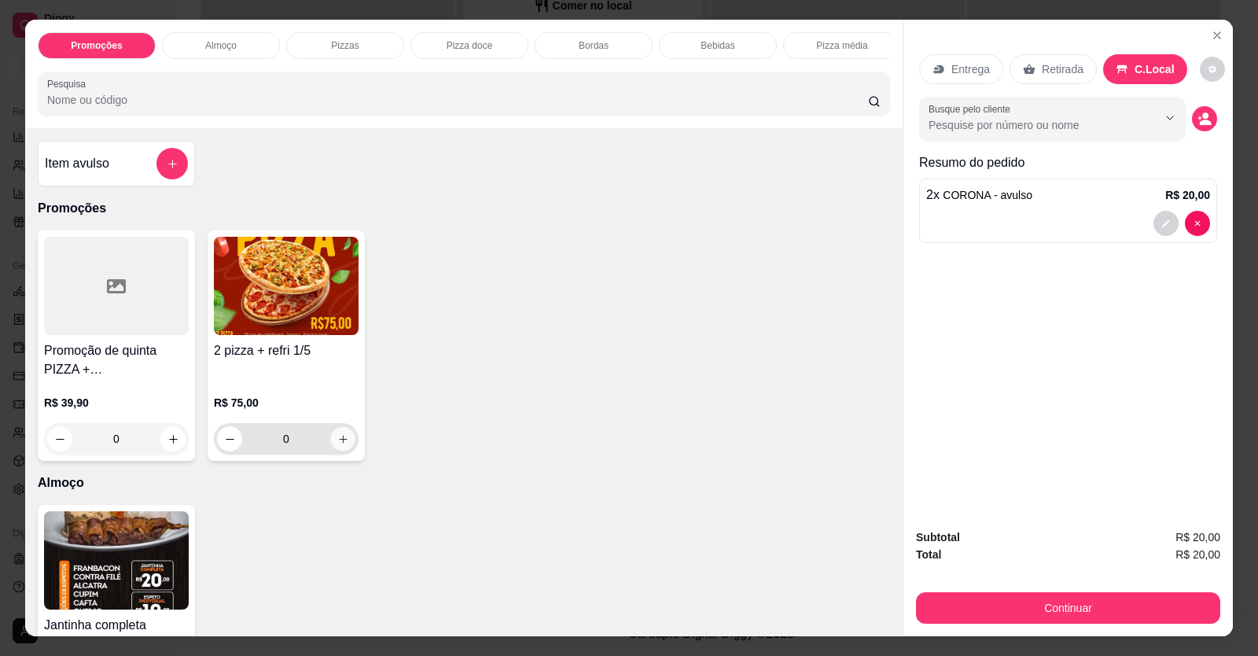
click at [341, 451] on button "increase-product-quantity" at bounding box center [342, 439] width 24 height 24
type input "1"
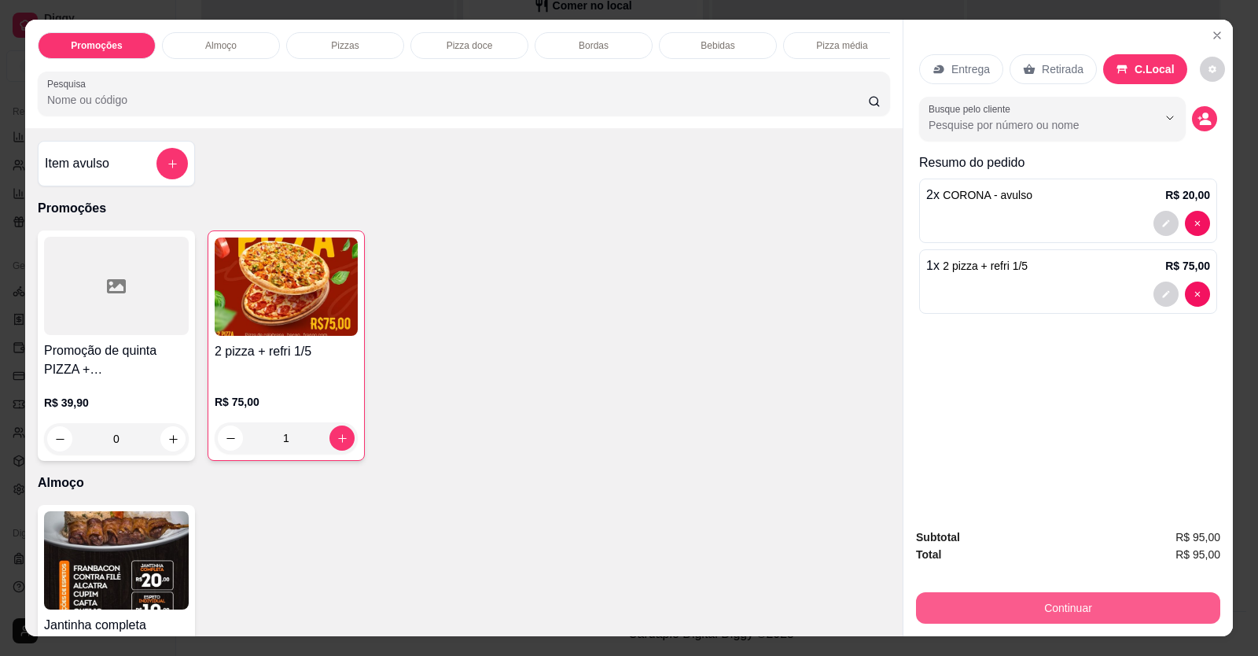
click at [1018, 607] on button "Continuar" at bounding box center [1068, 607] width 304 height 31
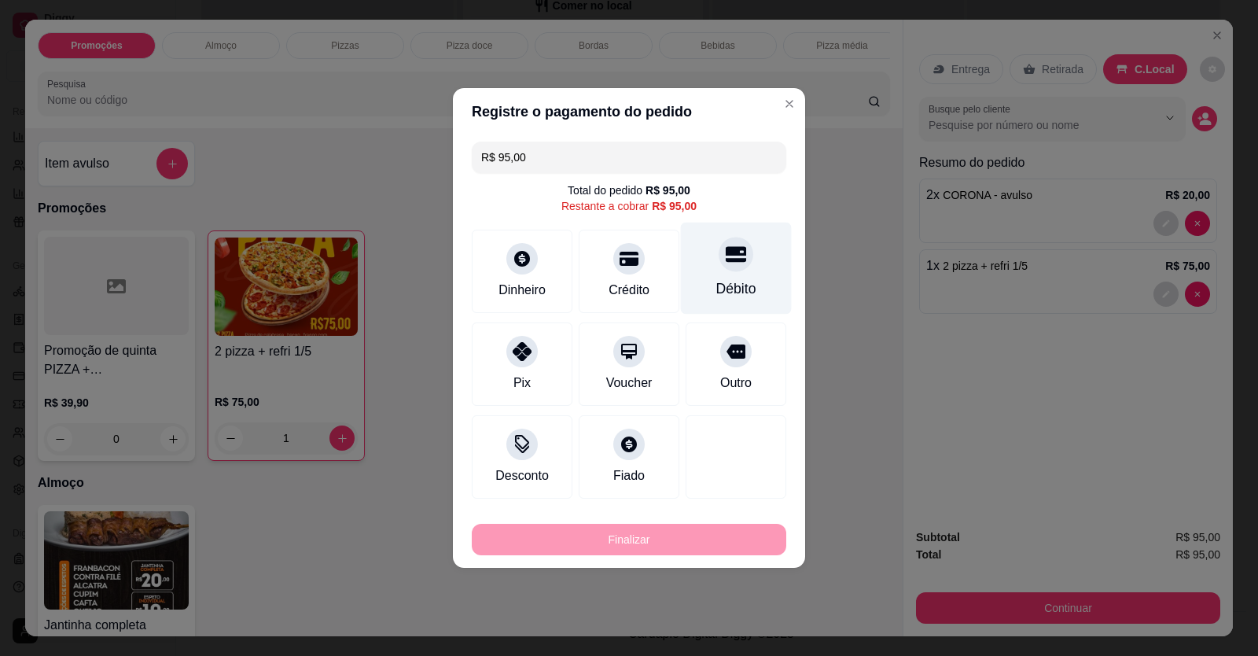
click at [707, 272] on div "Débito" at bounding box center [736, 269] width 111 height 92
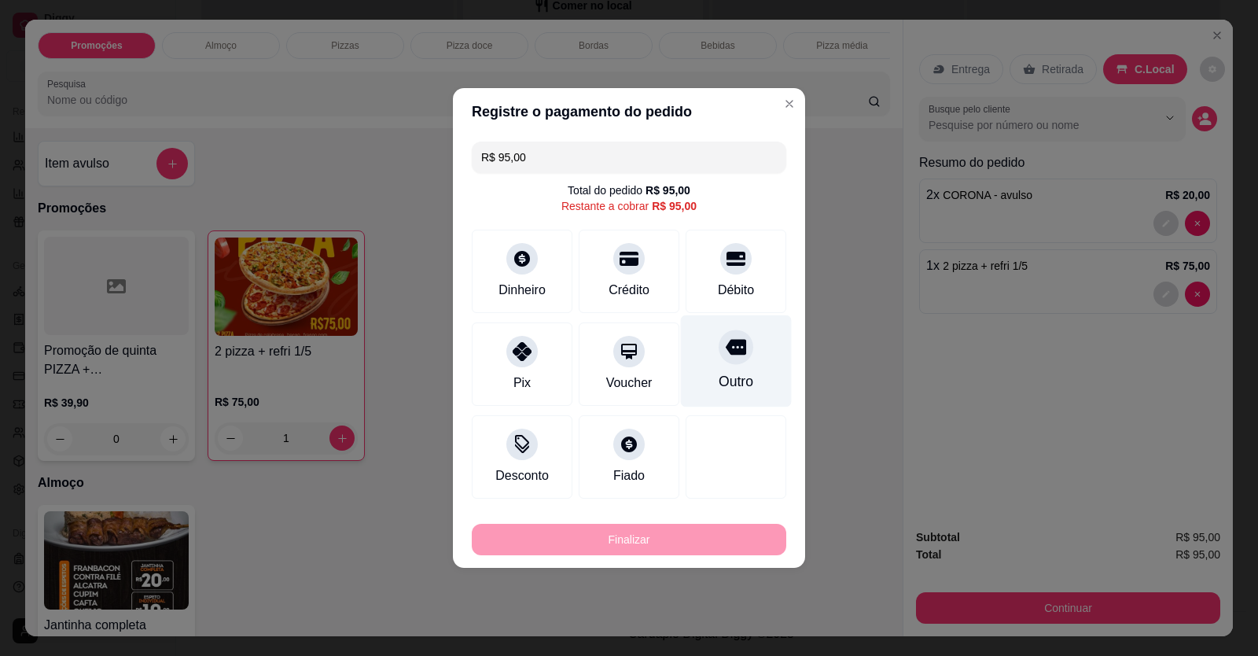
type input "R$ 0,00"
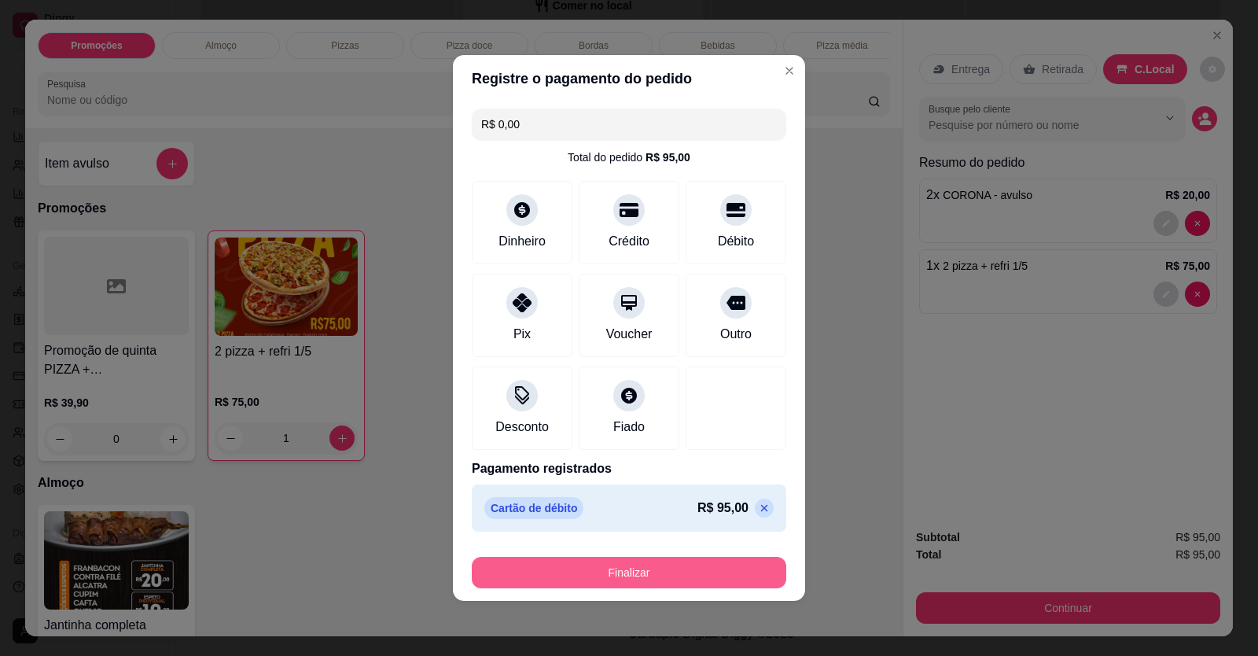
click at [658, 568] on button "Finalizar" at bounding box center [629, 572] width 315 height 31
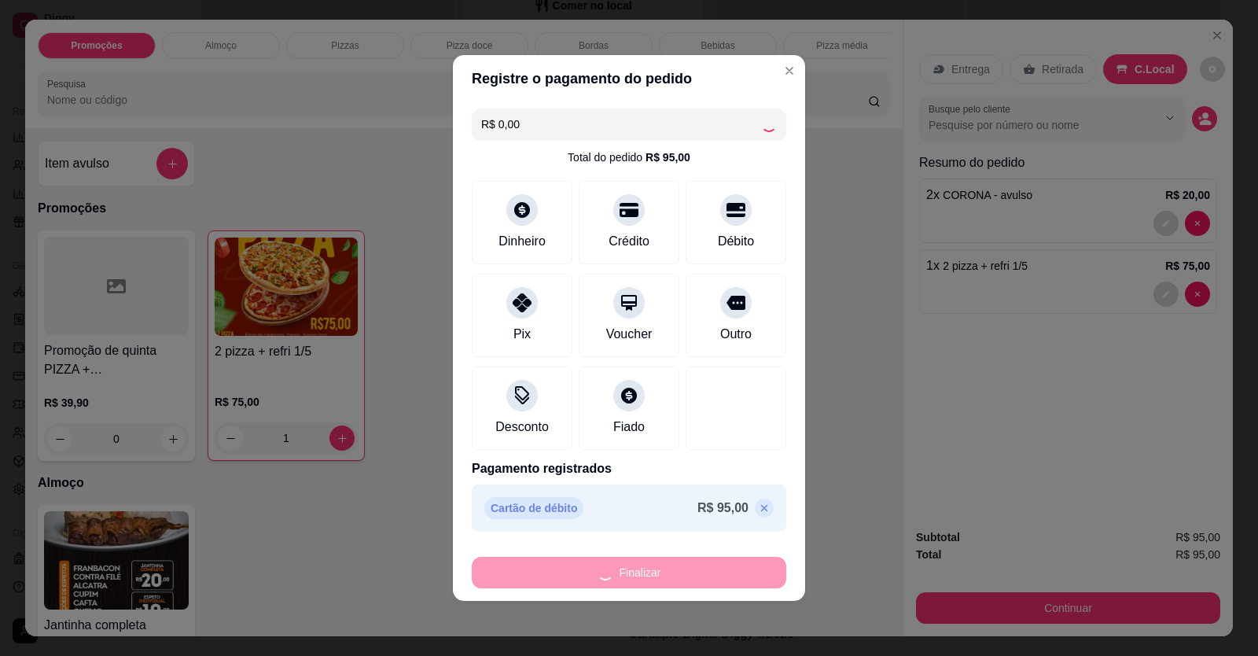
type input "0"
type input "-R$ 95,00"
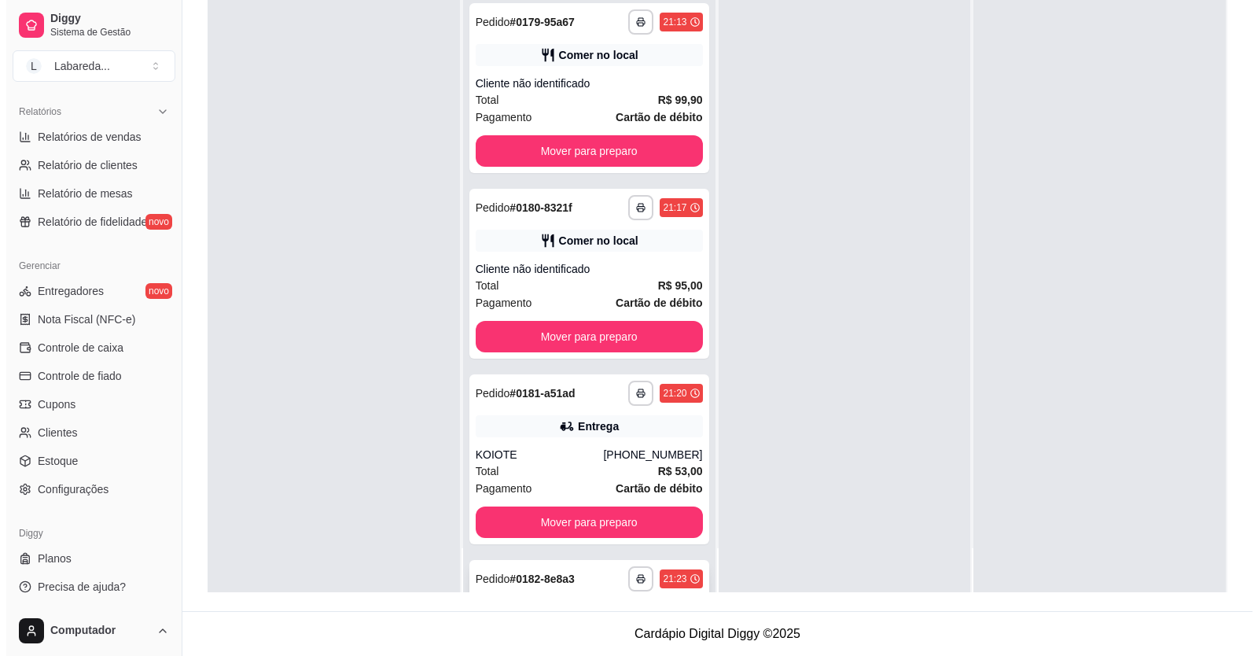
scroll to position [3438, 0]
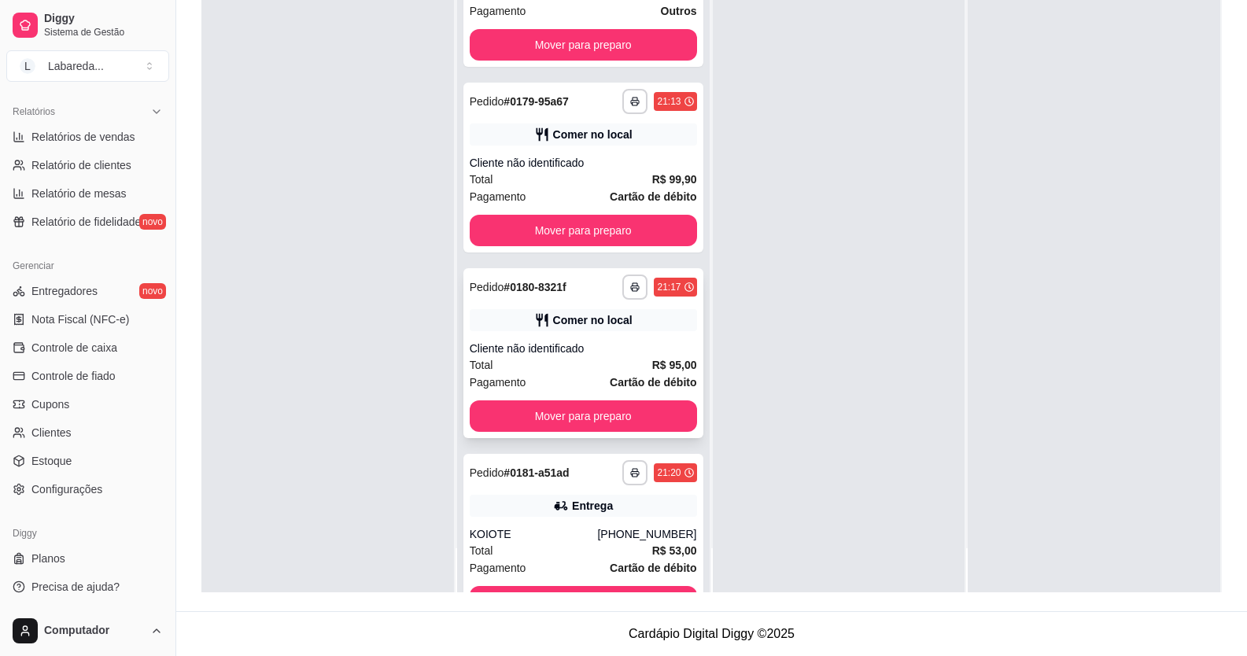
click at [590, 324] on div "Comer no local" at bounding box center [592, 320] width 79 height 16
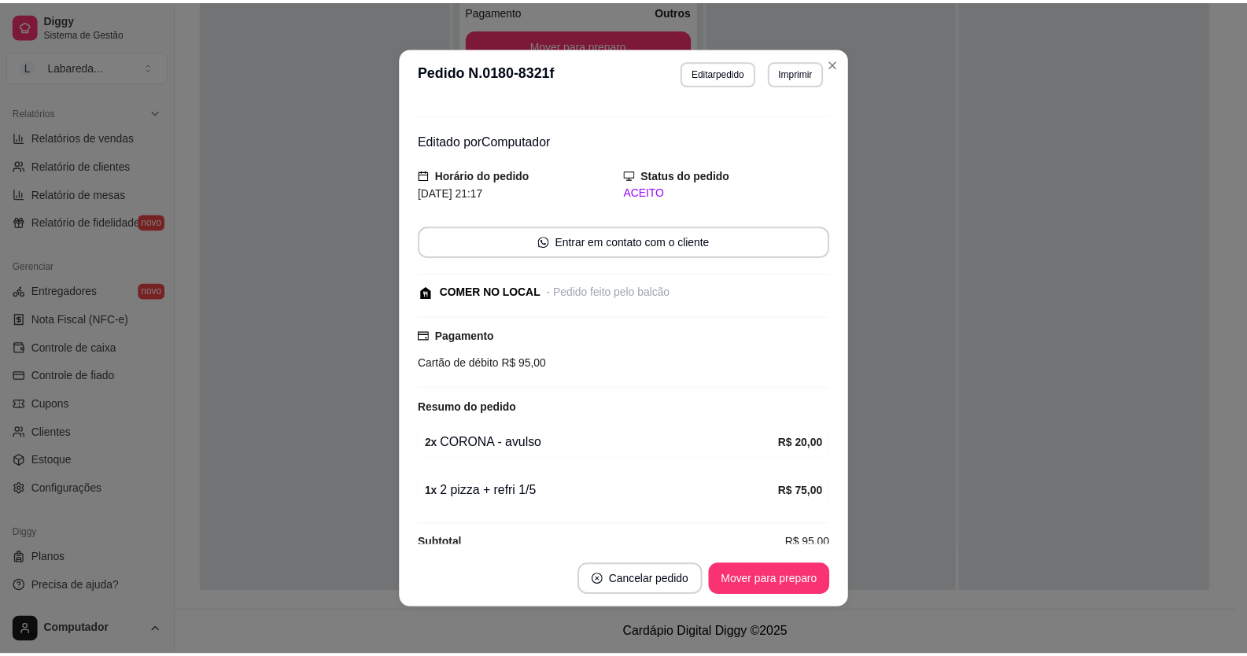
scroll to position [48, 0]
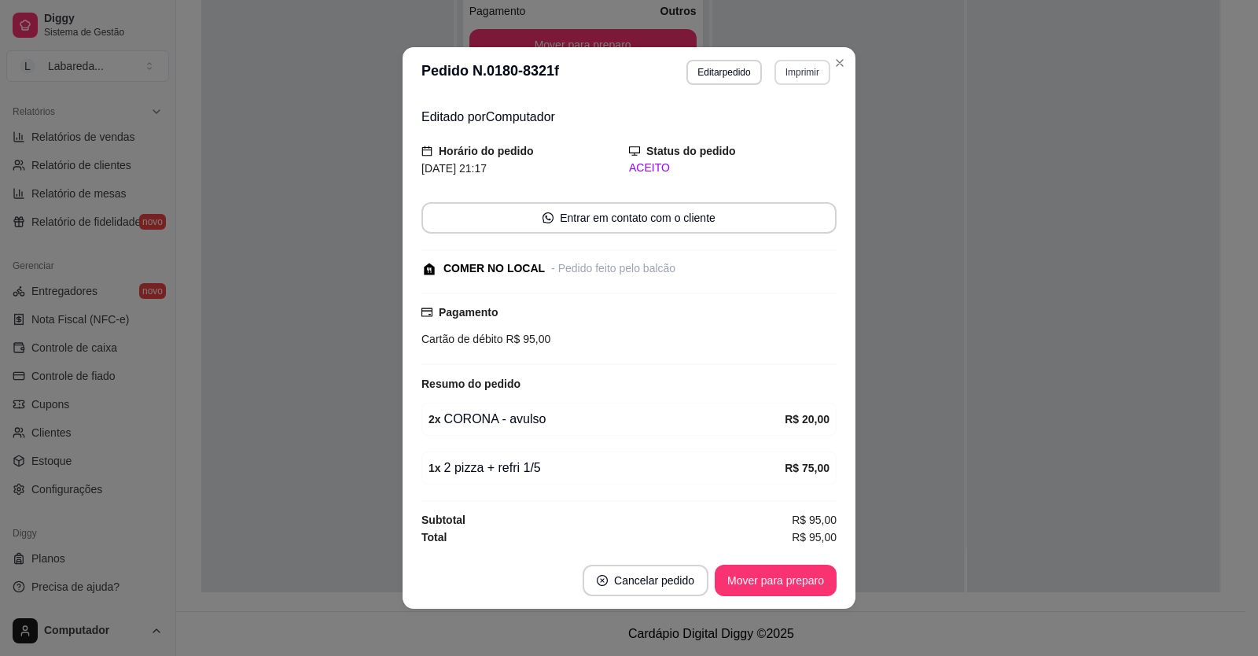
click at [786, 79] on button "Imprimir" at bounding box center [803, 72] width 56 height 25
click at [779, 120] on button "IMPRESSORA" at bounding box center [769, 127] width 110 height 24
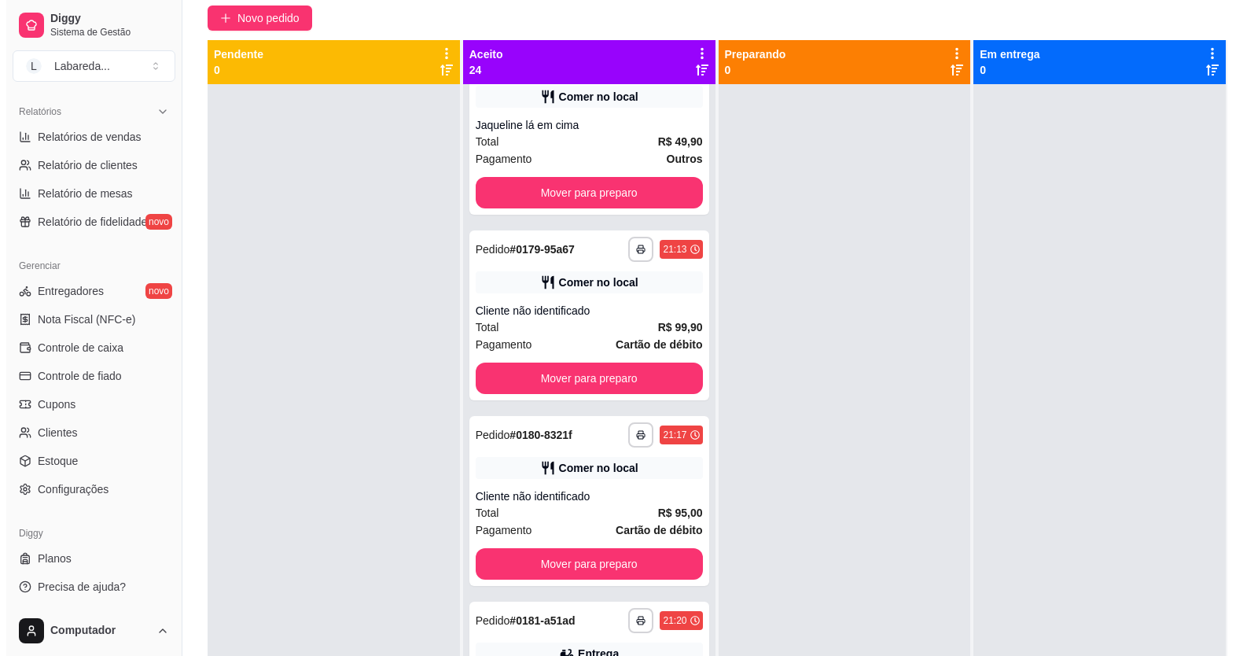
scroll to position [0, 0]
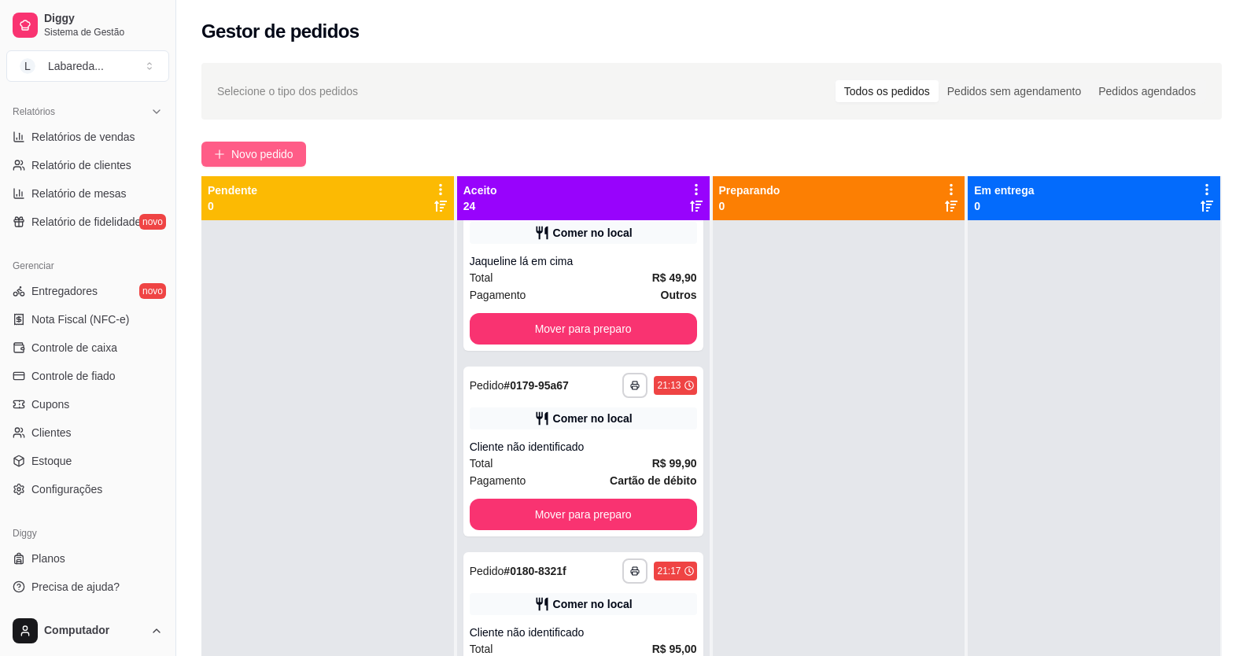
click at [240, 153] on span "Novo pedido" at bounding box center [262, 153] width 62 height 17
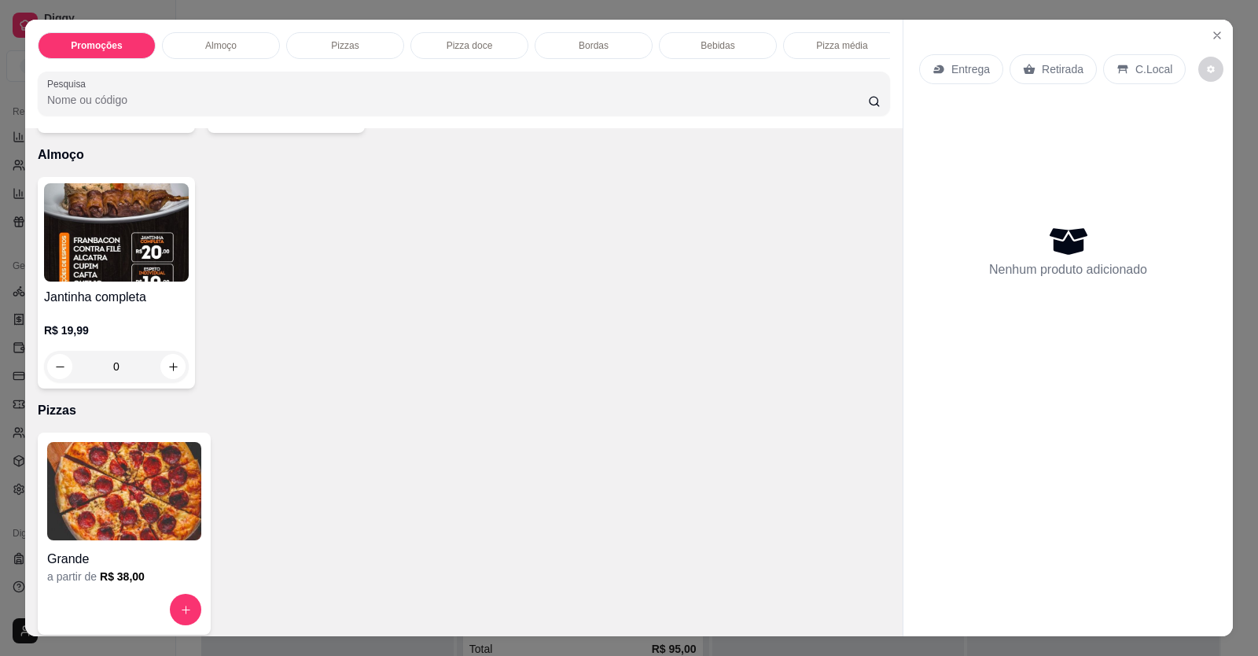
scroll to position [157, 0]
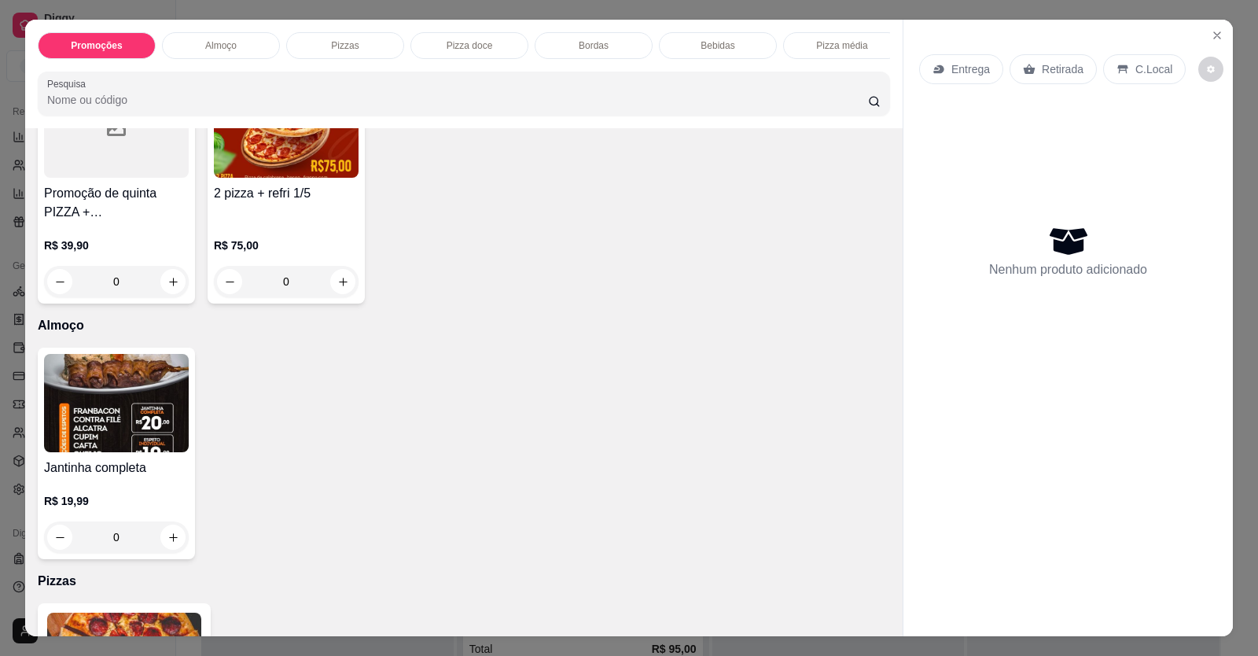
click at [282, 235] on div "R$ 75,00 0" at bounding box center [286, 259] width 145 height 75
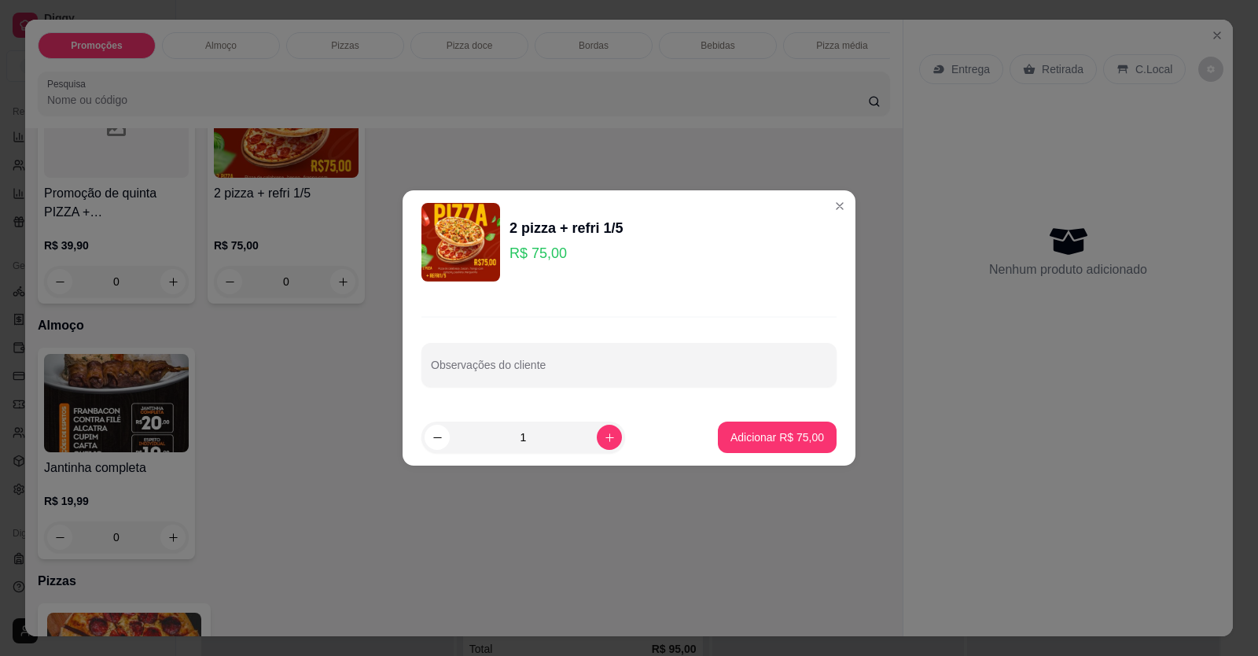
drag, startPoint x: 510, startPoint y: 340, endPoint x: 511, endPoint y: 358, distance: 18.2
click at [510, 347] on div "Observações do cliente" at bounding box center [629, 351] width 453 height 115
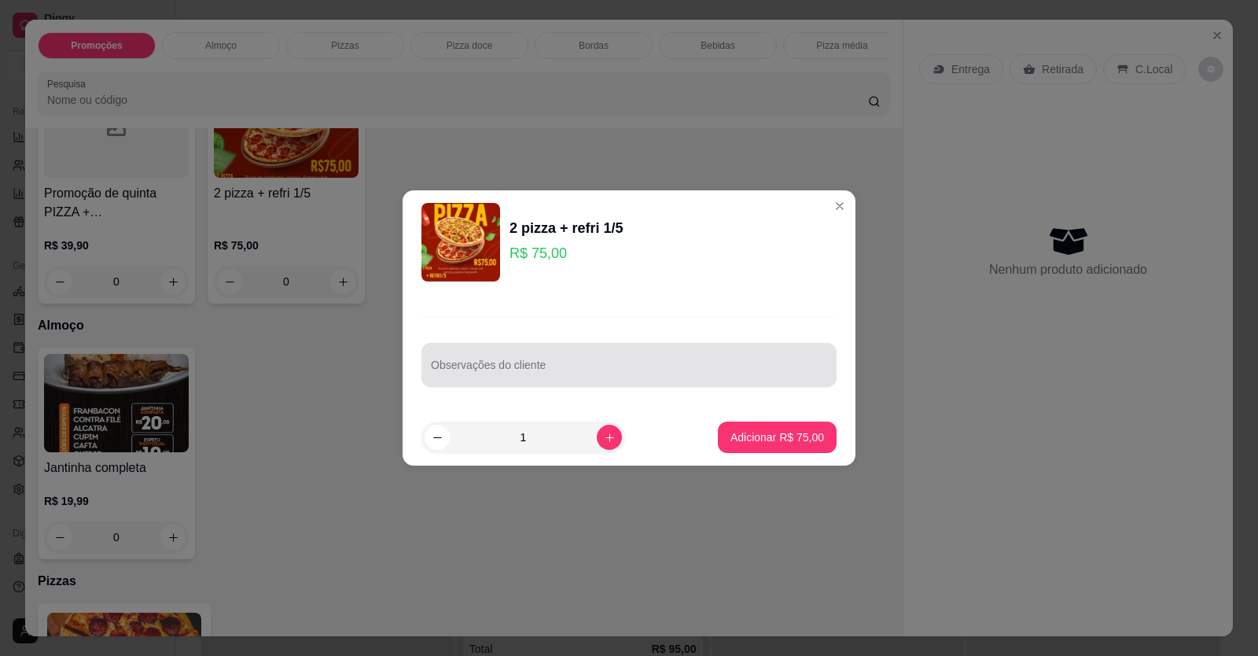
click at [514, 359] on div at bounding box center [629, 364] width 396 height 31
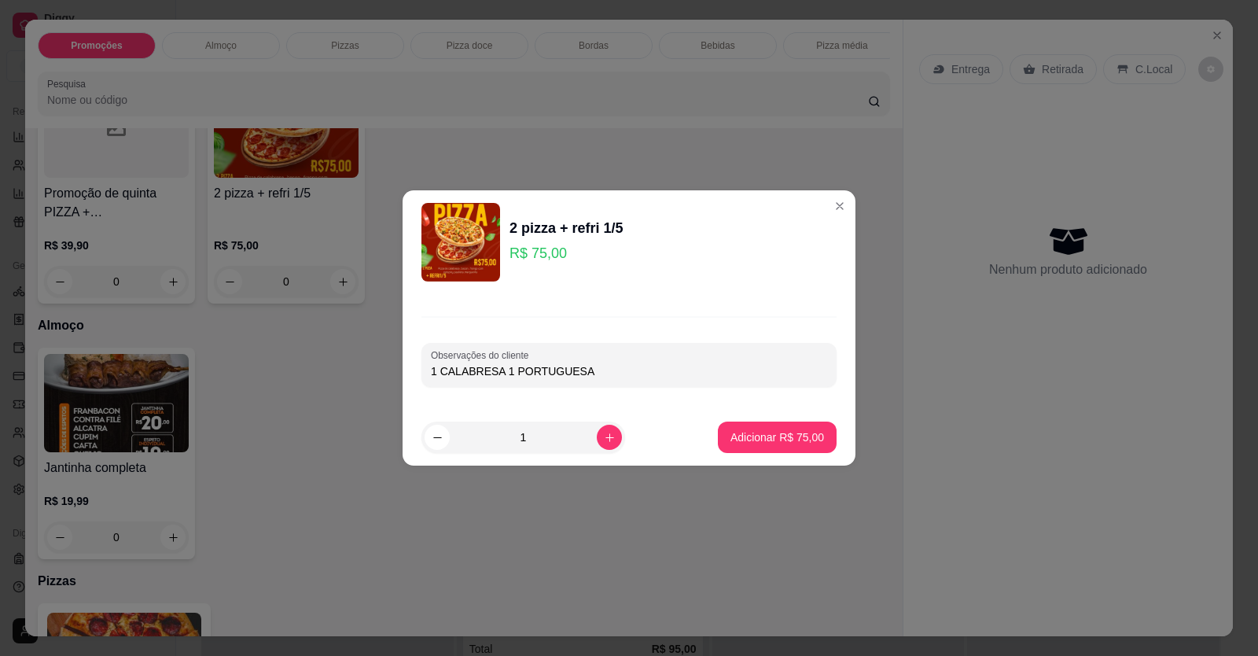
type input "1 CALABRESA 1 PORTUGUESA"
click at [786, 423] on button "Adicionar R$ 75,00" at bounding box center [778, 437] width 116 height 31
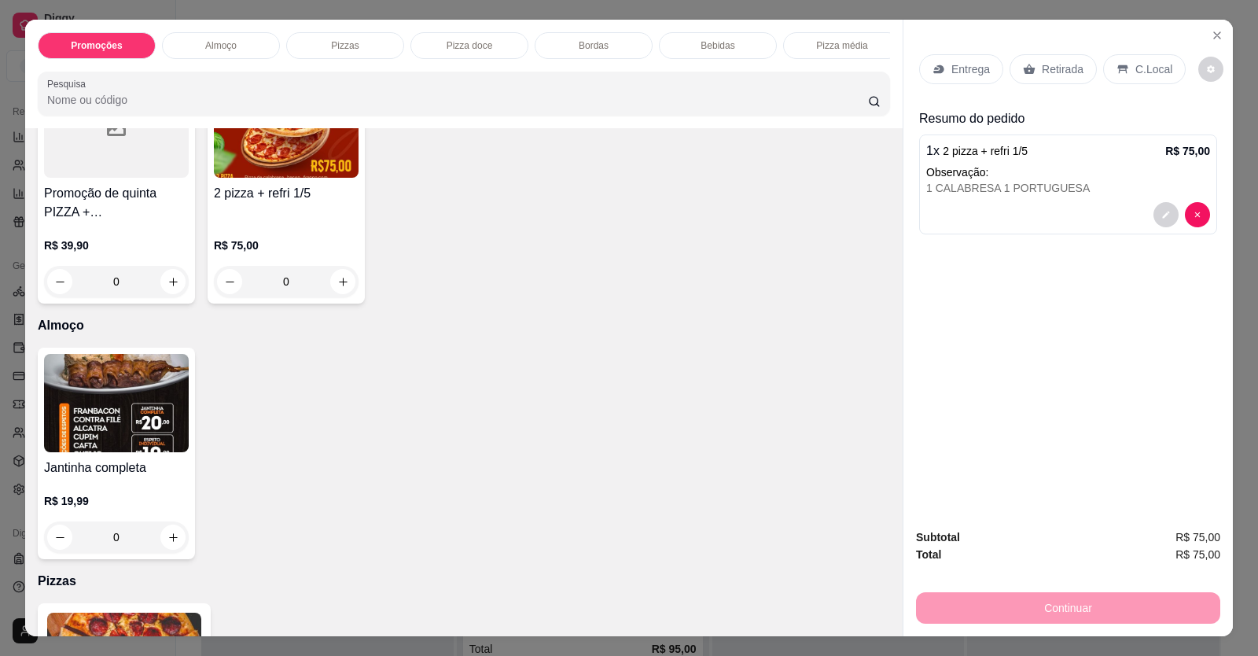
click at [320, 253] on p "R$ 75,00" at bounding box center [286, 246] width 145 height 16
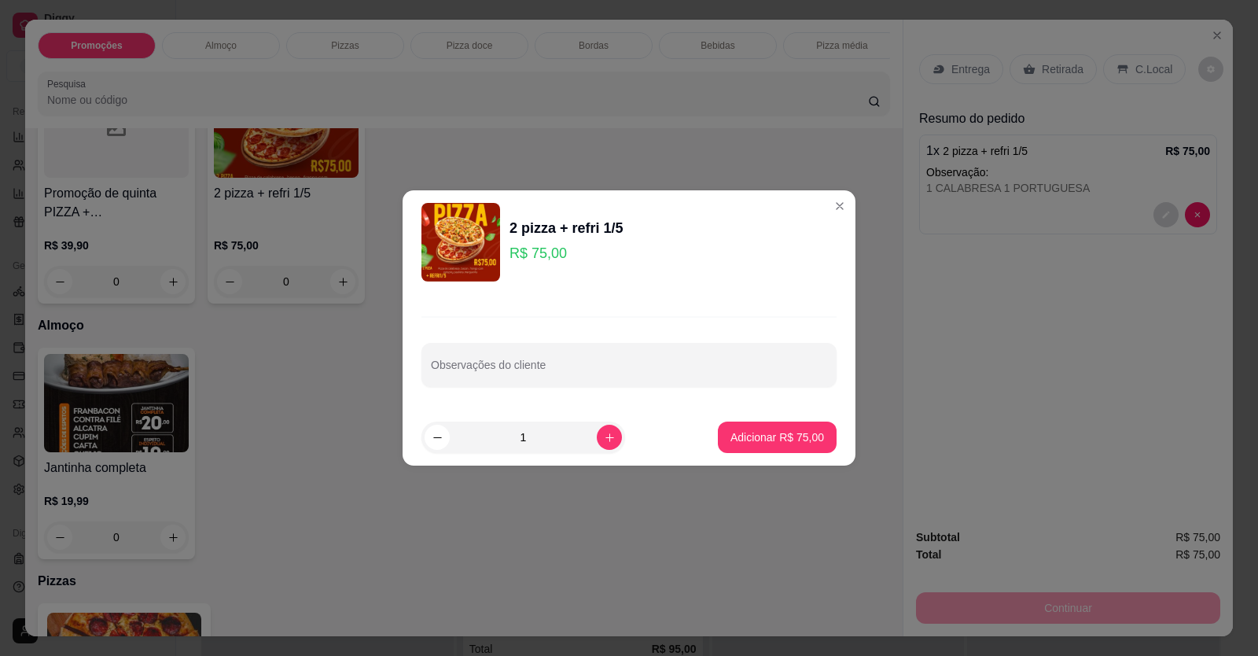
click at [648, 346] on div "Observações do cliente" at bounding box center [629, 365] width 415 height 44
type input "1 FRANGO COM CATUPIRY"
click at [734, 448] on button "Adicionar R$ 75,00" at bounding box center [777, 437] width 119 height 31
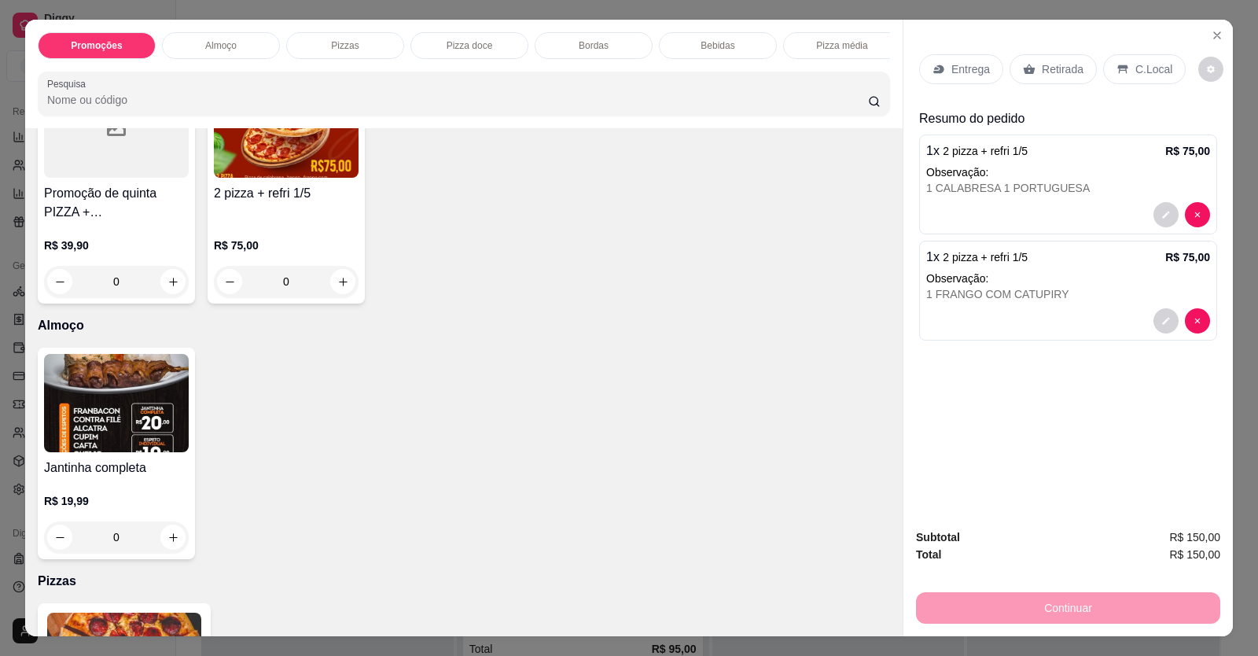
click at [1047, 307] on div "1 x 2 pizza + refri 1/5 R$ 75,00 Observação: 1 FRANGO COM CATUPIRY" at bounding box center [1068, 291] width 298 height 100
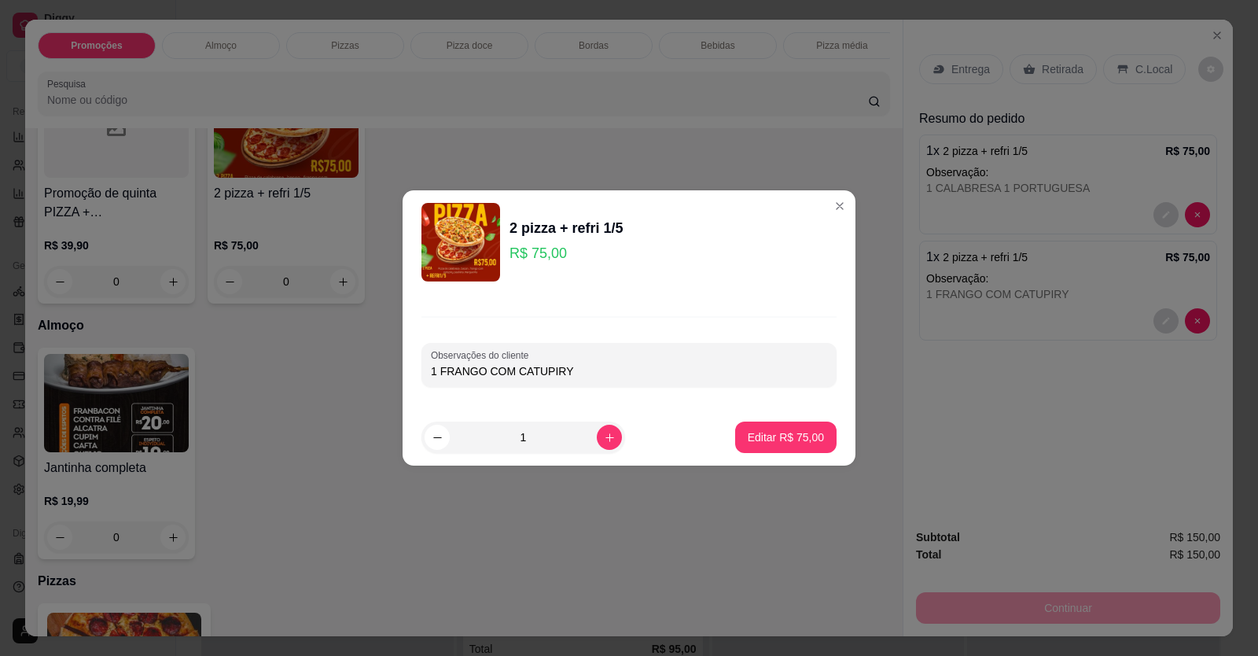
click at [636, 392] on div "Observações do cliente 1 FRANGO COM CATUPIRY" at bounding box center [629, 351] width 453 height 115
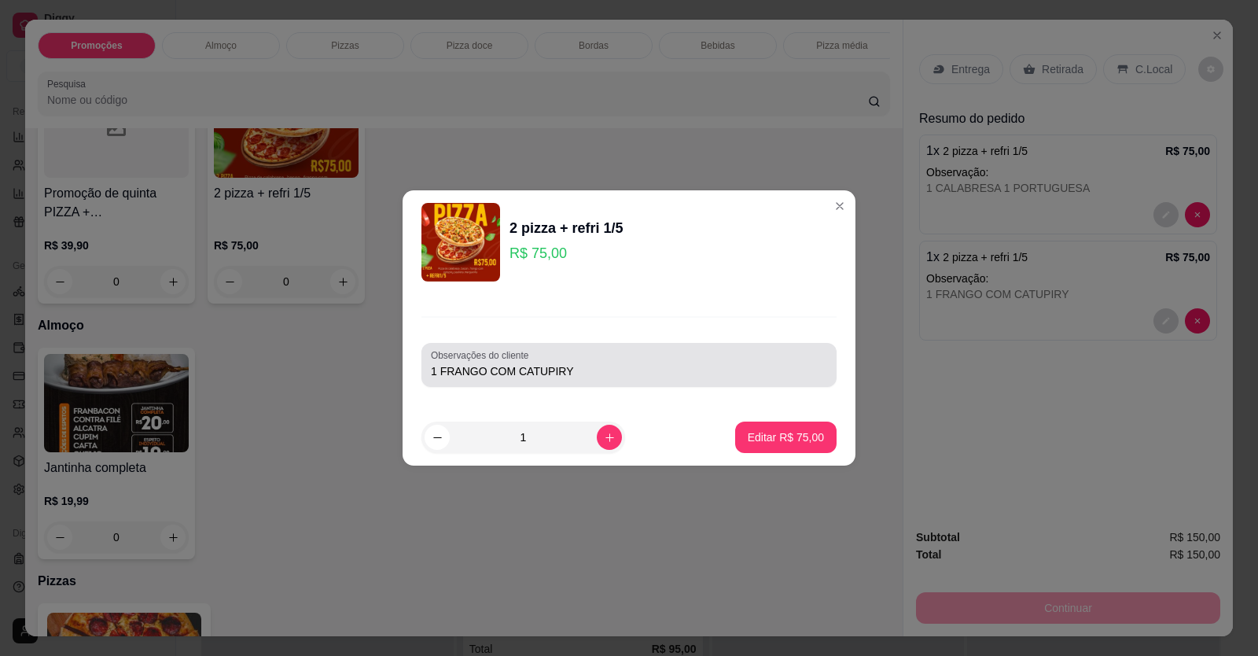
click at [635, 381] on div "Observações do cliente 1 FRANGO COM CATUPIRY" at bounding box center [629, 365] width 415 height 44
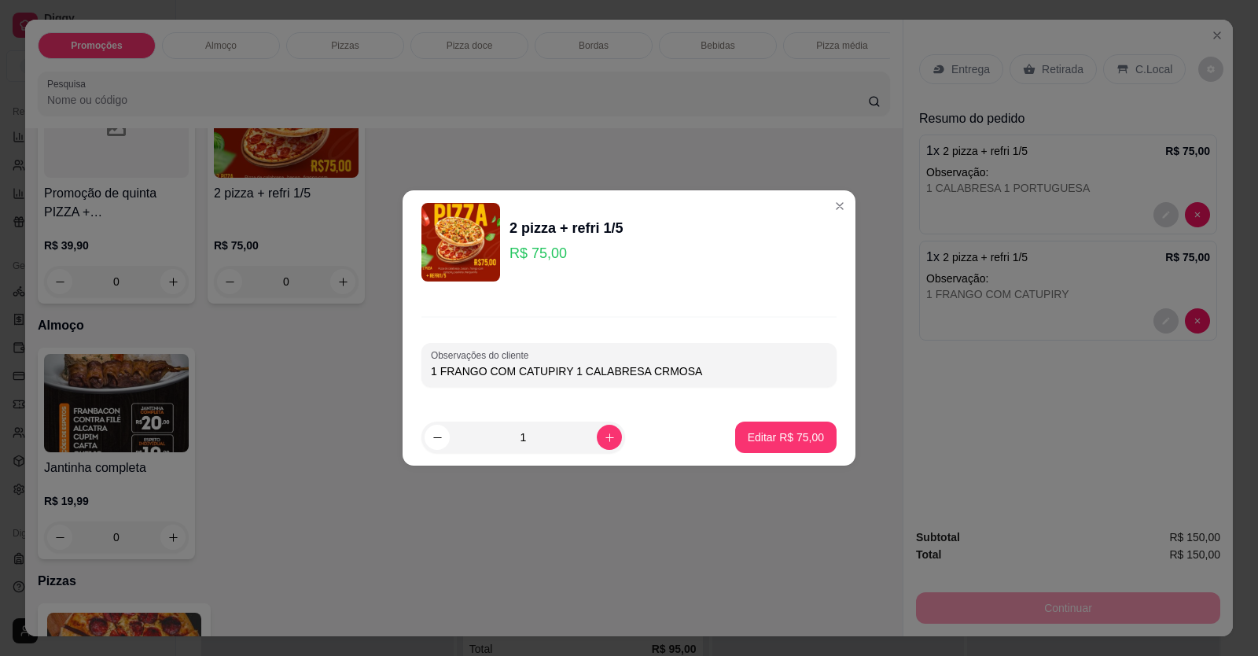
click at [652, 374] on input "1 FRANGO COM CATUPIRY 1 CALABRESA CRMOSA" at bounding box center [629, 371] width 396 height 16
type input "1 FRANGO COM CATUPIRY 1 CALABRESA CREMOSA"
click at [749, 431] on p "Editar R$ 75,00" at bounding box center [786, 436] width 74 height 15
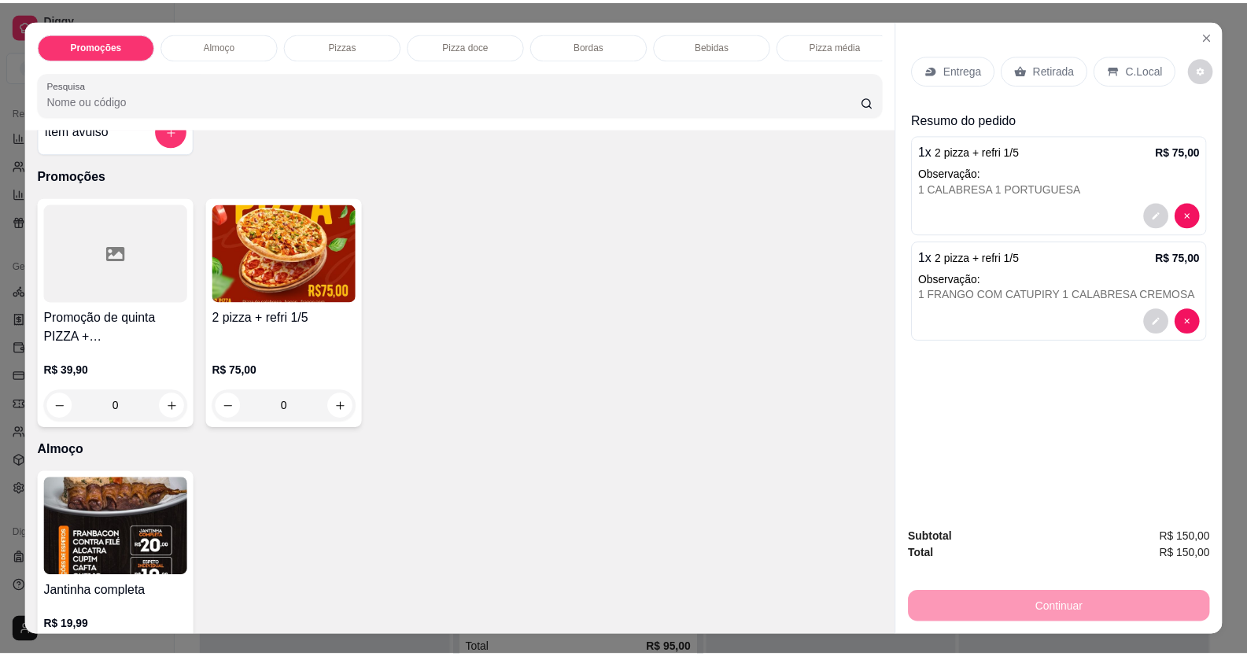
scroll to position [0, 0]
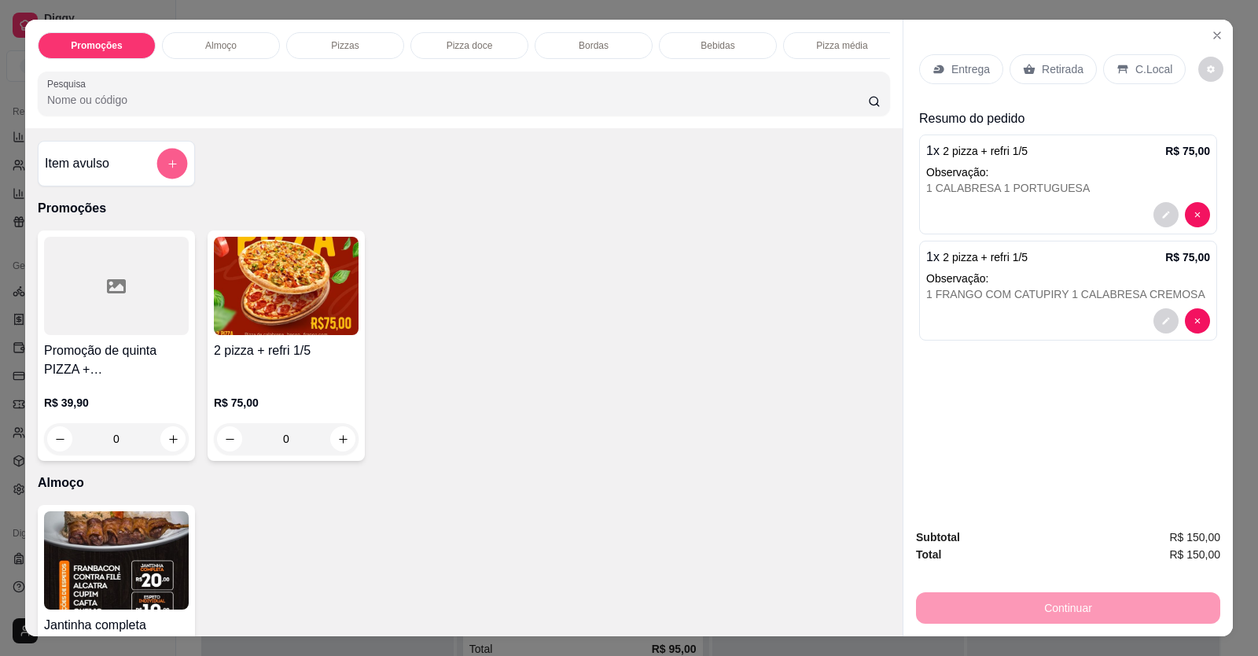
click at [173, 179] on button "add-separate-item" at bounding box center [172, 164] width 31 height 31
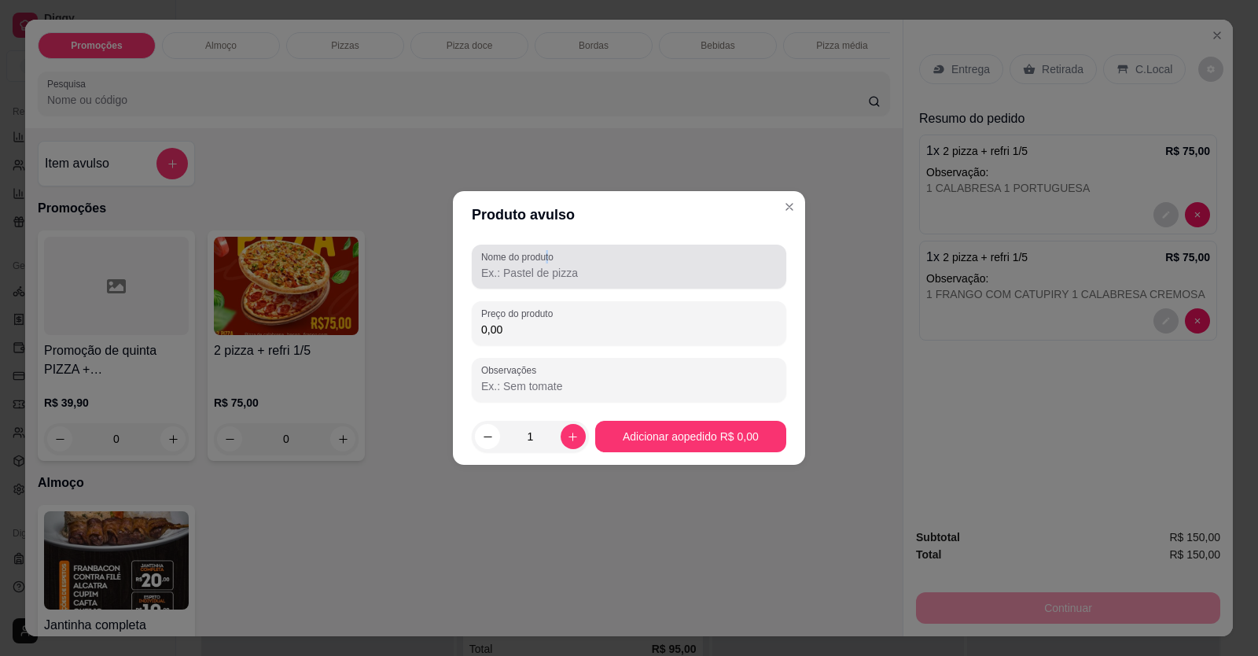
click at [549, 263] on div "Nome do produto" at bounding box center [629, 267] width 315 height 44
drag, startPoint x: 560, startPoint y: 271, endPoint x: 532, endPoint y: 262, distance: 29.8
click at [532, 262] on div "Nome do produto 1 PIZZA DE DOCE CHOCOLATE COM MORANGO" at bounding box center [629, 267] width 315 height 44
drag, startPoint x: 547, startPoint y: 273, endPoint x: 522, endPoint y: 274, distance: 24.4
click at [521, 274] on input "1 PIZZA DE E CHOCOLATE COM MORANGO" at bounding box center [629, 273] width 296 height 16
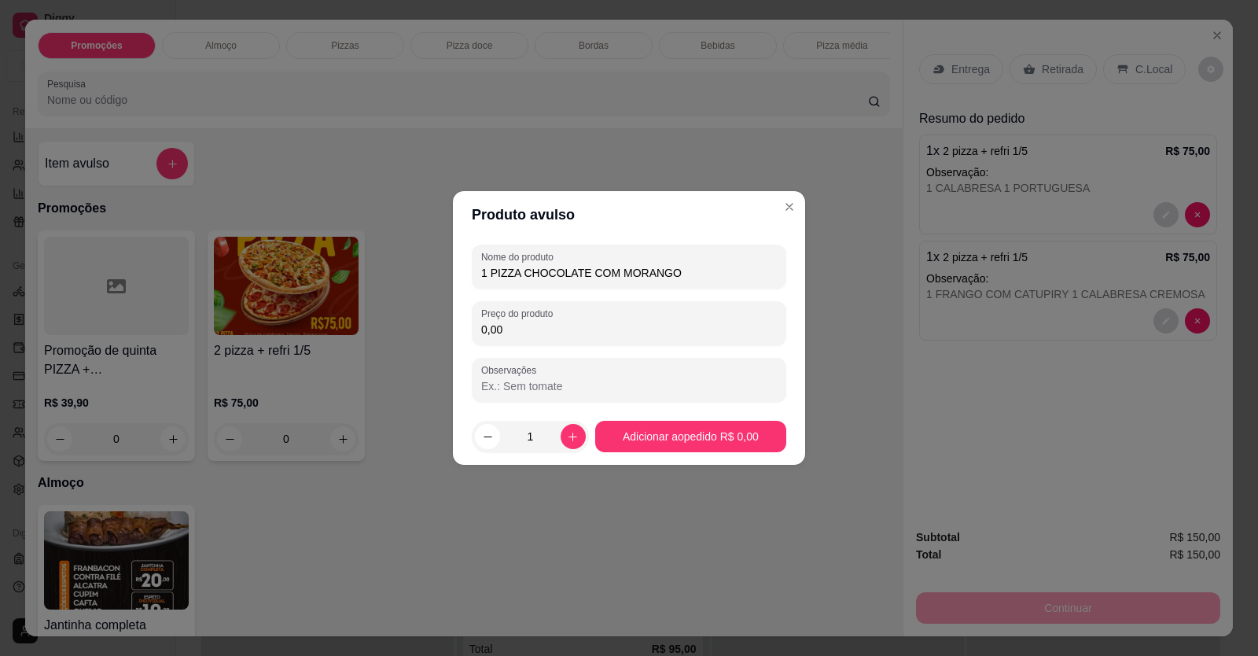
type input "1 PIZZA CHOCOLATE COM MORANGO"
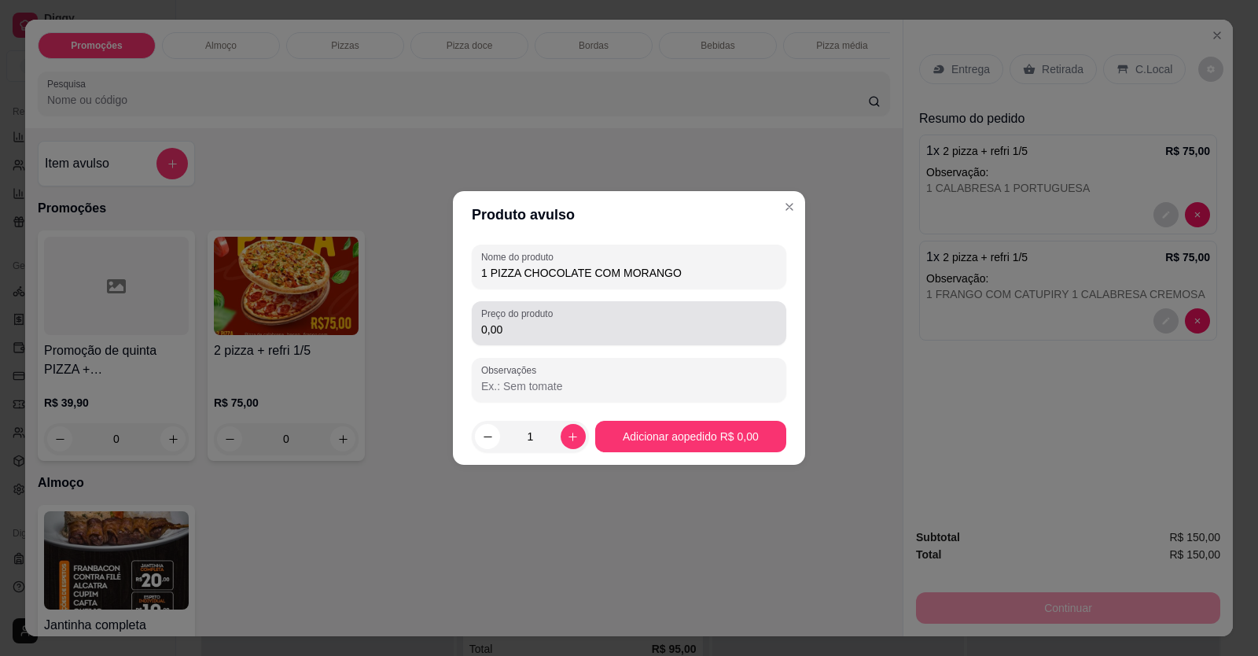
click at [590, 338] on div "Preço do produto 0,00" at bounding box center [629, 323] width 315 height 44
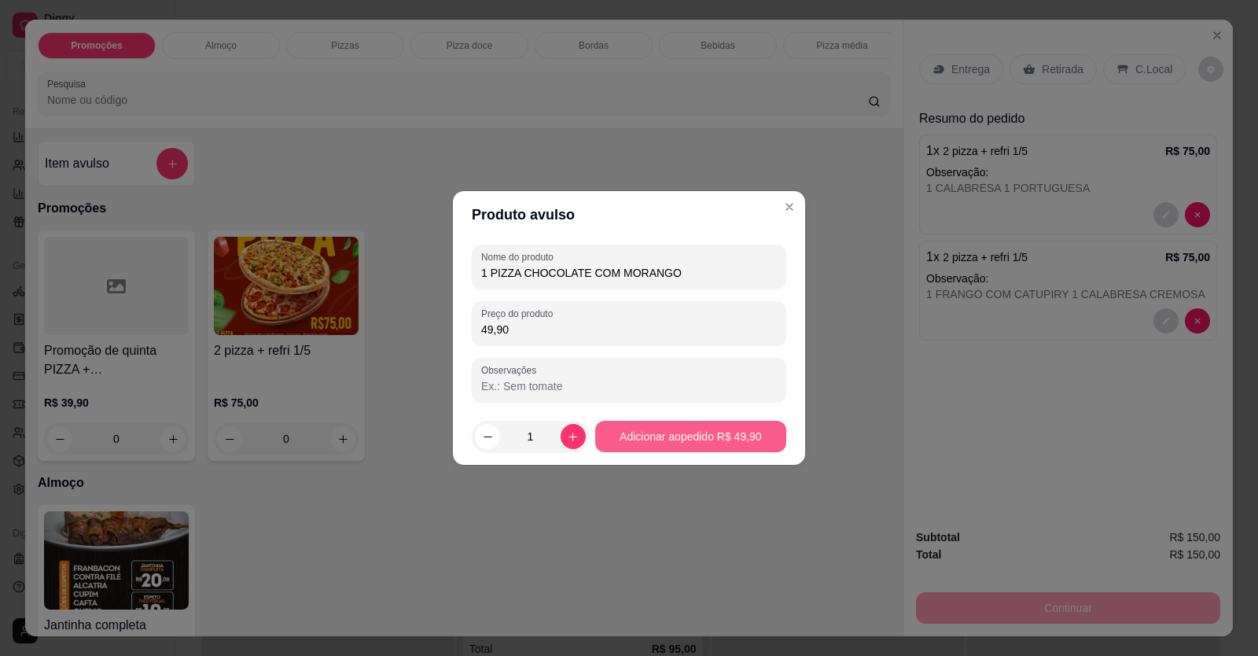
type input "49,90"
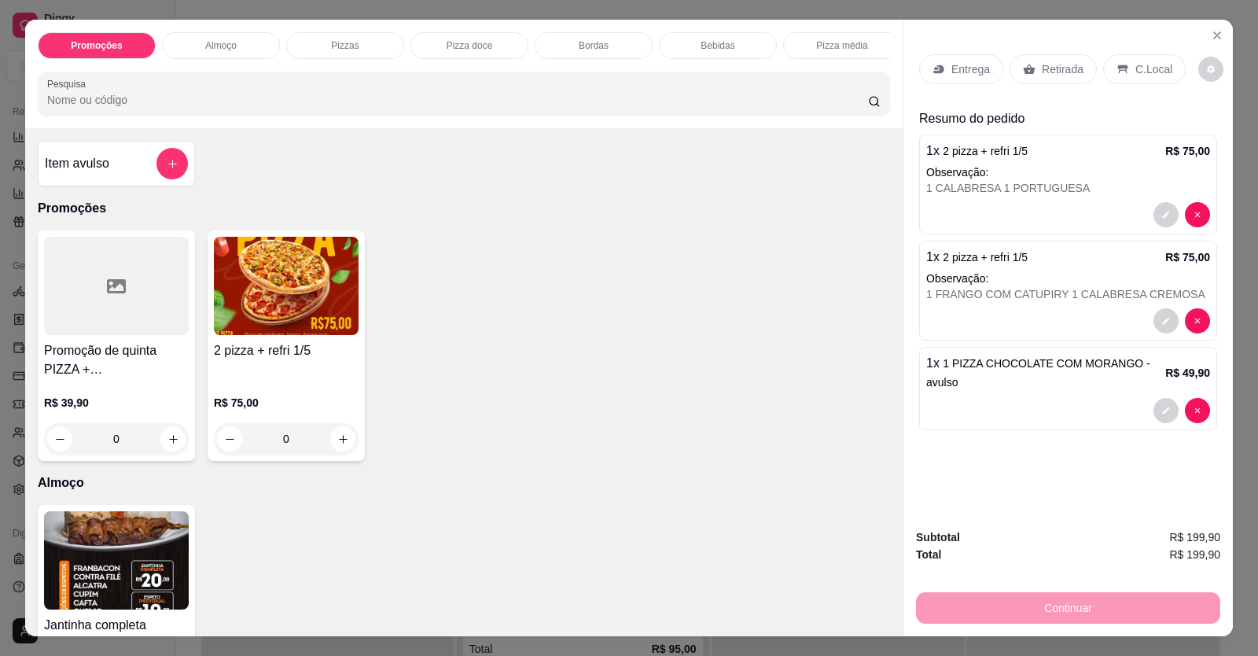
click at [1069, 71] on p "Retirada" at bounding box center [1063, 69] width 42 height 16
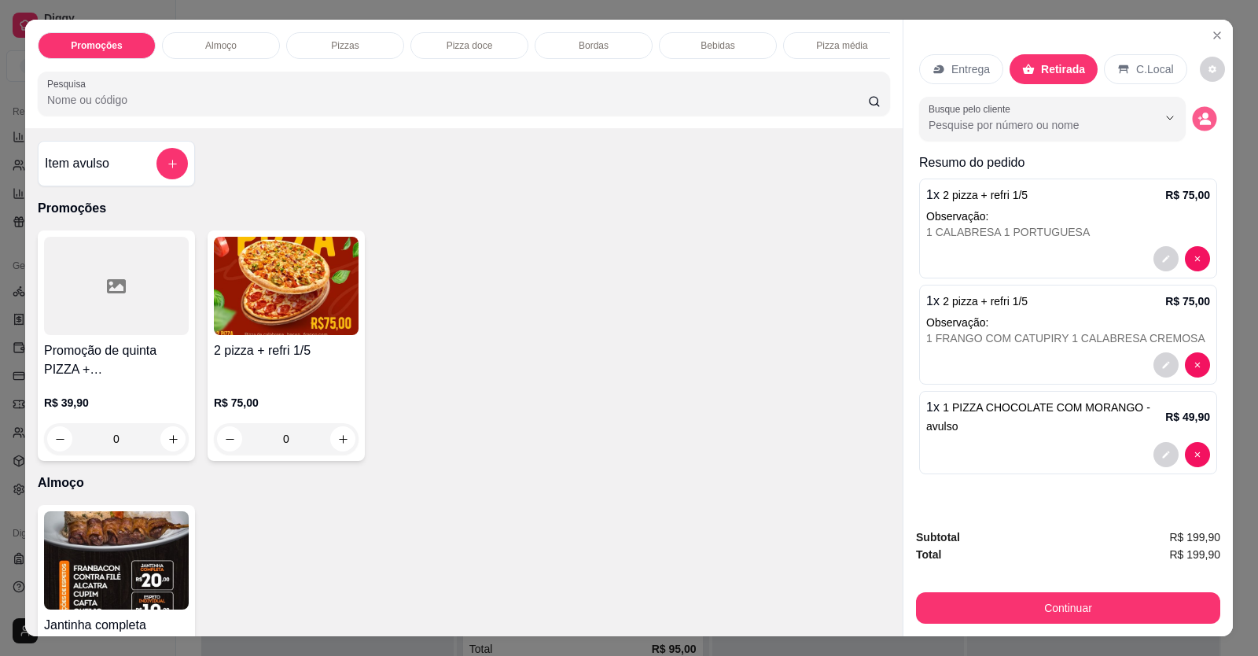
click at [1200, 124] on icon "decrease-product-quantity" at bounding box center [1205, 123] width 11 height 6
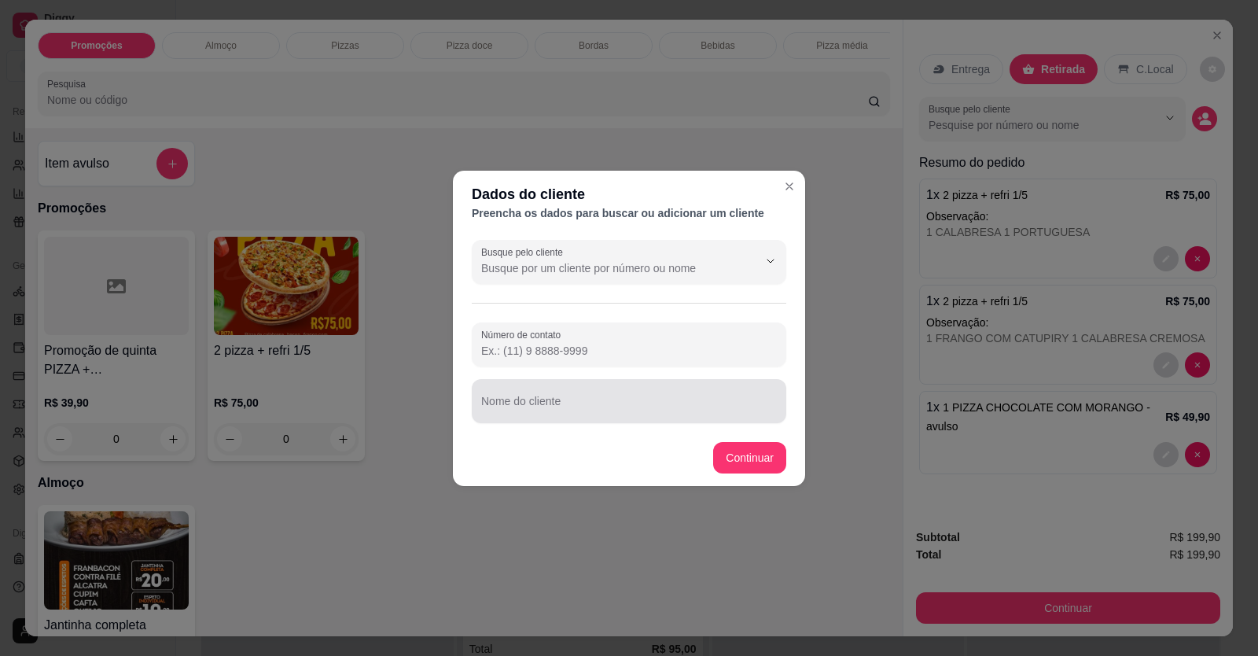
drag, startPoint x: 640, startPoint y: 408, endPoint x: 657, endPoint y: 385, distance: 28.2
click at [641, 408] on input "Nome do cliente" at bounding box center [629, 408] width 296 height 16
type input "ALLEF"
click at [795, 468] on footer "Continuar" at bounding box center [629, 457] width 352 height 57
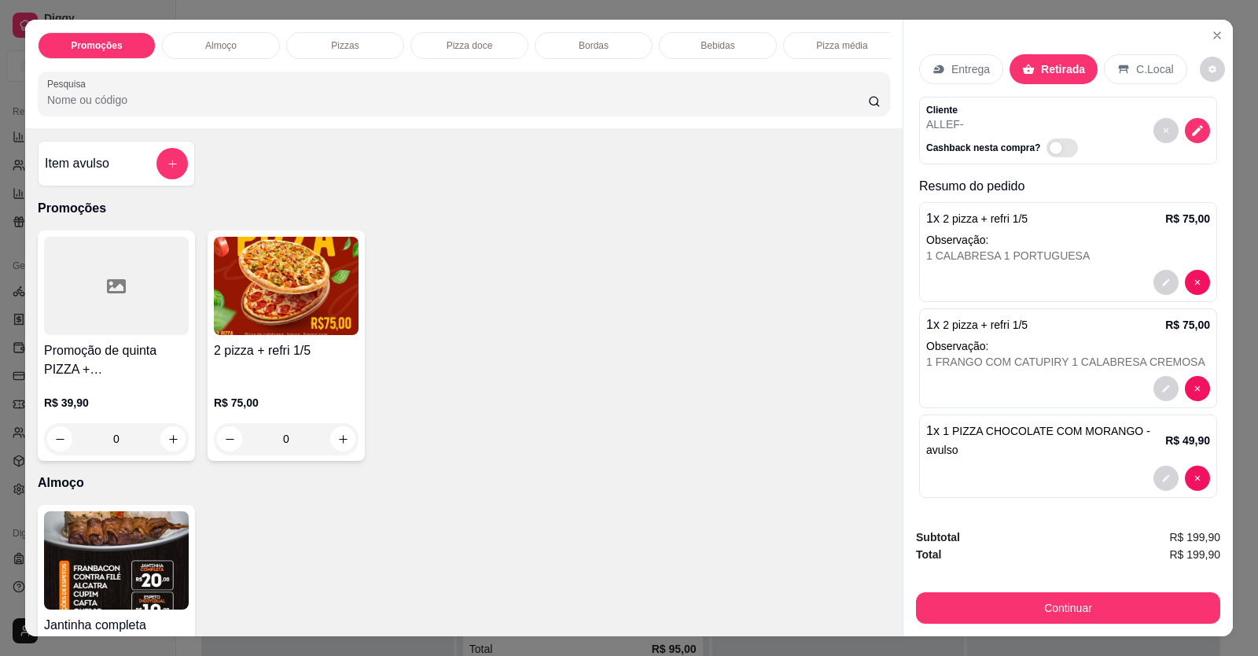
click at [951, 593] on button "Continuar" at bounding box center [1068, 607] width 304 height 31
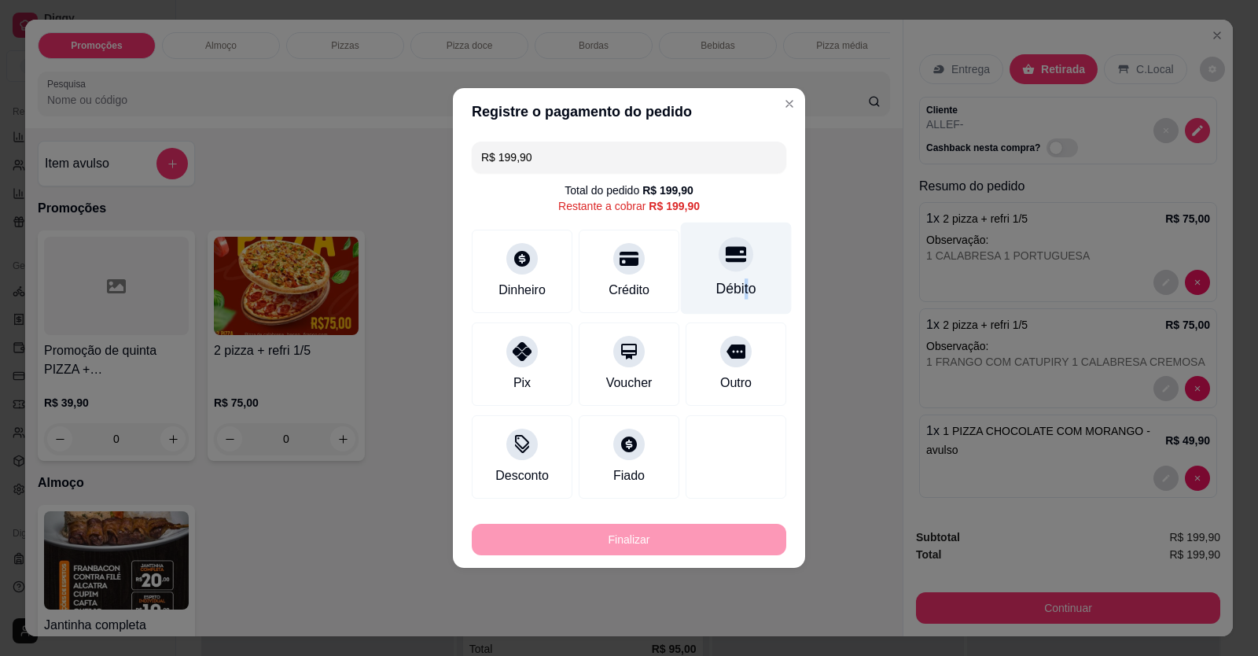
click at [736, 289] on div "Débito" at bounding box center [736, 288] width 40 height 20
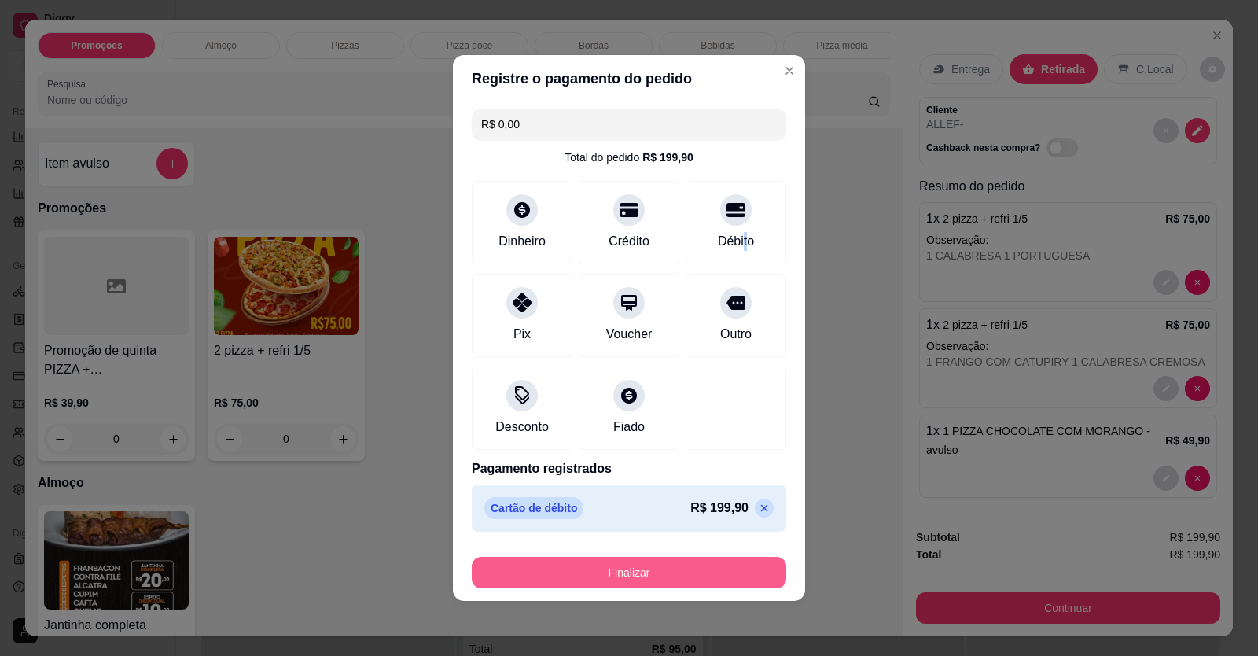
click at [657, 577] on button "Finalizar" at bounding box center [629, 572] width 315 height 31
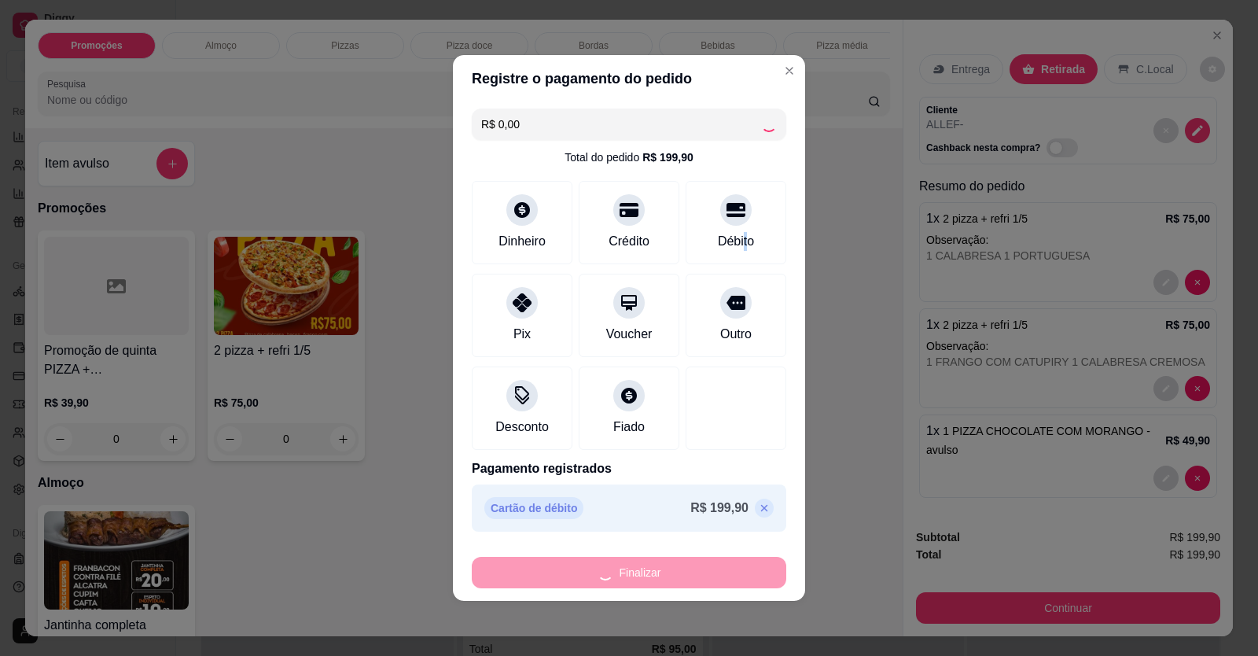
type input "-R$ 199,90"
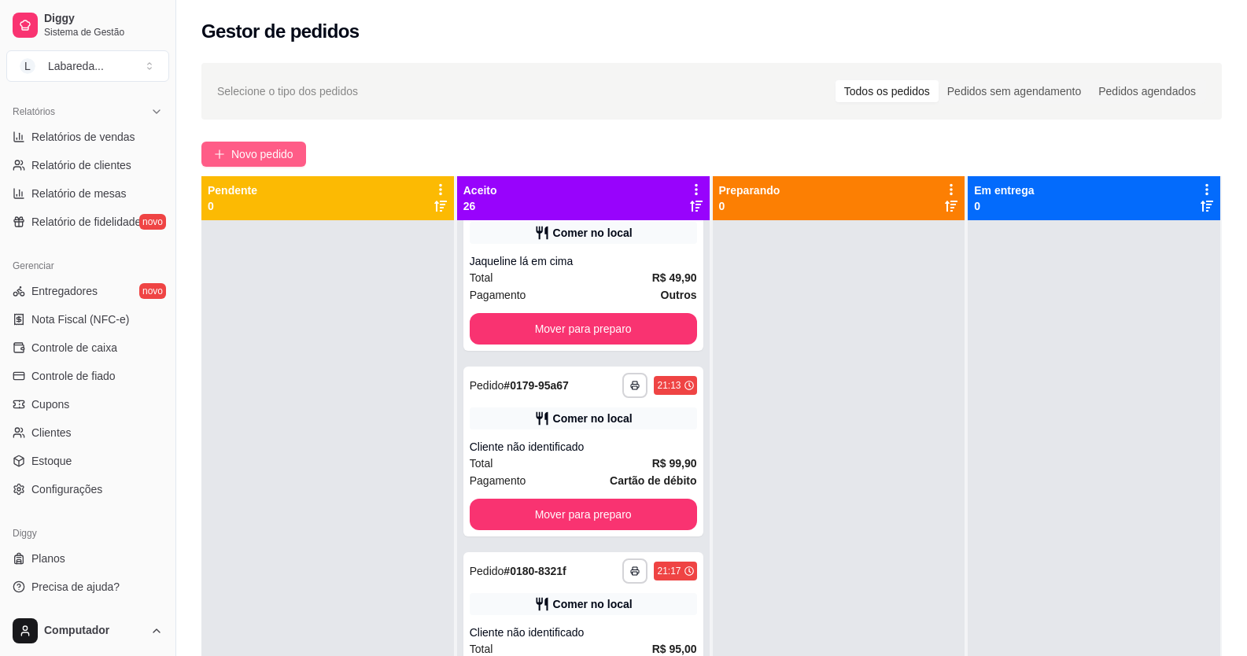
click at [293, 152] on span "Novo pedido" at bounding box center [262, 153] width 62 height 17
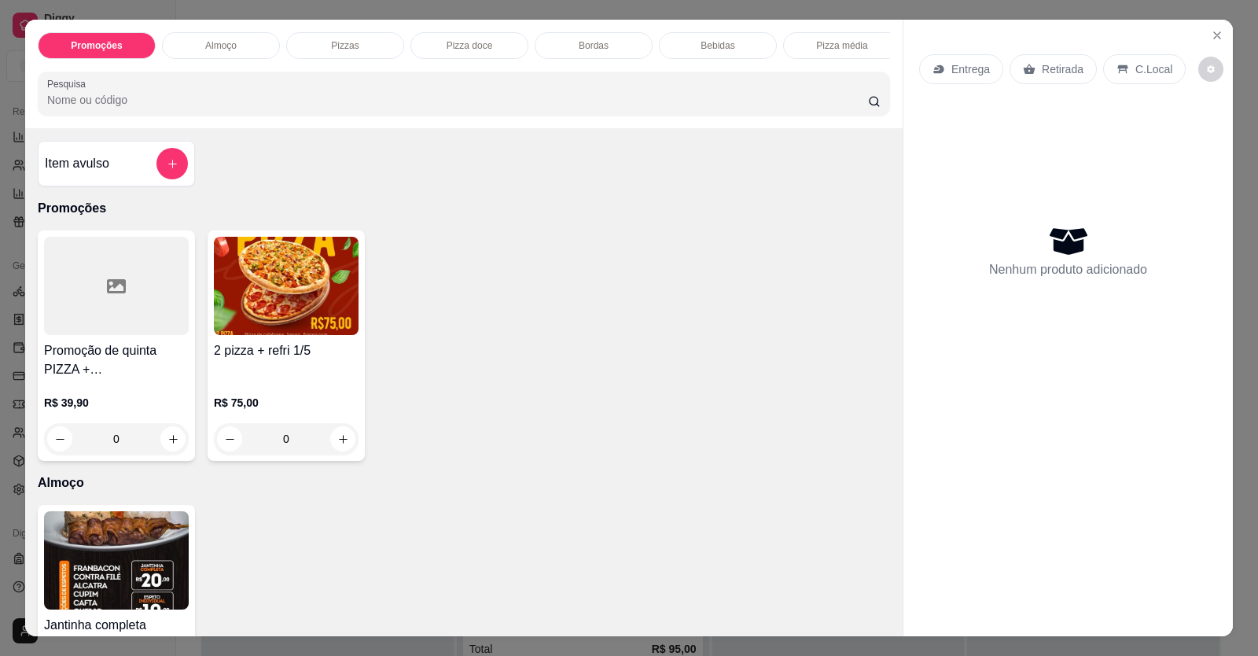
click at [461, 654] on div "Promoções Almoço Pizzas Pizza doce Bordas Bebidas Pizza média Pesquisa Item avu…" at bounding box center [629, 328] width 1258 height 656
click at [251, 411] on p "R$ 75,00" at bounding box center [286, 403] width 145 height 16
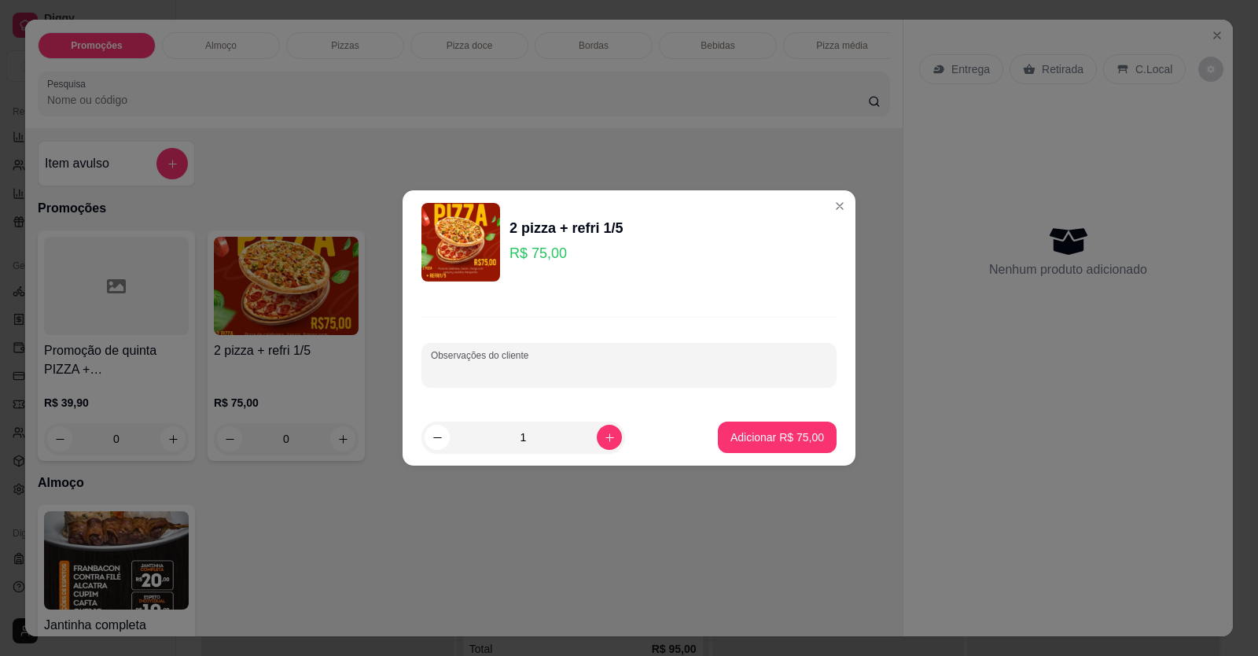
click at [465, 363] on div "Observações do cliente" at bounding box center [629, 365] width 415 height 44
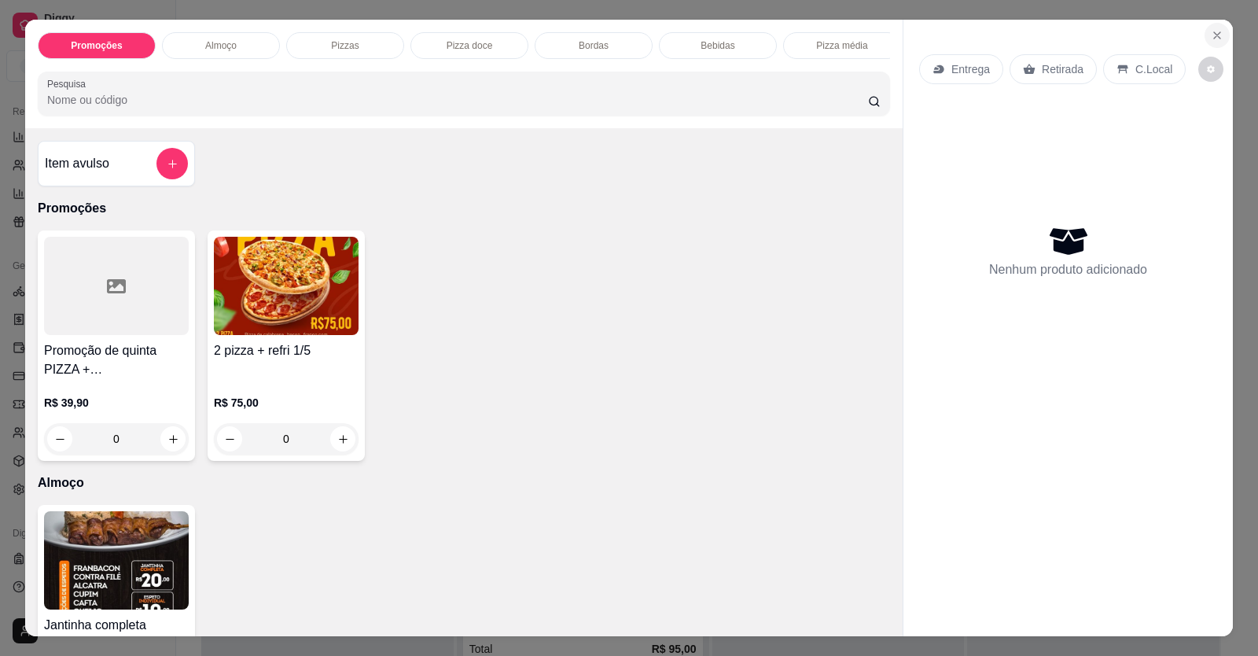
click at [1215, 37] on icon "Close" at bounding box center [1217, 35] width 13 height 13
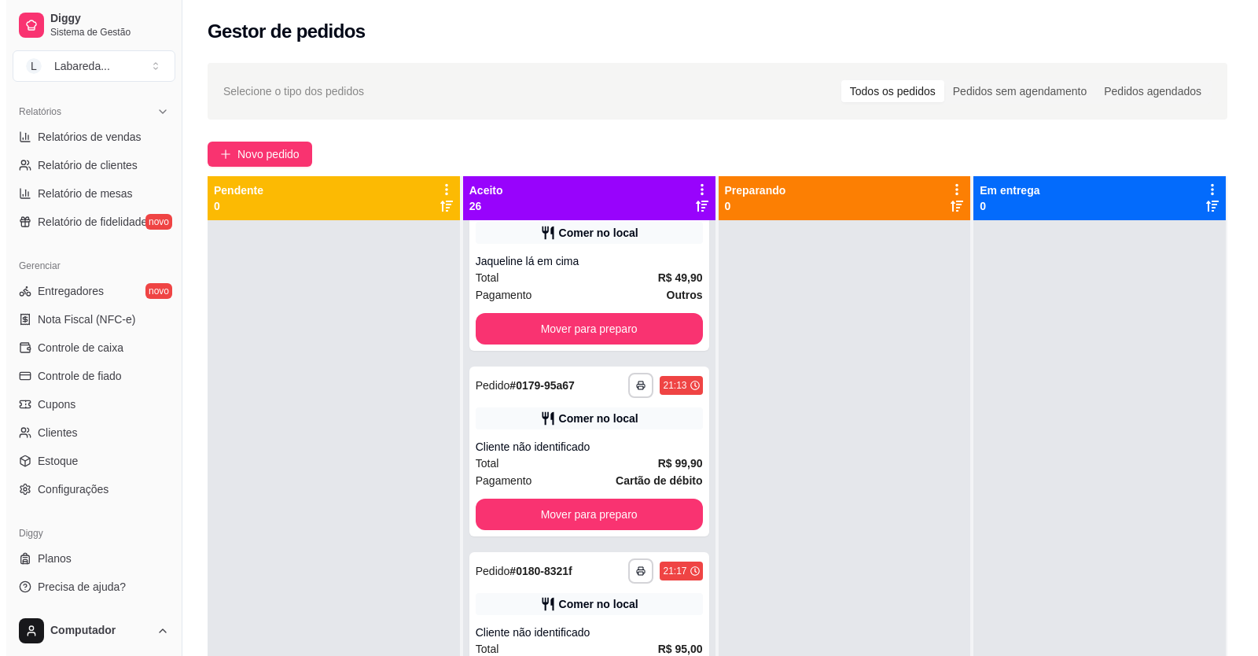
scroll to position [3123, 0]
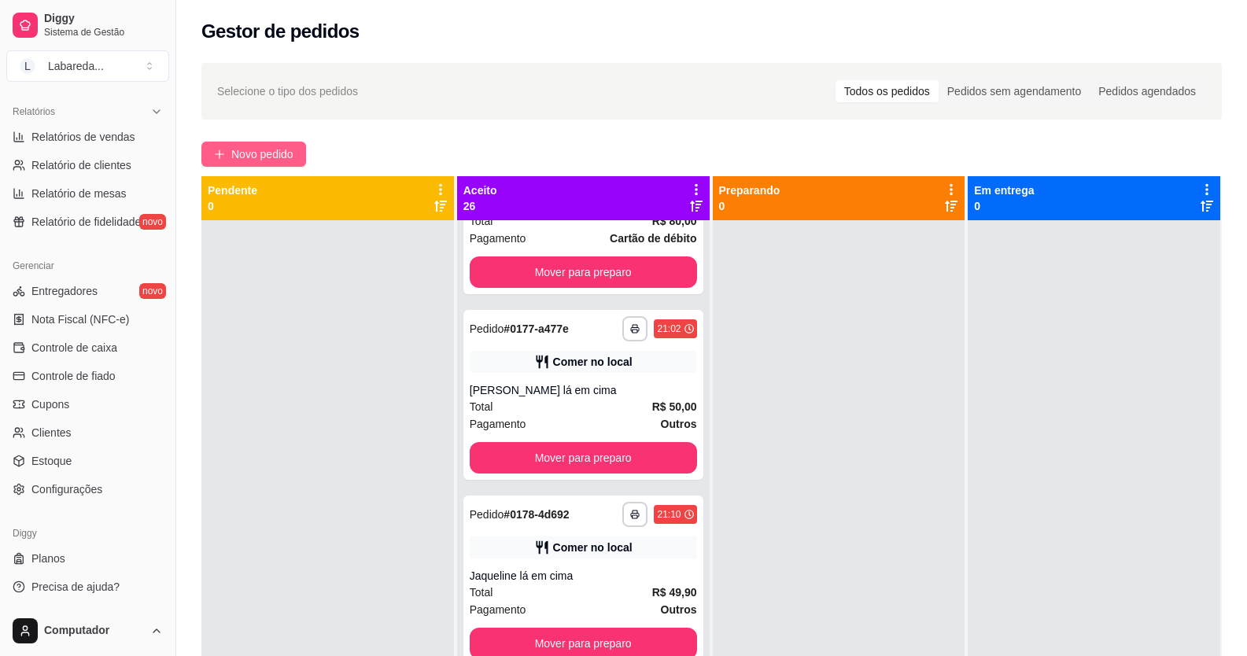
click at [228, 157] on button "Novo pedido" at bounding box center [253, 154] width 105 height 25
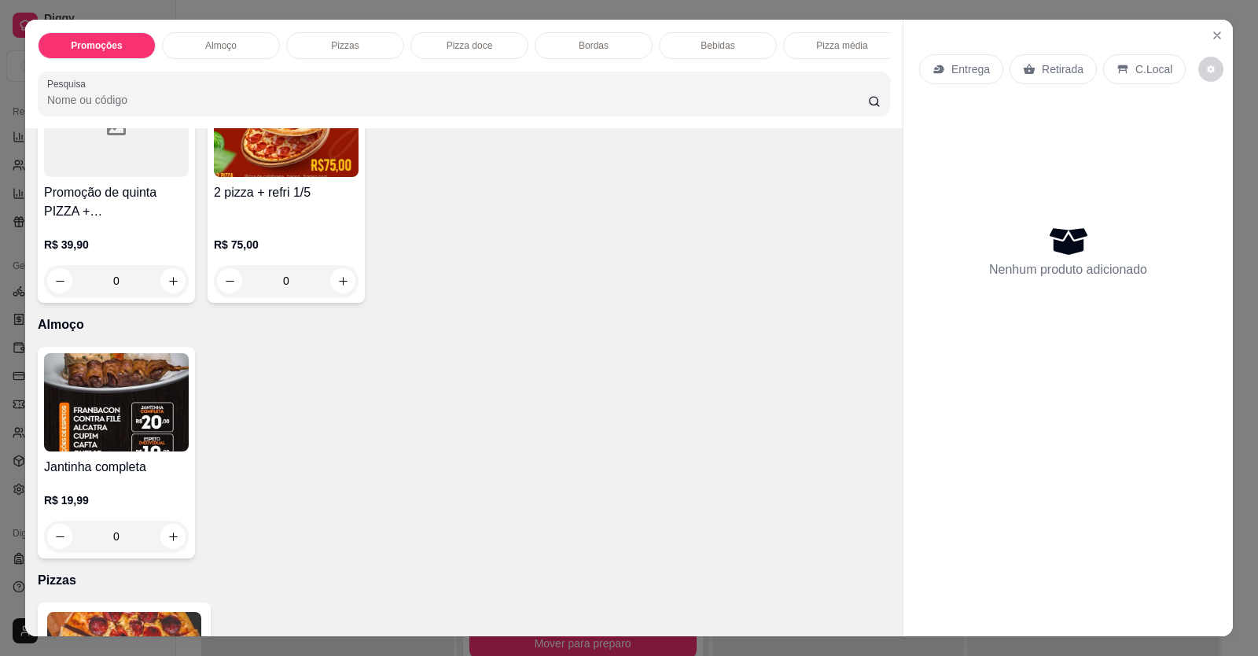
scroll to position [236, 0]
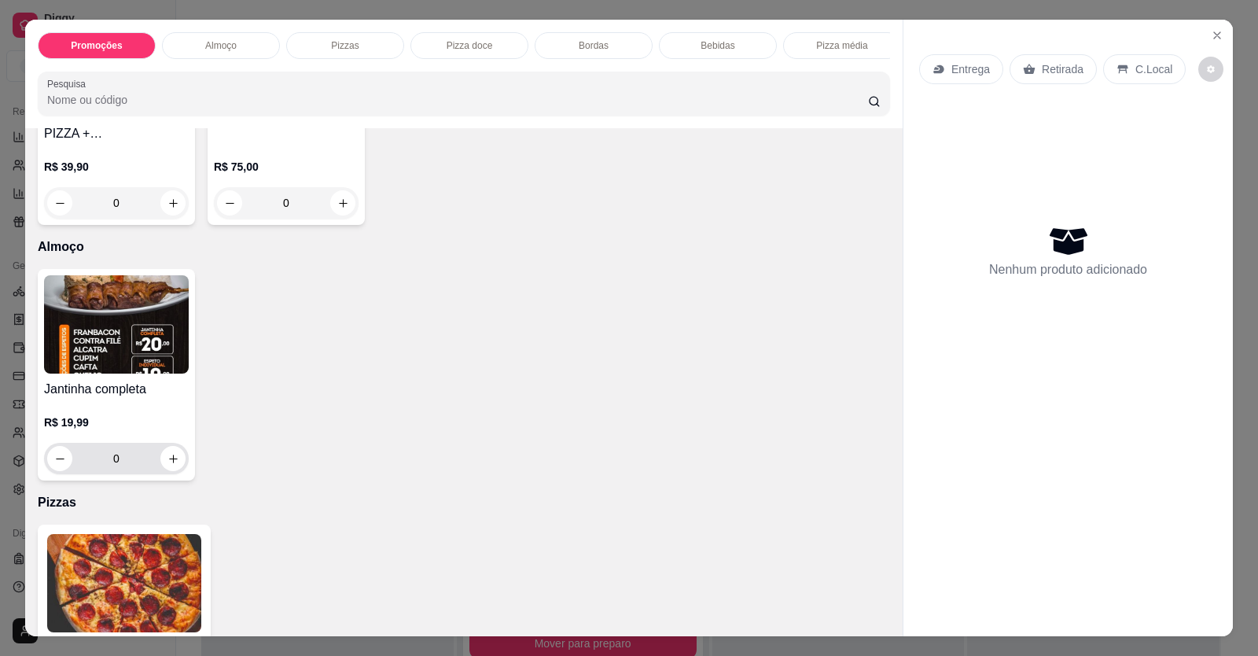
click at [162, 471] on button "increase-product-quantity" at bounding box center [172, 458] width 25 height 25
type input "1"
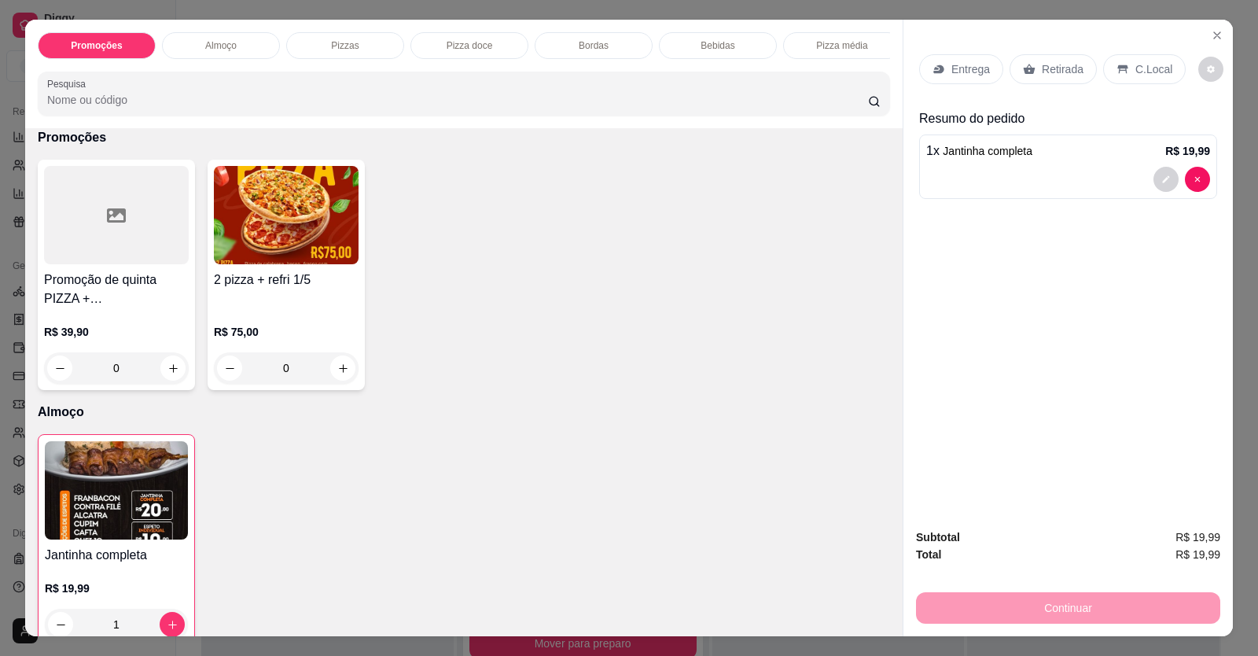
scroll to position [0, 0]
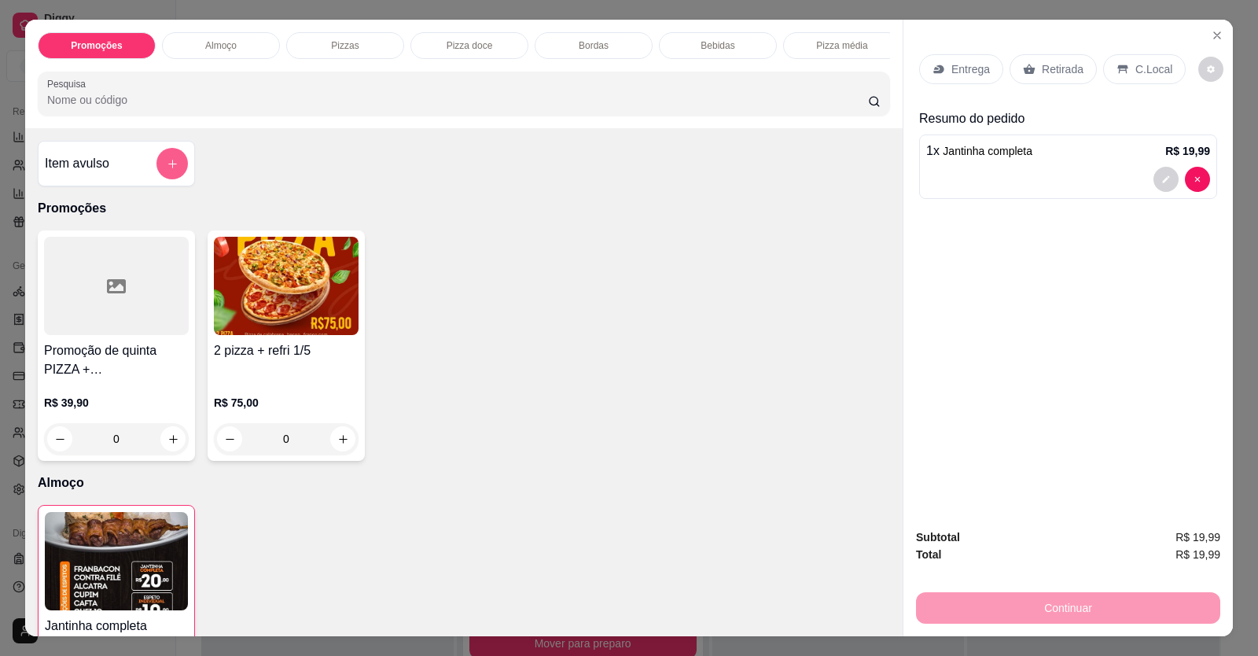
click at [170, 170] on icon "add-separate-item" at bounding box center [173, 164] width 12 height 12
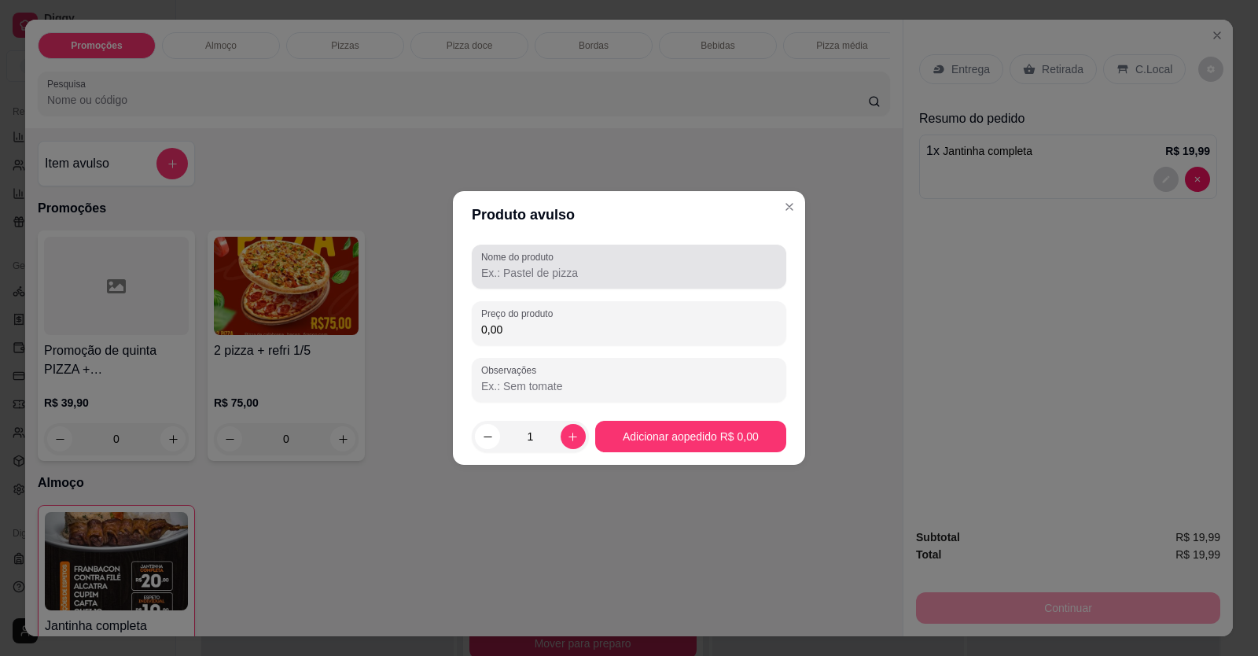
click at [507, 254] on label "Nome do produto" at bounding box center [520, 256] width 78 height 13
click at [507, 265] on input "Nome do produto" at bounding box center [629, 273] width 296 height 16
type input "2 ESPETO"
click at [524, 347] on div "Nome do produto 2 ESPETO Preço do produto 0,00 Observações" at bounding box center [629, 323] width 315 height 157
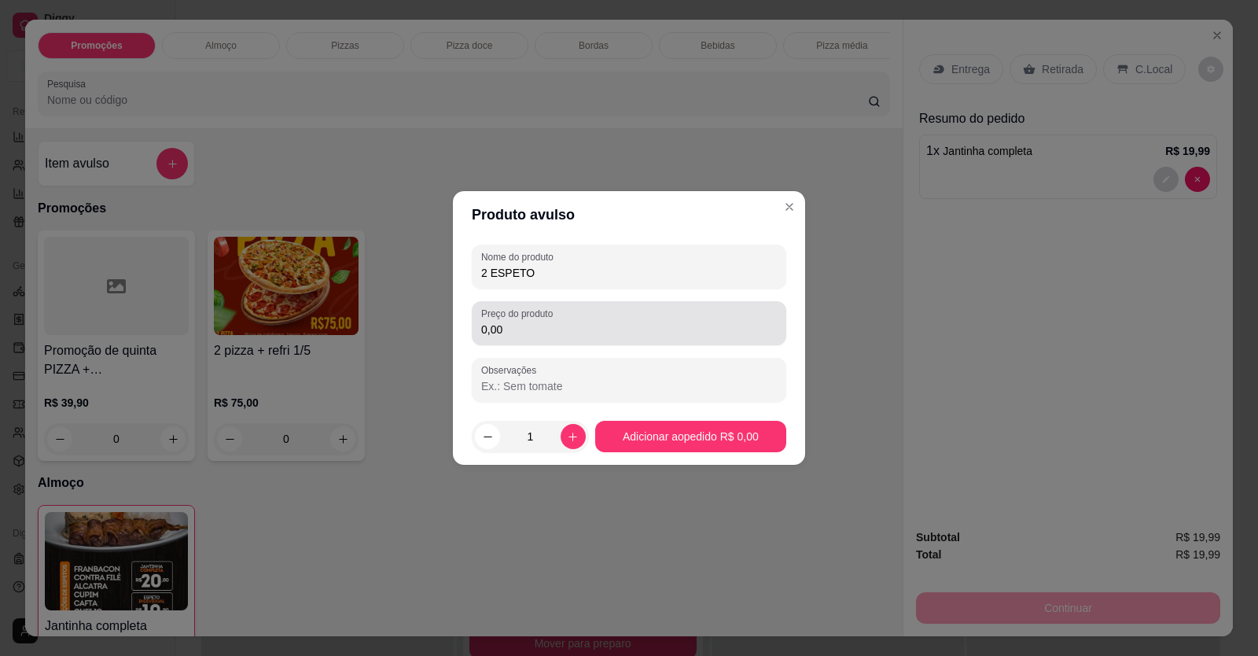
click at [525, 313] on label "Preço do produto" at bounding box center [519, 313] width 77 height 13
click at [525, 322] on input "0,00" at bounding box center [629, 330] width 296 height 16
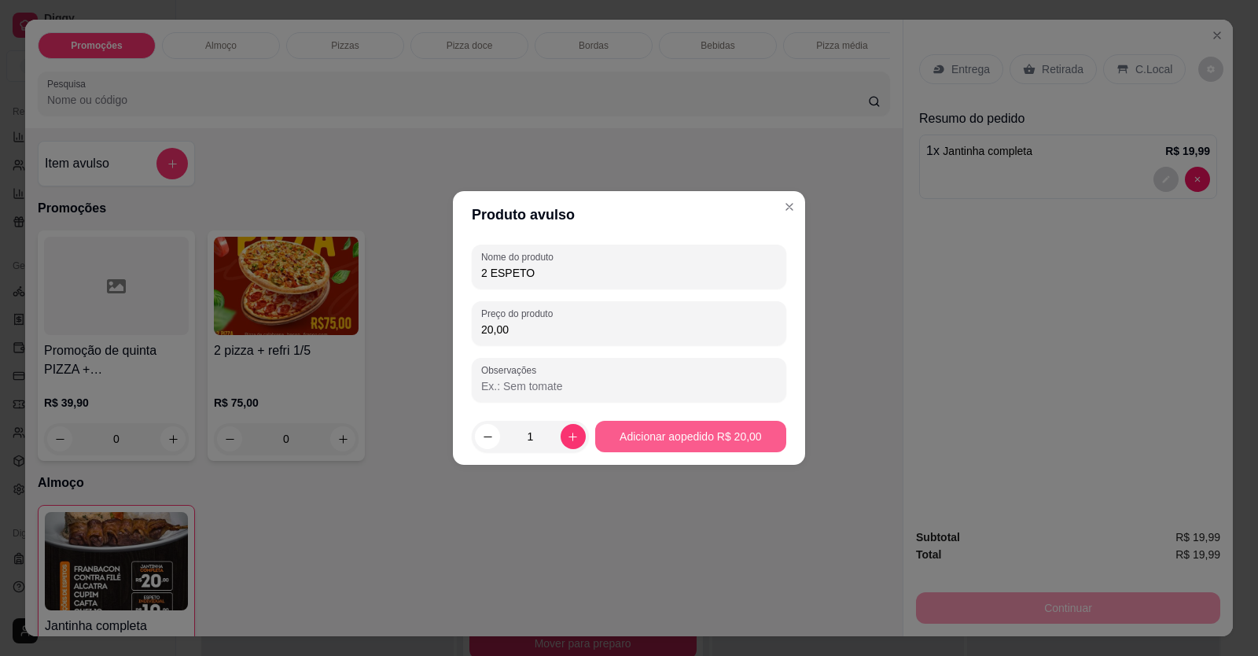
type input "20,00"
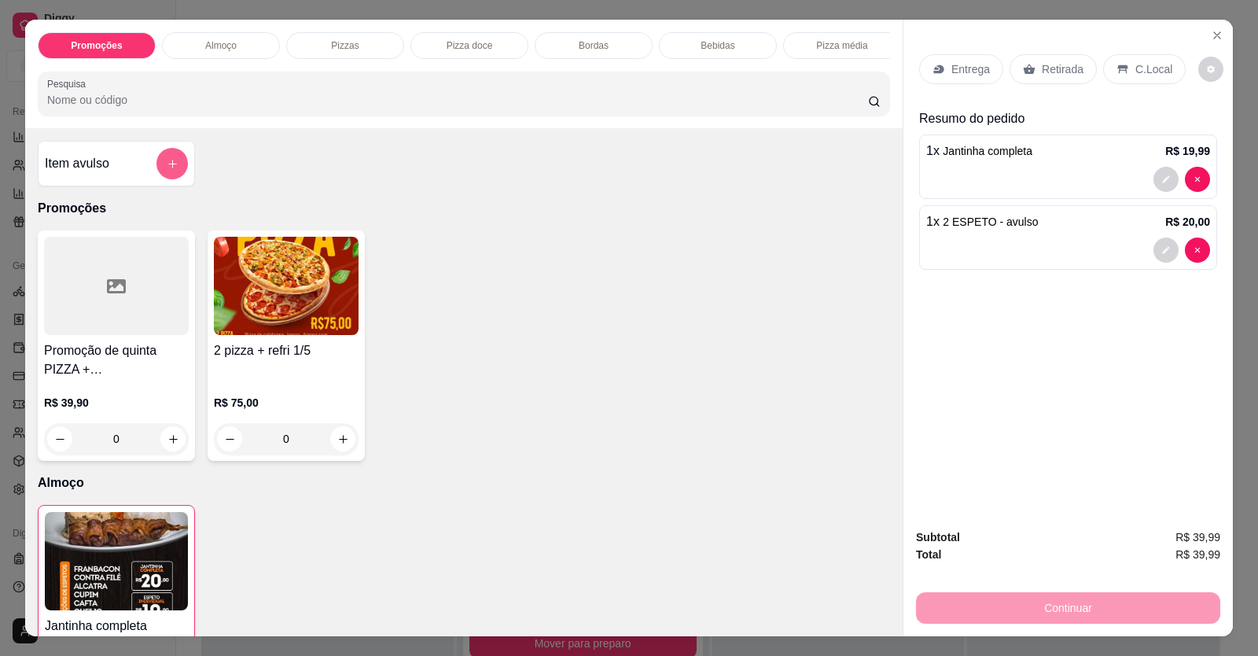
click at [161, 178] on button "add-separate-item" at bounding box center [172, 163] width 31 height 31
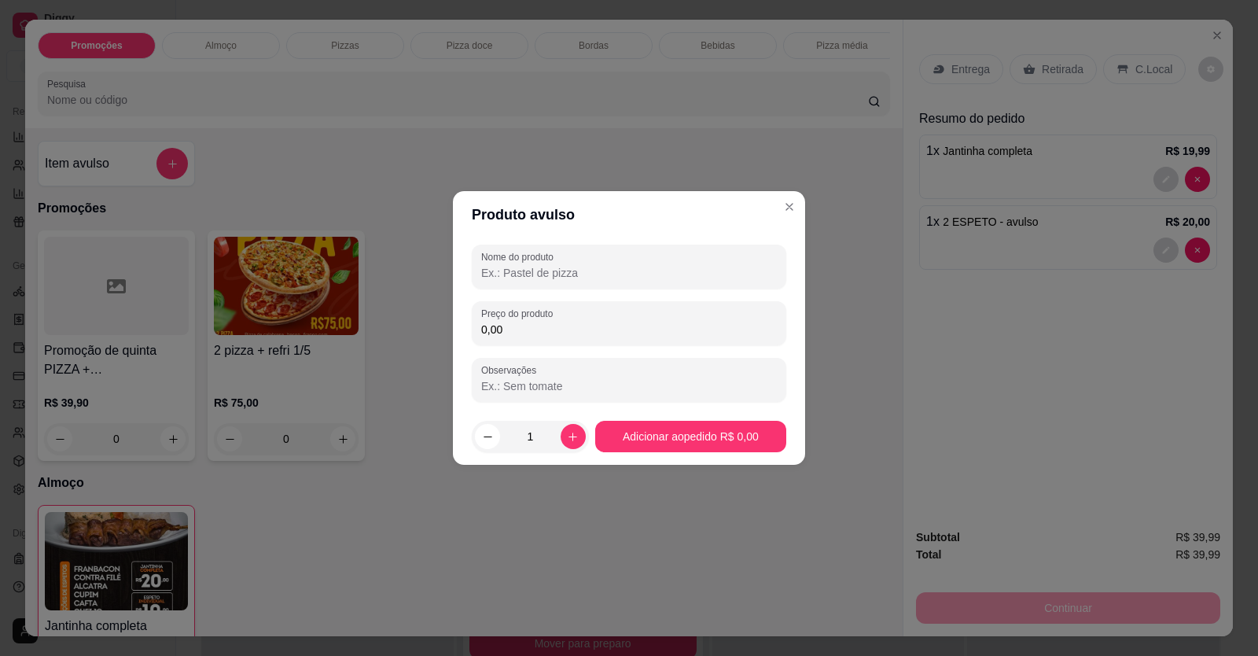
click at [526, 270] on input "Nome do produto" at bounding box center [629, 273] width 296 height 16
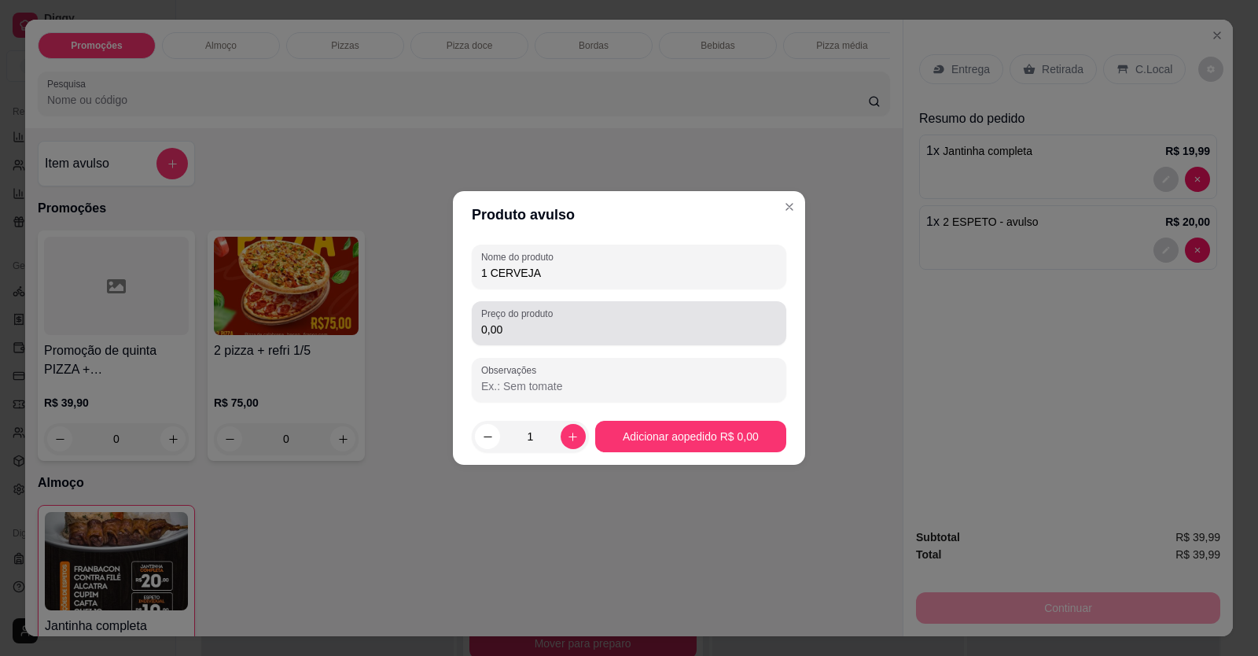
type input "1 CERVEJA"
click at [525, 334] on input "0,00" at bounding box center [629, 330] width 296 height 16
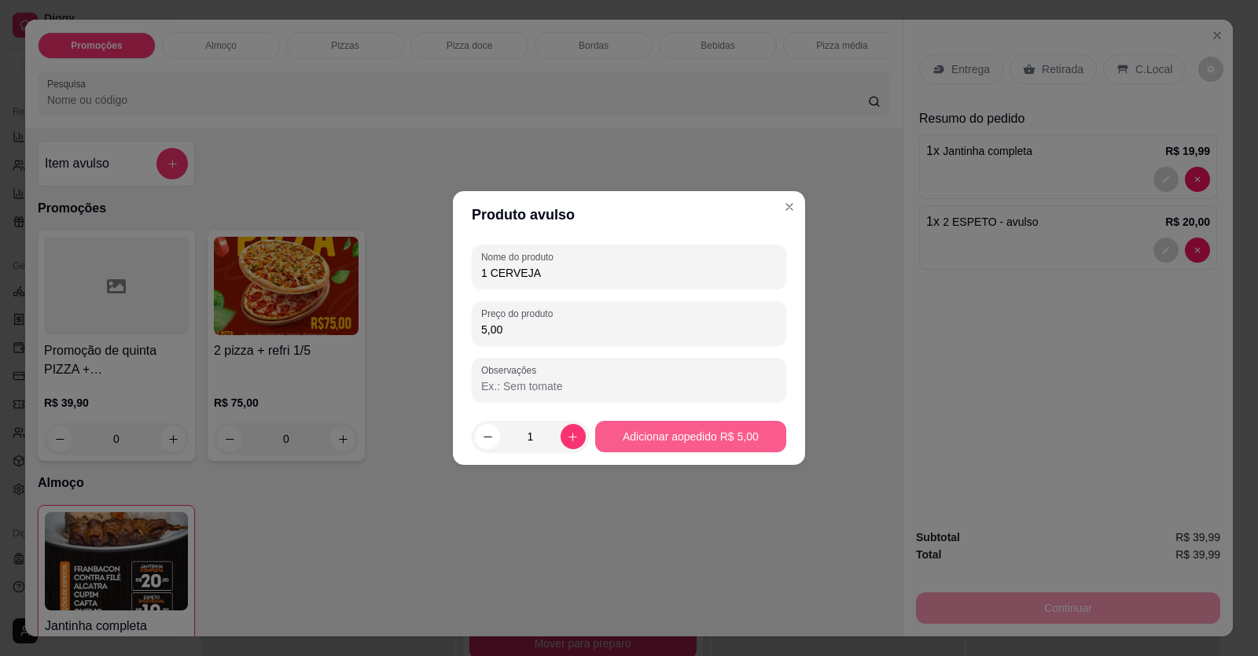
type input "5,00"
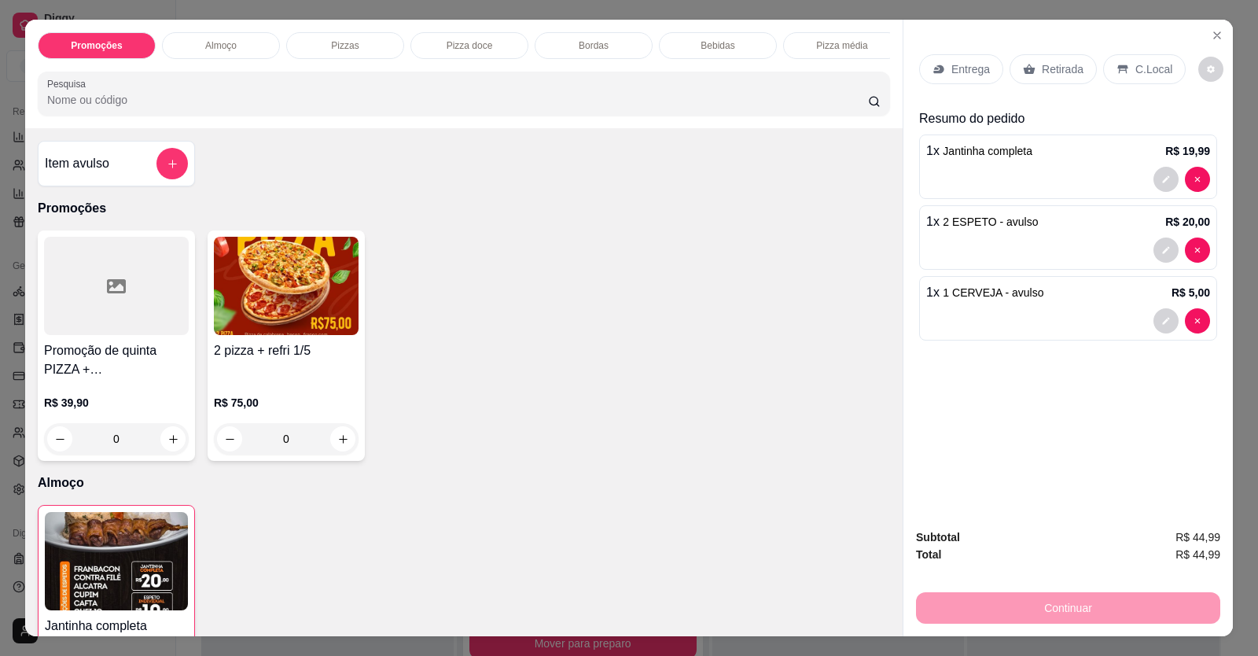
click at [179, 179] on button "add-separate-item" at bounding box center [172, 163] width 31 height 31
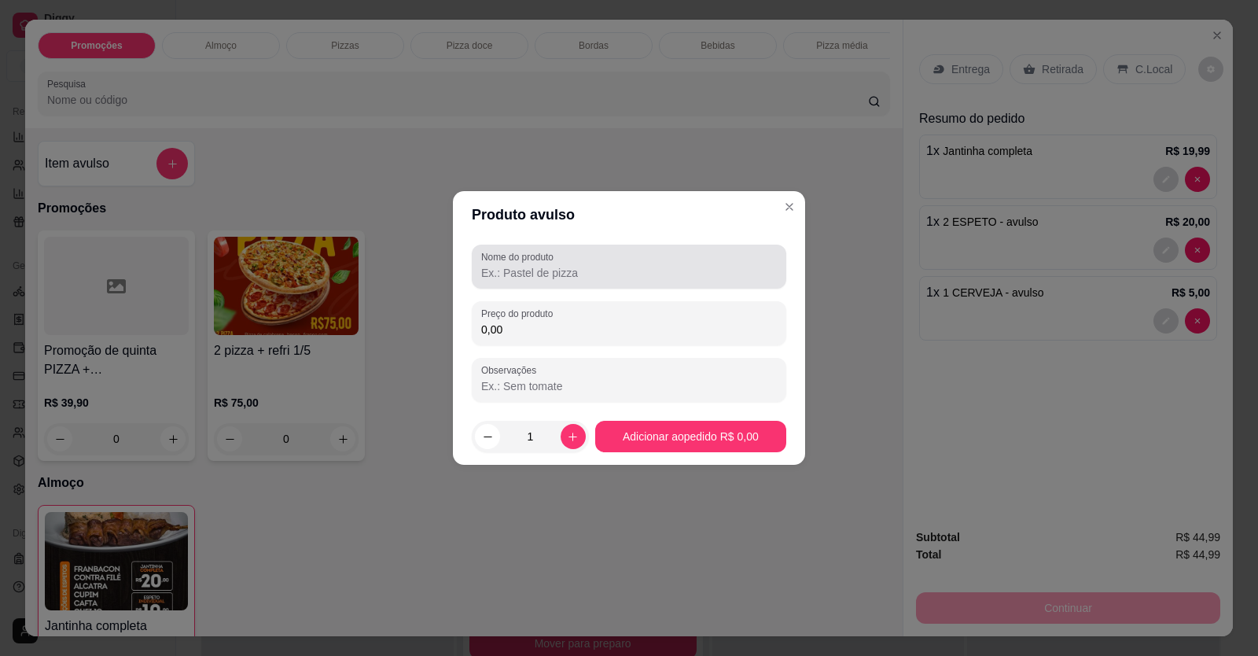
drag, startPoint x: 538, startPoint y: 282, endPoint x: 516, endPoint y: 271, distance: 24.6
click at [536, 281] on div "Nome do produto" at bounding box center [629, 267] width 315 height 44
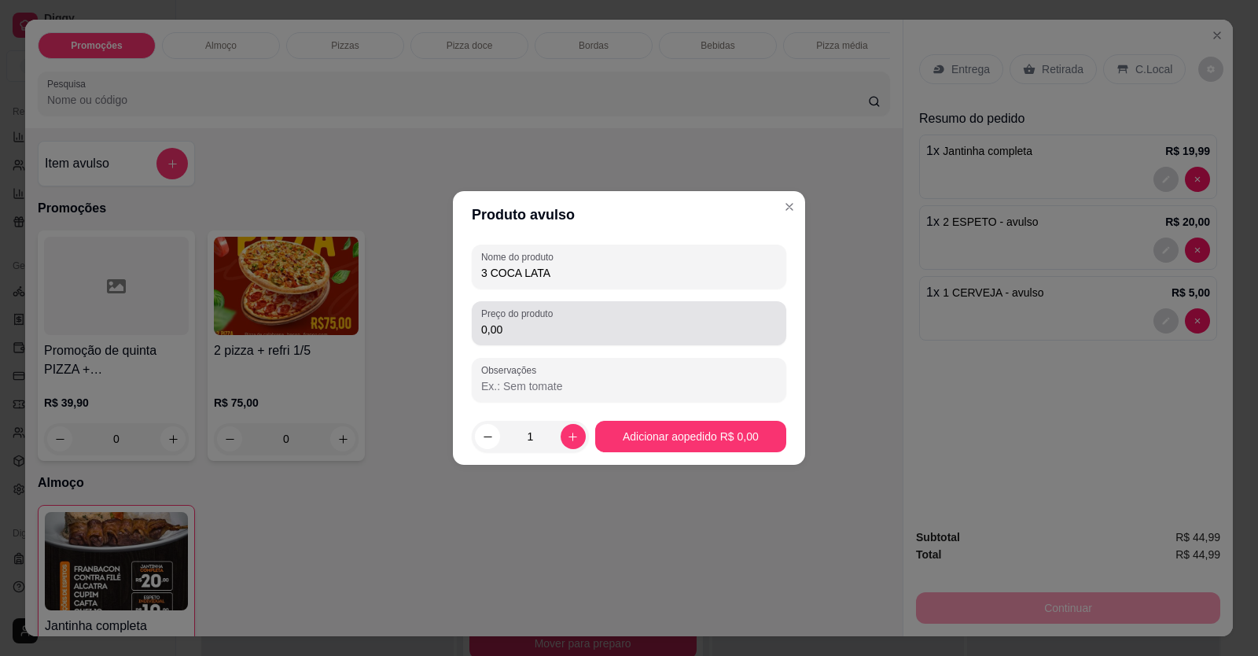
type input "3 COCA LATA"
click at [509, 319] on label "Preço do produto" at bounding box center [519, 313] width 77 height 13
click at [509, 322] on input "0,00" at bounding box center [629, 330] width 296 height 16
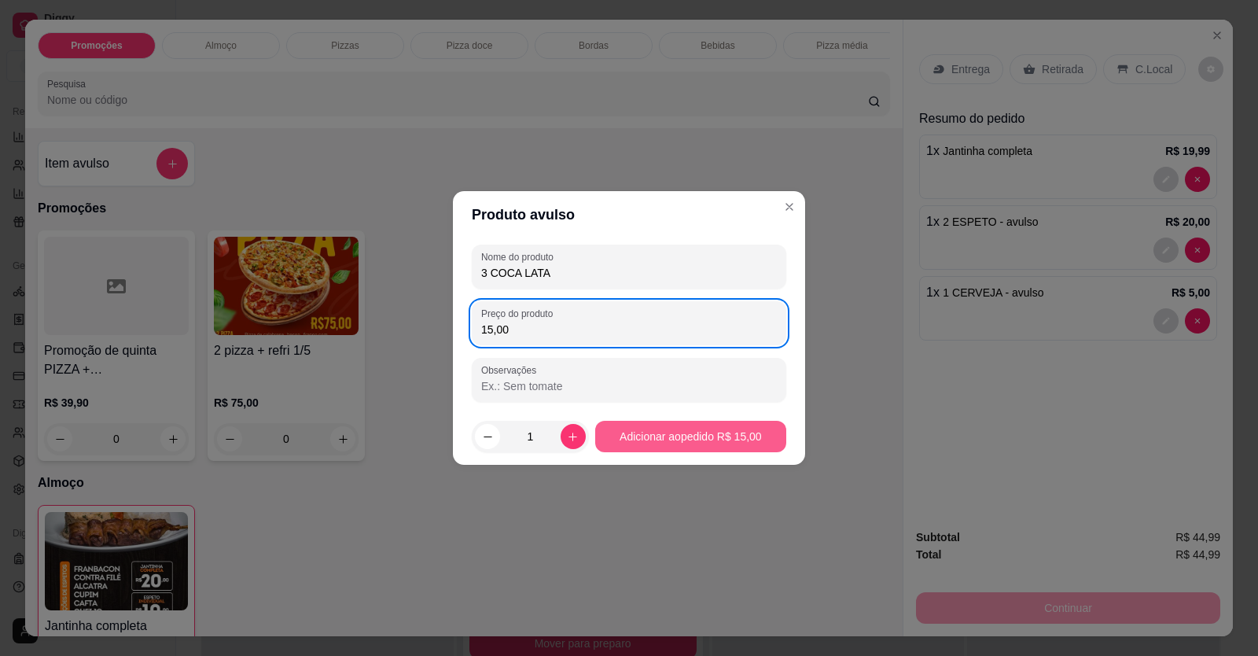
type input "15,00"
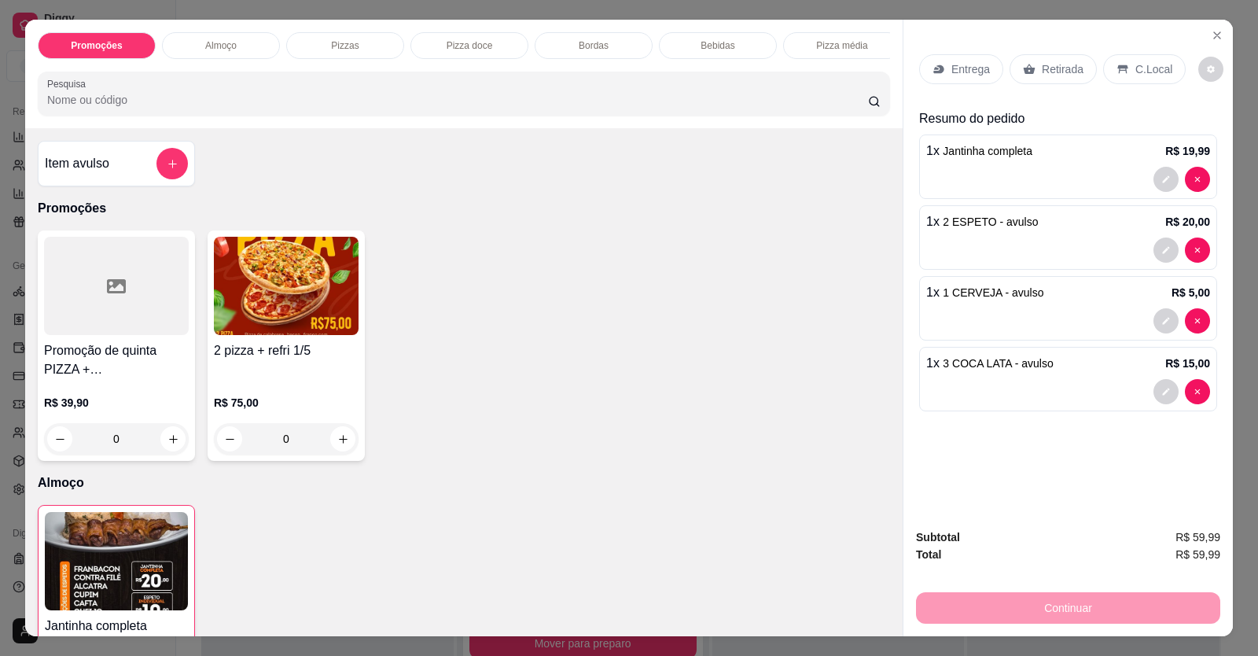
click at [1124, 69] on div "C.Local" at bounding box center [1144, 69] width 83 height 30
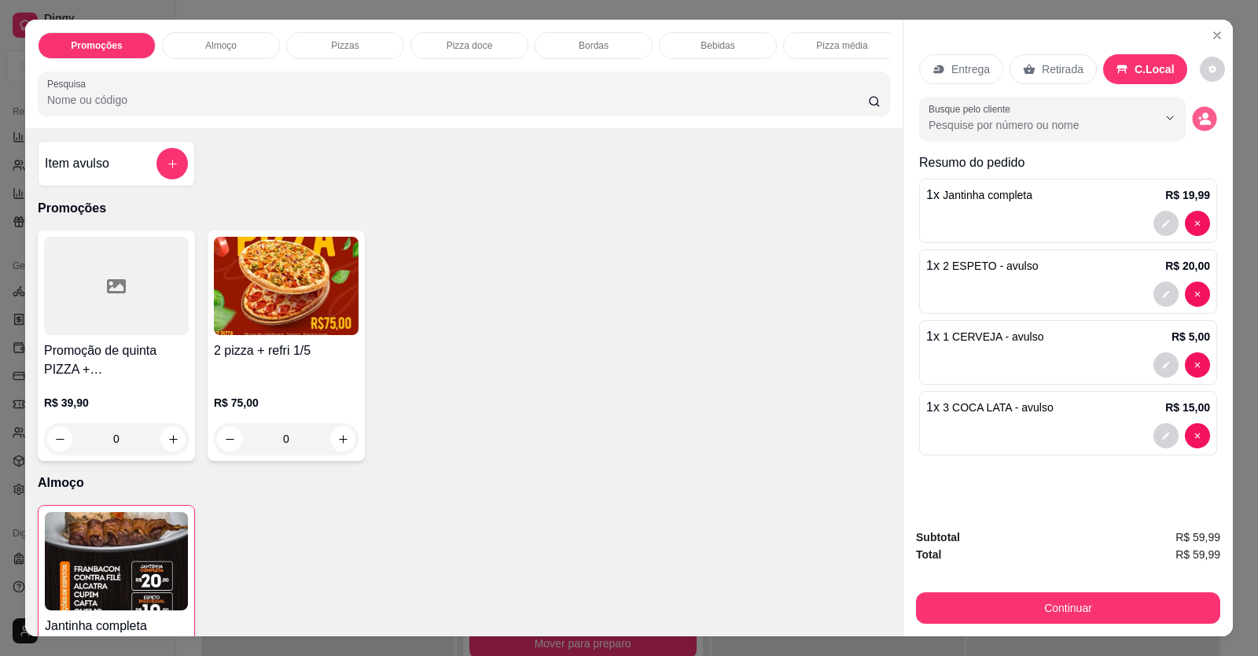
click at [1204, 115] on icon "decrease-product-quantity" at bounding box center [1204, 118] width 13 height 13
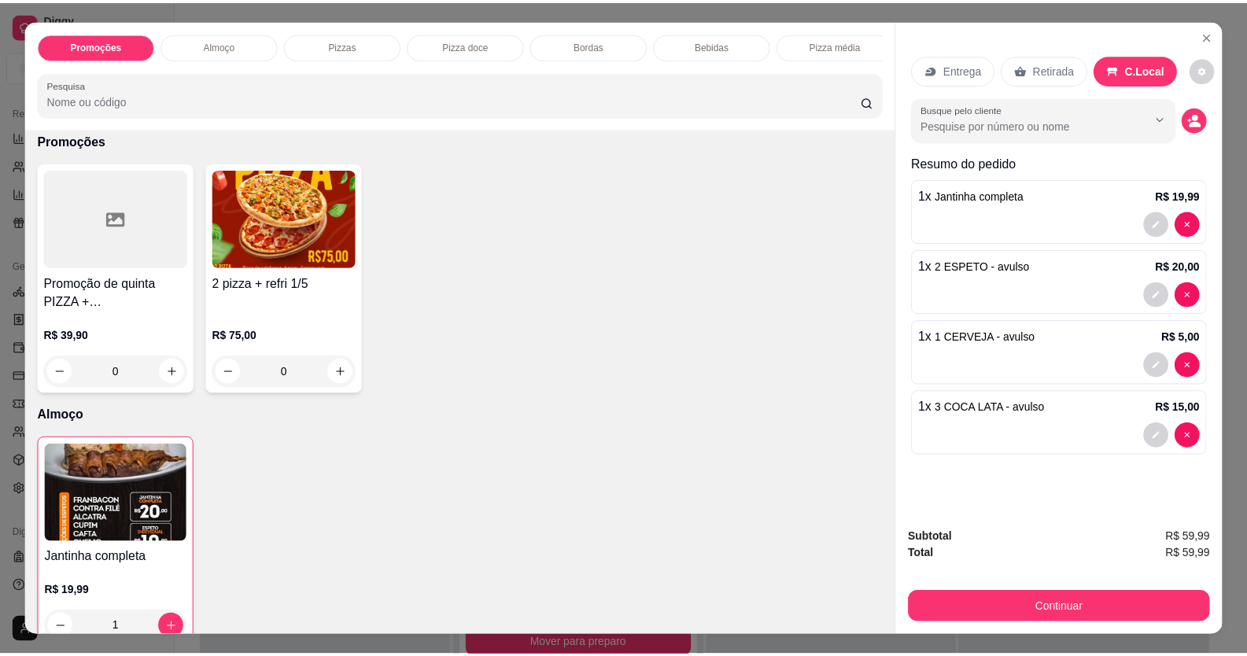
scroll to position [315, 0]
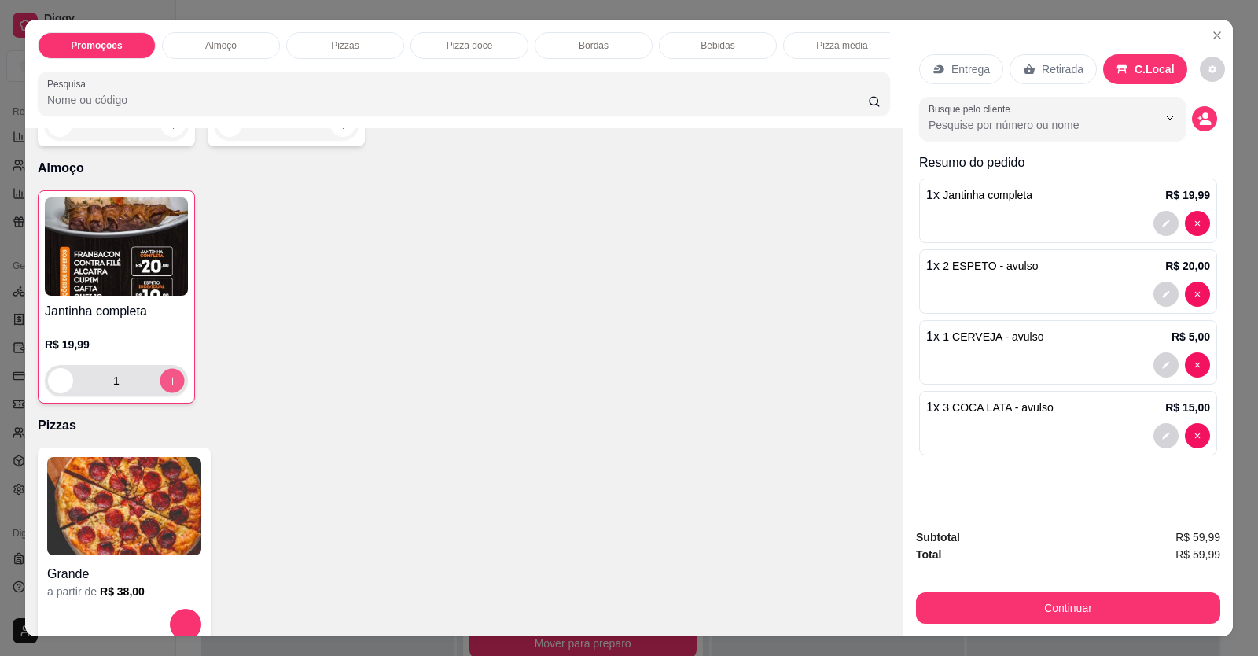
click at [176, 392] on button "increase-product-quantity" at bounding box center [172, 381] width 24 height 24
type input "2"
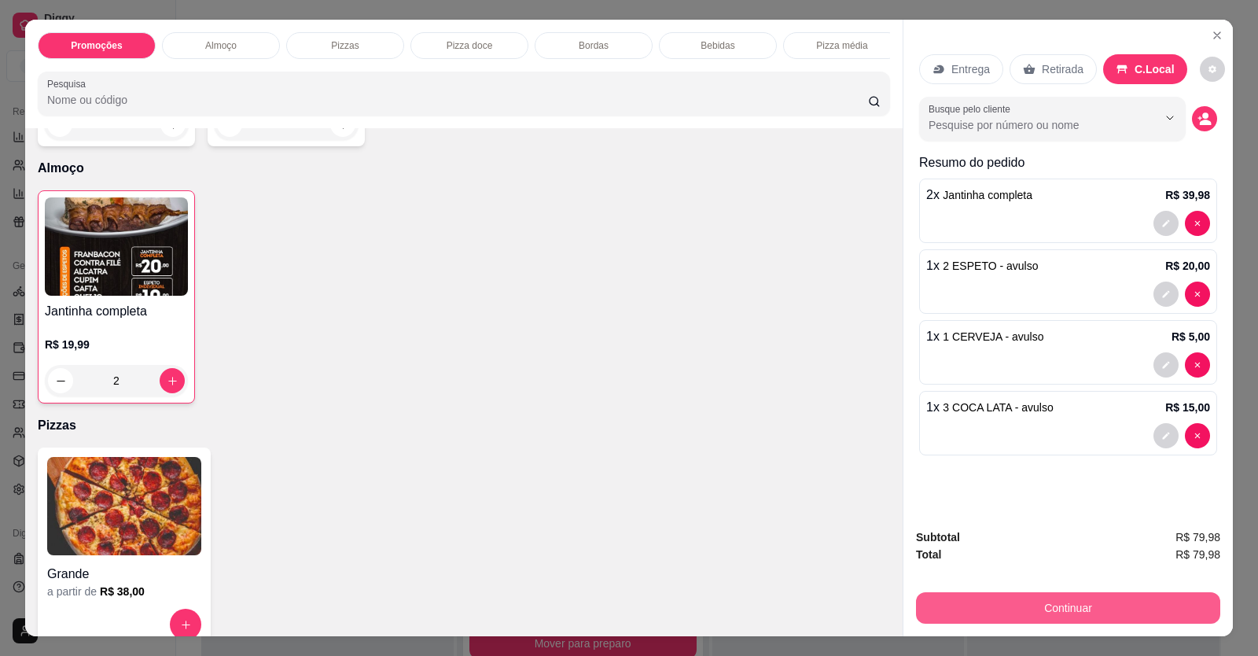
click at [959, 595] on button "Continuar" at bounding box center [1068, 607] width 304 height 31
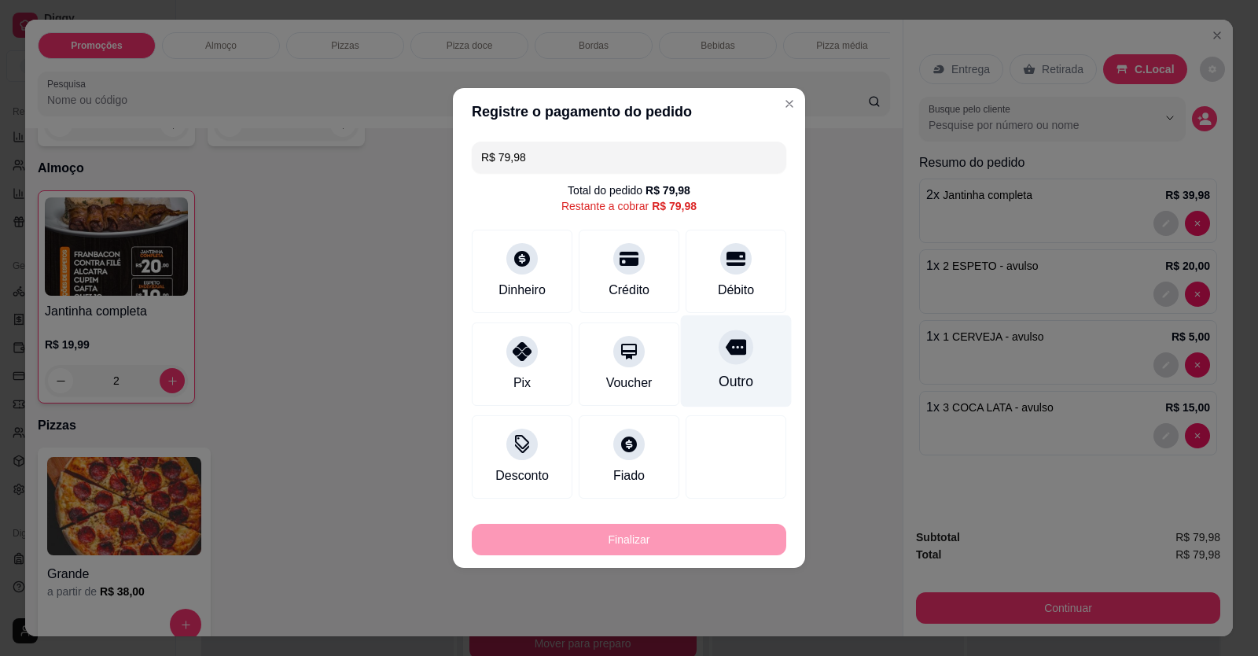
drag, startPoint x: 726, startPoint y: 287, endPoint x: 720, endPoint y: 330, distance: 42.9
click at [726, 286] on div "Débito" at bounding box center [736, 290] width 36 height 19
type input "R$ 0,00"
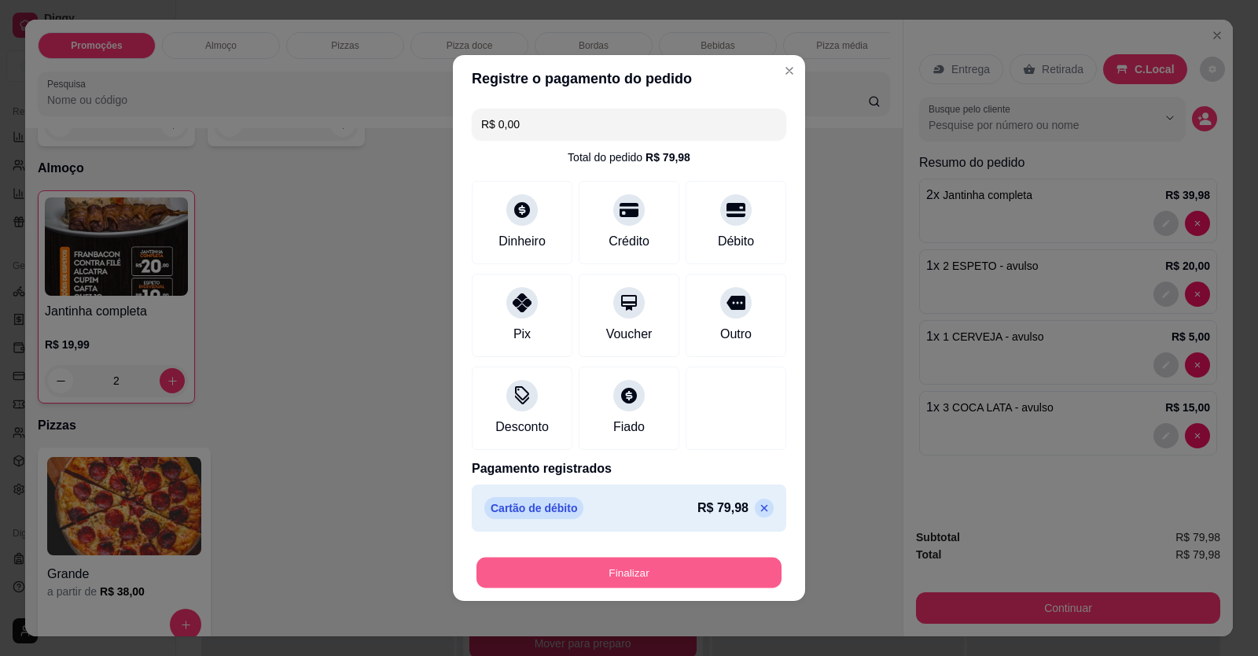
click at [646, 579] on button "Finalizar" at bounding box center [629, 573] width 305 height 31
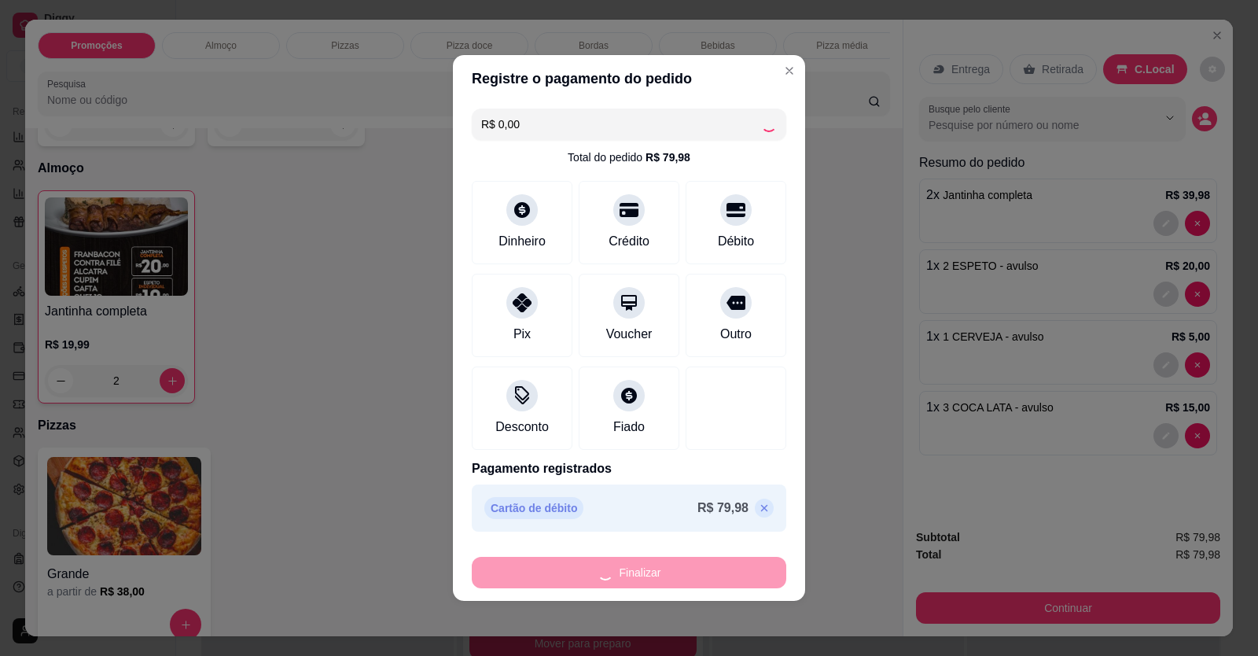
type input "0"
type input "-R$ 79,98"
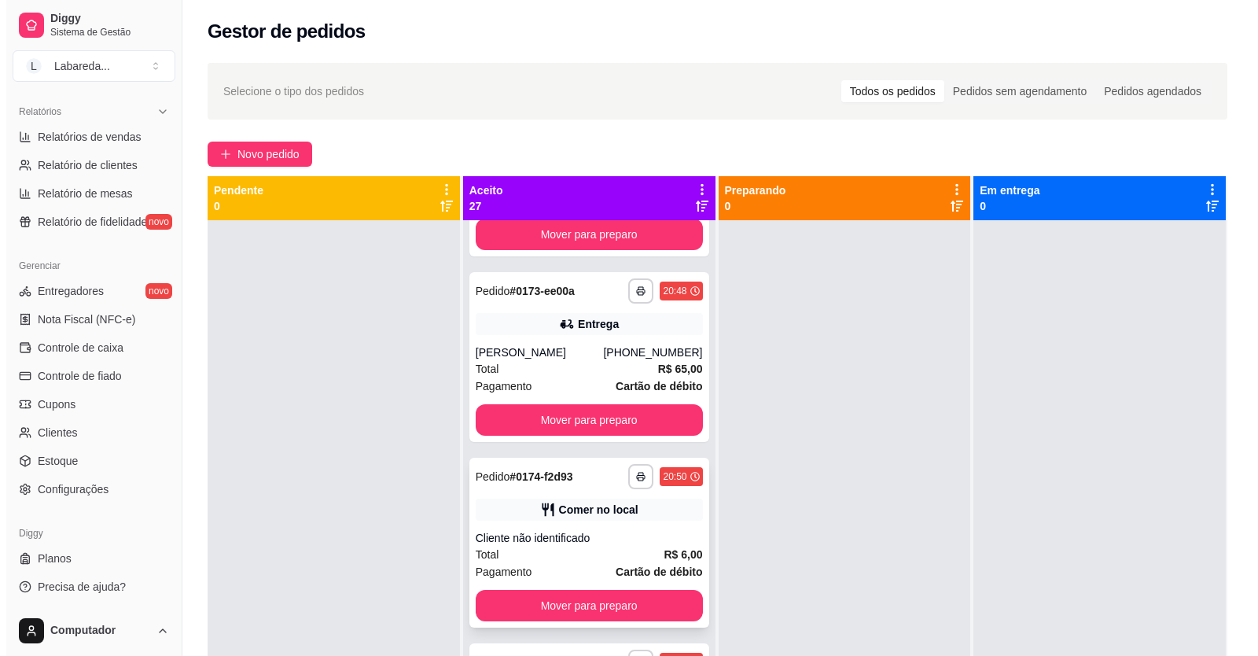
scroll to position [2572, 0]
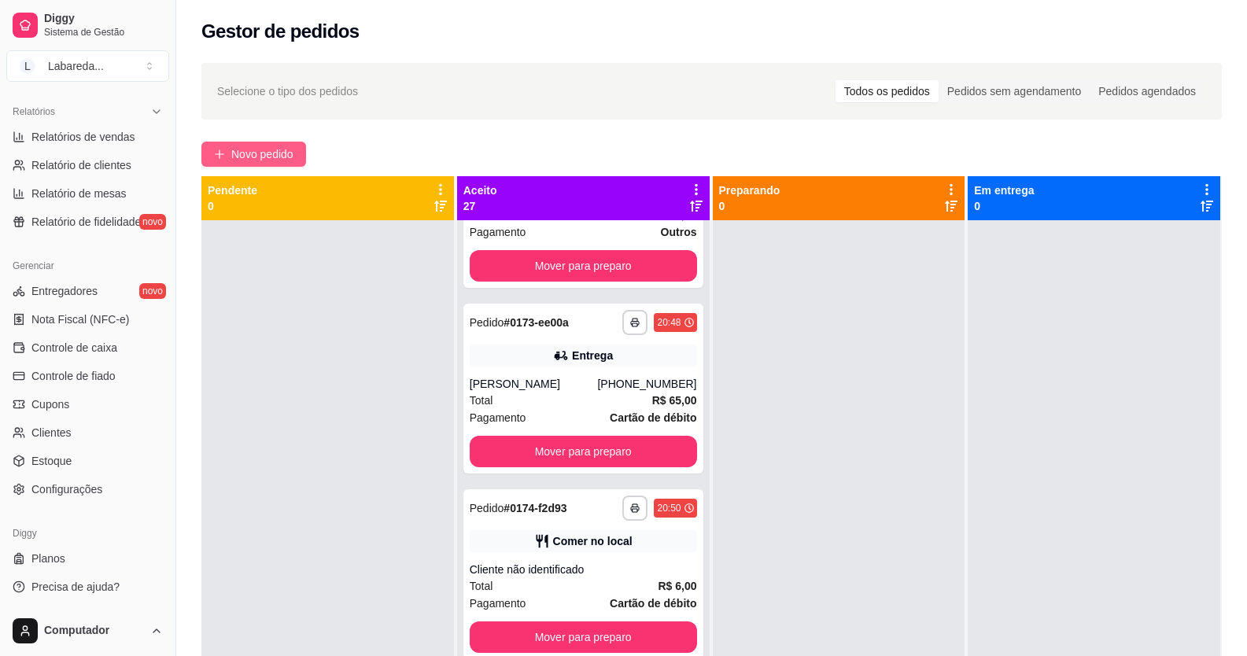
click at [279, 153] on span "Novo pedido" at bounding box center [262, 153] width 62 height 17
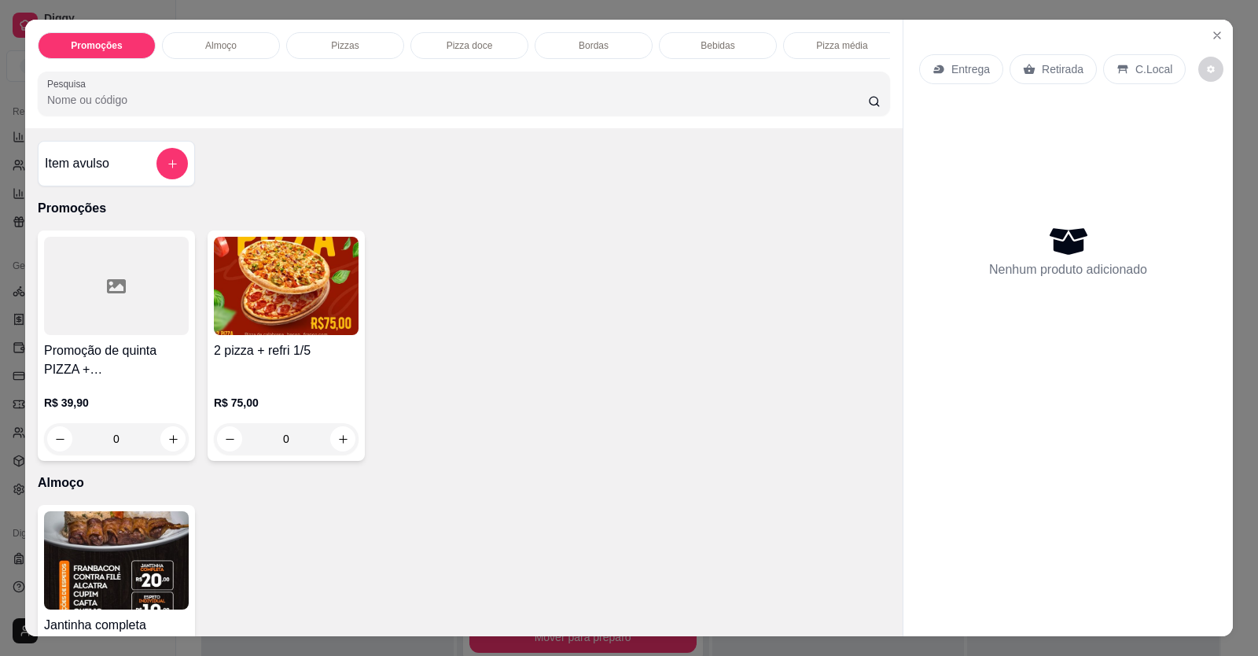
scroll to position [79, 0]
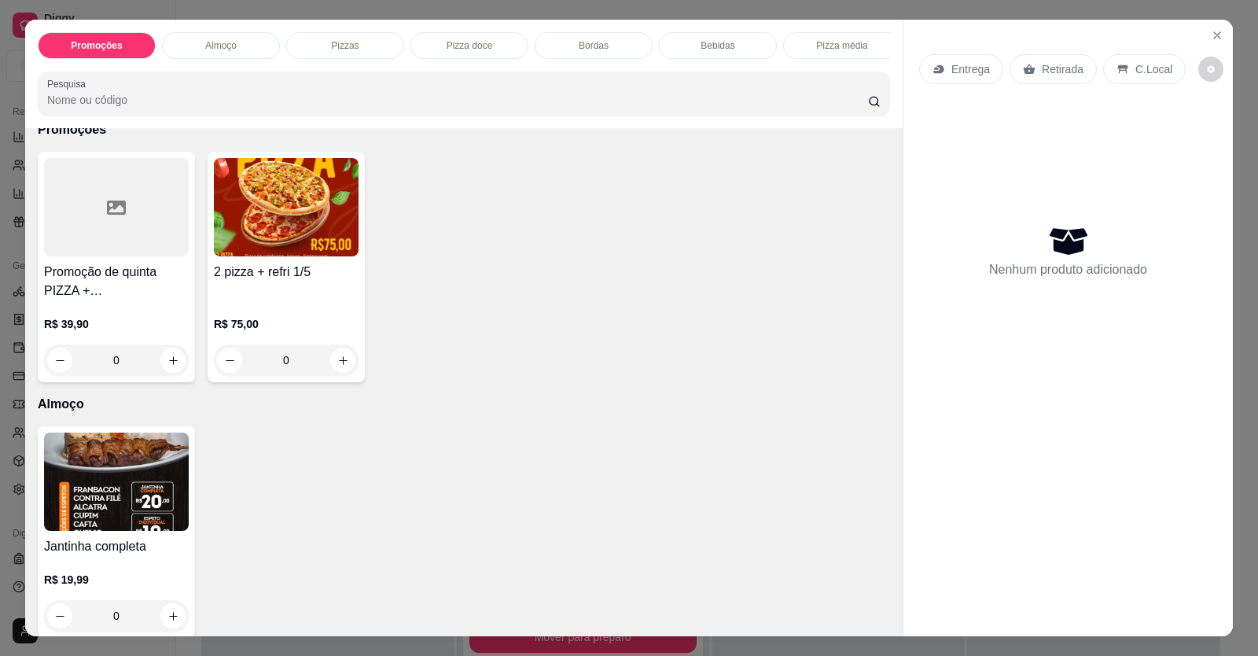
click at [259, 313] on div "R$ 75,00 0" at bounding box center [286, 337] width 145 height 75
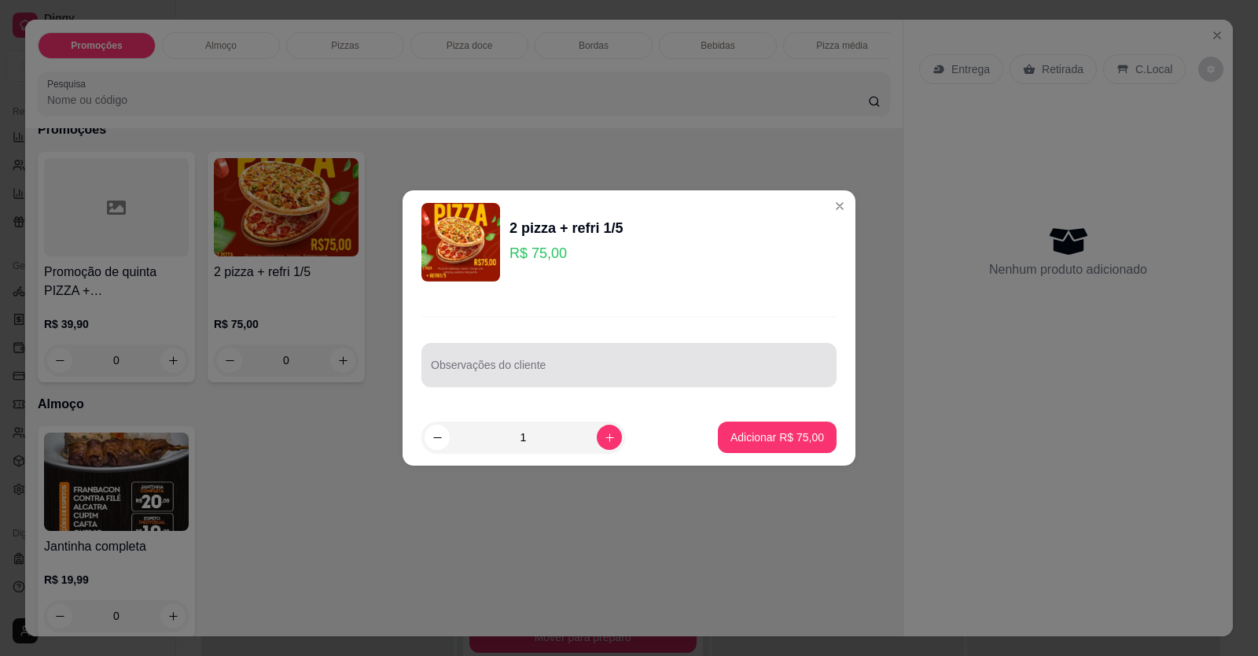
click at [459, 375] on input "Observações do cliente" at bounding box center [629, 371] width 396 height 16
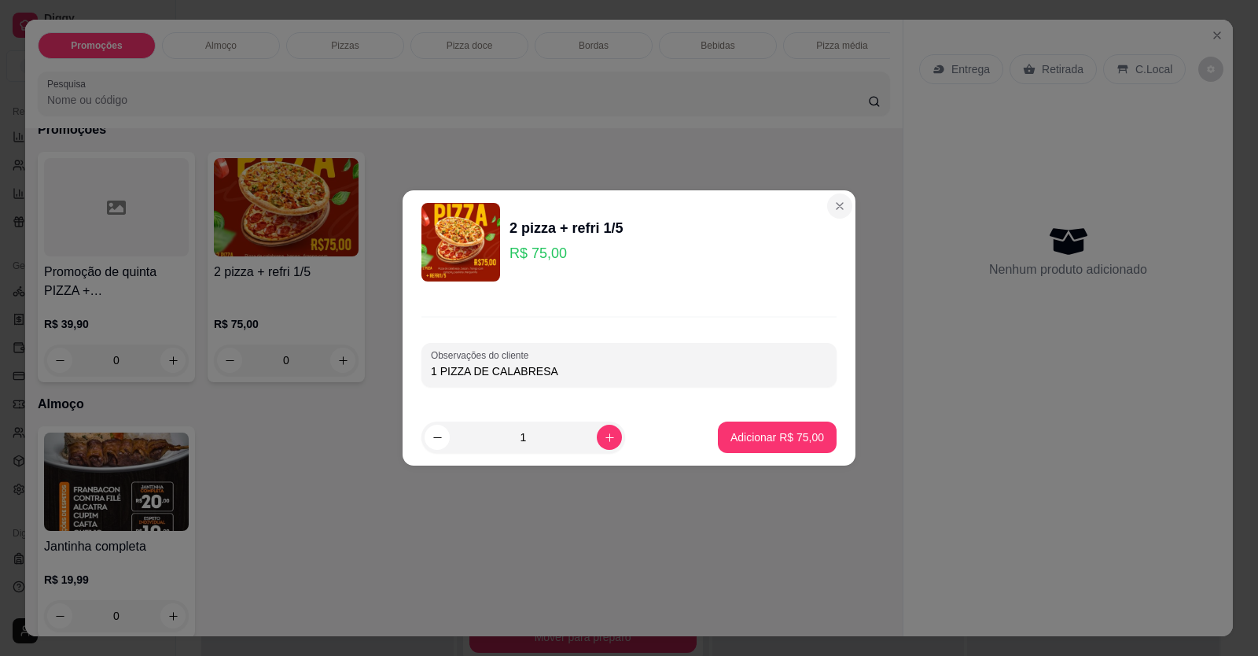
type input "1 PIZZA DE CALABRESA"
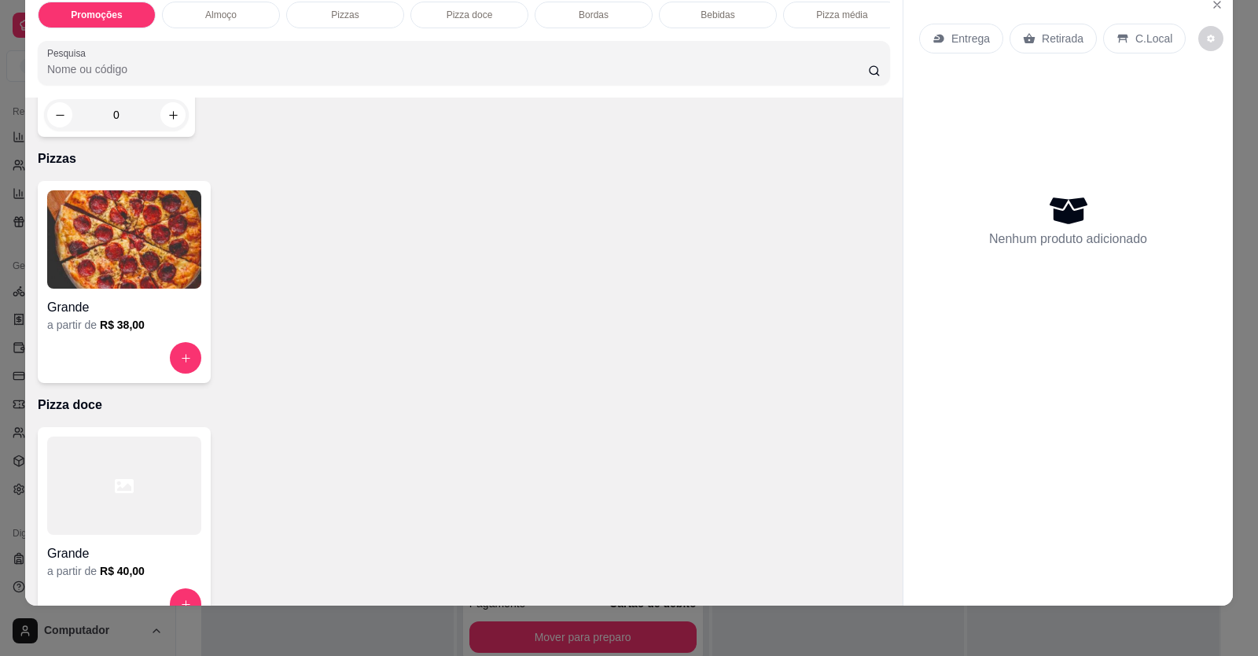
scroll to position [551, 0]
click at [138, 311] on h4 "Grande" at bounding box center [124, 305] width 154 height 19
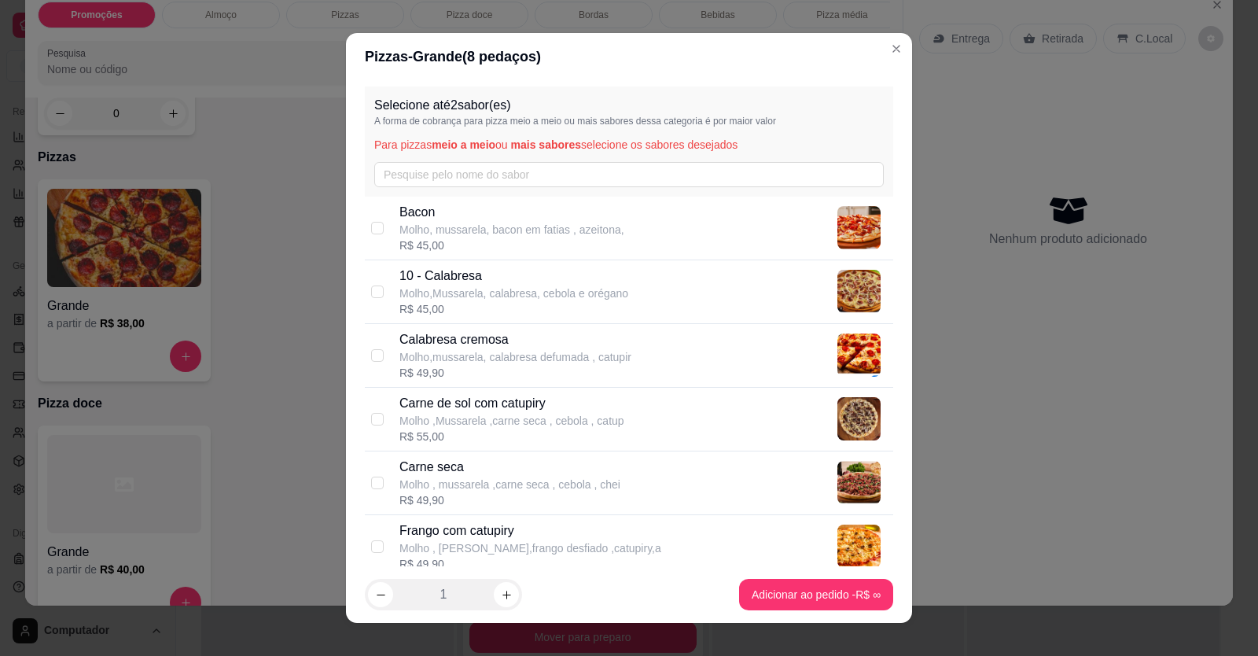
click at [468, 289] on p "Molho,Mussarela, calabresa, cebola e orégano" at bounding box center [514, 293] width 229 height 16
checkbox input "true"
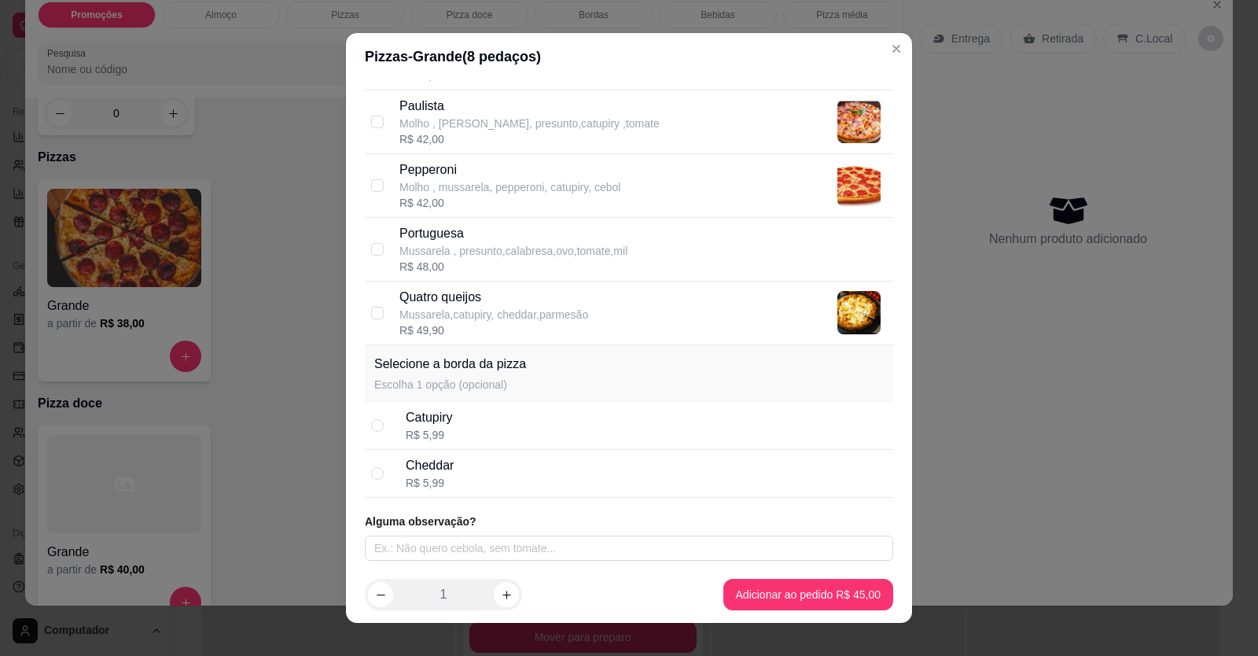
scroll to position [17, 0]
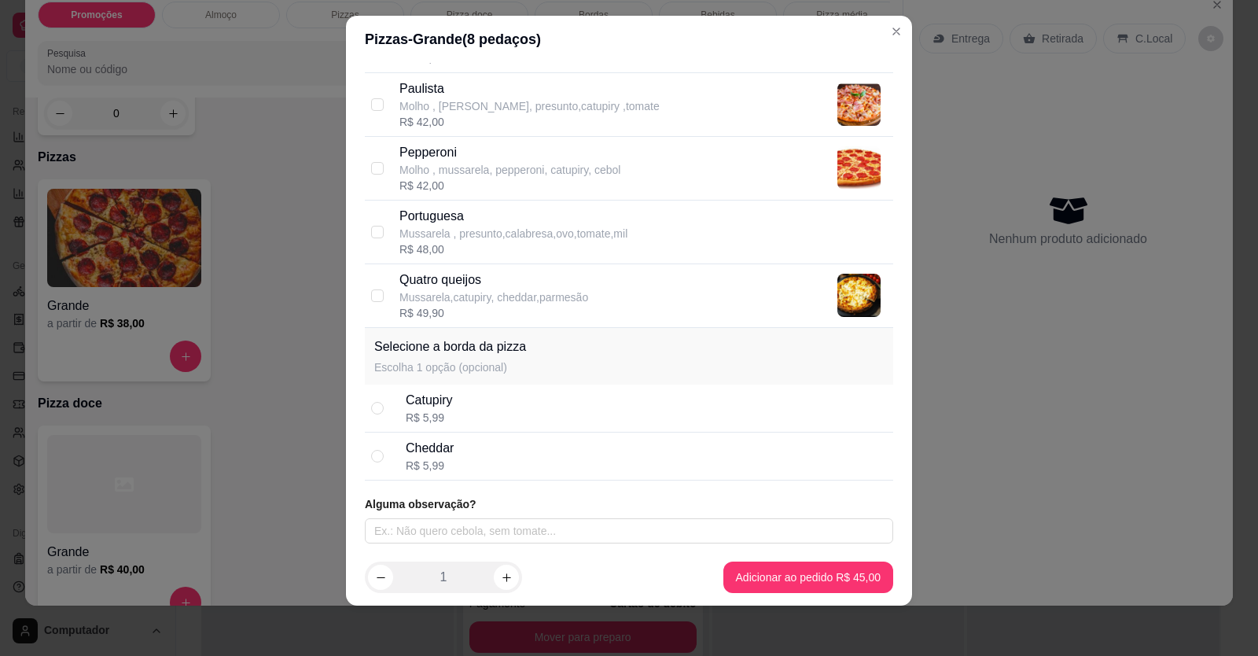
click at [487, 454] on div "Cheddar R$ 5,99" at bounding box center [646, 456] width 481 height 35
radio input "true"
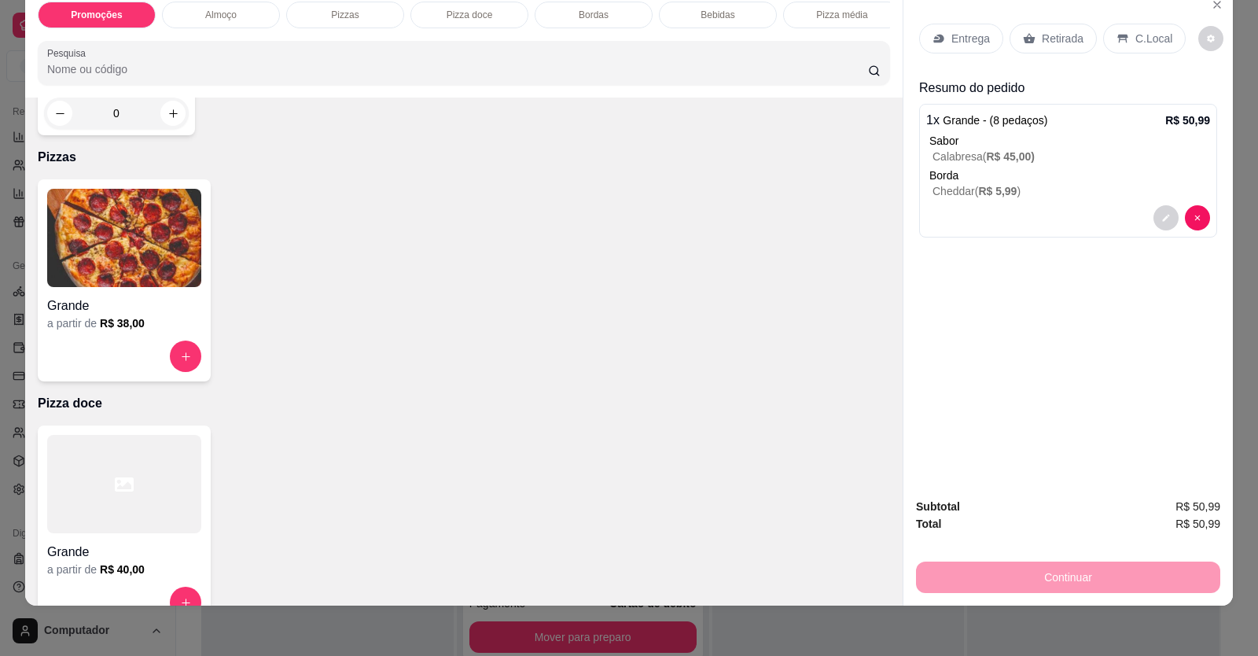
click at [1144, 35] on p "C.Local" at bounding box center [1154, 39] width 37 height 16
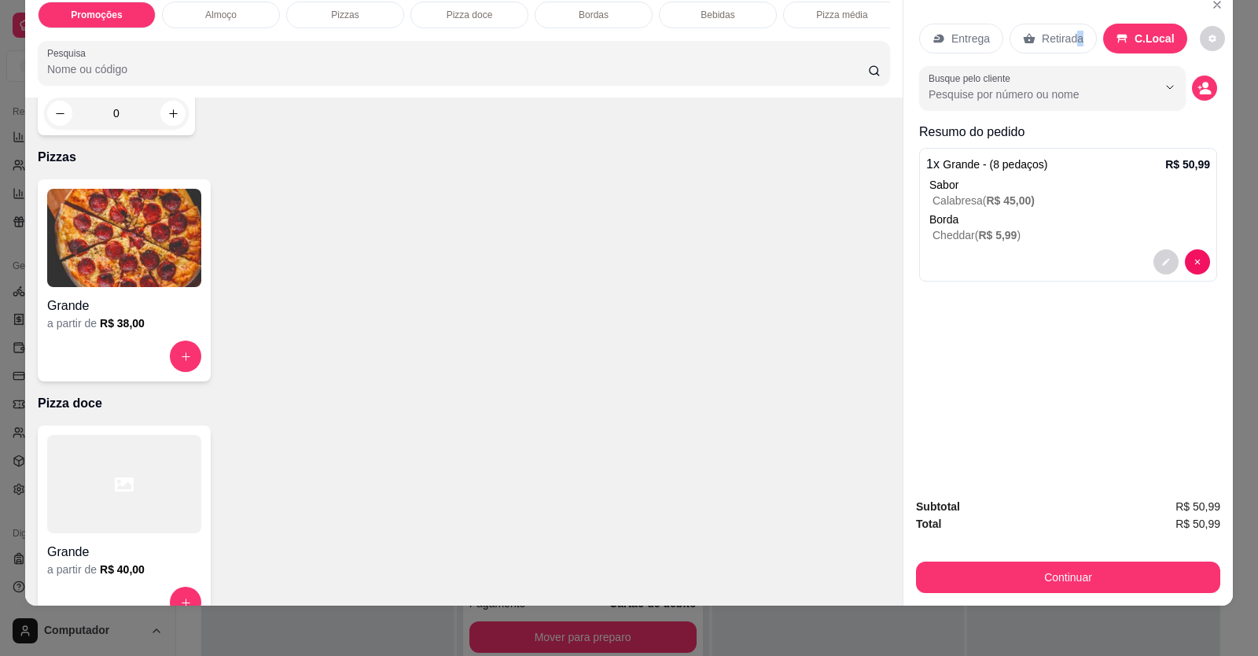
click at [1072, 42] on div "Retirada" at bounding box center [1053, 39] width 87 height 30
click at [1203, 88] on button "decrease-product-quantity" at bounding box center [1204, 87] width 25 height 25
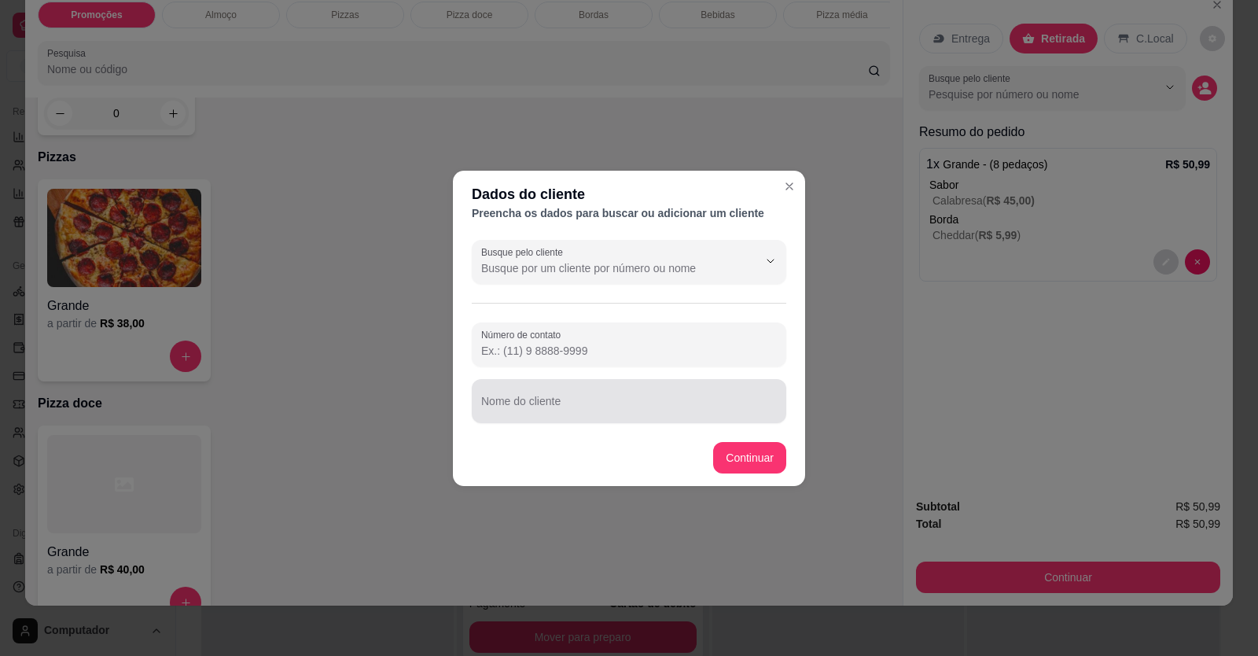
click at [613, 407] on input "Nome do cliente" at bounding box center [629, 408] width 296 height 16
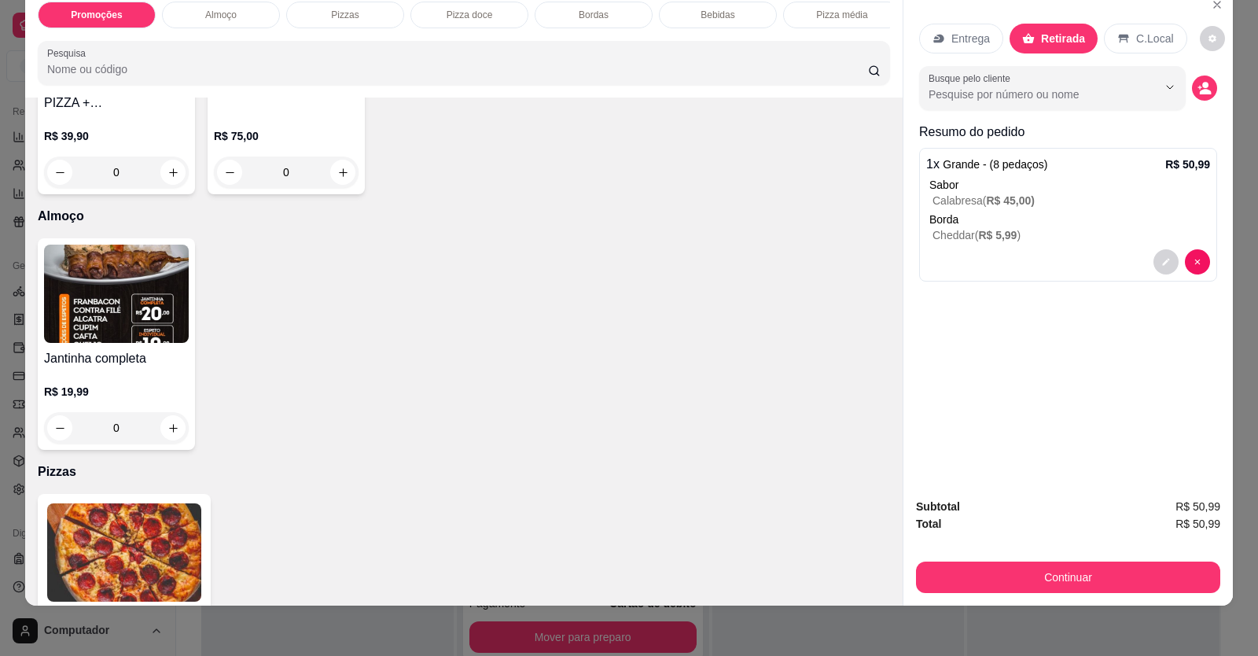
scroll to position [0, 0]
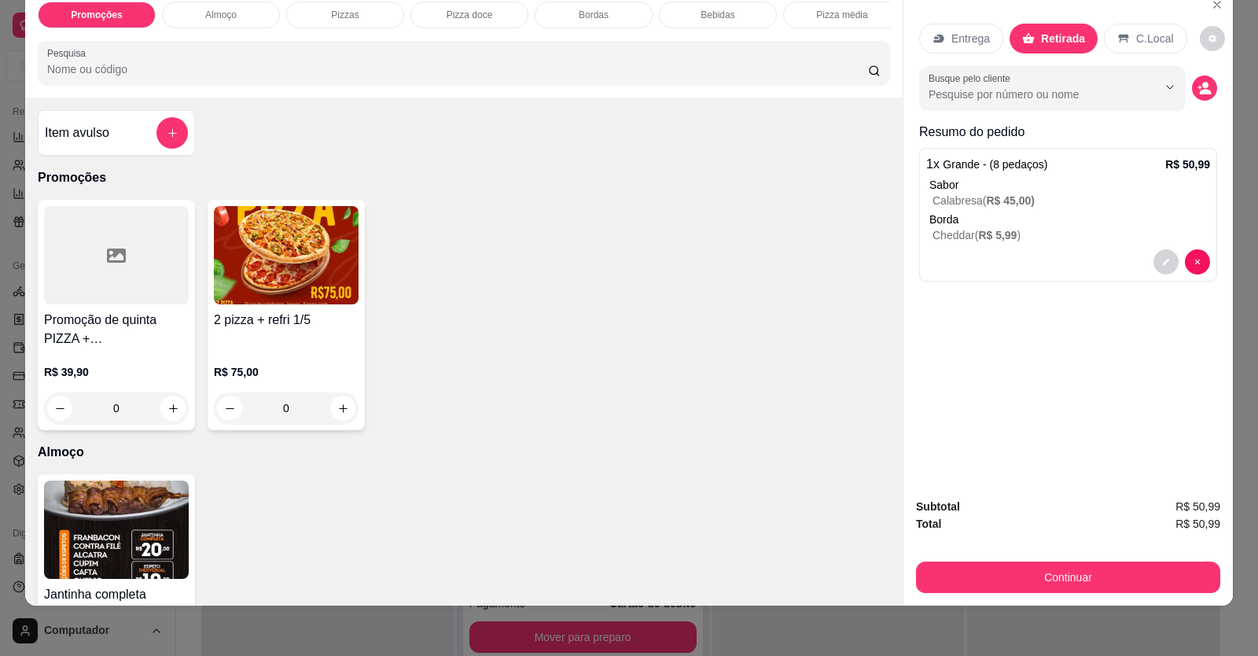
click at [134, 348] on h4 "Promoção de quinta PIZZA + REFRIGERANTE 1/5" at bounding box center [116, 330] width 145 height 38
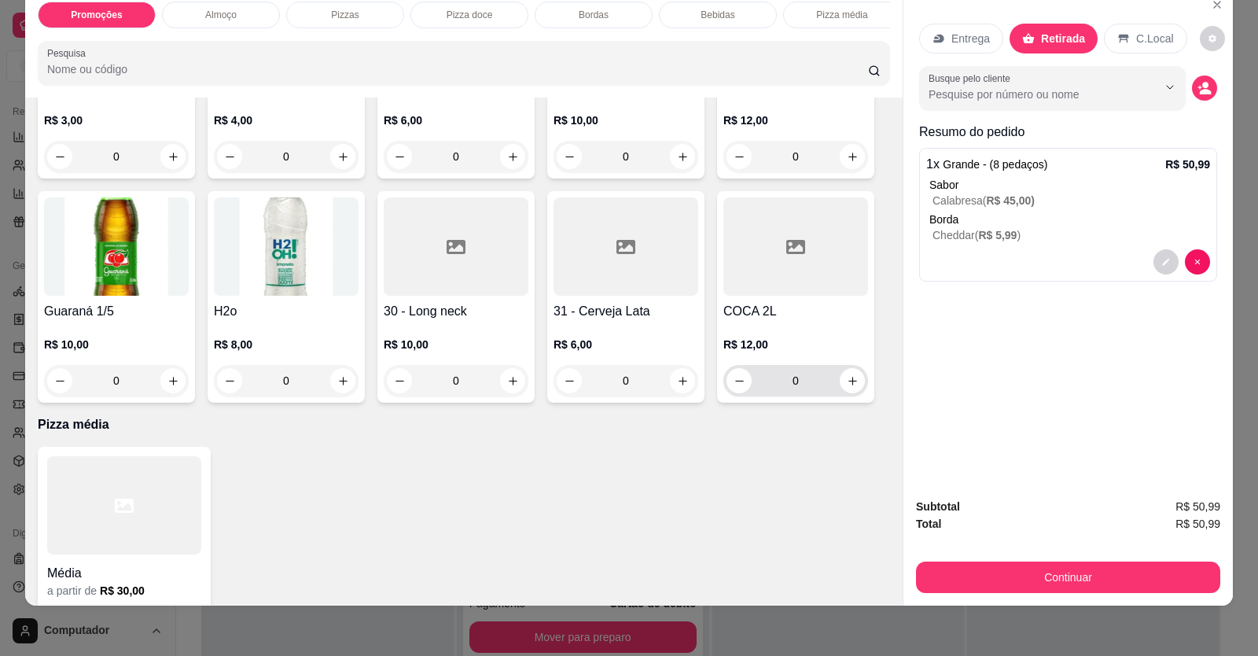
scroll to position [1337, 0]
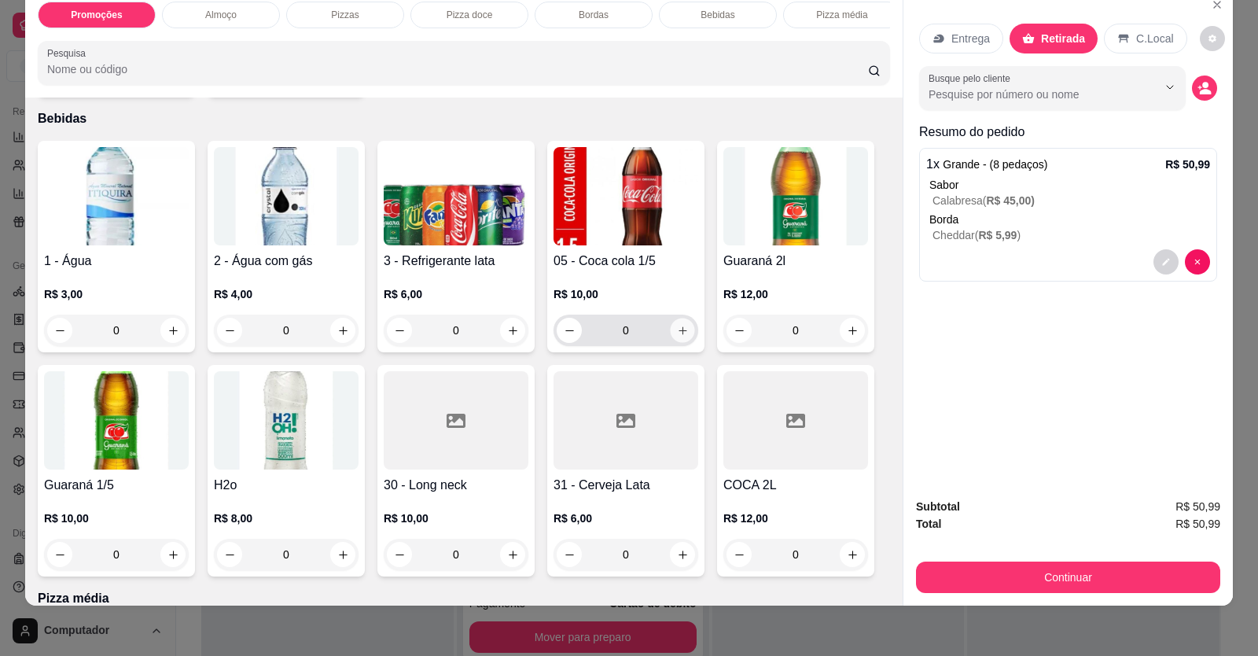
click at [684, 343] on button "increase-product-quantity" at bounding box center [682, 331] width 24 height 24
type input "1"
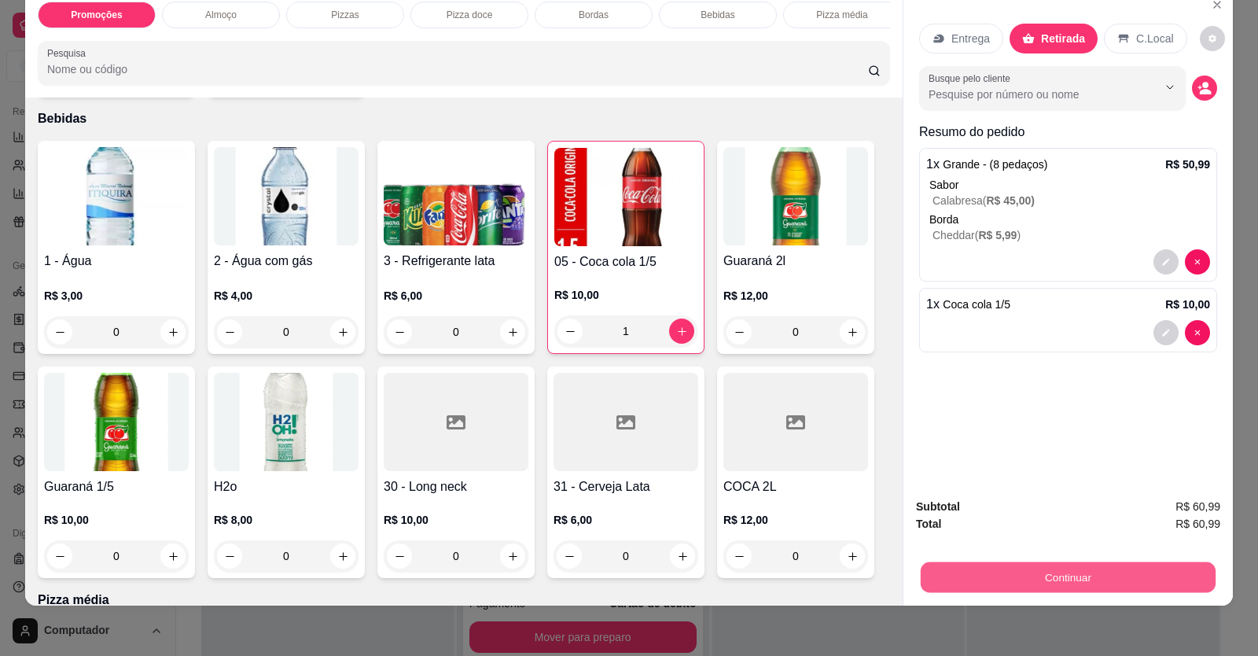
click at [1050, 578] on button "Continuar" at bounding box center [1068, 577] width 295 height 31
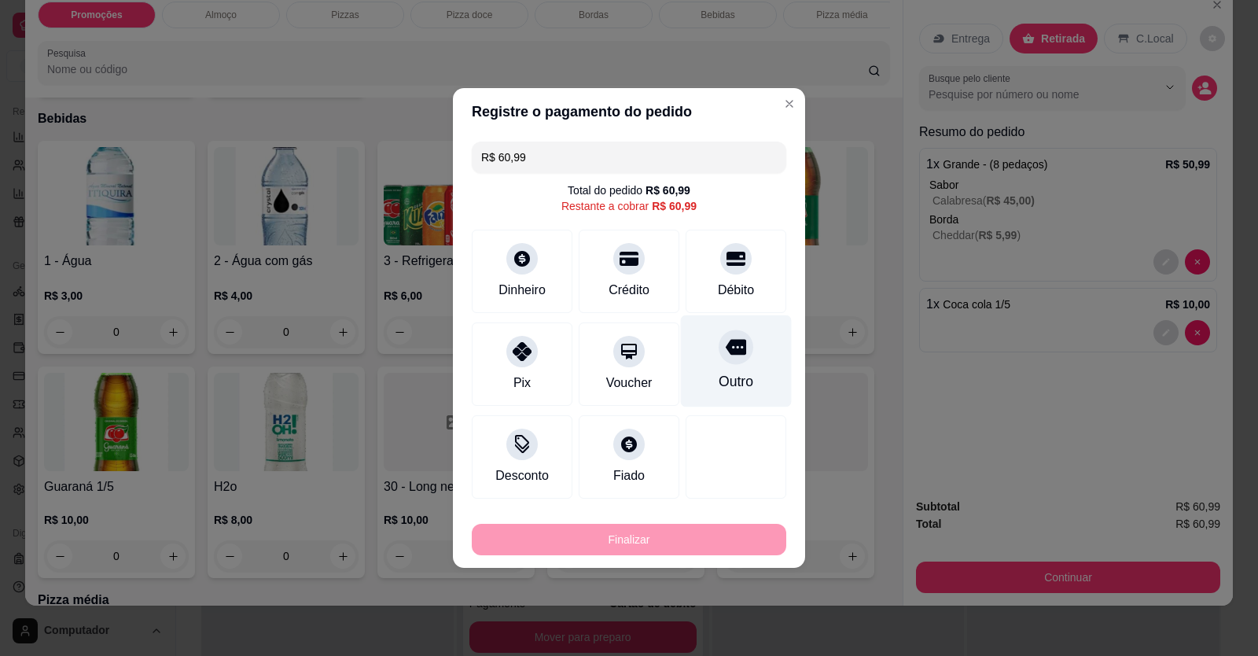
click at [743, 285] on div "Débito" at bounding box center [736, 290] width 36 height 19
type input "R$ 0,00"
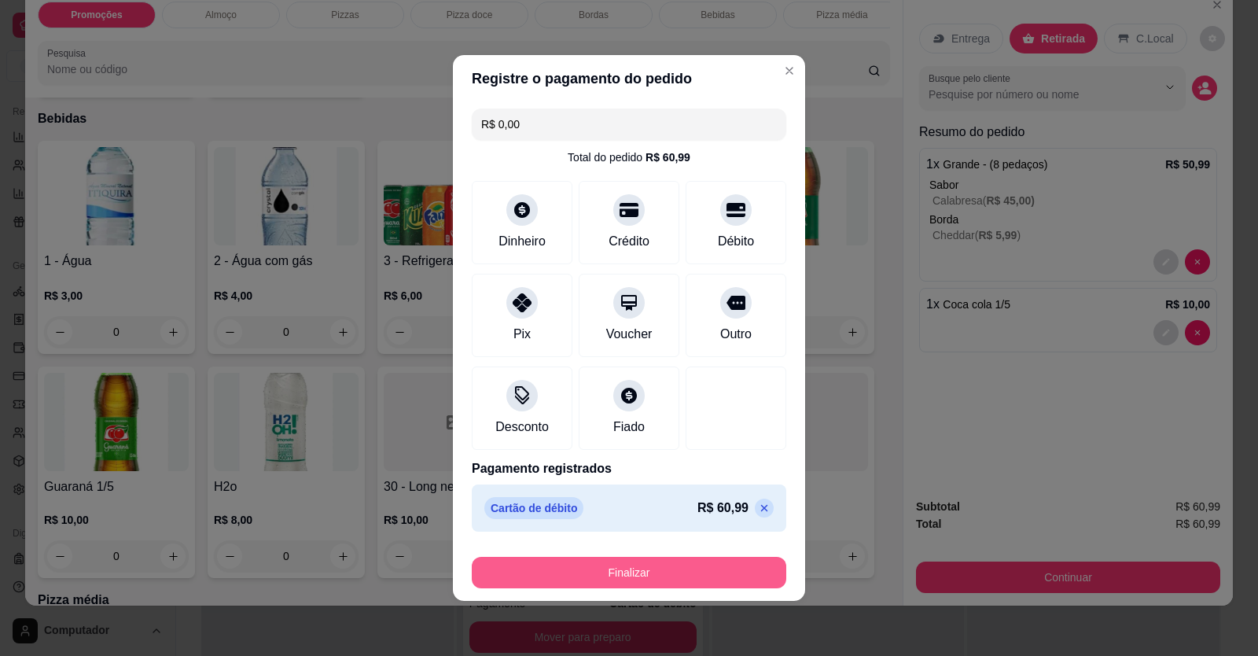
click at [687, 573] on button "Finalizar" at bounding box center [629, 572] width 315 height 31
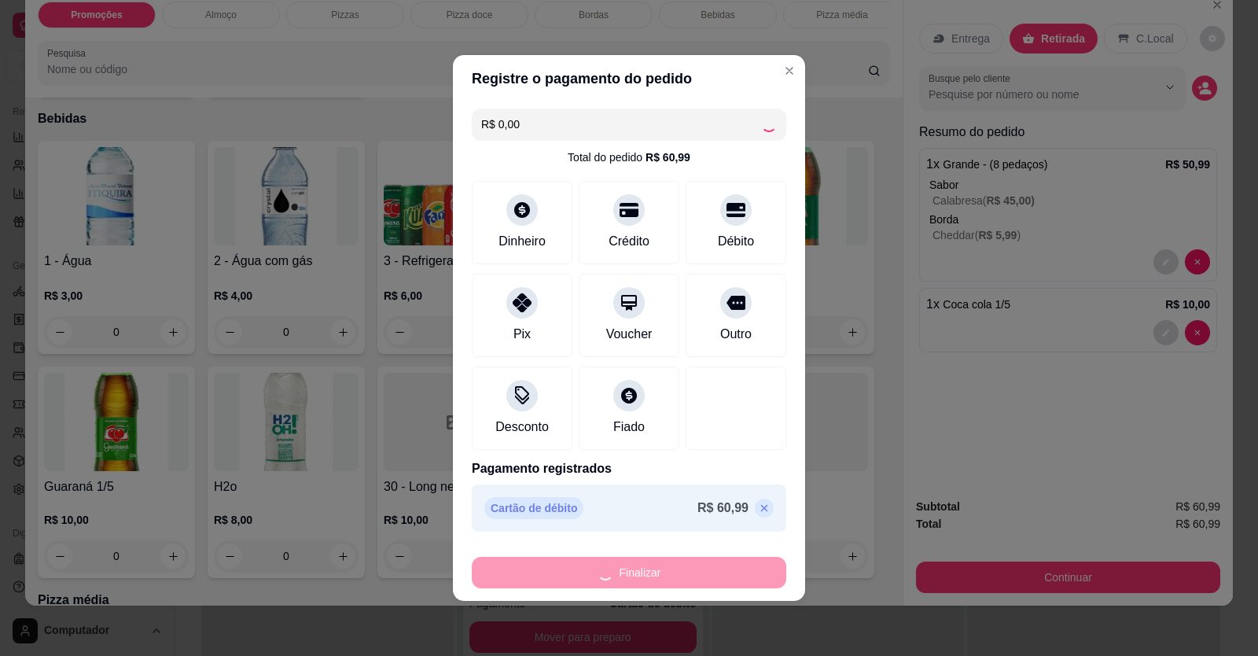
type input "0"
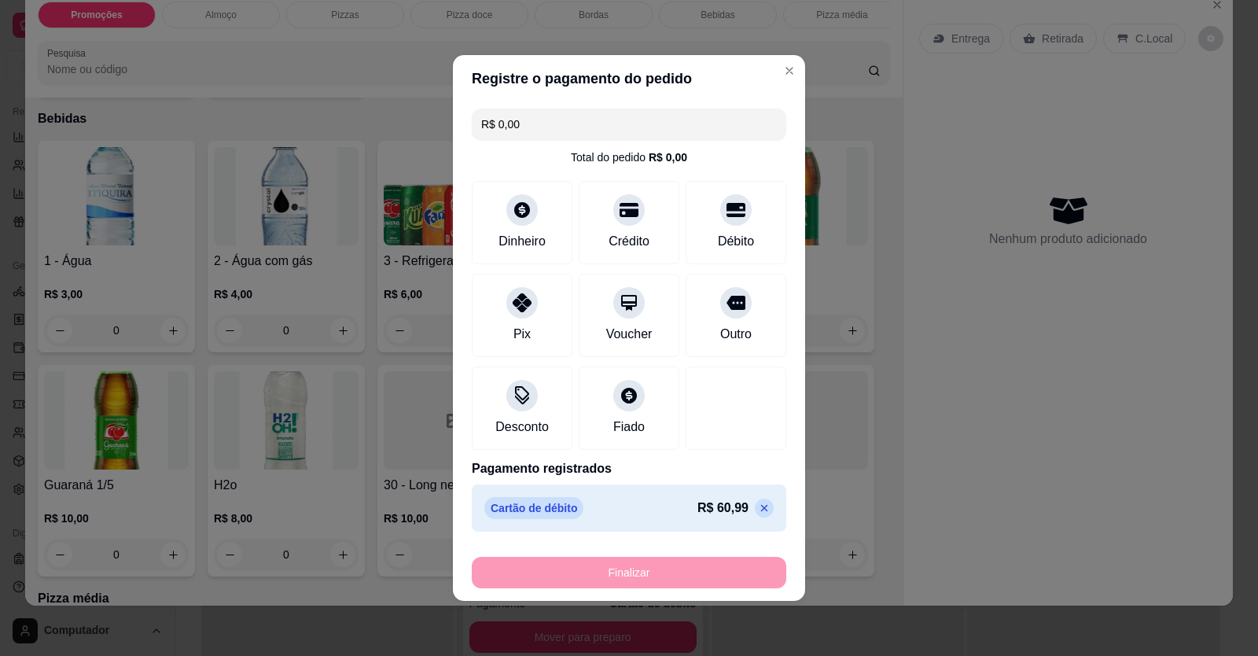
type input "-R$ 60,99"
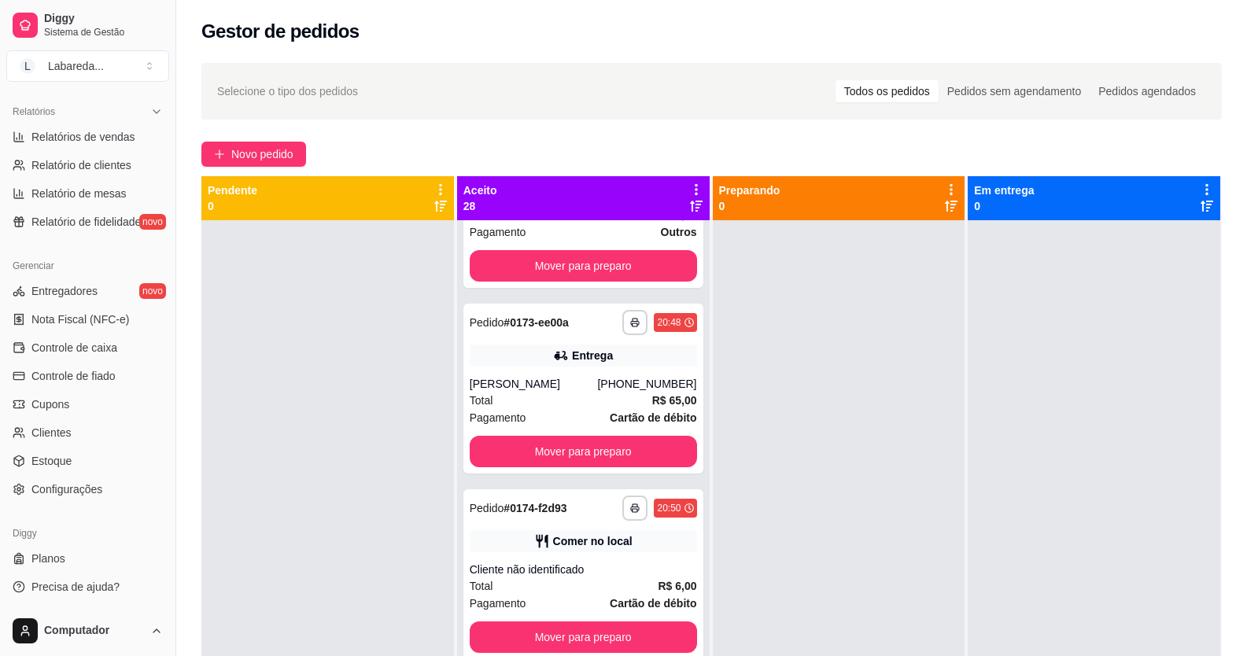
click at [270, 138] on div "**********" at bounding box center [711, 451] width 1070 height 797
click at [280, 158] on span "Novo pedido" at bounding box center [262, 153] width 62 height 17
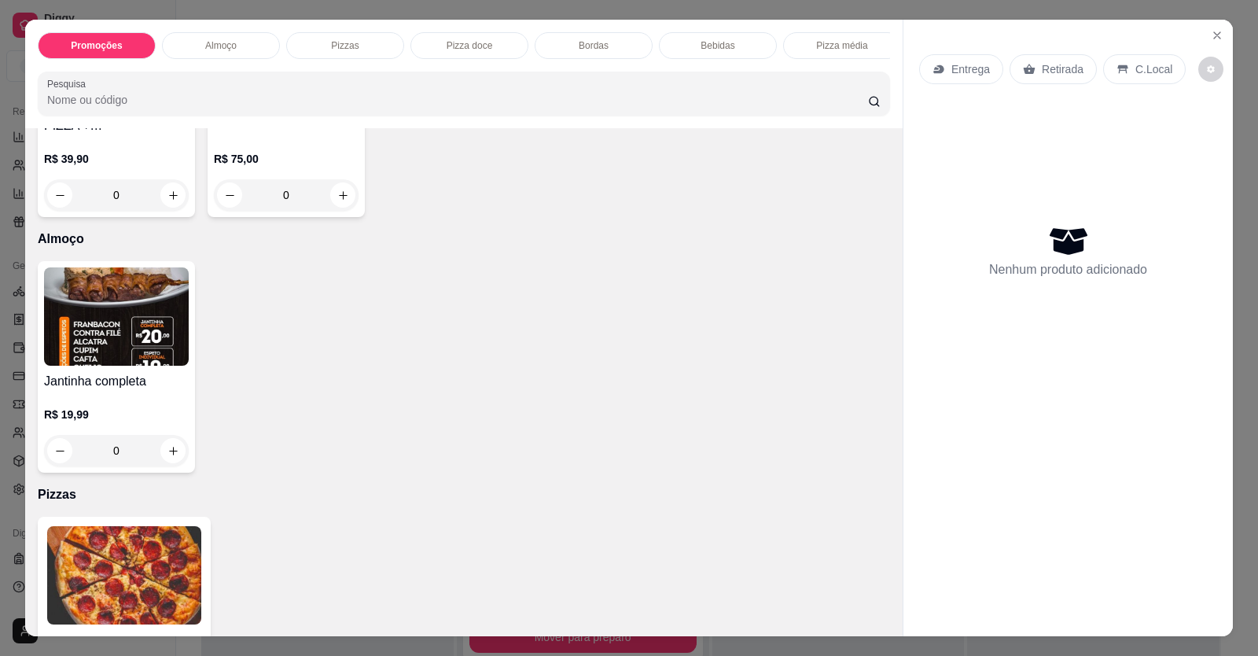
scroll to position [393, 0]
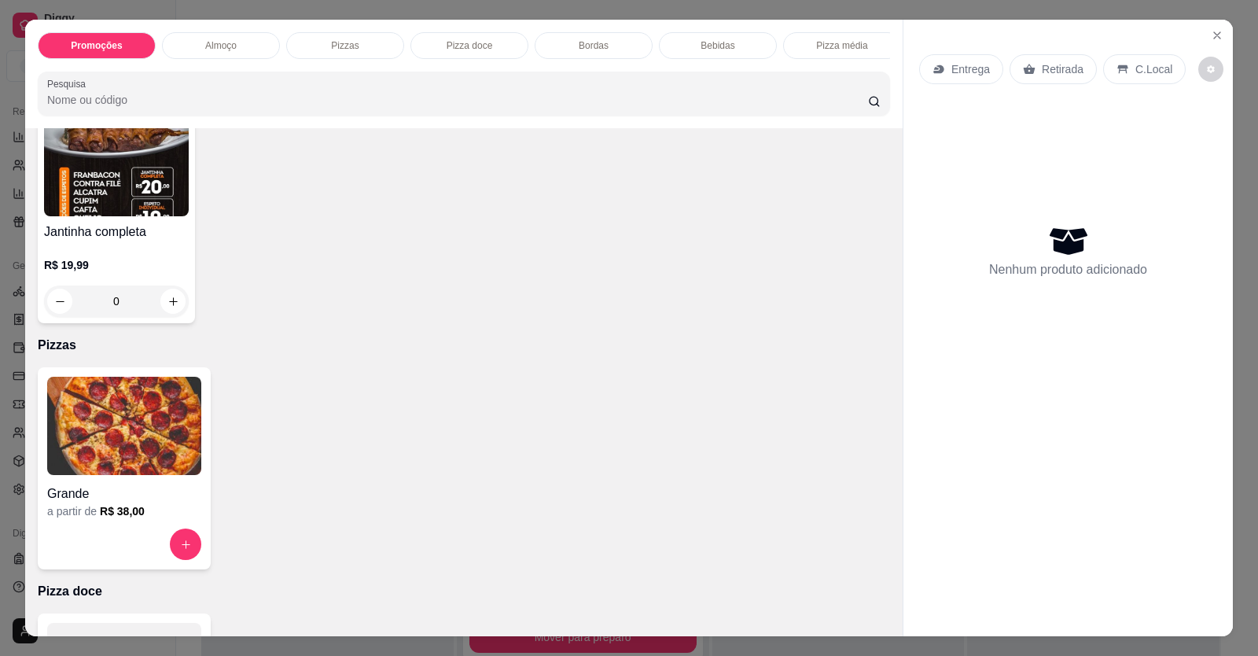
click at [117, 468] on img at bounding box center [124, 426] width 154 height 98
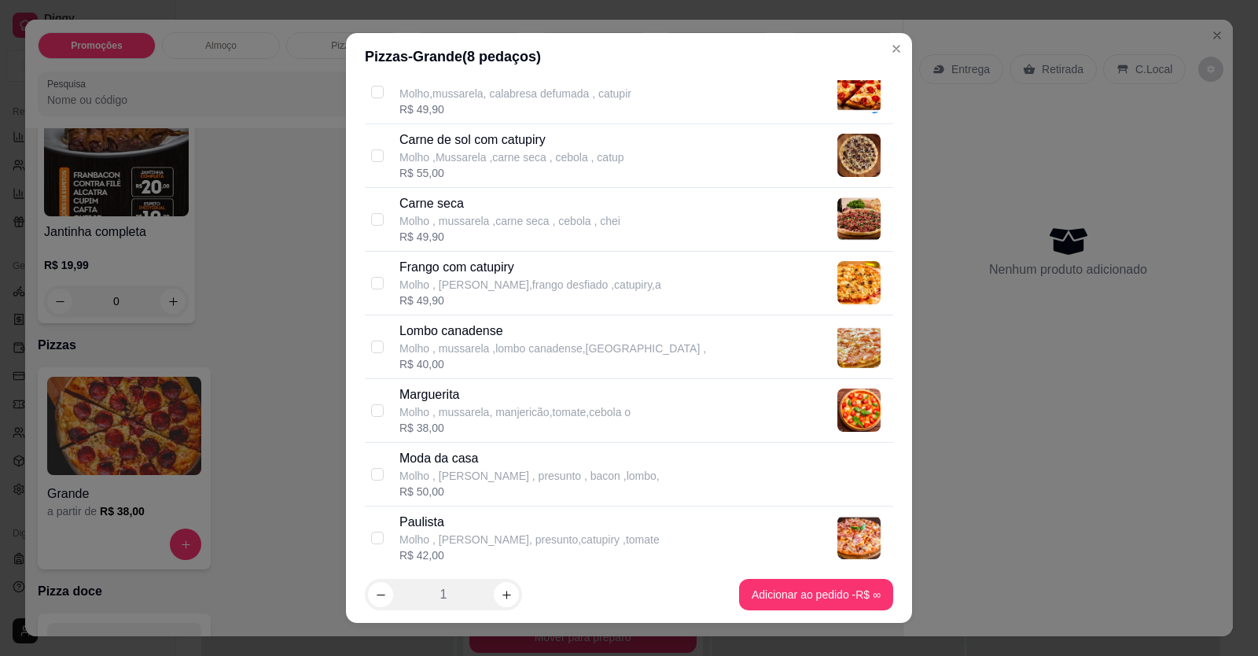
scroll to position [315, 0]
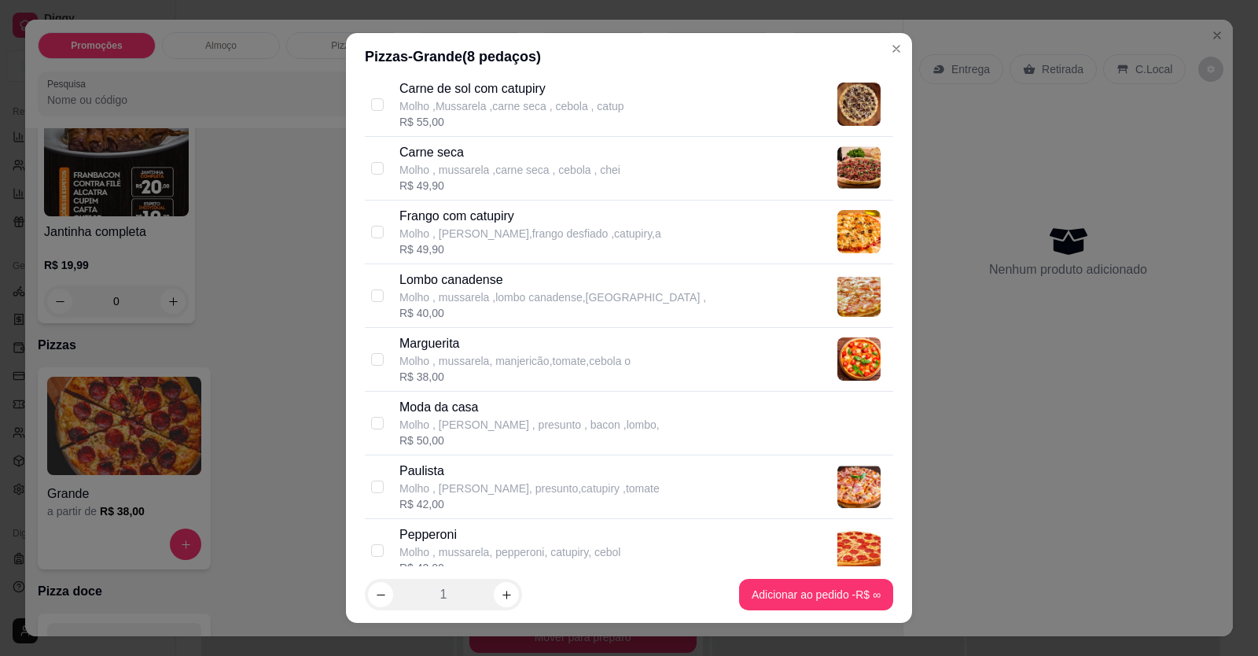
drag, startPoint x: 473, startPoint y: 280, endPoint x: 582, endPoint y: 426, distance: 182.6
click at [473, 280] on p "Lombo canadense" at bounding box center [553, 280] width 307 height 19
checkbox input "true"
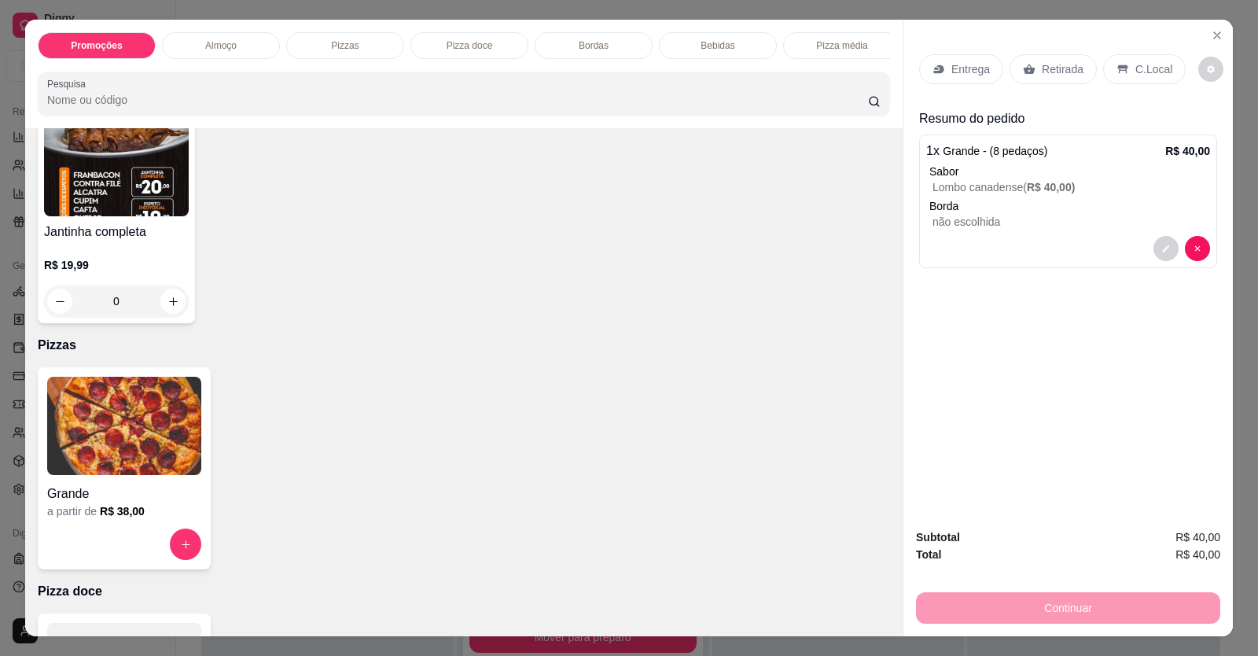
click at [1061, 77] on p "Retirada" at bounding box center [1063, 69] width 42 height 16
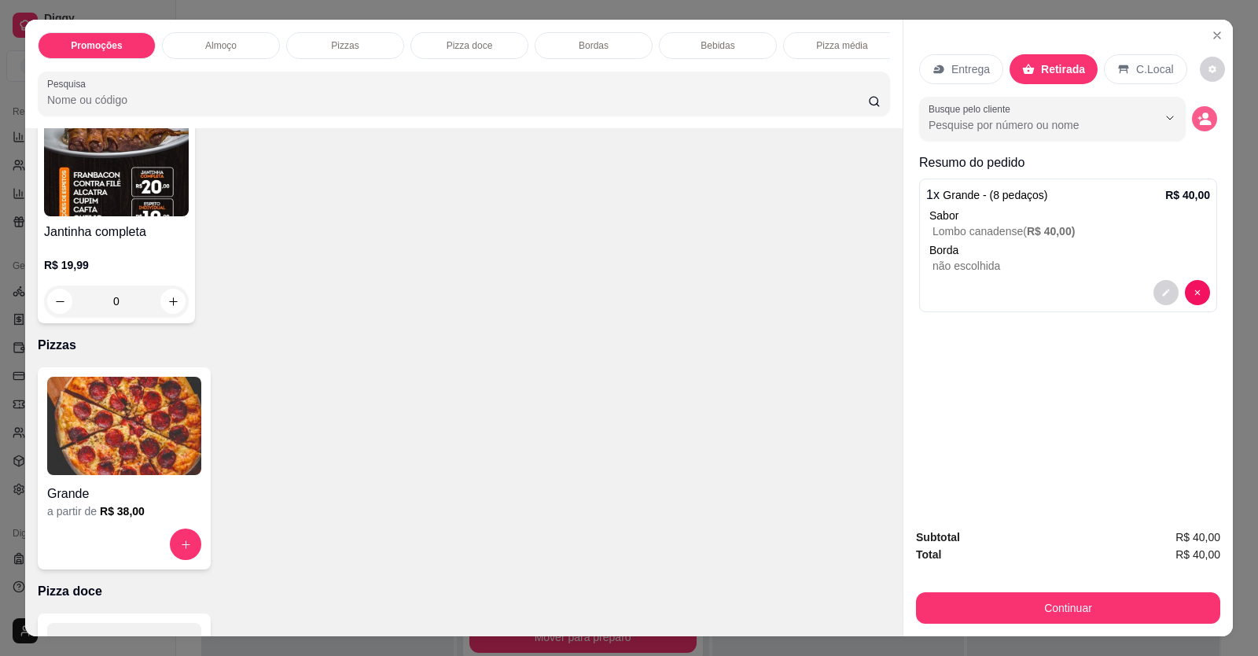
click at [1199, 119] on icon "decrease-product-quantity" at bounding box center [1205, 119] width 14 height 14
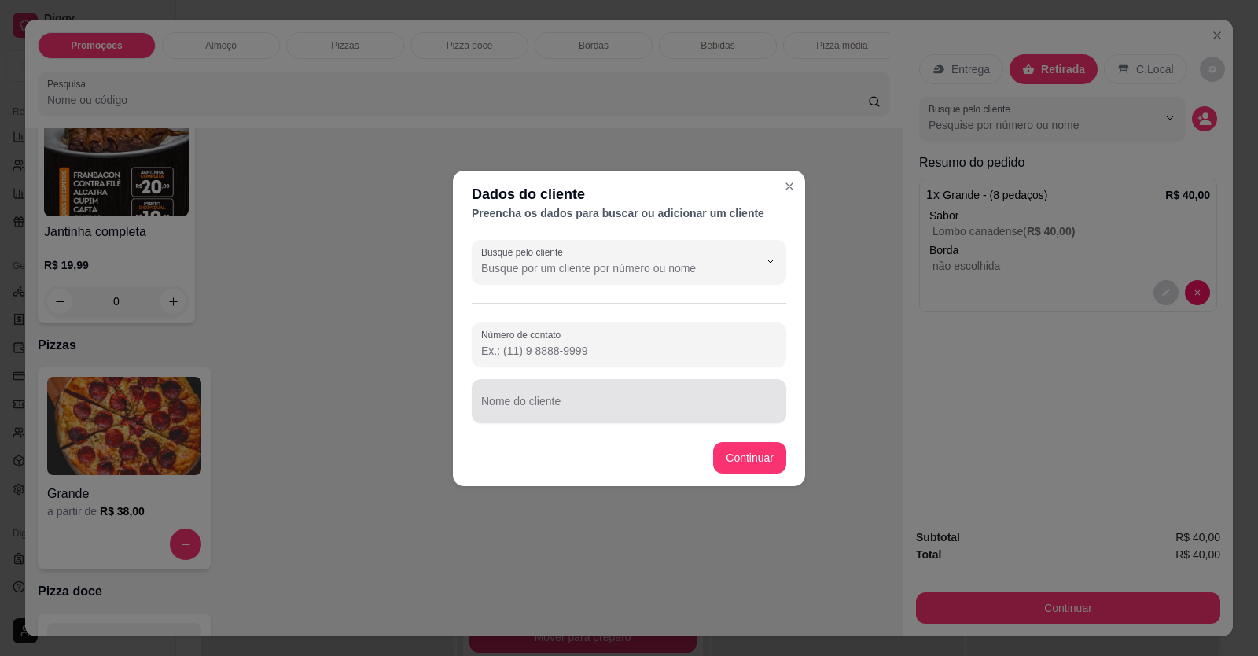
click at [690, 406] on input "Nome do cliente" at bounding box center [629, 408] width 296 height 16
type input "N"
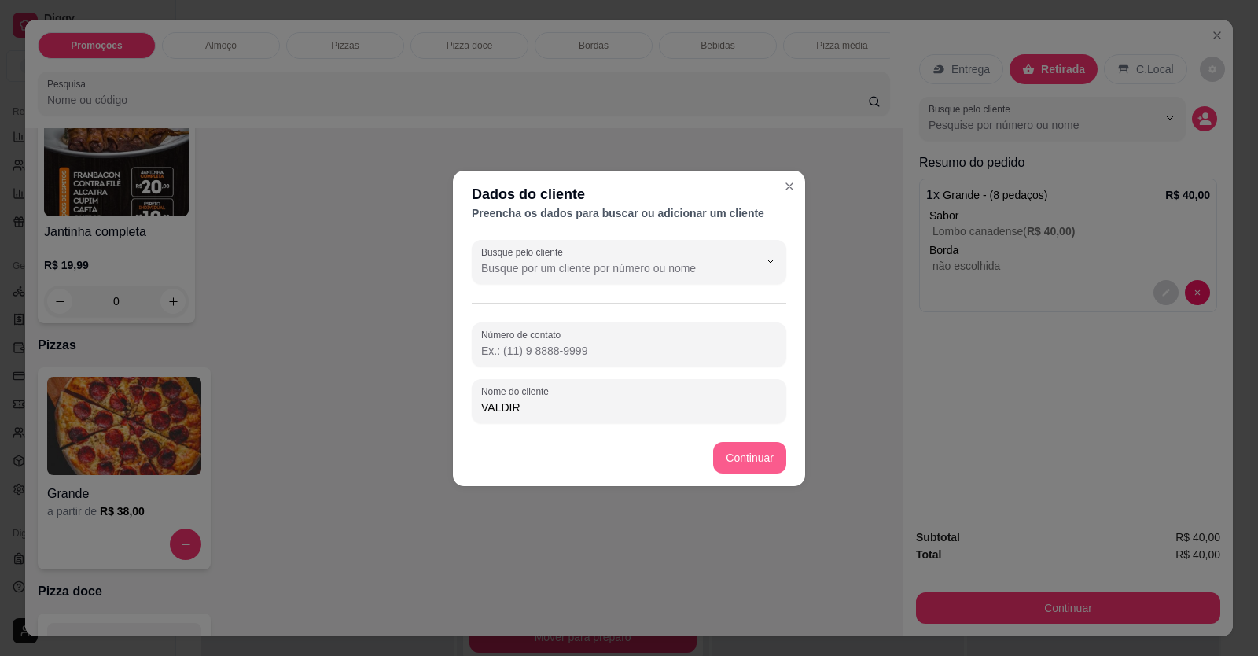
type input "VALDIR"
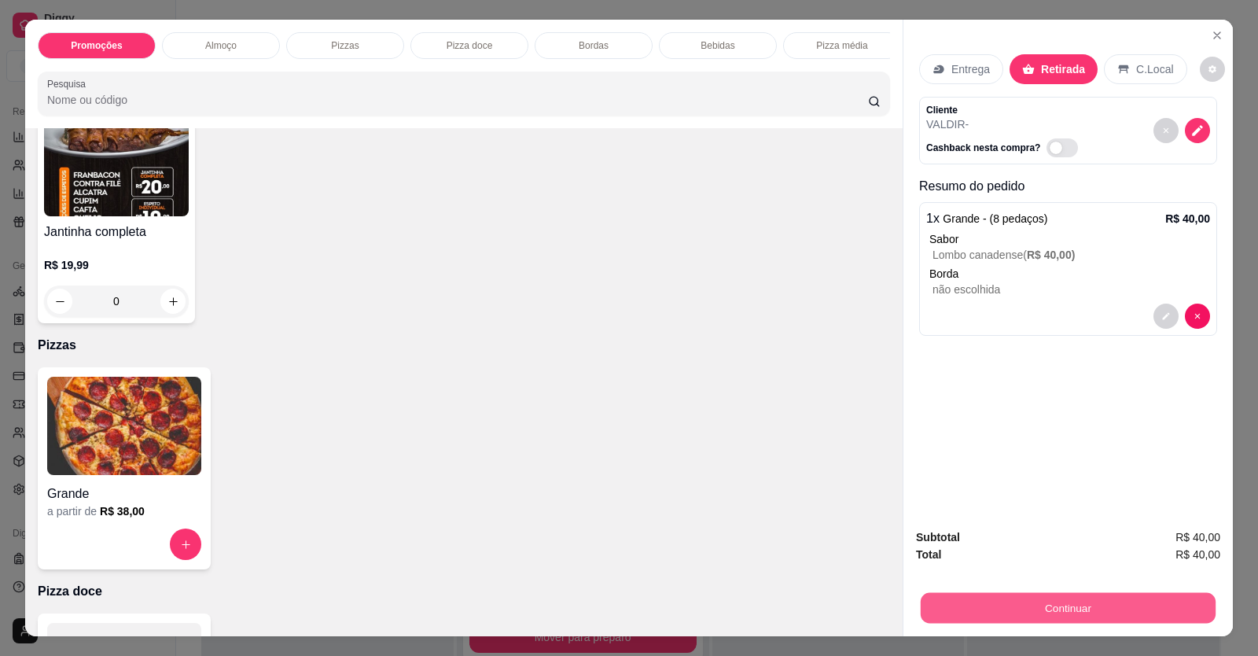
click at [1105, 607] on button "Continuar" at bounding box center [1068, 608] width 295 height 31
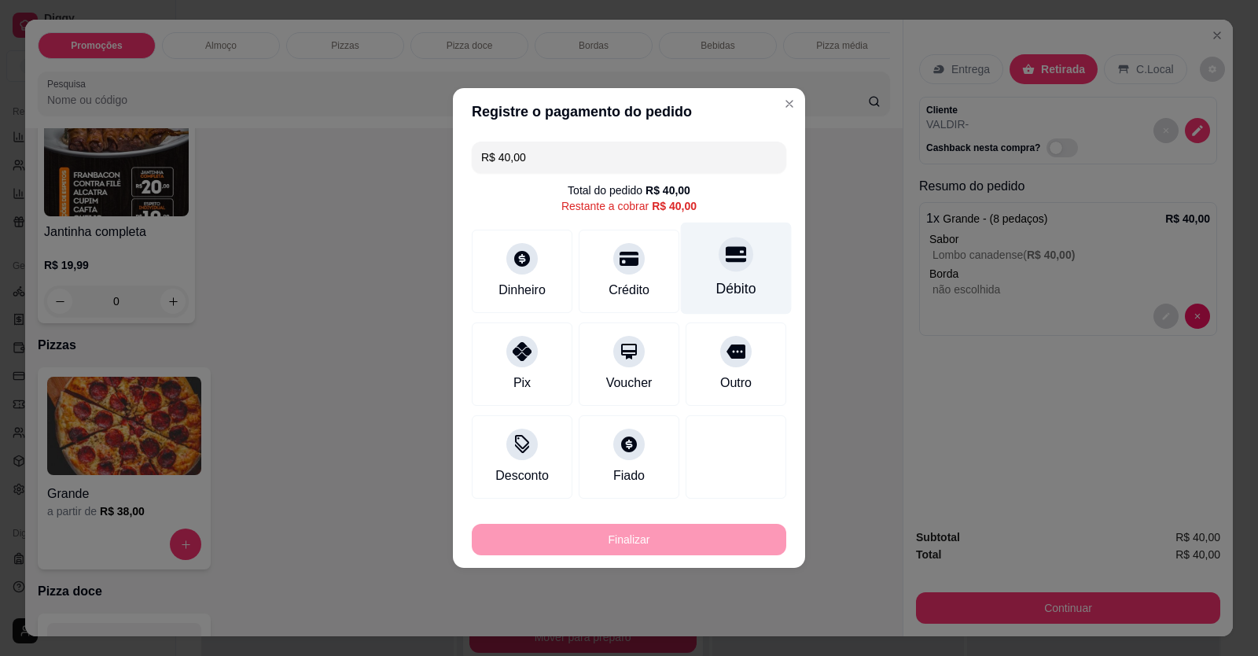
click at [732, 277] on div "Débito" at bounding box center [736, 269] width 111 height 92
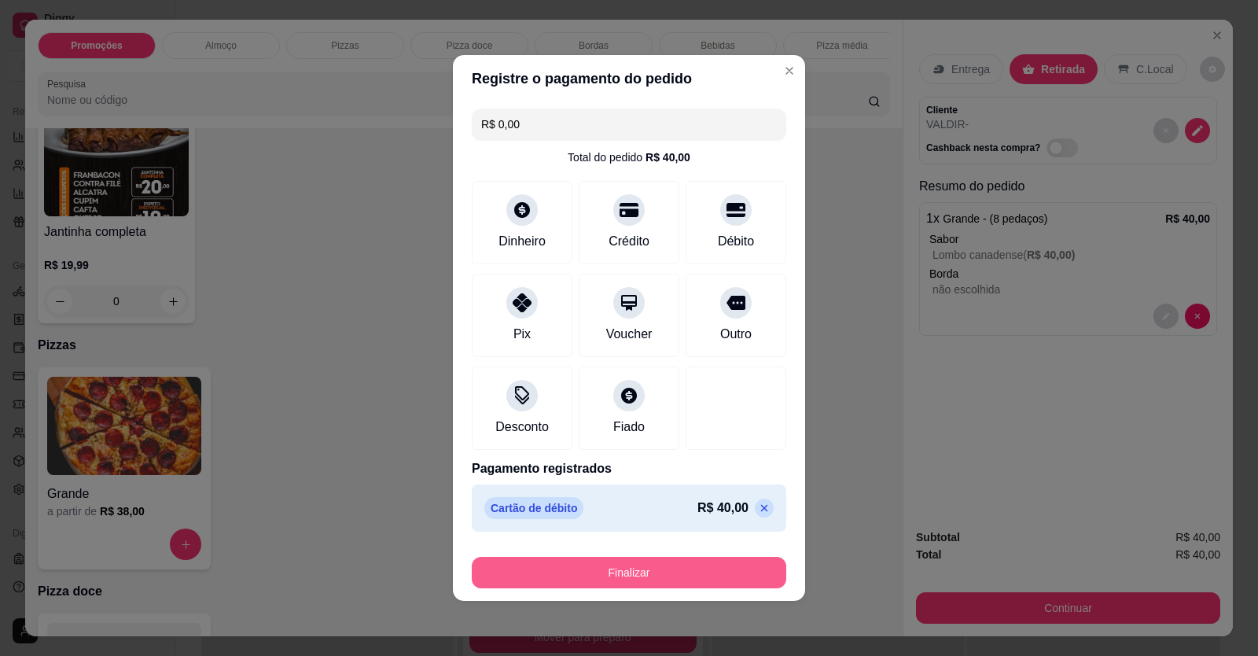
click at [712, 560] on button "Finalizar" at bounding box center [629, 572] width 315 height 31
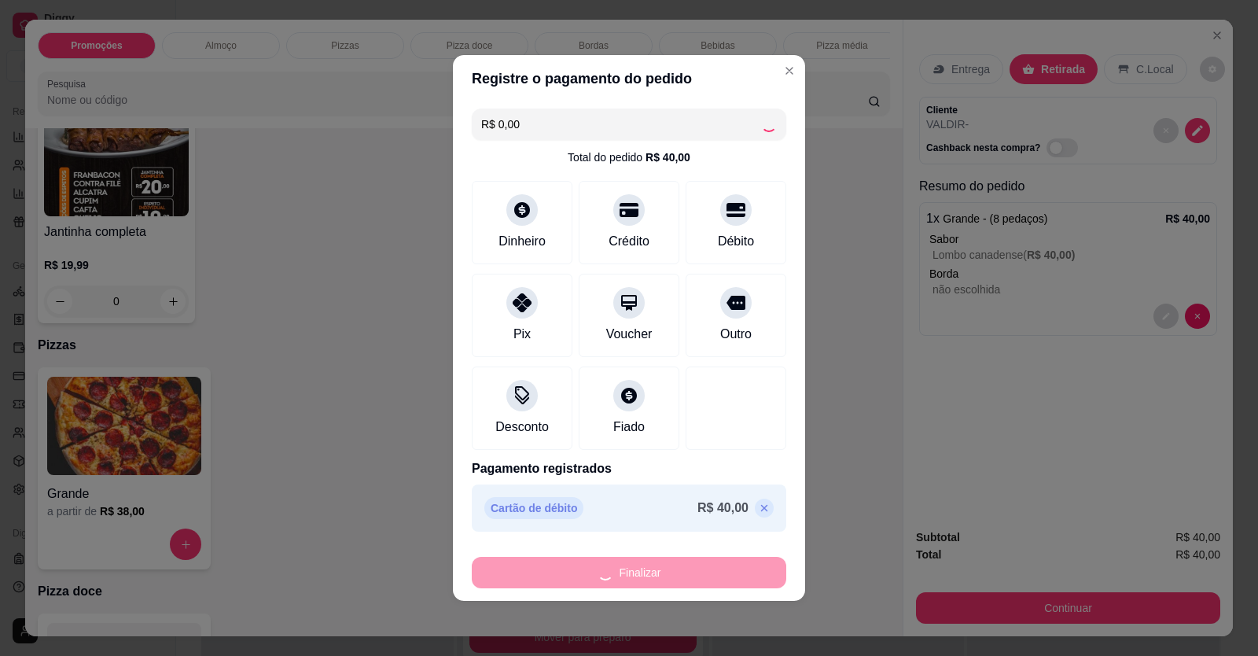
type input "-R$ 40,00"
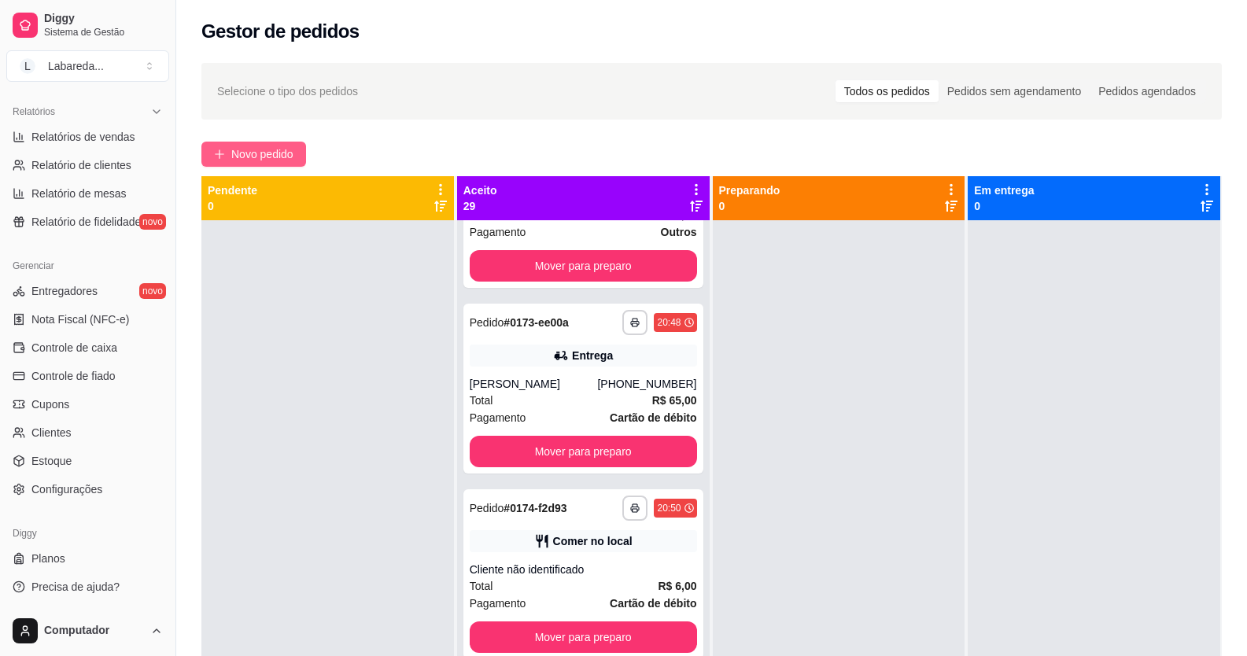
click at [292, 152] on span "Novo pedido" at bounding box center [262, 153] width 62 height 17
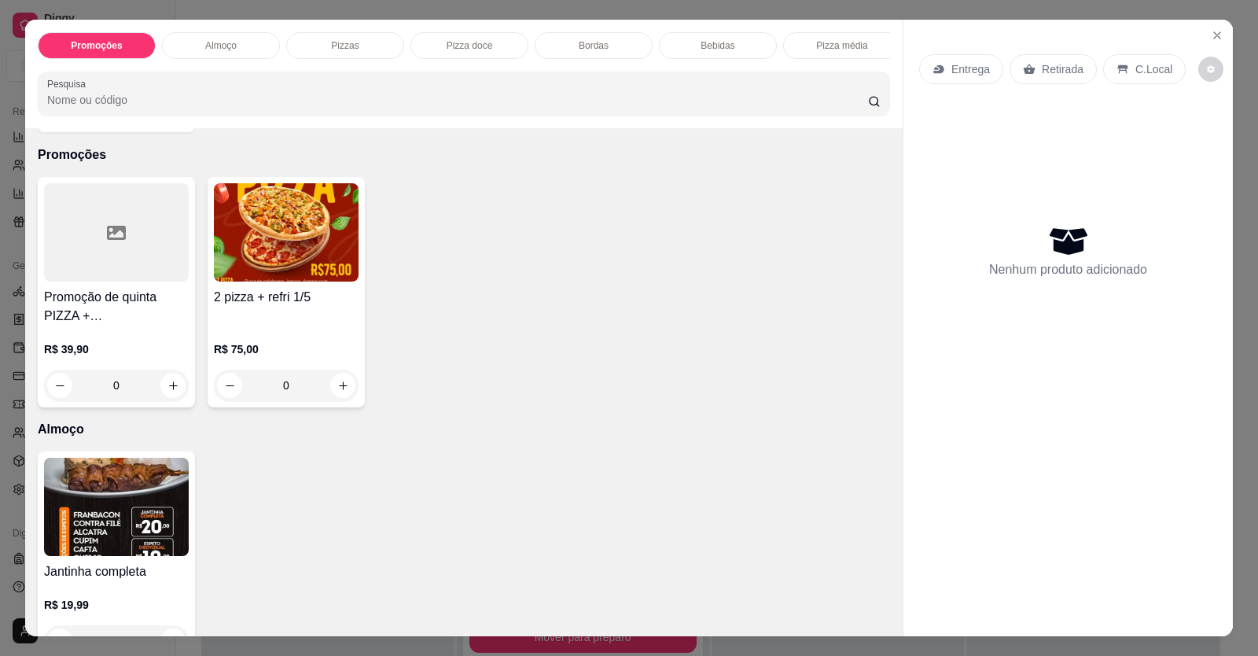
scroll to position [79, 0]
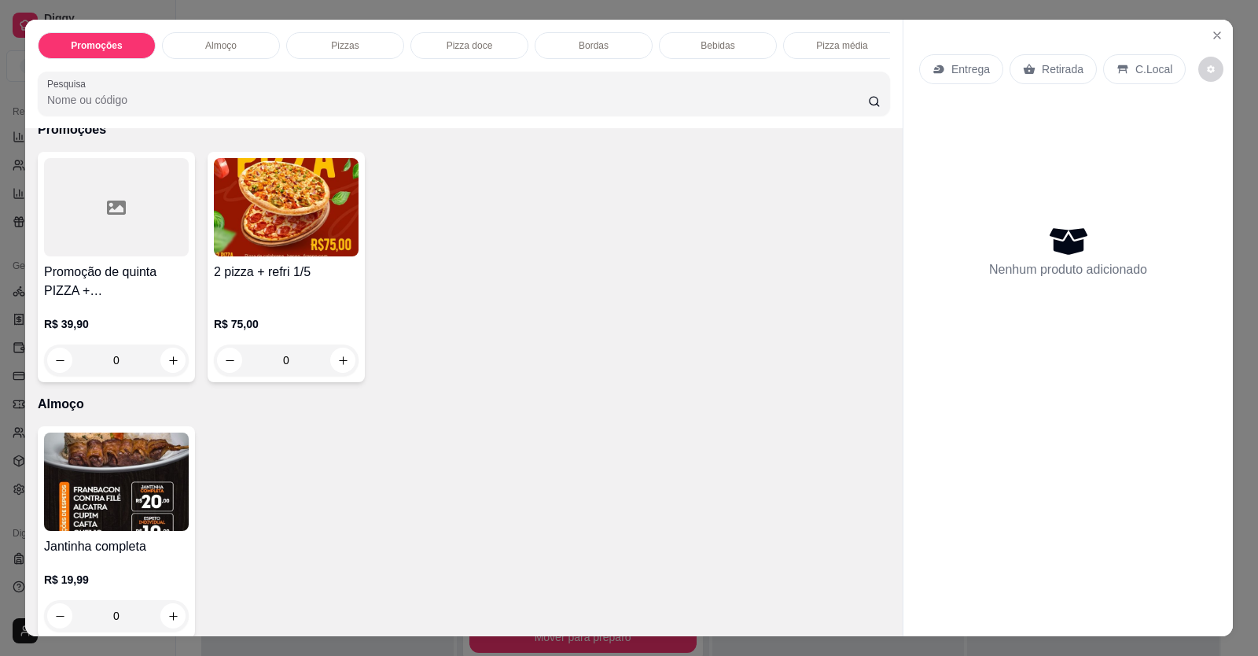
click at [252, 332] on p "R$ 75,00" at bounding box center [286, 324] width 145 height 16
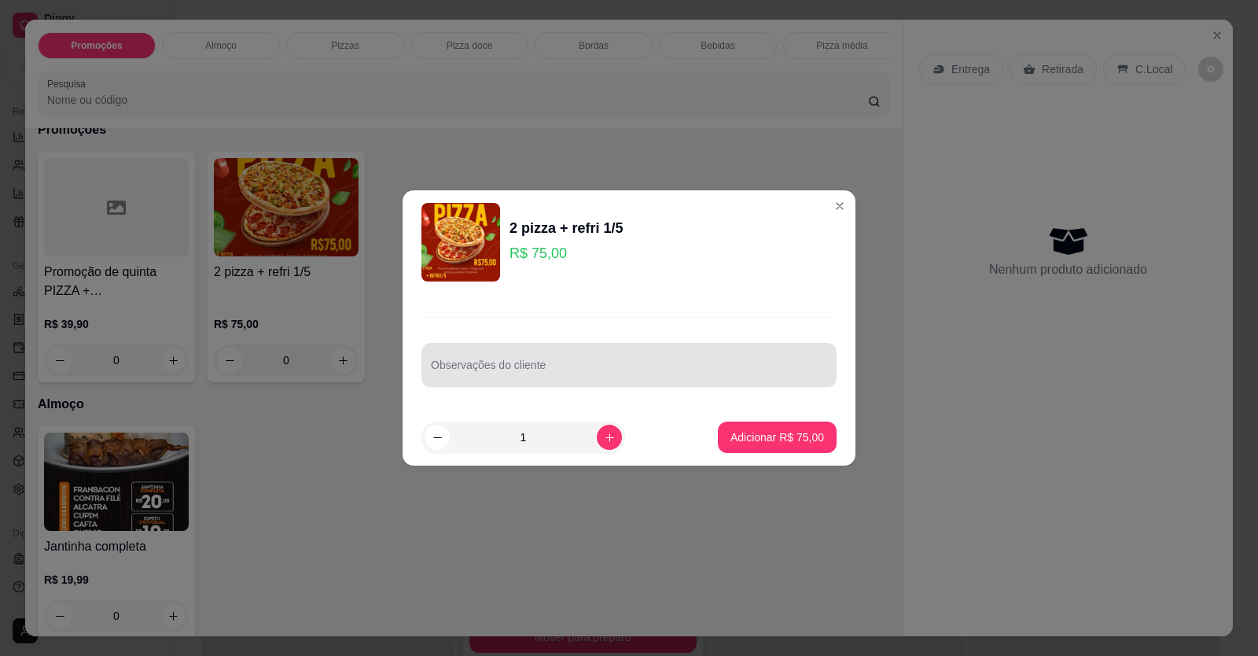
click at [462, 372] on input "Observações do cliente" at bounding box center [629, 371] width 396 height 16
click at [530, 346] on div "Observações do cliente" at bounding box center [629, 365] width 415 height 44
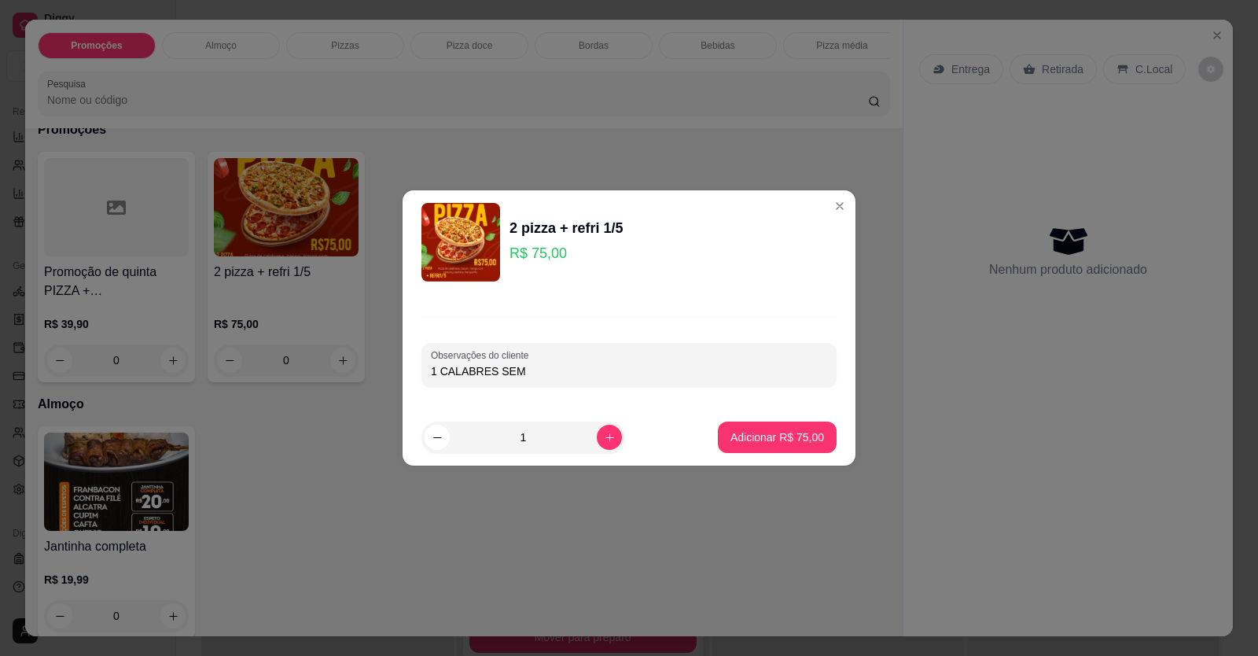
click at [492, 369] on input "1 CALABRES SEM" at bounding box center [629, 371] width 396 height 16
click at [490, 368] on input "1 CALABRES SEM" at bounding box center [629, 371] width 396 height 16
click at [534, 366] on input "1 CALABRESA SEM" at bounding box center [629, 371] width 396 height 16
type input "1 CALABRESA SEM CEBOLA"
click at [753, 454] on footer "1 Adicionar R$ 75,00" at bounding box center [629, 437] width 453 height 57
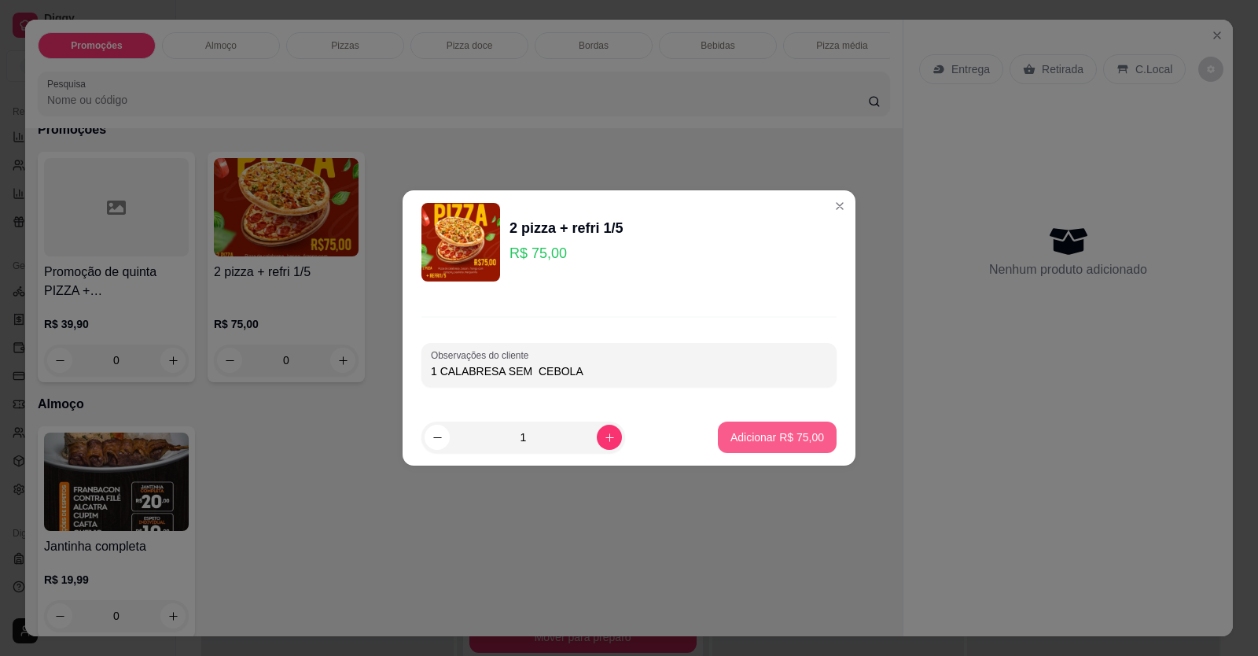
click at [746, 434] on p "Adicionar R$ 75,00" at bounding box center [778, 437] width 94 height 16
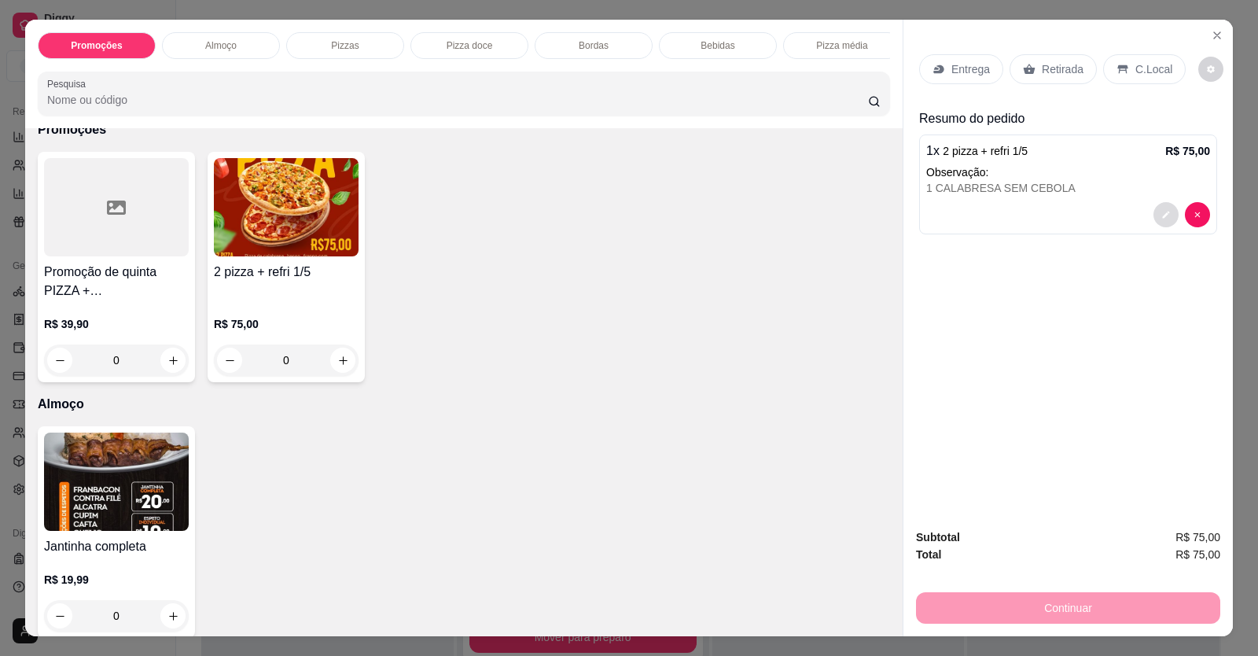
click at [1168, 210] on button "decrease-product-quantity" at bounding box center [1166, 214] width 25 height 25
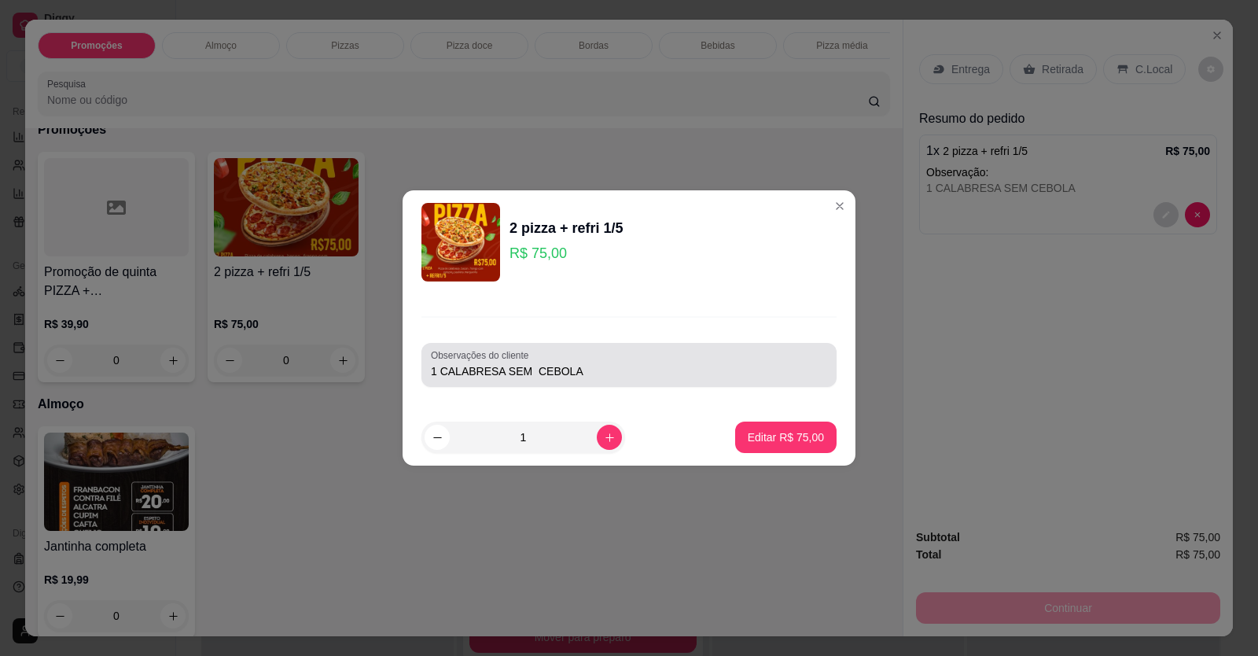
click at [644, 360] on div "1 CALABRESA SEM CEBOLA" at bounding box center [629, 364] width 396 height 31
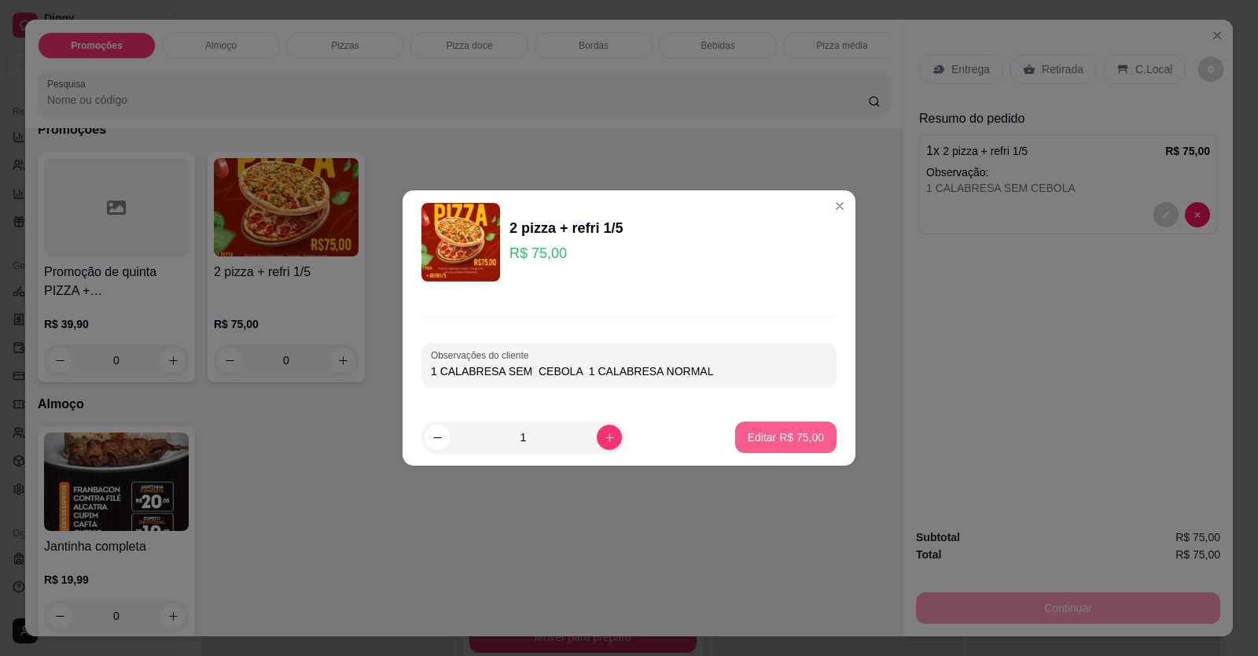
type input "1 CALABRESA SEM CEBOLA 1 CALABRESA NORMAL"
click at [770, 445] on button "Editar R$ 75,00" at bounding box center [785, 437] width 101 height 31
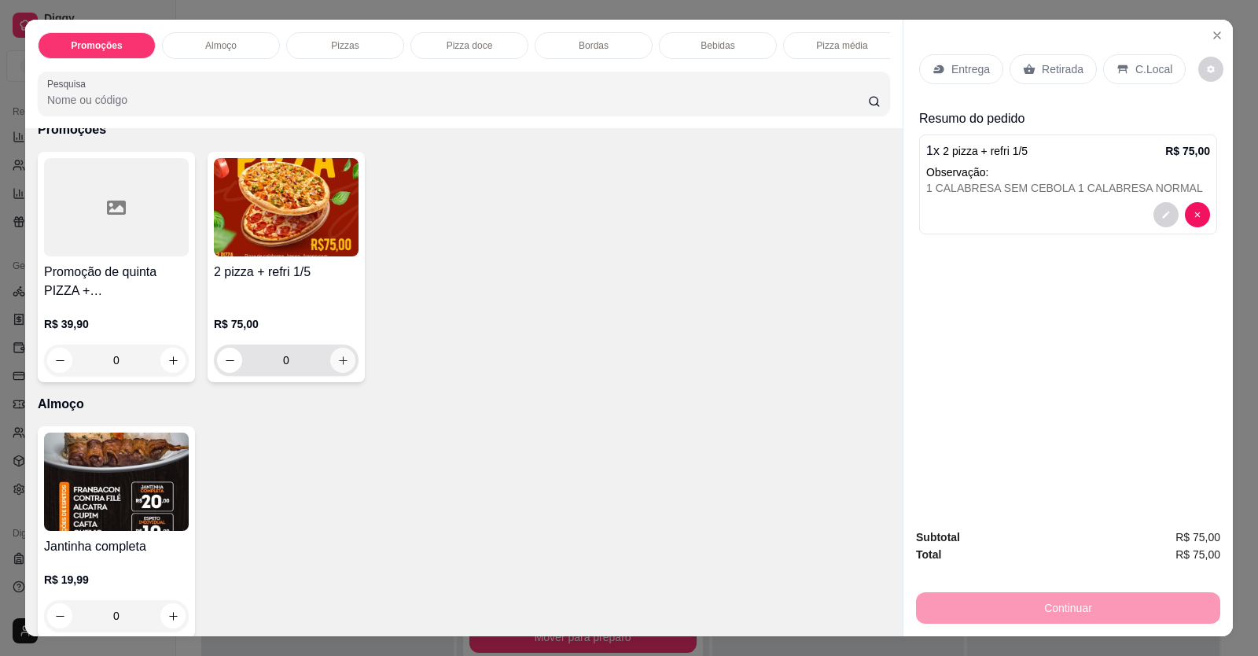
click at [343, 366] on icon "increase-product-quantity" at bounding box center [343, 361] width 12 height 12
type input "1"
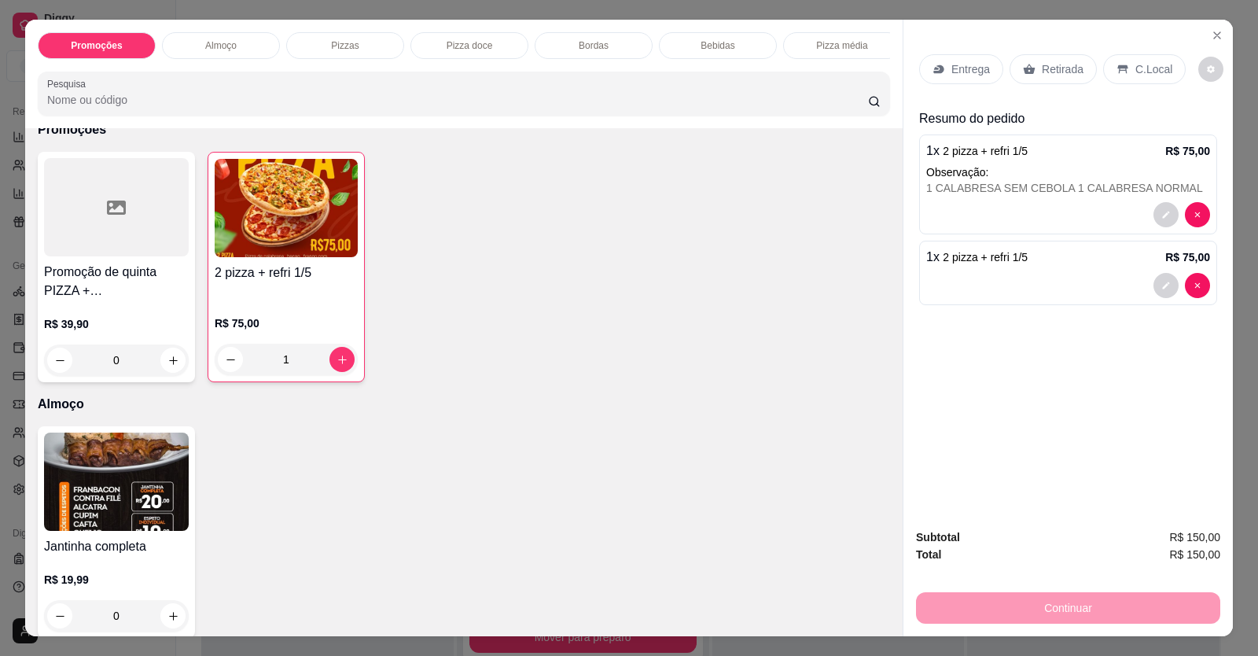
click at [1013, 278] on div at bounding box center [1068, 285] width 284 height 25
click at [616, 359] on div at bounding box center [629, 364] width 396 height 31
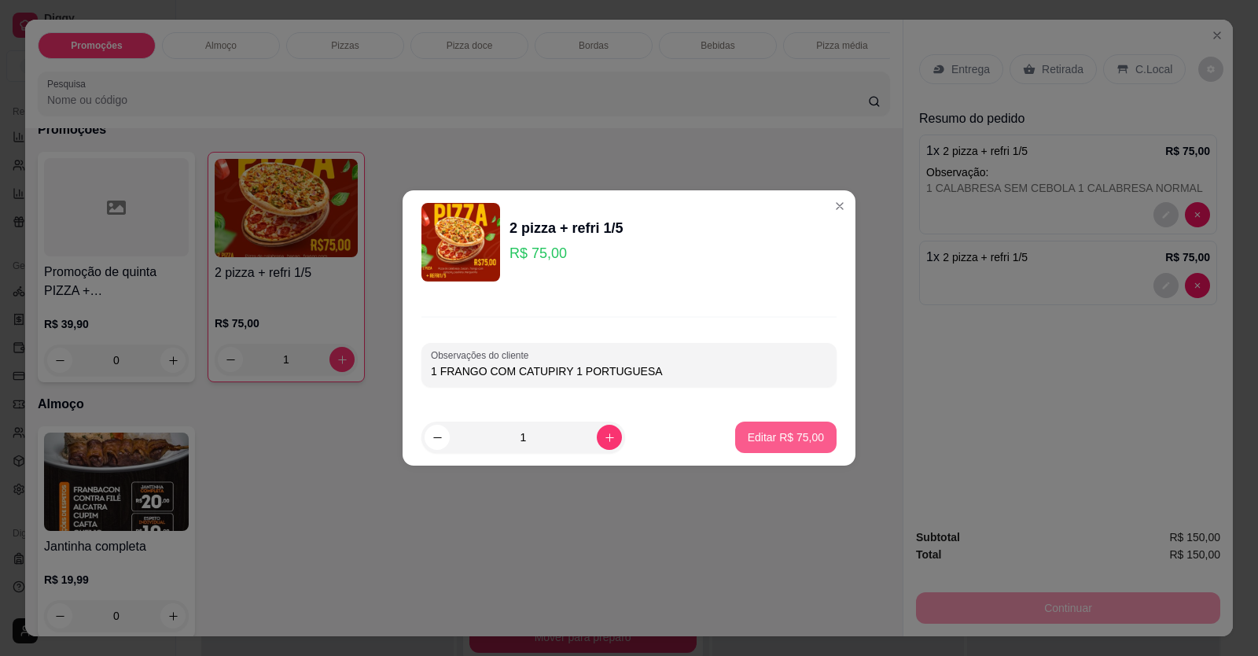
type input "1 FRANGO COM CATUPIRY 1 PORTUGUESA"
click at [746, 425] on button "Editar R$ 75,00" at bounding box center [786, 437] width 98 height 31
type input "0"
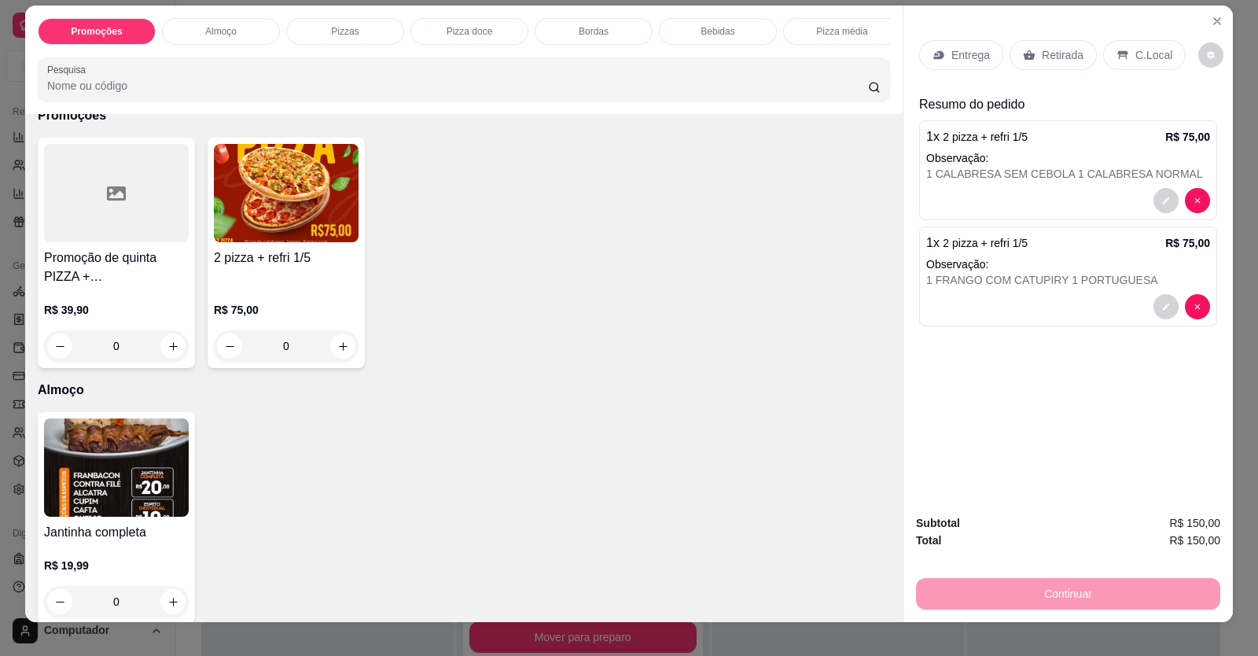
scroll to position [0, 0]
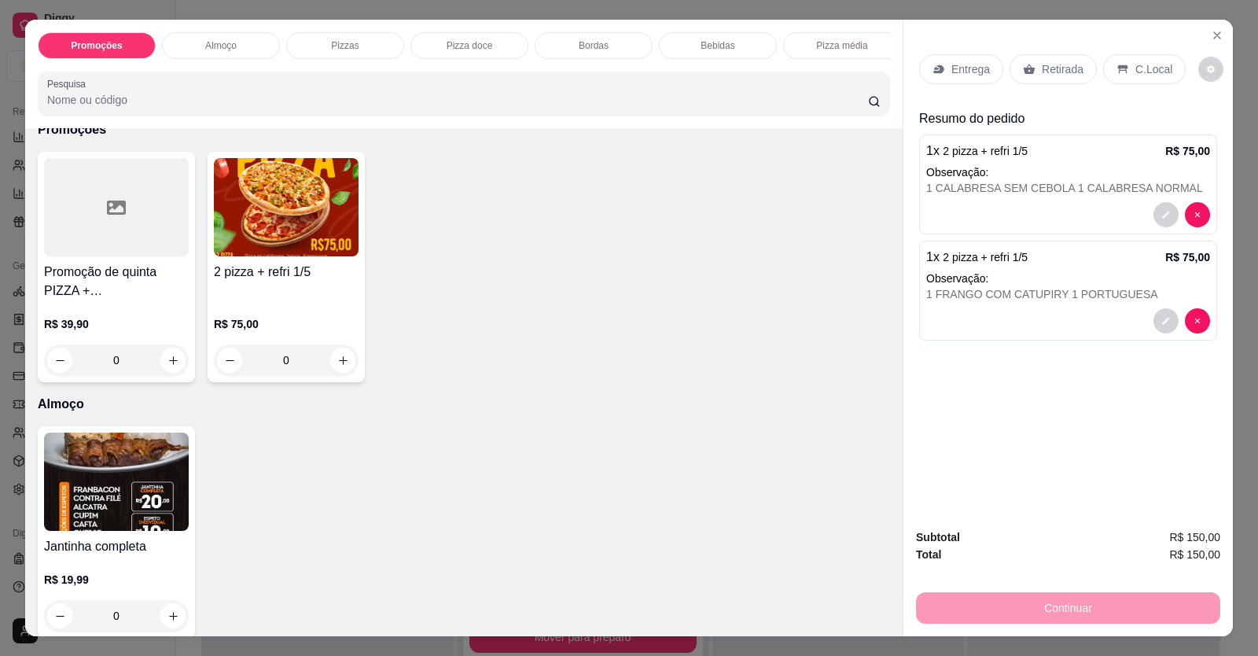
click at [970, 75] on p "Entrega" at bounding box center [971, 69] width 39 height 16
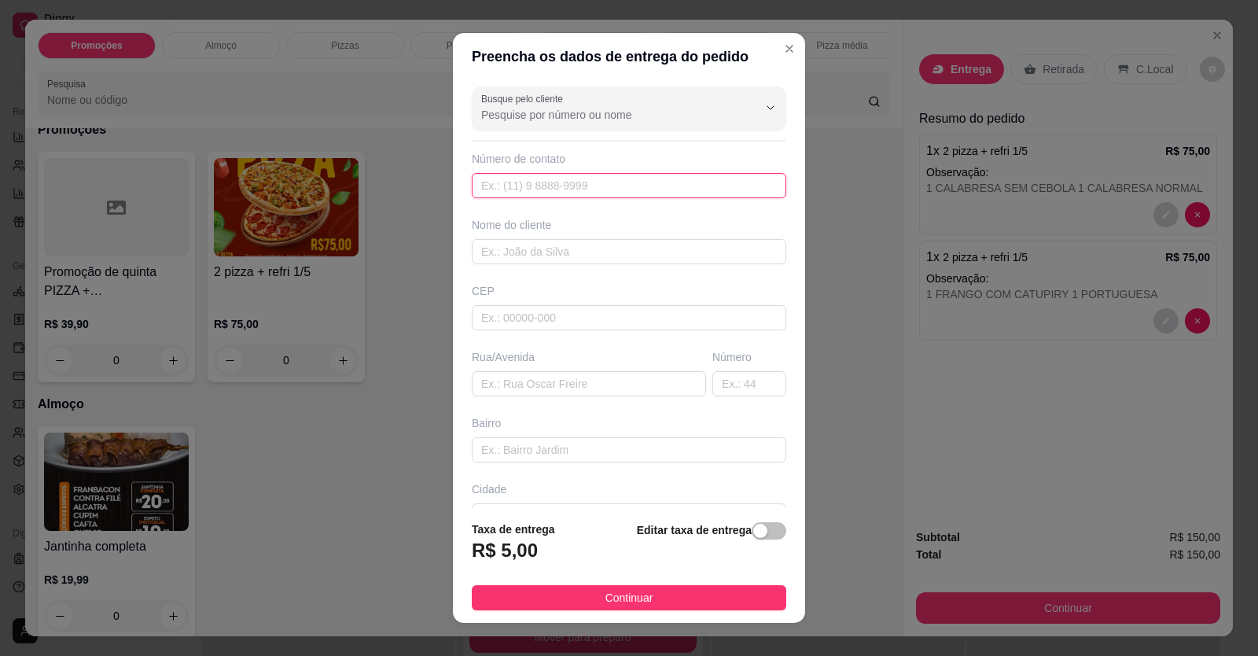
click at [691, 191] on input "text" at bounding box center [629, 185] width 315 height 25
type input "[PHONE_NUMBER]"
click at [641, 252] on input "text" at bounding box center [629, 251] width 315 height 25
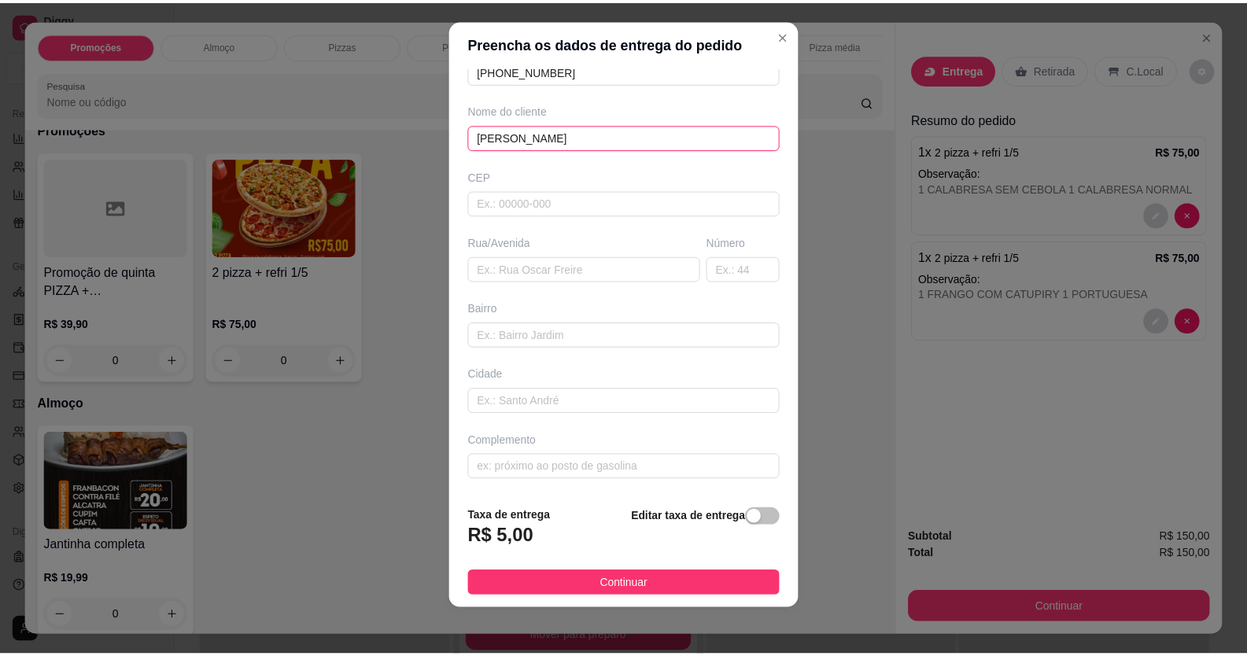
scroll to position [17, 0]
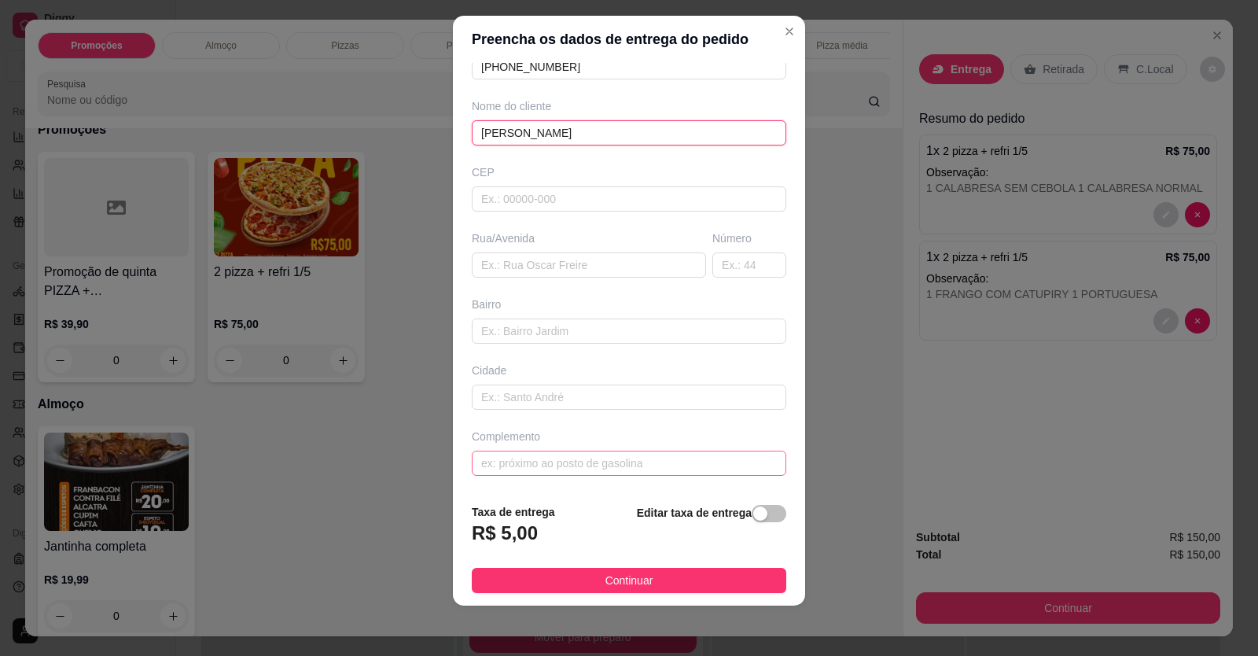
type input "[PERSON_NAME]"
click at [547, 465] on input "text" at bounding box center [629, 463] width 315 height 25
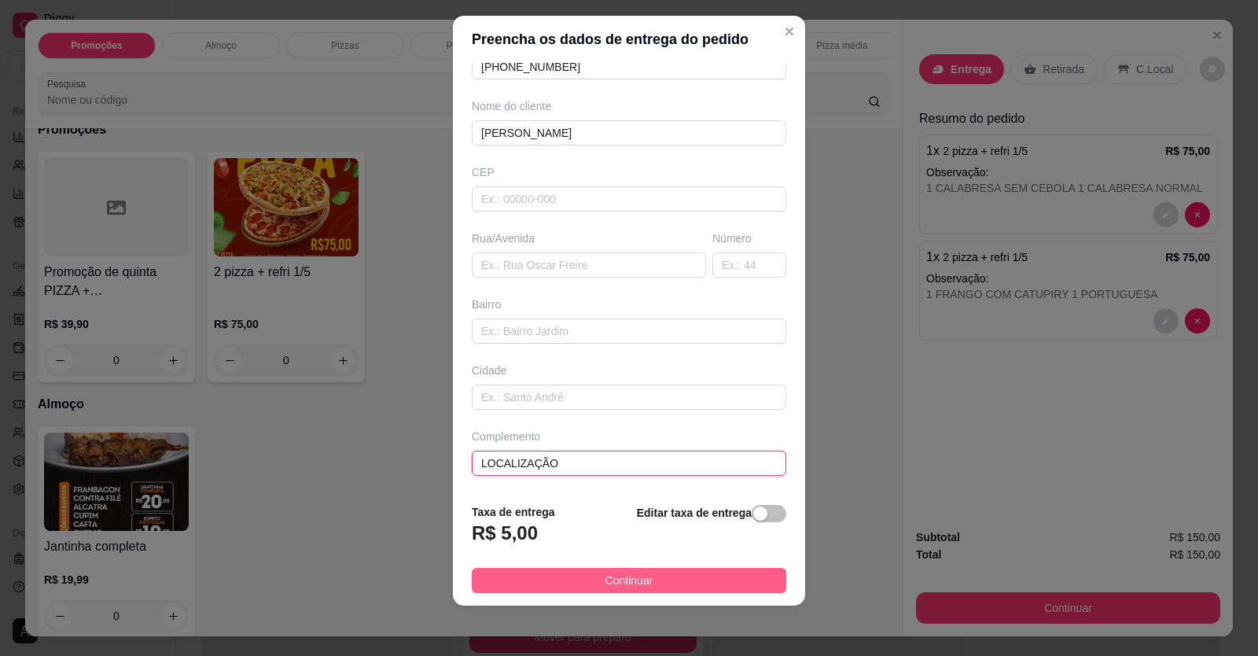
type input "LOCALIZAÇÃO"
click at [606, 582] on span "Continuar" at bounding box center [630, 580] width 48 height 17
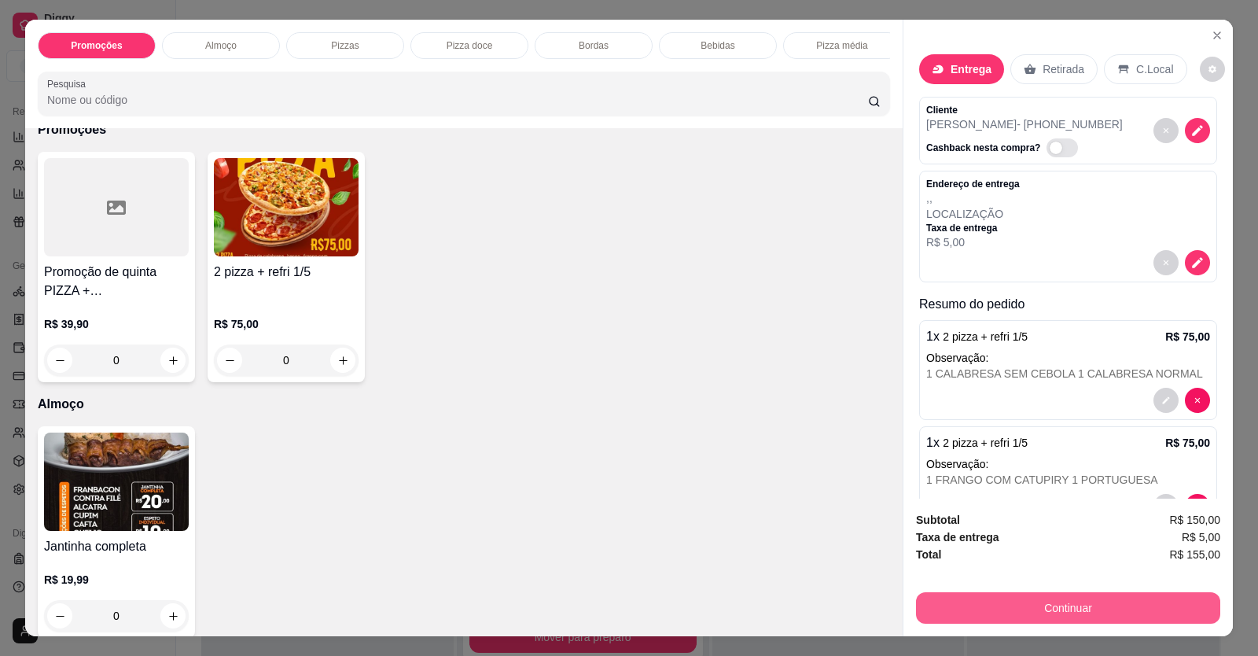
click at [1025, 608] on button "Continuar" at bounding box center [1068, 607] width 304 height 31
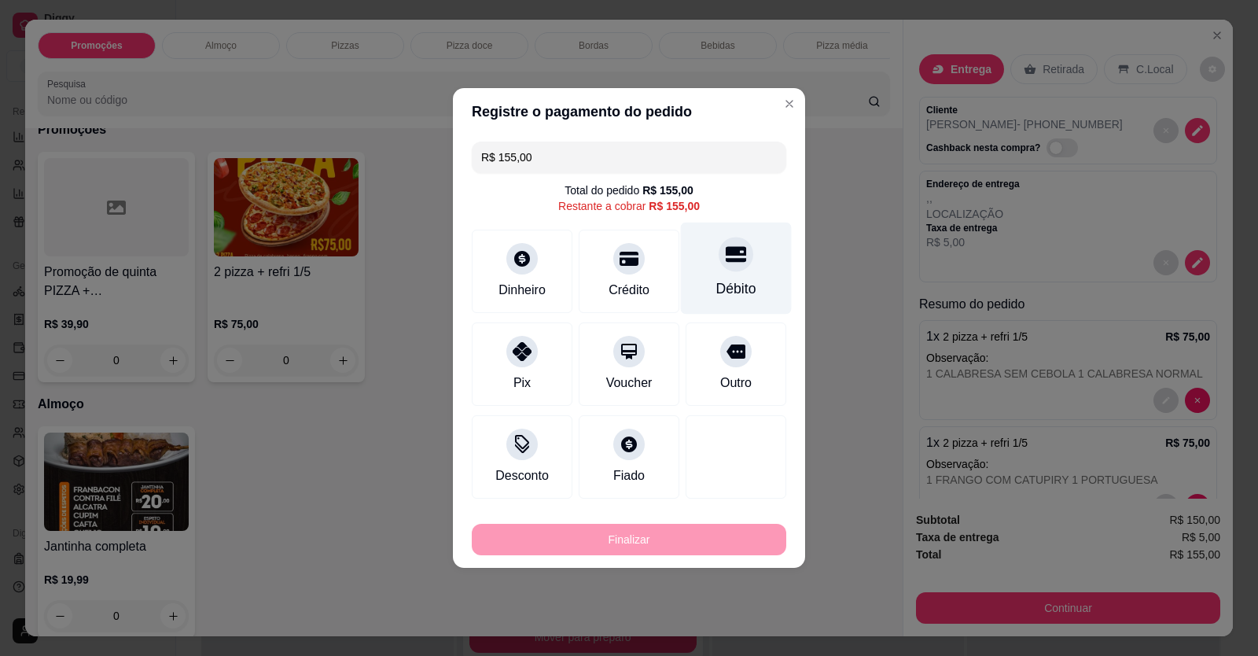
click at [735, 274] on div "Débito" at bounding box center [736, 269] width 111 height 92
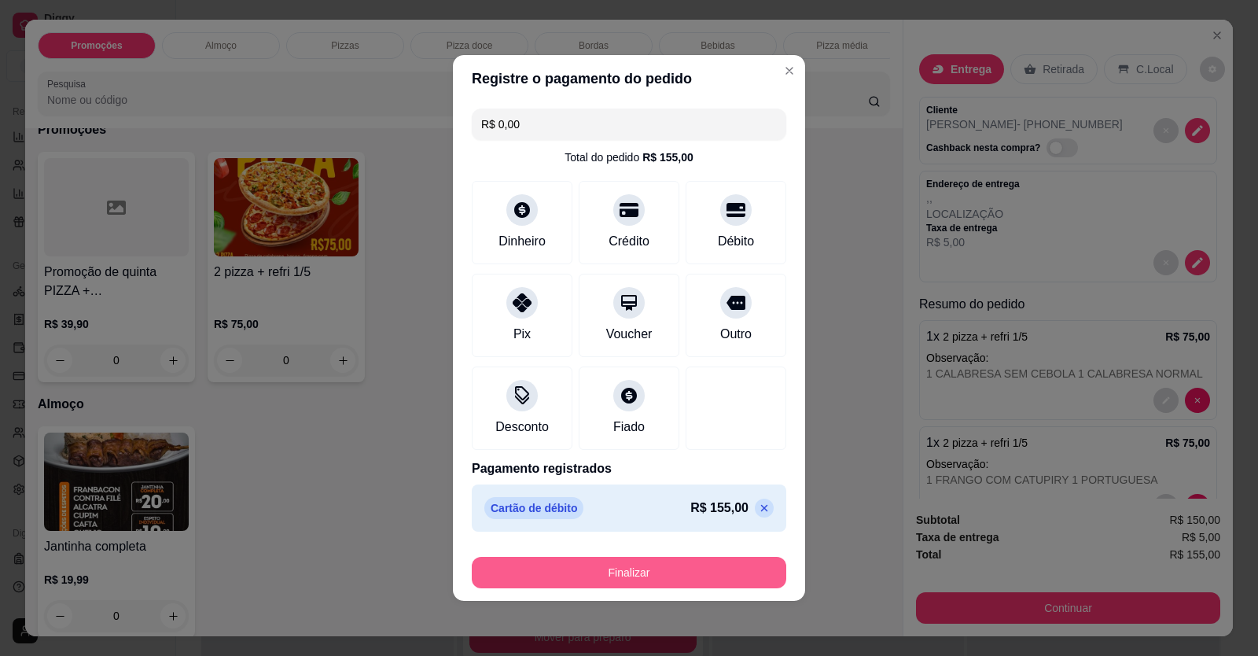
click at [718, 575] on button "Finalizar" at bounding box center [629, 572] width 315 height 31
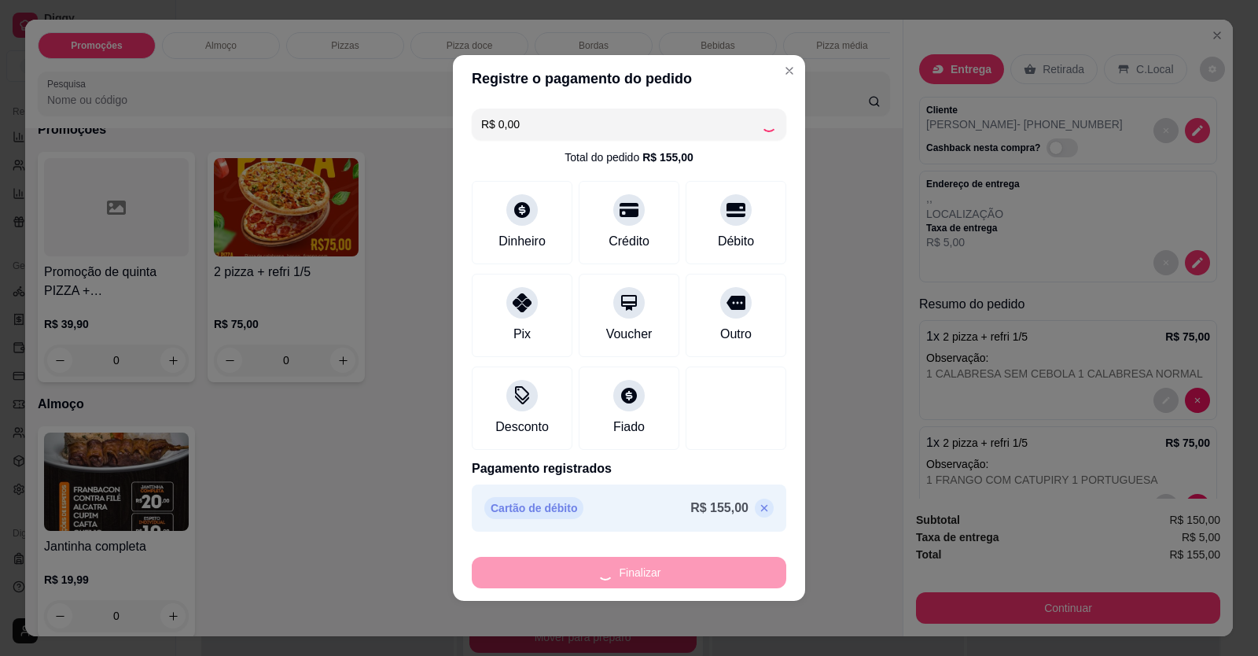
type input "-R$ 155,00"
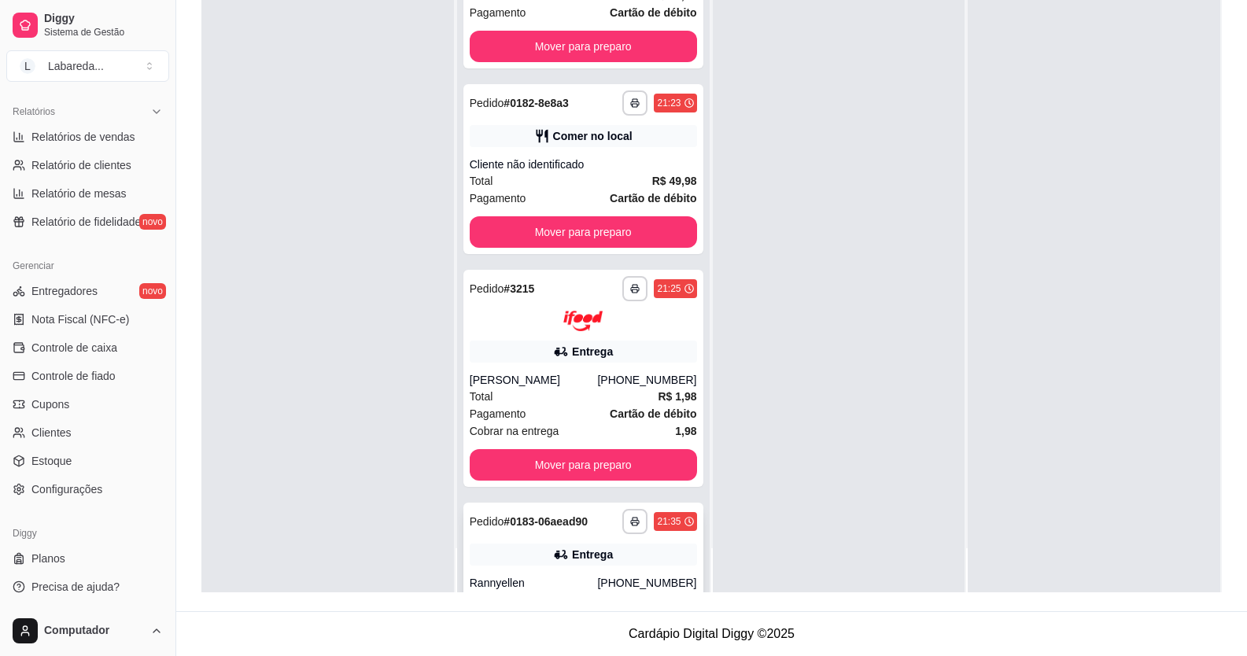
scroll to position [4150, 0]
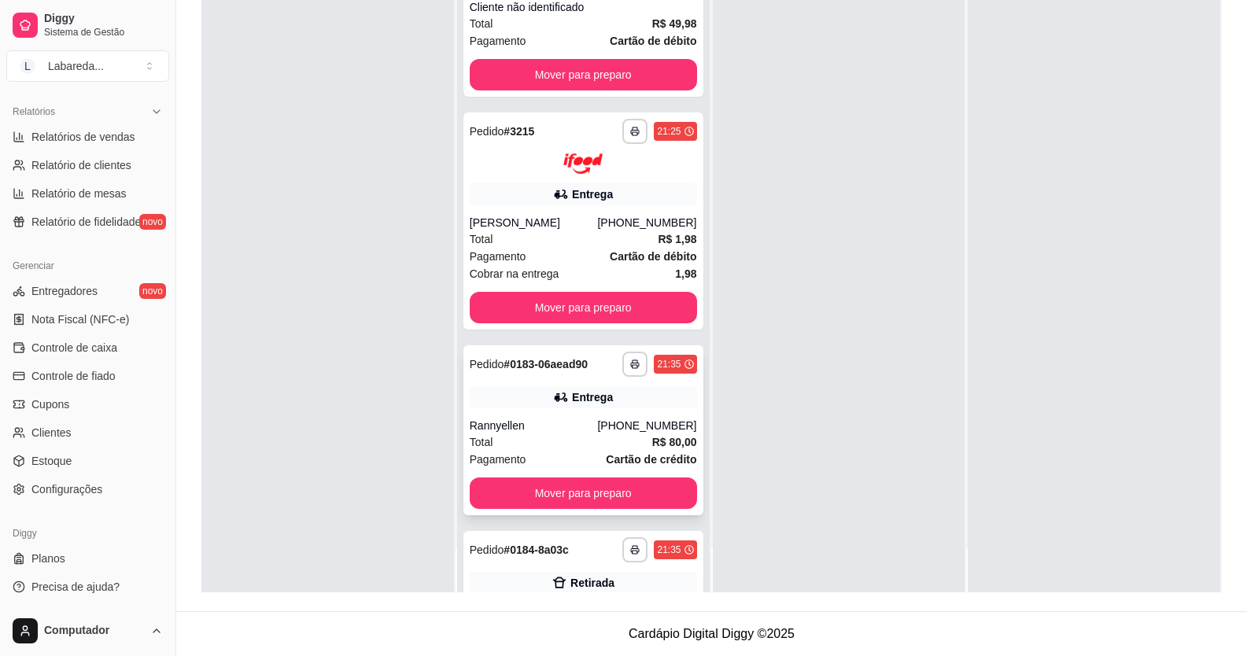
click at [563, 446] on div "Total R$ 80,00" at bounding box center [583, 441] width 227 height 17
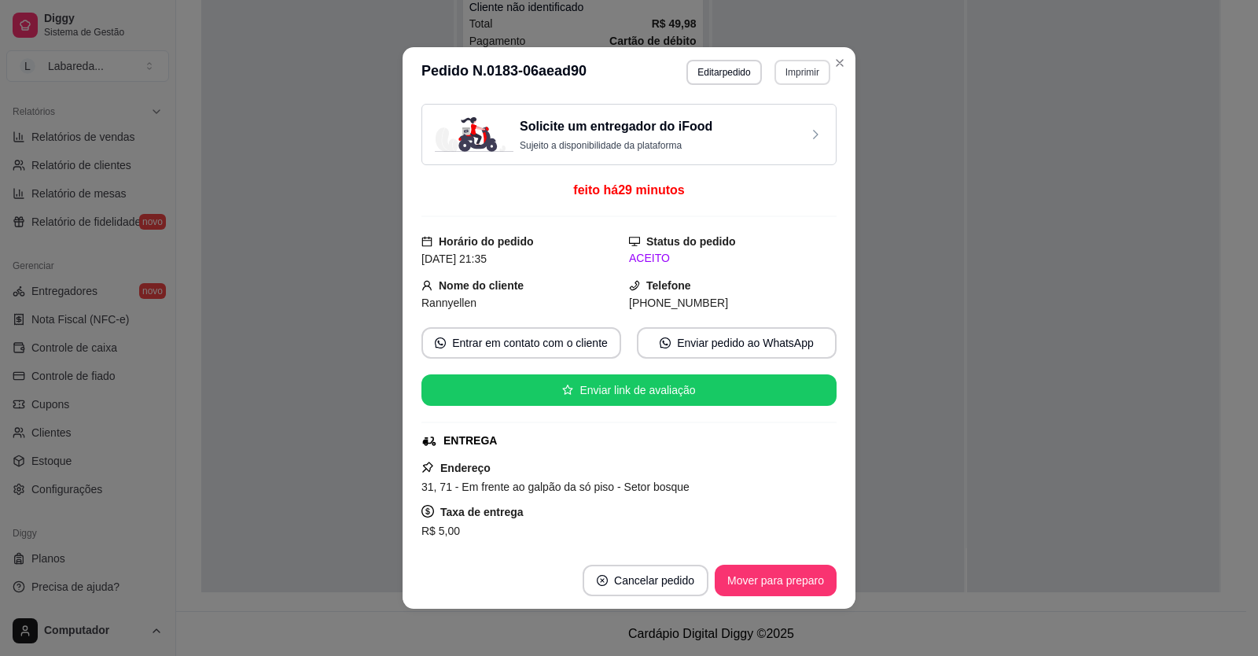
click at [793, 74] on button "Imprimir" at bounding box center [803, 72] width 56 height 25
click at [772, 127] on button "IMPRESSORA" at bounding box center [769, 127] width 114 height 25
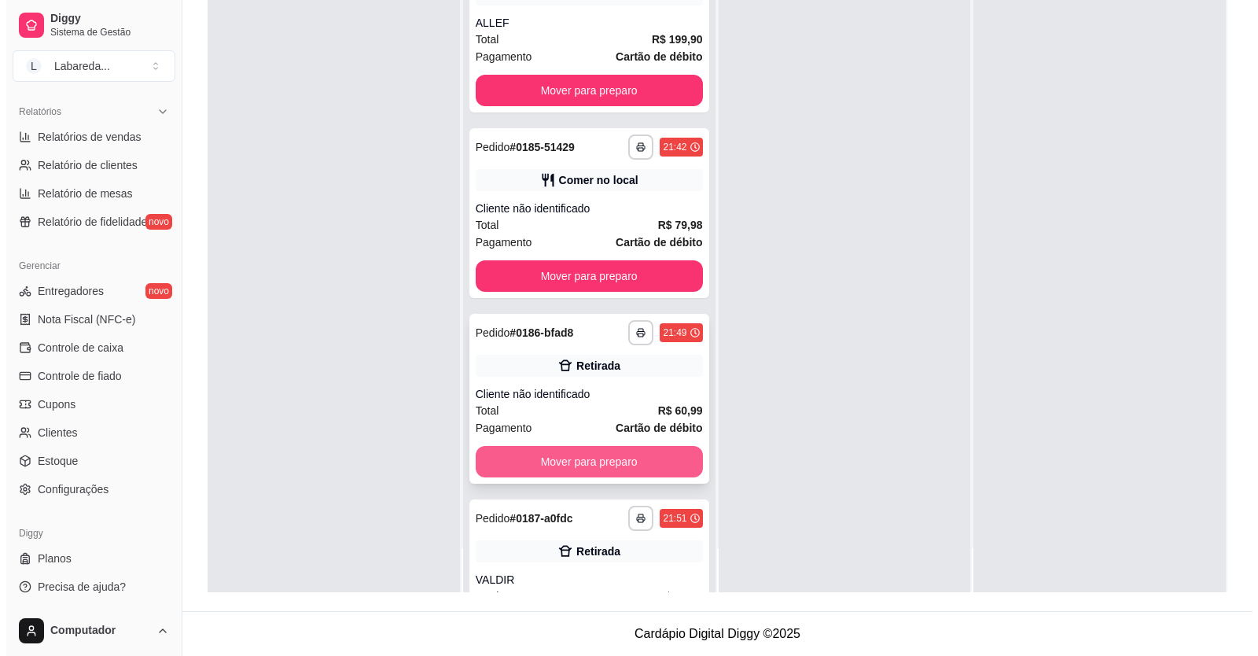
scroll to position [4729, 0]
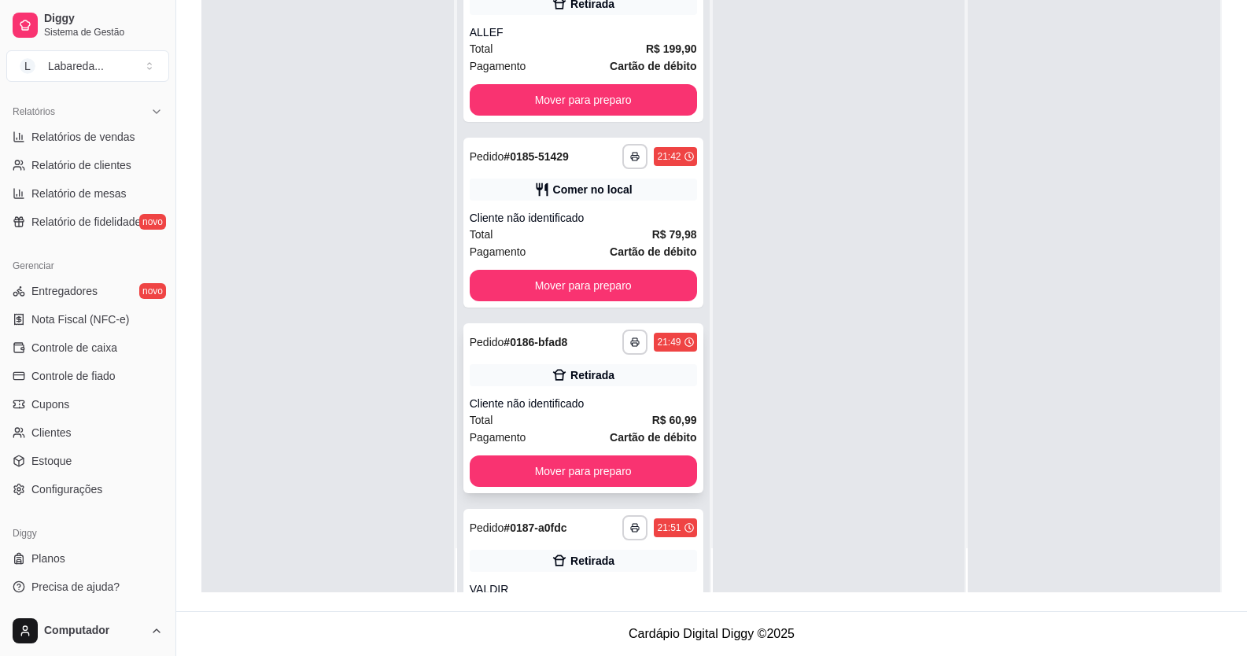
click at [558, 403] on div "Cliente não identificado" at bounding box center [583, 404] width 227 height 16
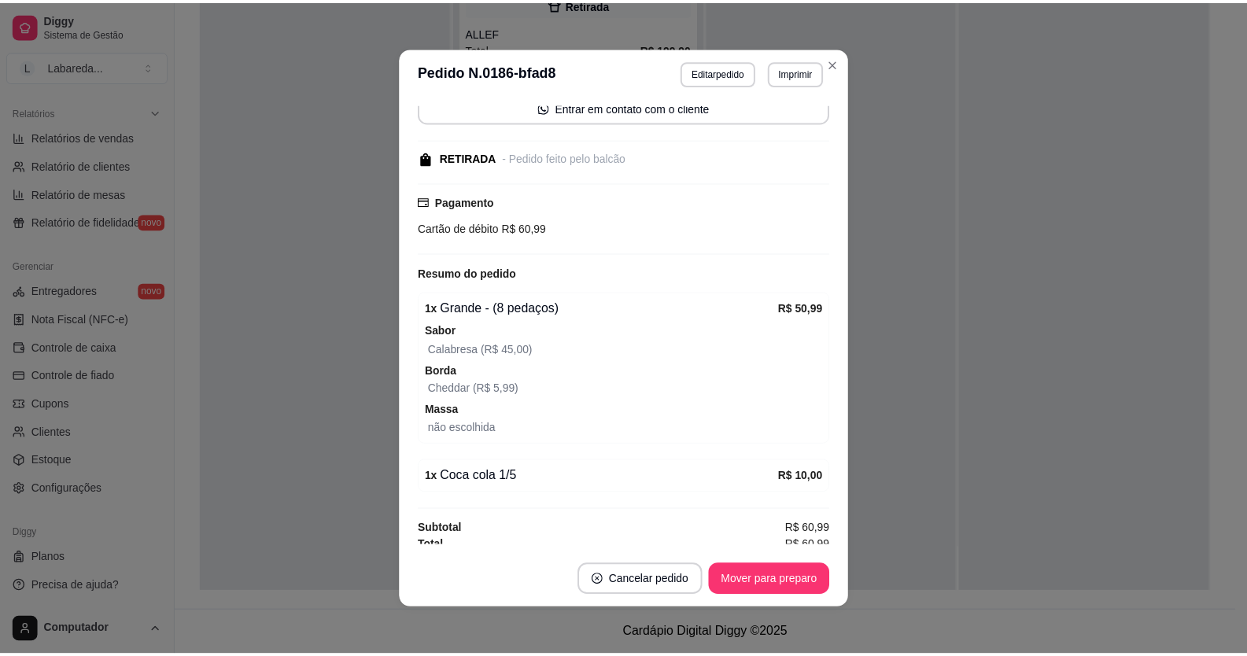
scroll to position [133, 0]
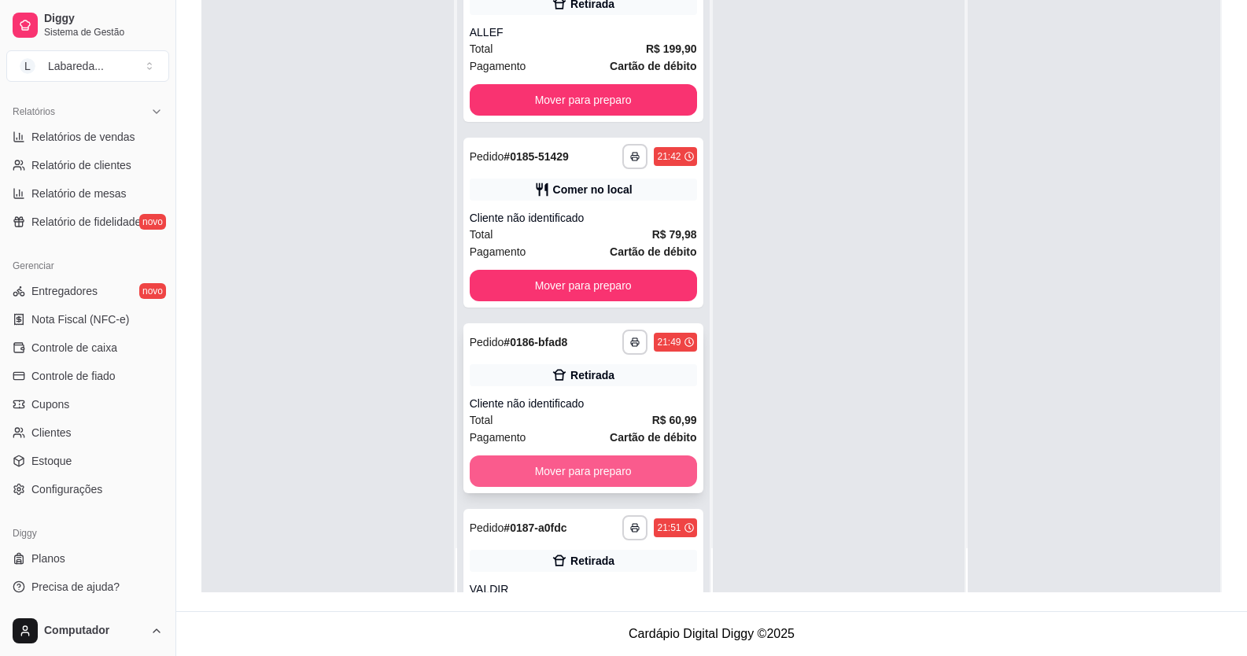
click at [642, 479] on button "Mover para preparo" at bounding box center [583, 470] width 227 height 31
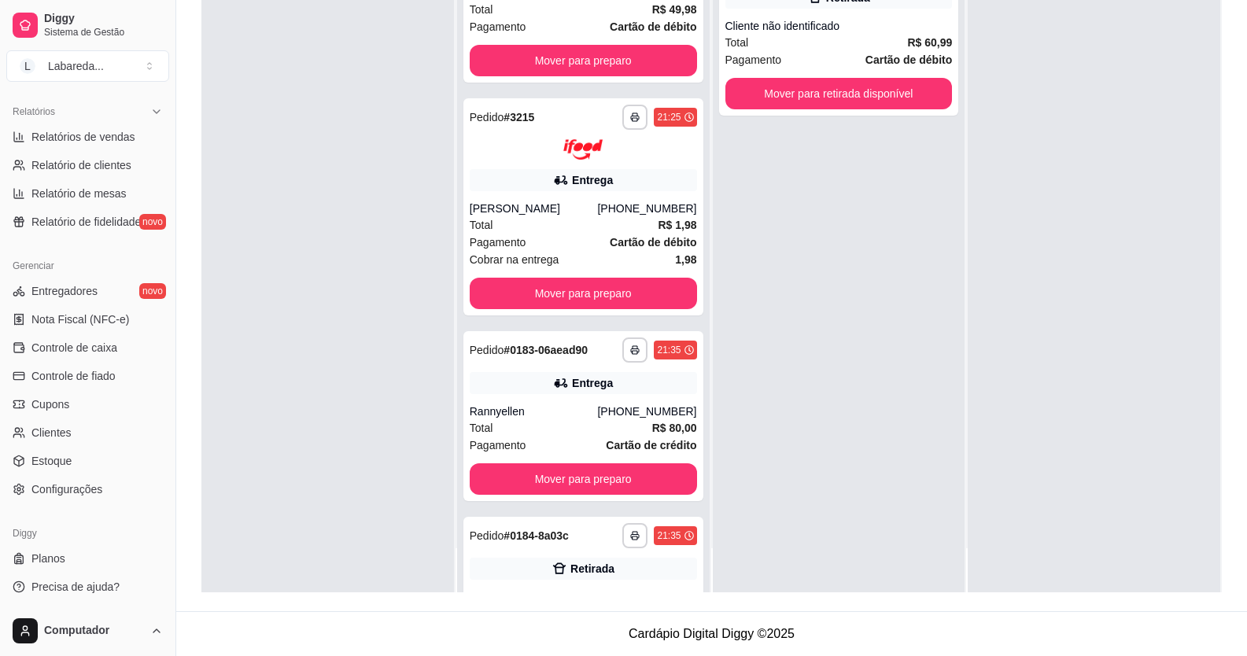
scroll to position [4150, 0]
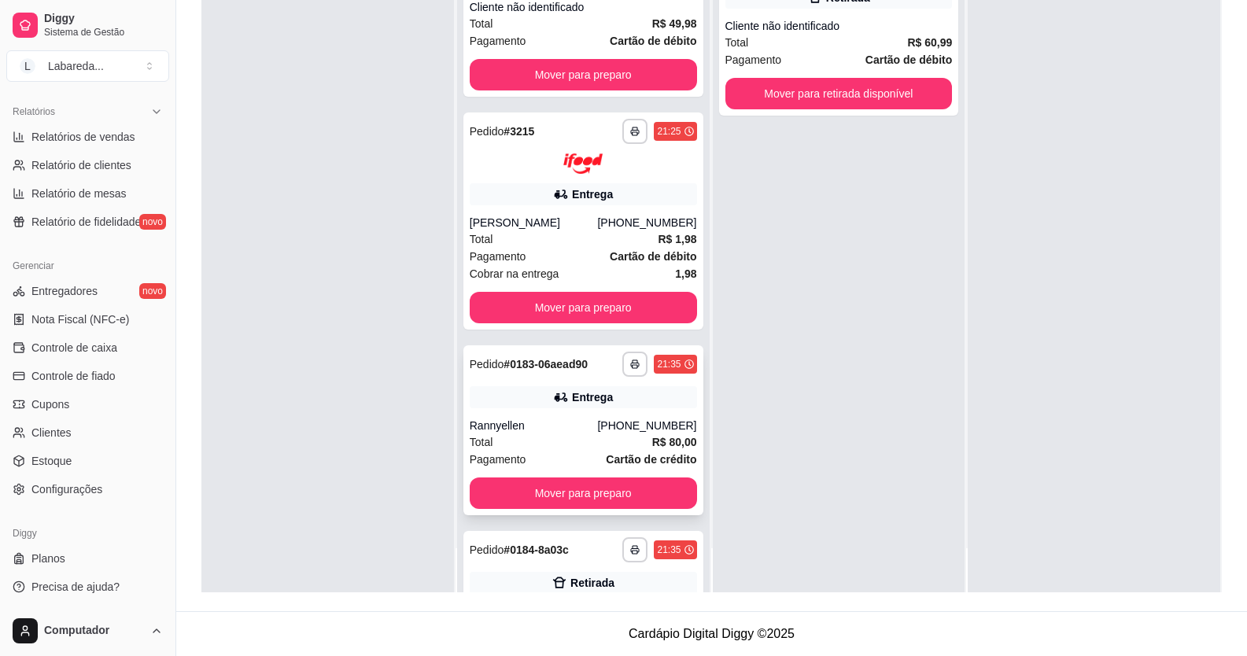
click at [572, 431] on div "Rannyellen" at bounding box center [534, 426] width 128 height 16
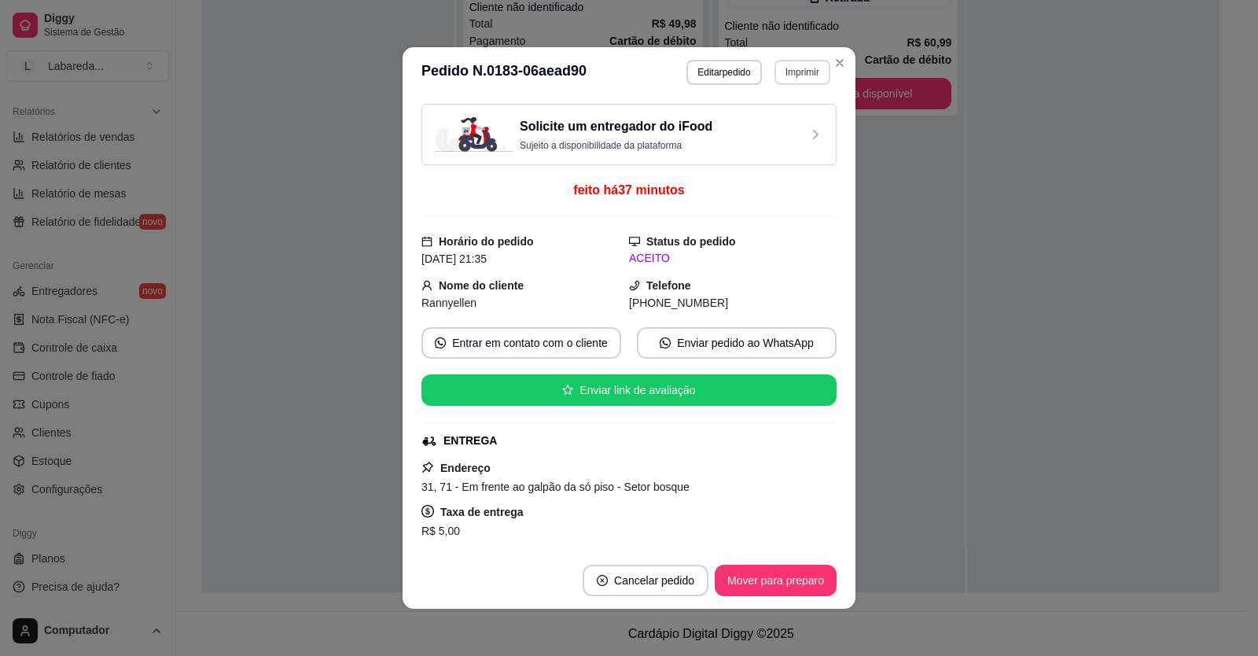
click at [795, 68] on button "Imprimir" at bounding box center [803, 72] width 56 height 25
click at [772, 123] on button "IMPRESSORA" at bounding box center [769, 127] width 110 height 24
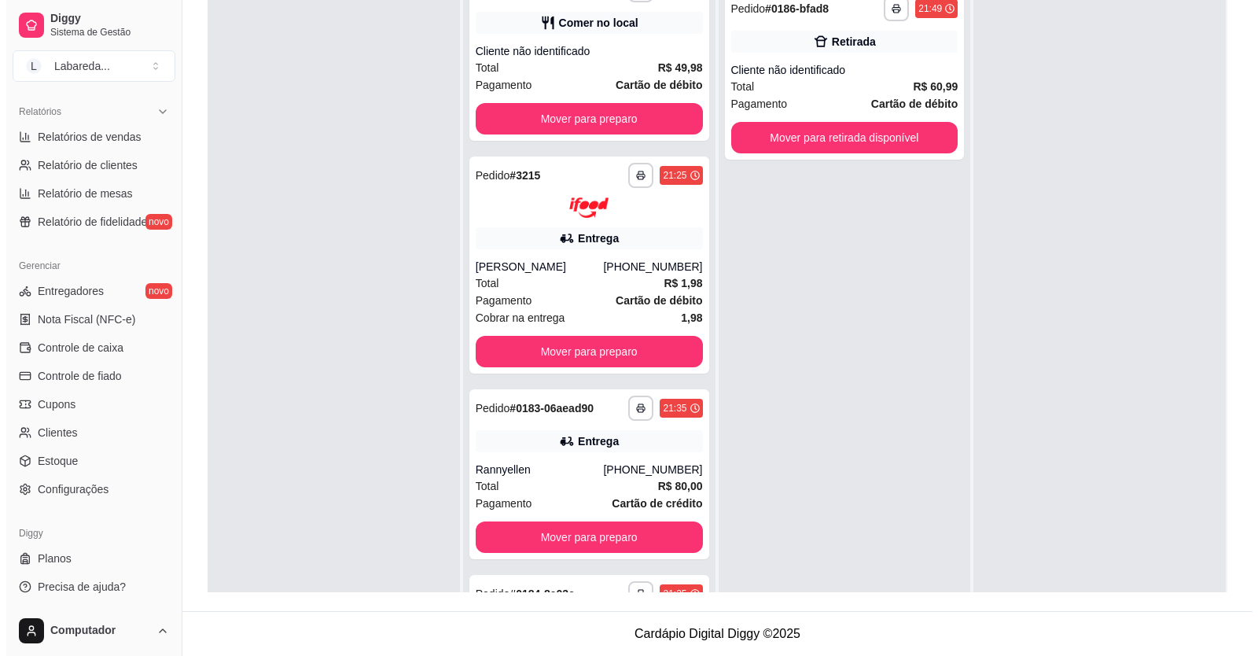
scroll to position [0, 0]
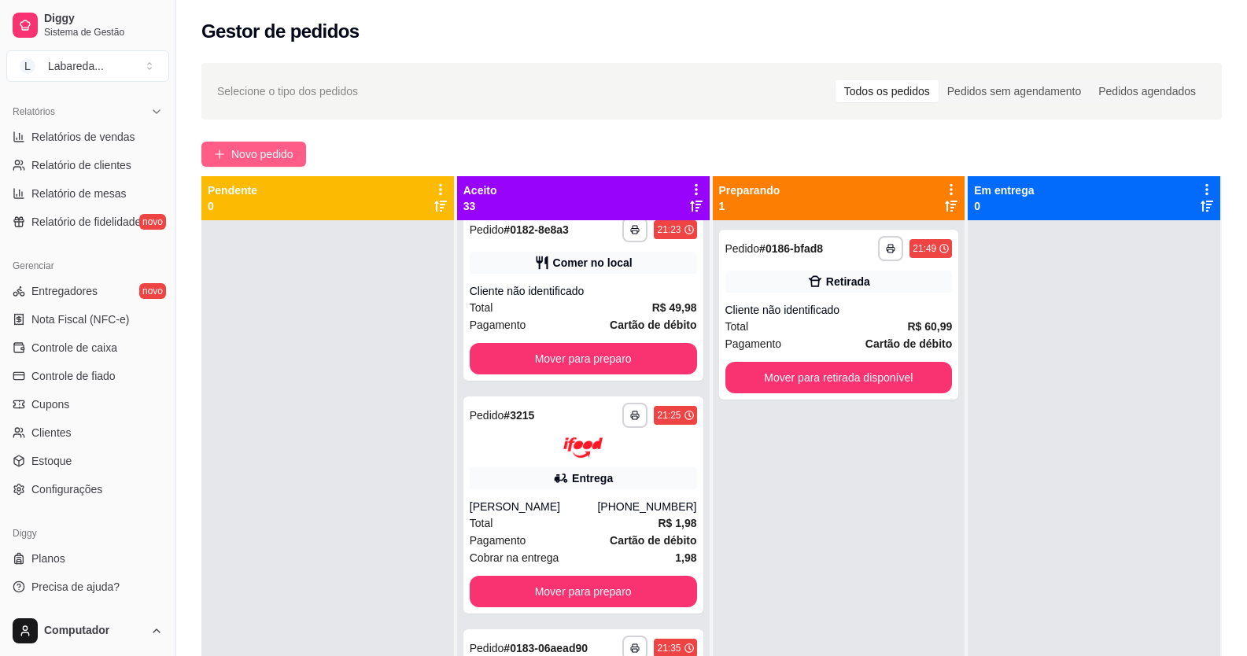
click at [291, 144] on button "Novo pedido" at bounding box center [253, 154] width 105 height 25
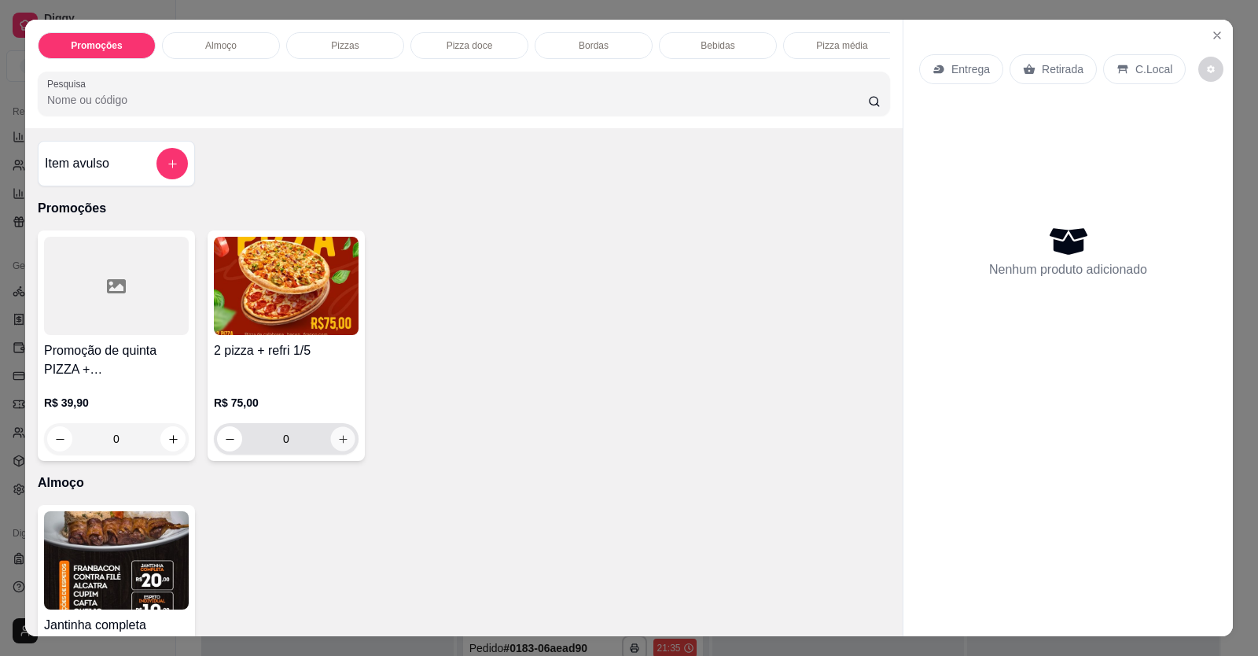
click at [330, 451] on button "increase-product-quantity" at bounding box center [342, 439] width 24 height 24
type input "1"
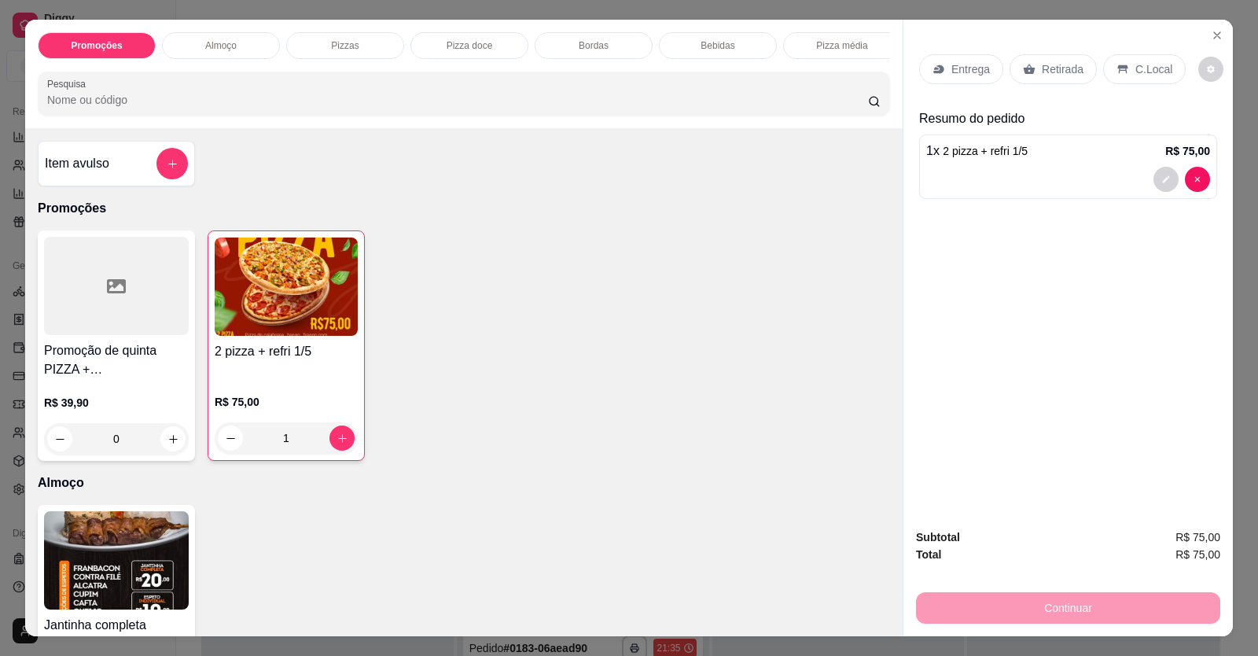
click at [1036, 186] on div at bounding box center [1068, 179] width 284 height 25
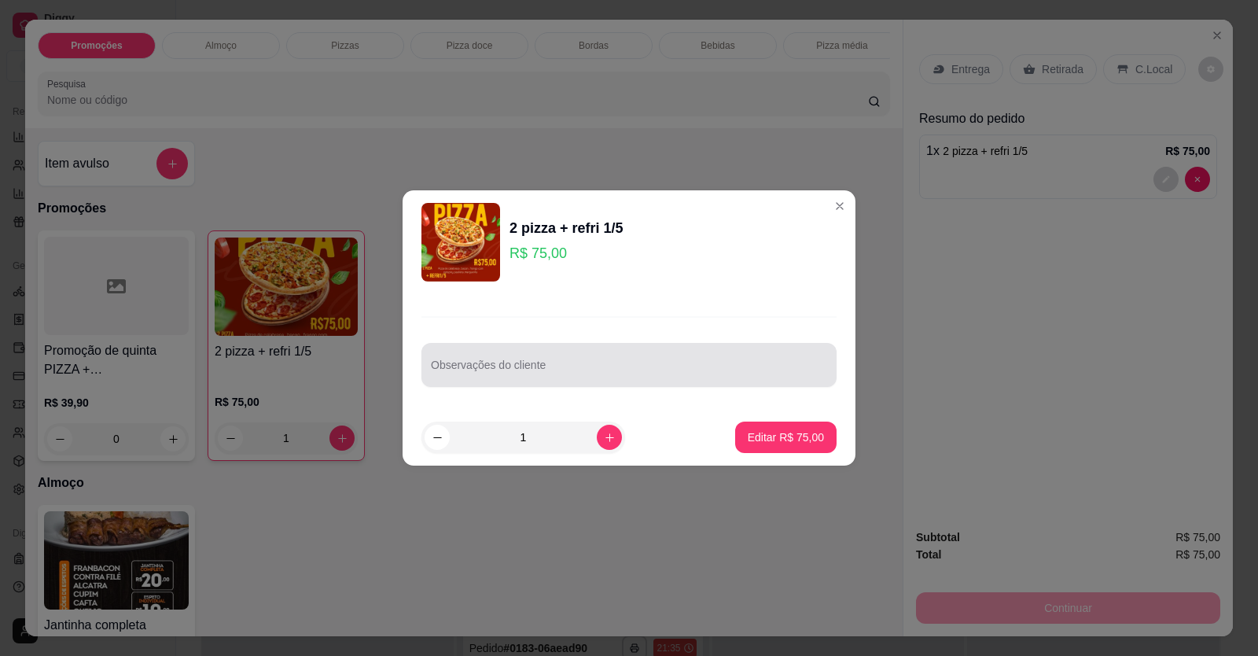
click at [646, 387] on div "Observações do cliente" at bounding box center [629, 351] width 453 height 115
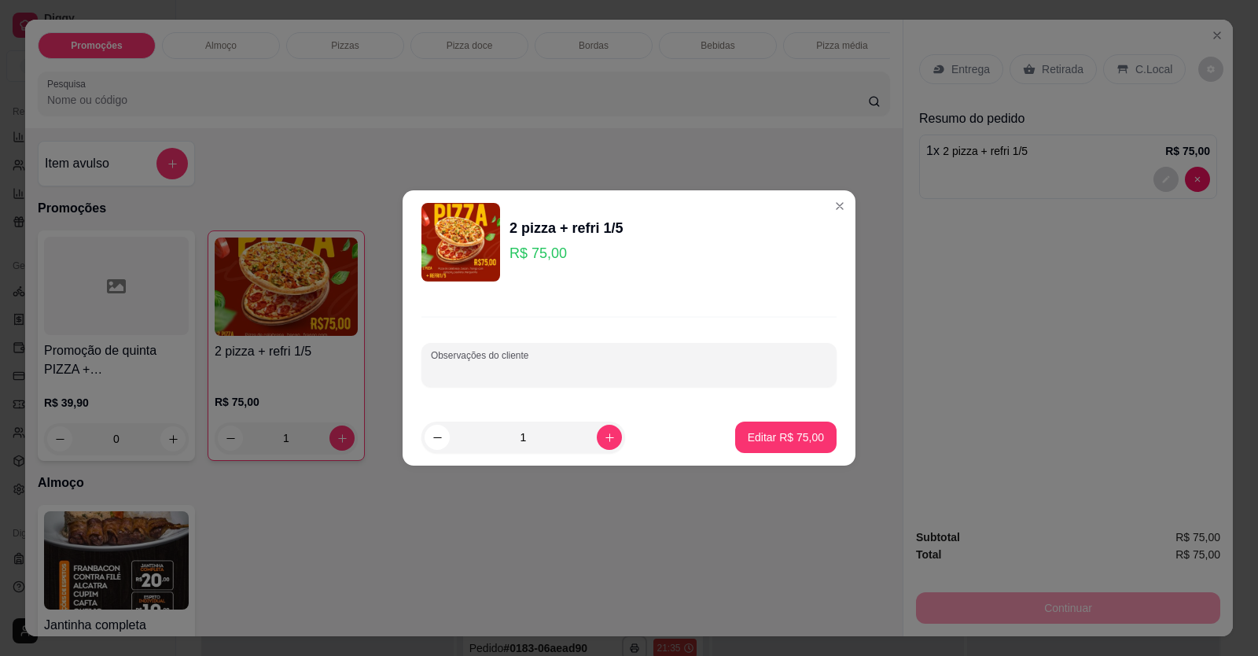
click at [731, 363] on input "Observações do cliente" at bounding box center [629, 371] width 396 height 16
type input "1 CALABRESA 1 FRANGO"
click at [759, 434] on p "Editar R$ 75,00" at bounding box center [786, 437] width 76 height 16
type input "0"
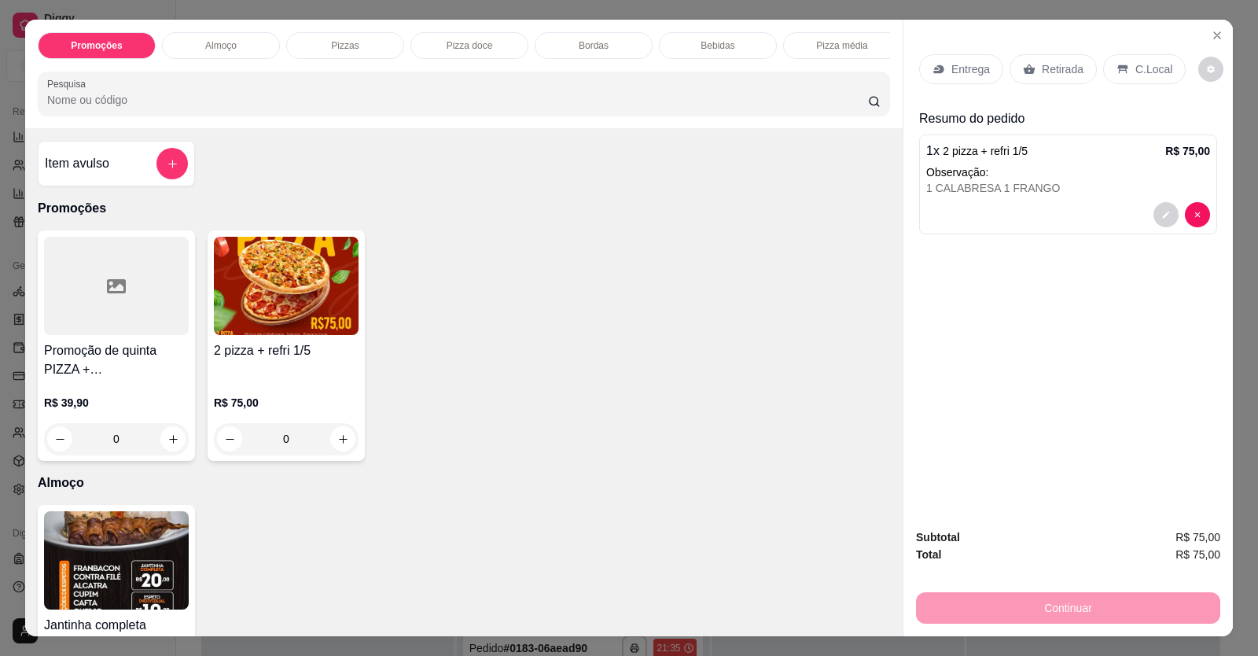
click at [946, 73] on div "Entrega" at bounding box center [961, 69] width 84 height 30
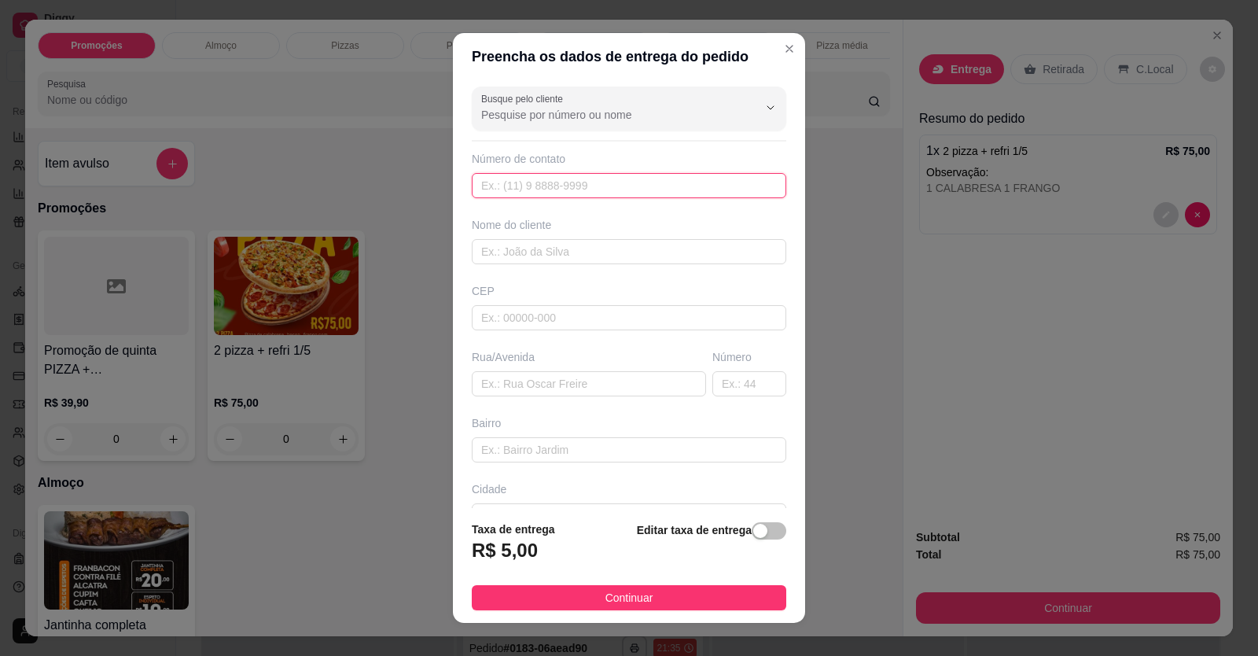
click at [656, 178] on input "text" at bounding box center [629, 185] width 315 height 25
type input "[PHONE_NUMBER]"
click at [626, 259] on input "text" at bounding box center [629, 251] width 315 height 25
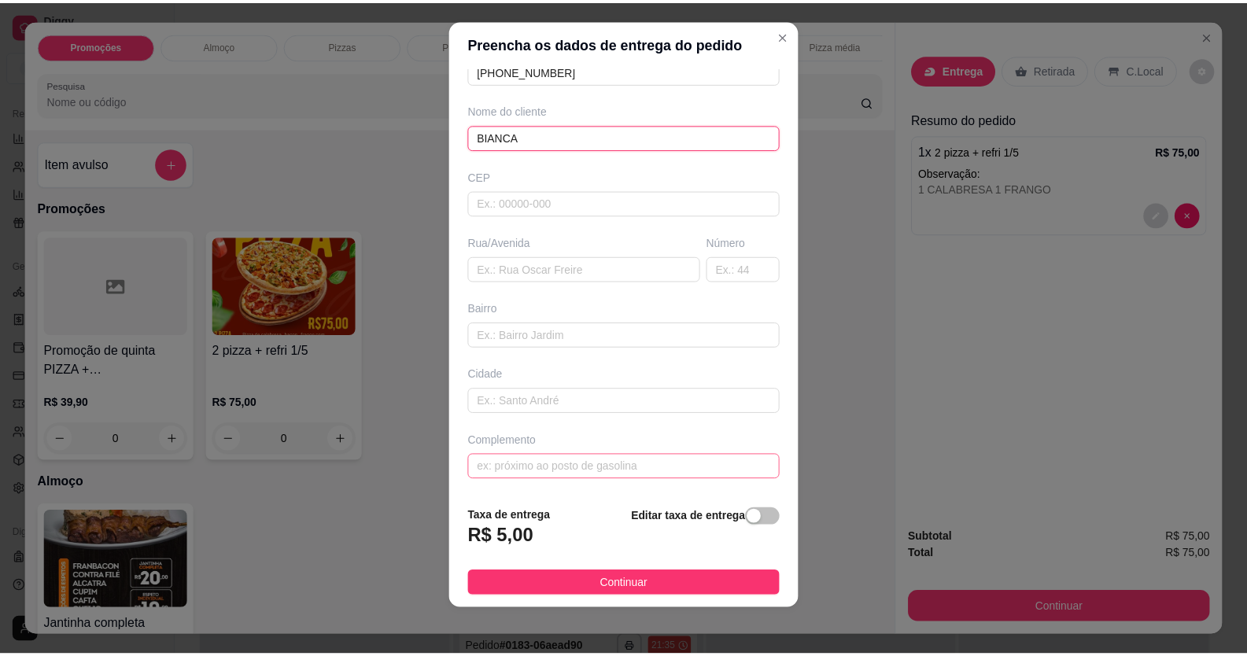
scroll to position [17, 0]
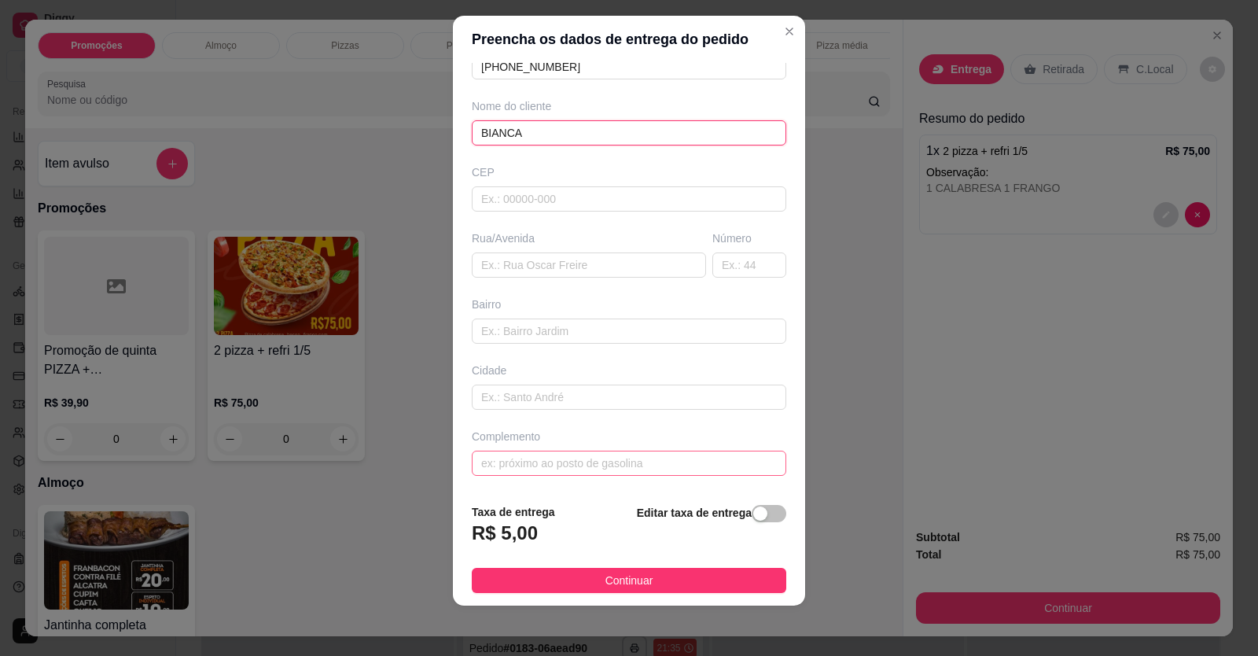
type input "BIANCA"
click at [637, 462] on input "text" at bounding box center [629, 463] width 315 height 25
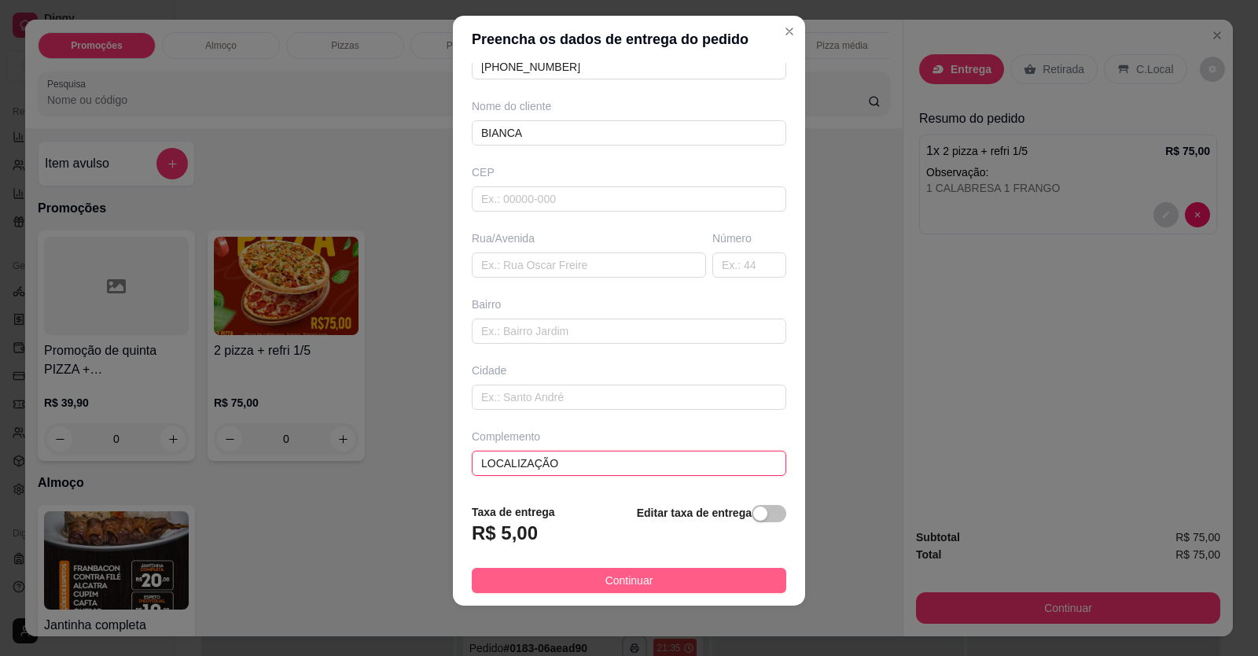
type input "LOCALIZAÇÃO"
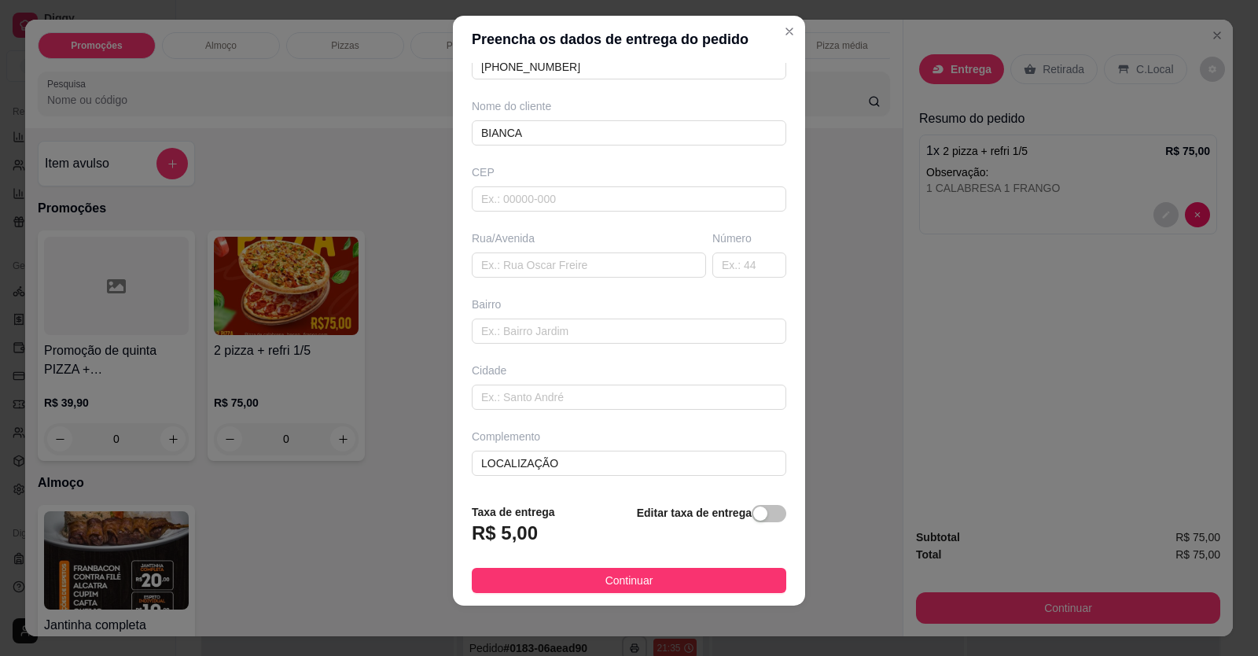
drag, startPoint x: 622, startPoint y: 580, endPoint x: 646, endPoint y: 576, distance: 24.1
click at [625, 580] on span "Continuar" at bounding box center [630, 580] width 48 height 17
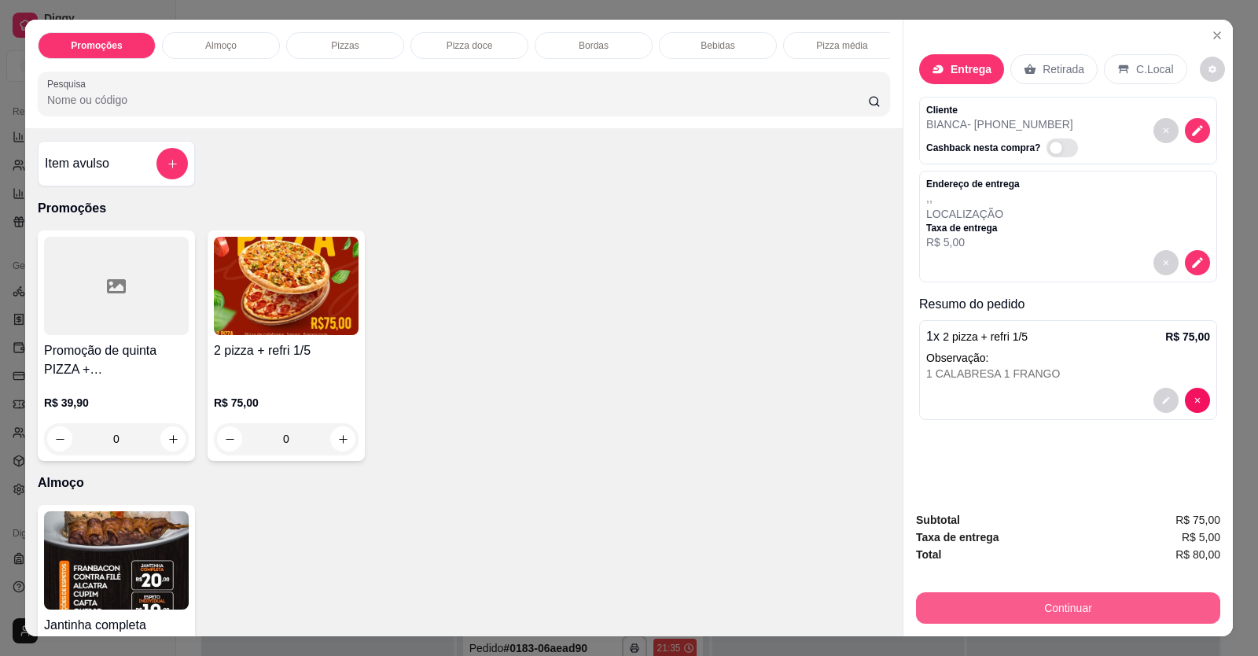
click at [1094, 610] on button "Continuar" at bounding box center [1068, 607] width 304 height 31
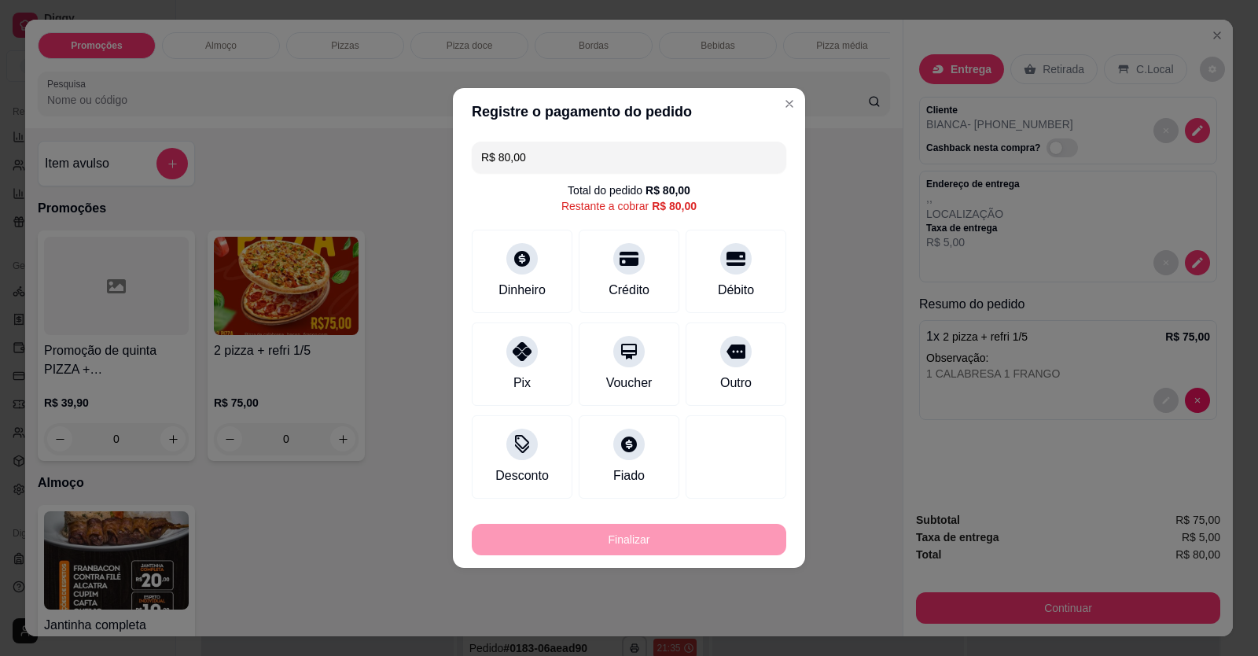
click at [723, 269] on div at bounding box center [735, 258] width 31 height 31
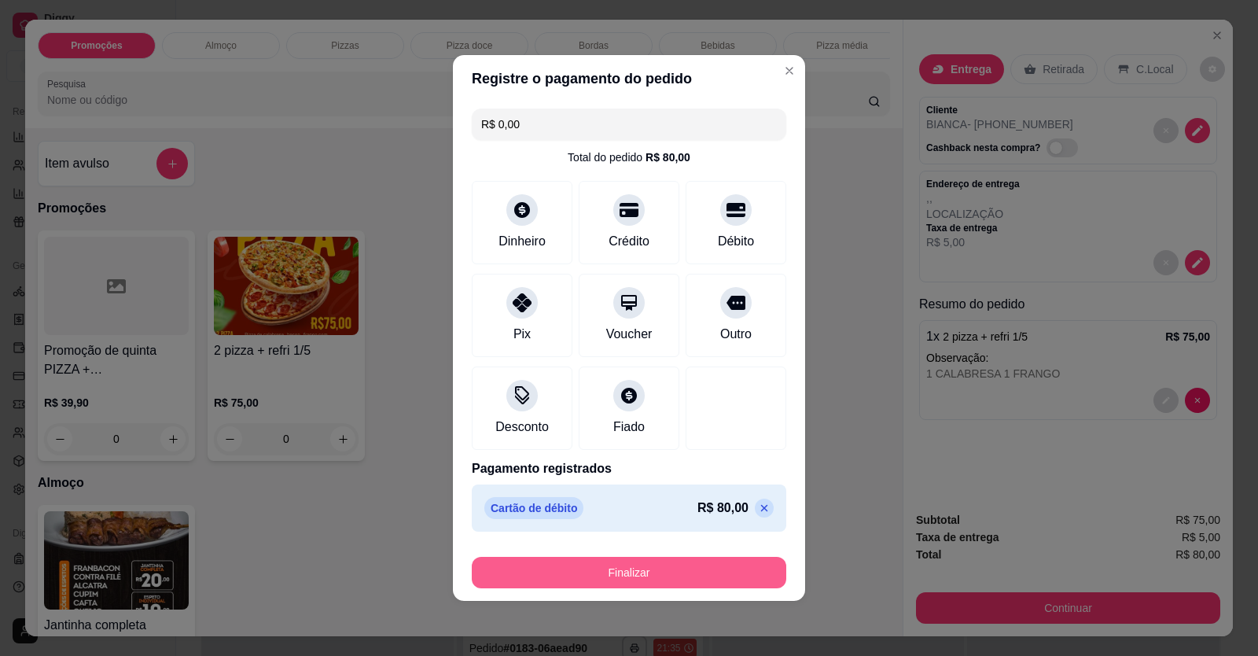
click at [670, 569] on button "Finalizar" at bounding box center [629, 572] width 315 height 31
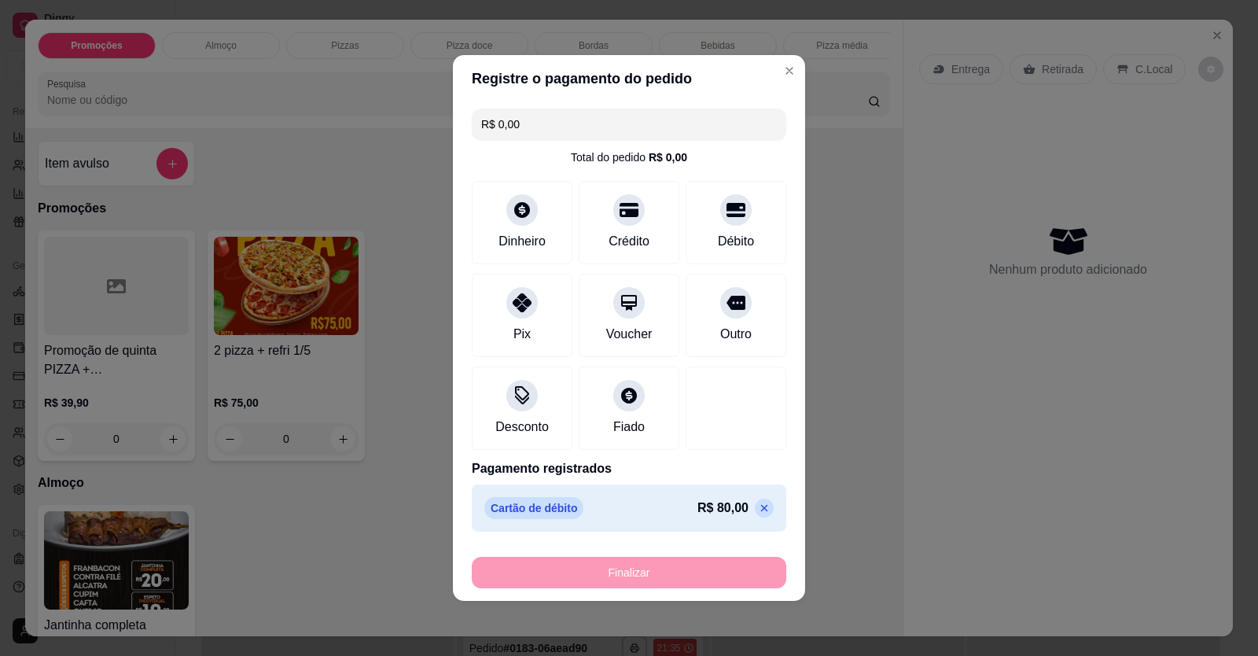
type input "-R$ 80,00"
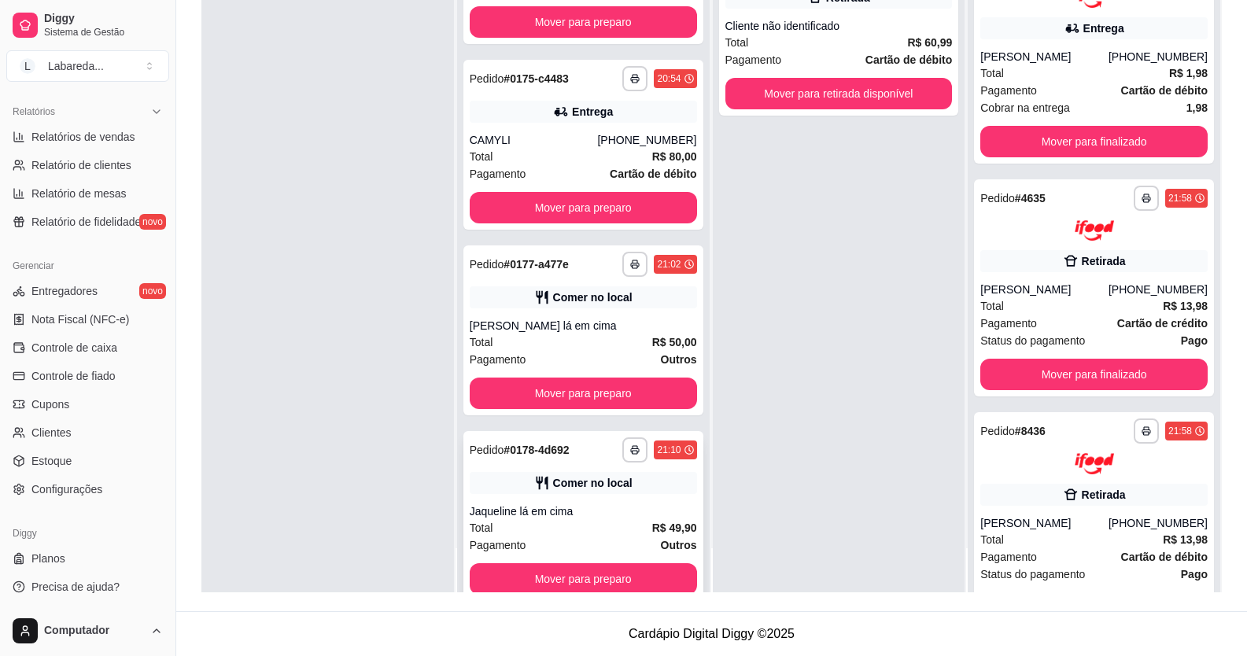
scroll to position [2698, 0]
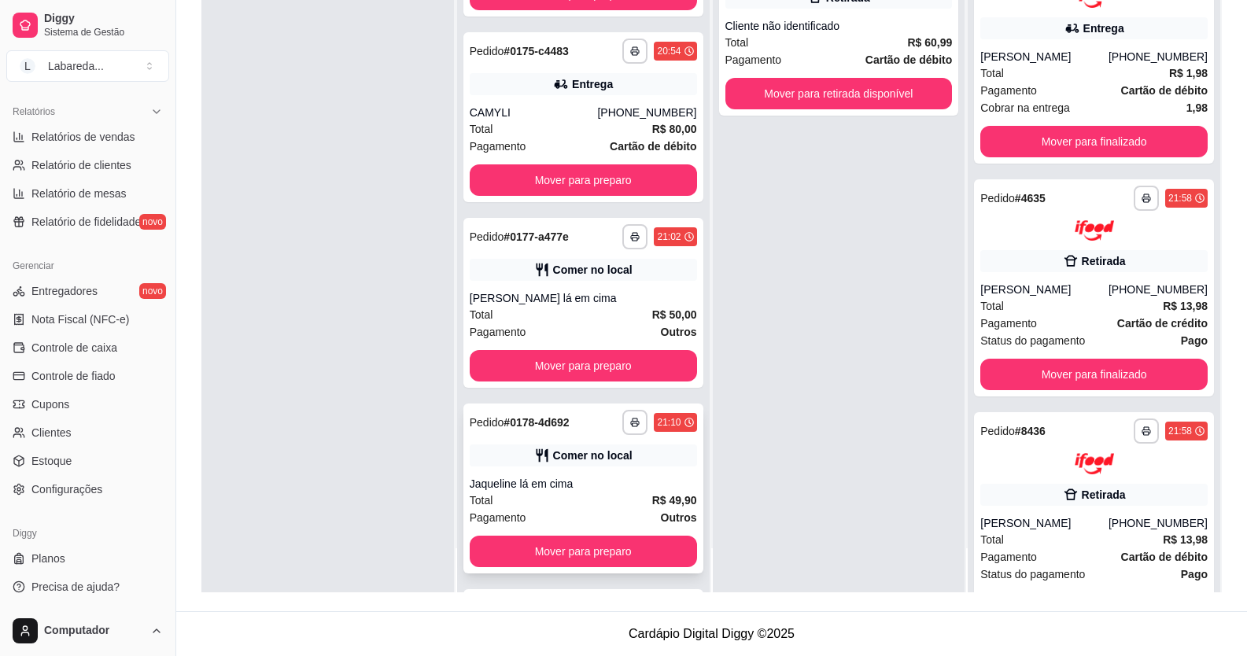
click at [540, 464] on div "Comer no local" at bounding box center [583, 455] width 227 height 22
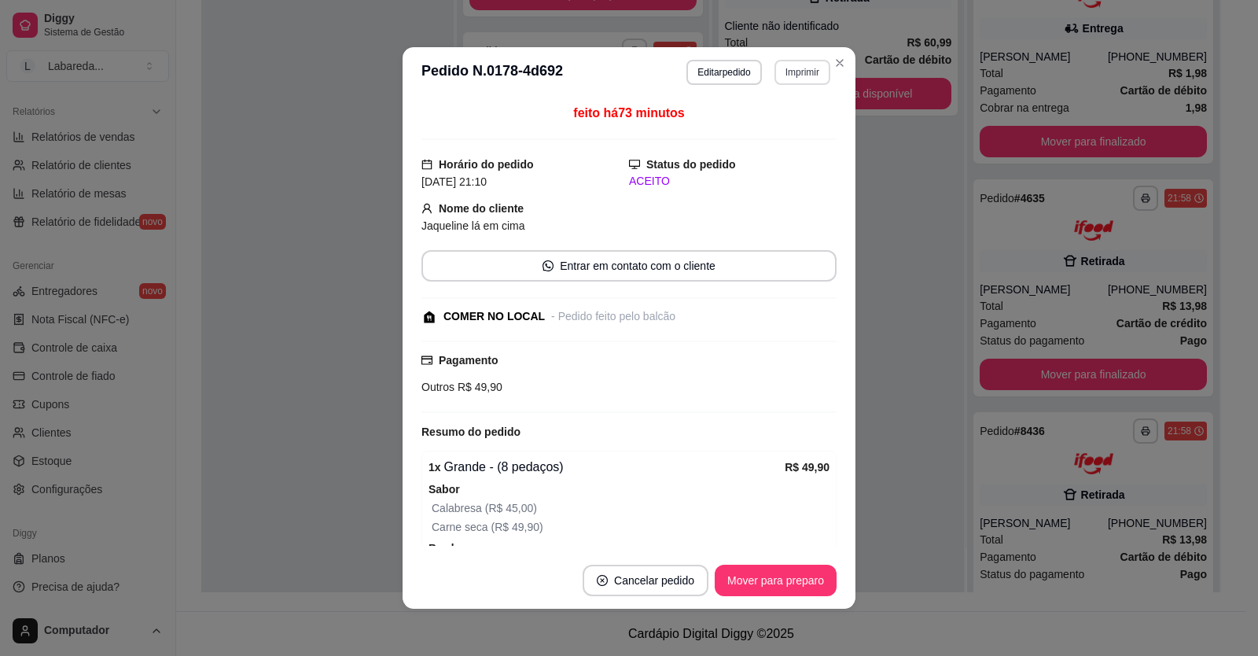
click at [783, 75] on button "Imprimir" at bounding box center [803, 72] width 56 height 25
click at [757, 134] on button "IMPRESSORA" at bounding box center [768, 127] width 110 height 24
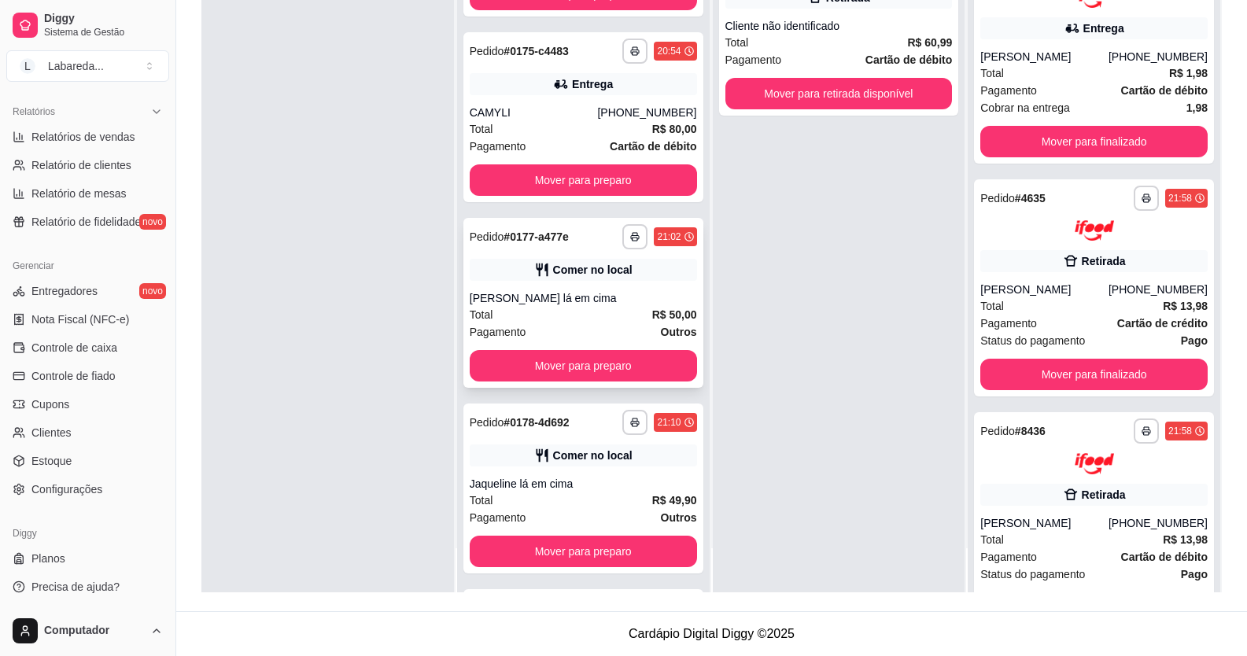
click at [599, 318] on div "Total R$ 50,00" at bounding box center [583, 314] width 227 height 17
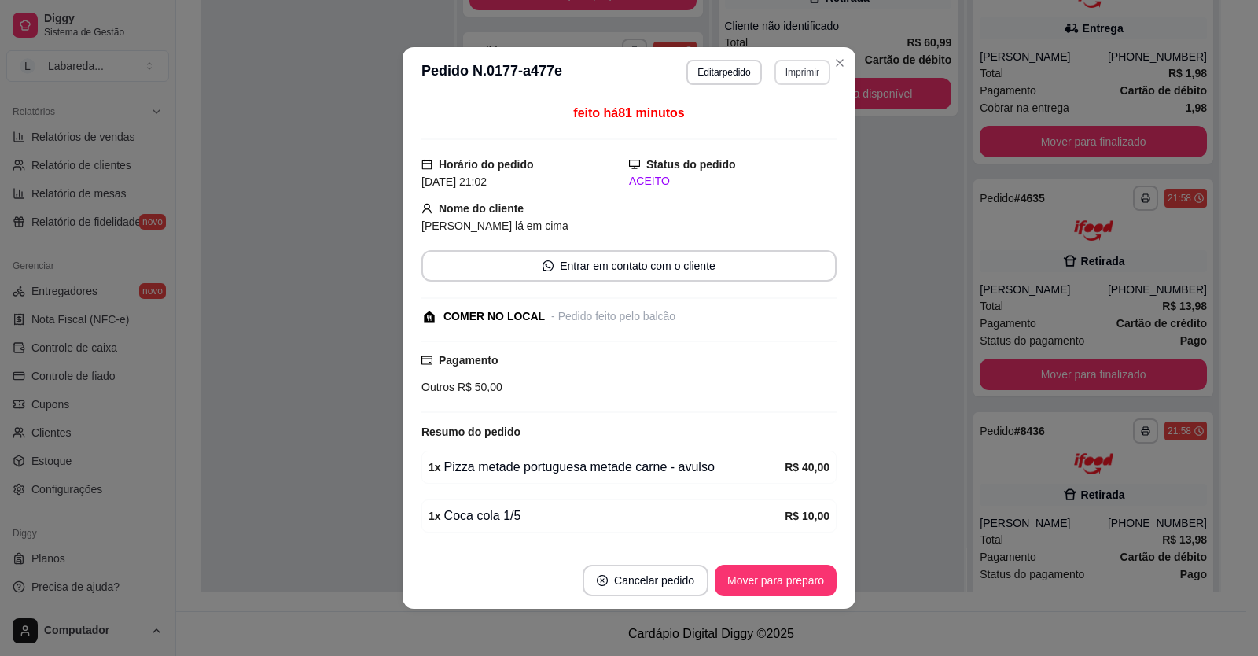
click at [797, 76] on button "Imprimir" at bounding box center [803, 72] width 56 height 25
click at [772, 136] on button "IMPRESSORA" at bounding box center [768, 127] width 110 height 24
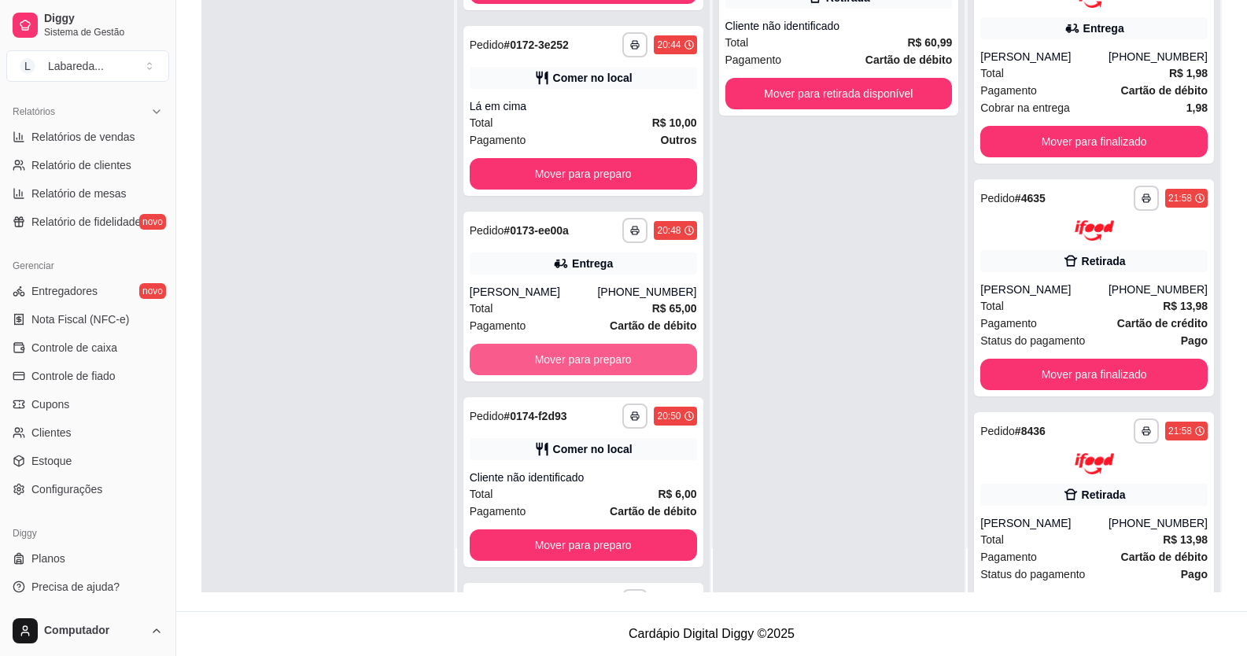
scroll to position [2068, 0]
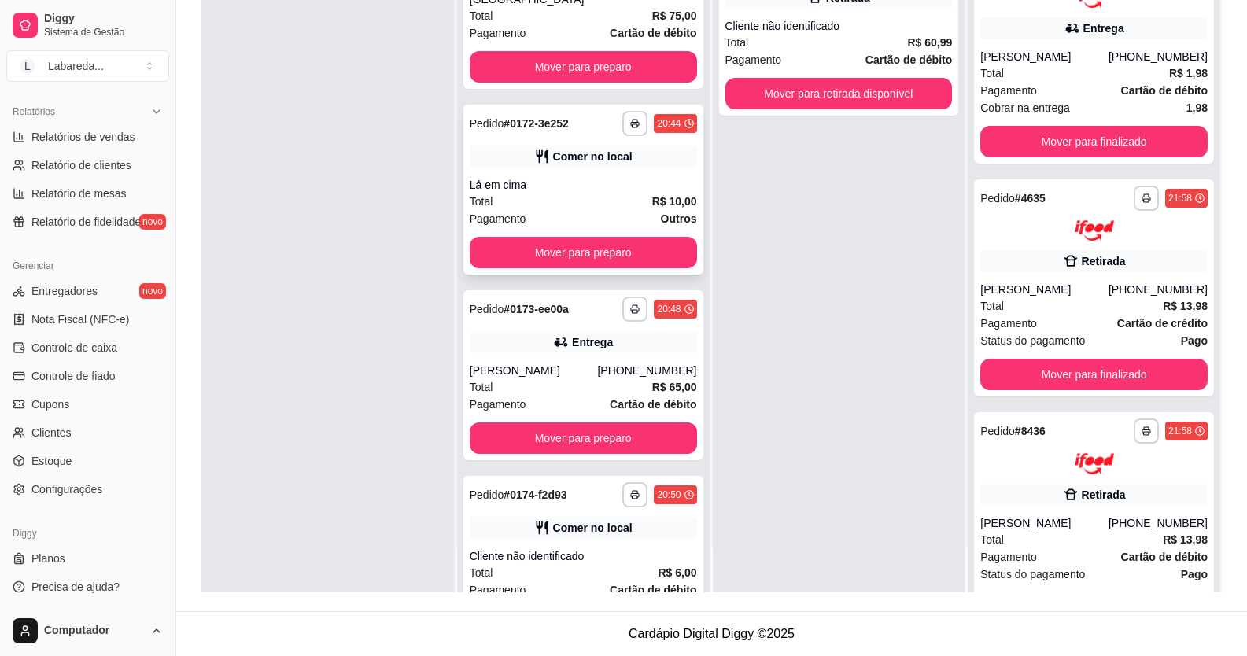
click at [575, 203] on div "Total R$ 10,00" at bounding box center [583, 201] width 227 height 17
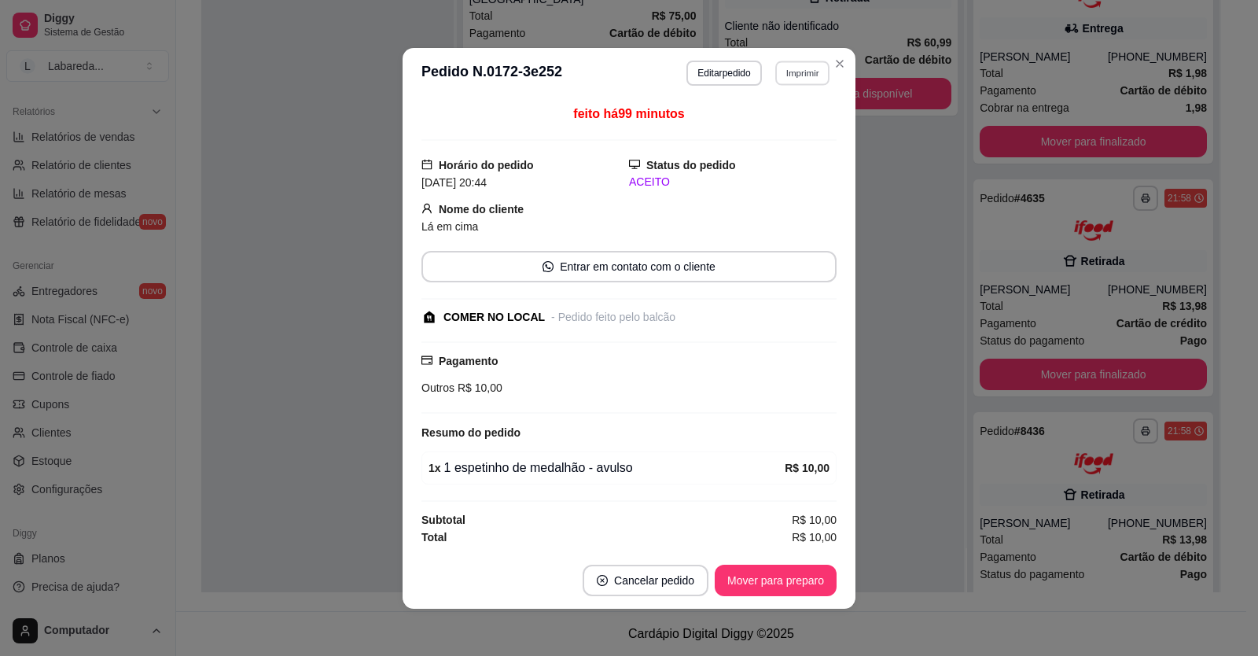
click at [783, 76] on button "Imprimir" at bounding box center [802, 73] width 54 height 24
click at [763, 124] on button "IMPRESSORA" at bounding box center [769, 128] width 114 height 25
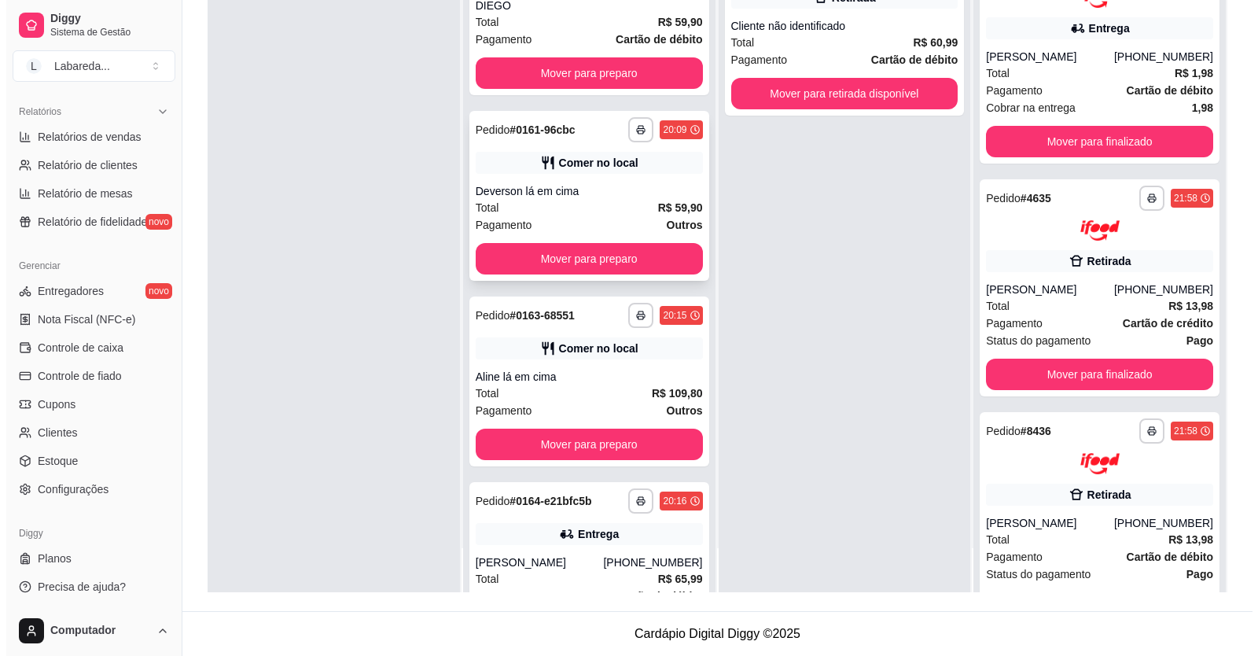
scroll to position [574, 0]
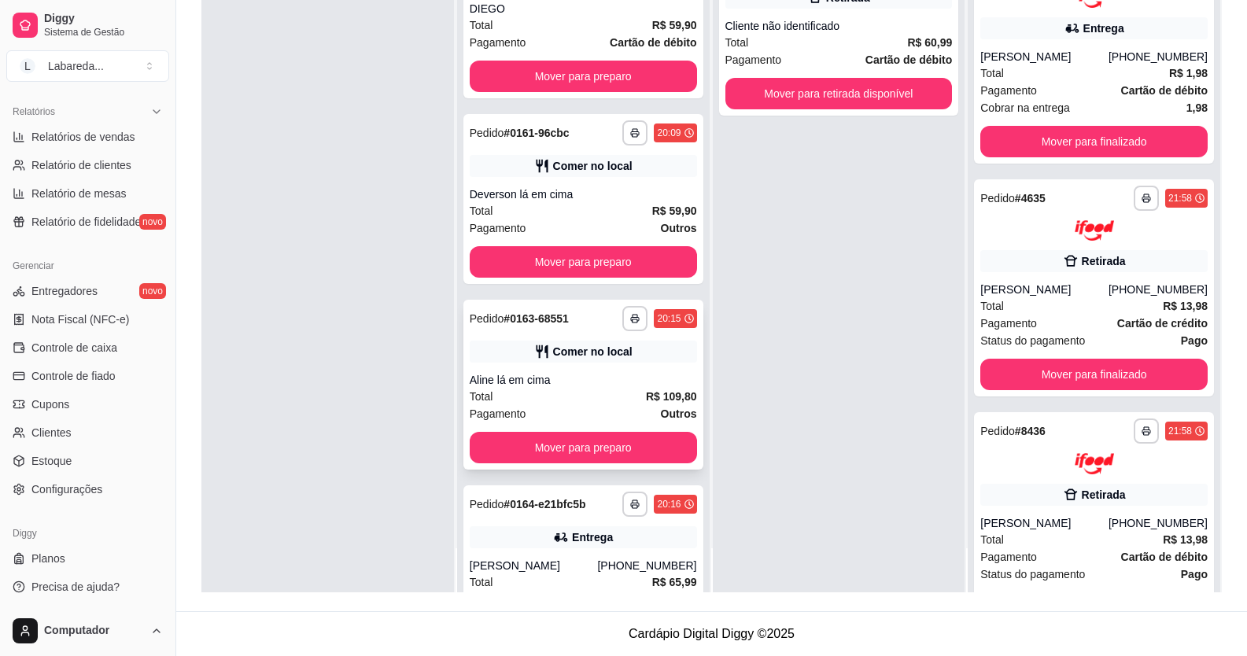
click at [617, 370] on div "**********" at bounding box center [583, 385] width 240 height 170
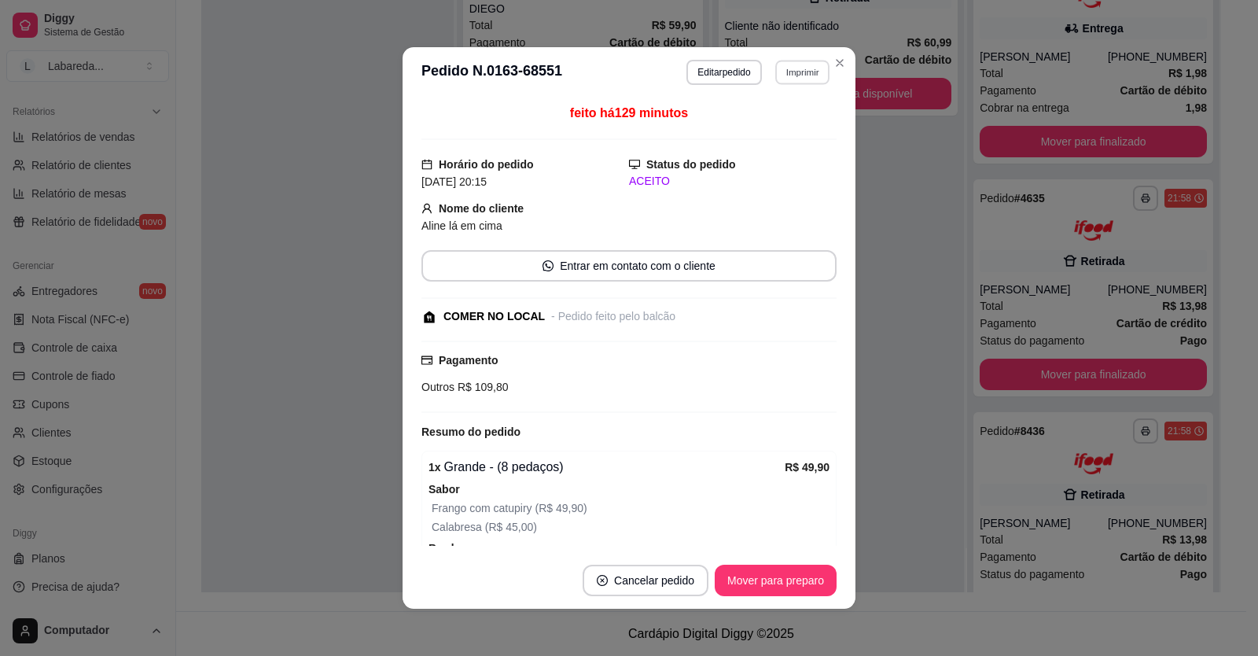
click at [788, 83] on button "Imprimir" at bounding box center [802, 72] width 54 height 24
click at [784, 123] on button "IMPRESSORA" at bounding box center [769, 127] width 114 height 25
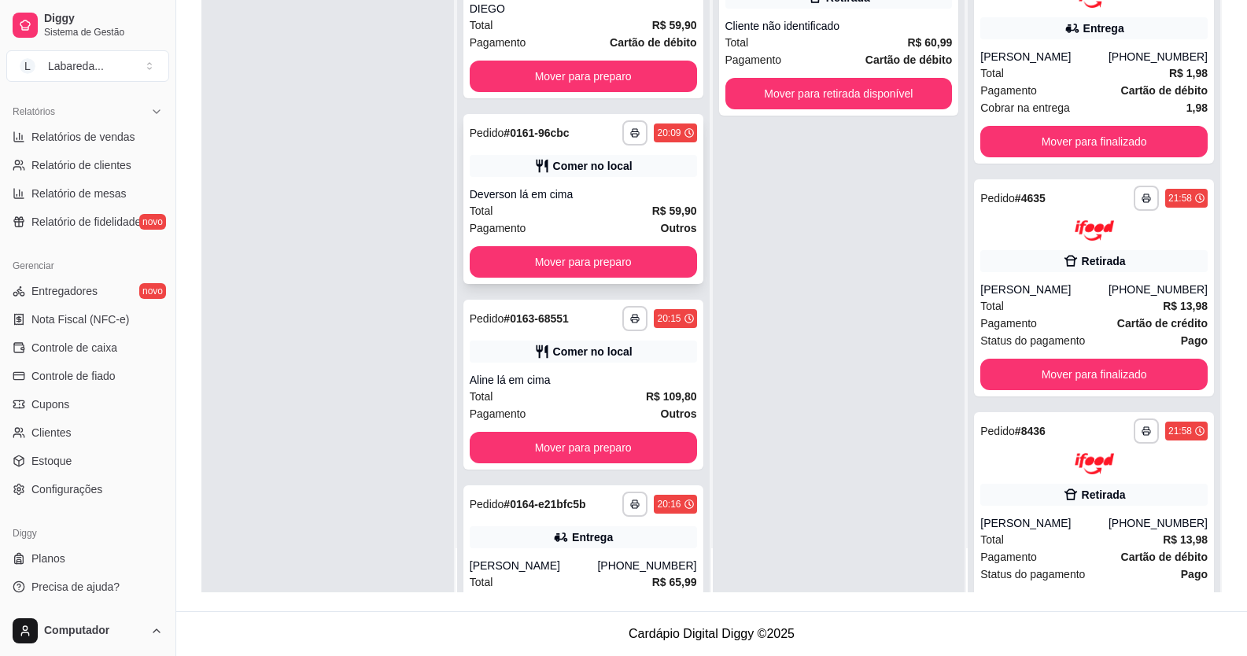
click at [572, 151] on div "**********" at bounding box center [583, 199] width 240 height 170
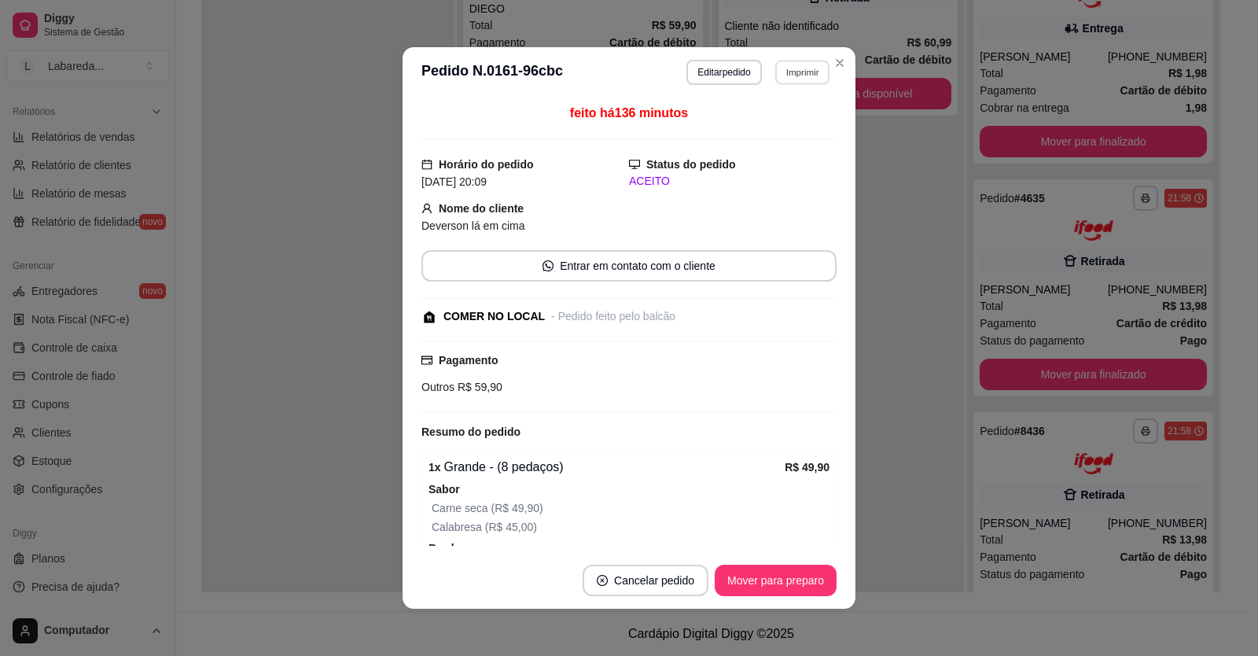
click at [794, 75] on button "Imprimir" at bounding box center [802, 72] width 54 height 24
click at [756, 134] on button "IMPRESSORA" at bounding box center [768, 127] width 110 height 24
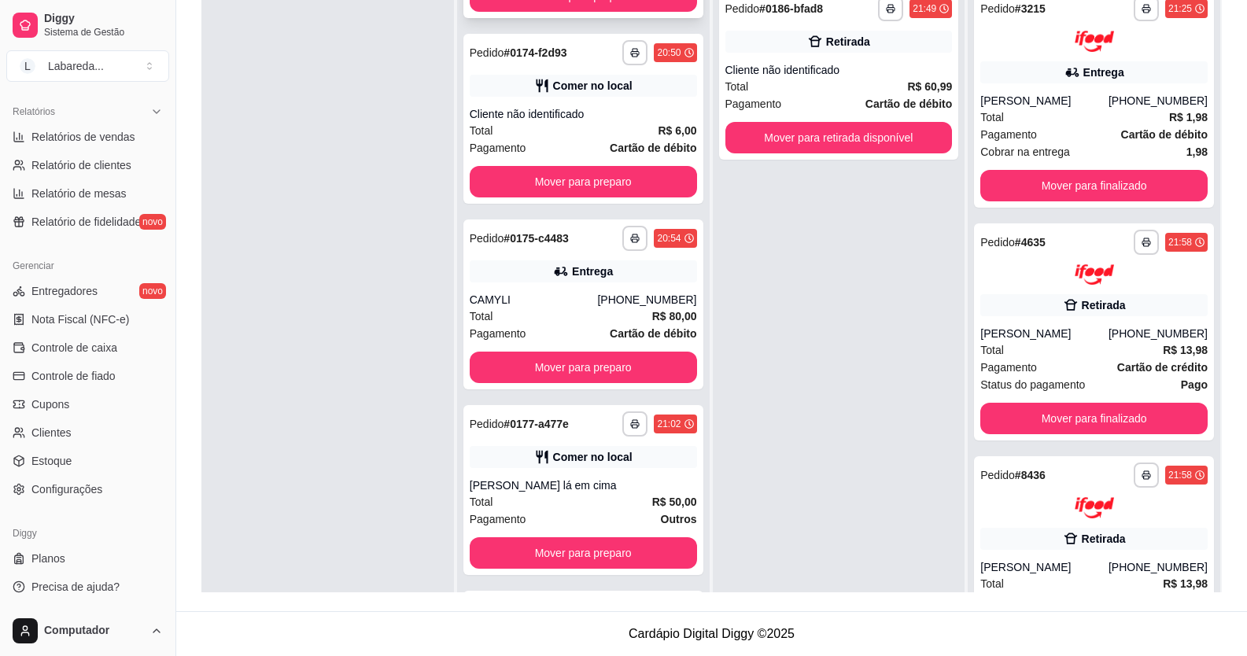
scroll to position [2619, 0]
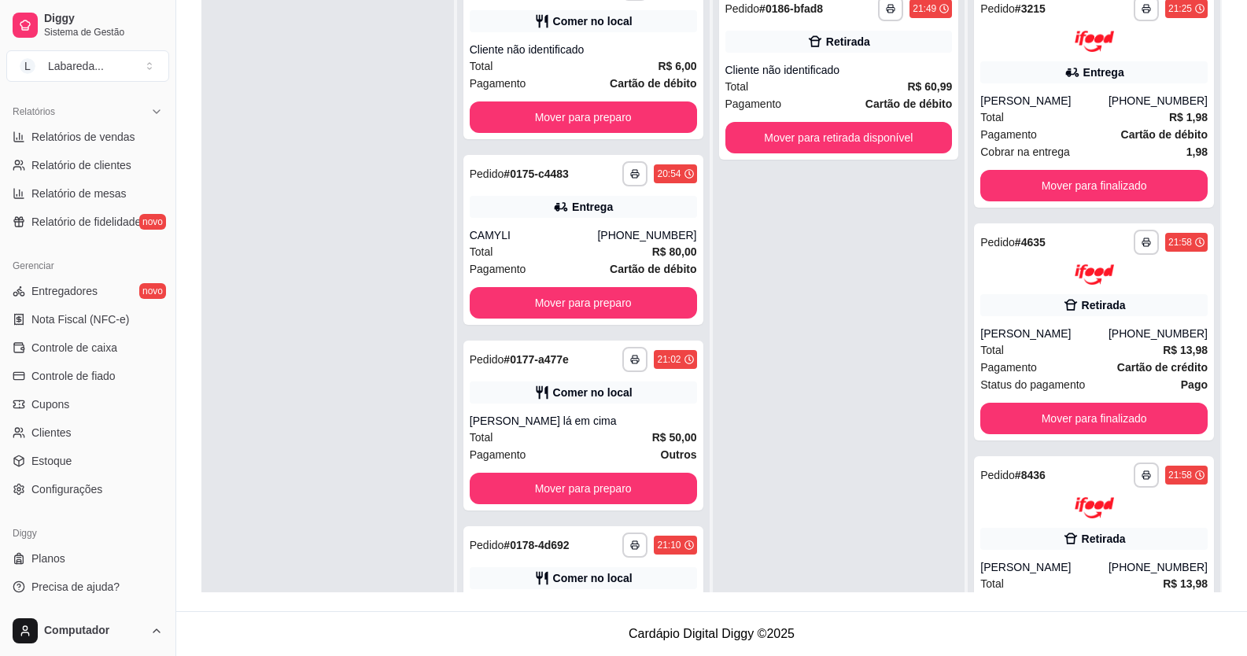
click at [352, 278] on div at bounding box center [327, 308] width 252 height 656
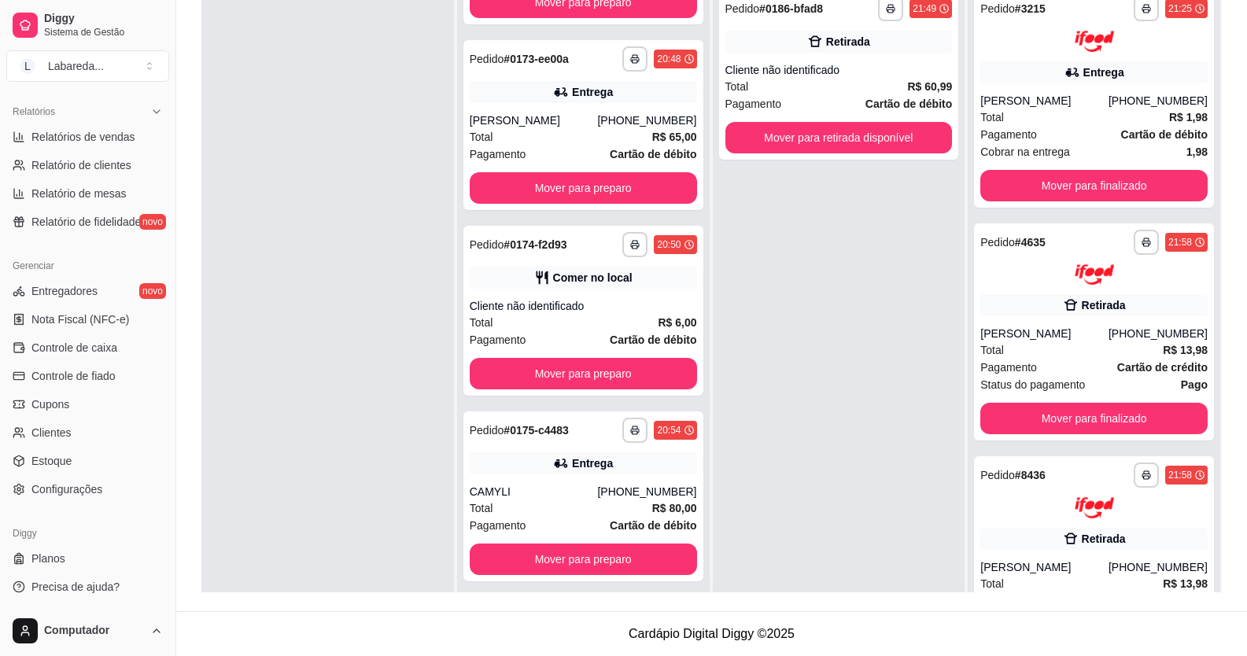
scroll to position [2304, 0]
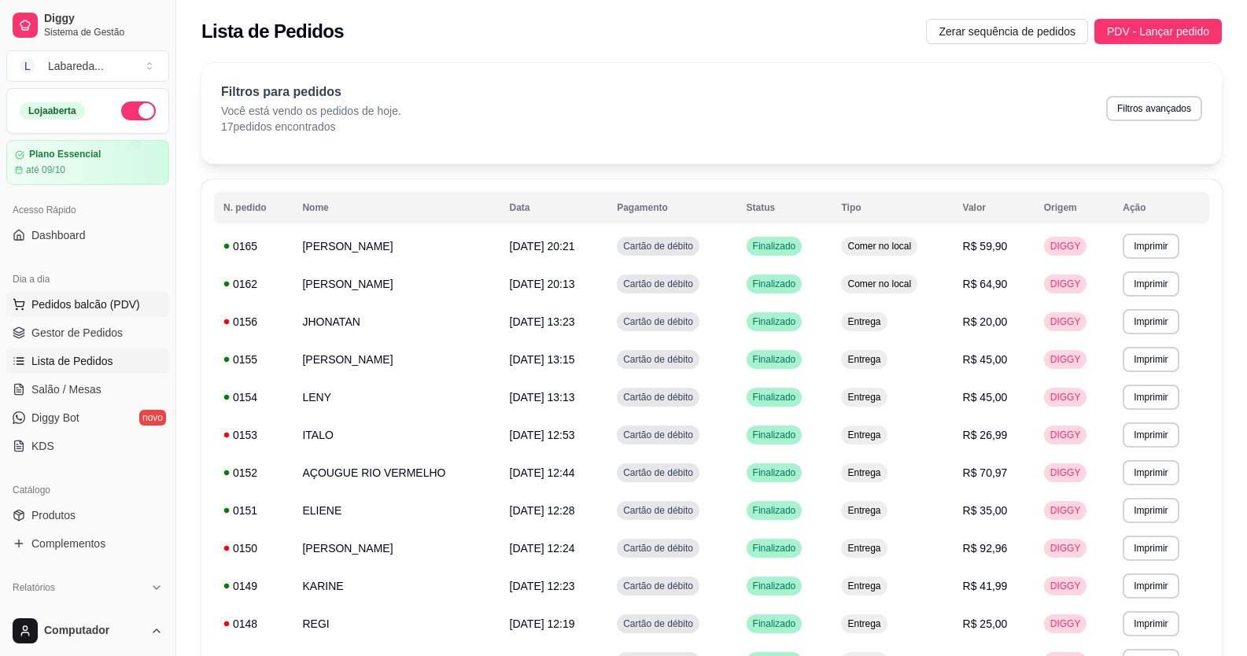
click at [120, 304] on span "Pedidos balcão (PDV)" at bounding box center [85, 304] width 109 height 16
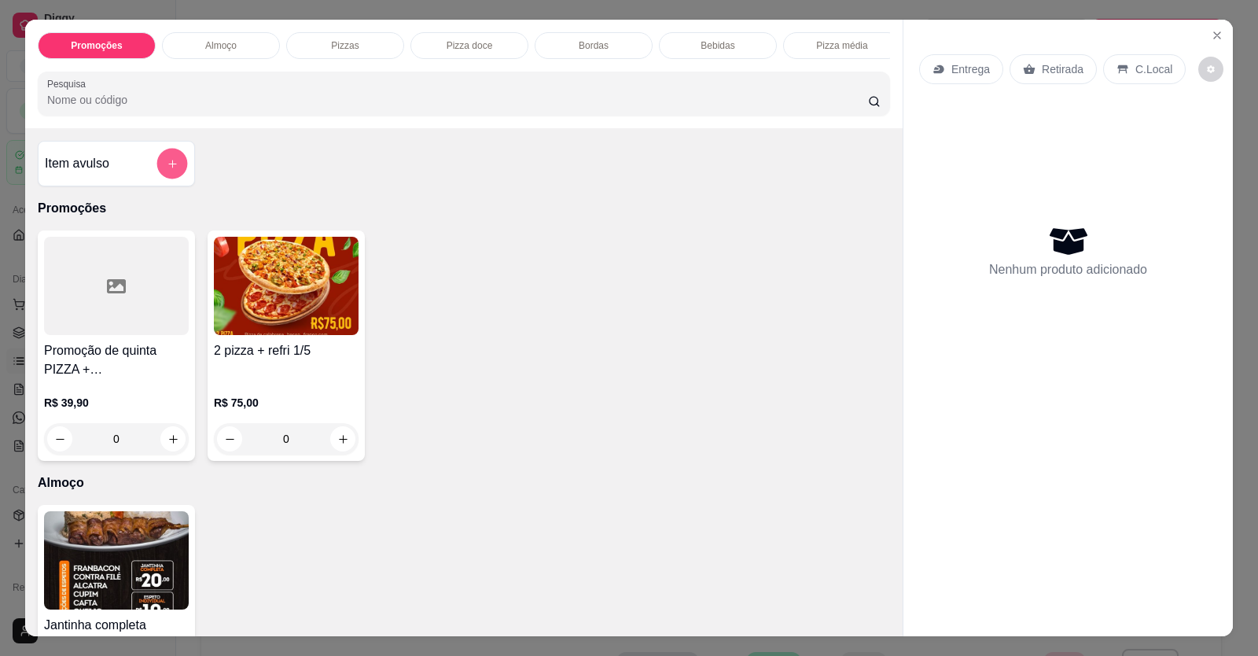
click at [168, 179] on button "add-separate-item" at bounding box center [172, 164] width 31 height 31
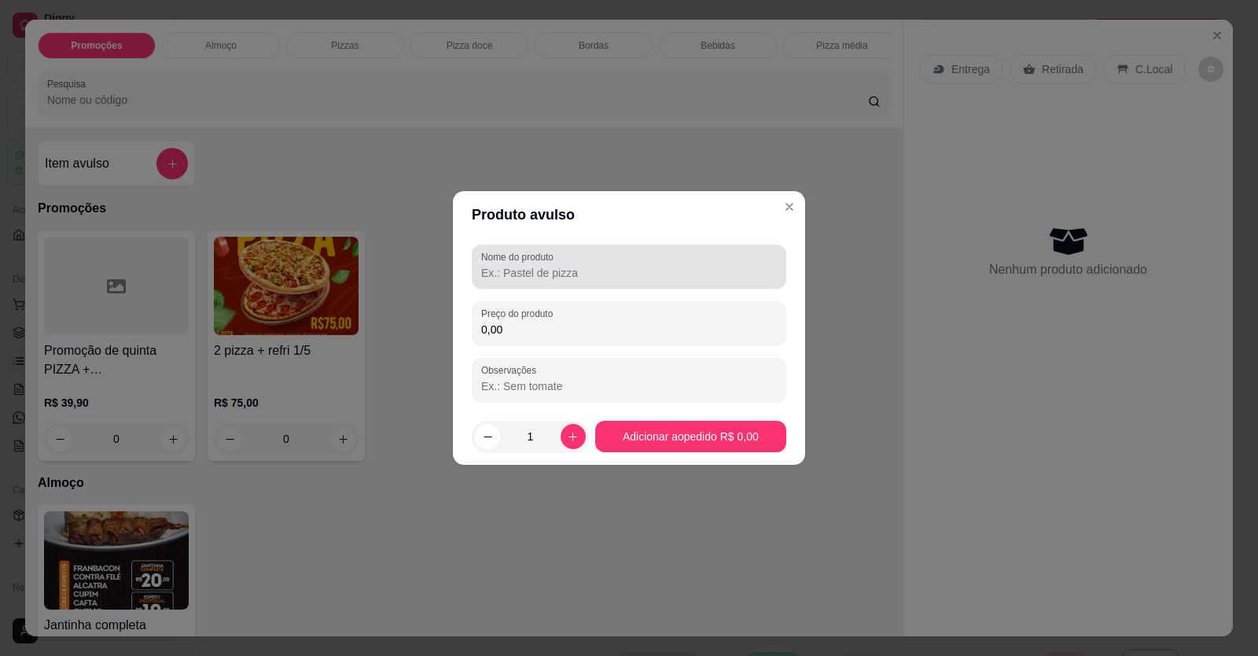
click at [525, 267] on input "Nome do produto" at bounding box center [629, 273] width 296 height 16
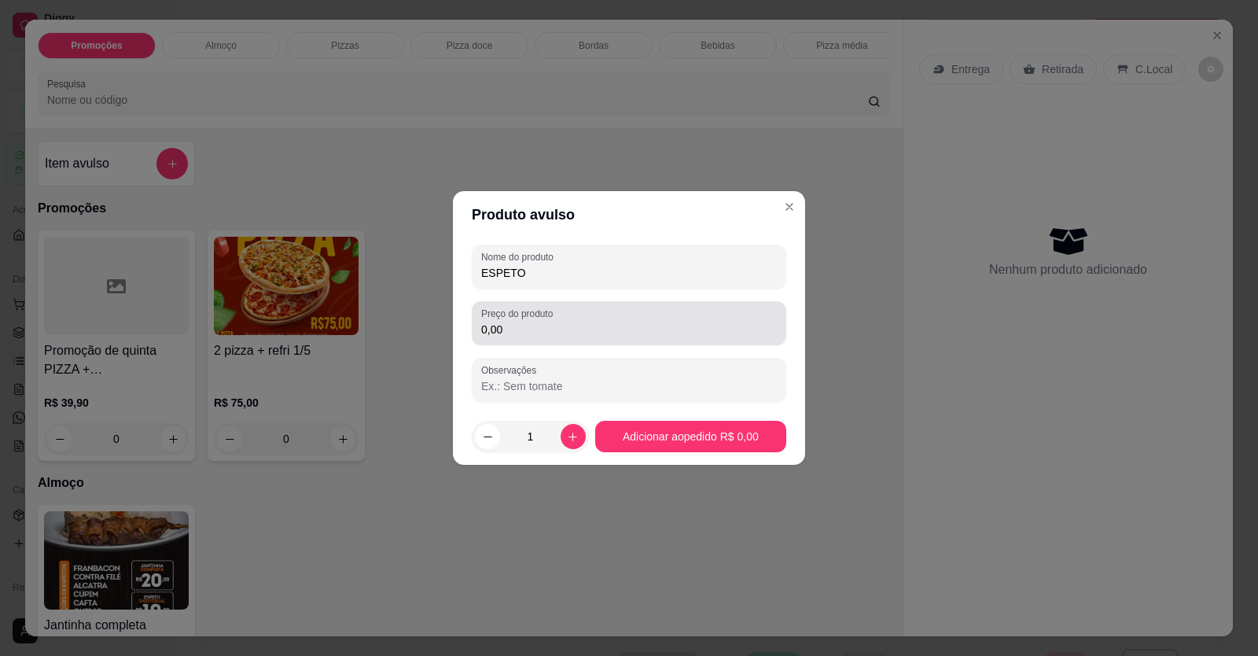
type input "ESPETO"
click at [512, 320] on div "0,00" at bounding box center [629, 323] width 296 height 31
type input "23,00"
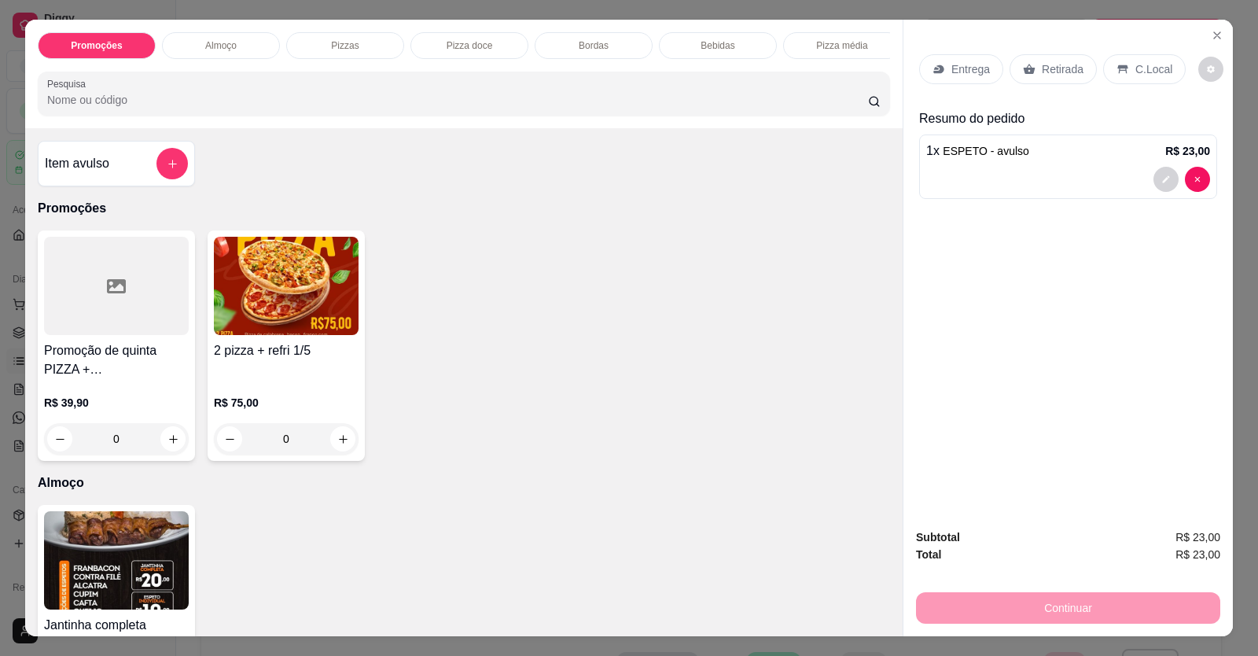
click at [1138, 56] on div "C.Local" at bounding box center [1144, 69] width 83 height 30
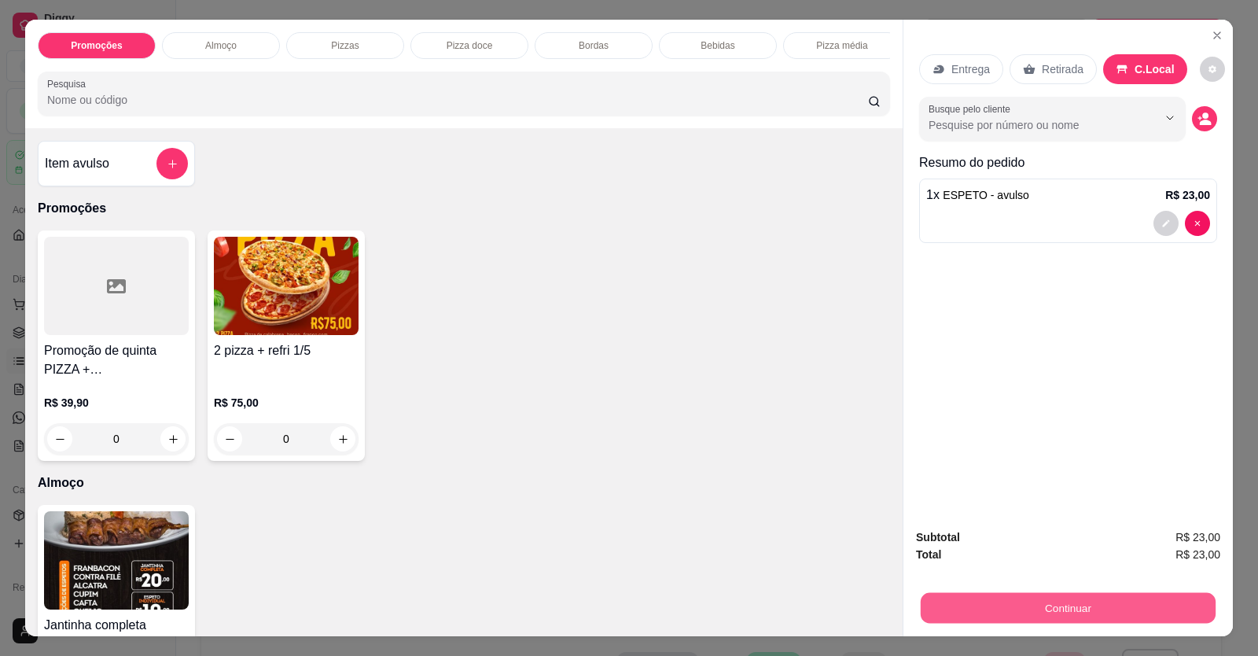
click at [1096, 605] on button "Continuar" at bounding box center [1068, 608] width 295 height 31
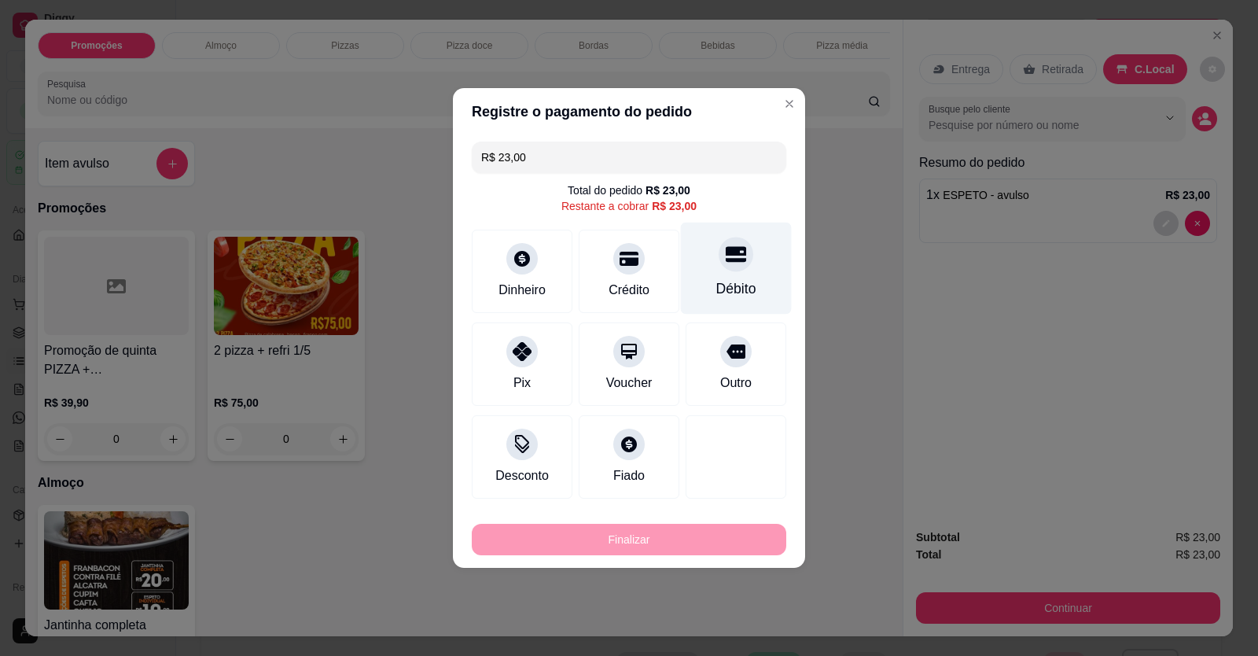
click at [727, 285] on div "Débito" at bounding box center [736, 288] width 40 height 20
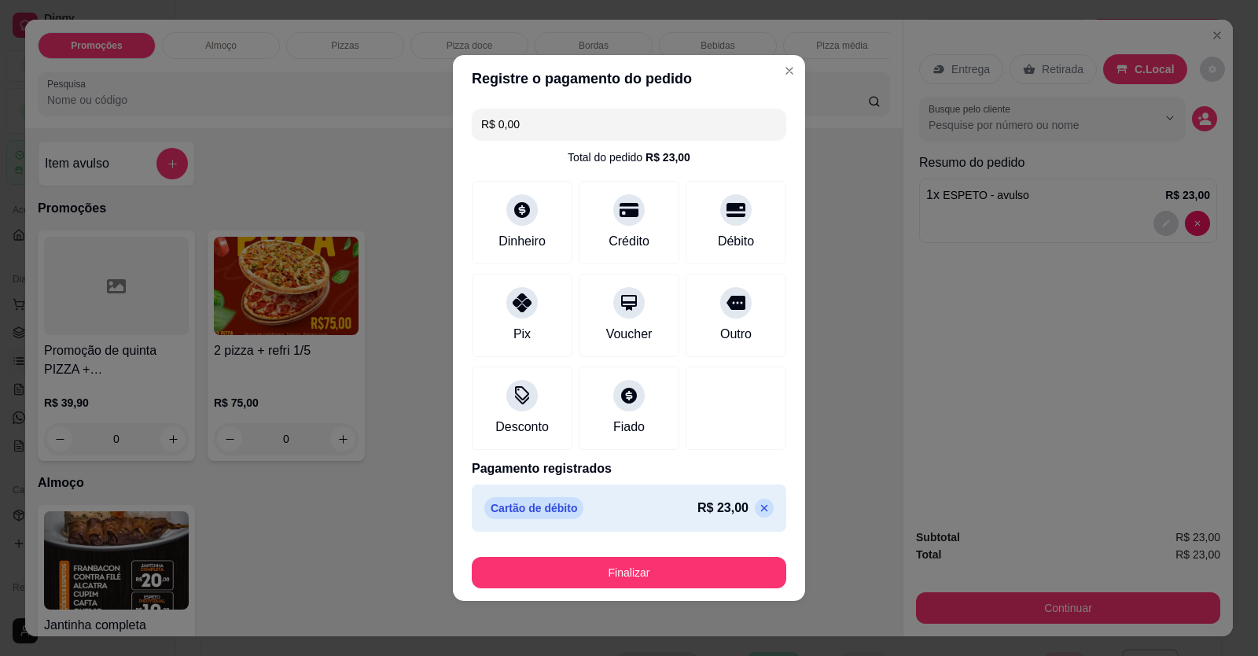
click at [676, 588] on footer "Finalizar" at bounding box center [629, 569] width 352 height 63
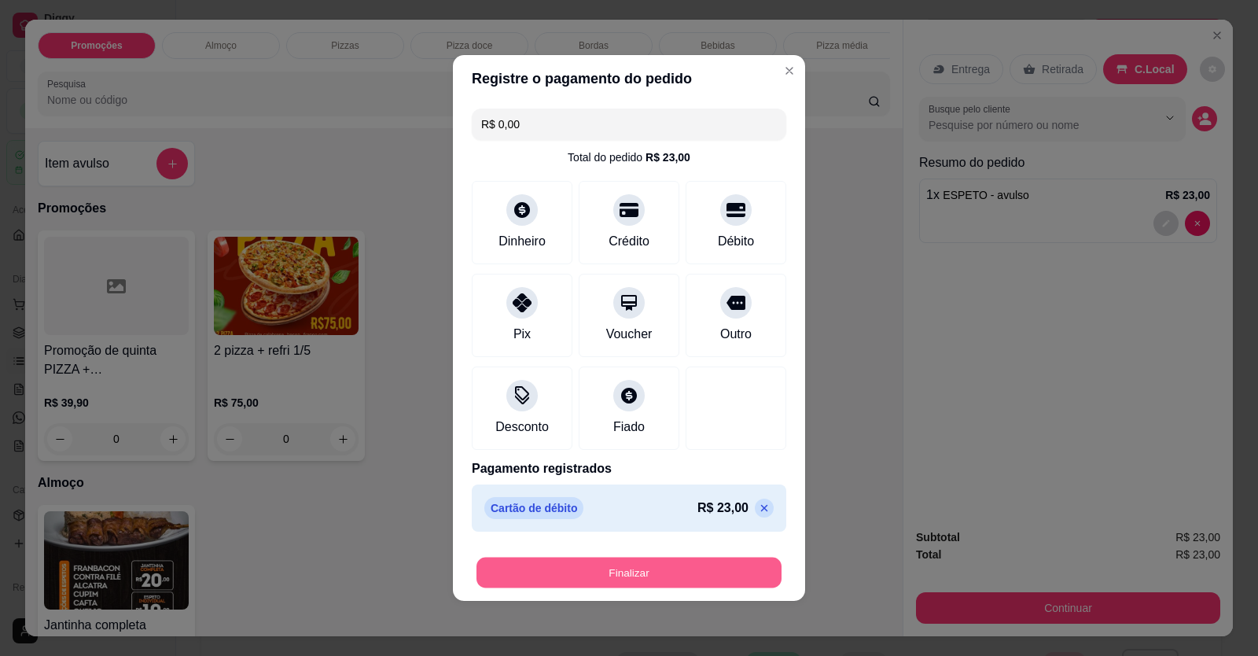
click at [675, 581] on button "Finalizar" at bounding box center [629, 573] width 305 height 31
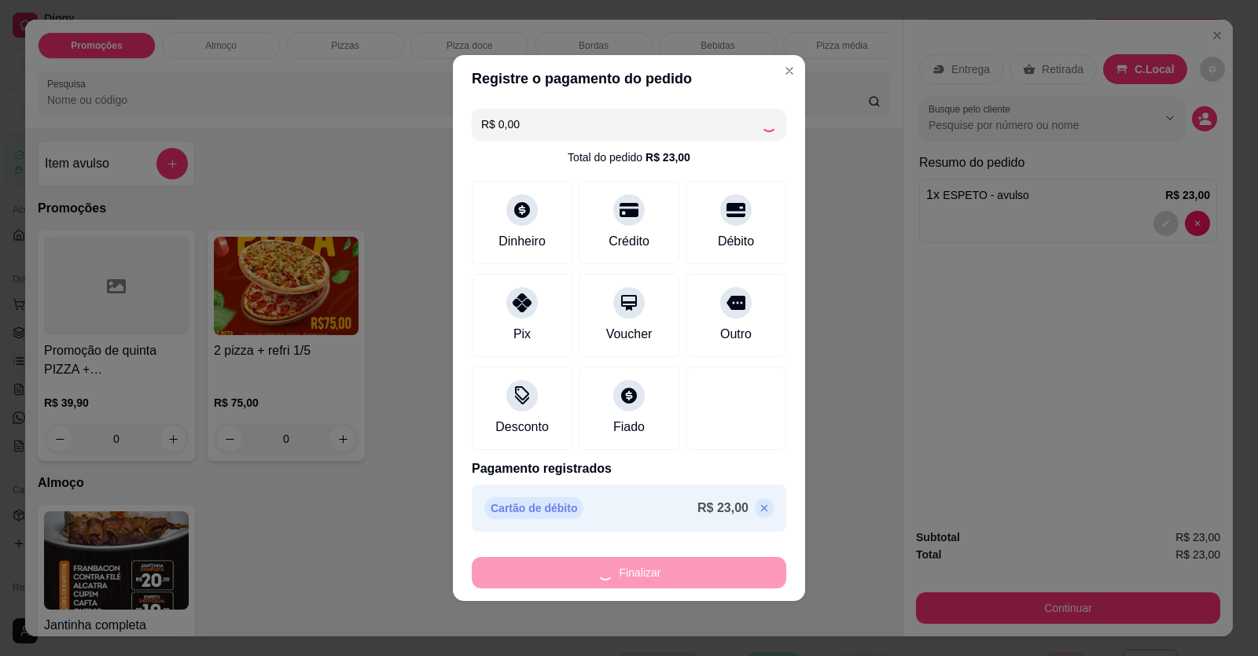
type input "-R$ 23,00"
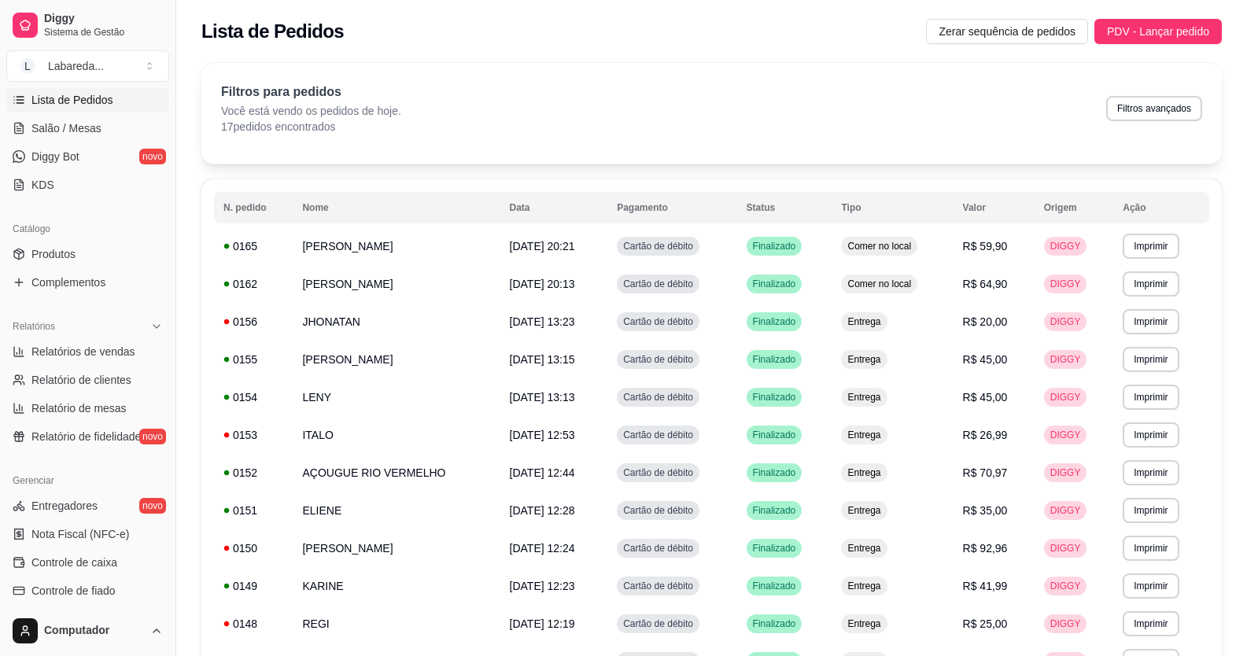
scroll to position [315, 0]
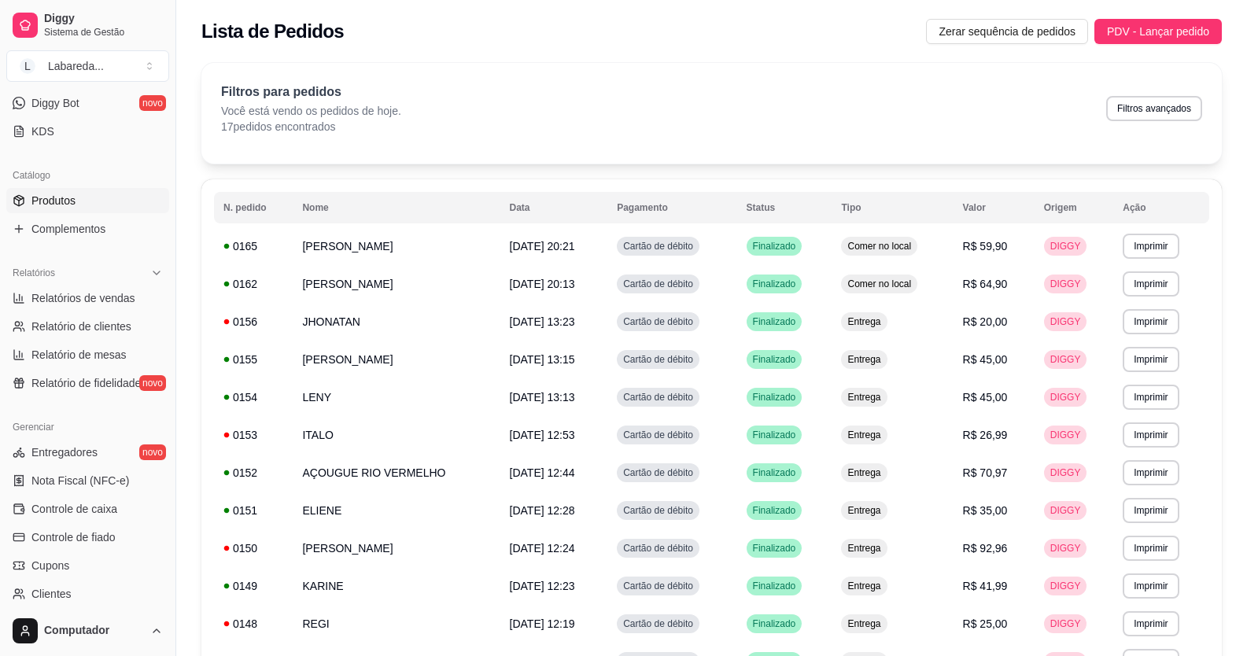
click at [55, 199] on span "Produtos" at bounding box center [53, 201] width 44 height 16
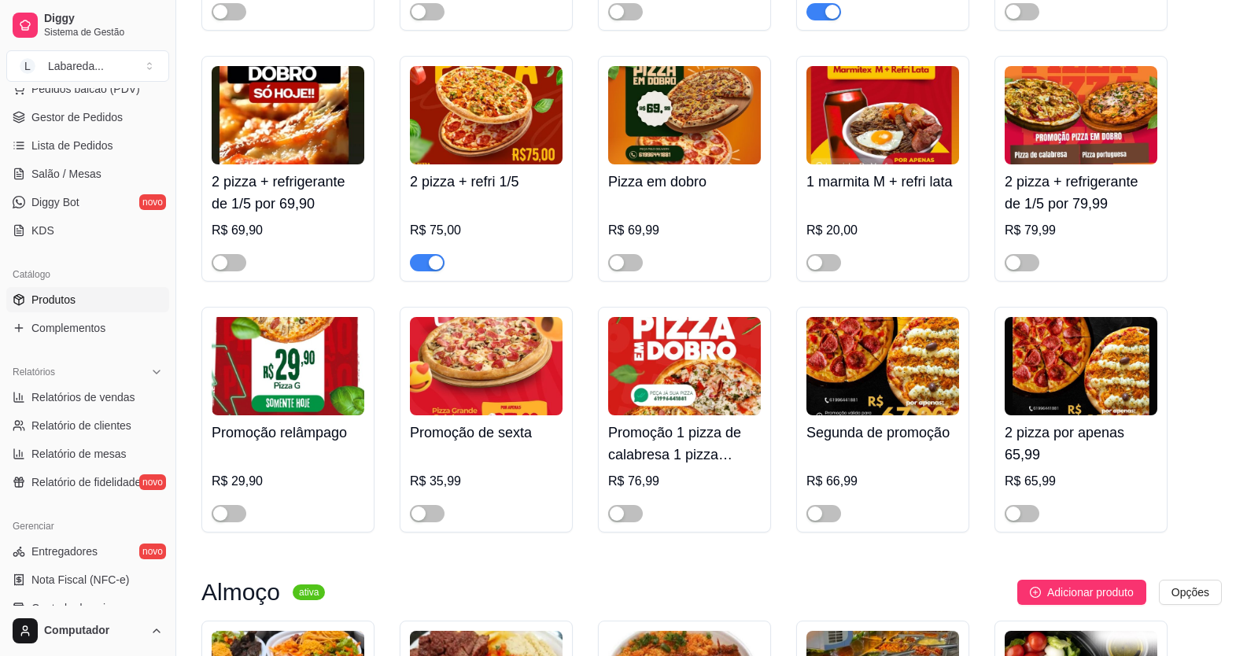
scroll to position [79, 0]
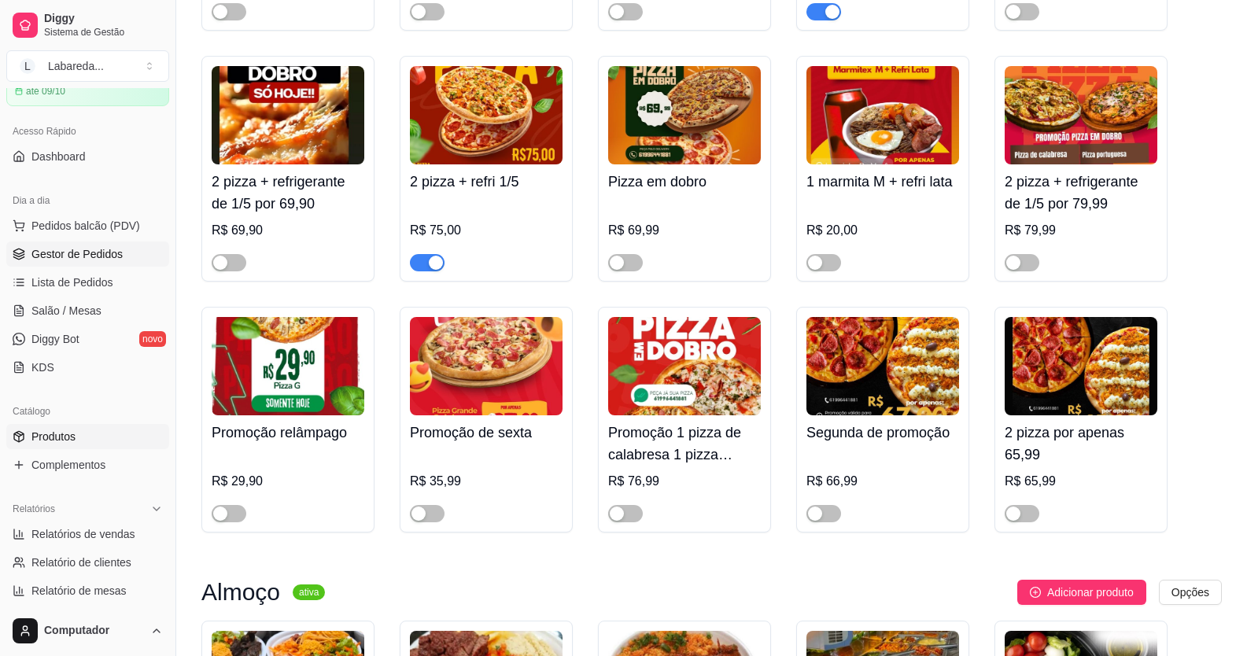
click at [72, 241] on link "Gestor de Pedidos" at bounding box center [87, 253] width 163 height 25
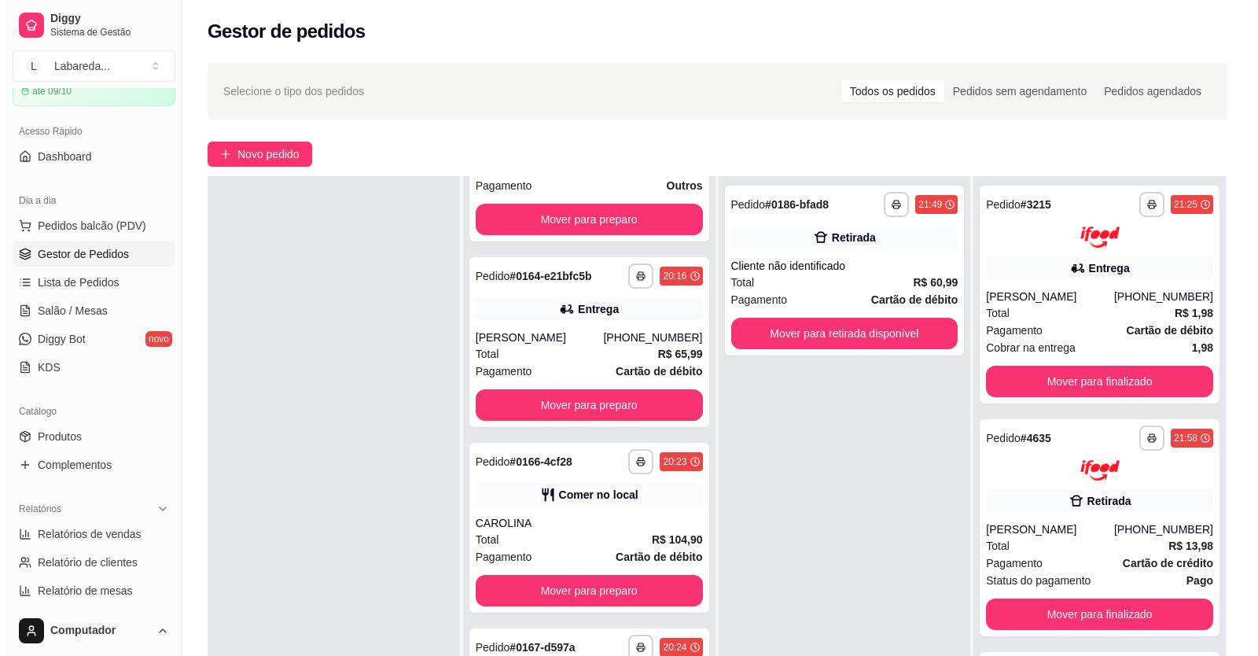
scroll to position [1101, 0]
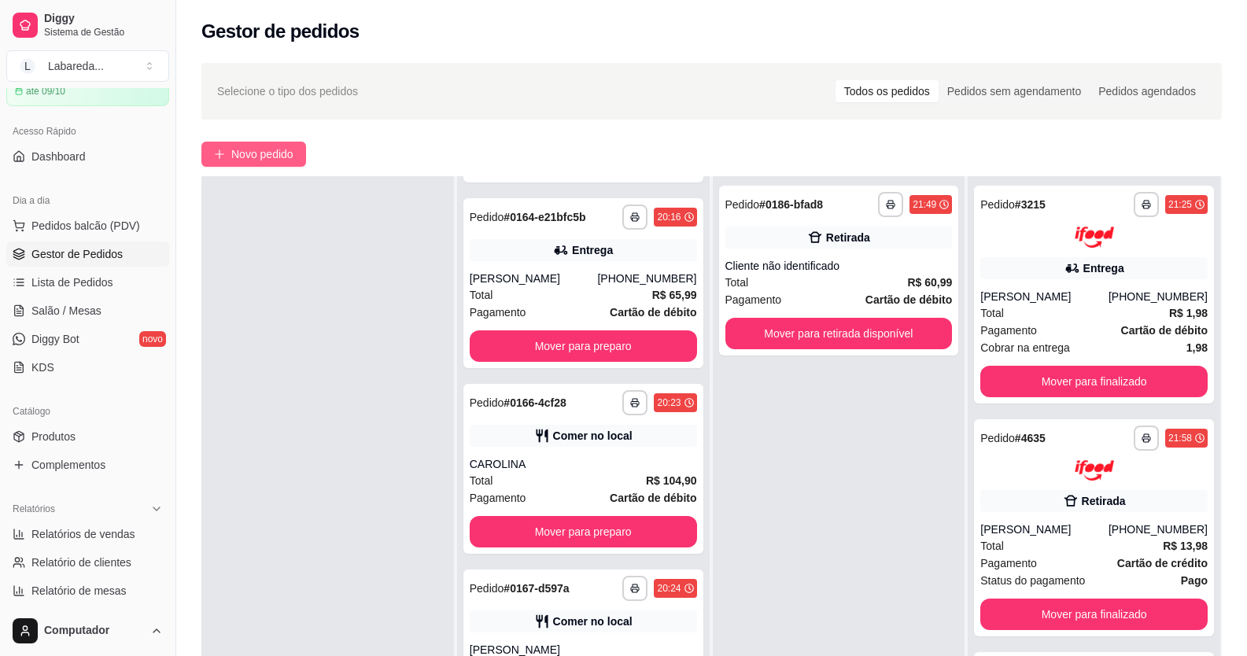
click at [267, 153] on span "Novo pedido" at bounding box center [262, 153] width 62 height 17
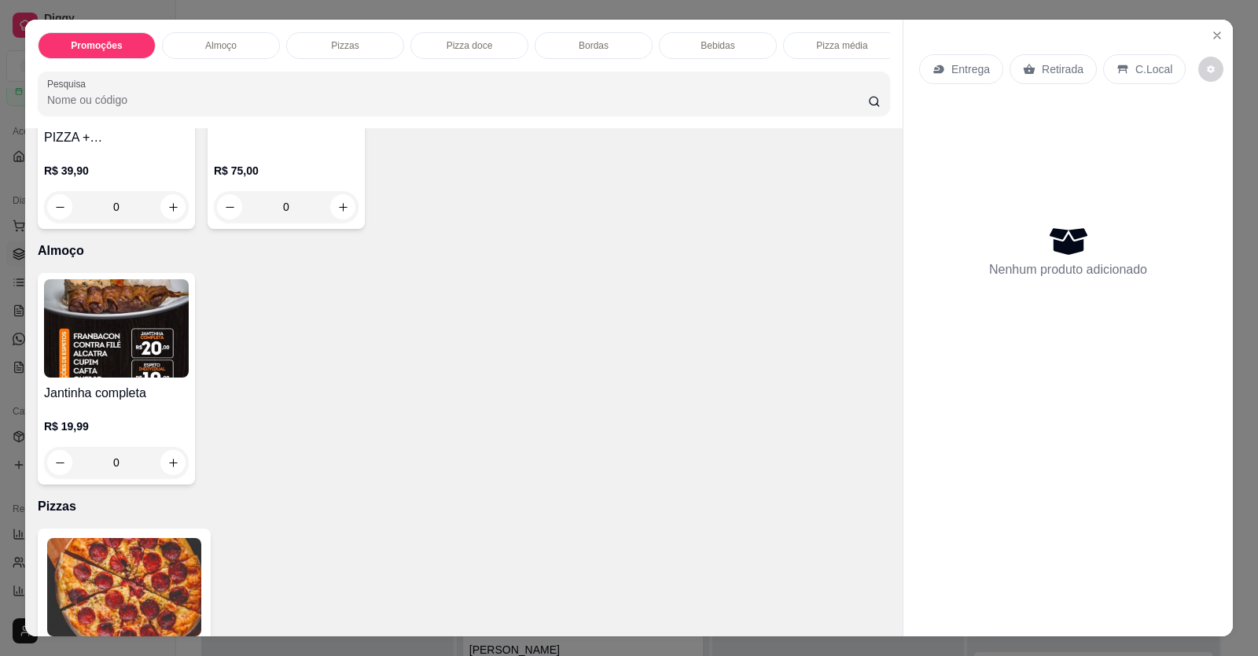
scroll to position [236, 0]
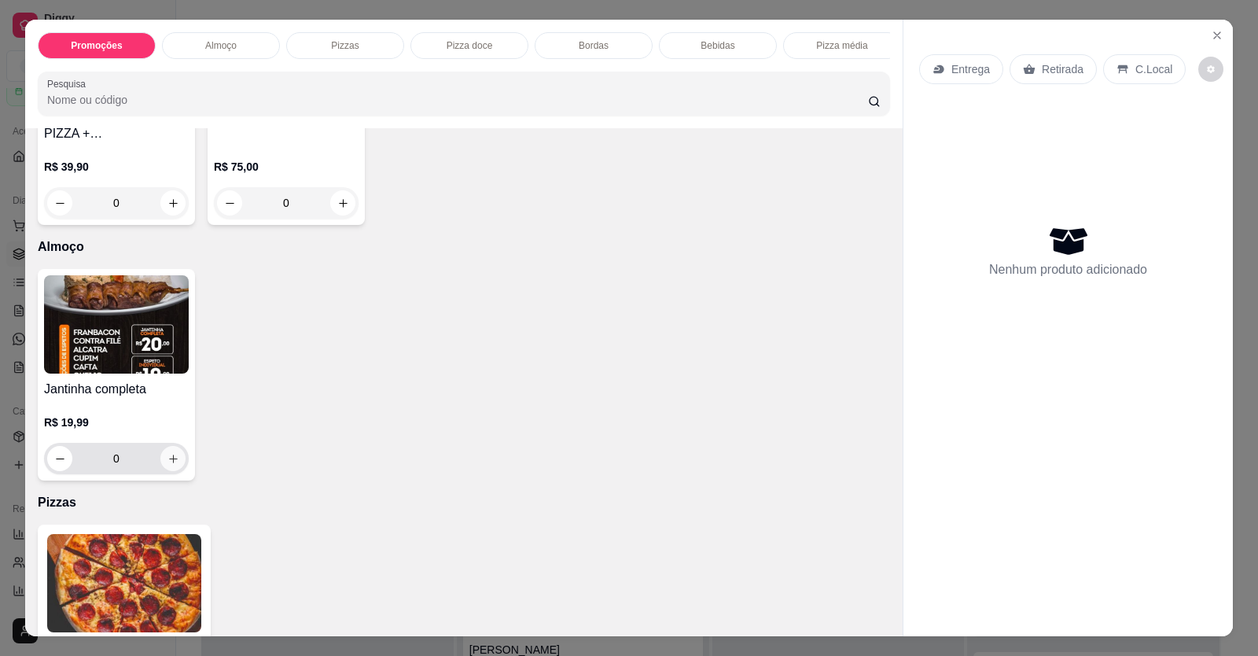
click at [169, 463] on icon "increase-product-quantity" at bounding box center [173, 459] width 9 height 9
type input "1"
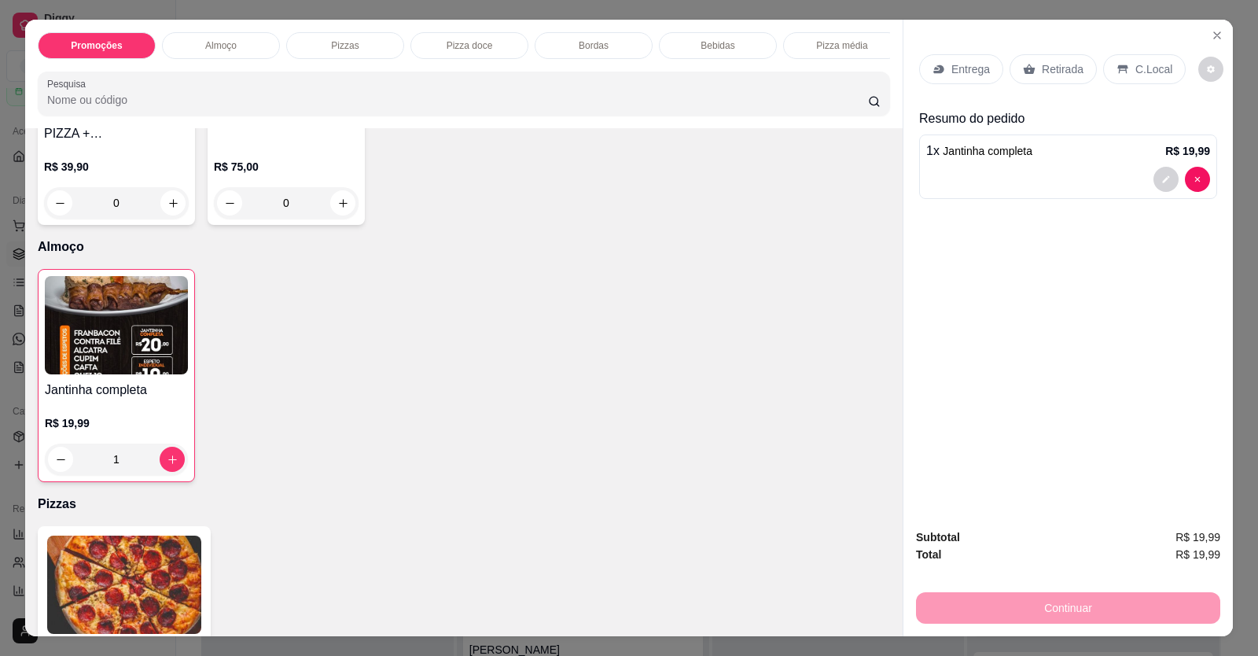
click at [952, 72] on p "Entrega" at bounding box center [971, 69] width 39 height 16
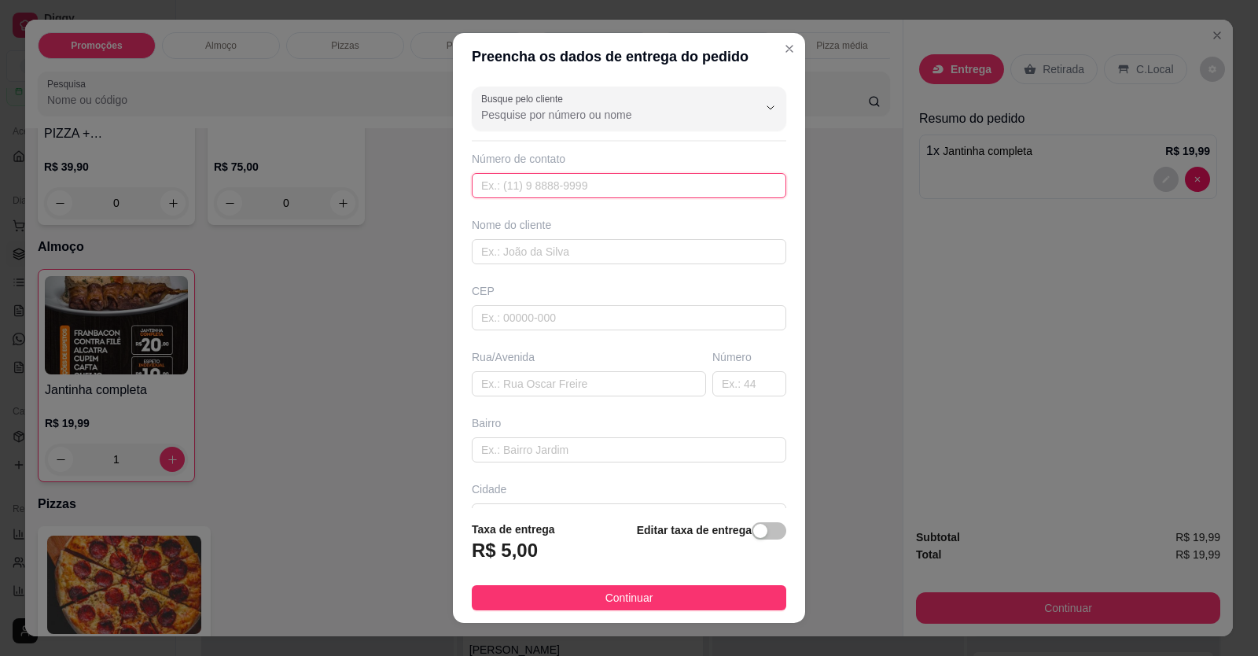
click at [540, 182] on input "text" at bounding box center [629, 185] width 315 height 25
type input "[PHONE_NUMBER]"
click at [525, 249] on input "text" at bounding box center [629, 251] width 315 height 25
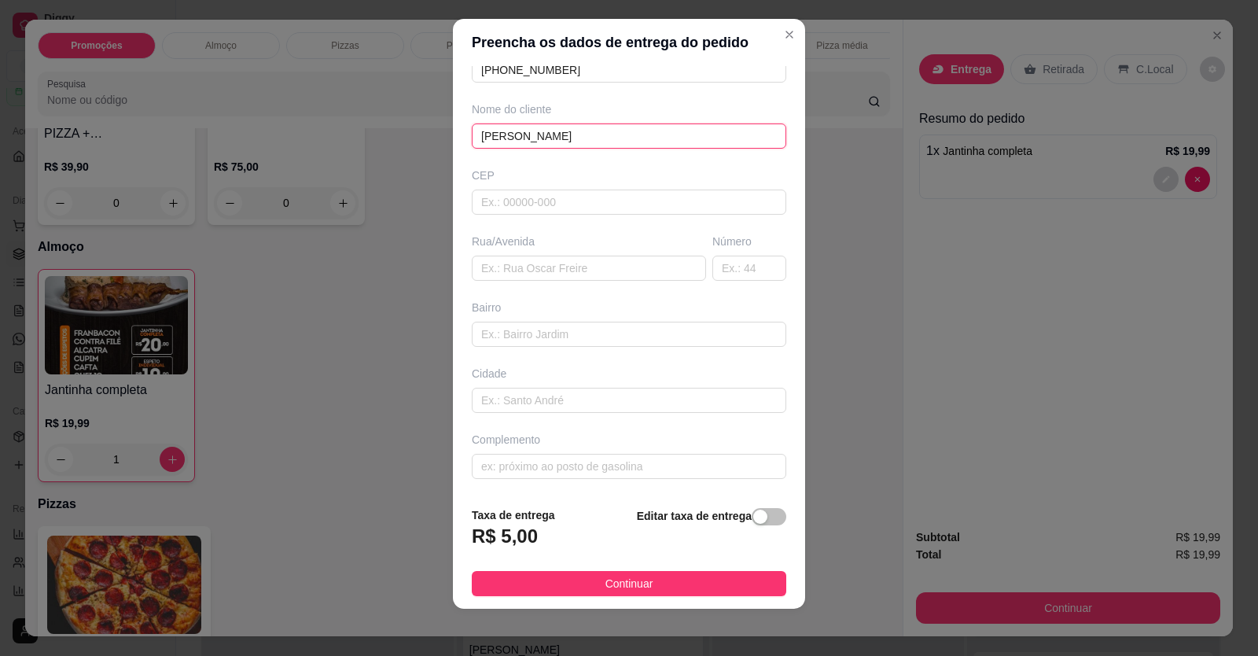
scroll to position [17, 0]
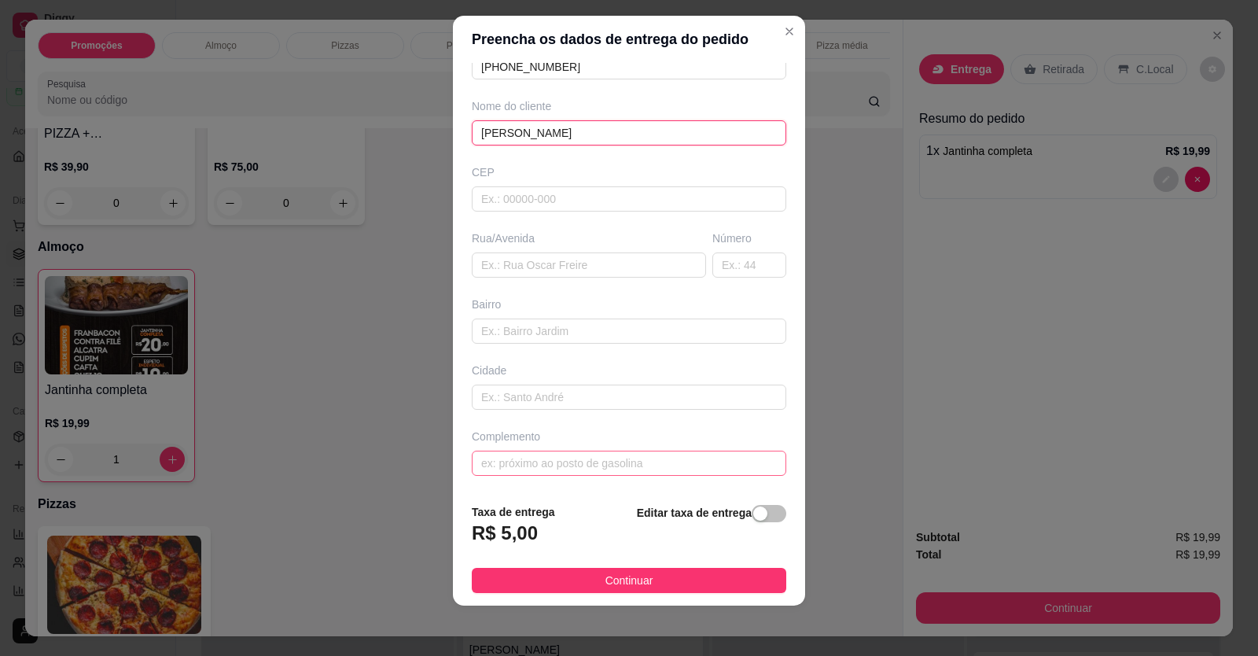
type input "[PERSON_NAME]"
click at [550, 470] on input "text" at bounding box center [629, 463] width 315 height 25
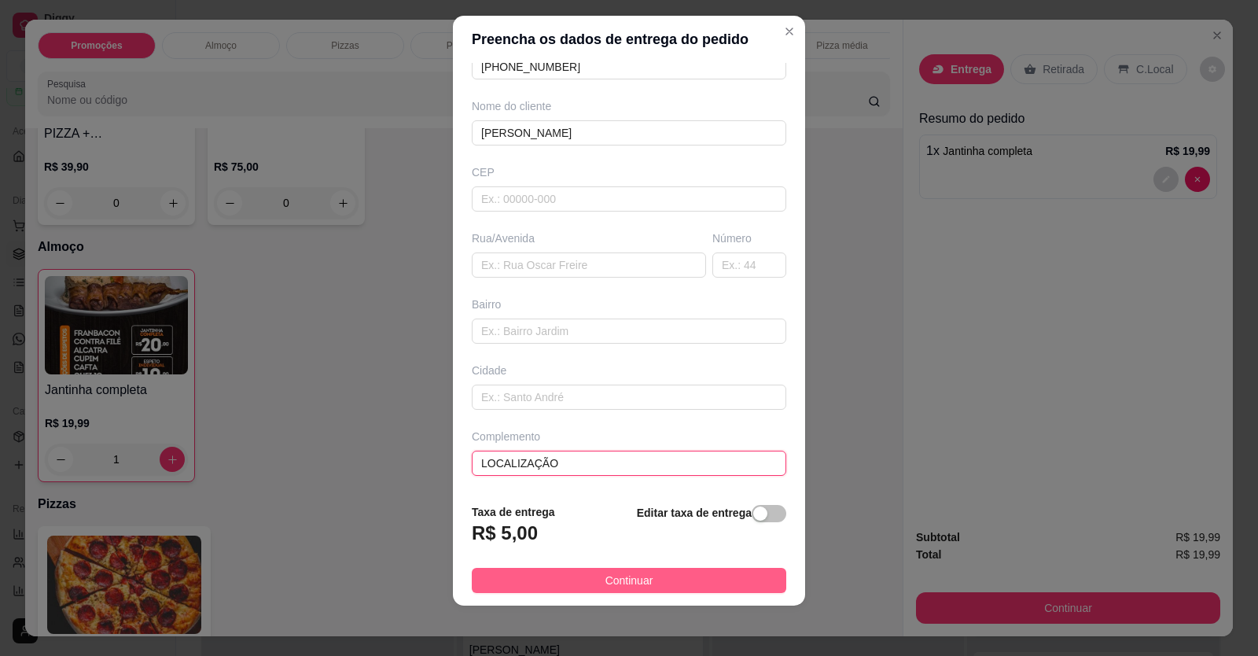
type input "LOCALIZAÇÃO"
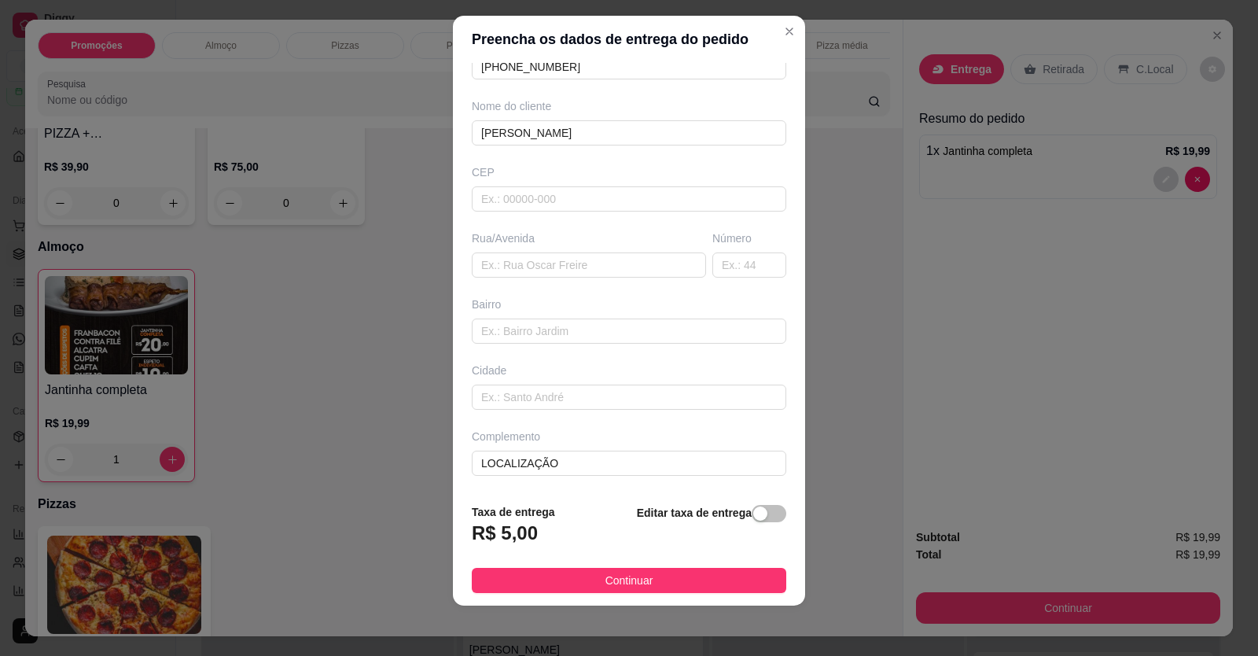
click at [665, 587] on button "Continuar" at bounding box center [629, 580] width 315 height 25
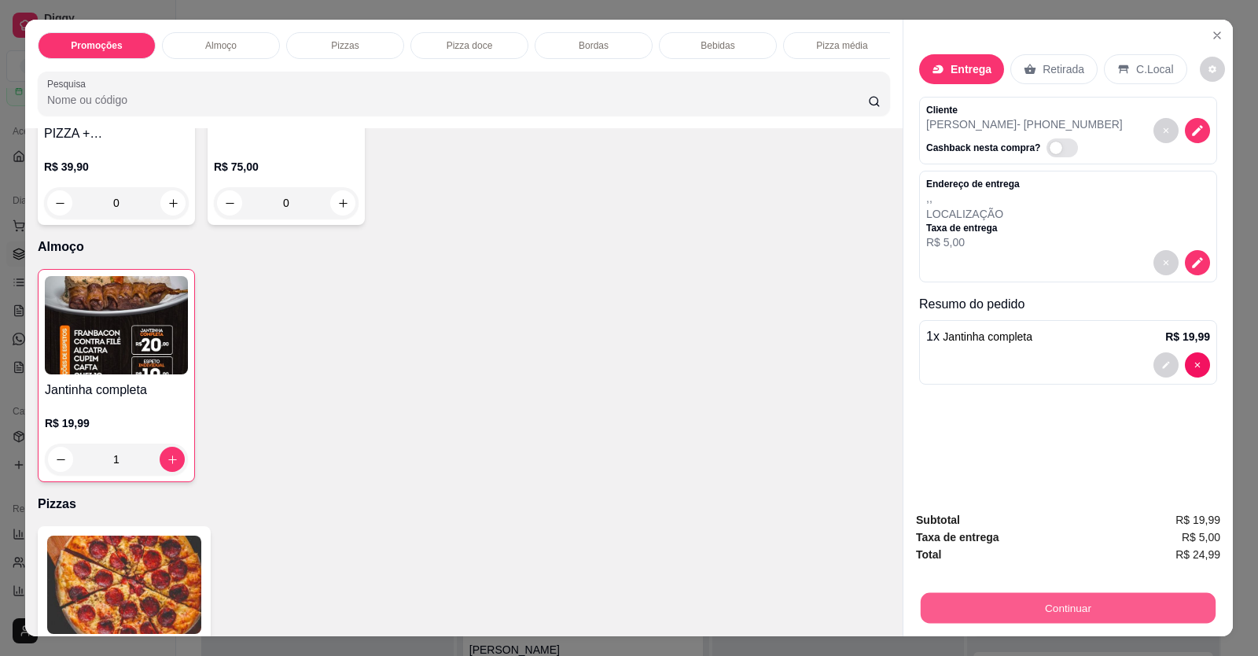
click at [1016, 608] on button "Continuar" at bounding box center [1068, 608] width 295 height 31
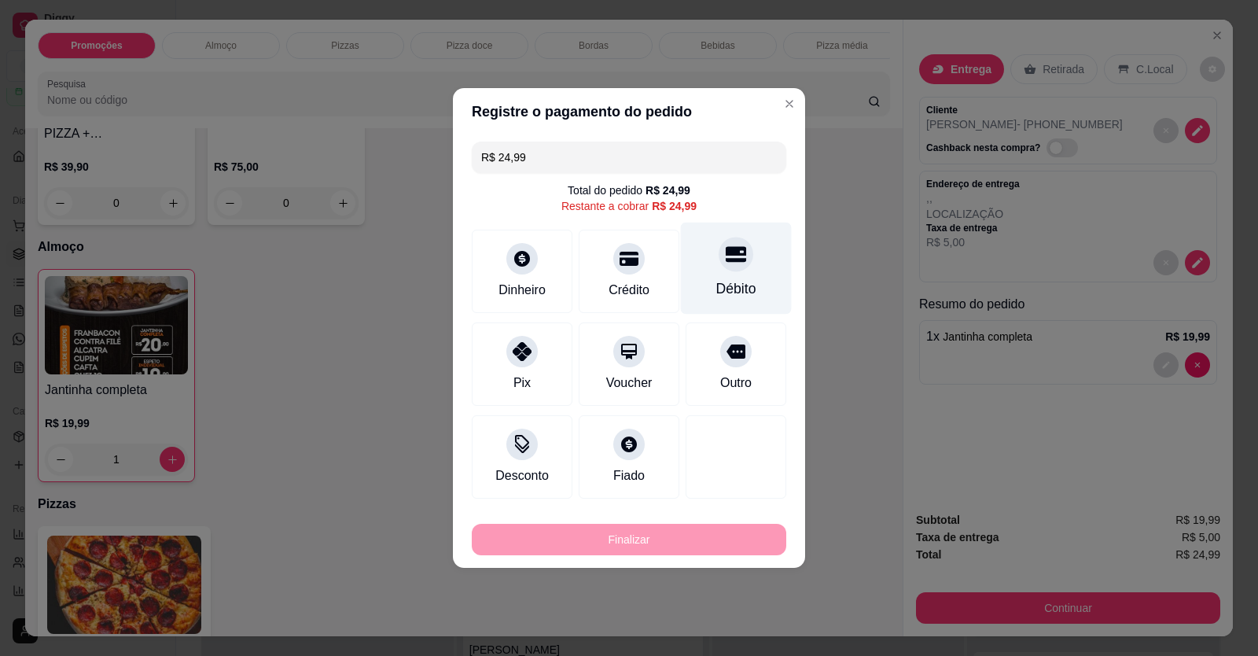
drag, startPoint x: 740, startPoint y: 274, endPoint x: 713, endPoint y: 379, distance: 108.0
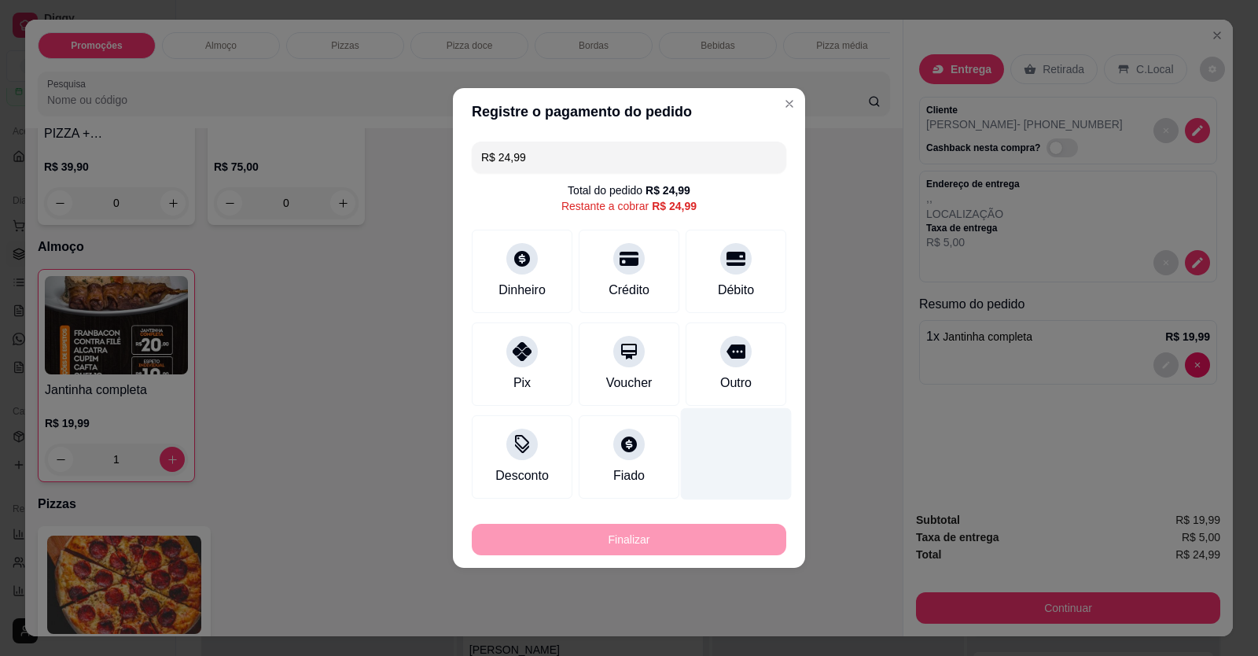
click at [740, 275] on div "Débito" at bounding box center [736, 271] width 101 height 83
type input "R$ 0,00"
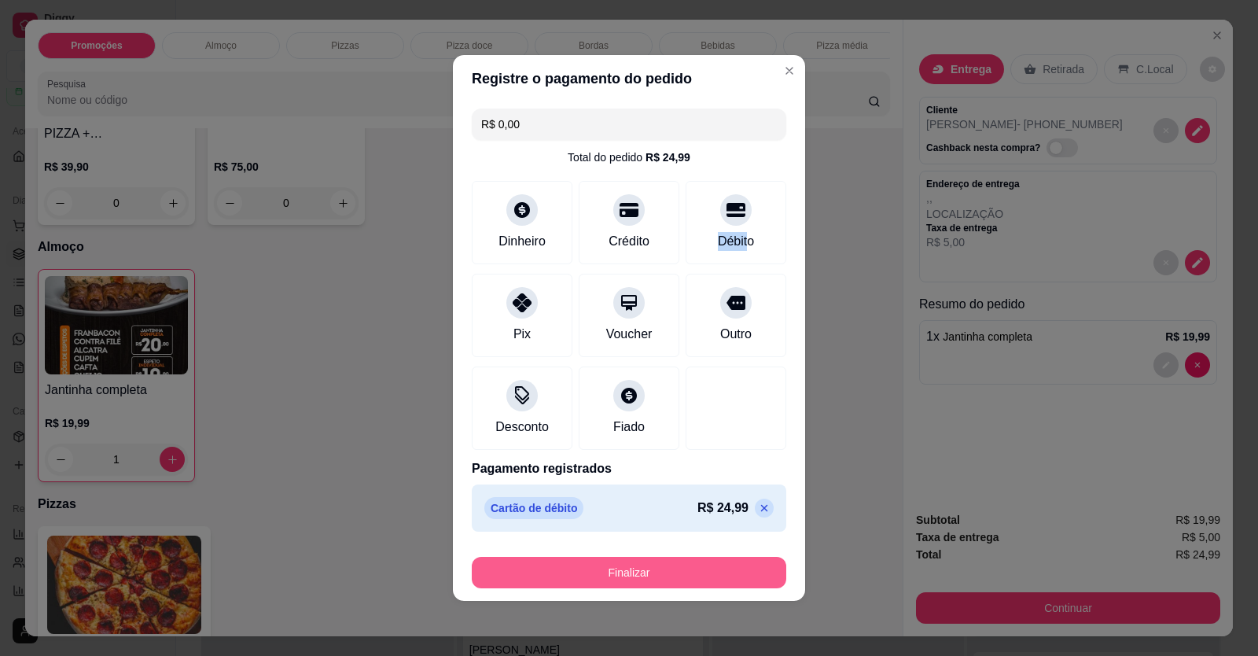
click at [702, 574] on button "Finalizar" at bounding box center [629, 572] width 315 height 31
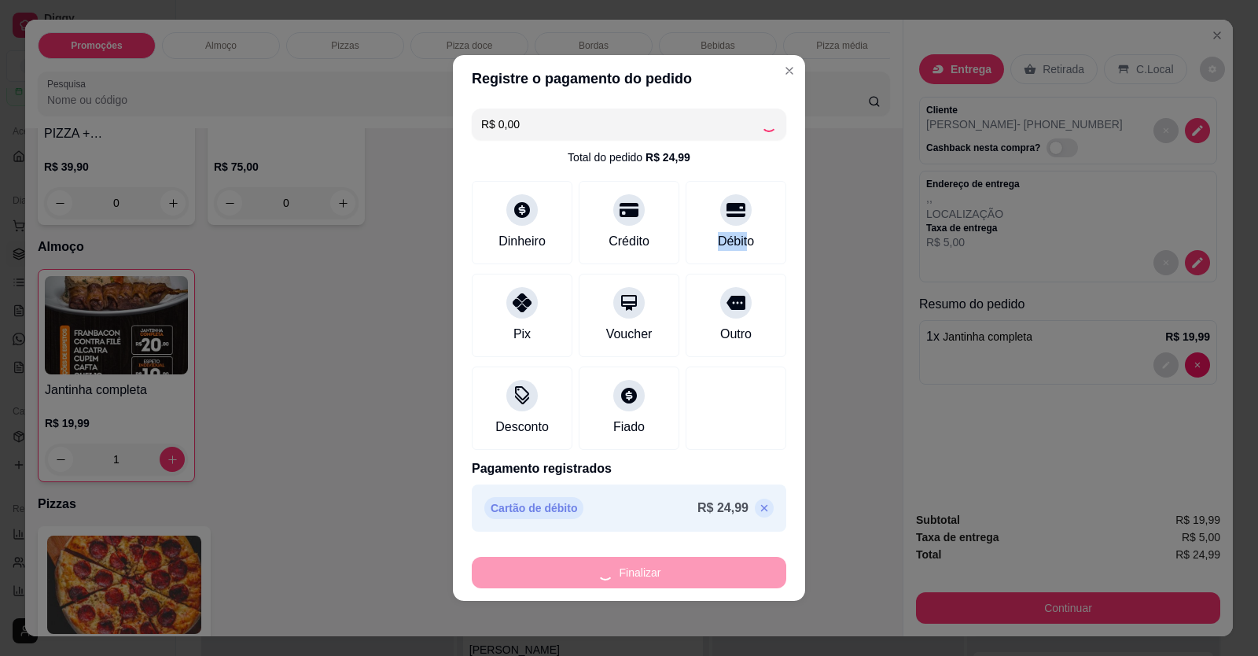
type input "0"
type input "-R$ 24,99"
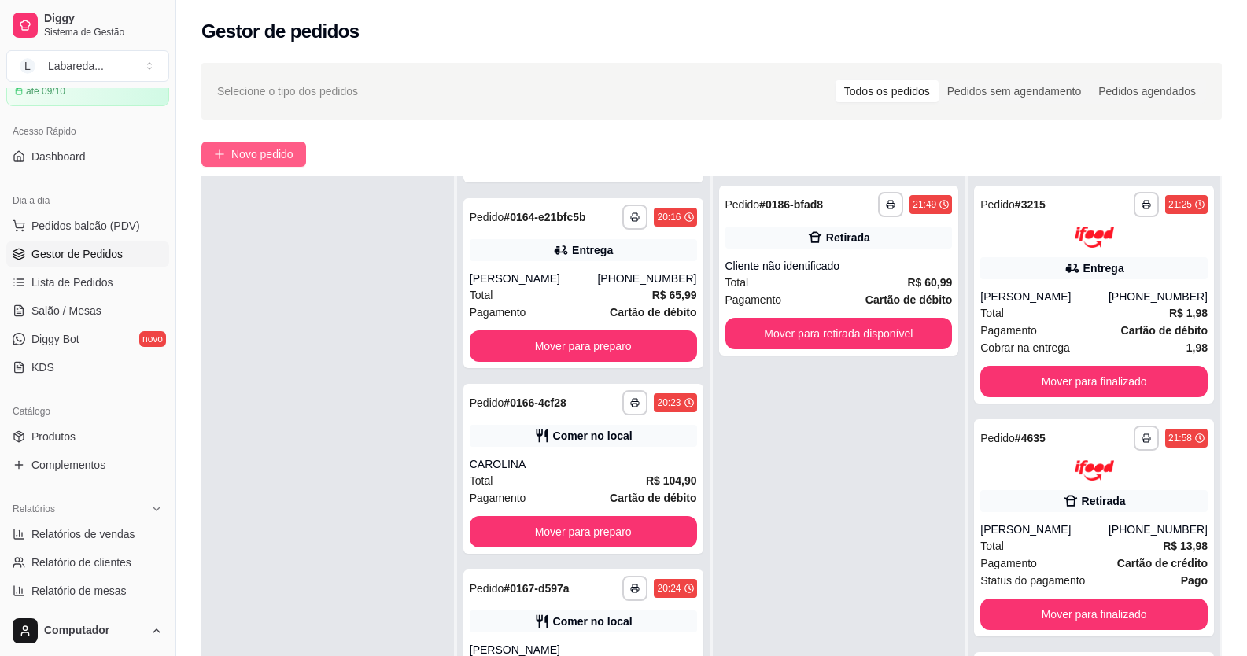
click at [270, 152] on span "Novo pedido" at bounding box center [262, 153] width 62 height 17
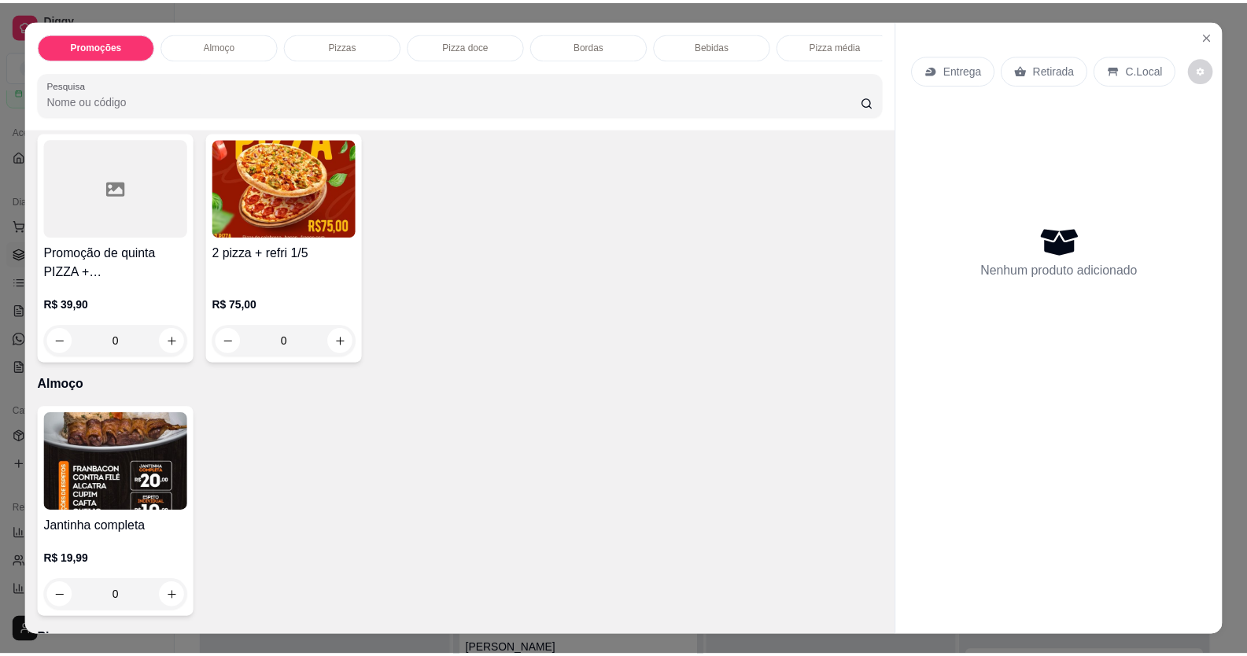
scroll to position [236, 0]
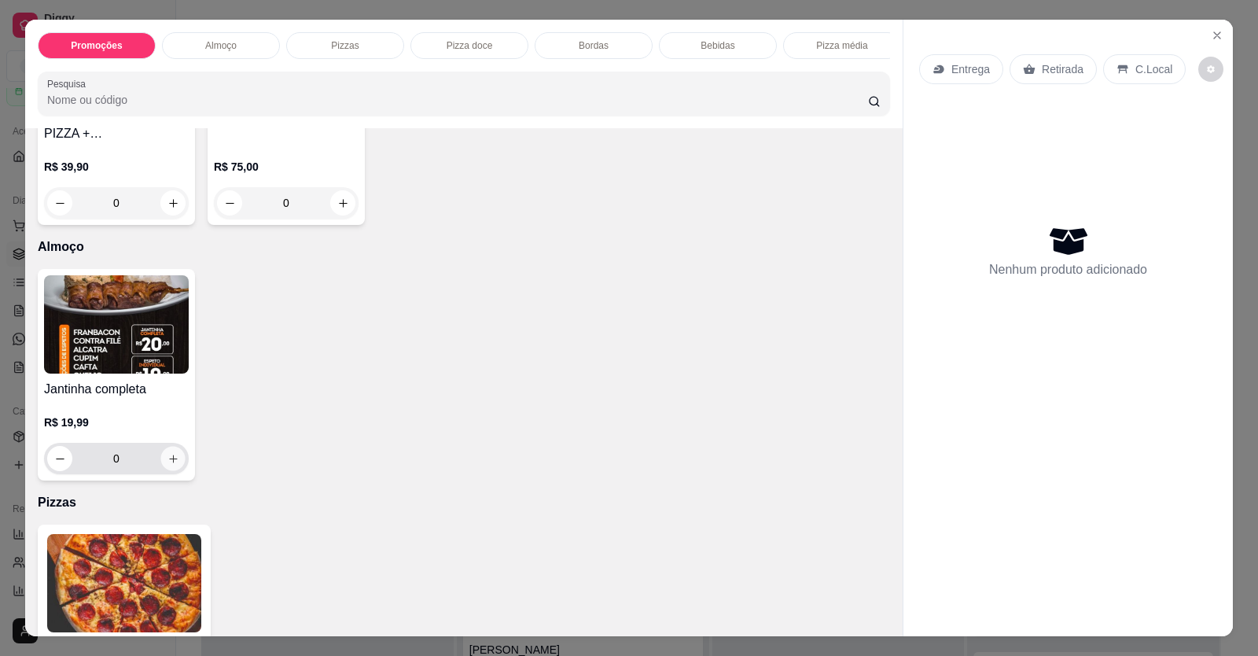
click at [168, 465] on icon "increase-product-quantity" at bounding box center [174, 459] width 12 height 12
type input "1"
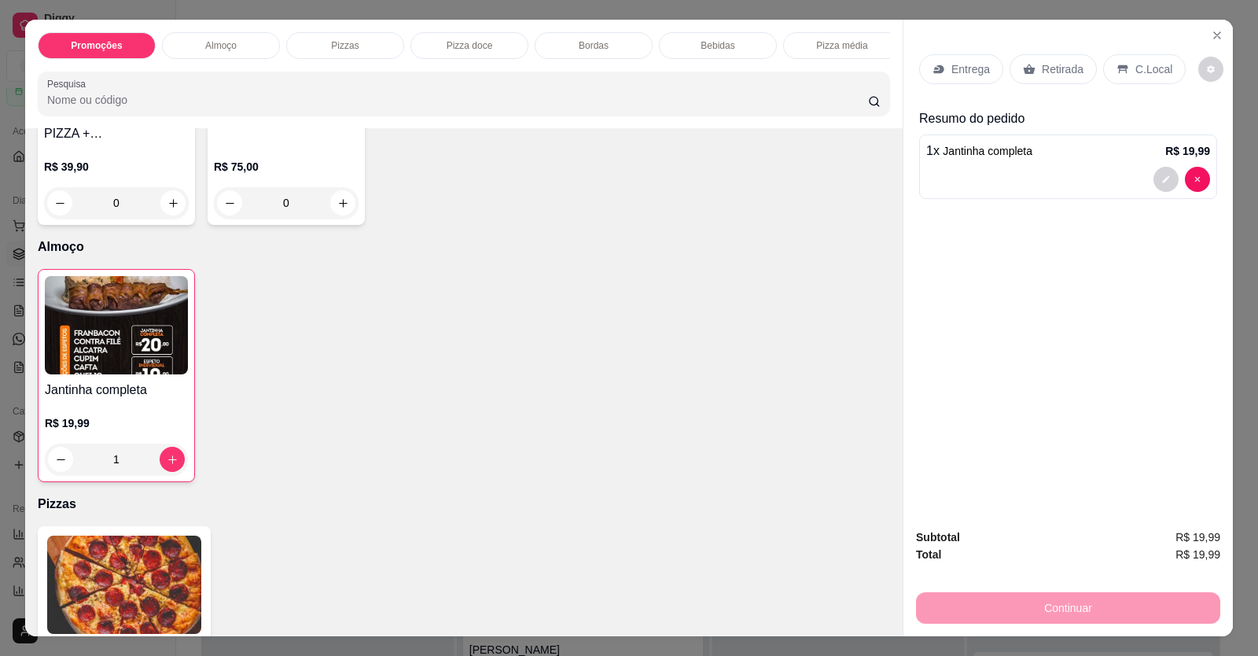
click at [1063, 62] on p "Retirada" at bounding box center [1063, 69] width 42 height 16
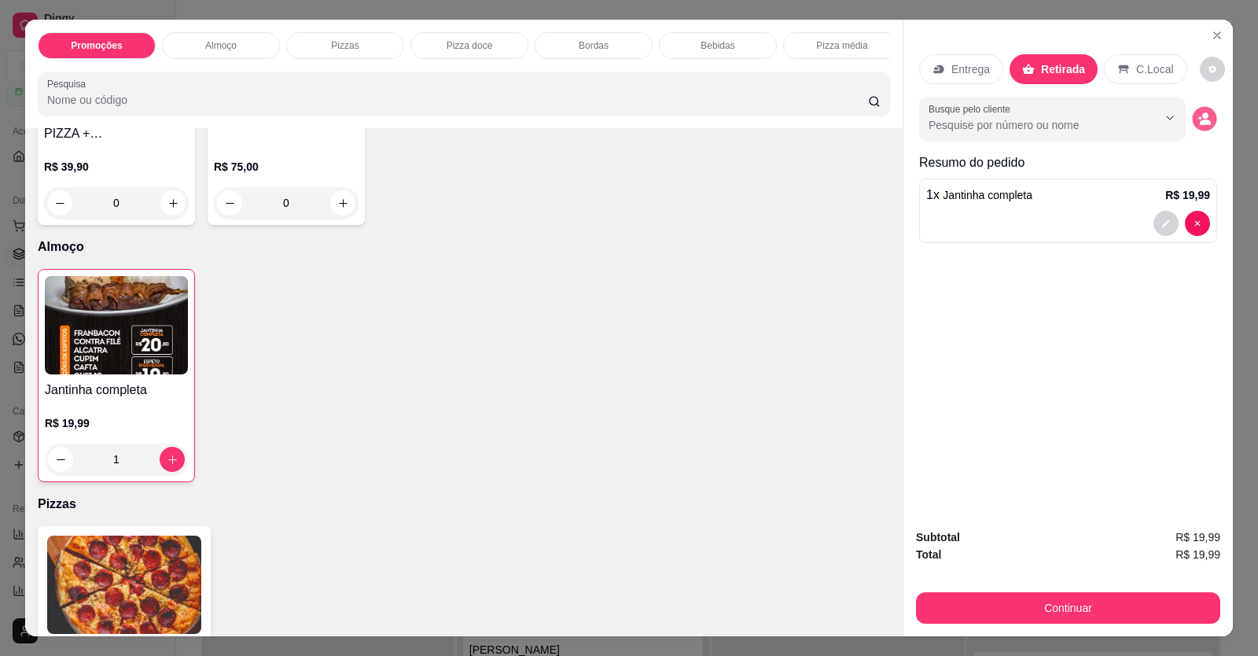
click at [1198, 124] on icon "decrease-product-quantity" at bounding box center [1204, 118] width 13 height 13
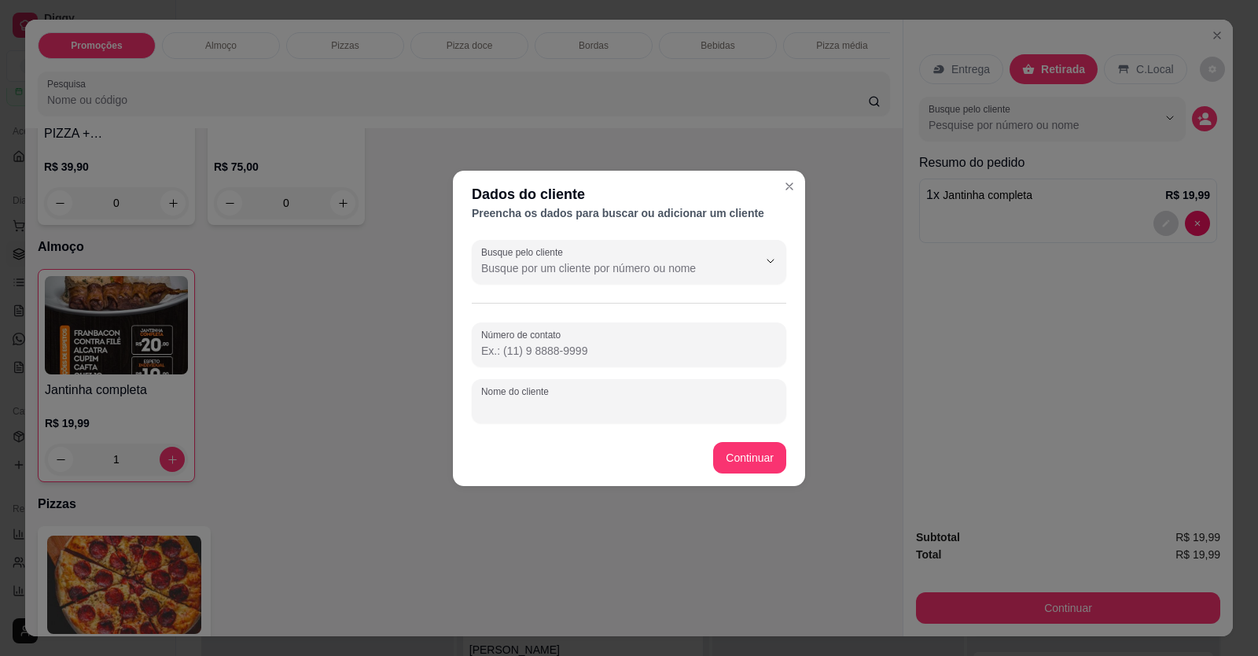
click at [672, 404] on input "Nome do cliente" at bounding box center [629, 408] width 296 height 16
type input "[PERSON_NAME]"
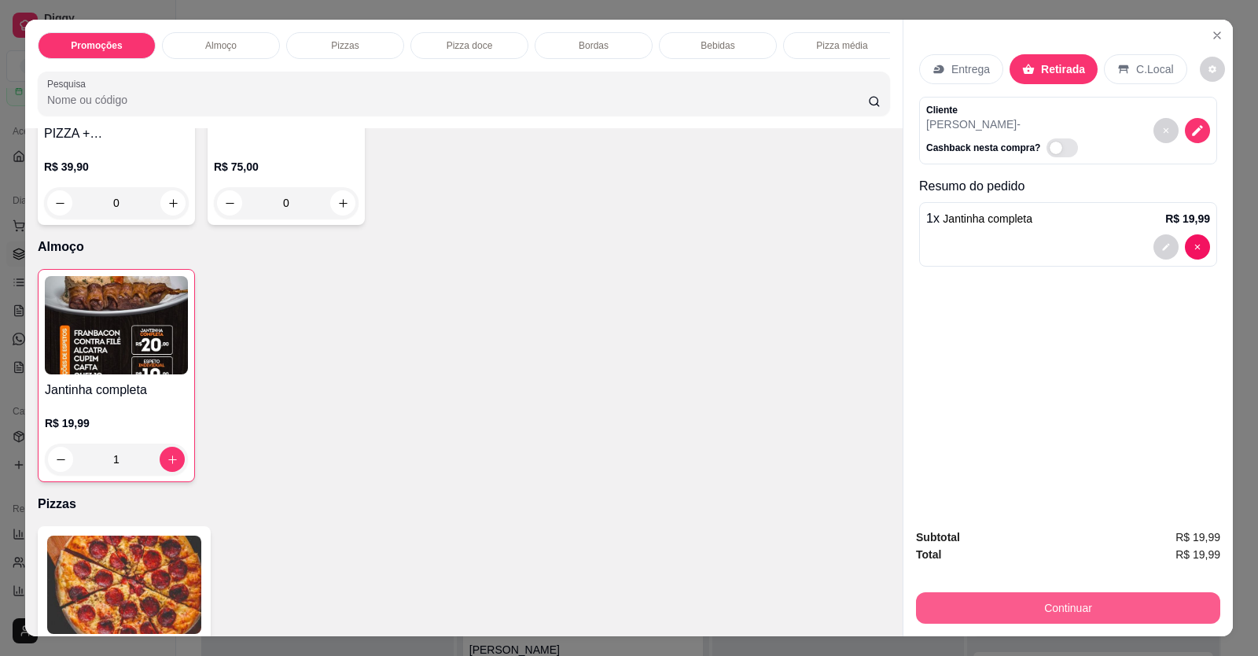
click at [991, 605] on button "Continuar" at bounding box center [1068, 607] width 304 height 31
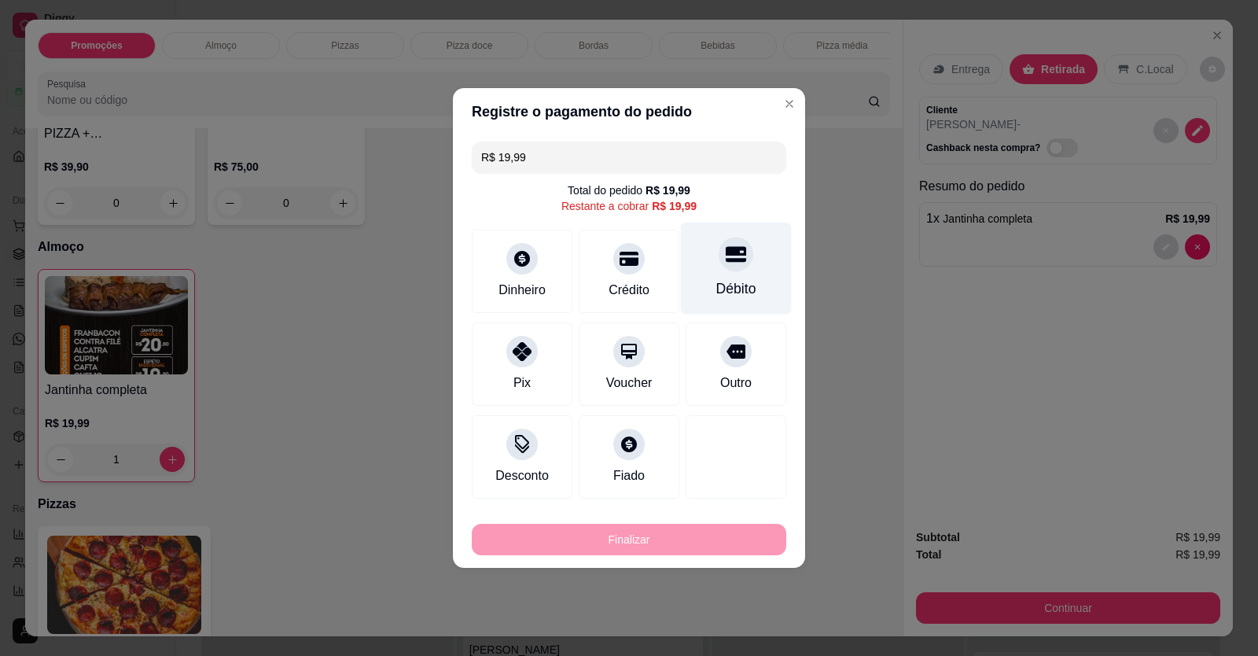
click at [740, 289] on div "Débito" at bounding box center [736, 288] width 40 height 20
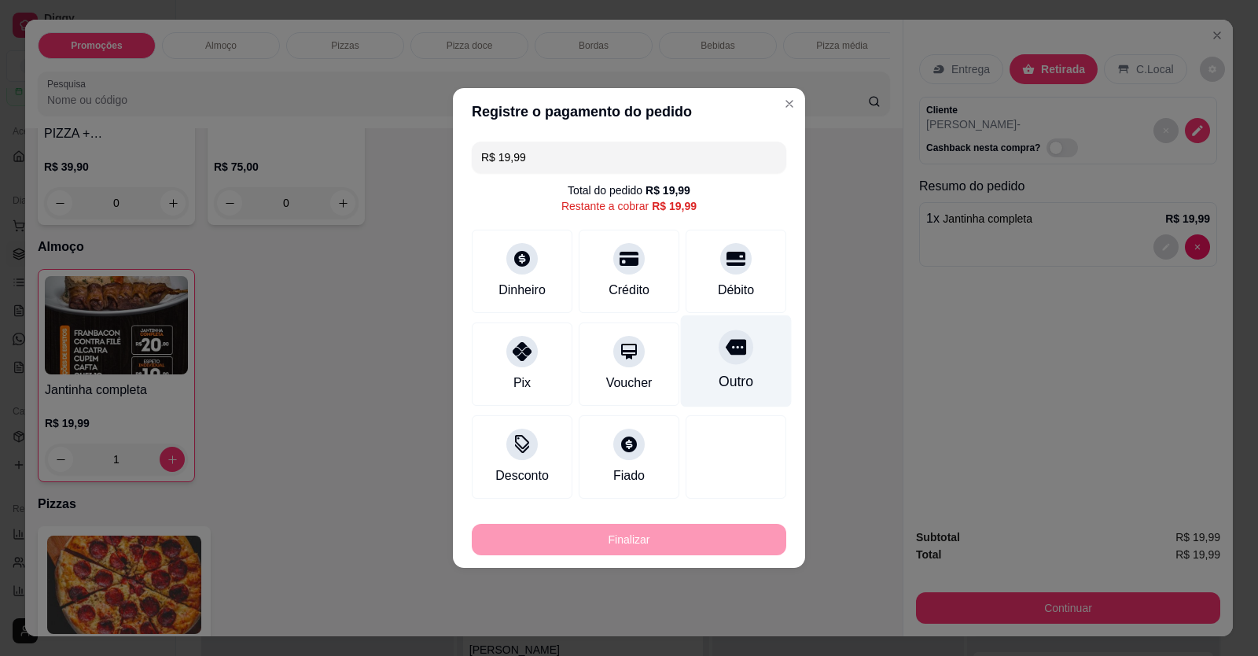
type input "R$ 0,00"
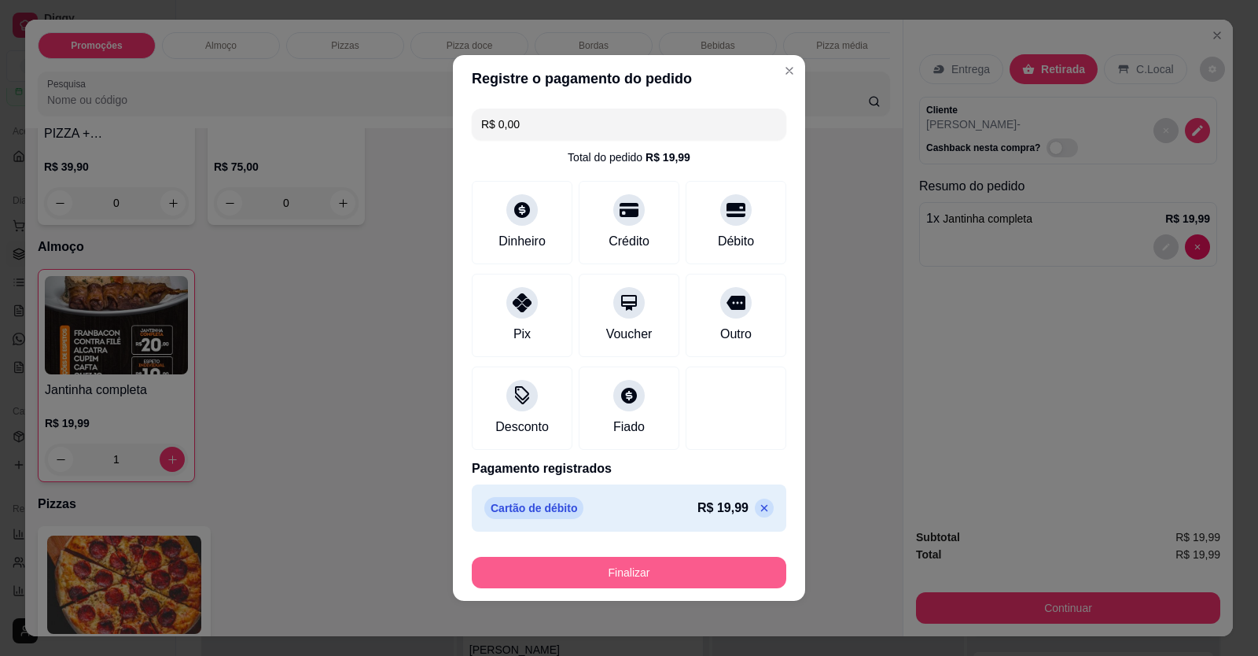
click at [683, 585] on button "Finalizar" at bounding box center [629, 572] width 315 height 31
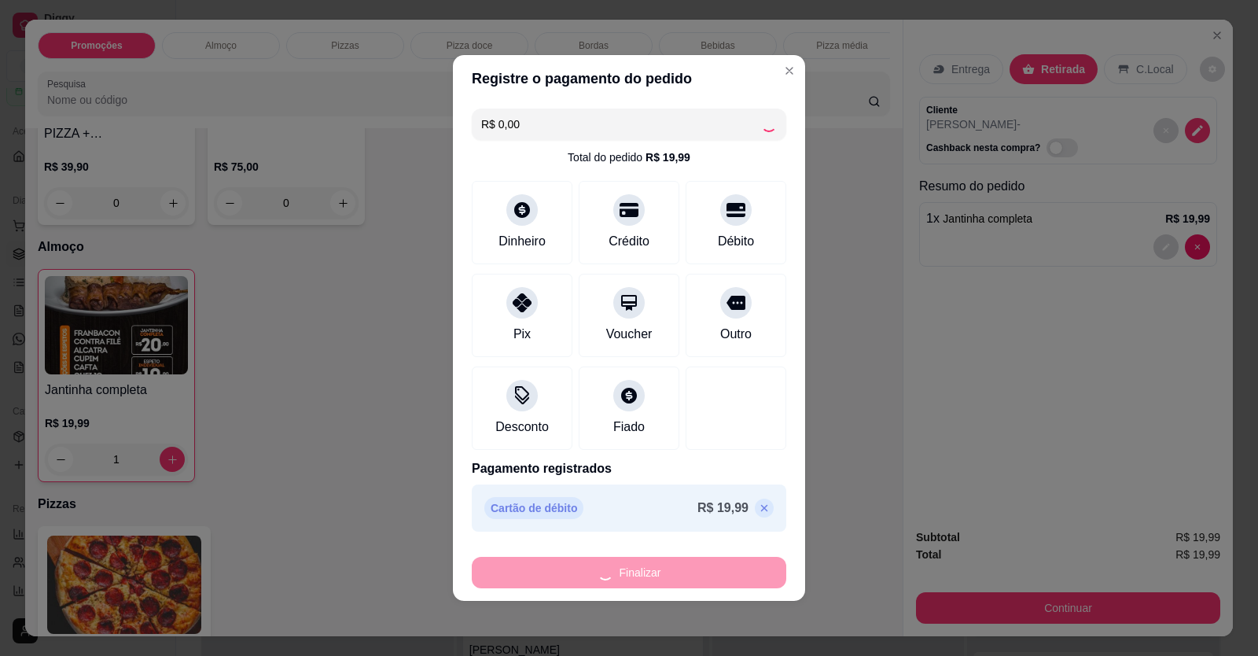
type input "0"
type input "-R$ 19,99"
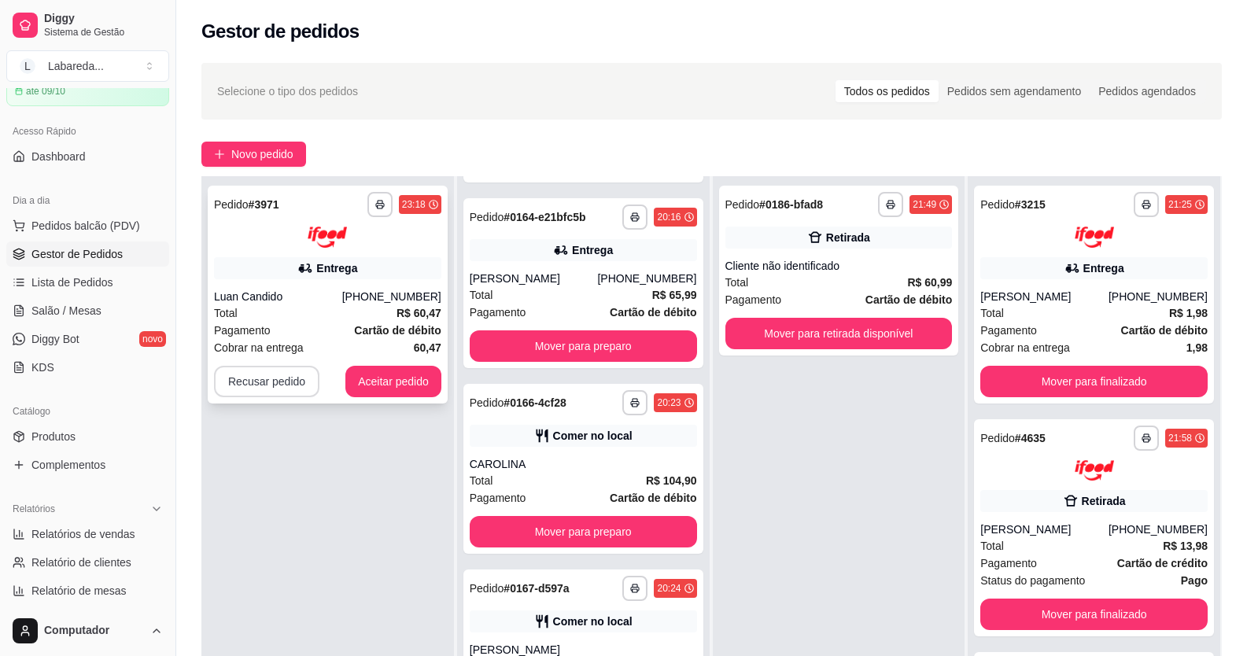
click at [247, 381] on button "Recusar pedido" at bounding box center [266, 381] width 105 height 31
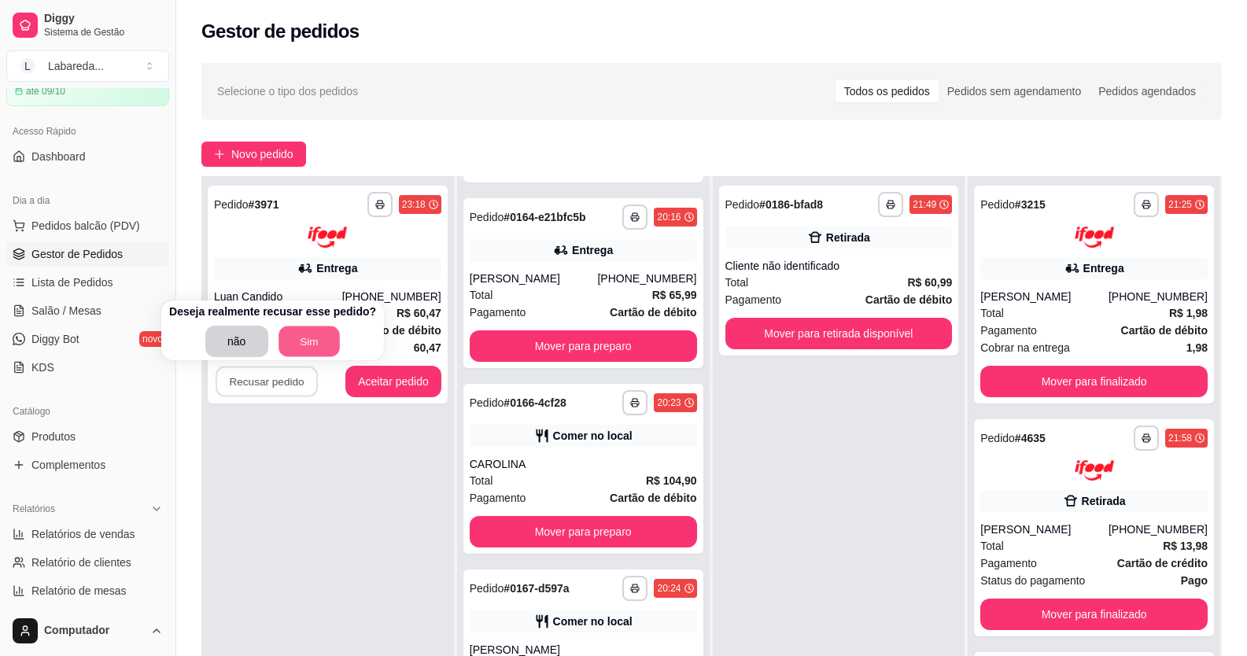
click at [304, 344] on button "Sim" at bounding box center [308, 341] width 61 height 31
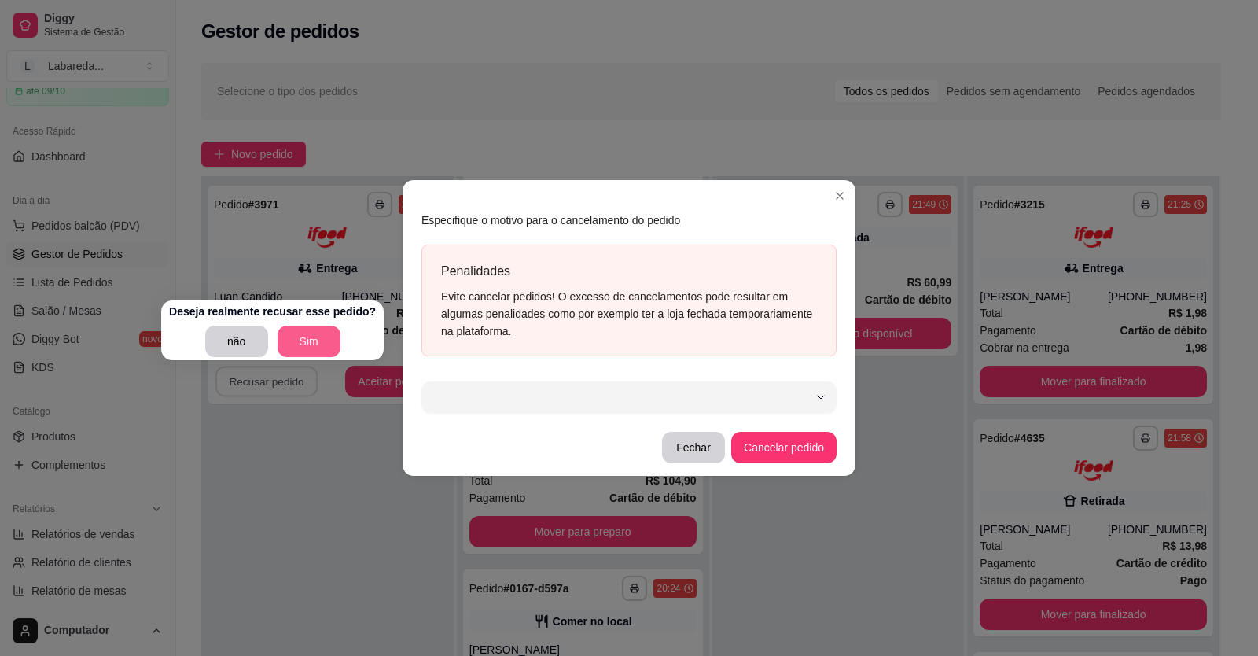
click at [323, 348] on button "Sim" at bounding box center [309, 341] width 63 height 31
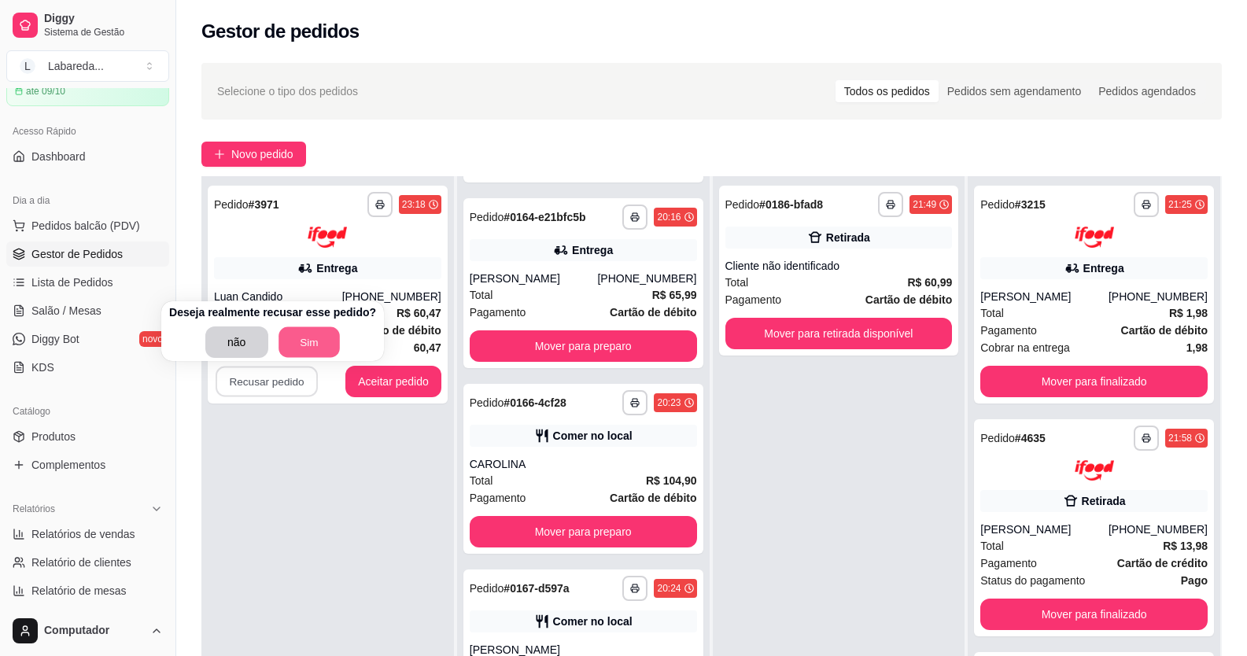
click at [315, 344] on button "Sim" at bounding box center [308, 342] width 61 height 31
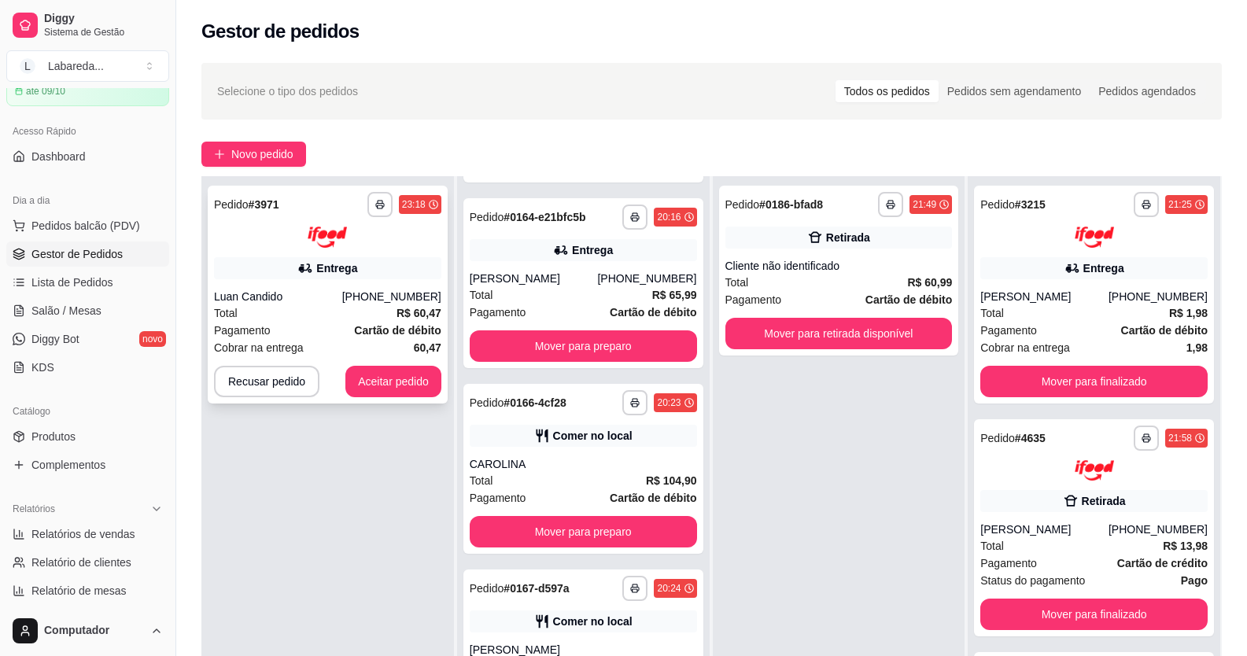
click at [361, 289] on div "(08) 00705-6070" at bounding box center [391, 297] width 99 height 16
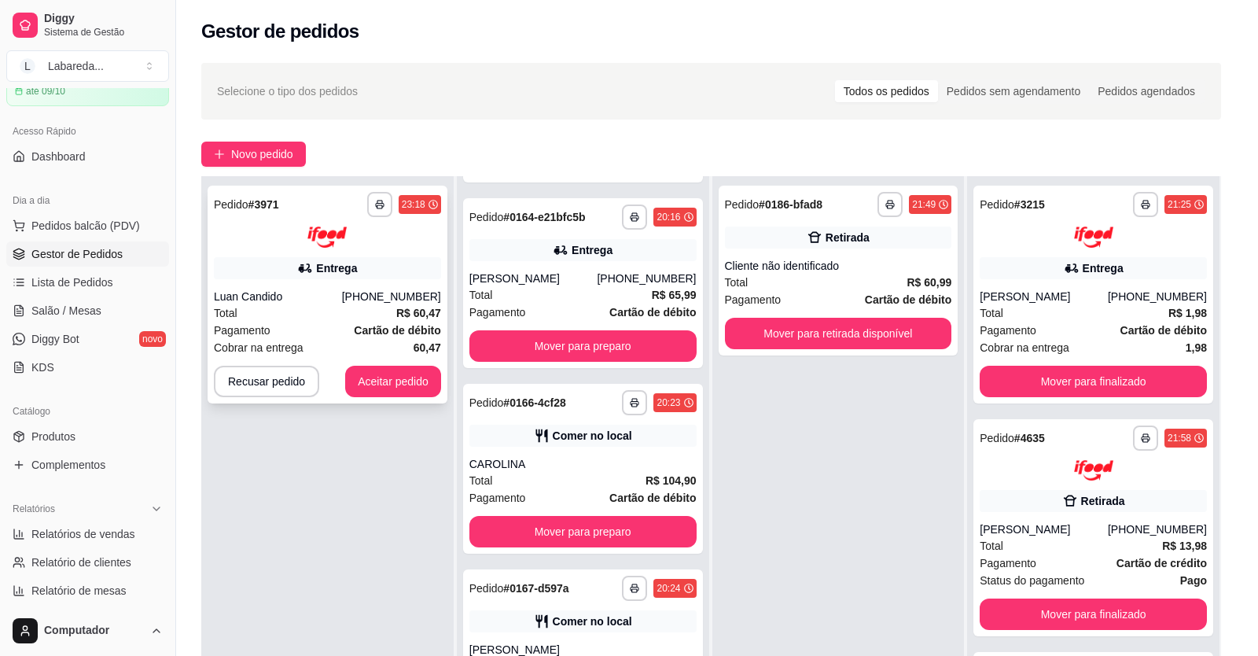
click at [363, 289] on div "(08) 00705-6070" at bounding box center [391, 297] width 99 height 16
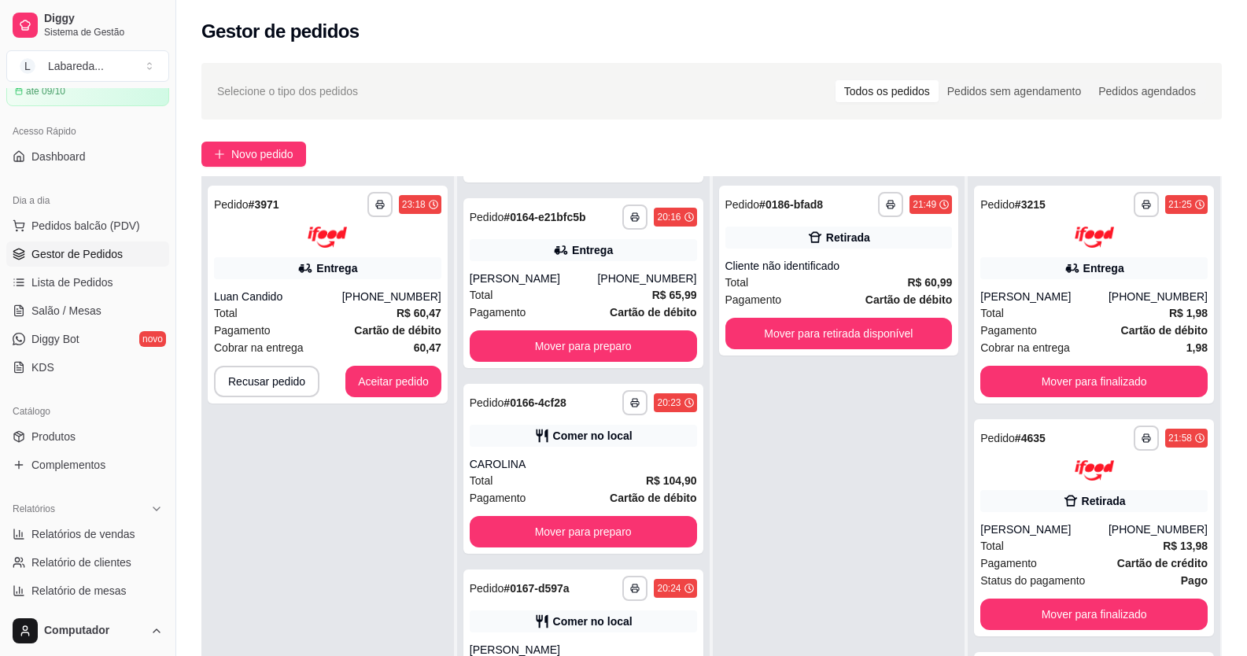
click at [381, 444] on div "**********" at bounding box center [327, 504] width 252 height 656
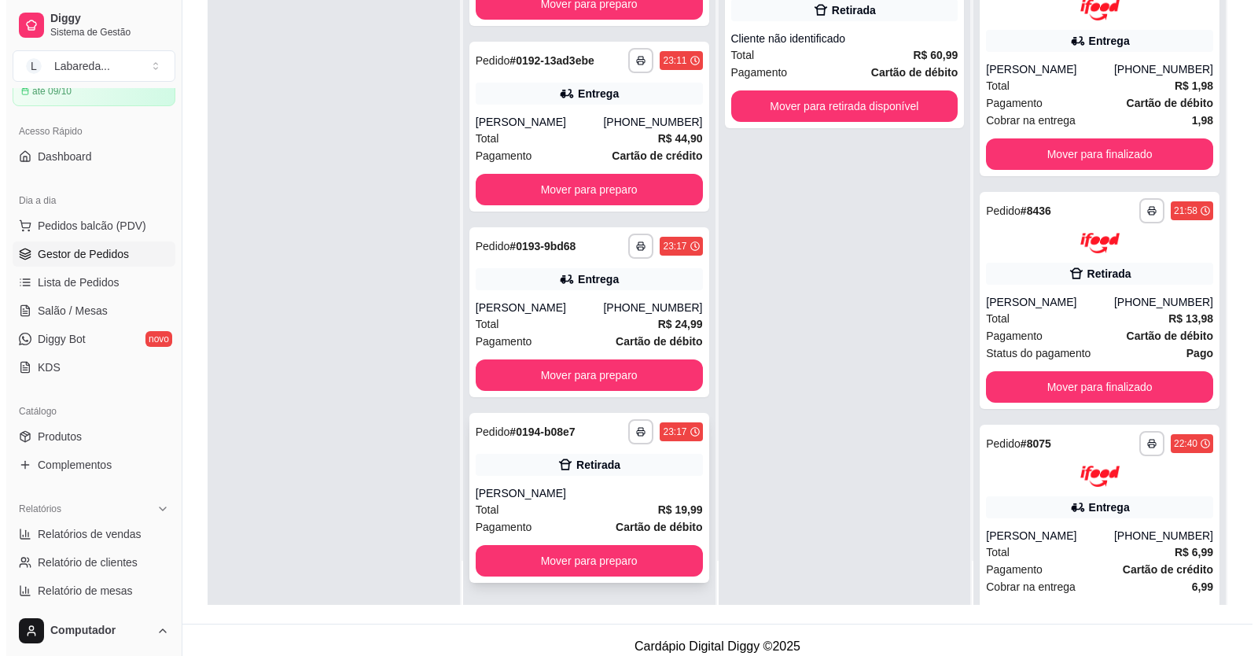
scroll to position [240, 0]
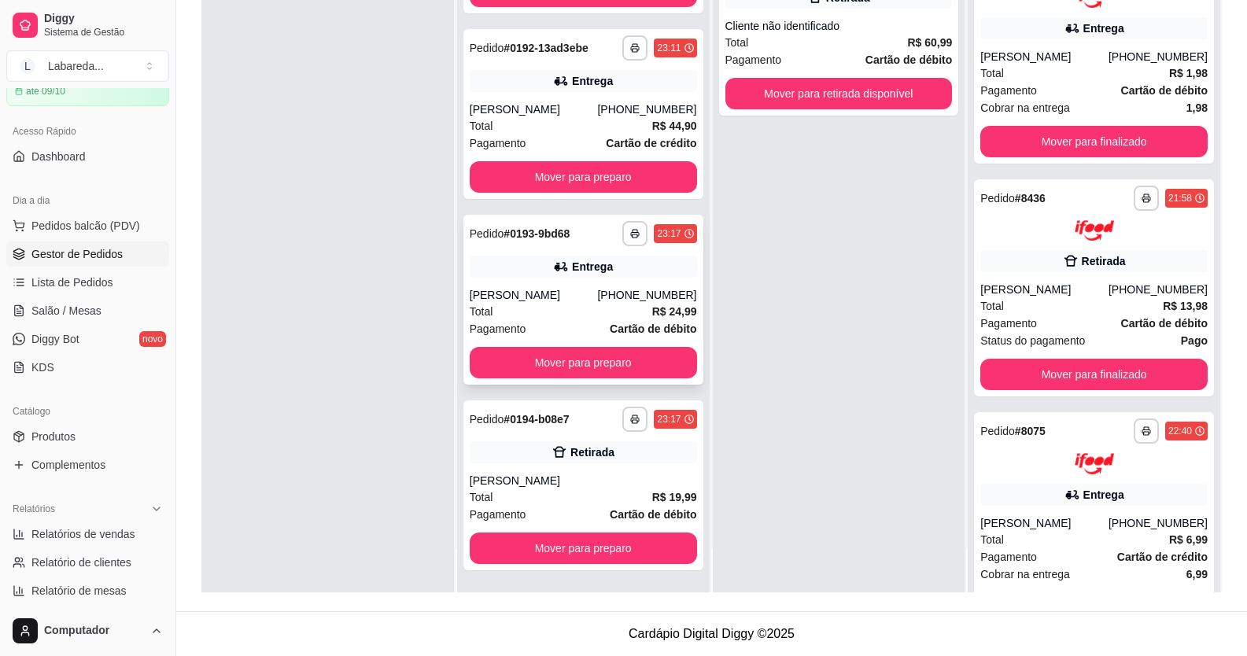
click at [558, 322] on div "Pagamento Cartão de débito" at bounding box center [583, 328] width 227 height 17
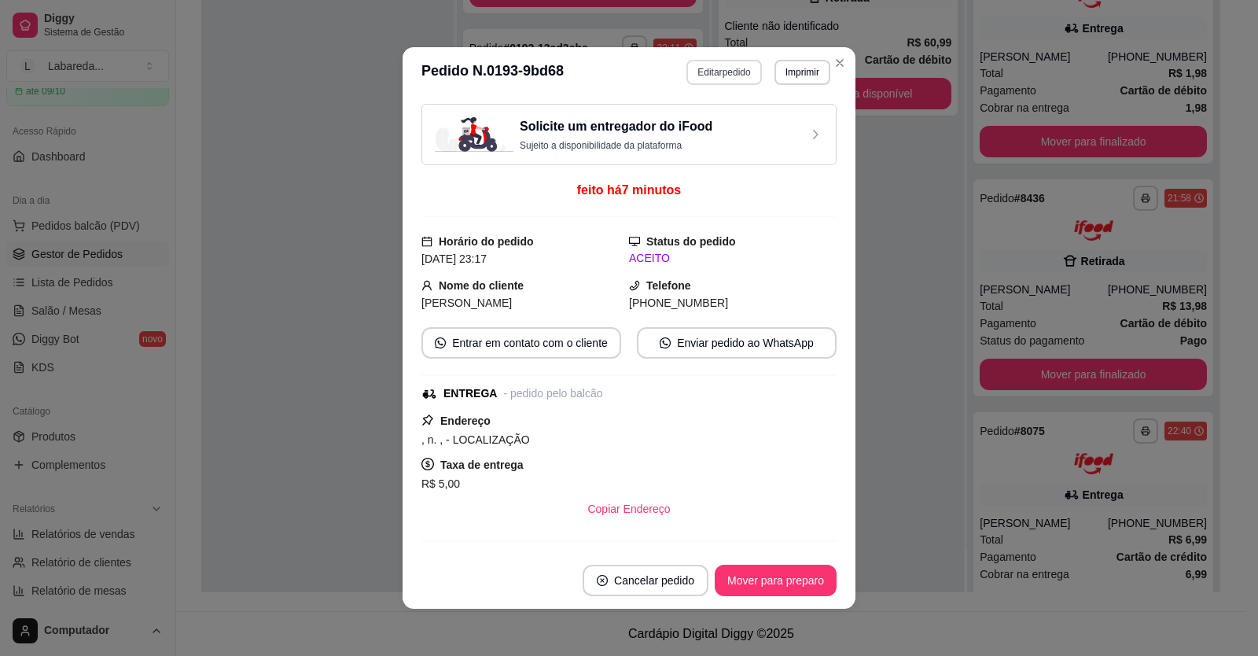
click at [706, 80] on button "Editar pedido" at bounding box center [724, 72] width 75 height 25
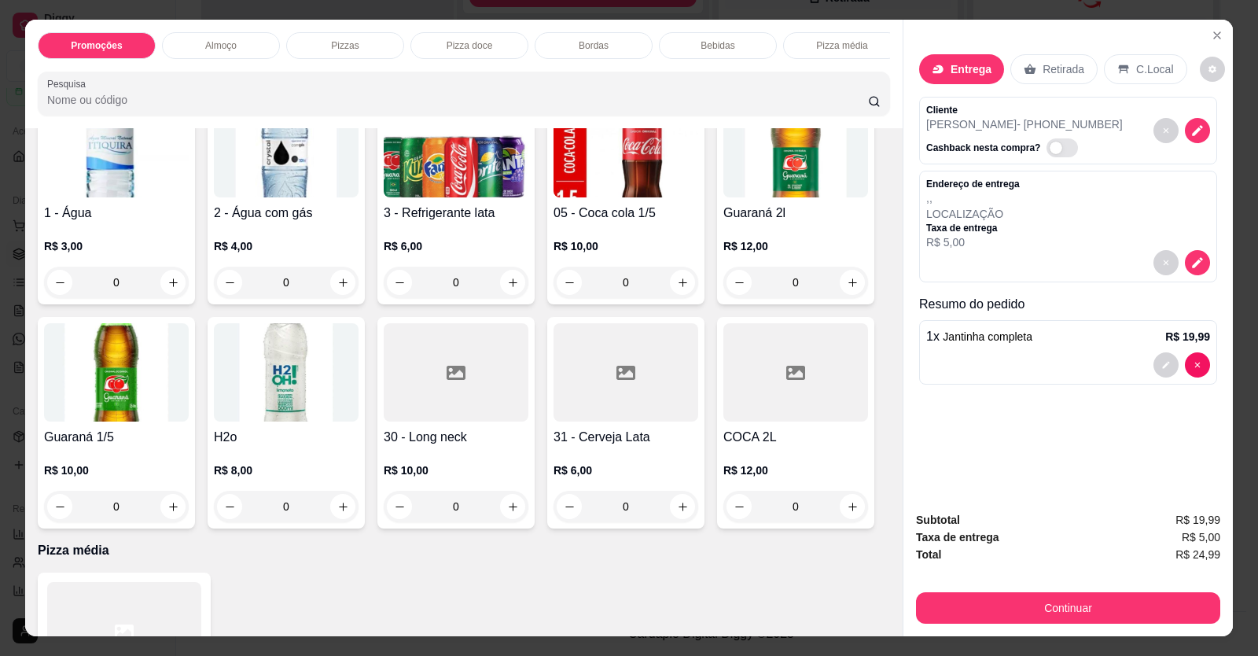
scroll to position [1258, 0]
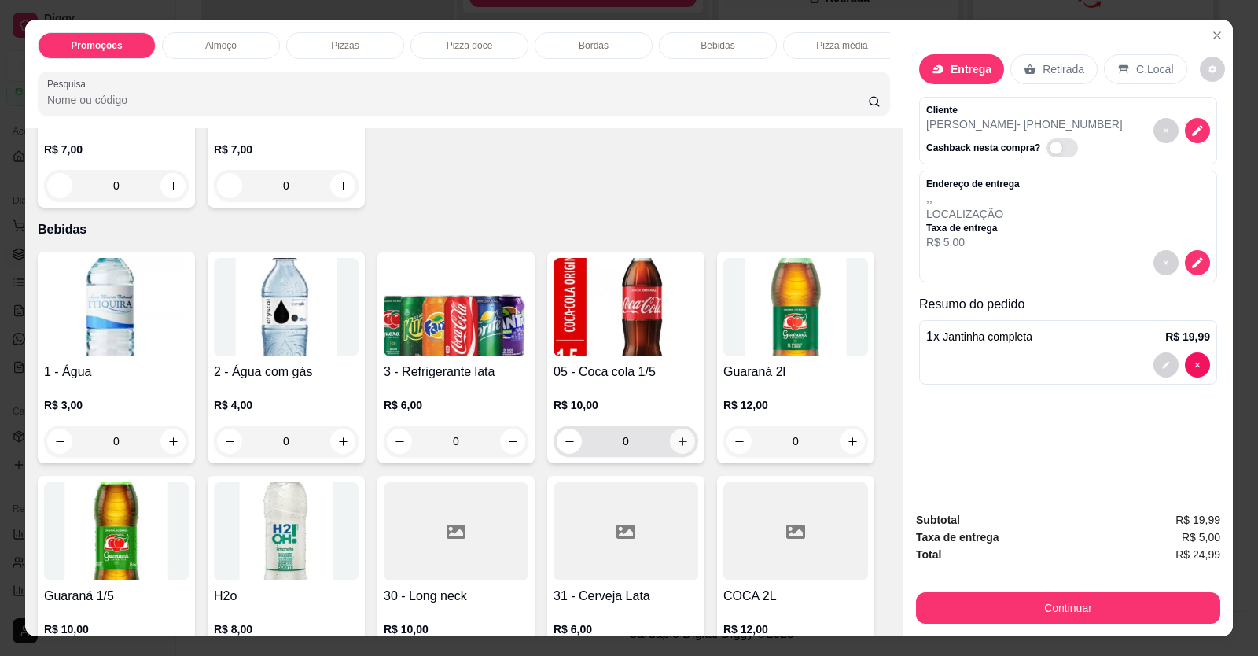
click at [680, 454] on button "increase-product-quantity" at bounding box center [682, 441] width 25 height 25
type input "1"
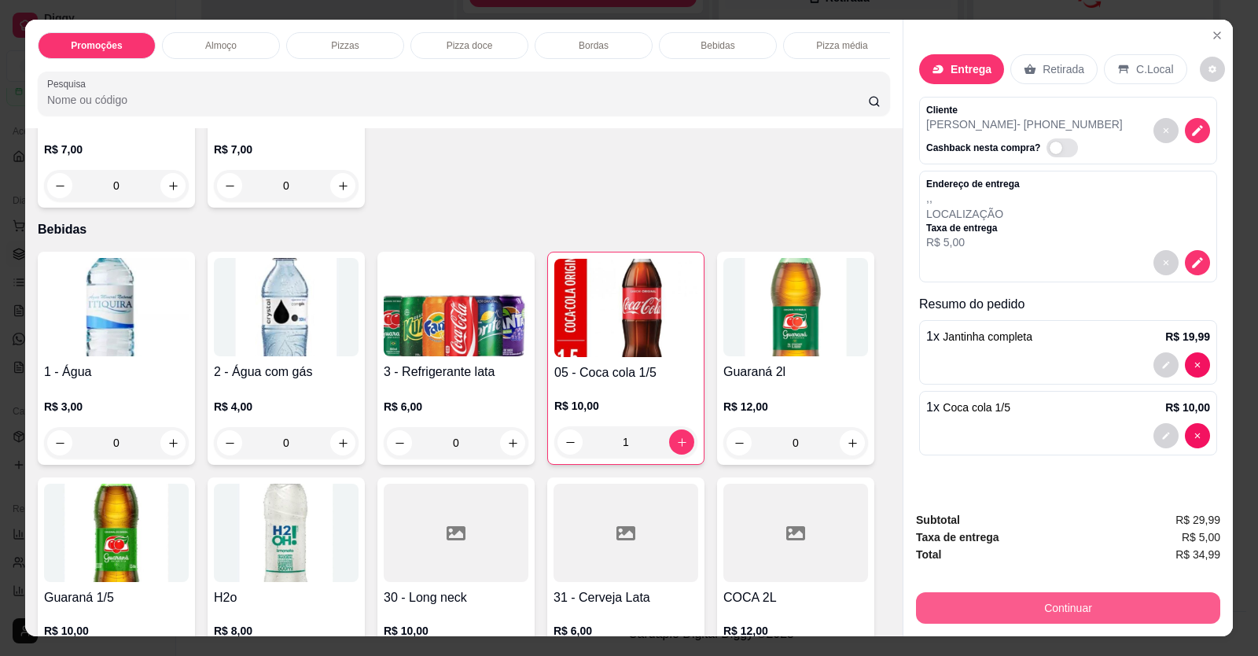
click at [1091, 602] on button "Continuar" at bounding box center [1068, 607] width 304 height 31
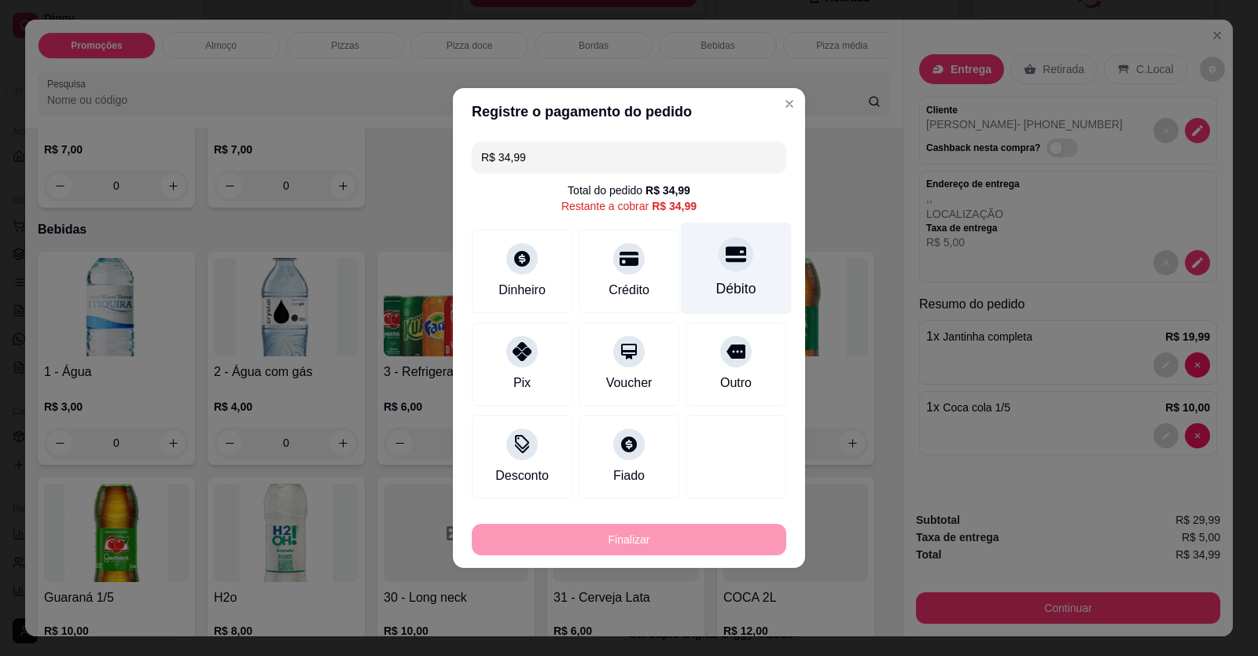
click at [747, 284] on div "Débito" at bounding box center [736, 269] width 111 height 92
type input "R$ 0,00"
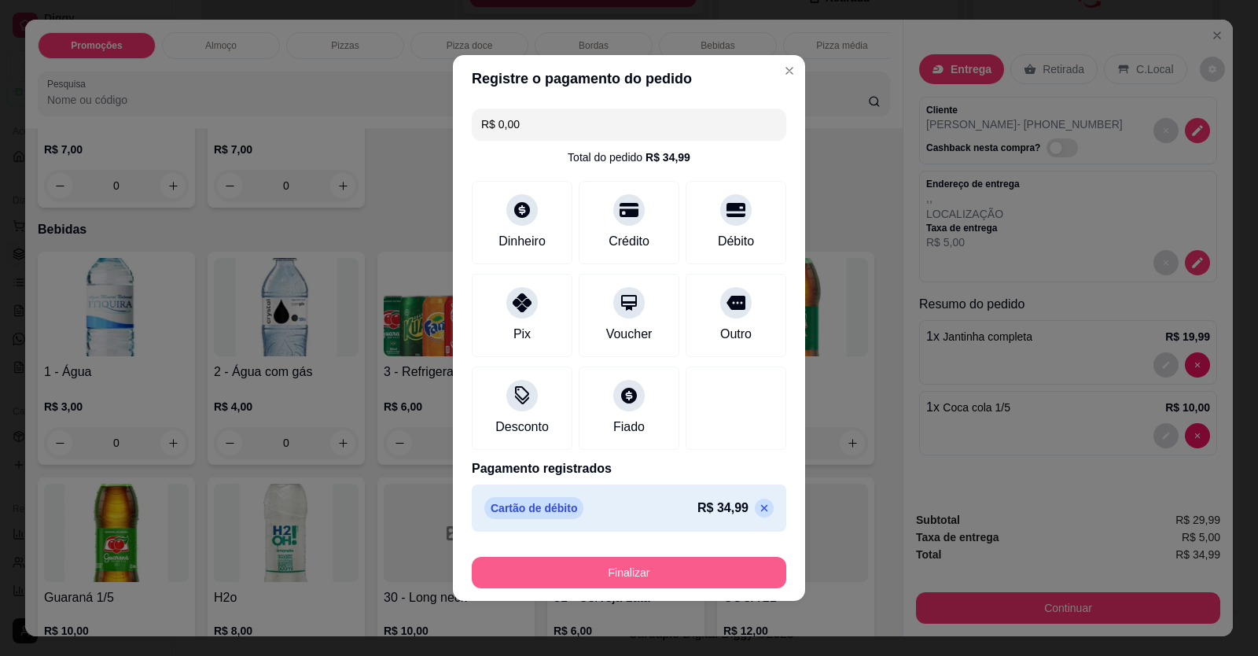
click at [725, 565] on button "Finalizar" at bounding box center [629, 572] width 315 height 31
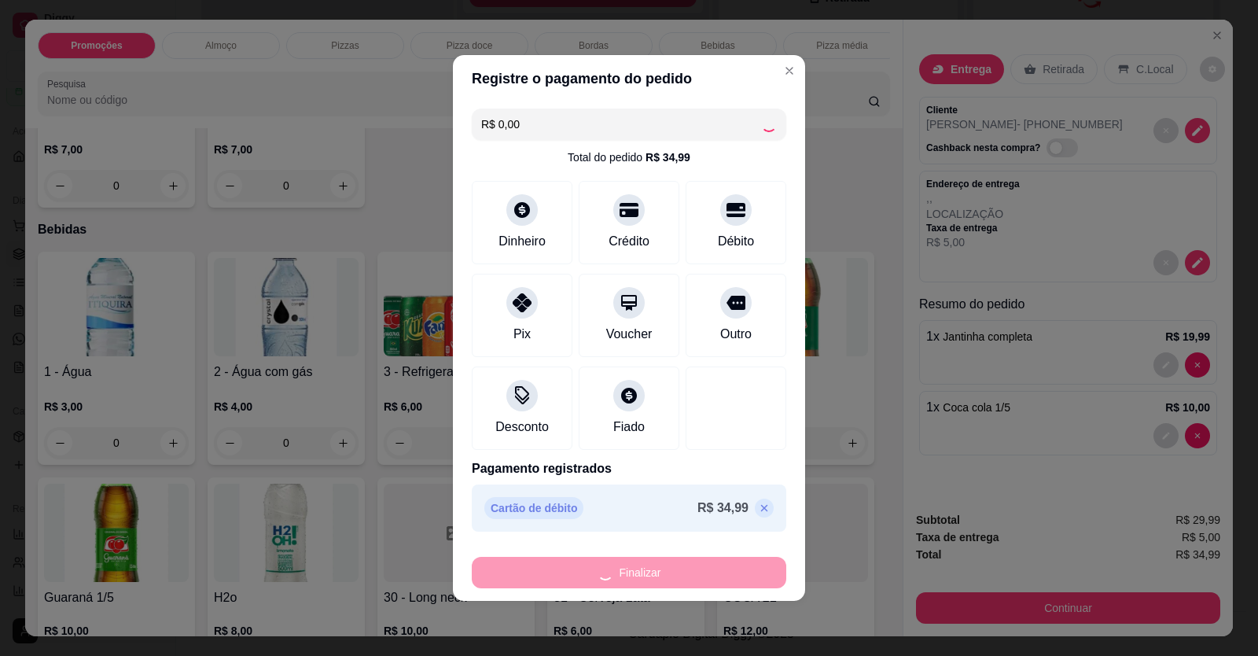
type input "0"
type input "-R$ 34,99"
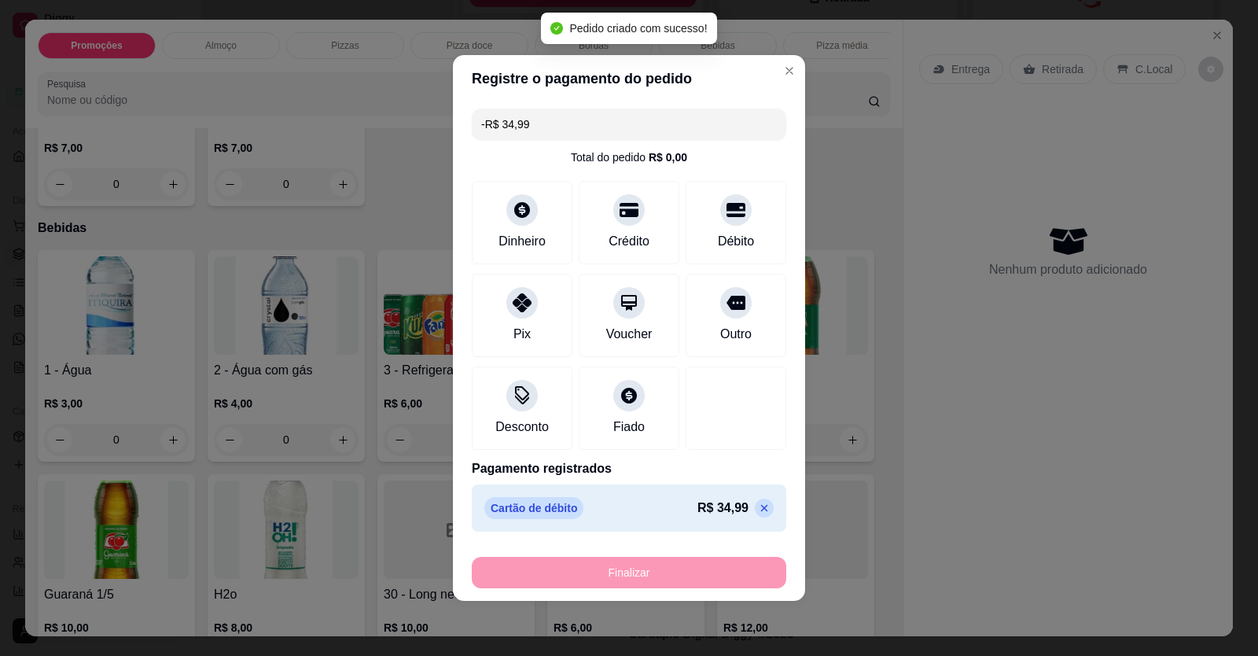
scroll to position [1257, 0]
